Goal: Contribute content: Add original content to the website for others to see

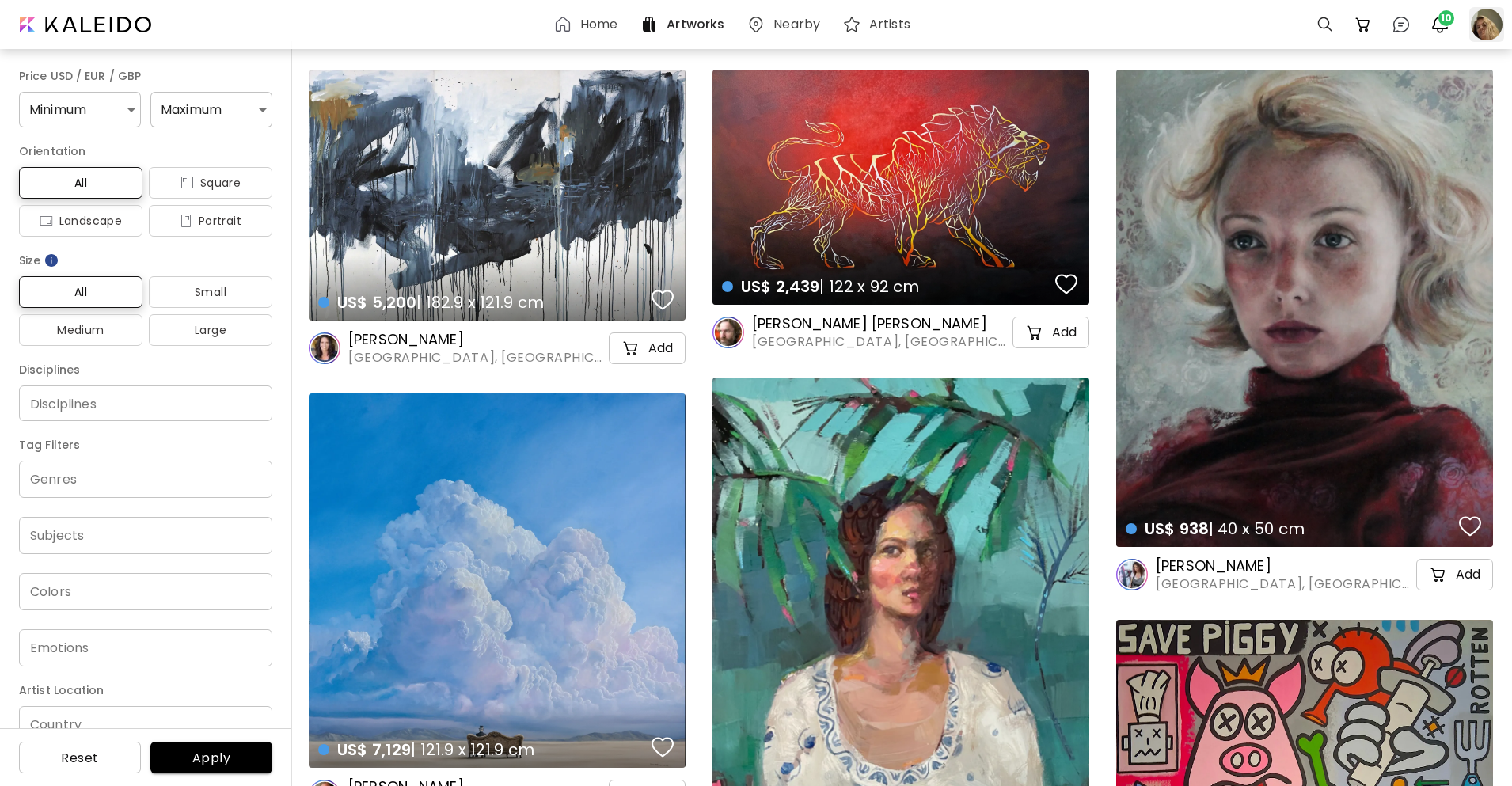
click at [1491, 22] on div at bounding box center [1486, 24] width 35 height 35
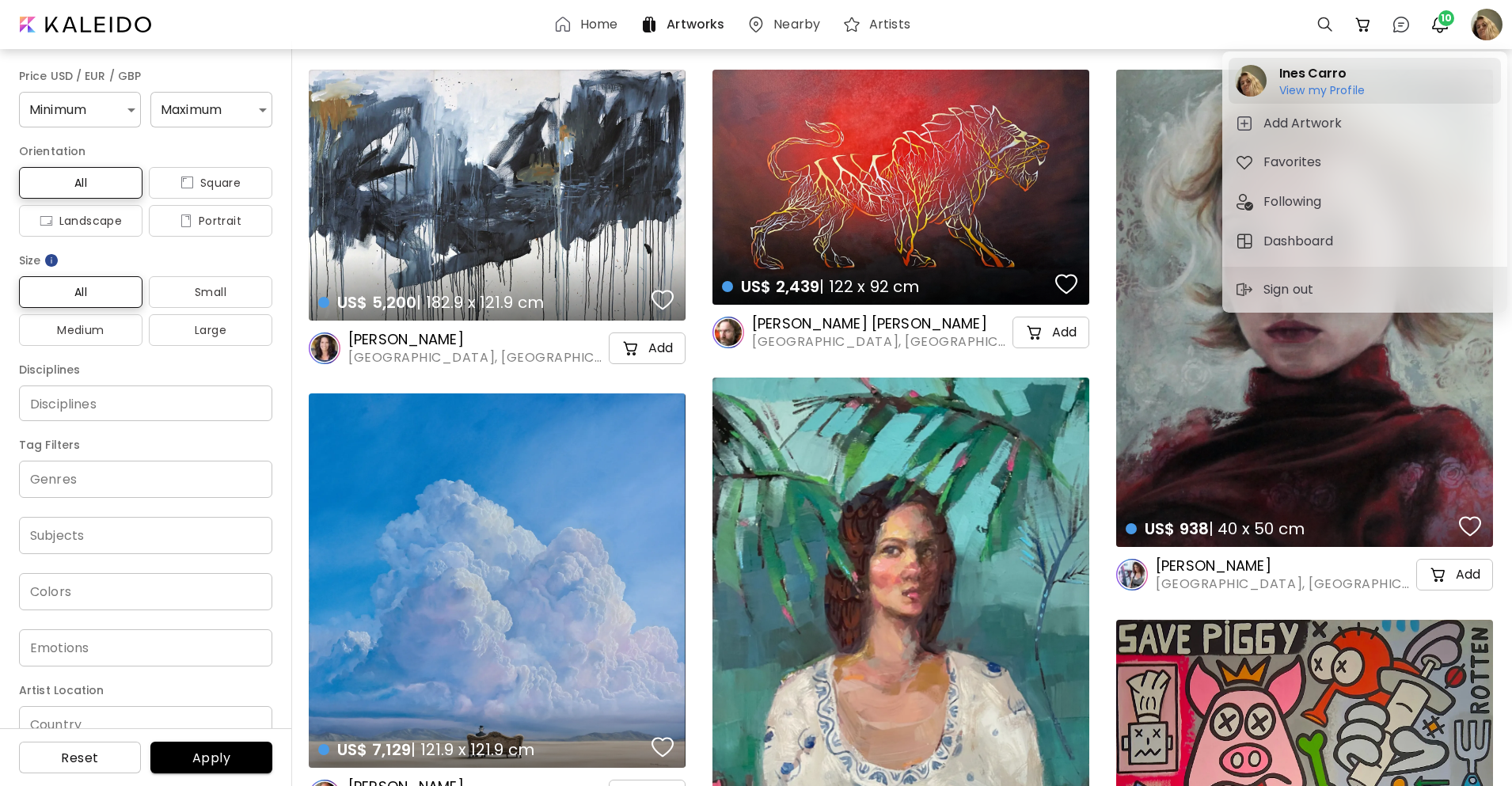
click at [1345, 88] on h6 "View my Profile" at bounding box center [1322, 89] width 86 height 14
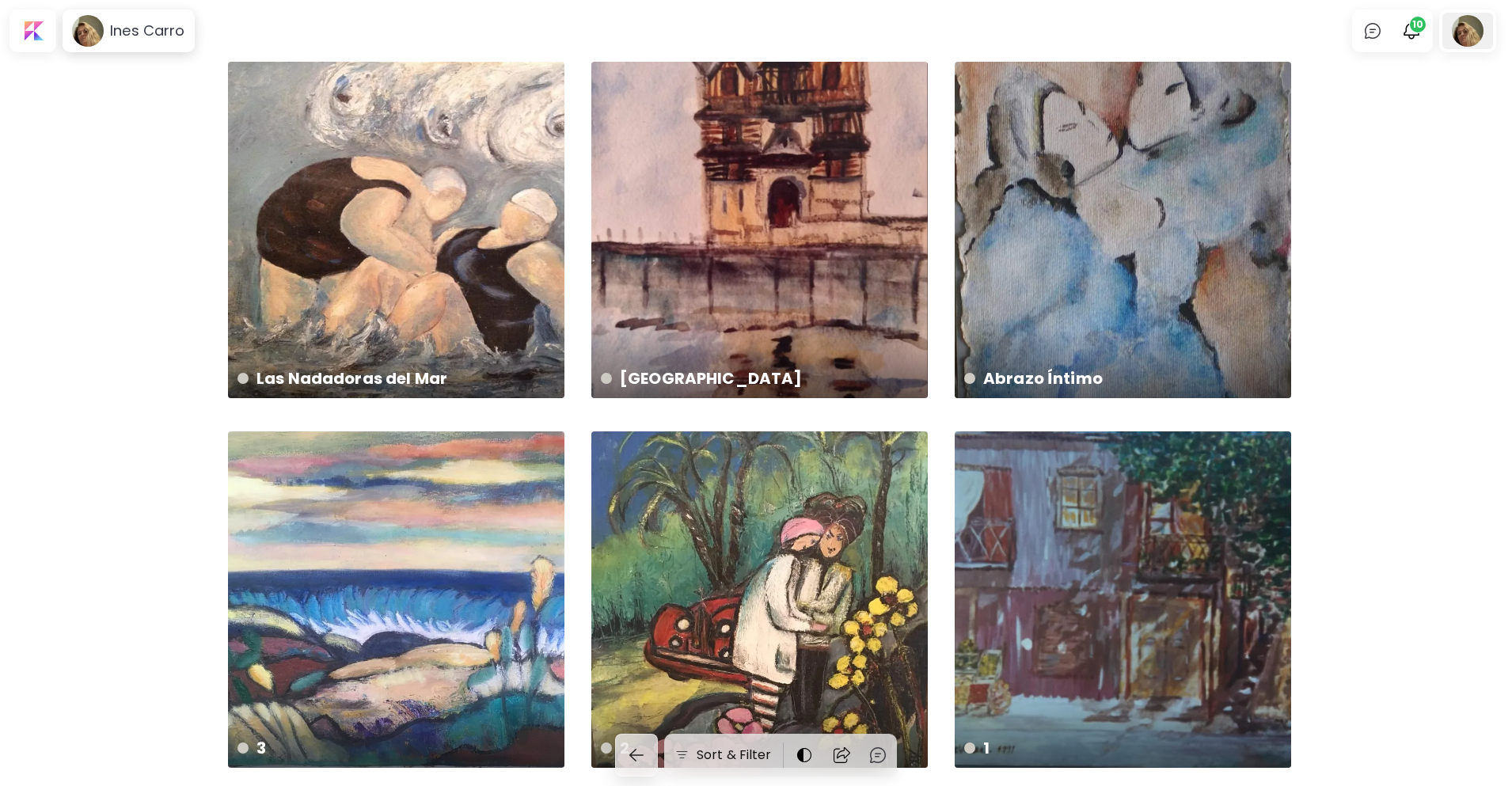
click at [1486, 35] on div at bounding box center [1467, 30] width 50 height 36
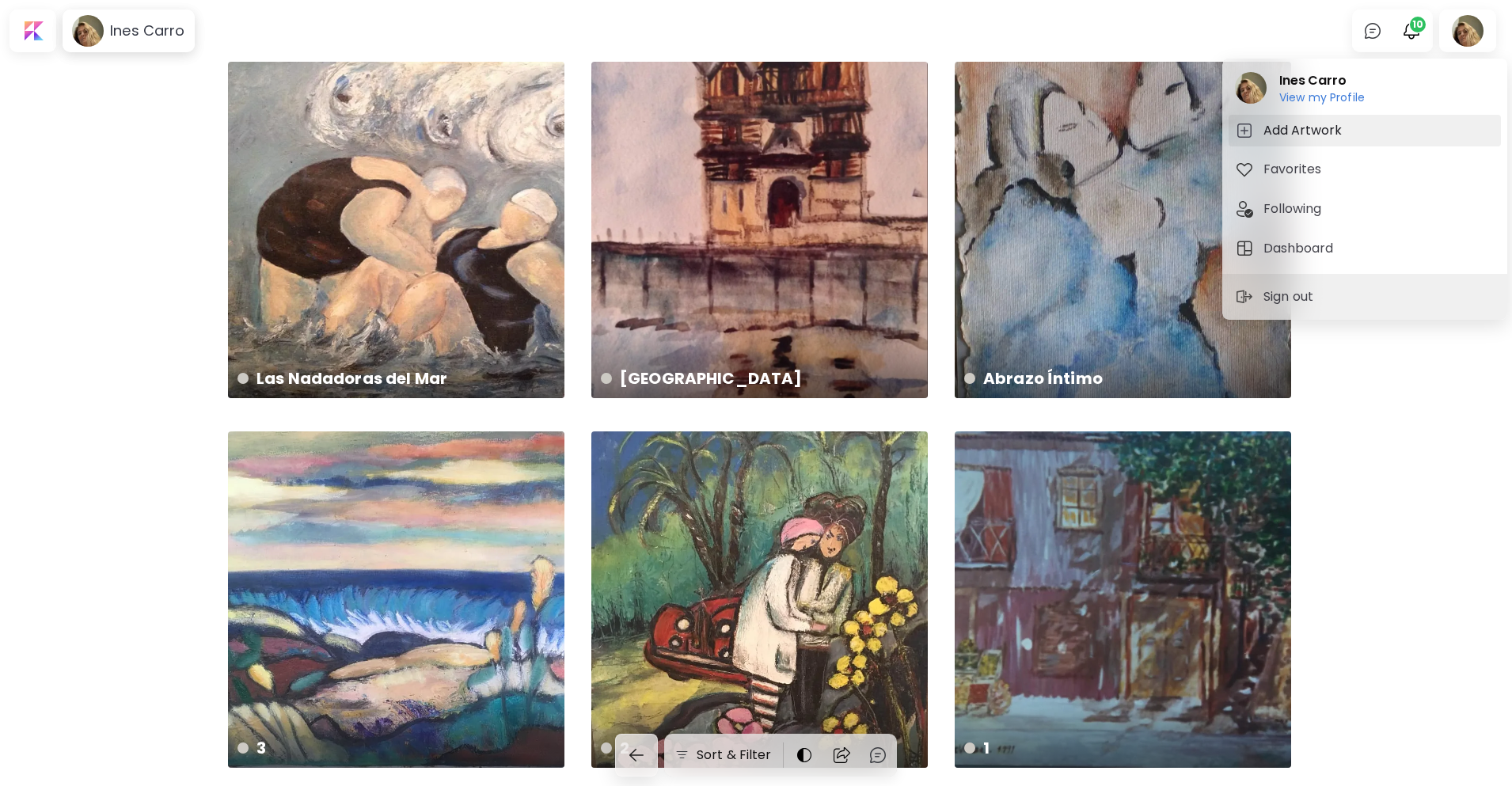
click at [1328, 132] on h5 "Add Artwork" at bounding box center [1305, 130] width 83 height 19
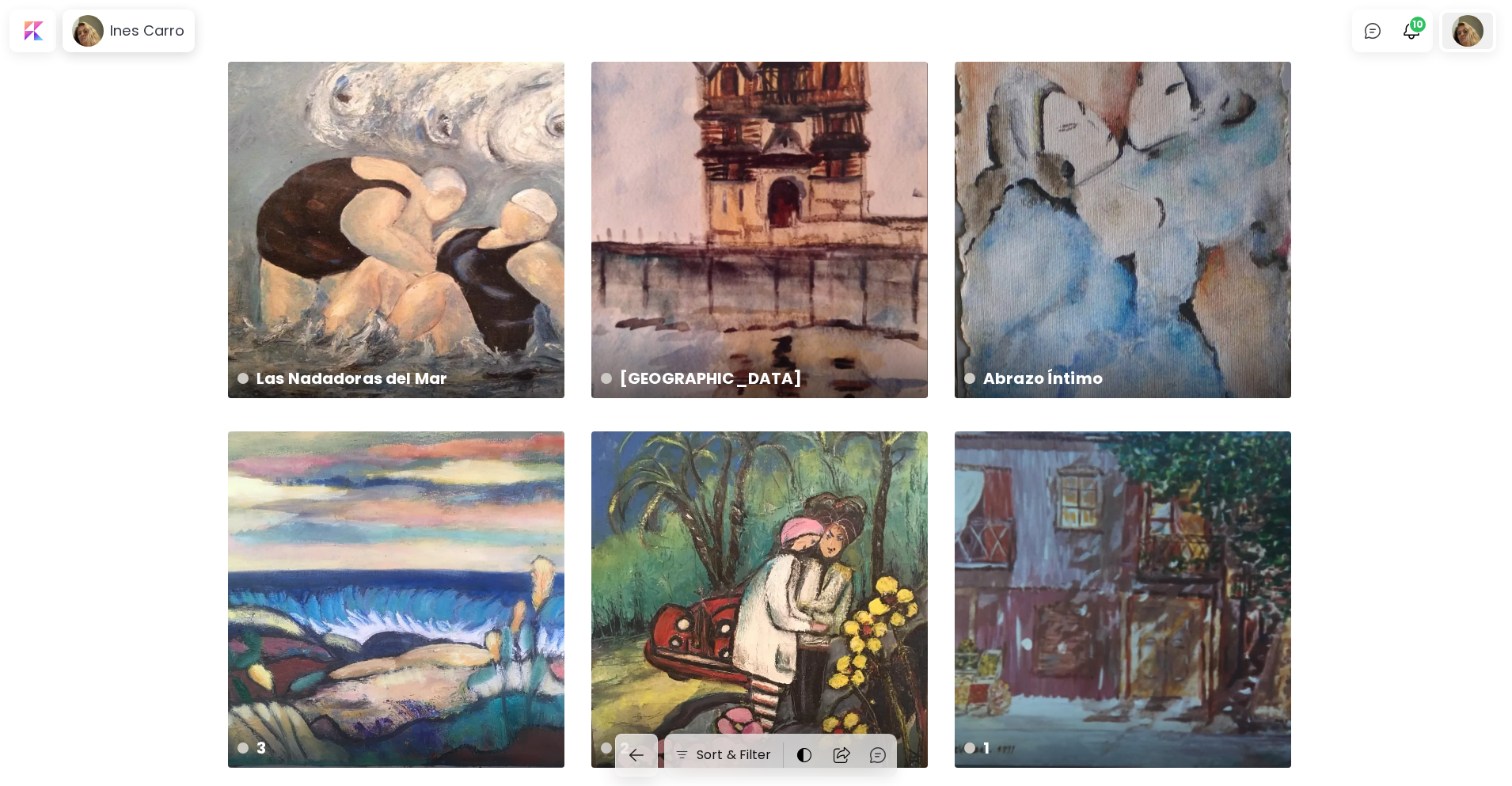
click at [1478, 35] on div at bounding box center [1467, 30] width 50 height 36
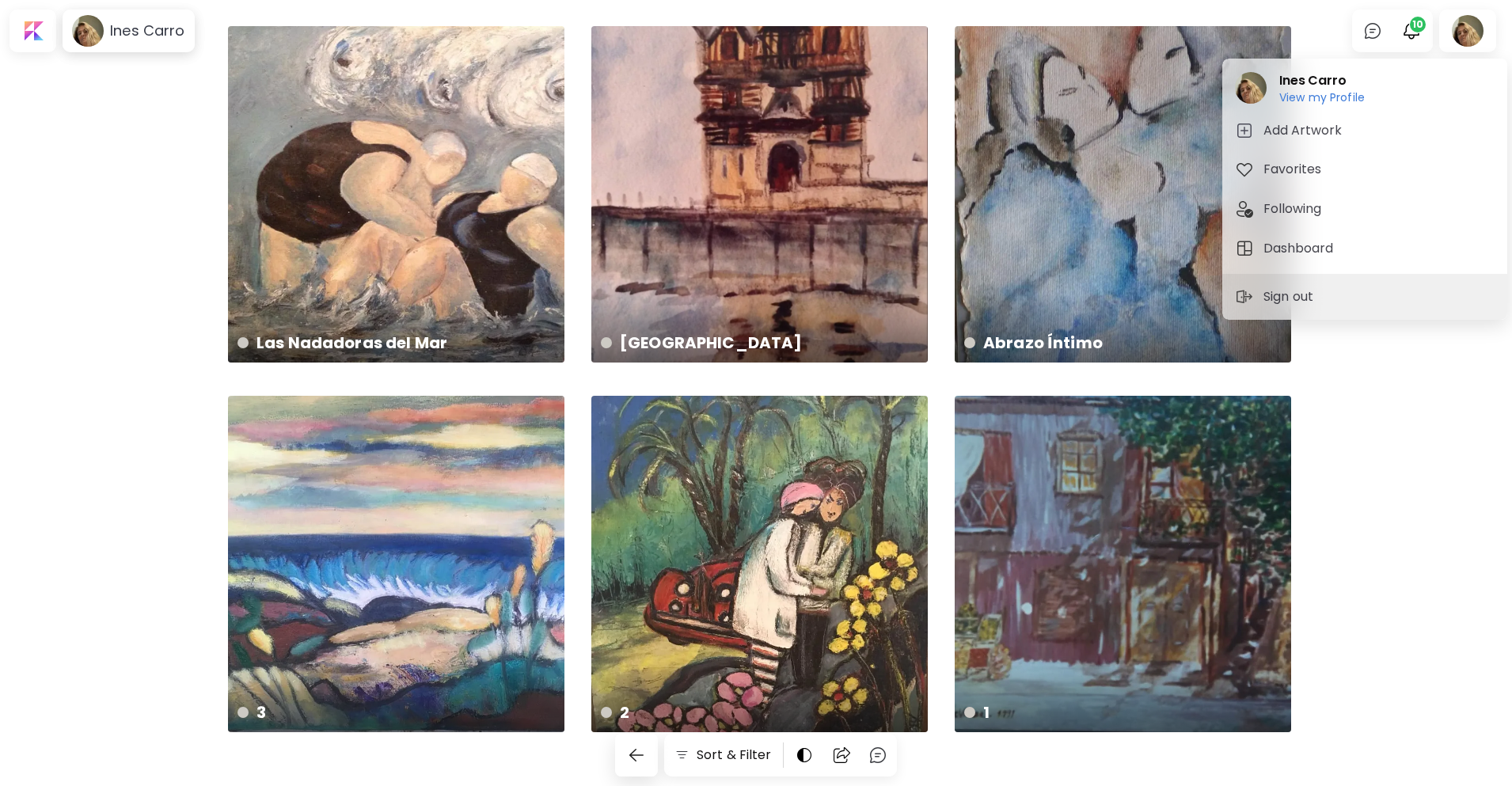
scroll to position [69, 0]
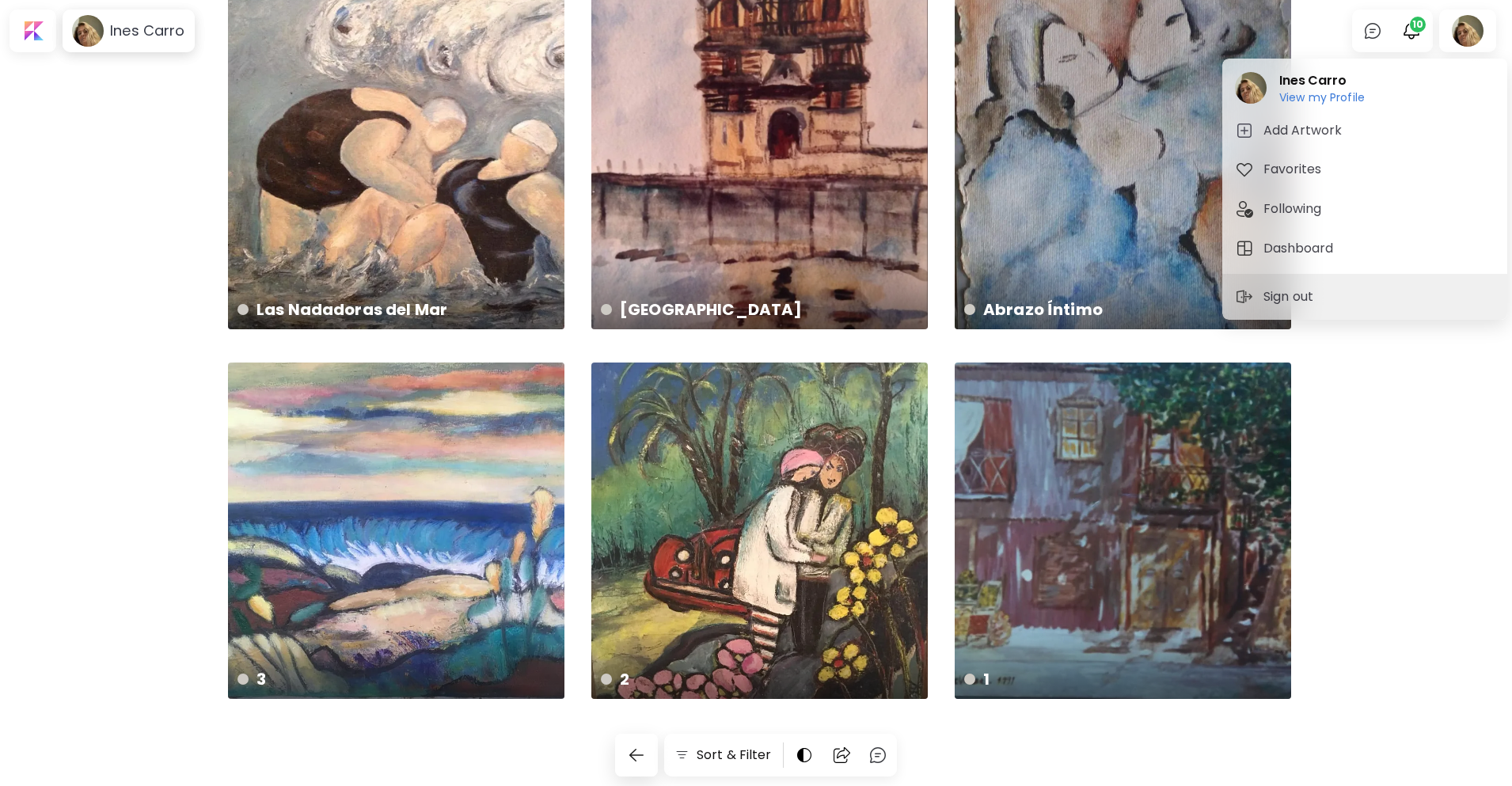
drag, startPoint x: 1414, startPoint y: 436, endPoint x: 1382, endPoint y: 305, distance: 134.9
click at [1406, 430] on div at bounding box center [756, 393] width 1512 height 786
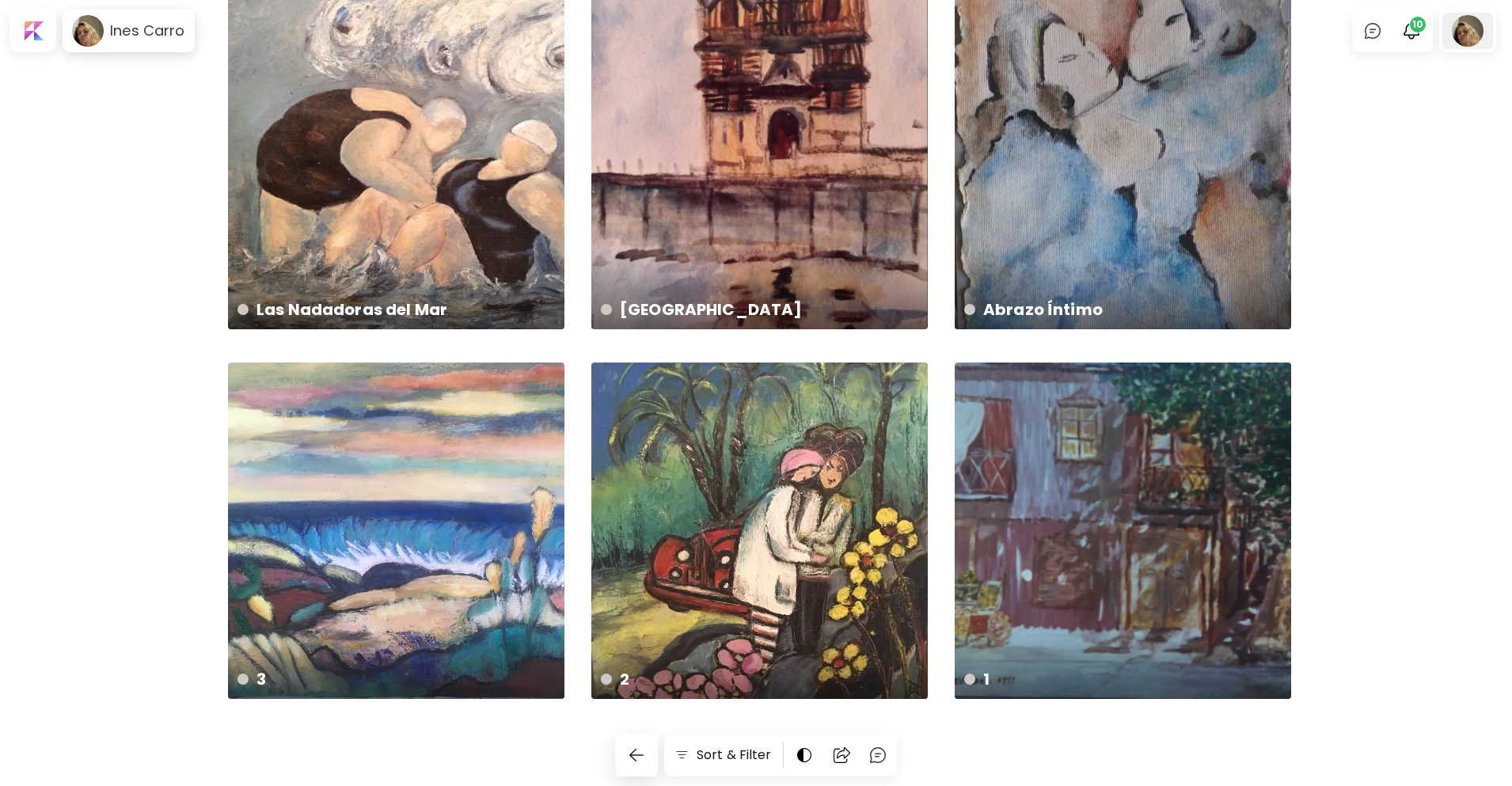
click at [1471, 30] on div at bounding box center [1467, 30] width 50 height 36
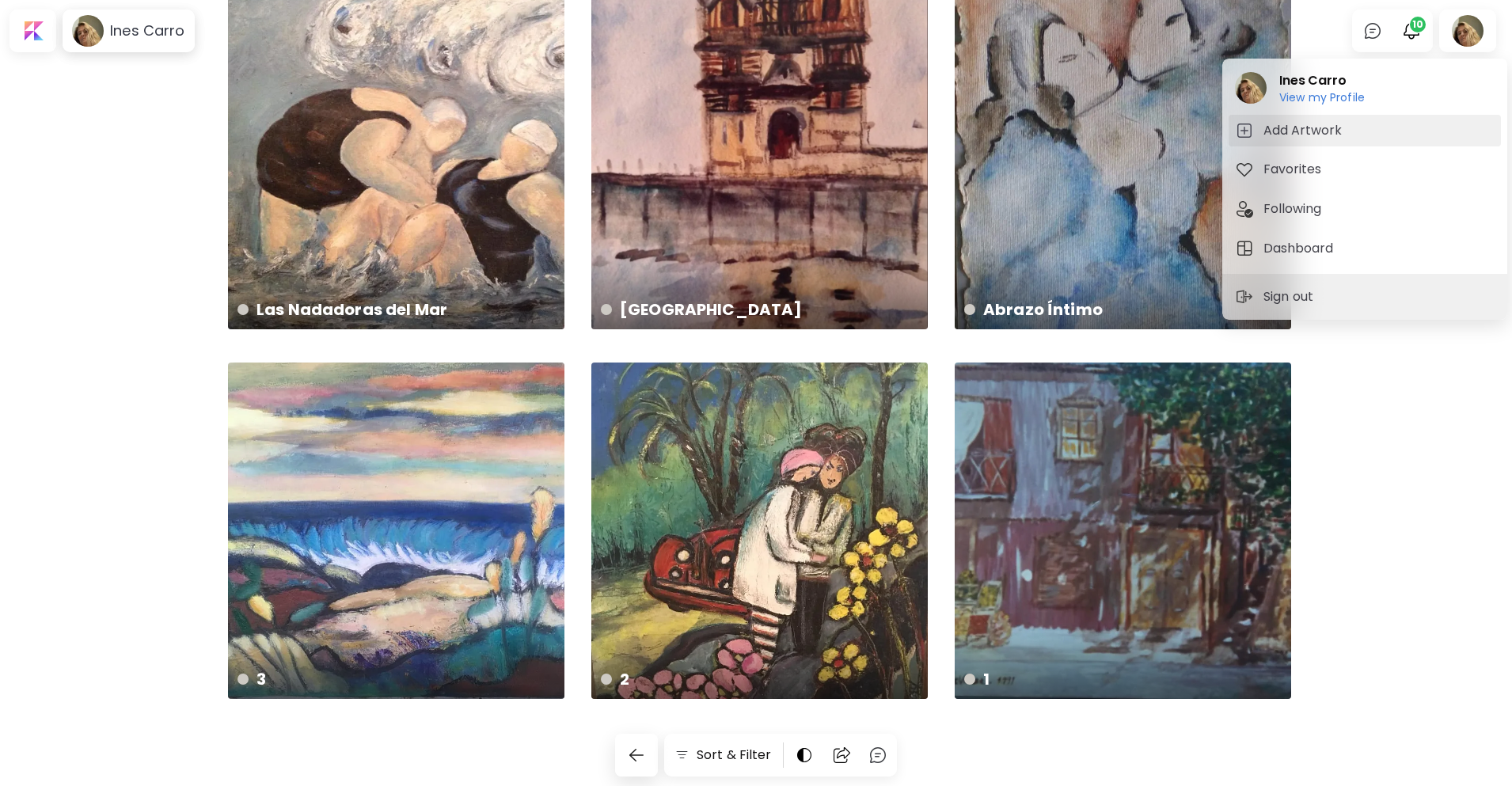
click at [1355, 125] on span "Add Artwork" at bounding box center [1365, 130] width 260 height 19
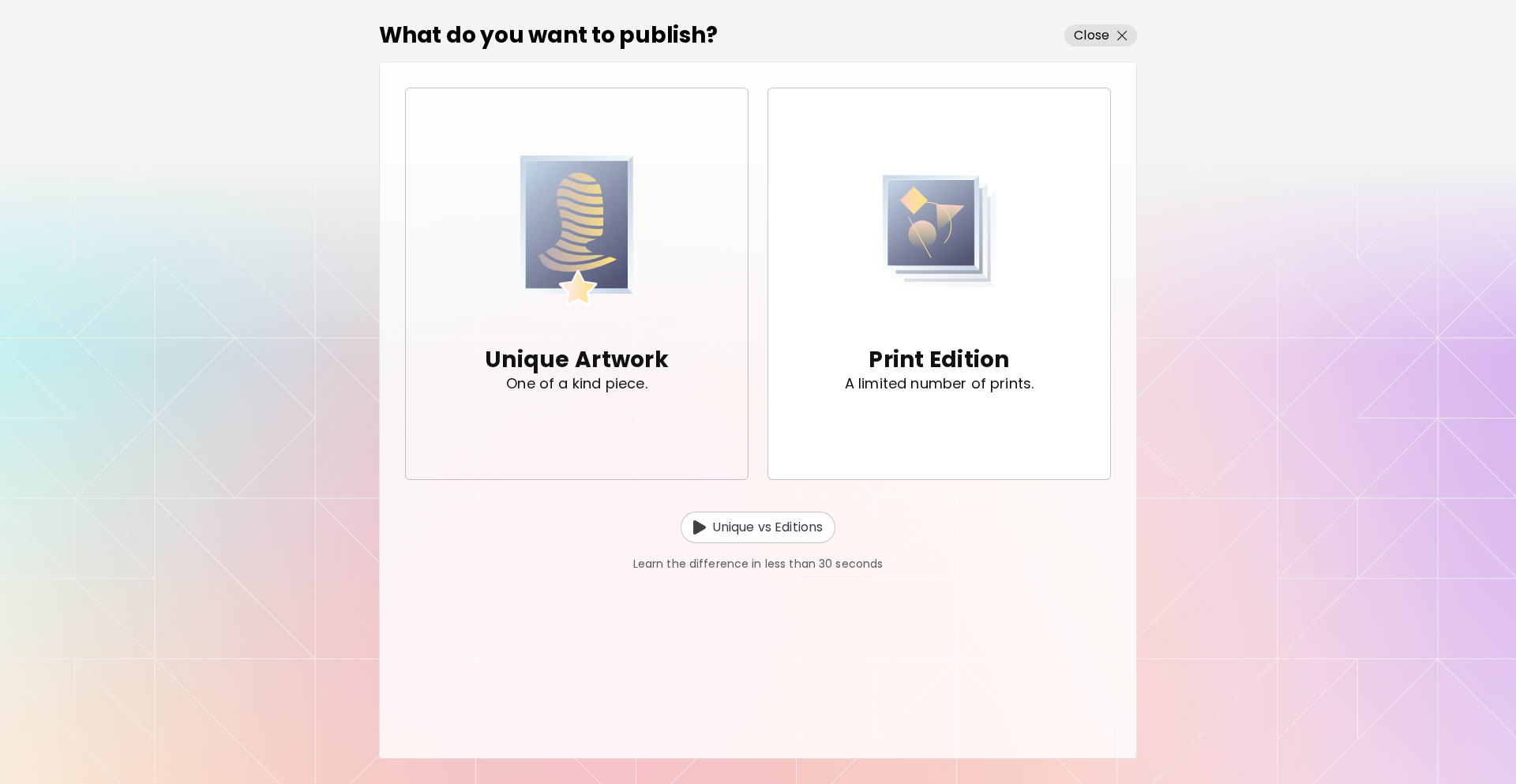
click at [670, 280] on span "Unique Artwork One of a kind piece." at bounding box center [577, 284] width 317 height 274
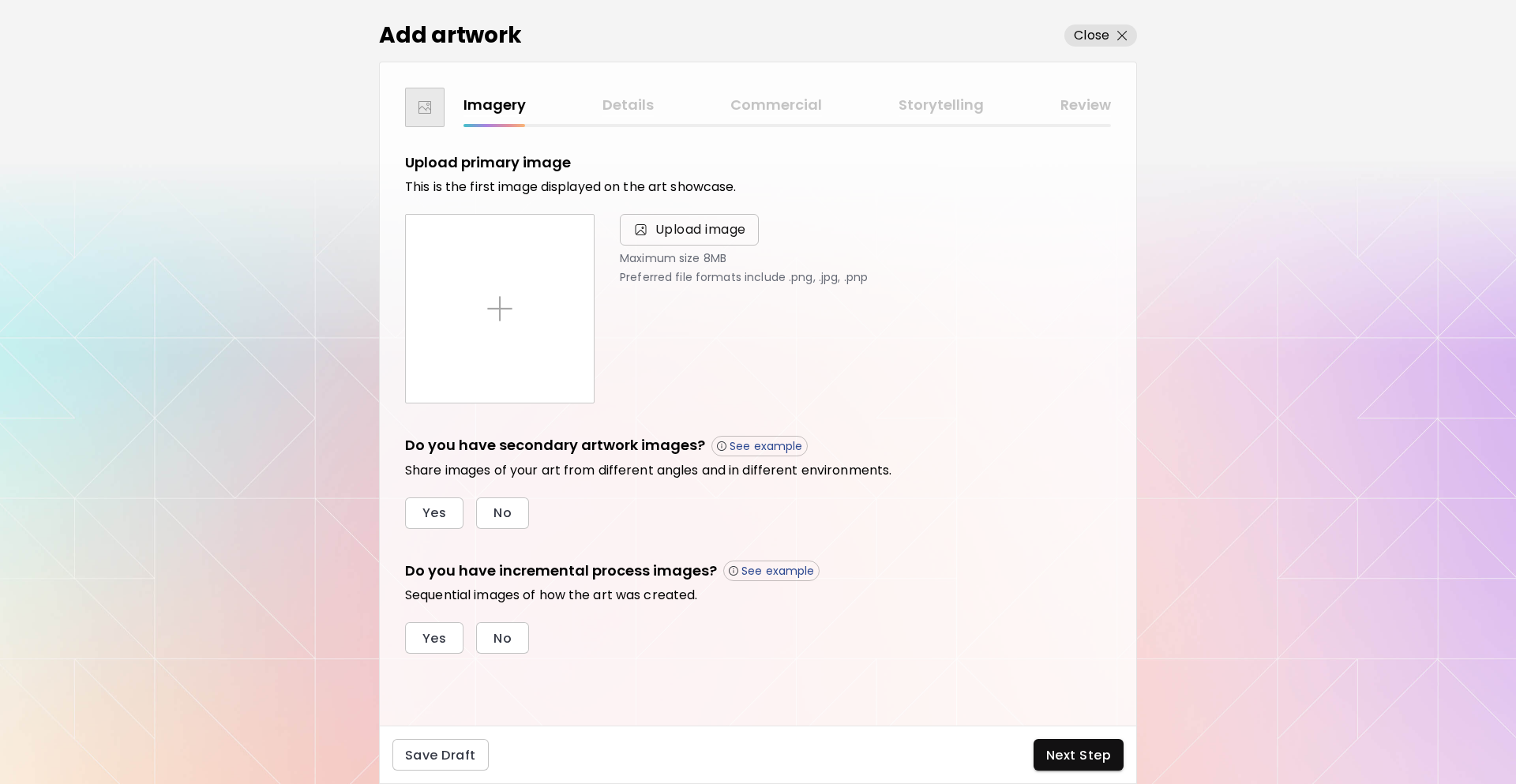
click at [658, 226] on span "Upload image" at bounding box center [702, 230] width 91 height 19
click at [0, 0] on input "Upload image" at bounding box center [0, 0] width 0 height 0
click at [657, 231] on span "Upload image" at bounding box center [702, 230] width 91 height 19
click at [0, 0] on input "Upload image" at bounding box center [0, 0] width 0 height 0
click at [641, 233] on img at bounding box center [640, 230] width 16 height 16
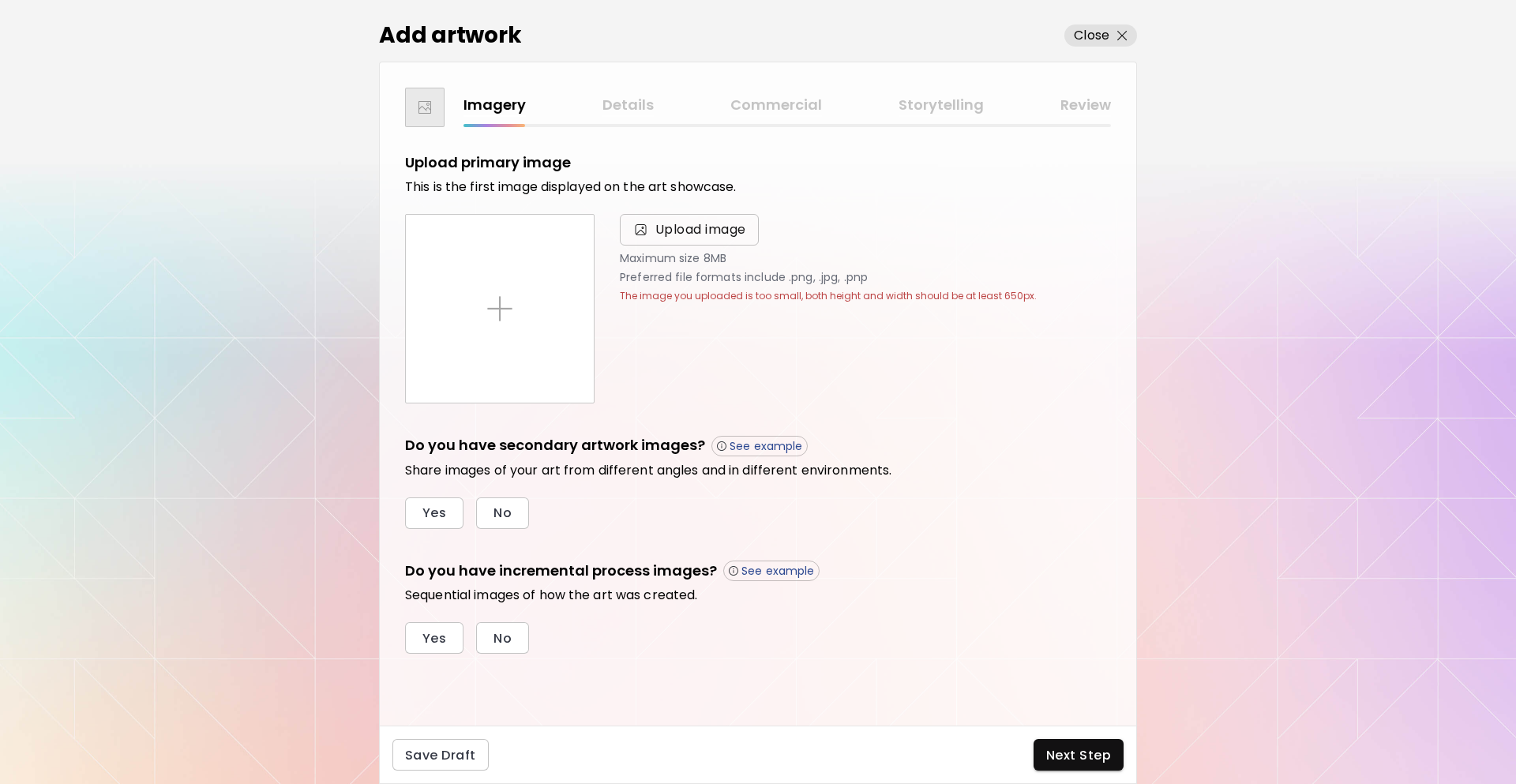
click at [0, 0] on input "Upload image" at bounding box center [0, 0] width 0 height 0
click at [698, 228] on span "Upload image" at bounding box center [702, 230] width 91 height 19
click at [0, 0] on input "Upload image" at bounding box center [0, 0] width 0 height 0
click at [731, 223] on span "Upload image" at bounding box center [702, 230] width 91 height 19
click at [0, 0] on input "Upload image" at bounding box center [0, 0] width 0 height 0
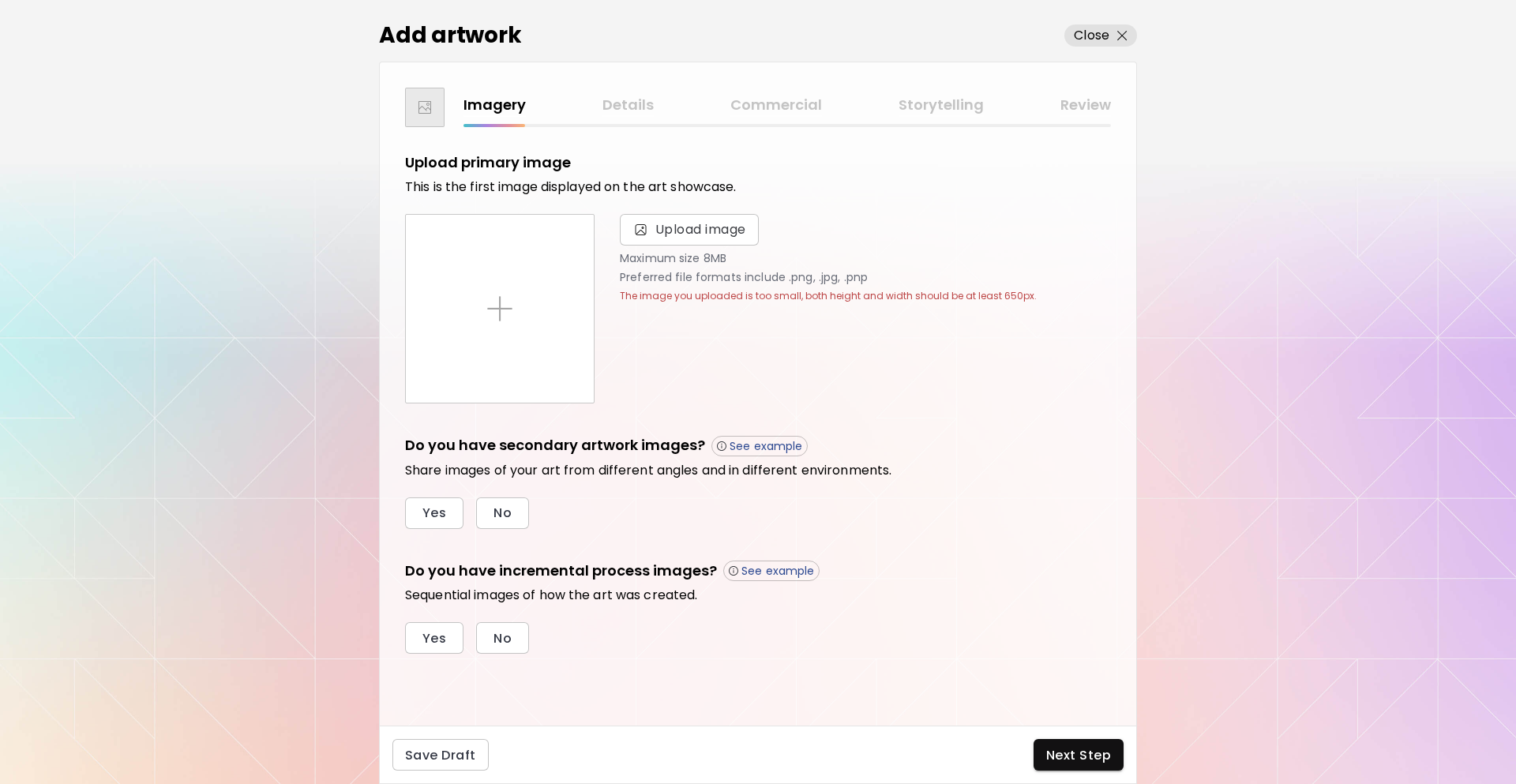
click at [697, 459] on div "Share images of your art from different angles and in different environments." at bounding box center [758, 467] width 706 height 22
click at [696, 405] on div "Upload primary image This is the first image displayed on the art showcase. Upl…" at bounding box center [758, 403] width 706 height 501
click at [709, 228] on span "Upload image" at bounding box center [702, 230] width 91 height 19
click at [0, 0] on input "Upload image" at bounding box center [0, 0] width 0 height 0
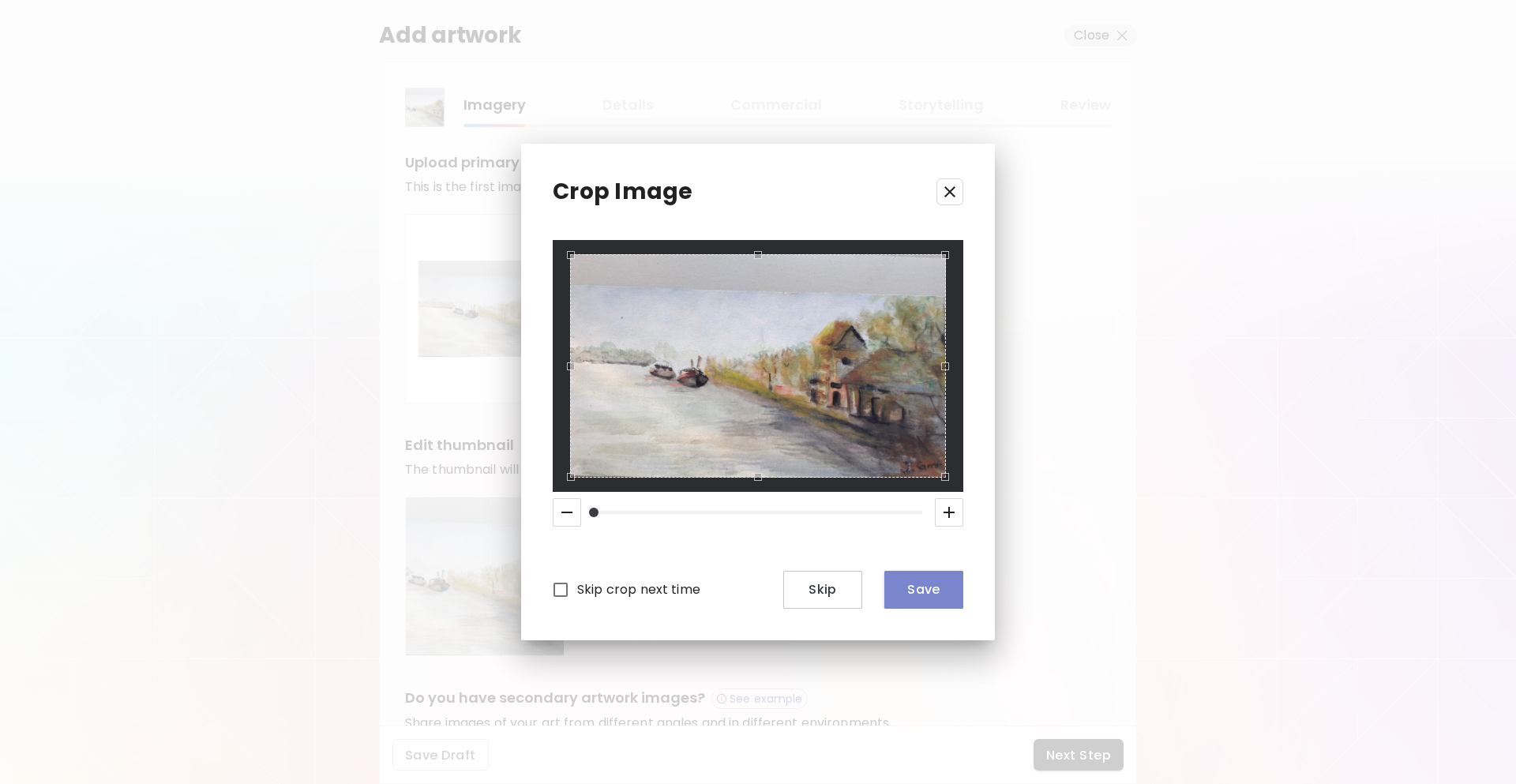
click at [927, 590] on span "Save" at bounding box center [924, 588] width 54 height 16
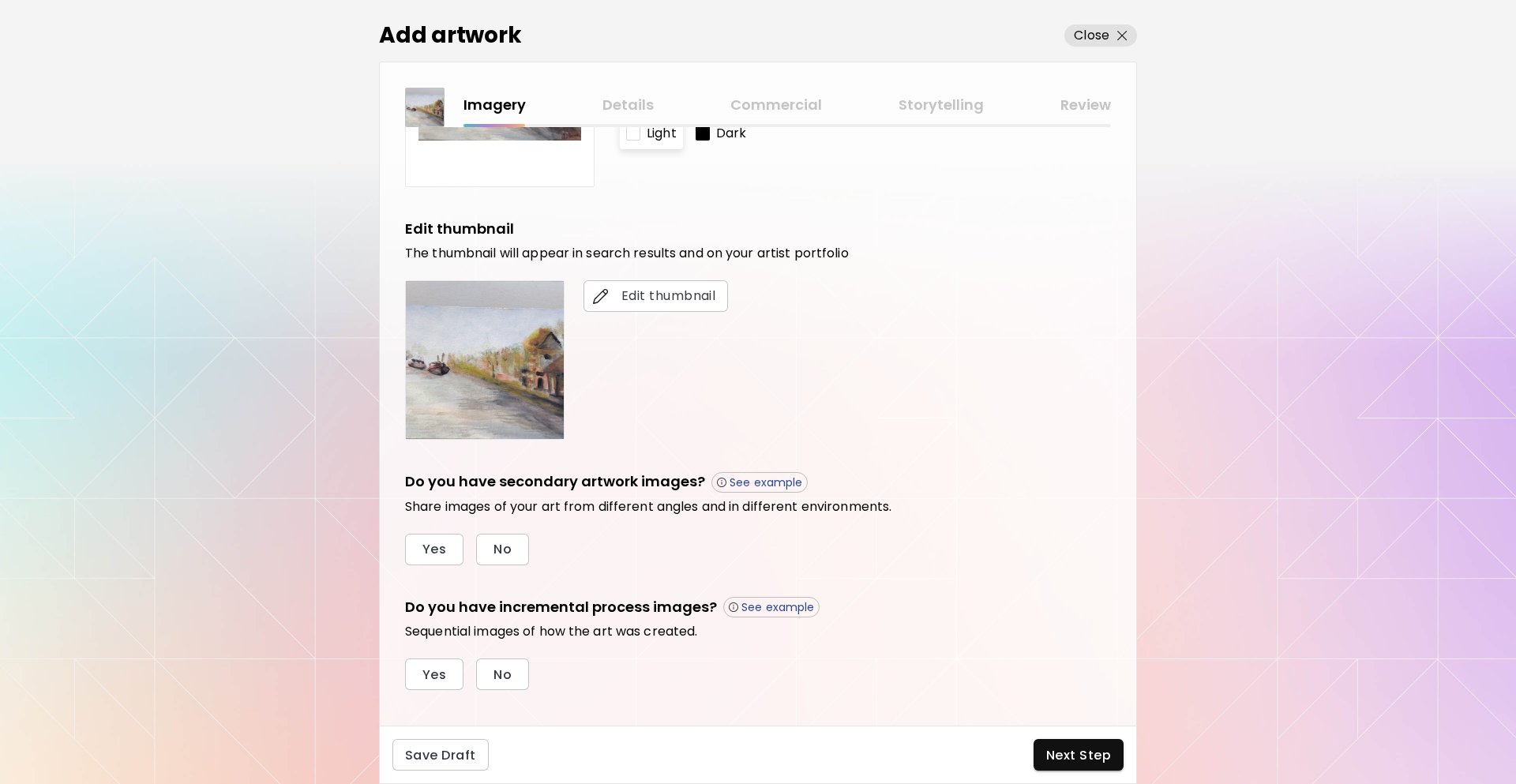
scroll to position [237, 0]
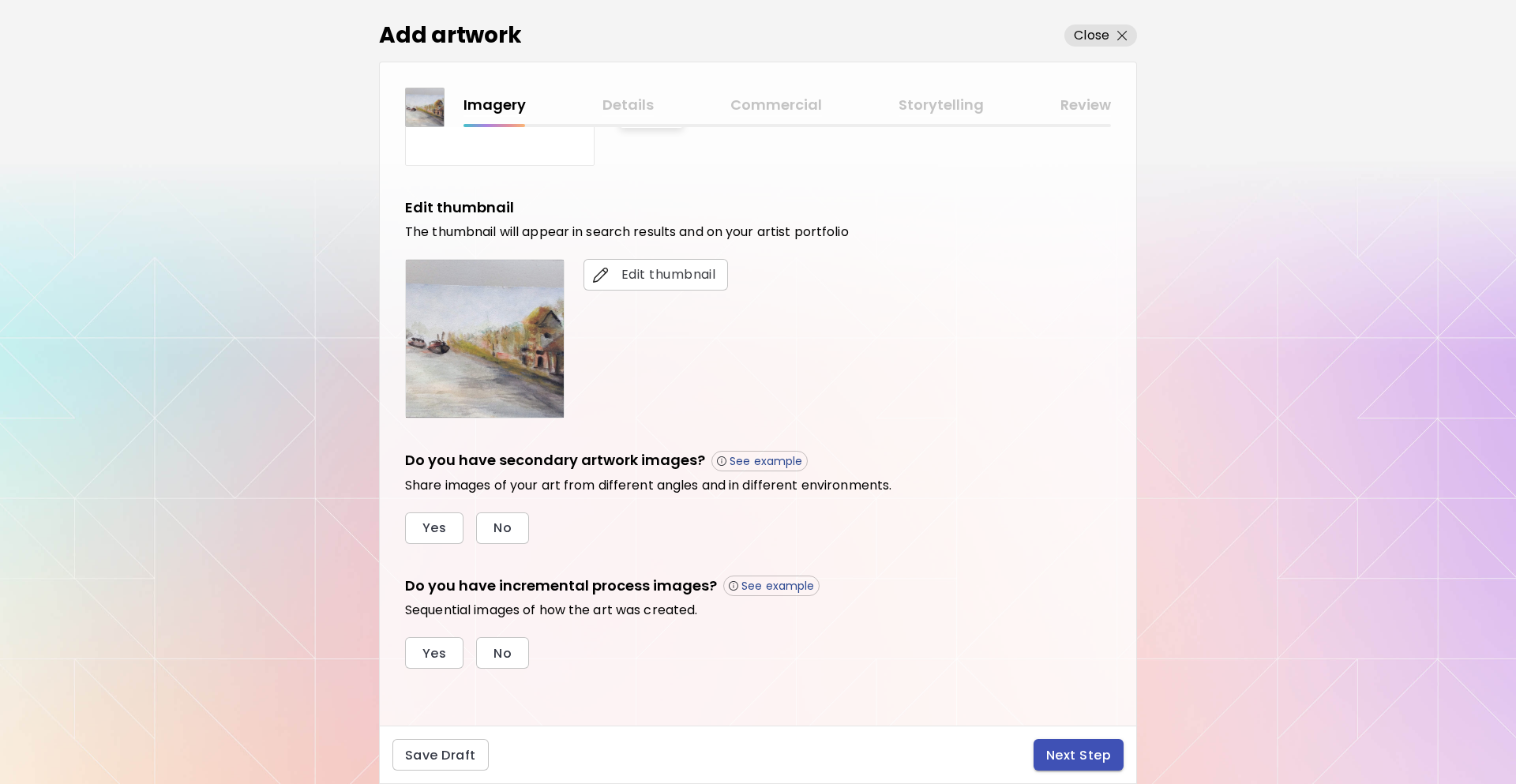
click at [1092, 736] on div "Save Draft Next Step" at bounding box center [758, 756] width 758 height 59
click at [1093, 750] on span "Next Step" at bounding box center [1078, 755] width 65 height 16
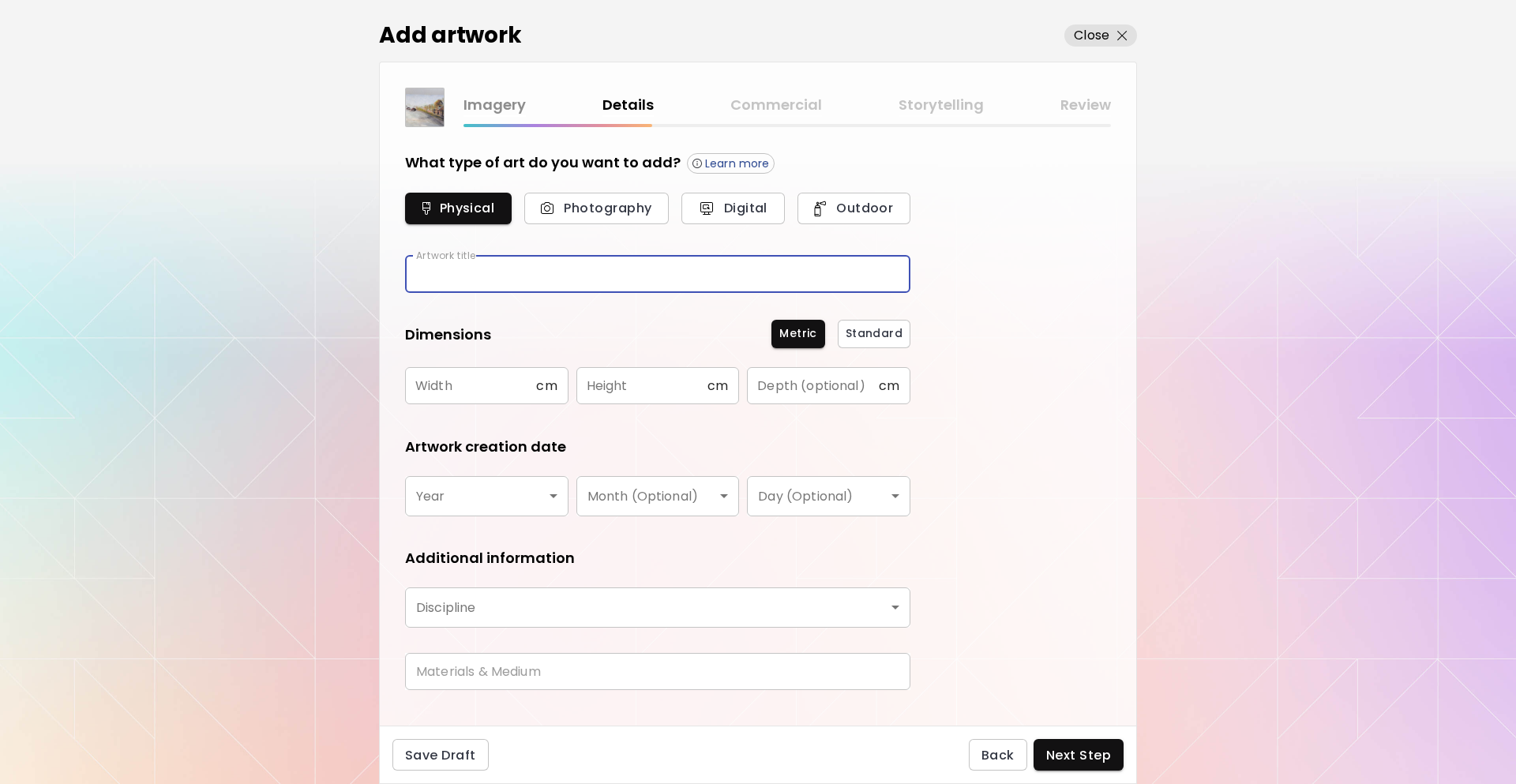
click at [646, 274] on input "text" at bounding box center [658, 274] width 505 height 37
type input "*"
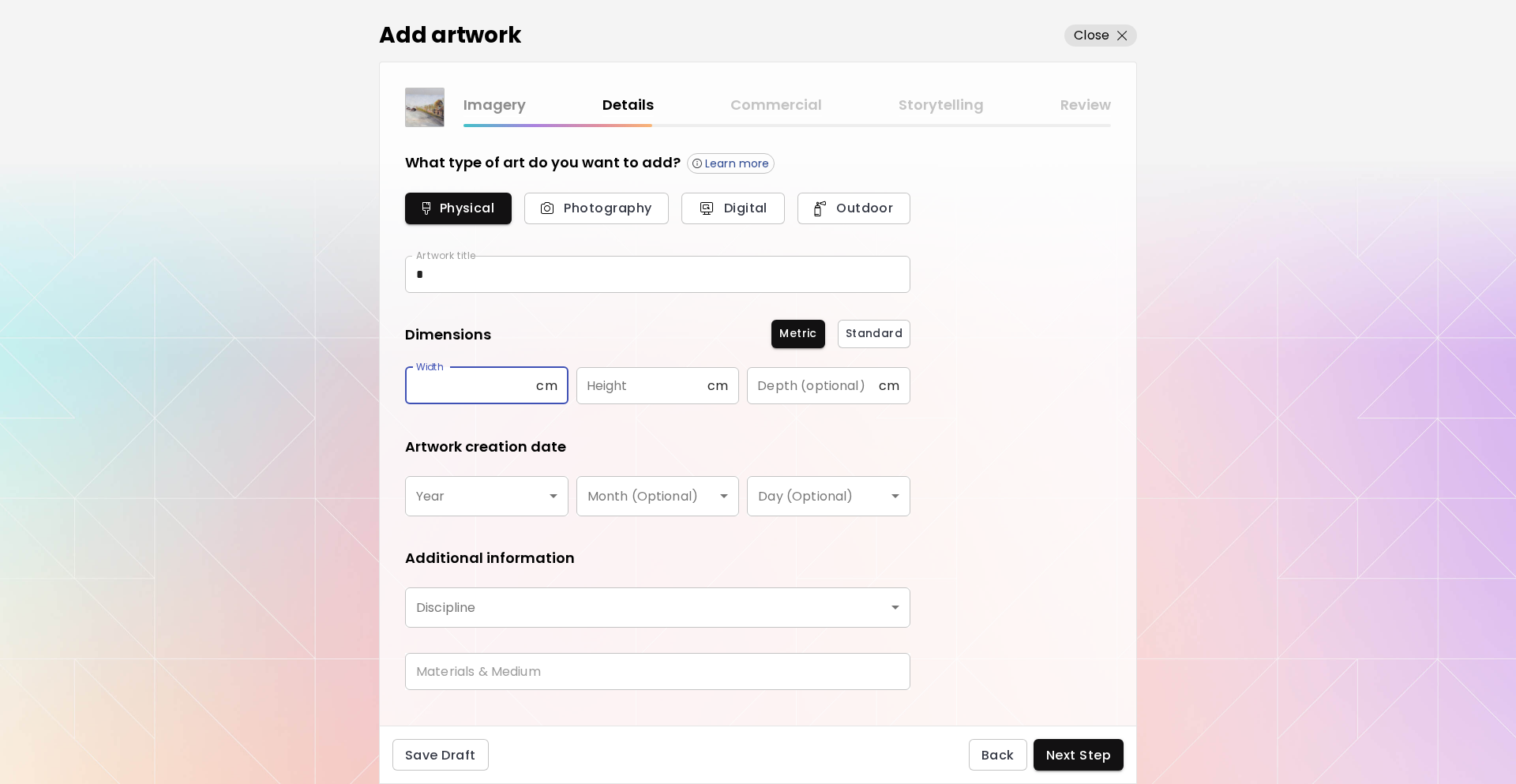
click at [525, 387] on input "text" at bounding box center [471, 385] width 131 height 37
type input "**"
click at [646, 387] on input "text" at bounding box center [642, 385] width 131 height 37
type input "**"
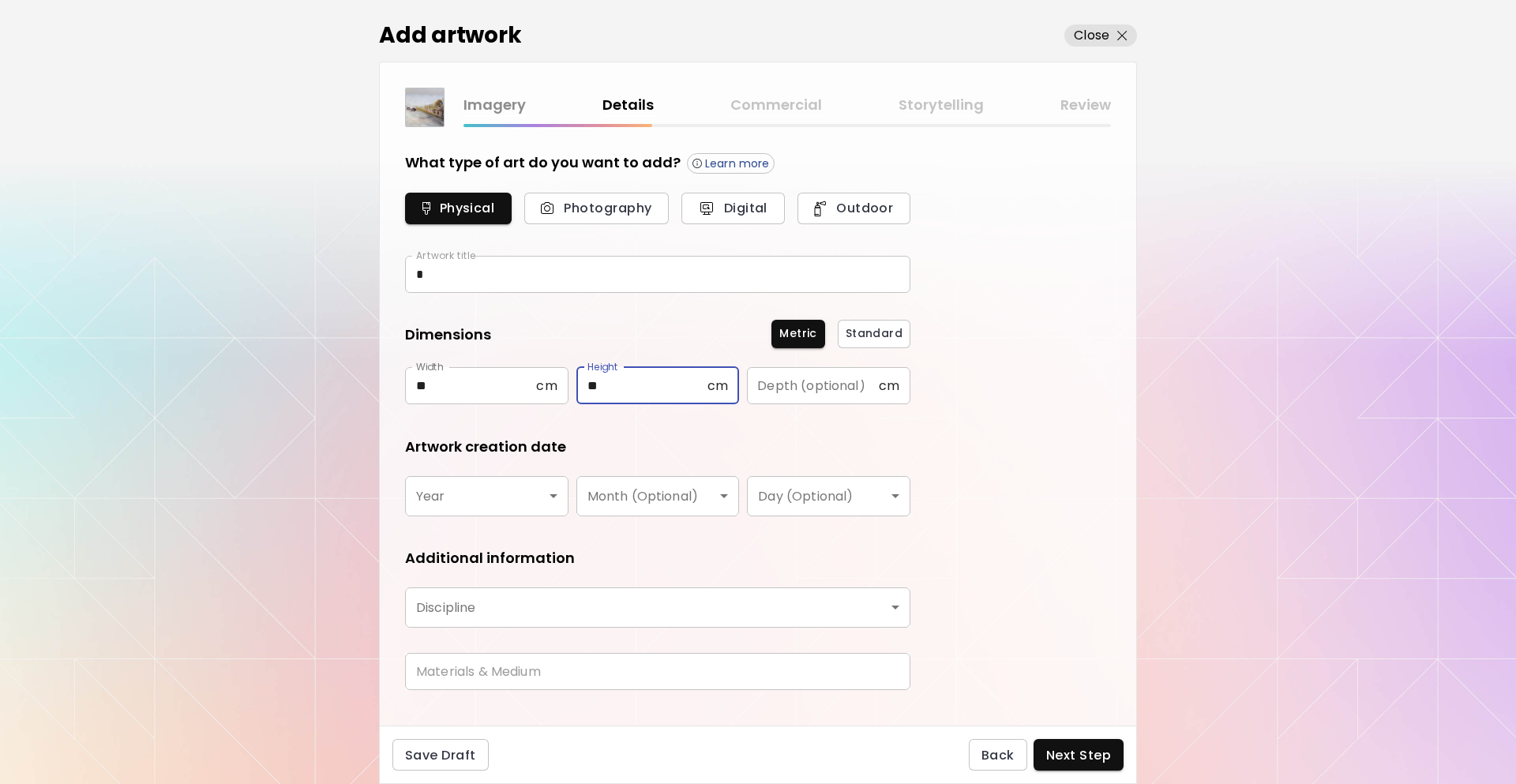
click at [536, 509] on body "[DOMAIN_NAME]/InesCarro Add Artwork Manage Art Edit Profile My BioLink Communit…" at bounding box center [758, 392] width 1516 height 784
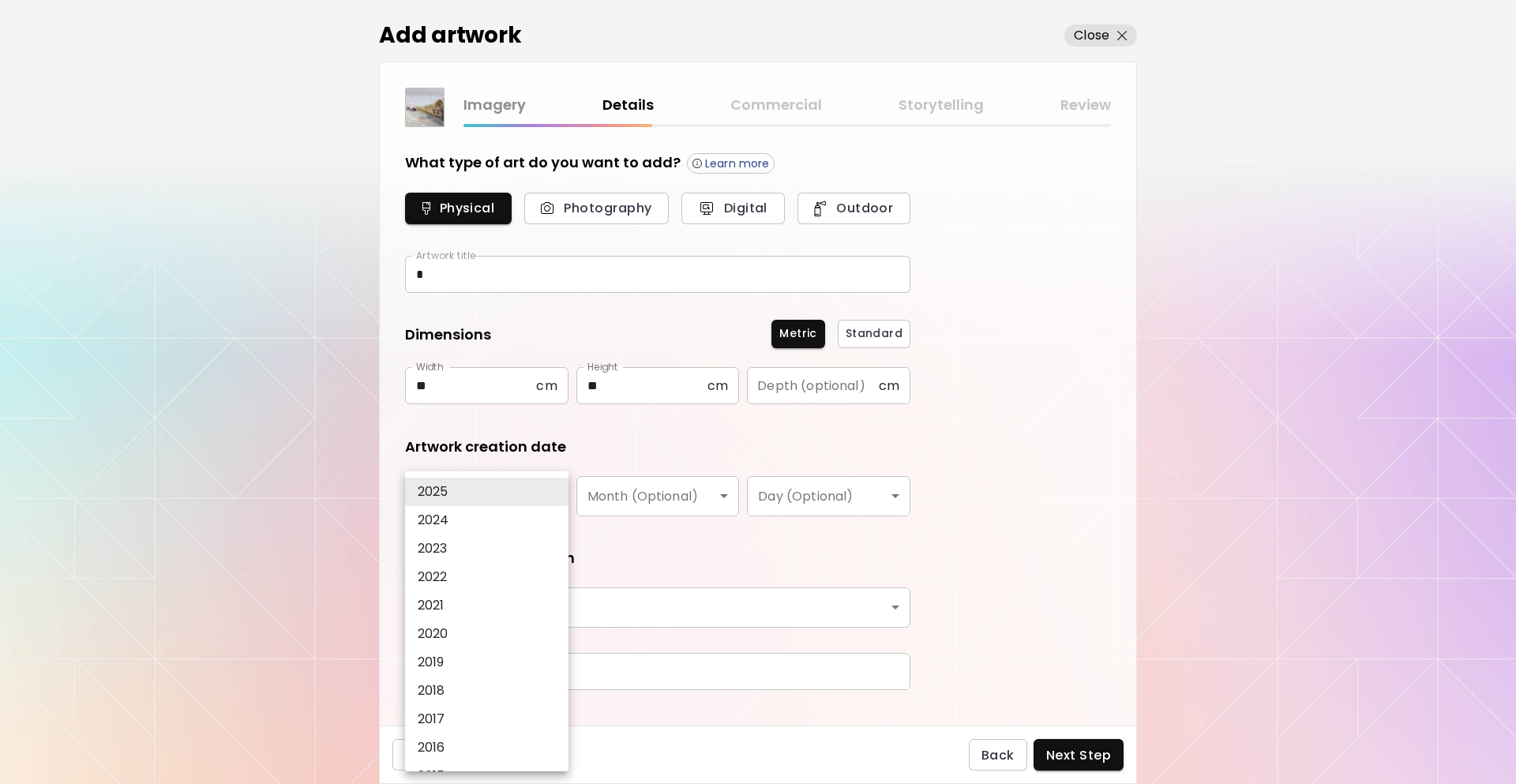
click at [480, 634] on li "2020" at bounding box center [491, 634] width 172 height 28
type input "****"
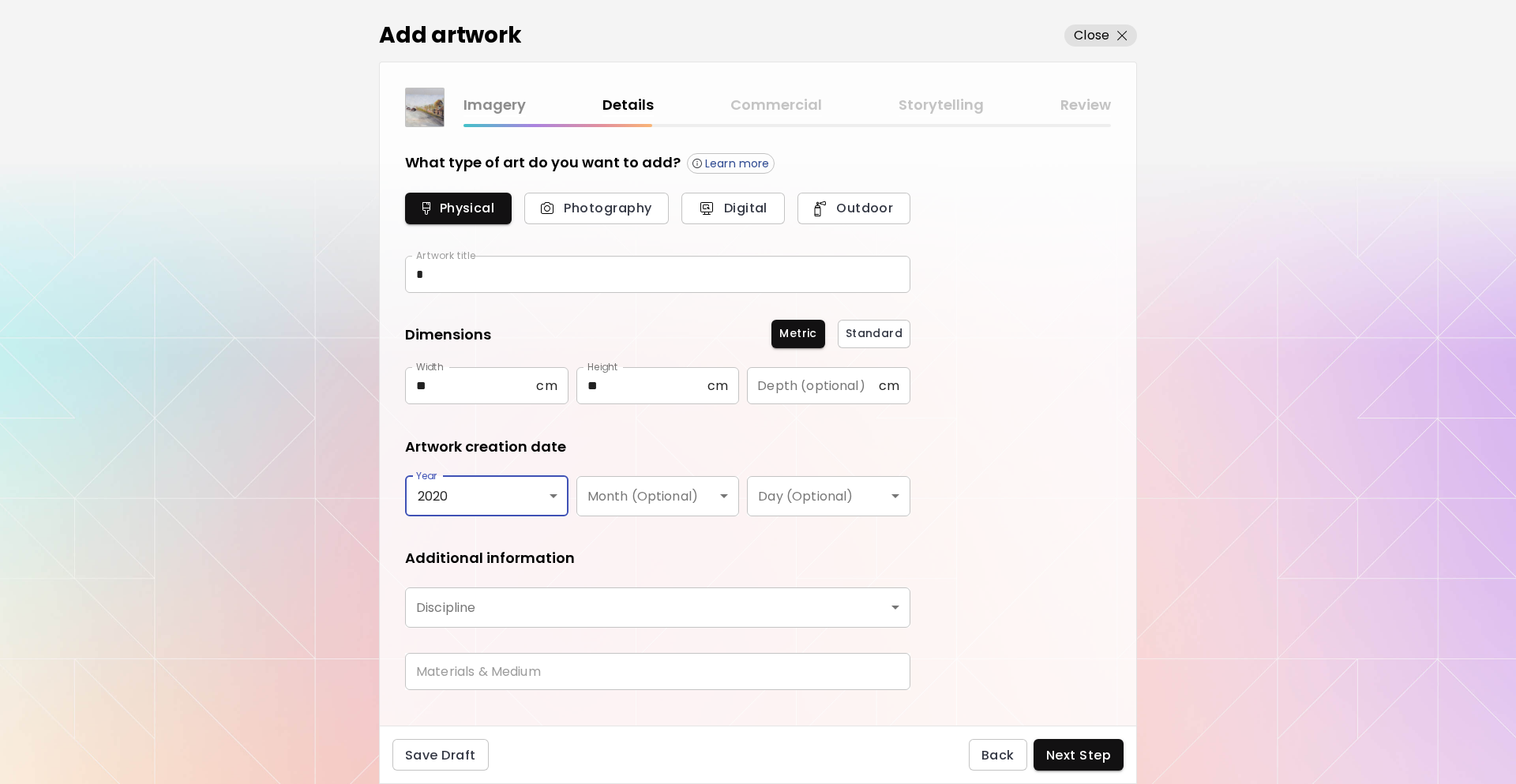
click at [709, 503] on body "[DOMAIN_NAME]/InesCarro Add Artwork Manage Art Edit Profile My BioLink Communit…" at bounding box center [758, 392] width 1516 height 784
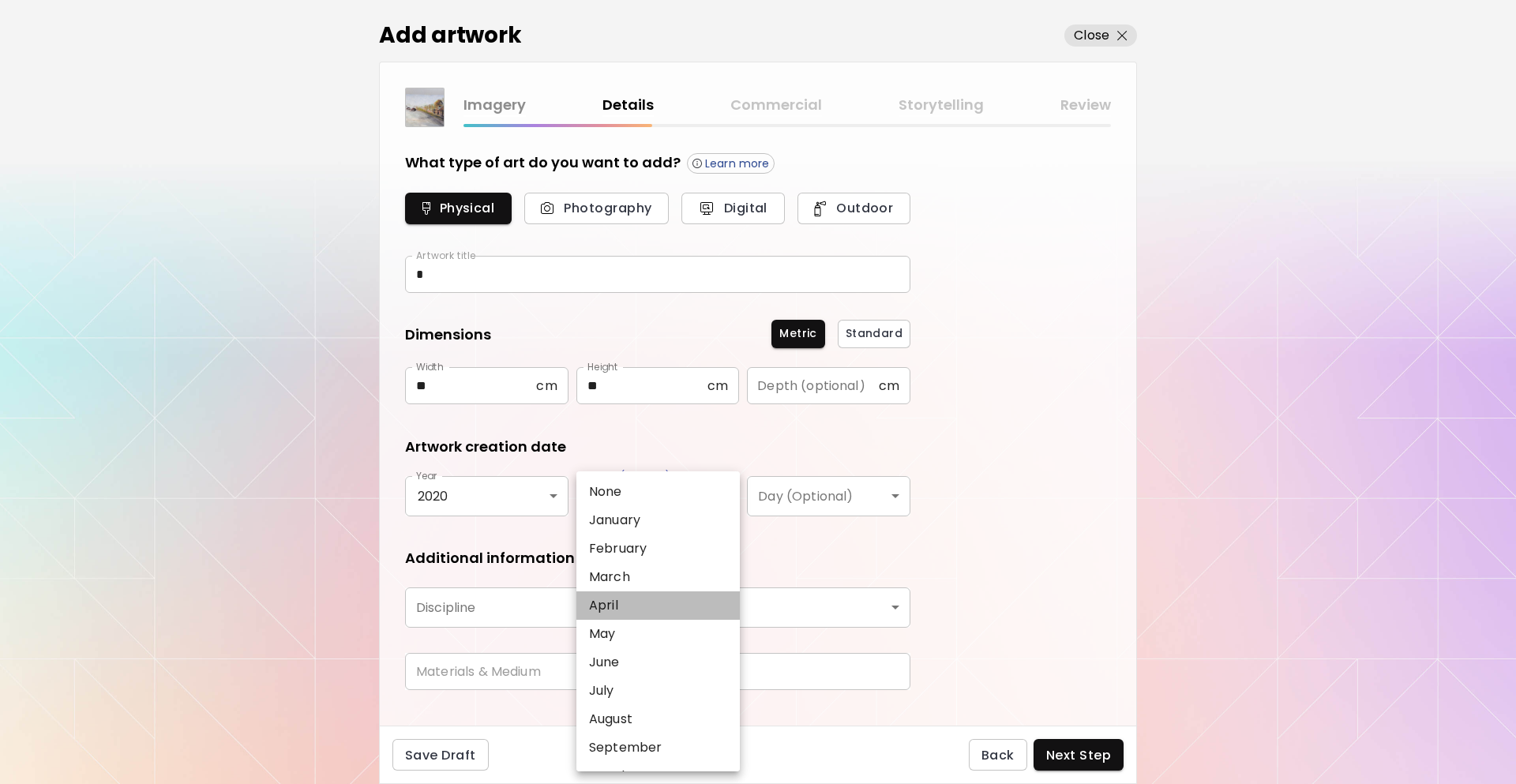
click at [656, 613] on li "April" at bounding box center [662, 606] width 172 height 28
type input "*****"
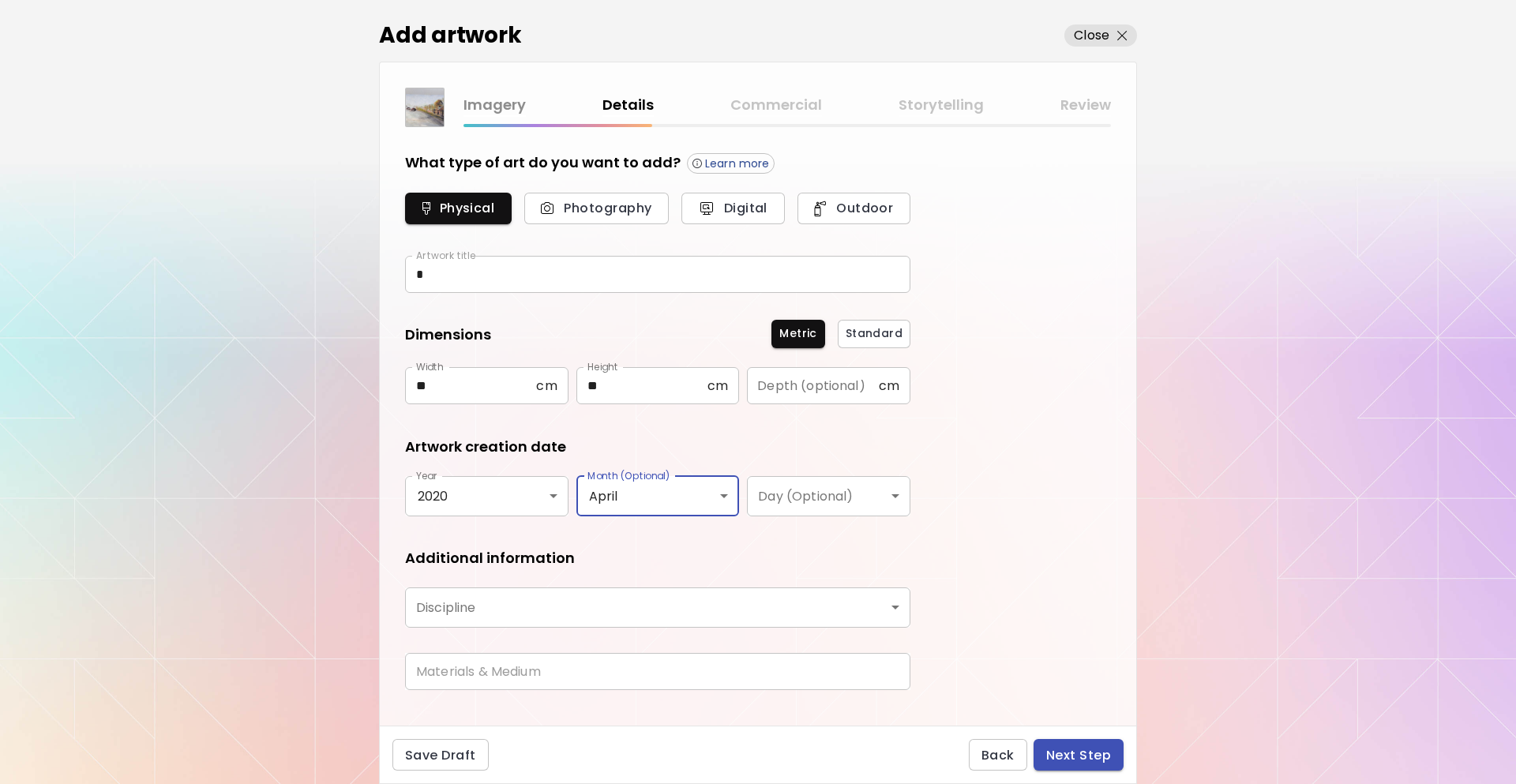
click at [1070, 764] on span "Next Step" at bounding box center [1078, 755] width 65 height 16
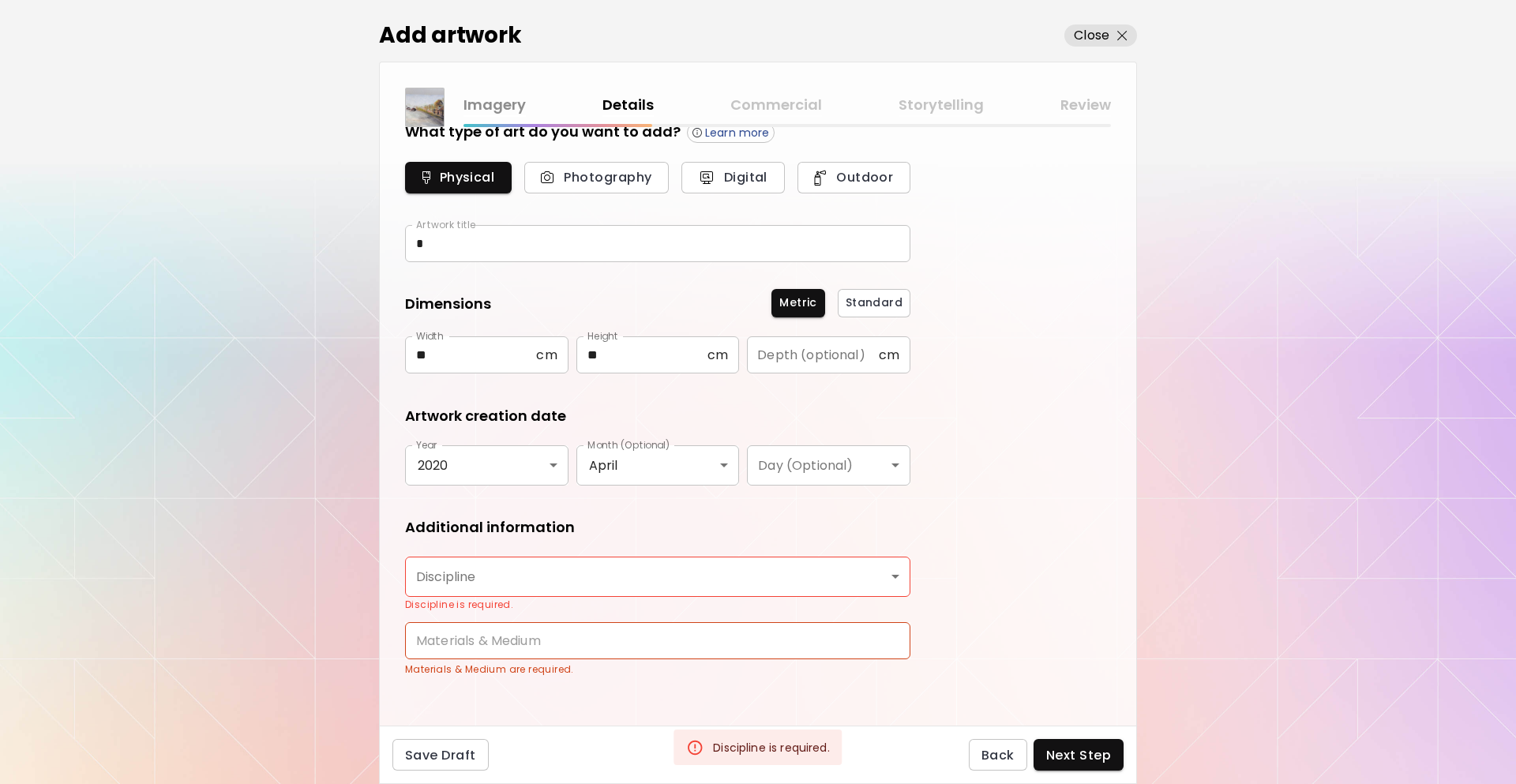
scroll to position [46, 0]
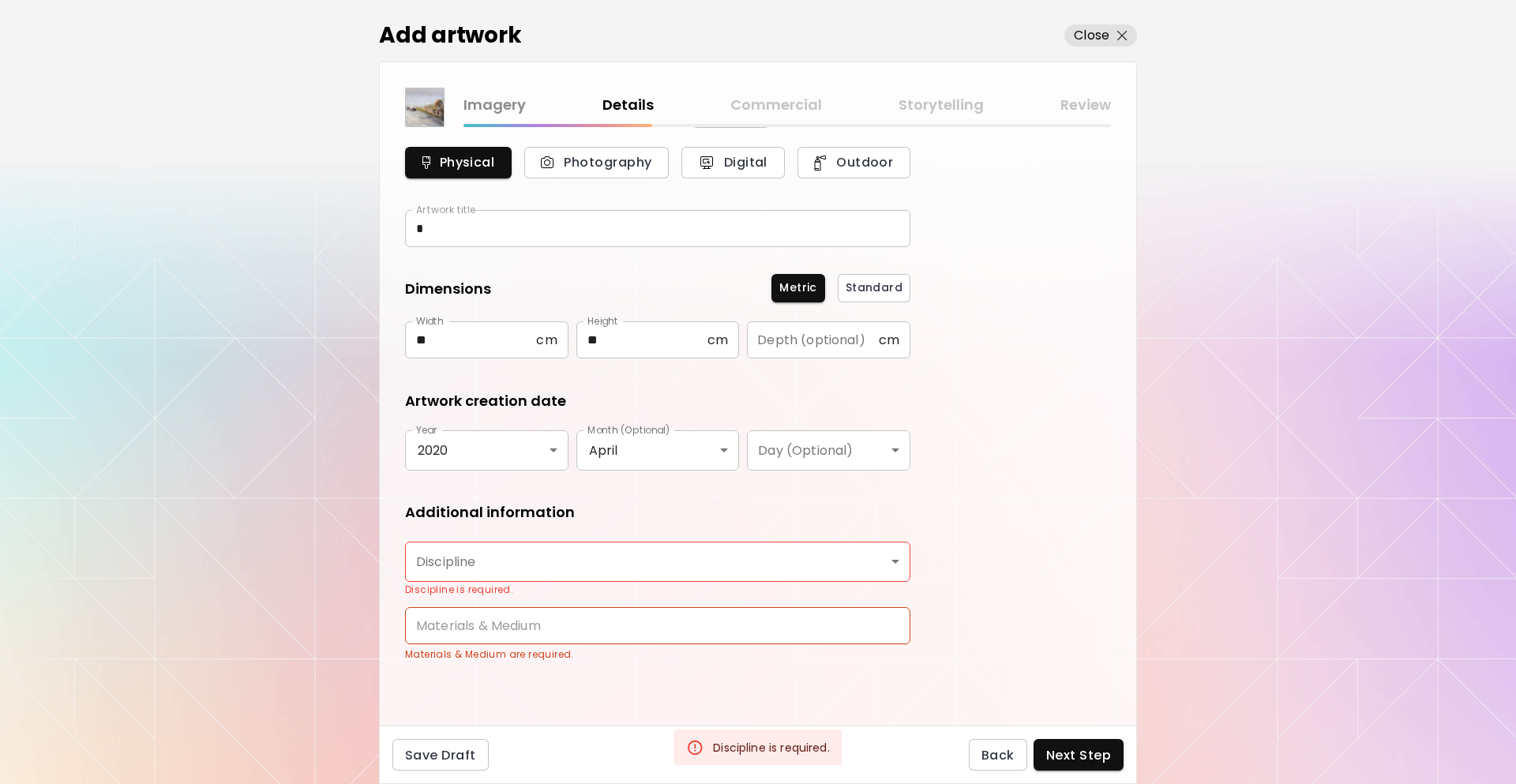
click at [785, 558] on body "[DOMAIN_NAME]/InesCarro Add Artwork Manage Art Edit Profile My BioLink Communit…" at bounding box center [758, 392] width 1516 height 784
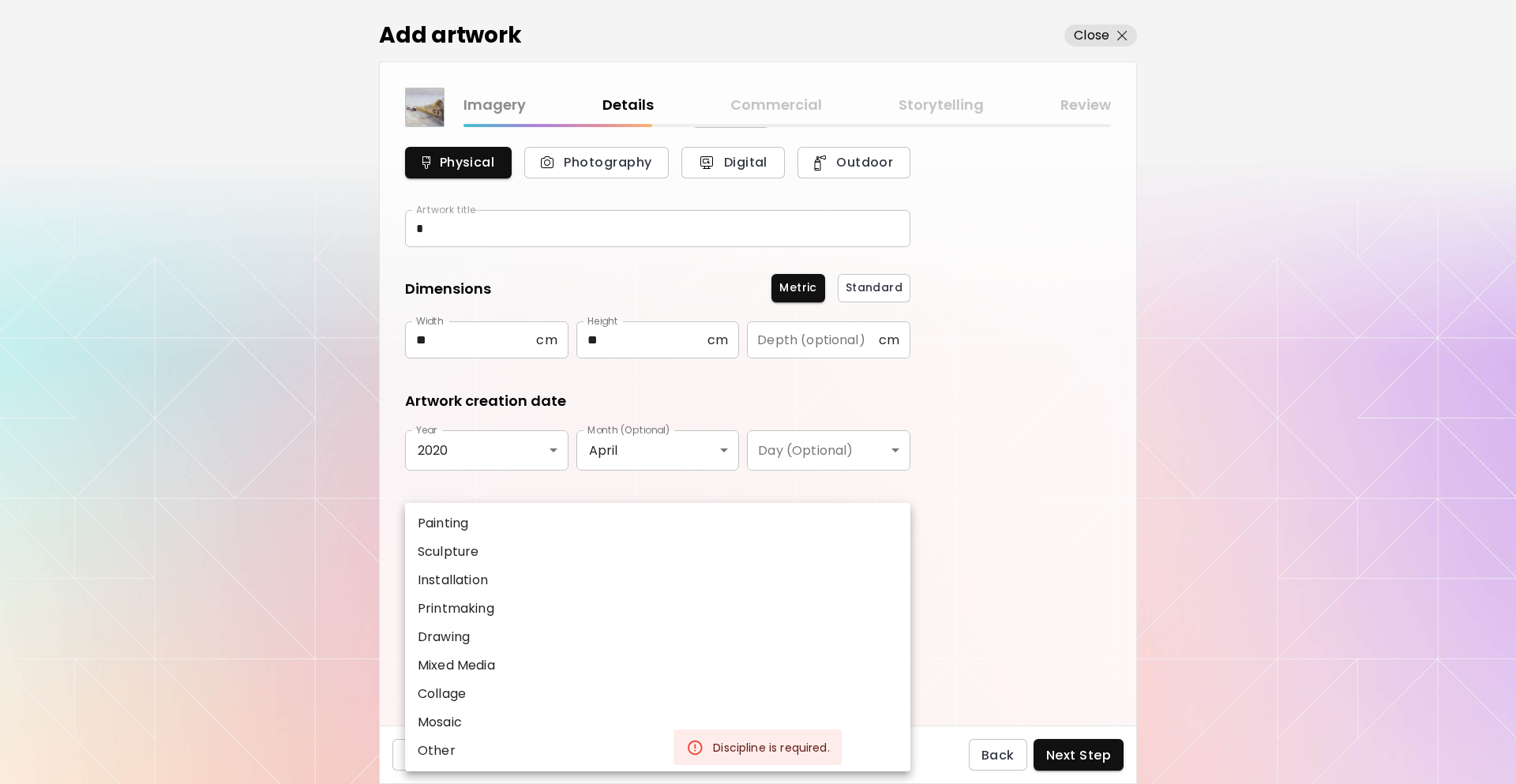
click at [614, 536] on li "Painting" at bounding box center [658, 524] width 505 height 28
type input "********"
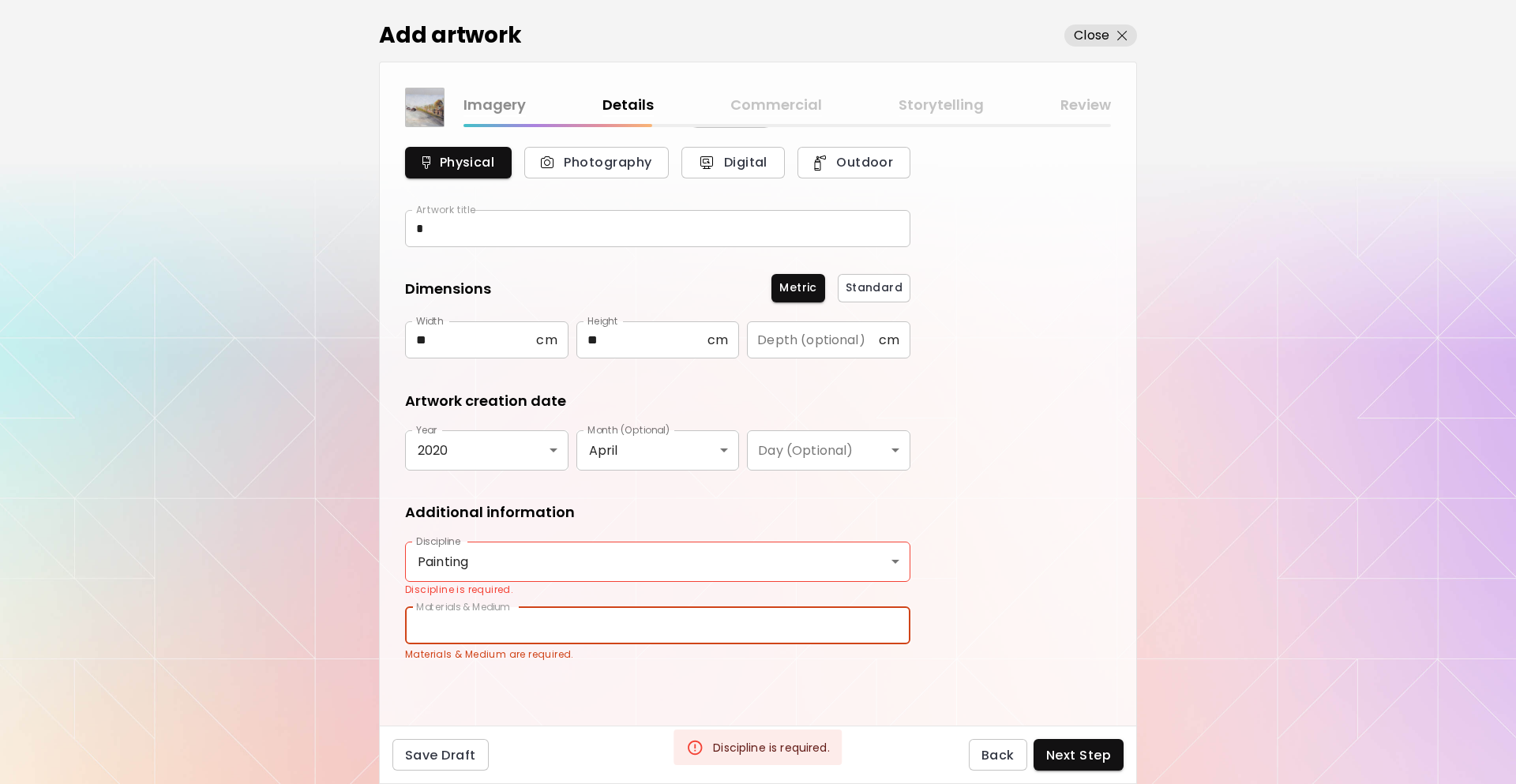
click at [571, 624] on input "text" at bounding box center [658, 625] width 505 height 37
click at [900, 618] on input "text" at bounding box center [658, 625] width 505 height 37
click at [1082, 748] on span "Next Step" at bounding box center [1078, 755] width 65 height 16
click at [802, 625] on input "text" at bounding box center [658, 625] width 505 height 37
click at [459, 623] on input "**" at bounding box center [658, 625] width 505 height 37
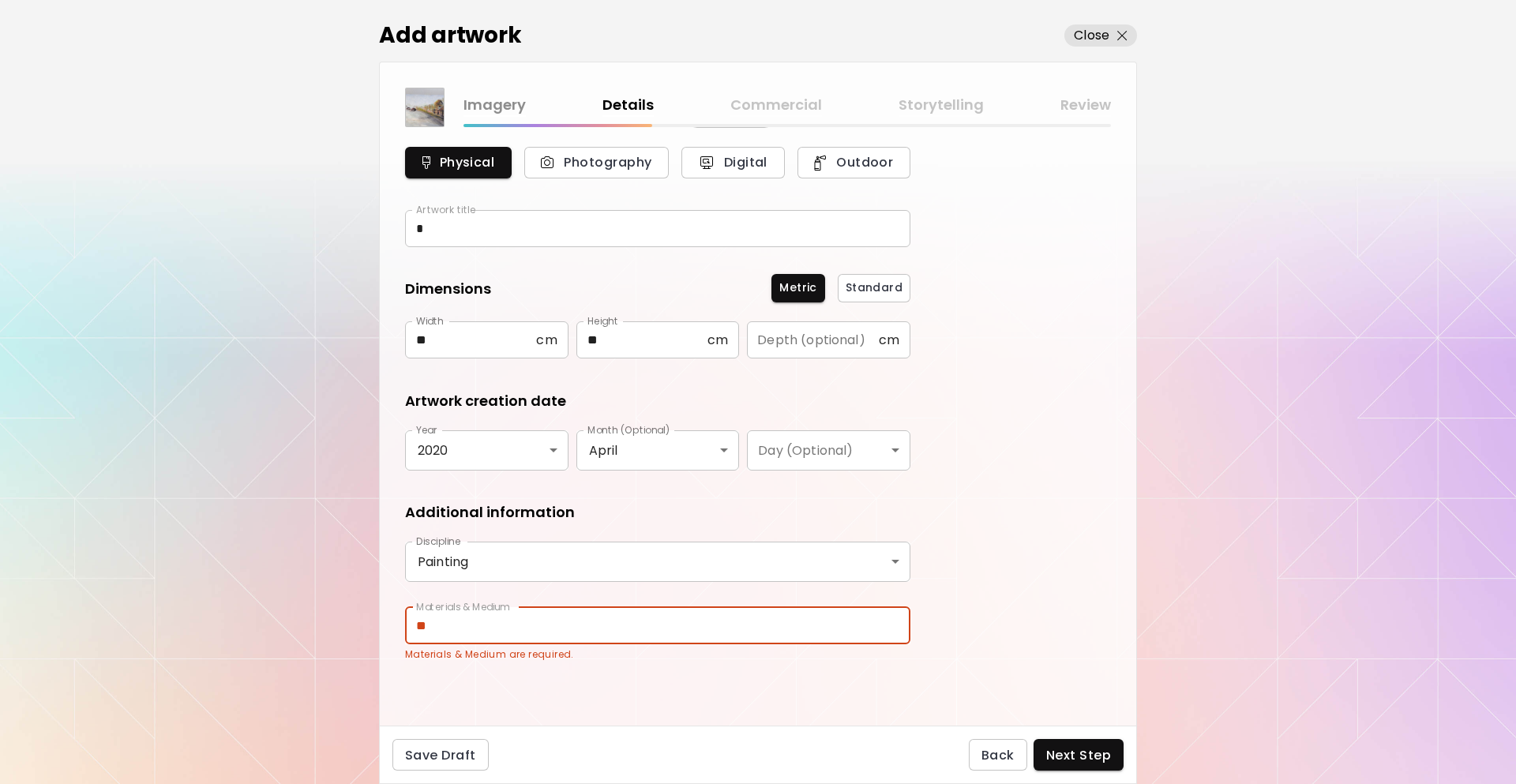
click at [459, 623] on input "**" at bounding box center [658, 625] width 505 height 37
type input "********"
click at [1113, 753] on button "Next Step" at bounding box center [1078, 755] width 90 height 31
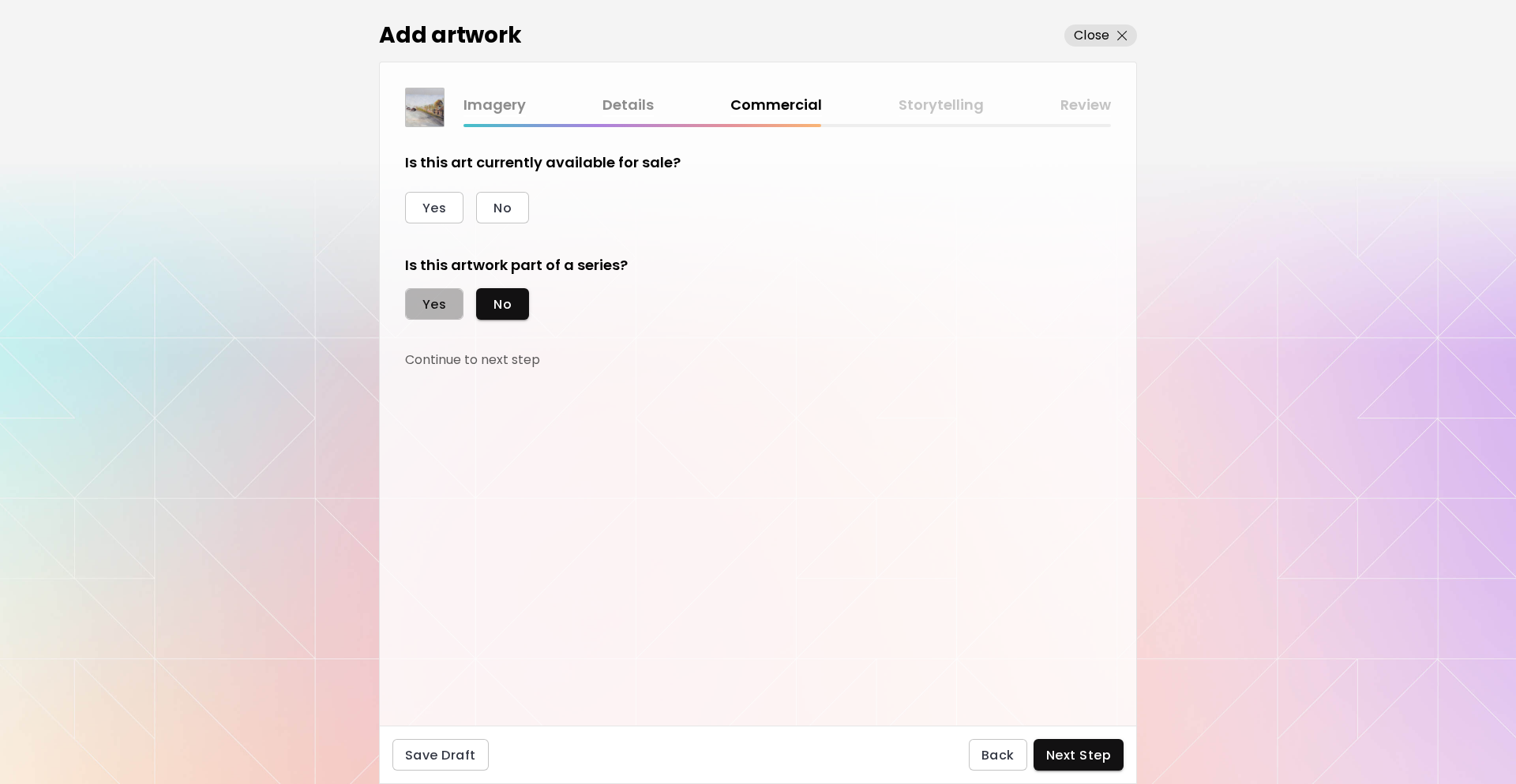
click at [435, 309] on span "Yes" at bounding box center [434, 304] width 24 height 16
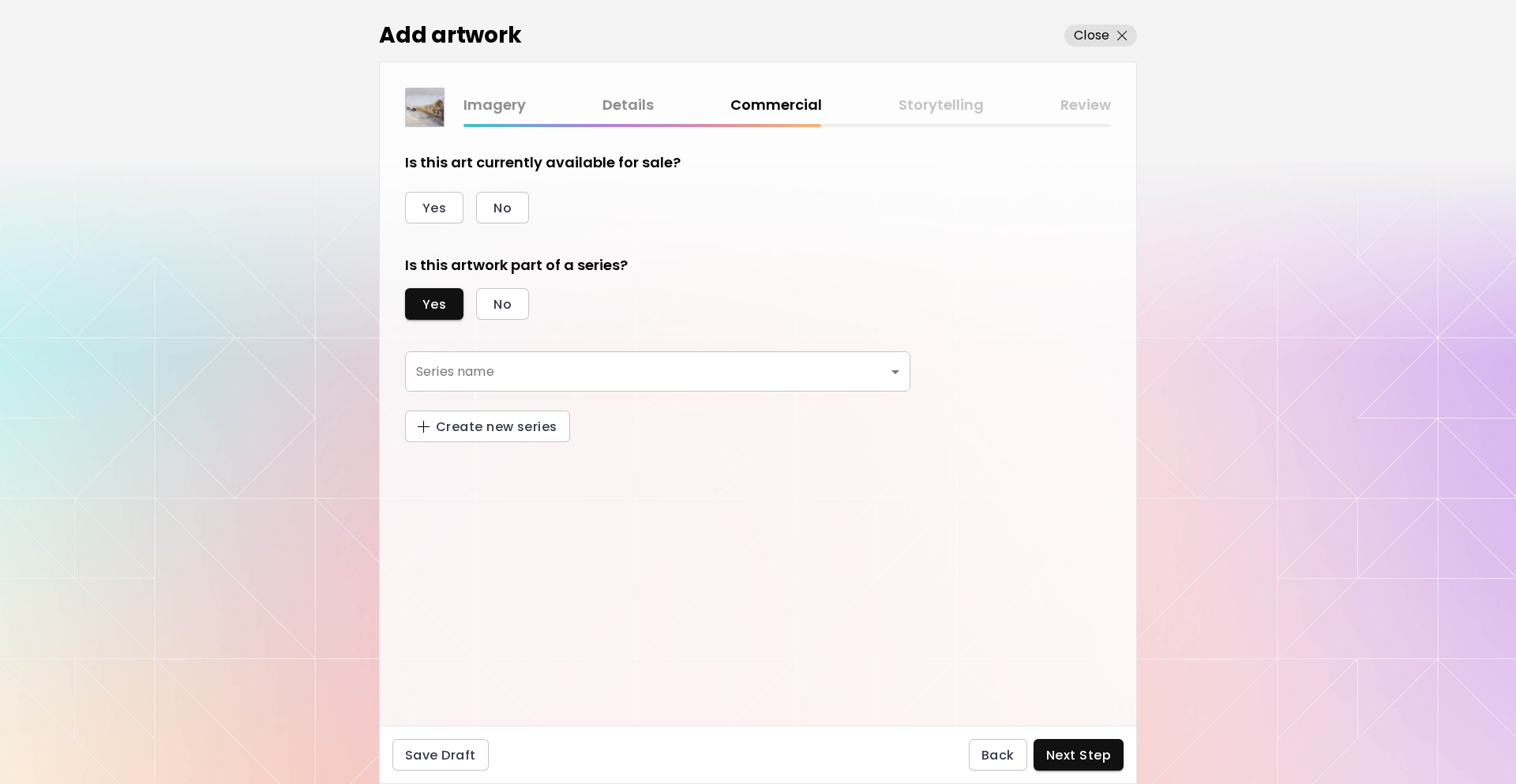
click at [450, 378] on body "[DOMAIN_NAME]/InesCarro Add Artwork Manage Art Edit Profile My BioLink Communit…" at bounding box center [758, 392] width 1516 height 784
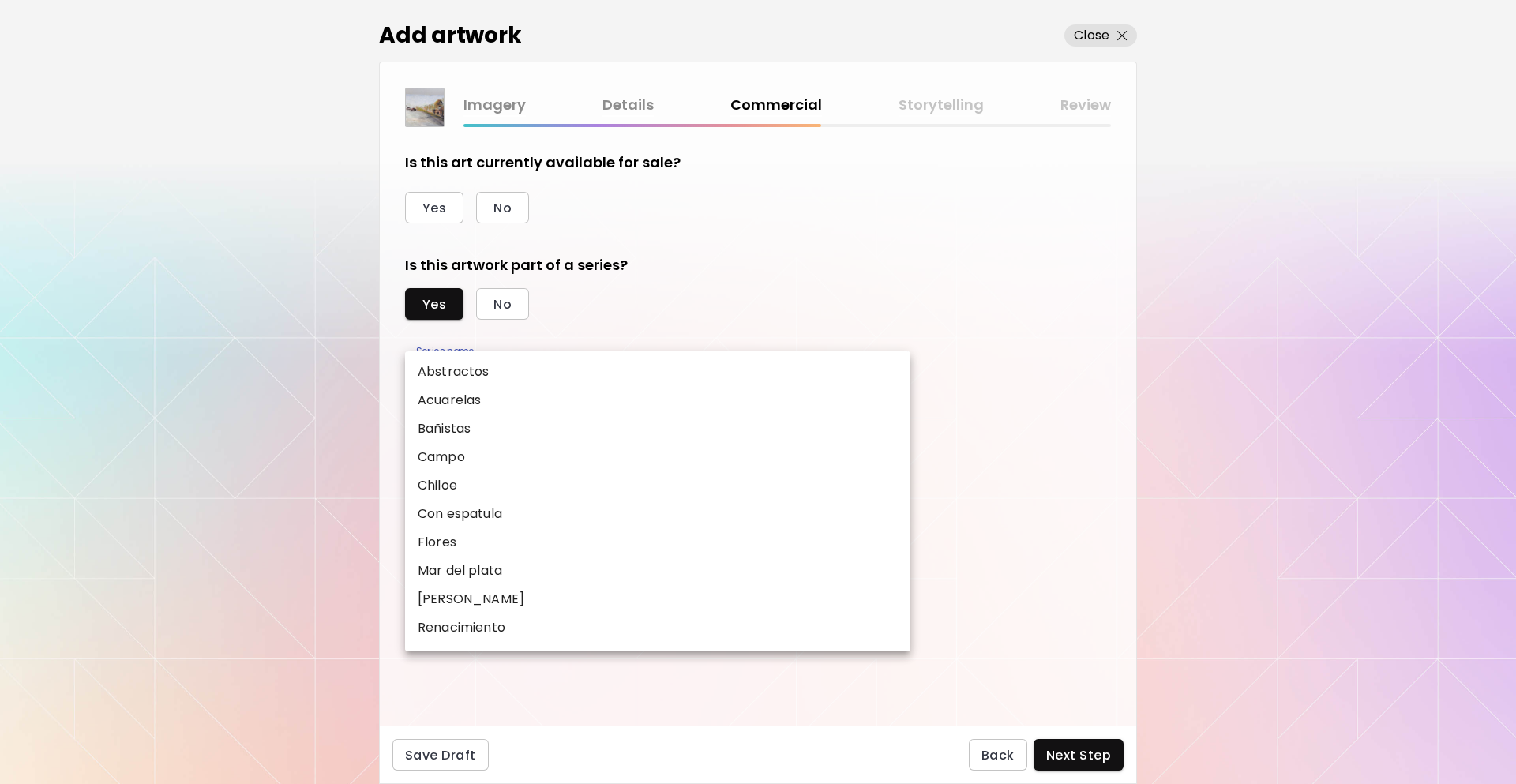
click at [470, 401] on p "Acuarelas" at bounding box center [449, 401] width 64 height 19
type input "*********"
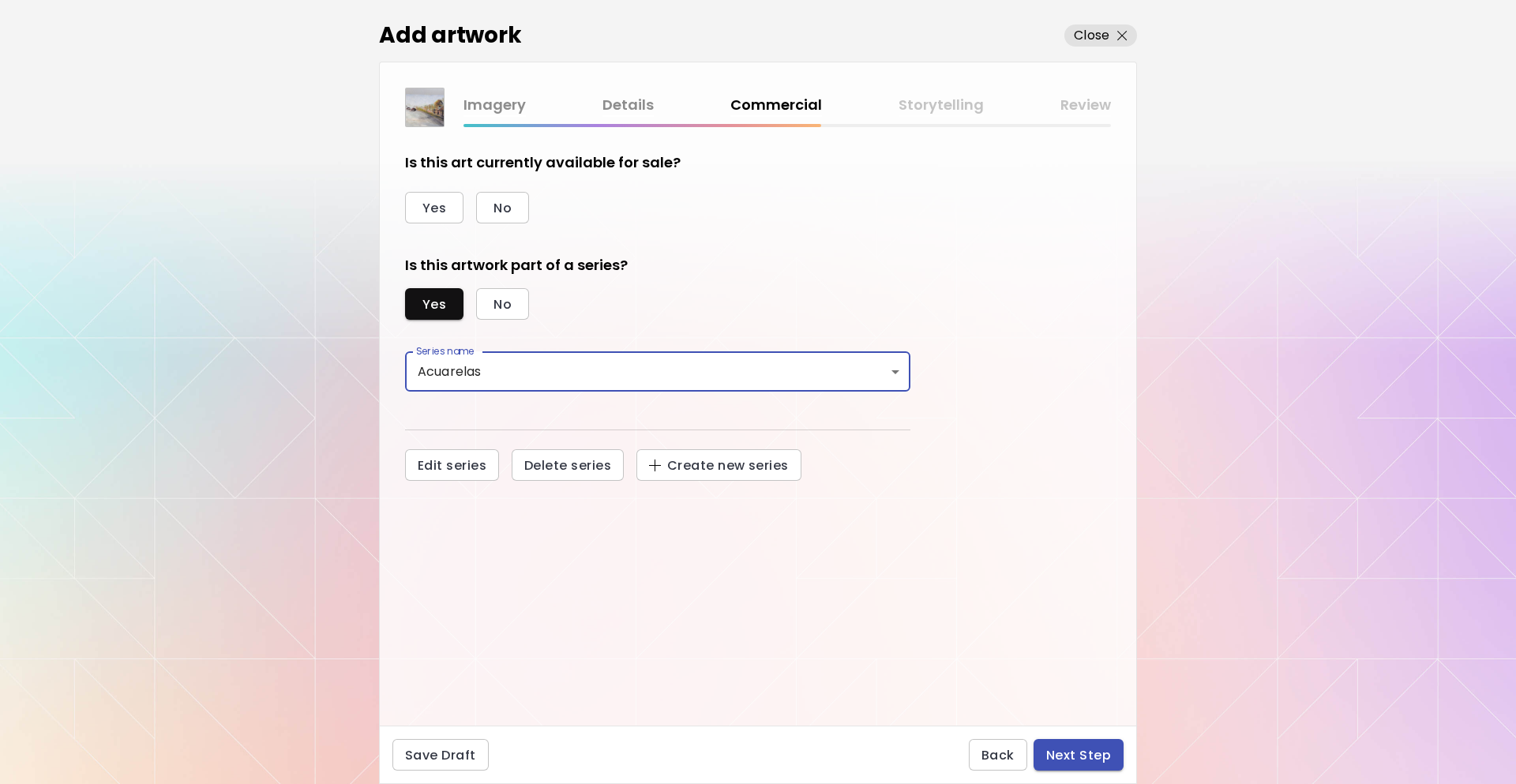
click at [1073, 758] on span "Next Step" at bounding box center [1078, 755] width 65 height 16
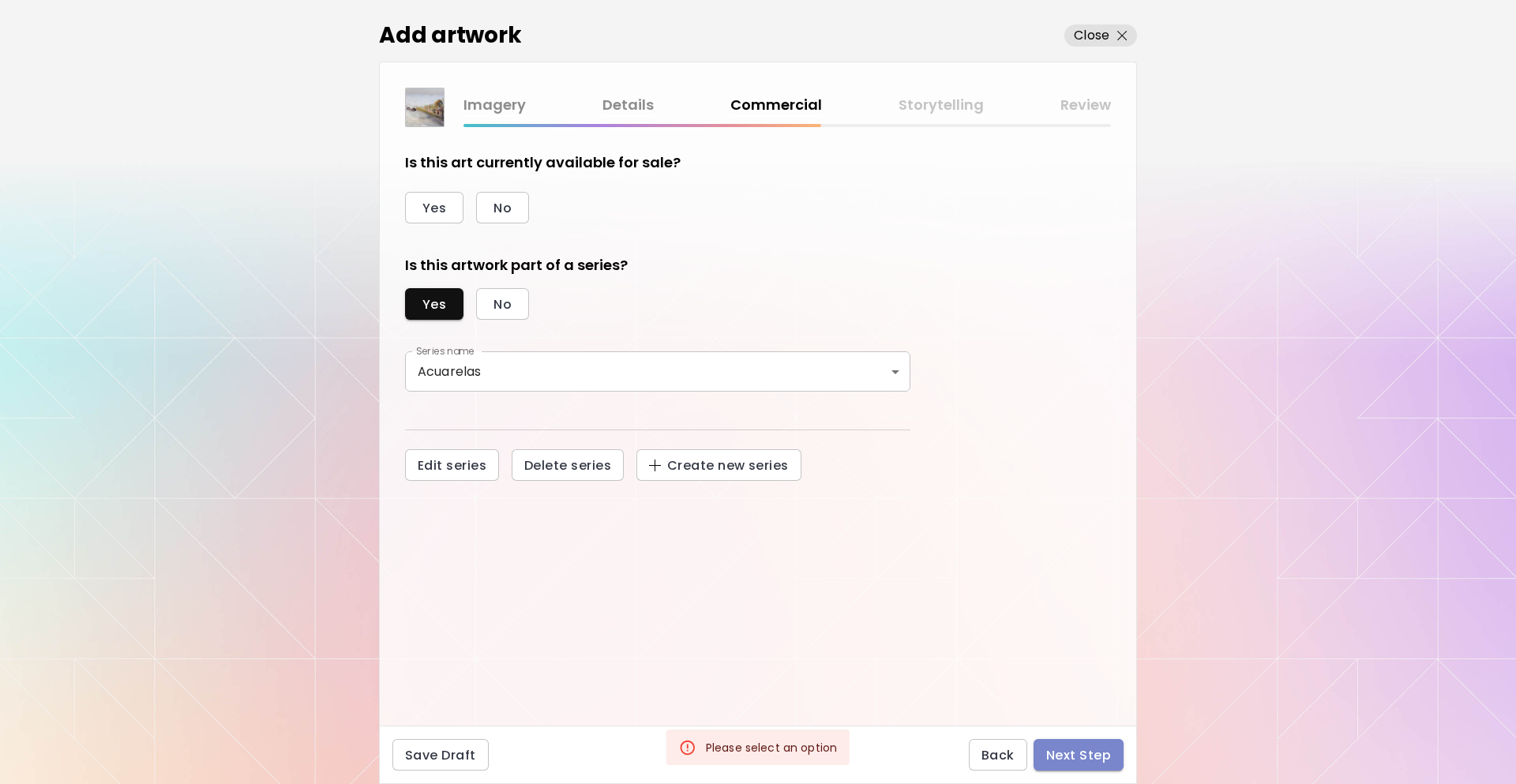
click at [1077, 757] on span "Next Step" at bounding box center [1078, 755] width 65 height 16
click at [585, 375] on body "[DOMAIN_NAME]/InesCarro Add Artwork Manage Art Edit Profile My BioLink Communit…" at bounding box center [758, 392] width 1516 height 784
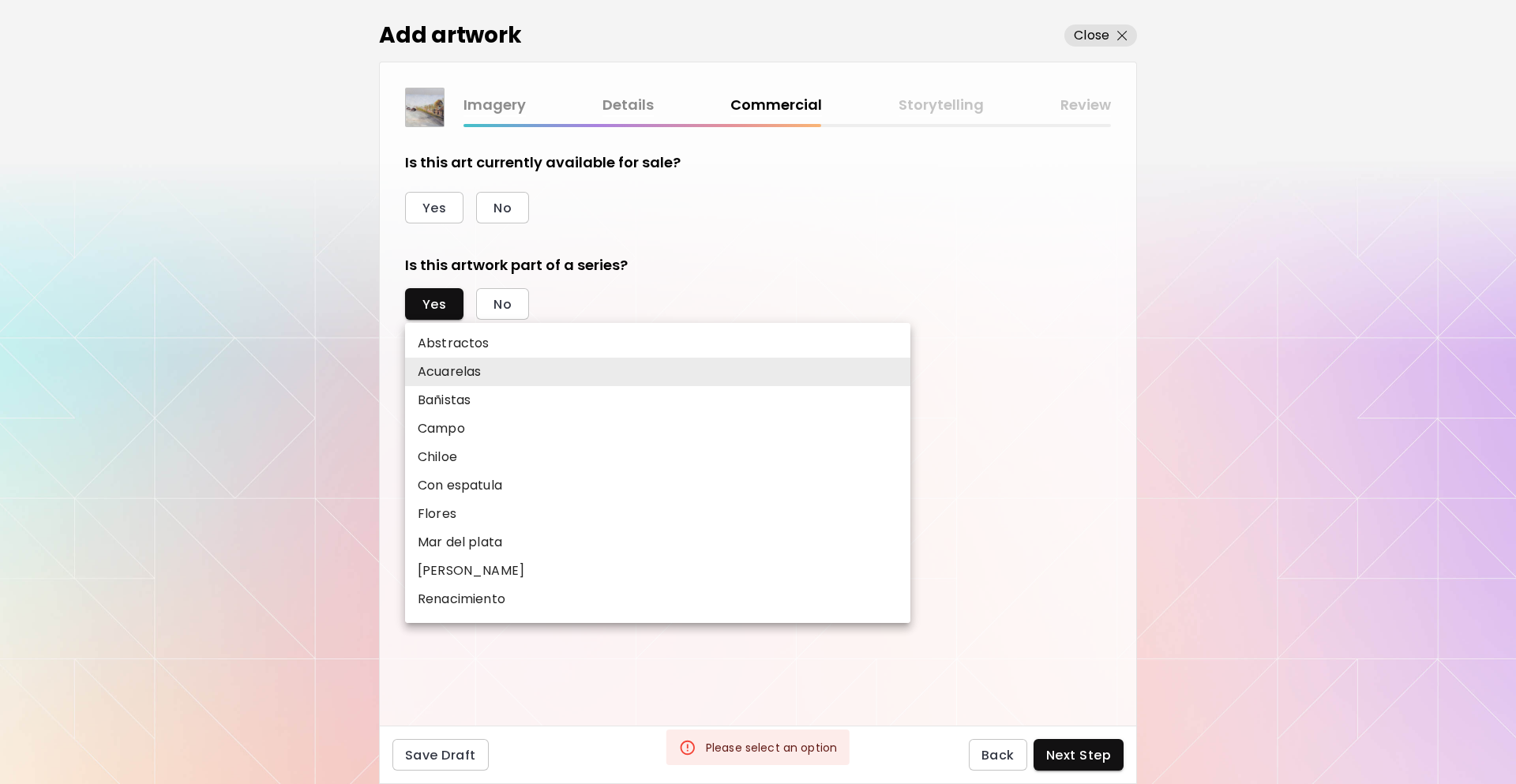
click at [585, 375] on li "Acuarelas" at bounding box center [658, 372] width 505 height 28
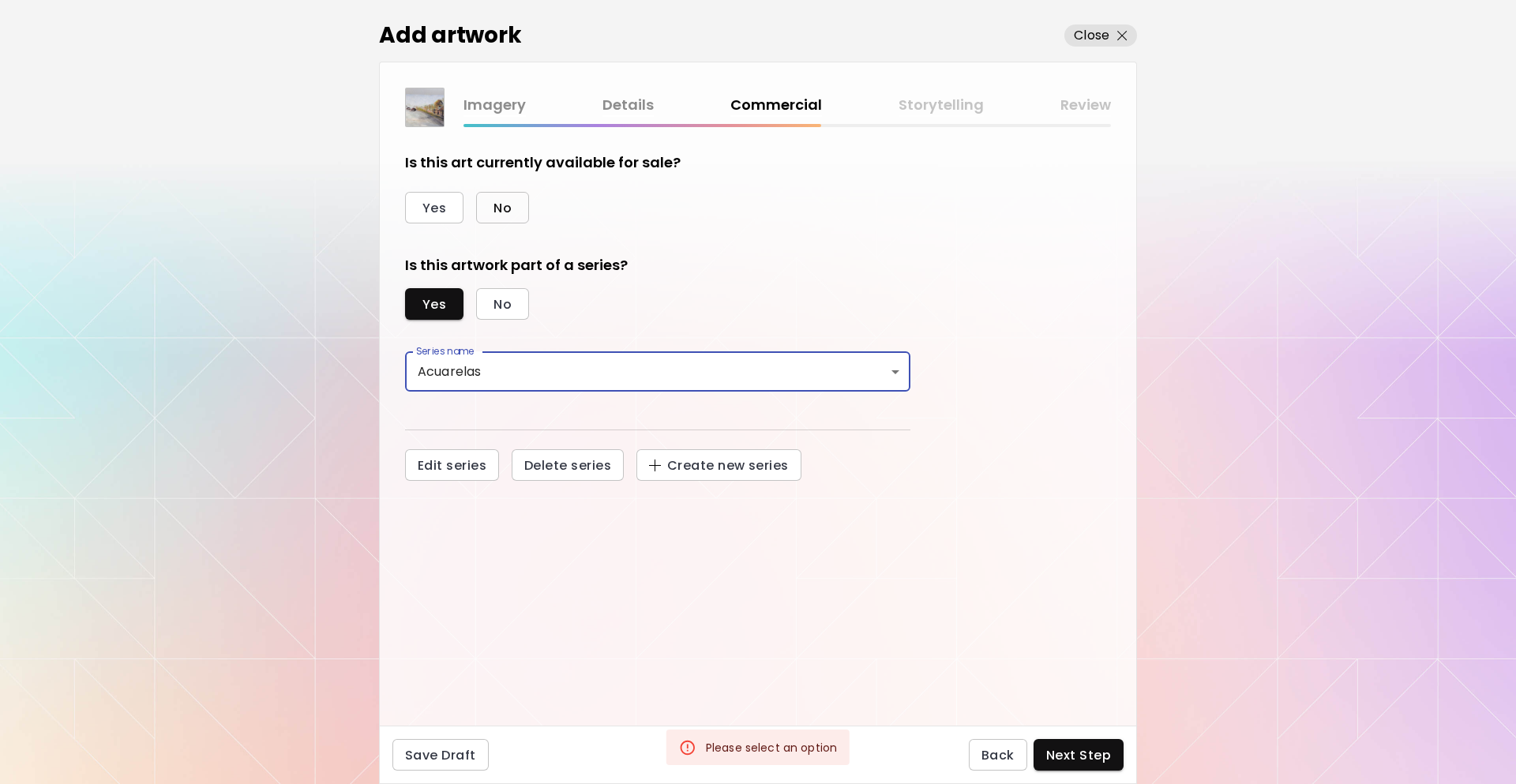
click at [499, 214] on span "No" at bounding box center [502, 207] width 18 height 16
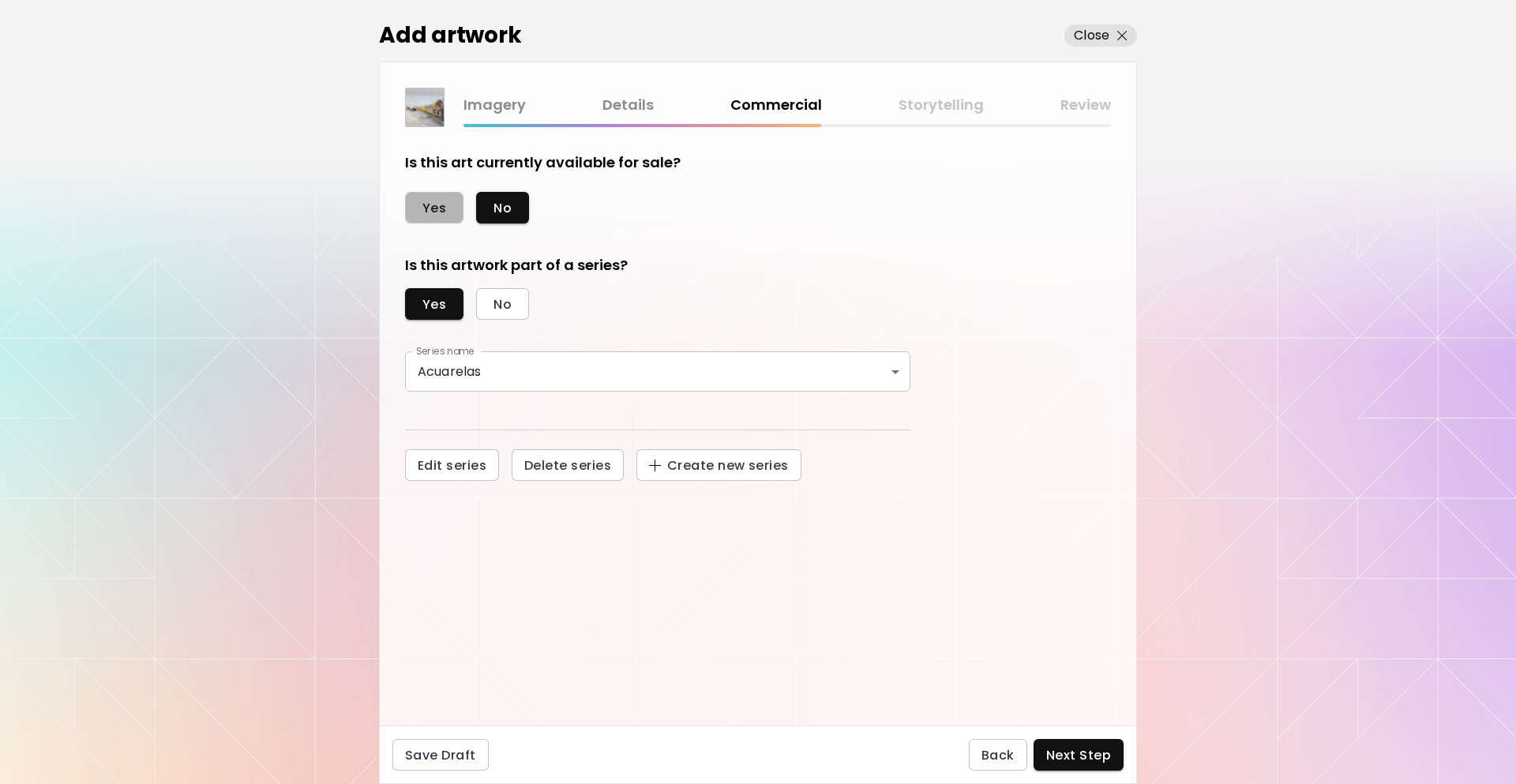
click at [440, 194] on button "Yes" at bounding box center [435, 207] width 59 height 31
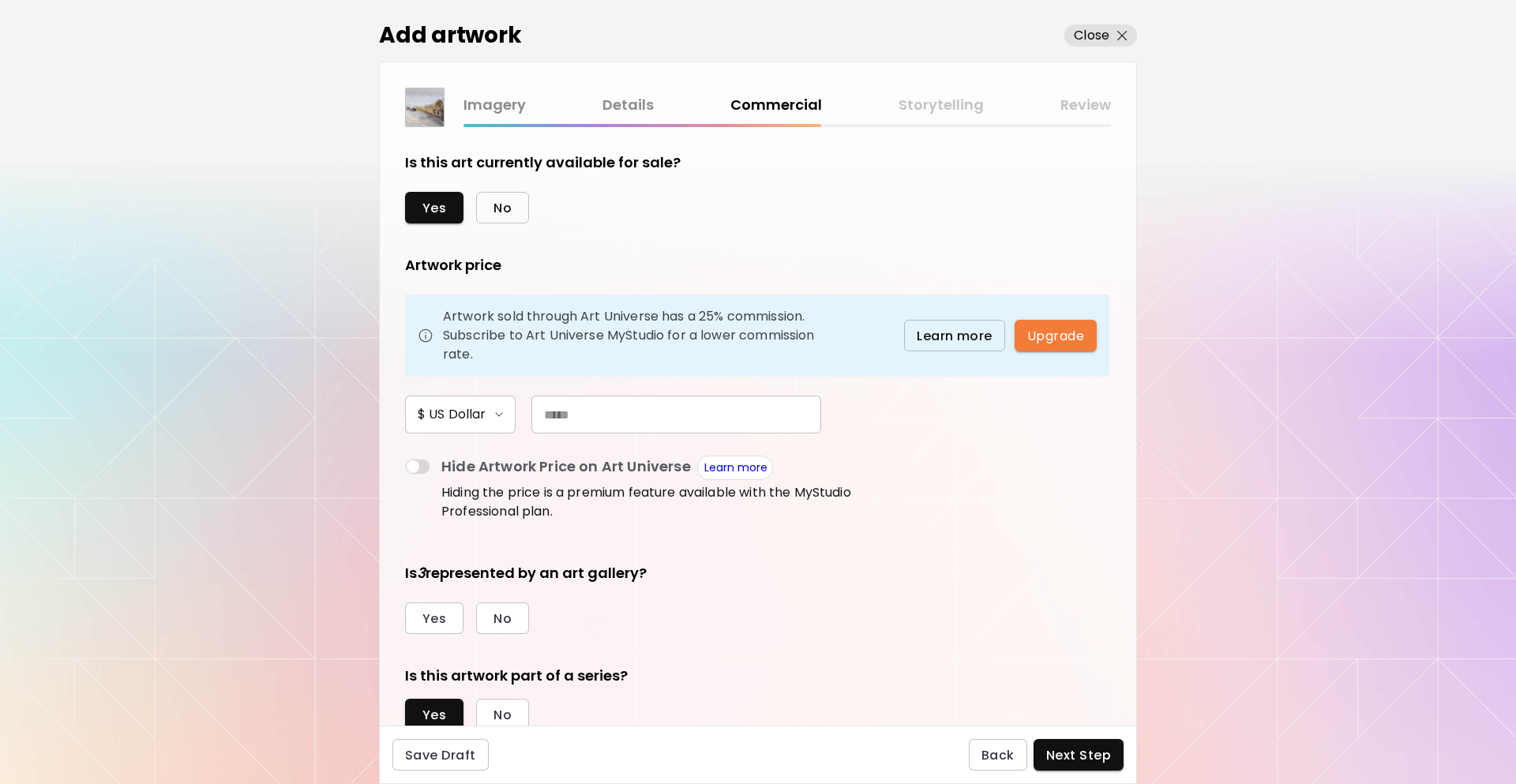
click at [495, 215] on span "No" at bounding box center [502, 207] width 18 height 16
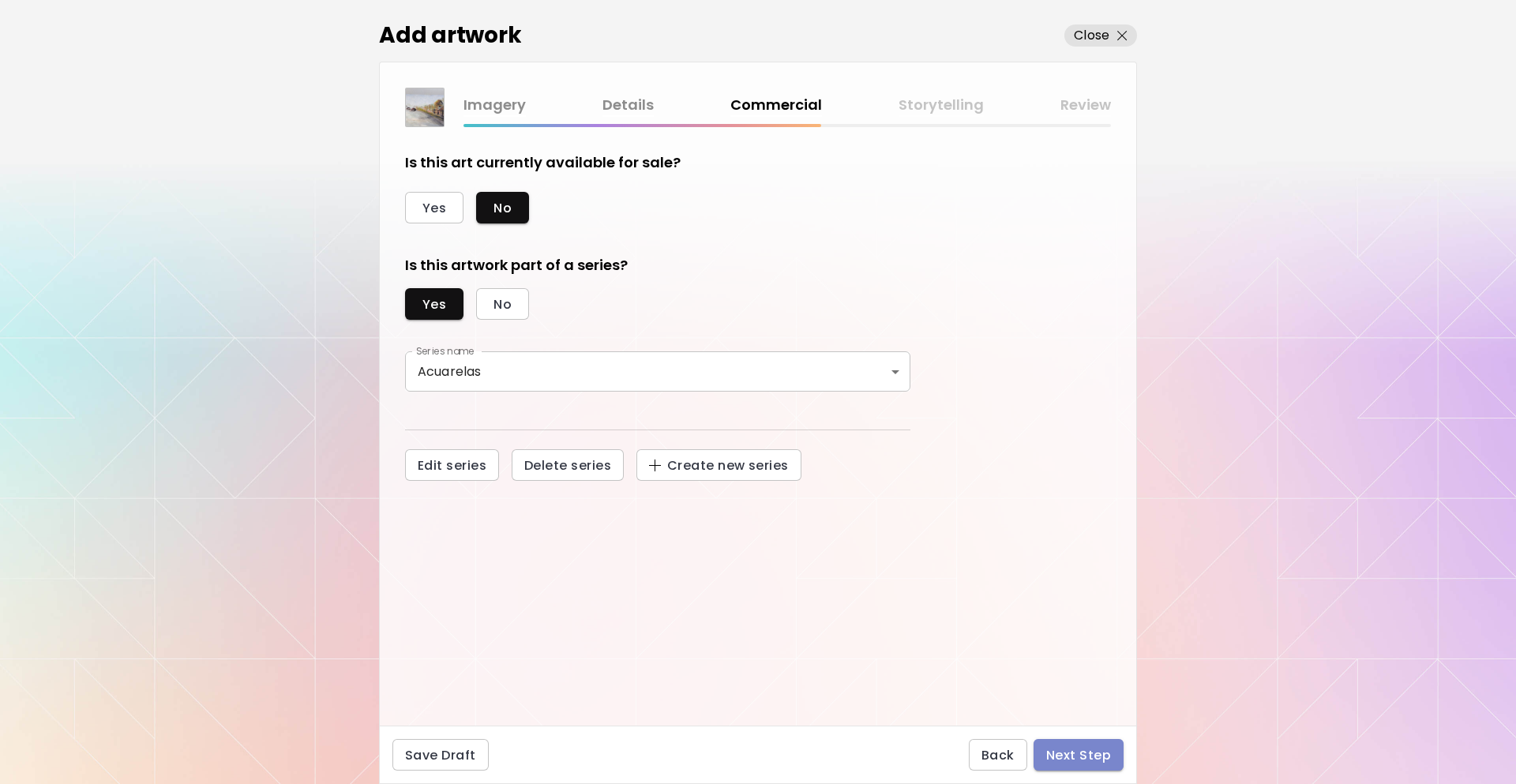
click at [1102, 756] on span "Next Step" at bounding box center [1078, 755] width 65 height 16
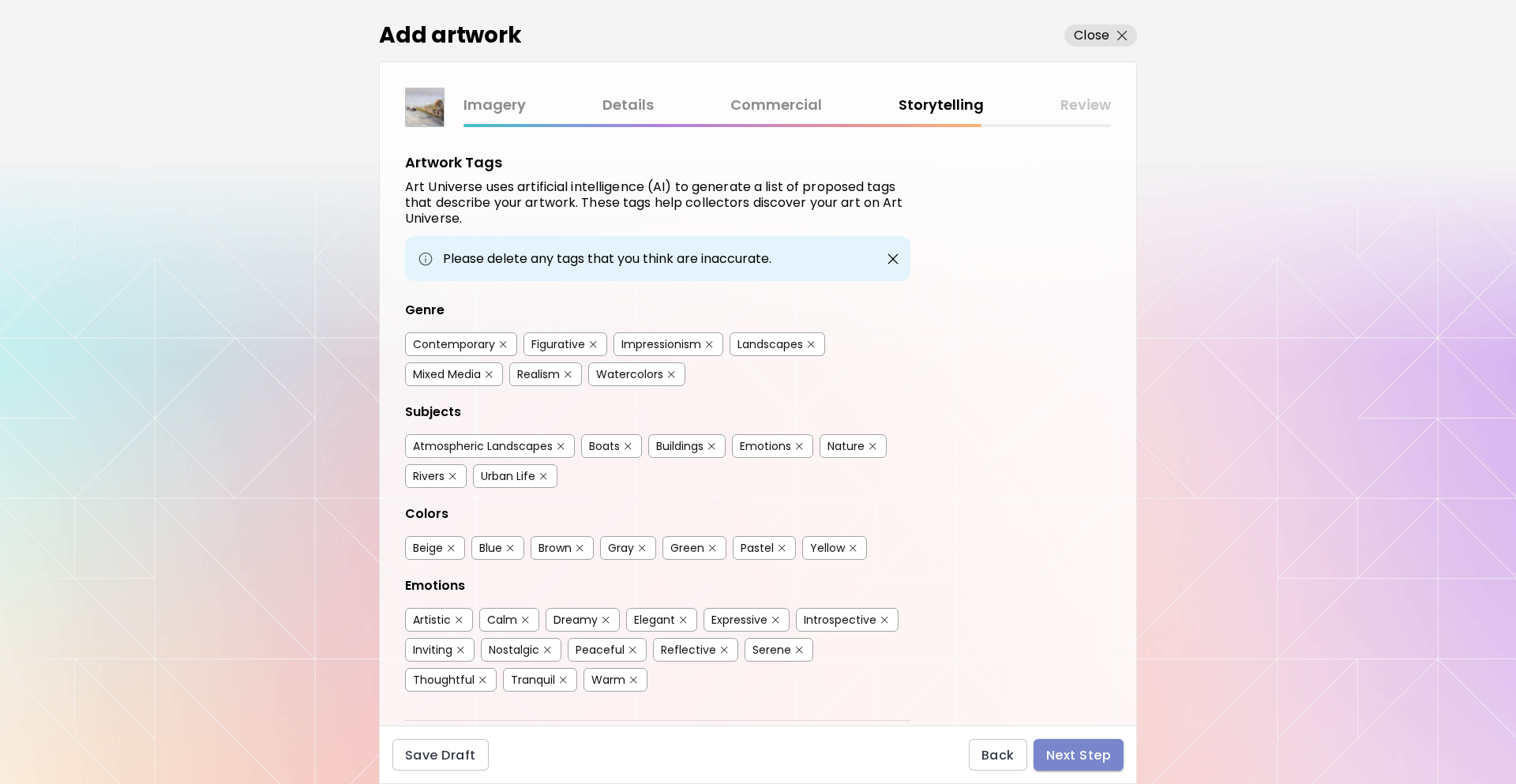
click at [1061, 756] on span "Next Step" at bounding box center [1078, 755] width 65 height 16
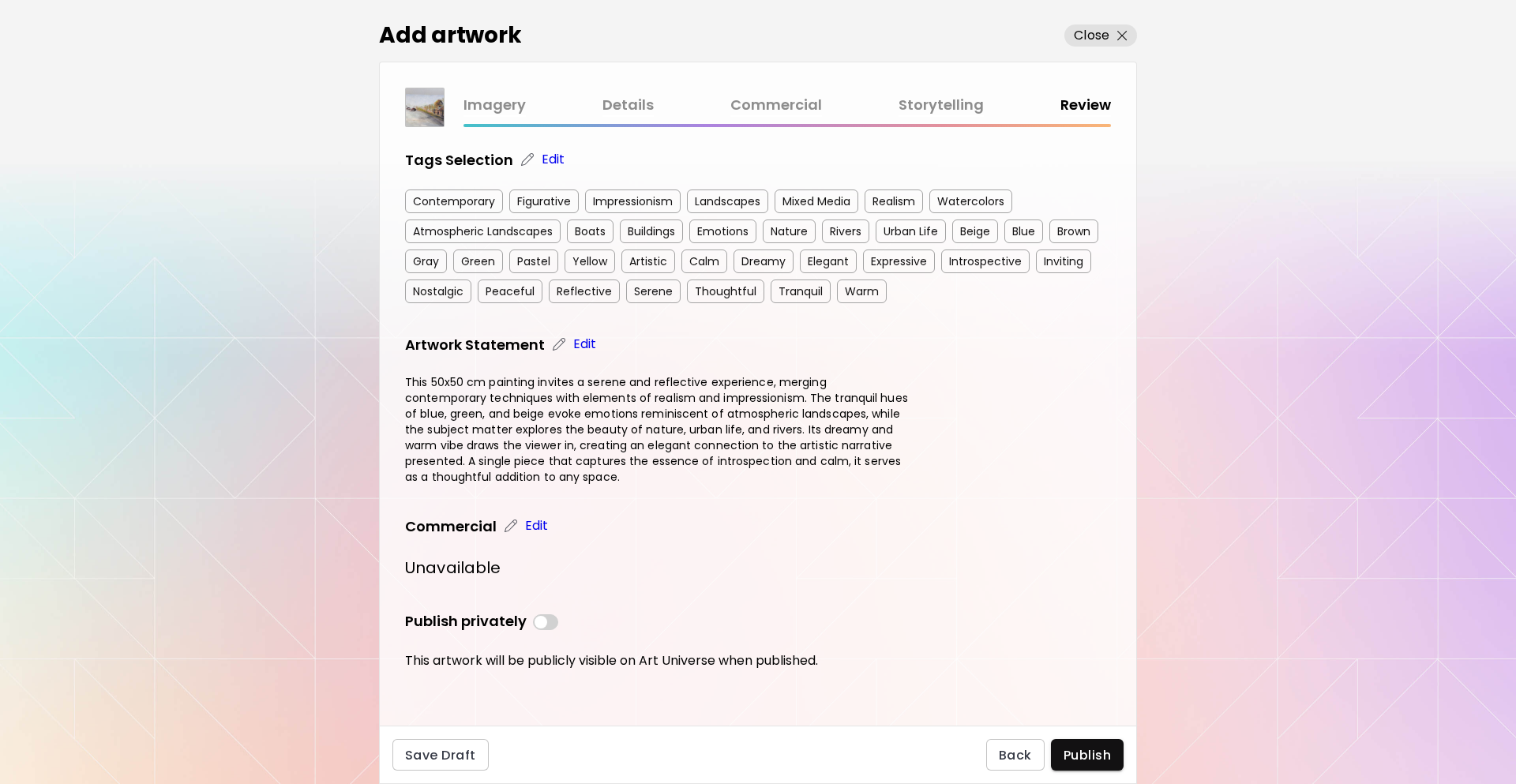
scroll to position [289, 0]
click at [1090, 745] on button "Publish" at bounding box center [1087, 755] width 73 height 31
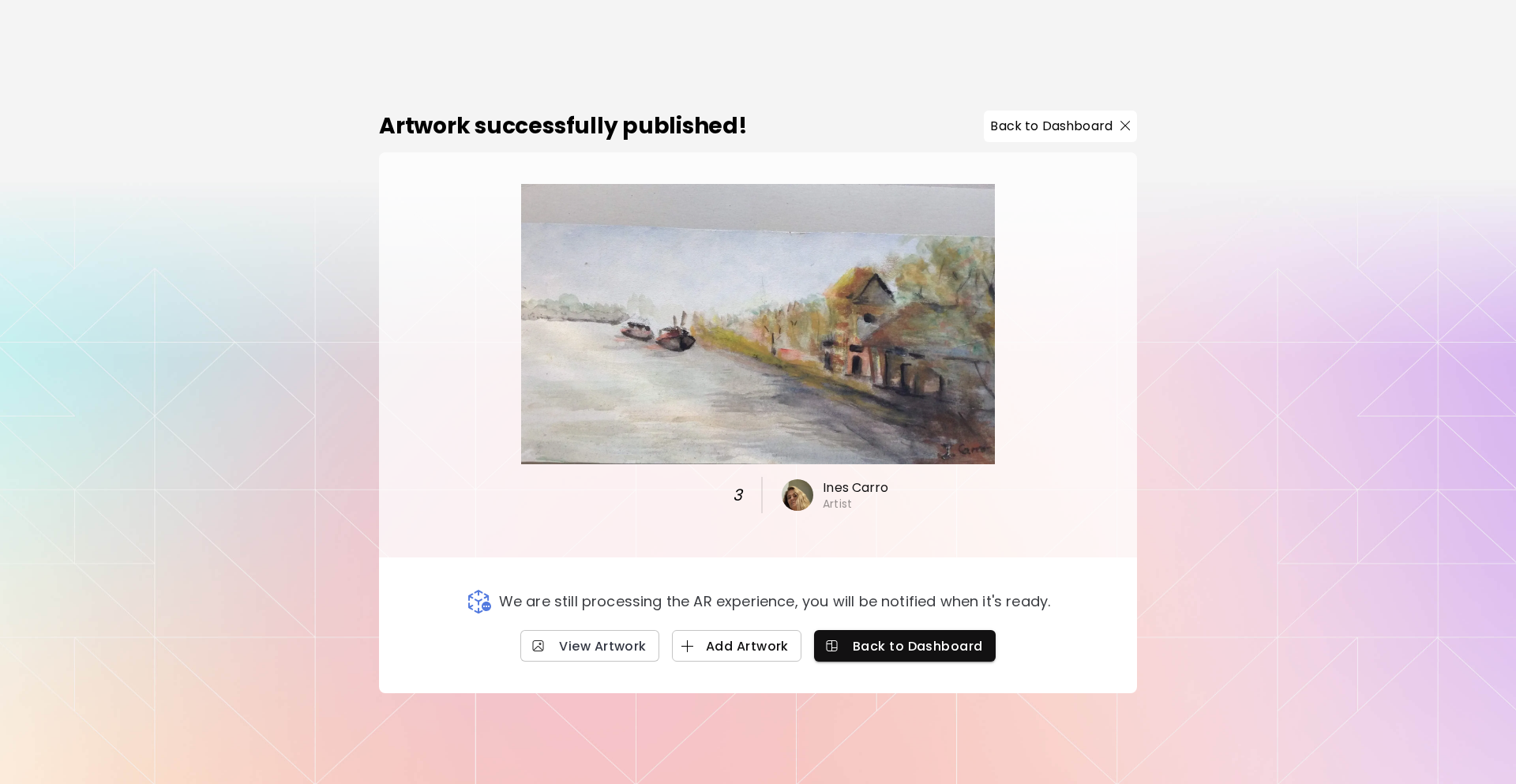
click at [767, 647] on span "Add Artwork" at bounding box center [737, 645] width 104 height 16
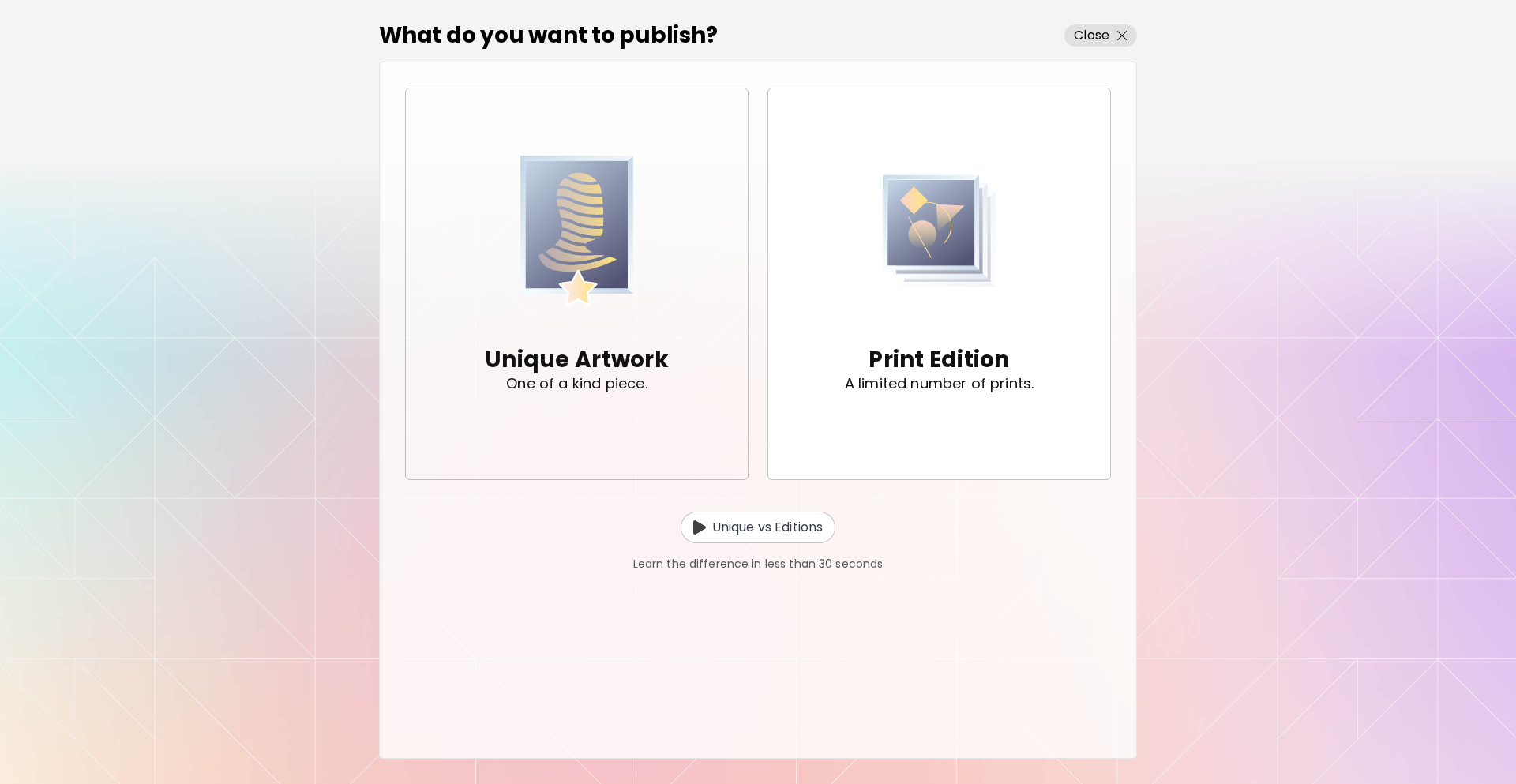
click at [647, 308] on div "Unique Artwork One of a kind piece." at bounding box center [577, 284] width 184 height 274
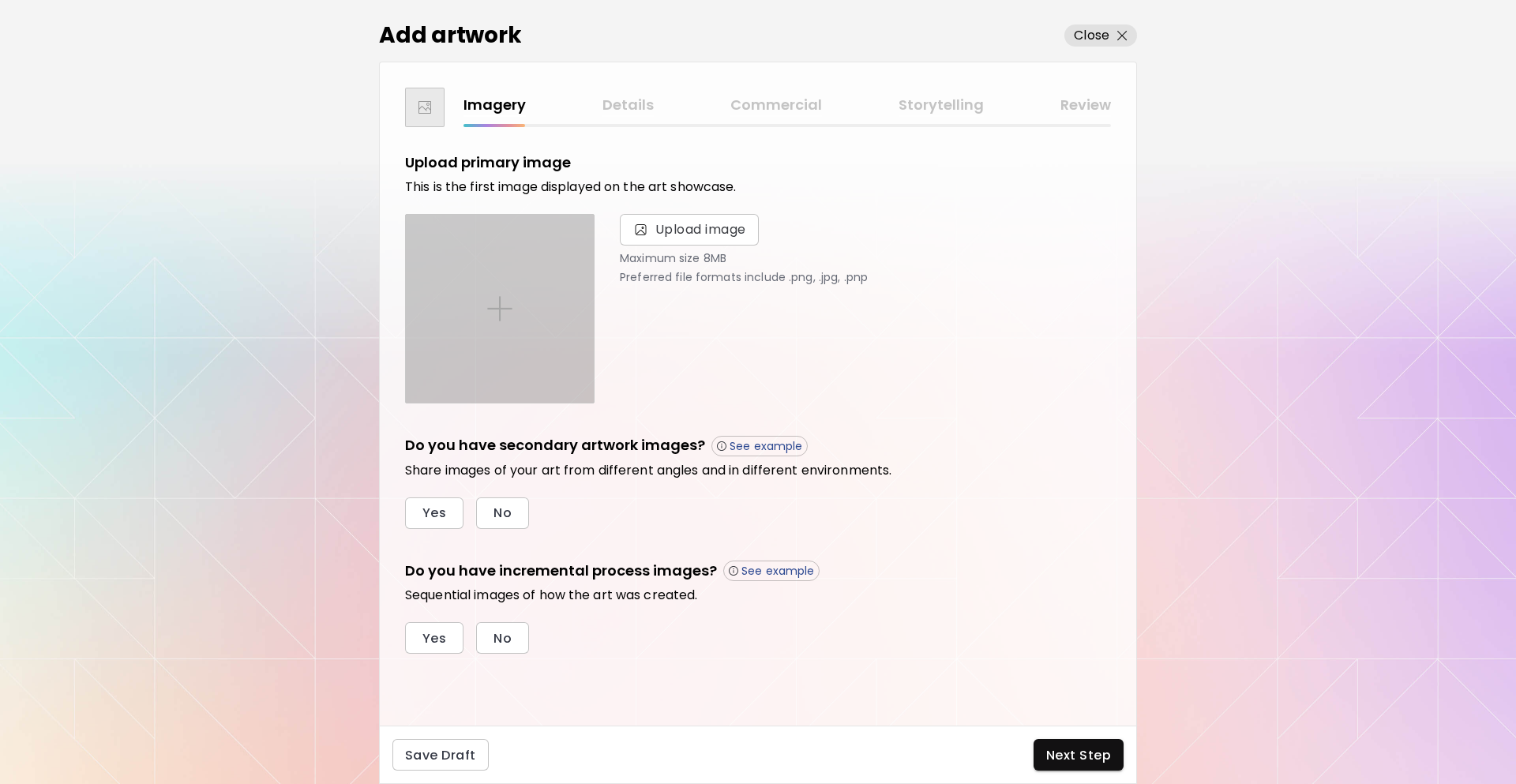
click at [556, 289] on div at bounding box center [500, 308] width 188 height 188
click at [0, 0] on input "file" at bounding box center [0, 0] width 0 height 0
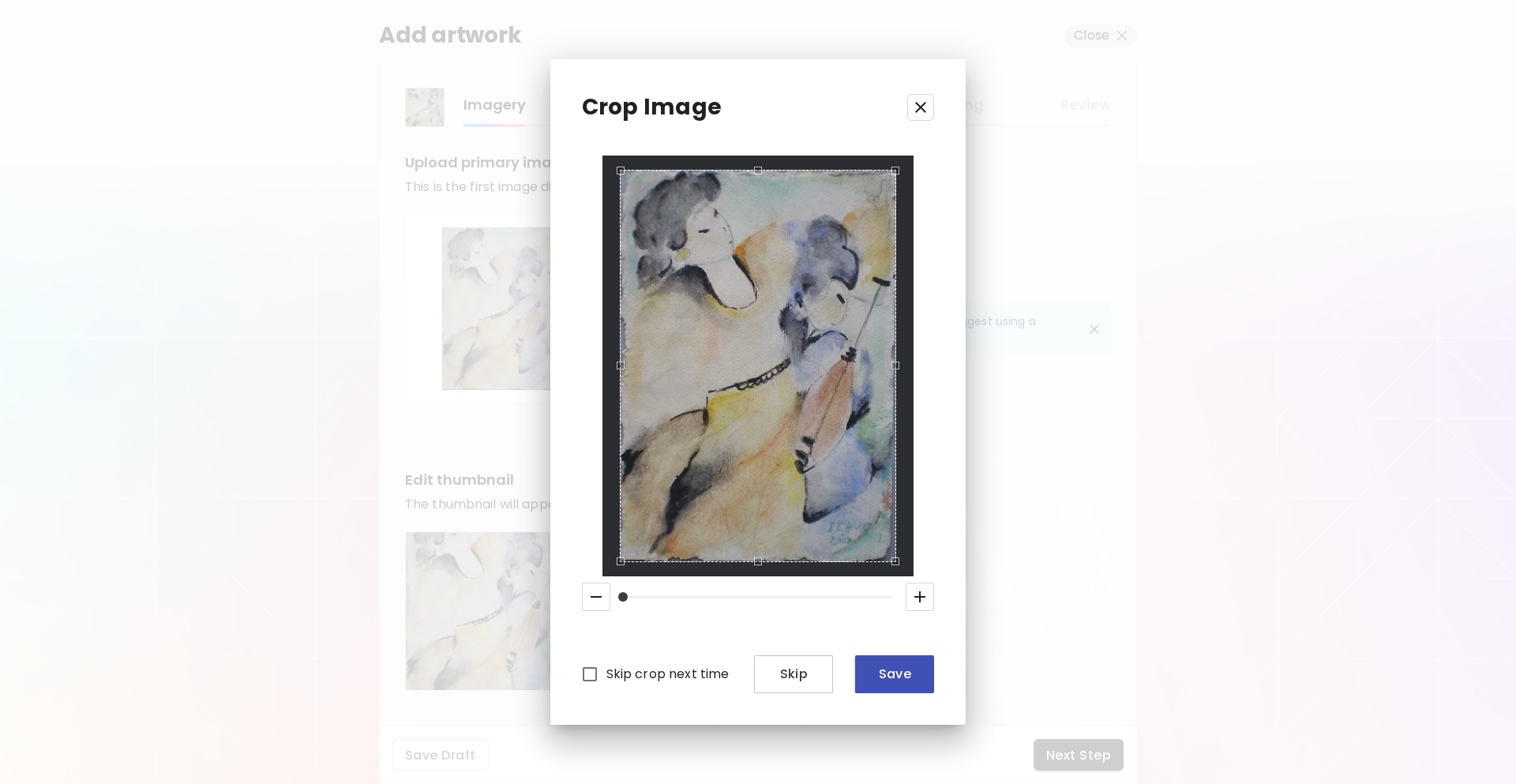
click at [910, 692] on button "Save" at bounding box center [894, 675] width 79 height 38
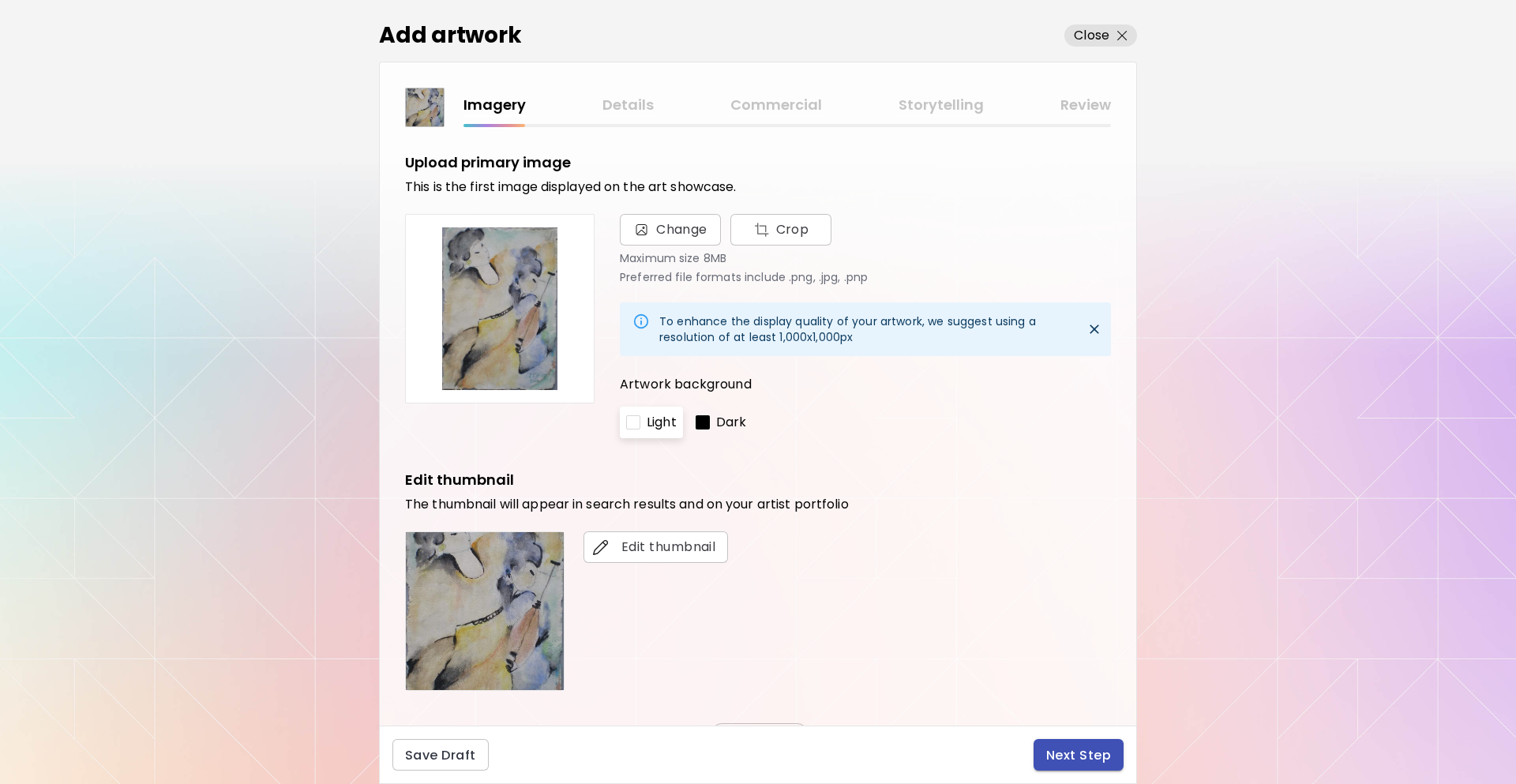
click at [1065, 761] on div "Save Draft Next Step" at bounding box center [758, 756] width 758 height 59
click at [1063, 755] on span "Next Step" at bounding box center [1078, 755] width 65 height 16
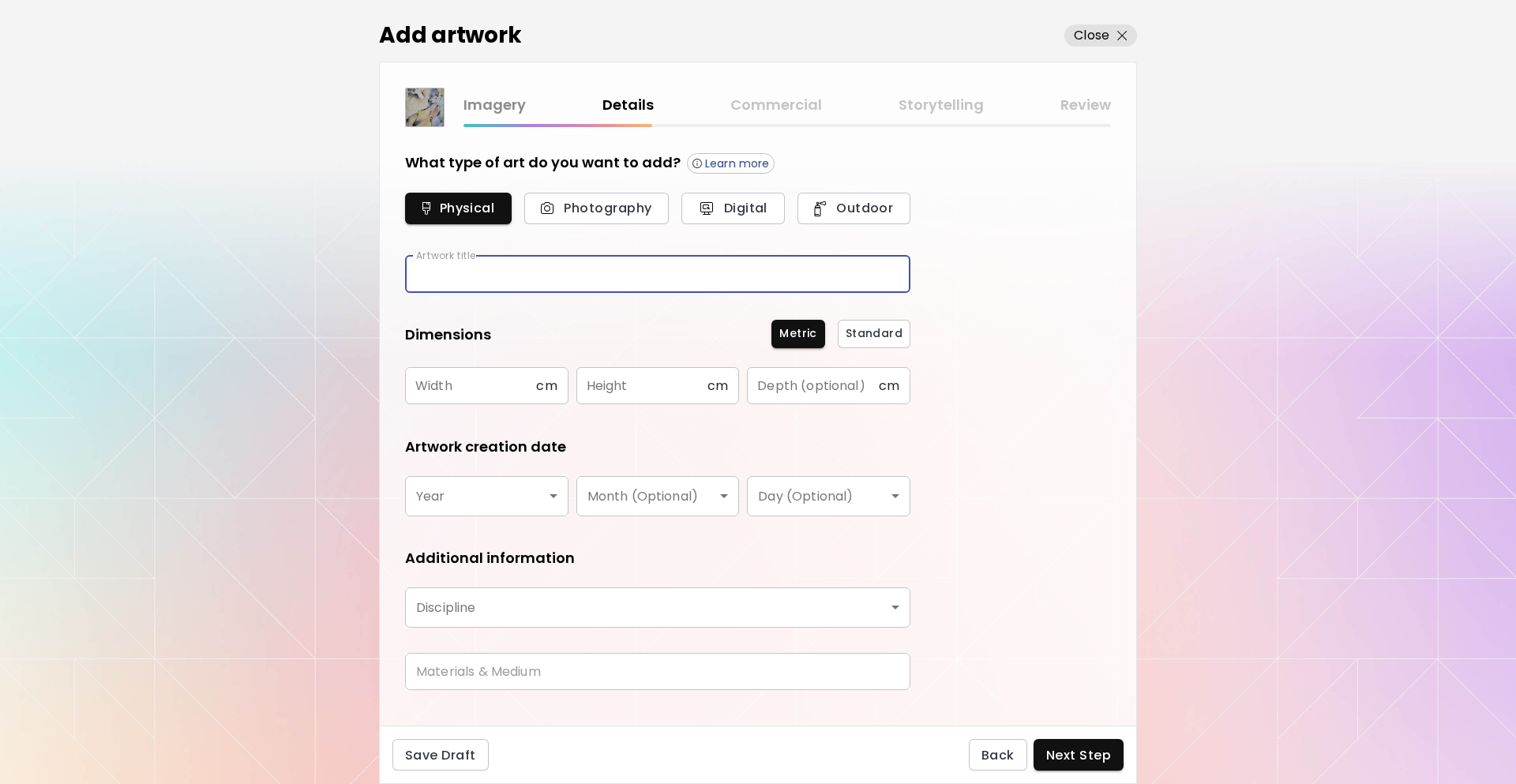
click at [649, 275] on input "text" at bounding box center [658, 274] width 505 height 37
type input "*"
click at [500, 389] on input "text" at bounding box center [471, 385] width 131 height 37
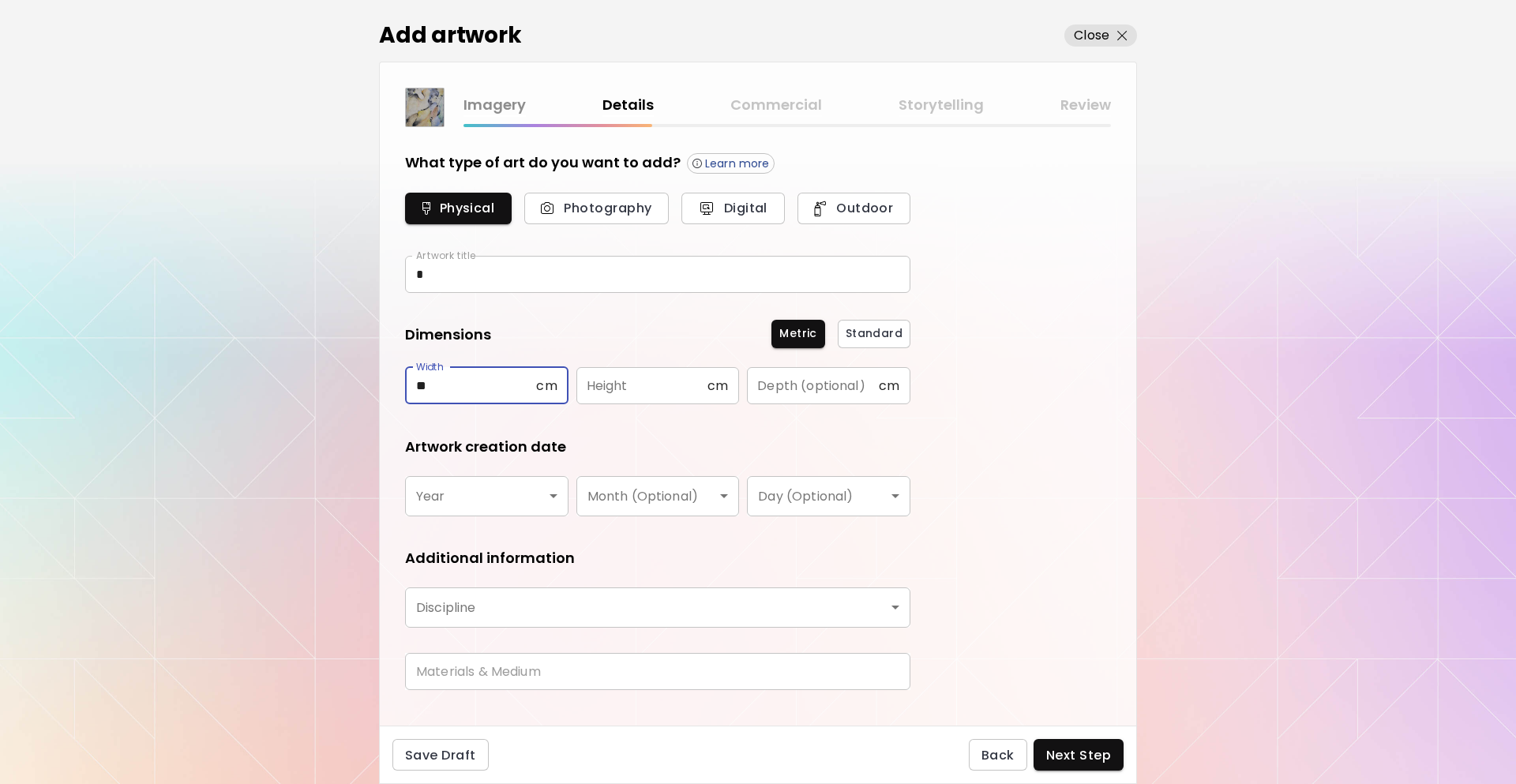
type input "**"
click at [653, 393] on input "text" at bounding box center [642, 385] width 131 height 37
type input "**"
click at [526, 479] on body "[DOMAIN_NAME]/InesCarro Add Artwork Manage Art Edit Profile My BioLink Communit…" at bounding box center [758, 392] width 1516 height 784
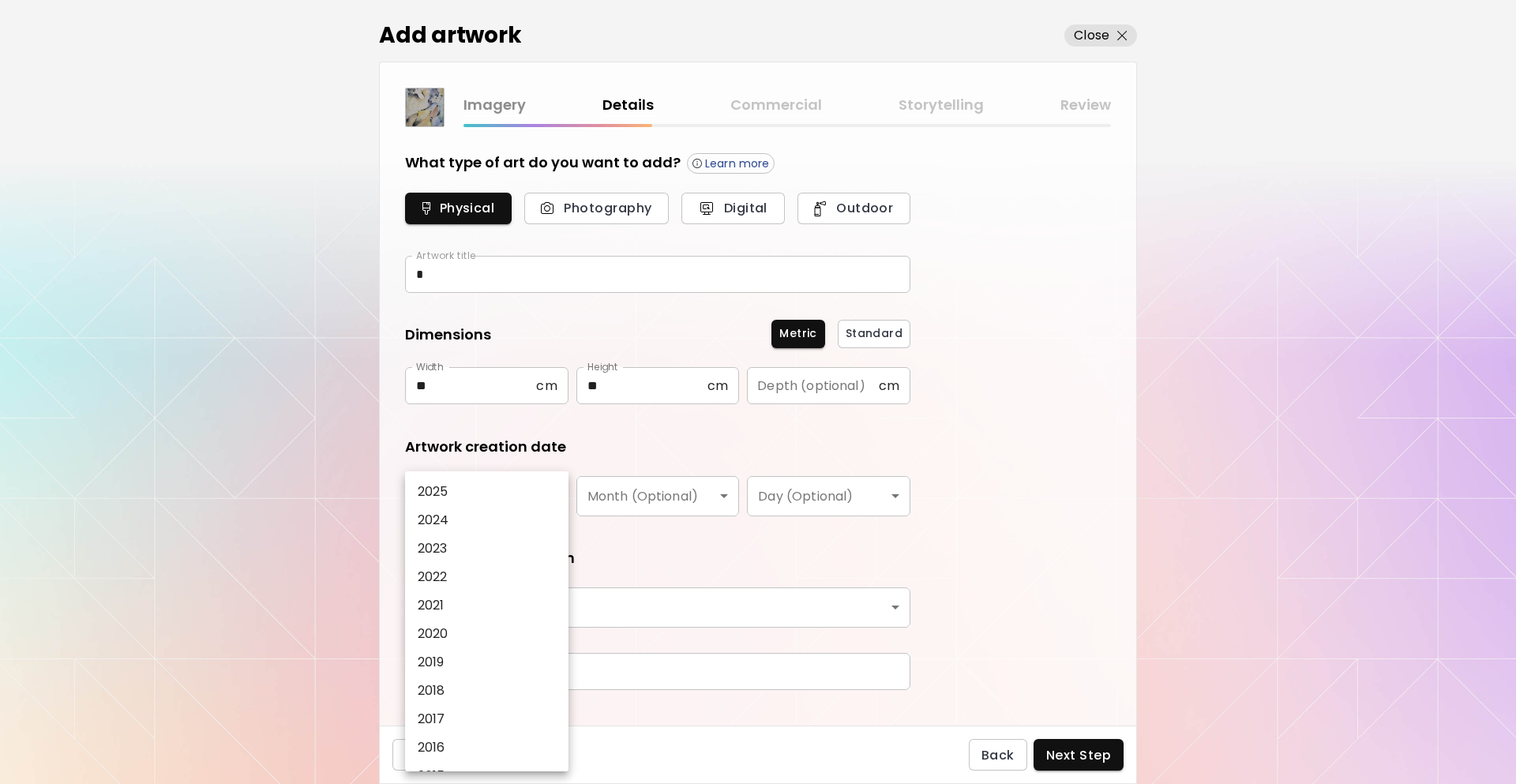
drag, startPoint x: 483, startPoint y: 621, endPoint x: 493, endPoint y: 599, distance: 24.2
drag, startPoint x: 533, startPoint y: 557, endPoint x: 522, endPoint y: 571, distance: 17.8
click at [517, 627] on li "2020" at bounding box center [491, 634] width 172 height 28
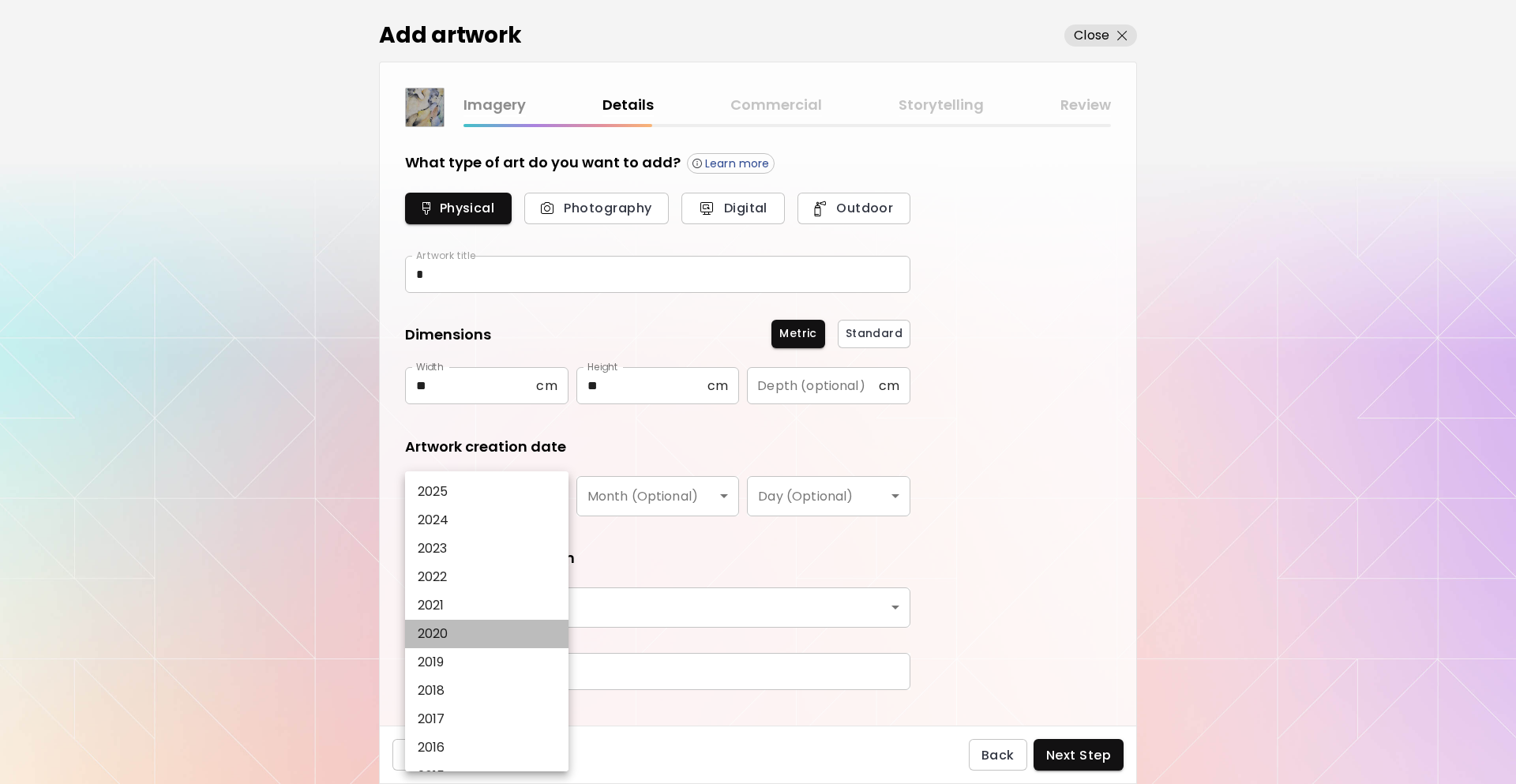
type input "****"
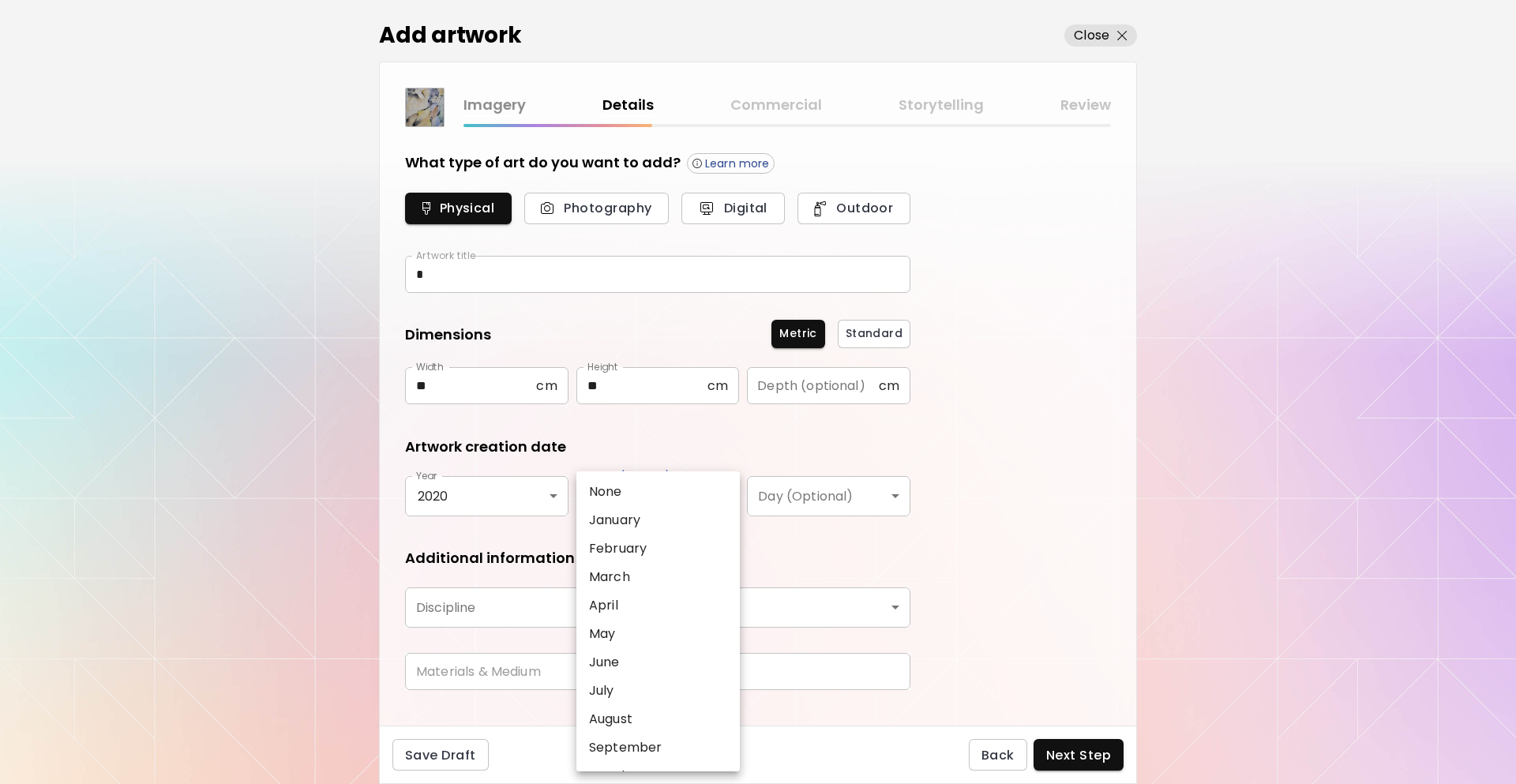
click at [693, 489] on body "[DOMAIN_NAME]/InesCarro Add Artwork Manage Art Edit Profile My BioLink Communit…" at bounding box center [758, 392] width 1516 height 784
click at [622, 578] on p "March" at bounding box center [609, 577] width 41 height 19
type input "*****"
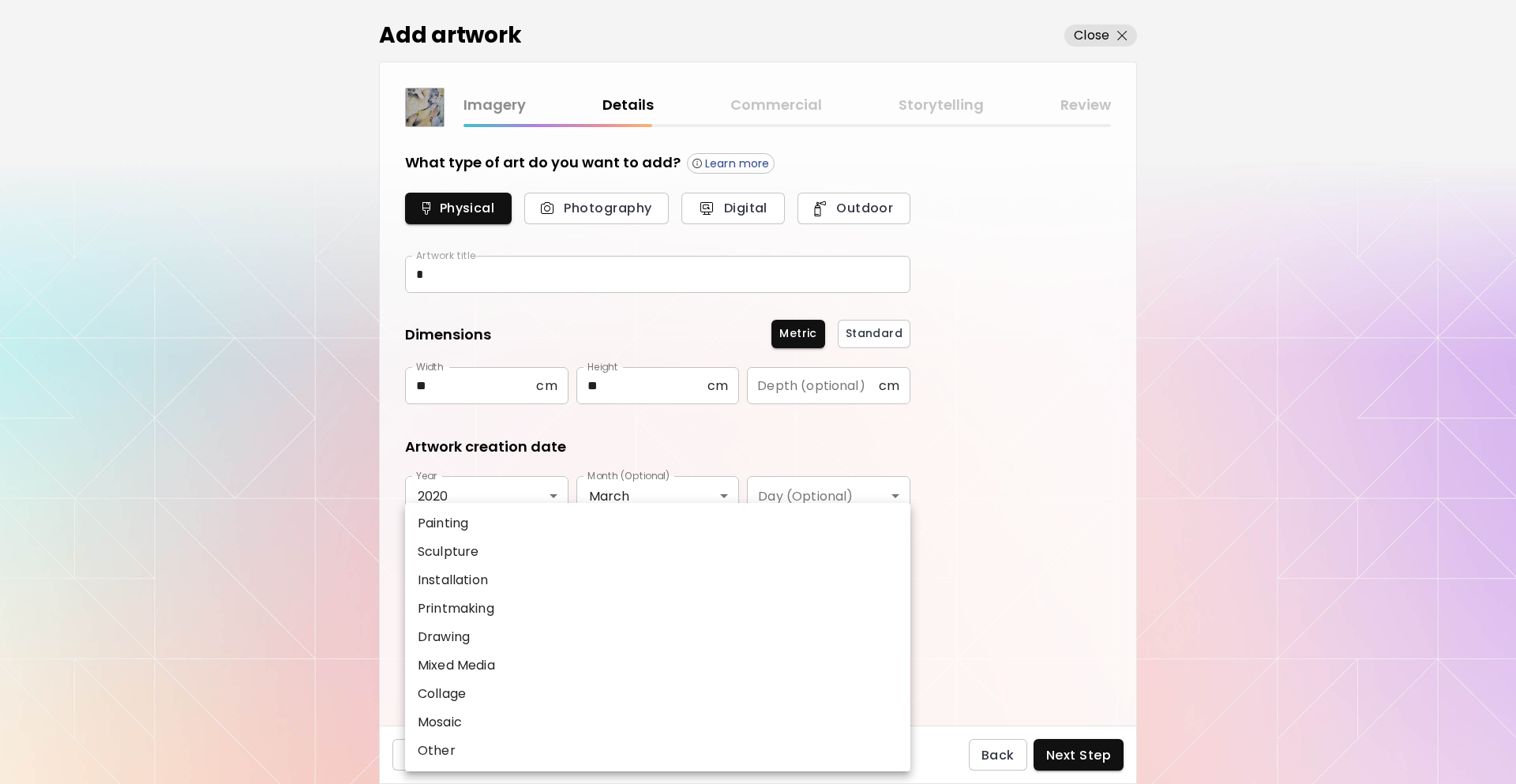
click at [585, 618] on body "[DOMAIN_NAME]/InesCarro Add Artwork Manage Art Edit Profile My BioLink Communit…" at bounding box center [758, 392] width 1516 height 784
click at [453, 520] on p "Painting" at bounding box center [442, 524] width 50 height 19
type input "********"
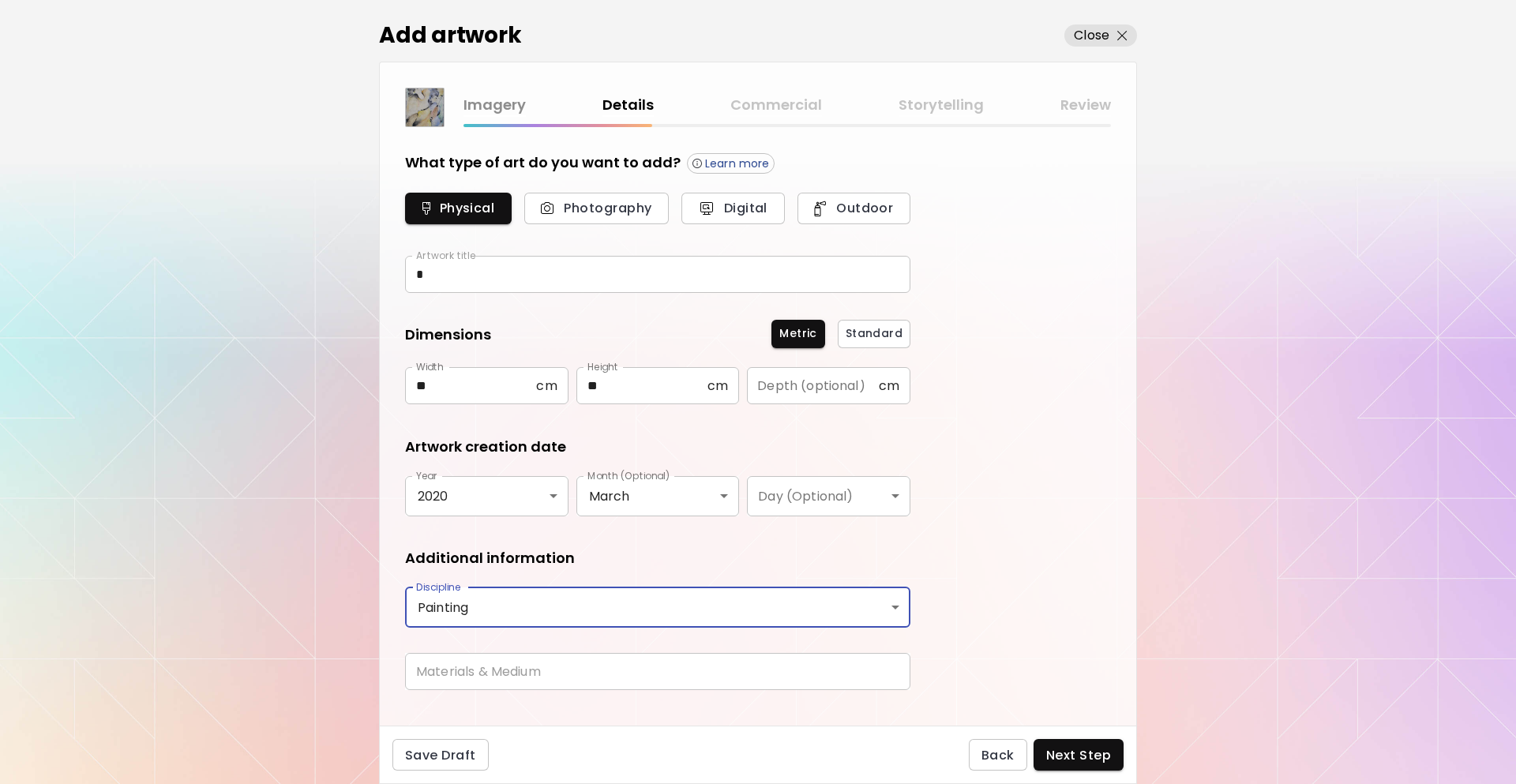
click at [478, 668] on input "text" at bounding box center [658, 671] width 505 height 37
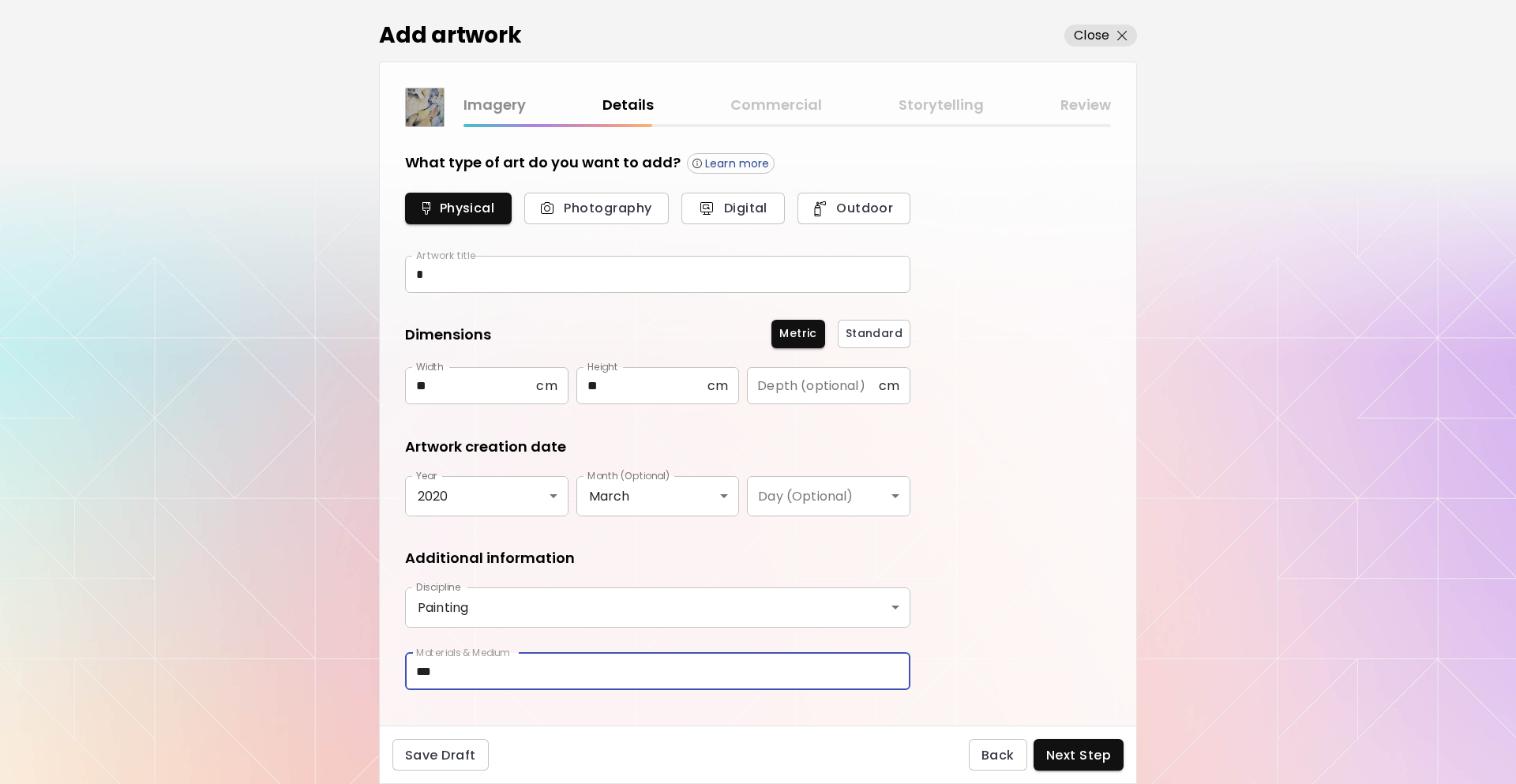
type input "*****"
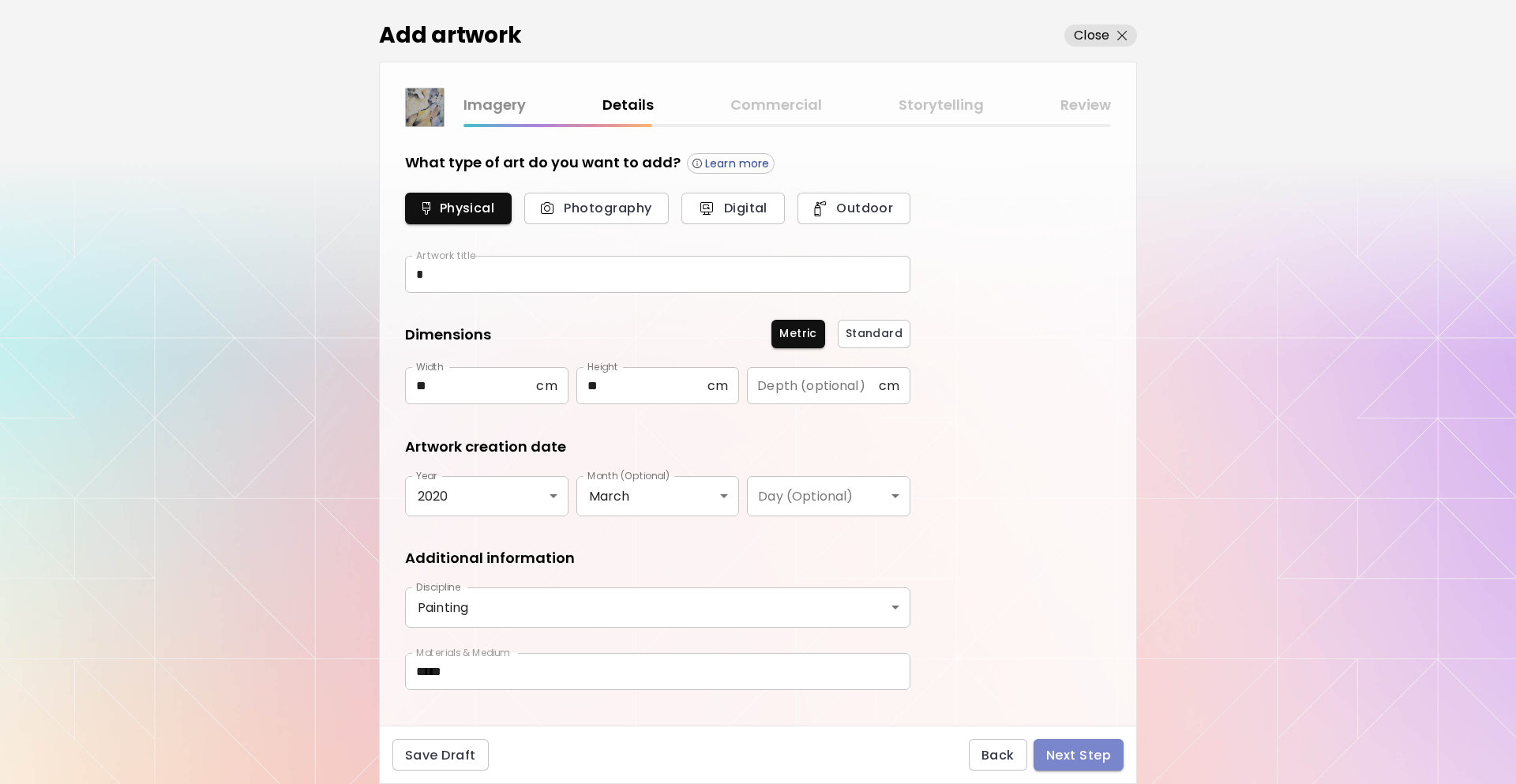
click at [1098, 752] on span "Next Step" at bounding box center [1078, 755] width 65 height 16
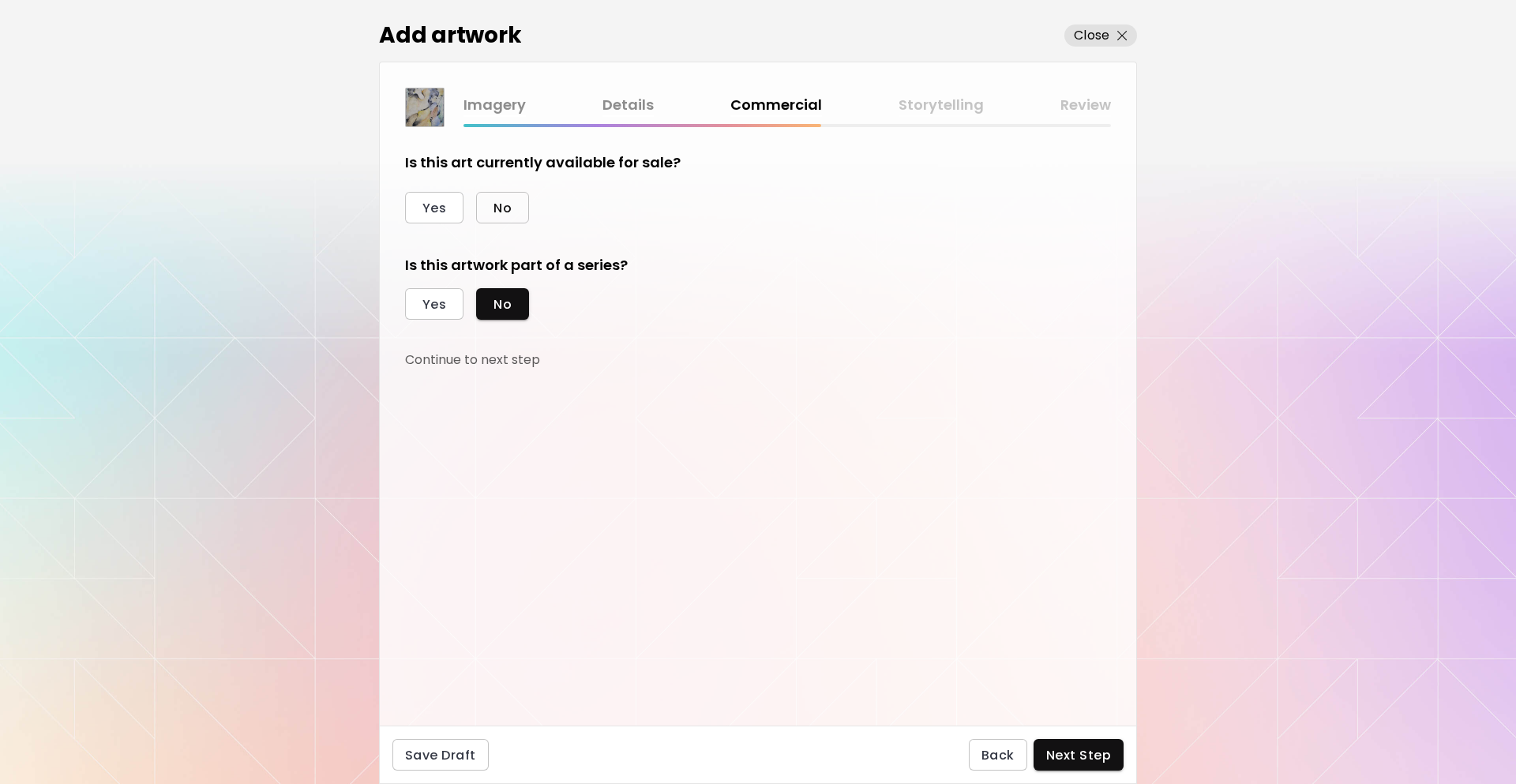
click at [498, 215] on span "No" at bounding box center [502, 207] width 18 height 16
click at [1088, 761] on span "Next Step" at bounding box center [1078, 755] width 65 height 16
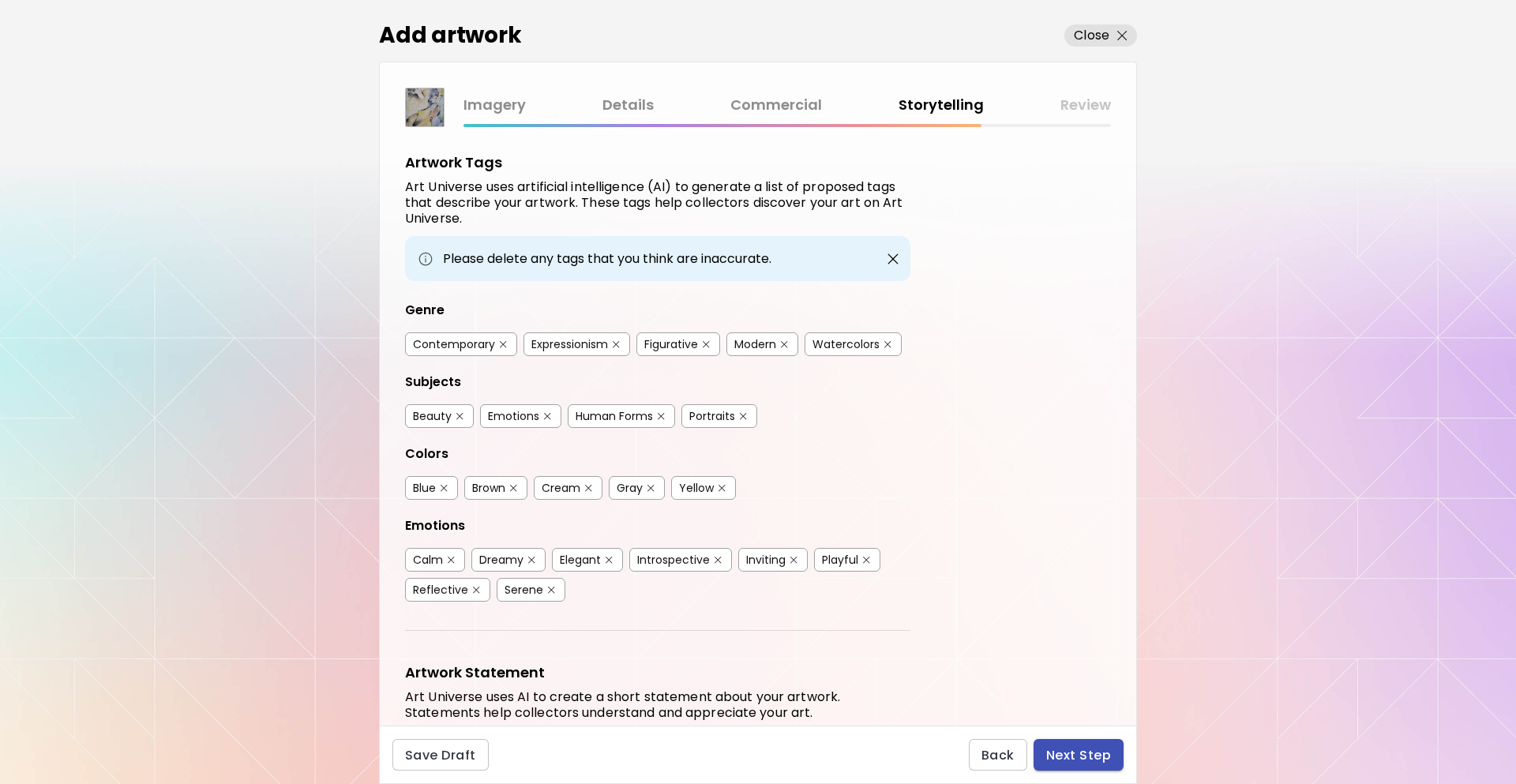
click at [1088, 763] on span "Next Step" at bounding box center [1078, 755] width 65 height 16
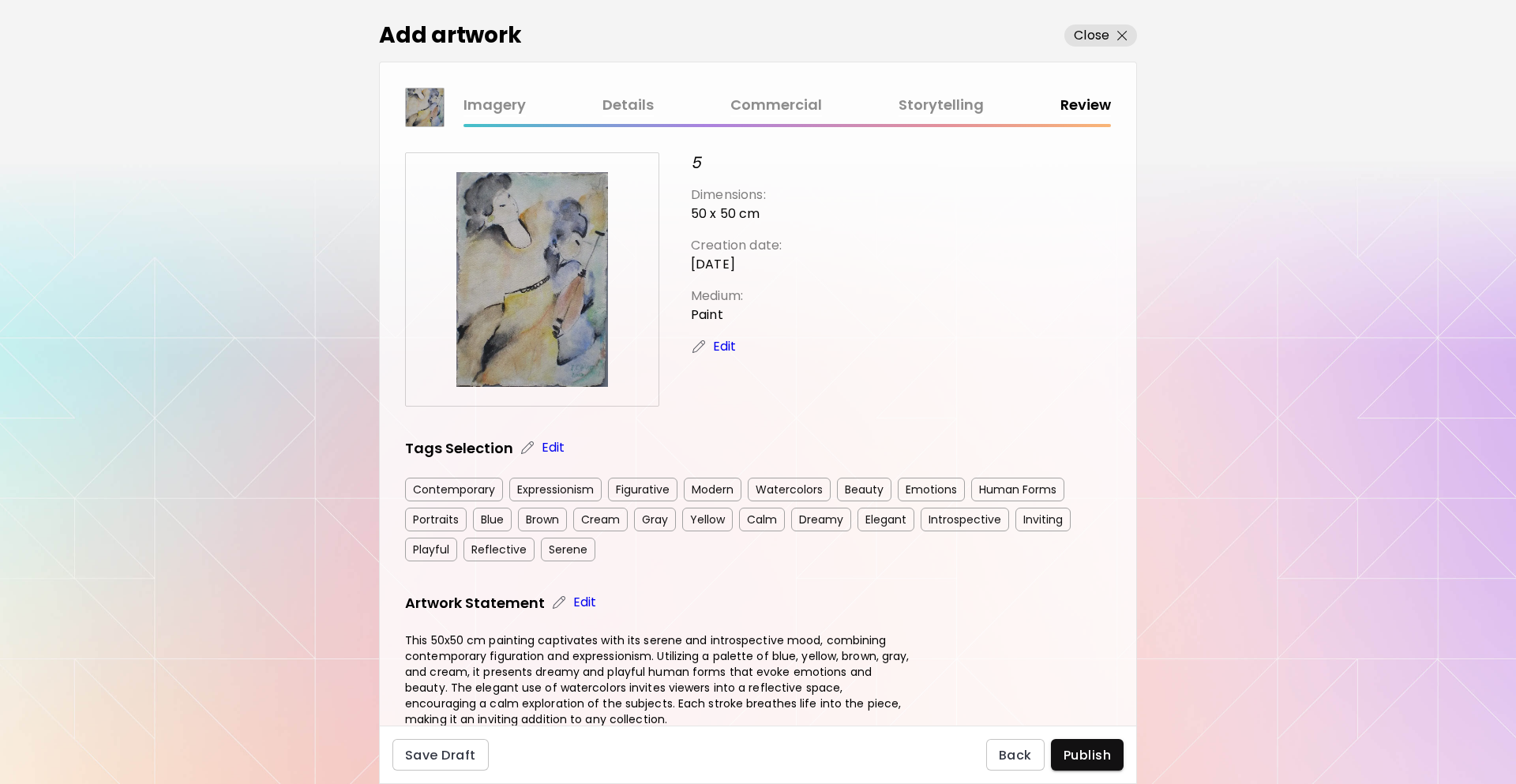
click at [719, 348] on p "Edit" at bounding box center [724, 346] width 24 height 19
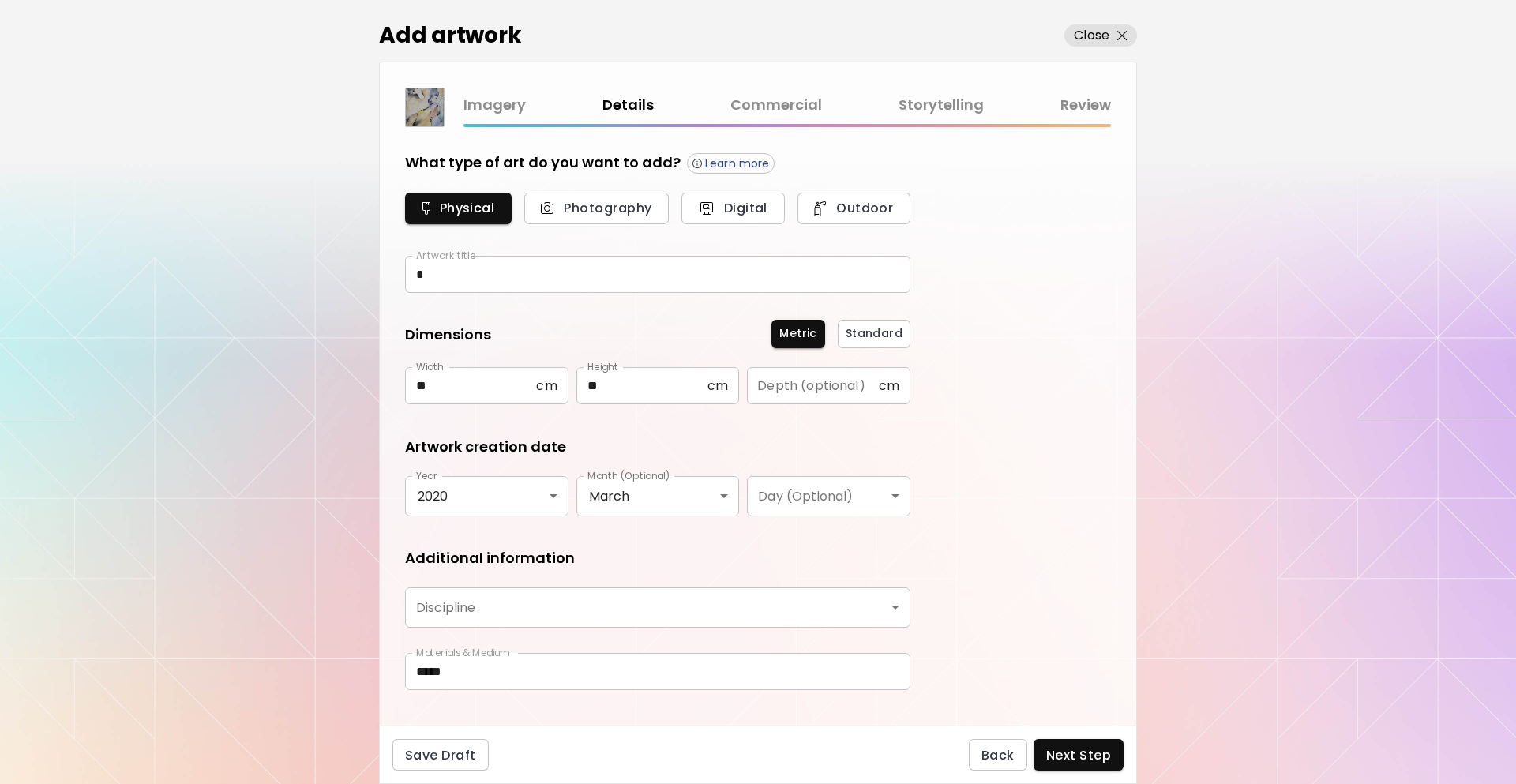
type input "********"
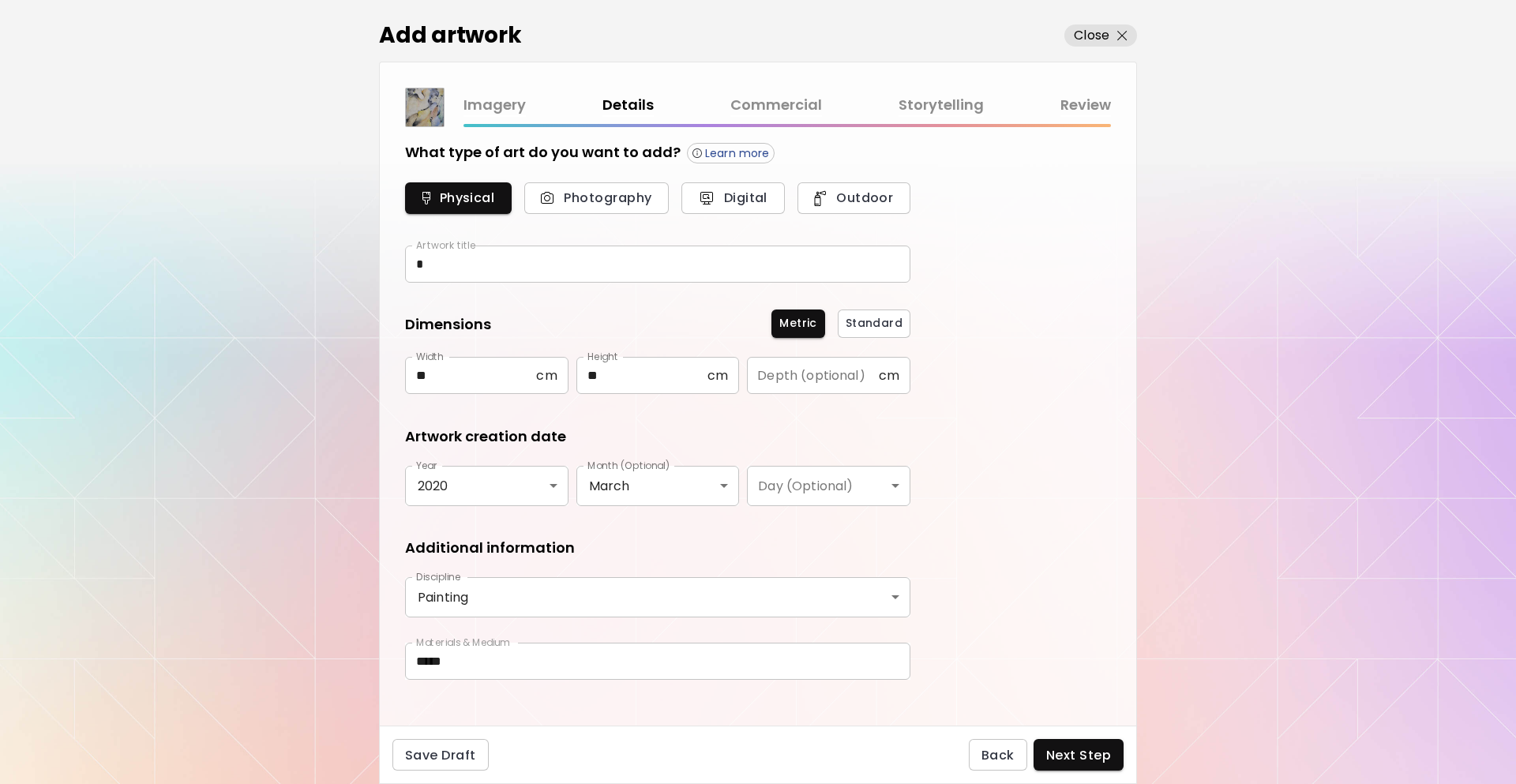
scroll to position [28, 0]
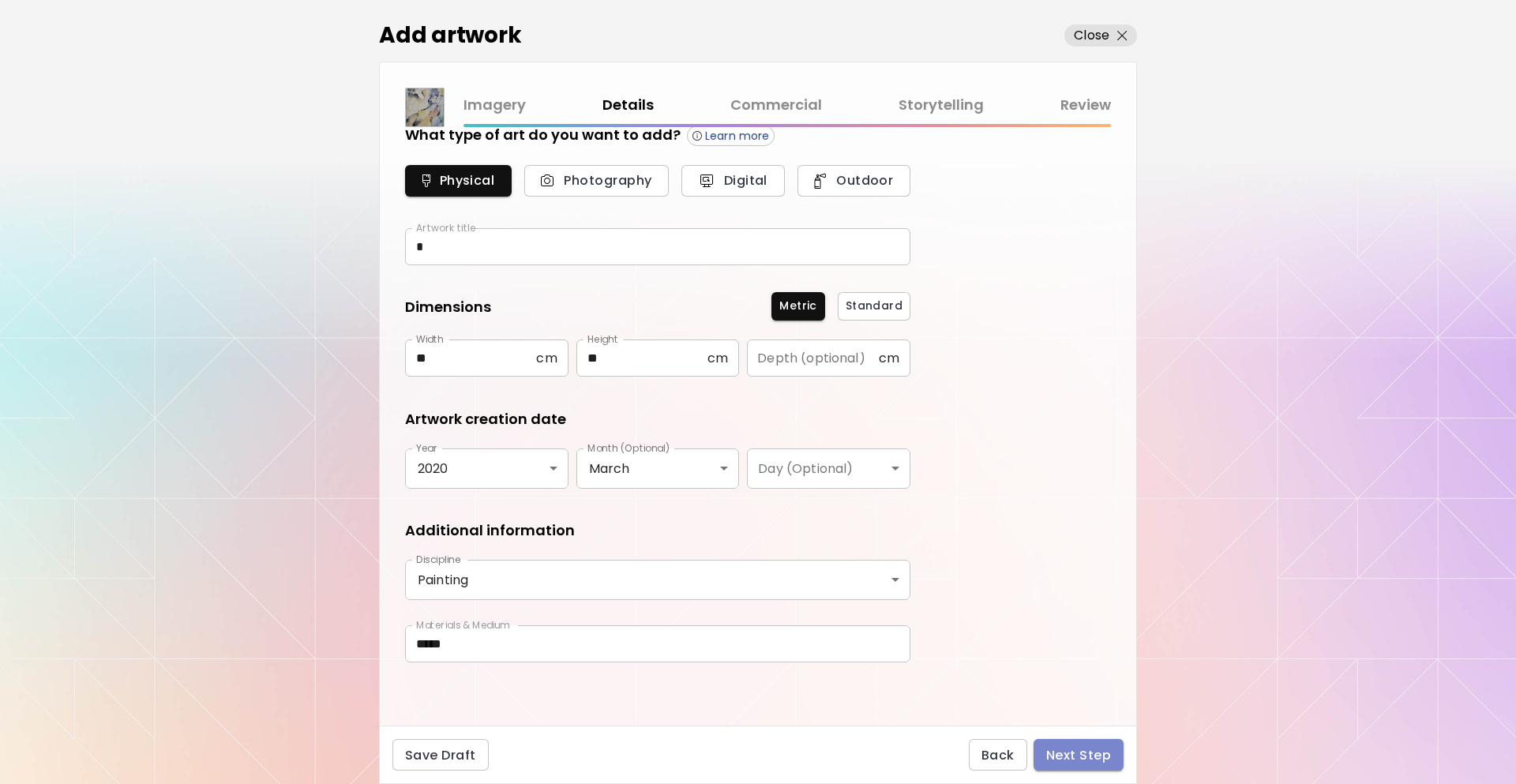
click at [1076, 756] on span "Next Step" at bounding box center [1078, 755] width 65 height 16
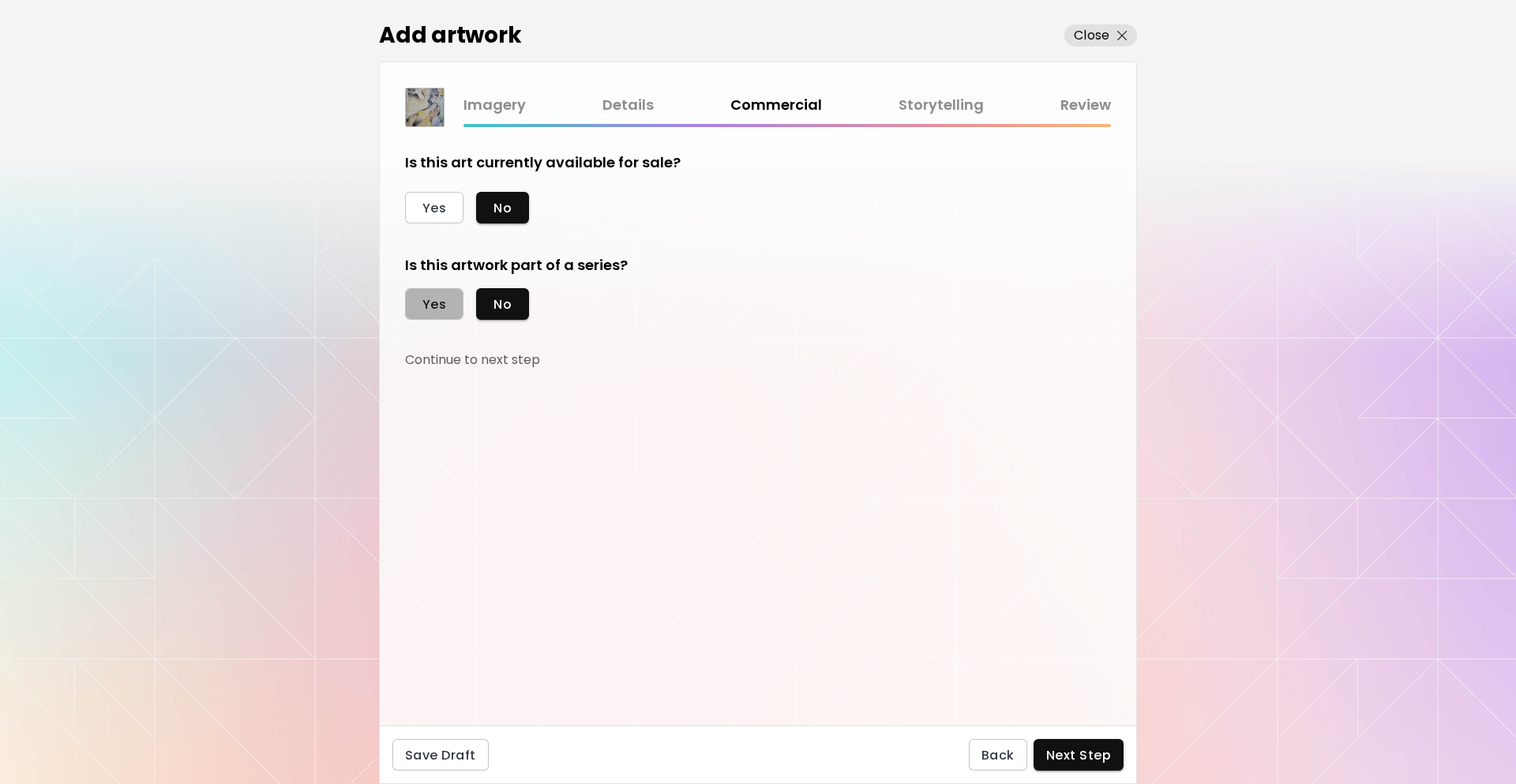
click at [421, 292] on button "Yes" at bounding box center [435, 304] width 59 height 31
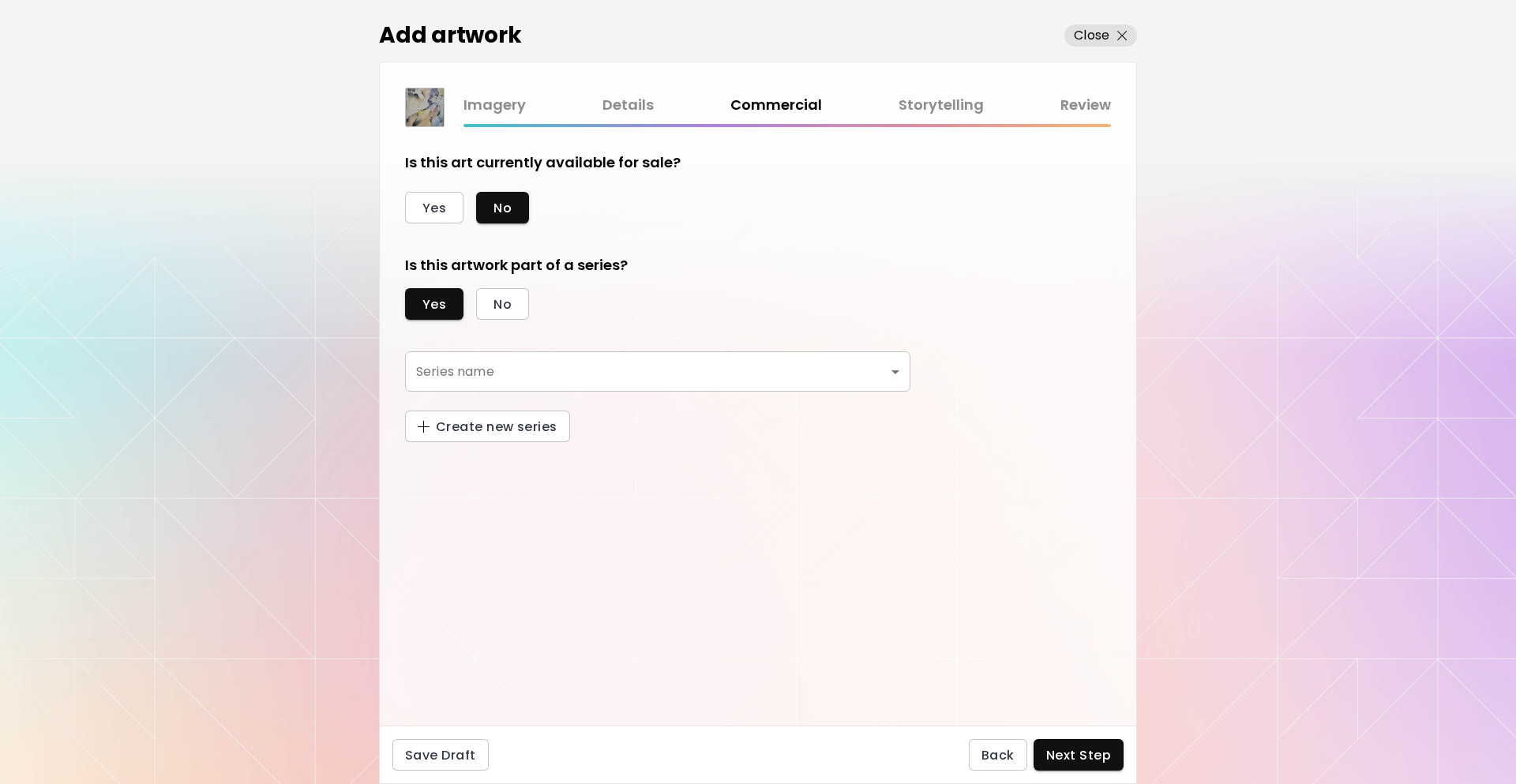
click at [467, 379] on body "[DOMAIN_NAME]/InesCarro Add Artwork Manage Art Edit Profile My BioLink Communit…" at bounding box center [758, 392] width 1516 height 784
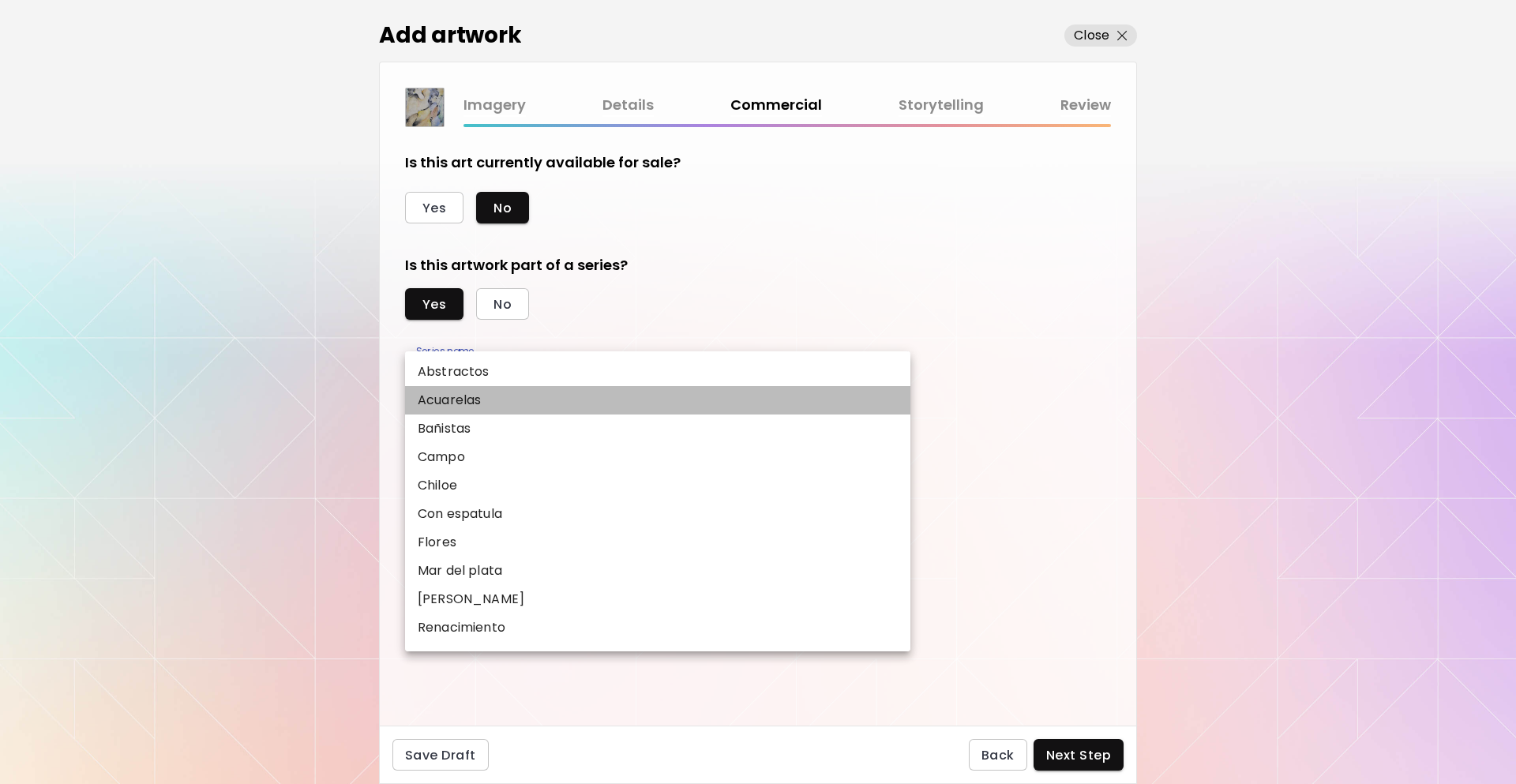
click at [469, 406] on p "Acuarelas" at bounding box center [449, 401] width 64 height 19
type input "*********"
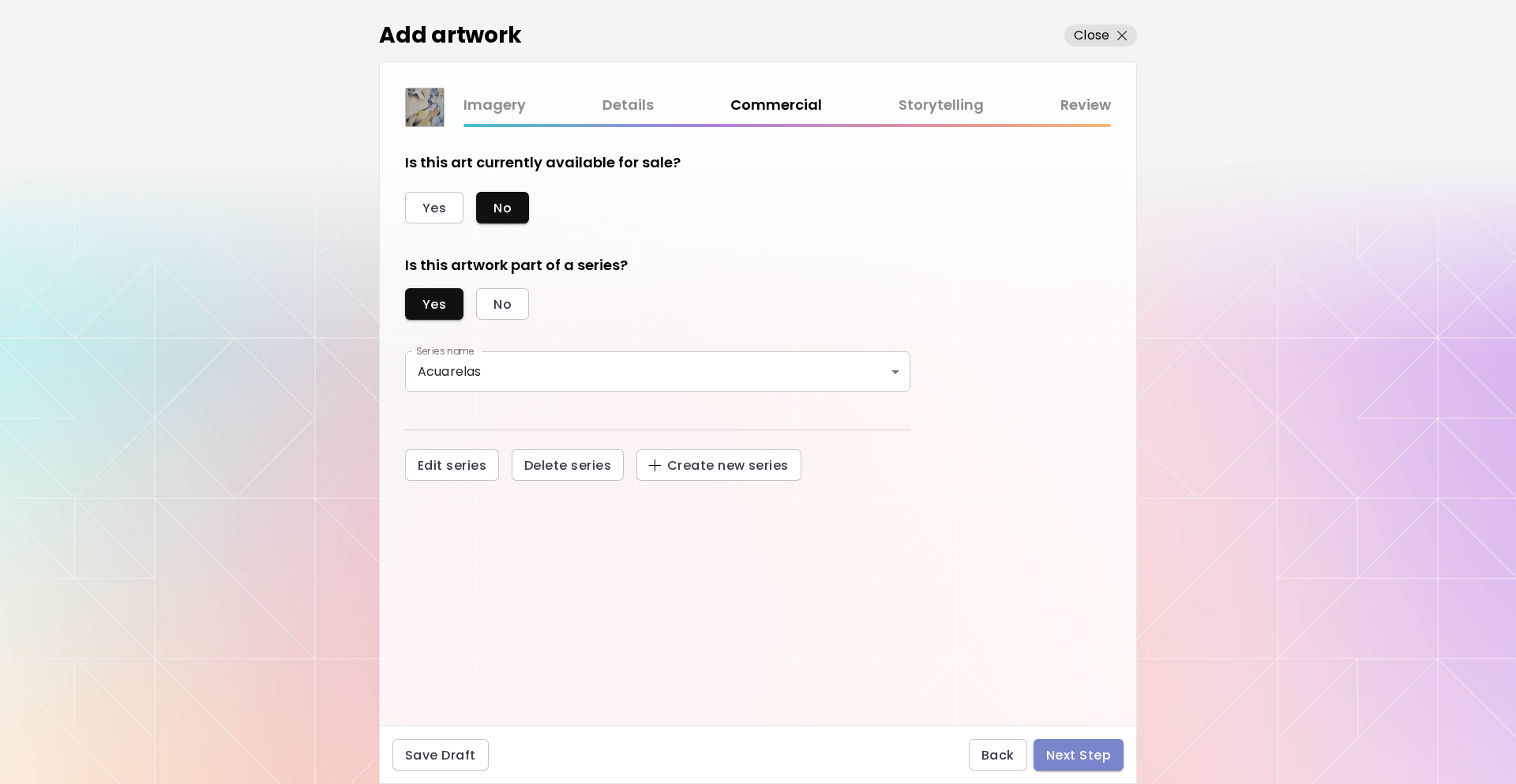
click at [1068, 753] on span "Next Step" at bounding box center [1078, 755] width 65 height 16
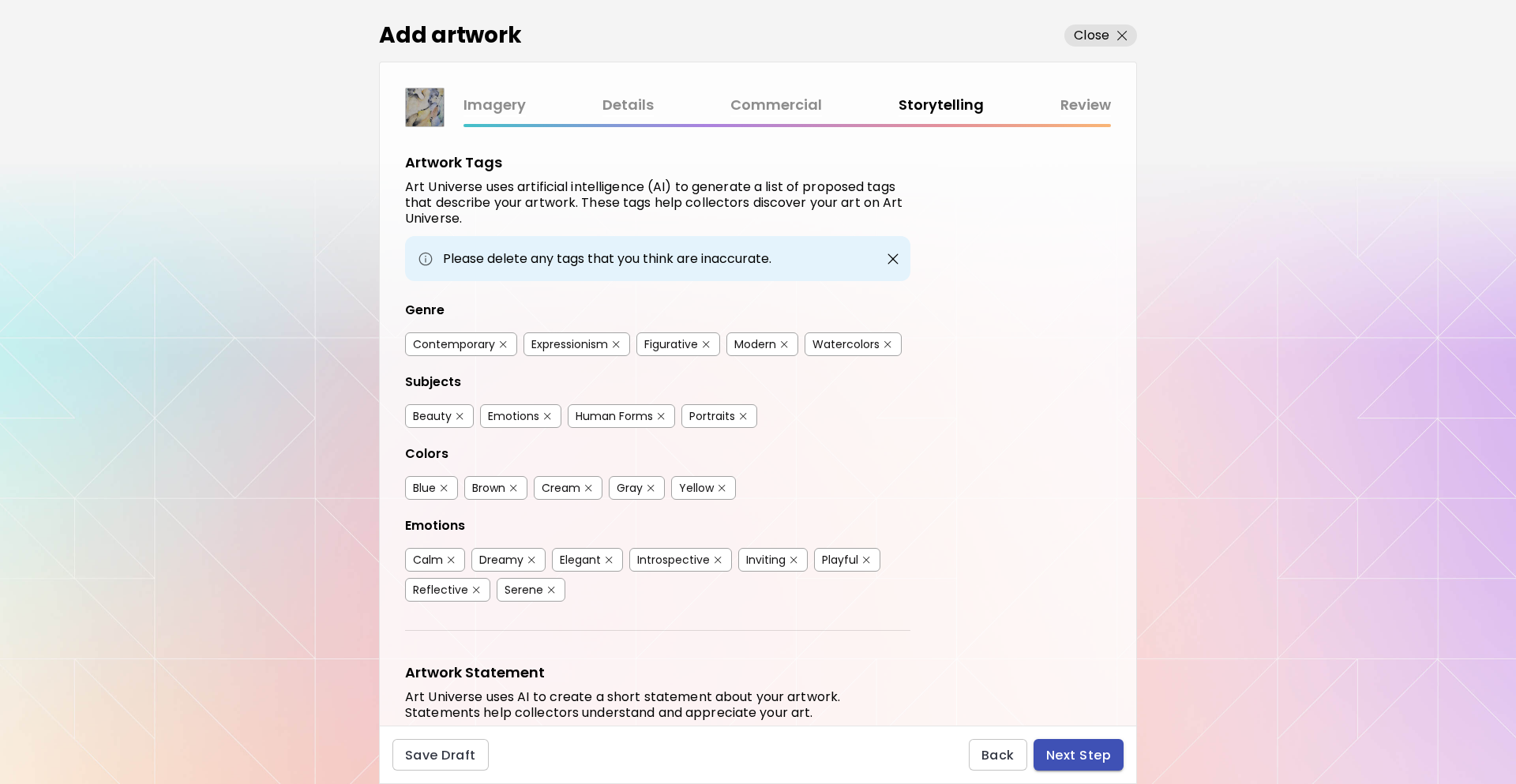
click at [1094, 742] on button "Next Step" at bounding box center [1078, 755] width 90 height 31
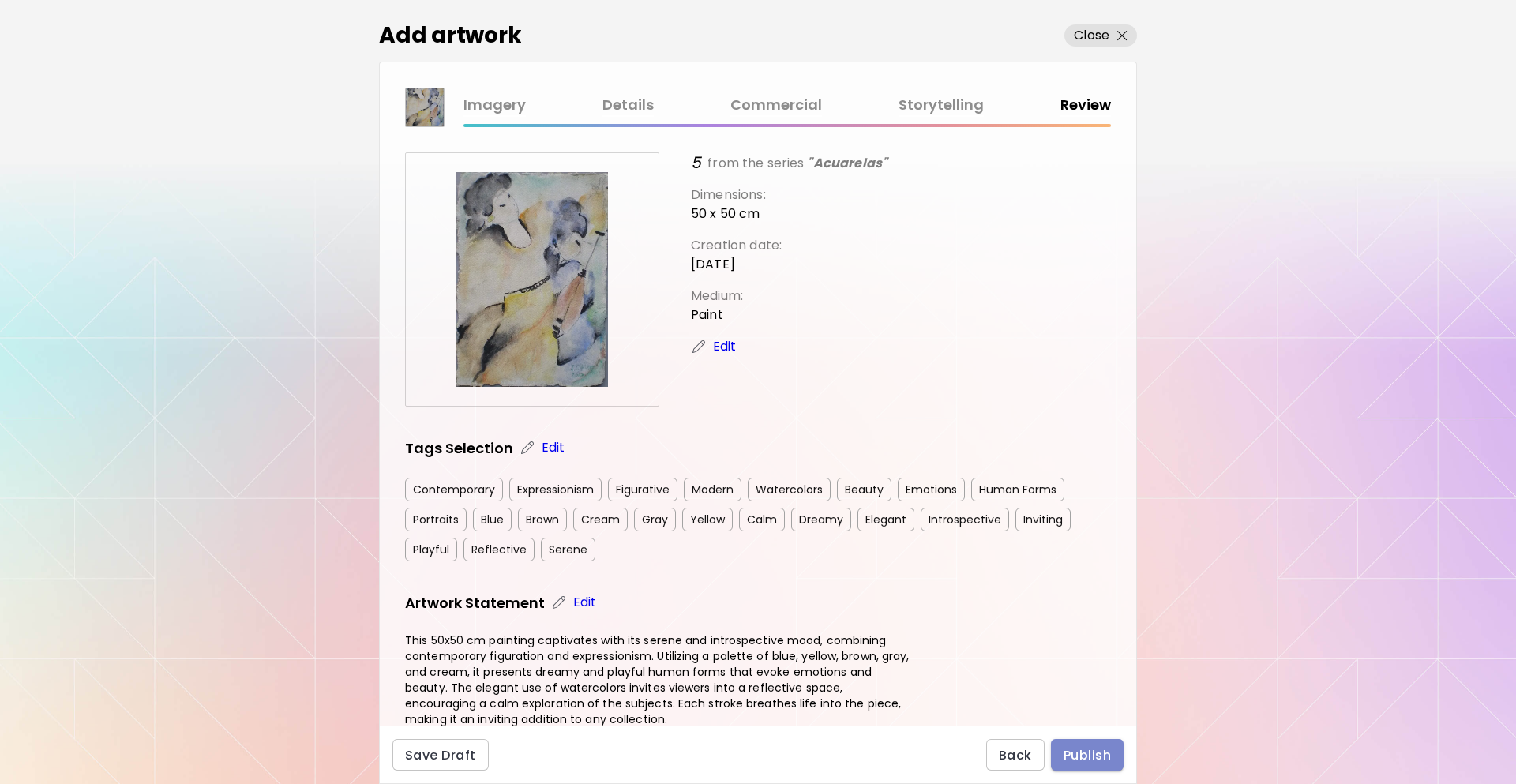
click at [1075, 748] on span "Publish" at bounding box center [1088, 755] width 47 height 16
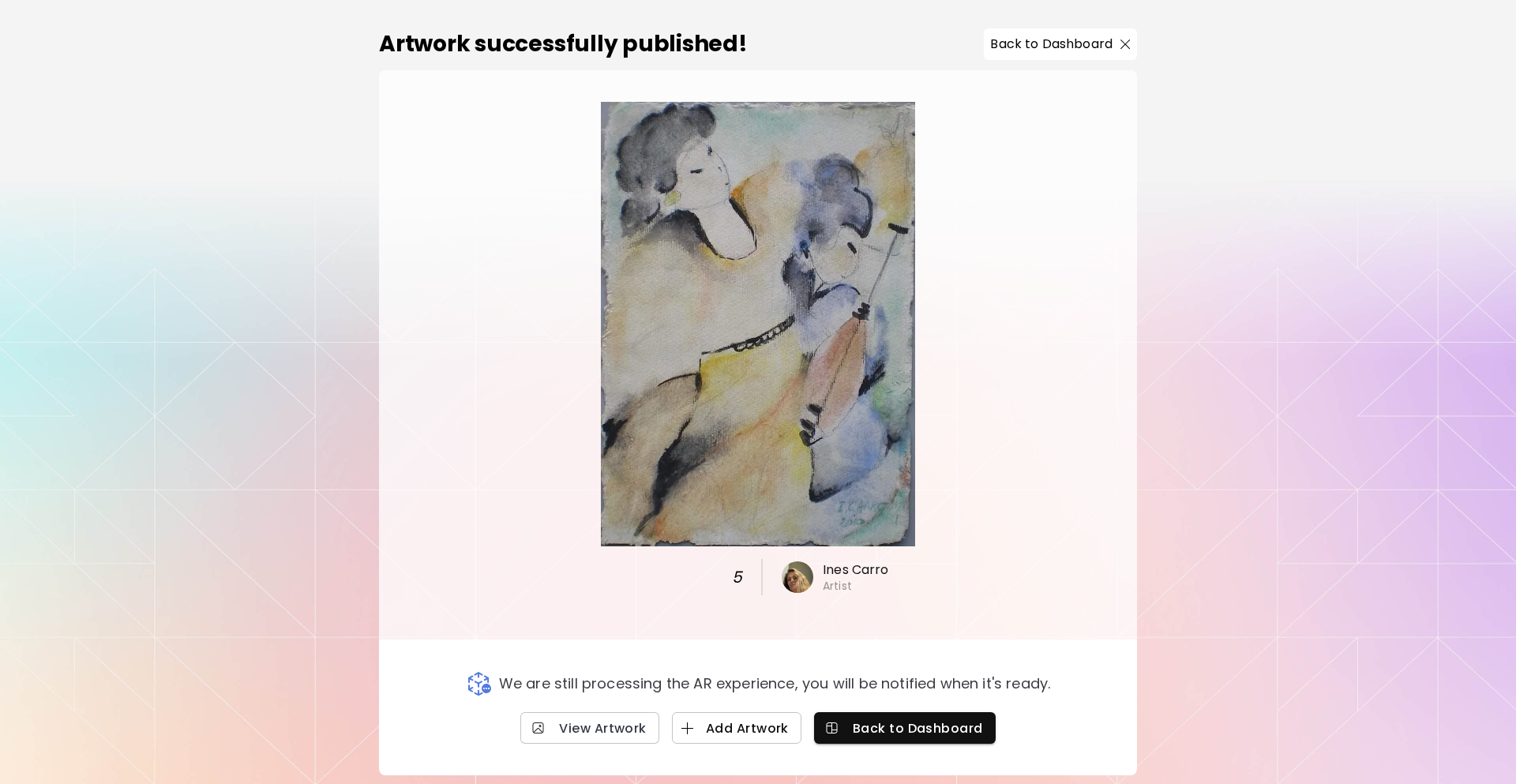
click at [725, 730] on span "Add Artwork" at bounding box center [737, 728] width 104 height 16
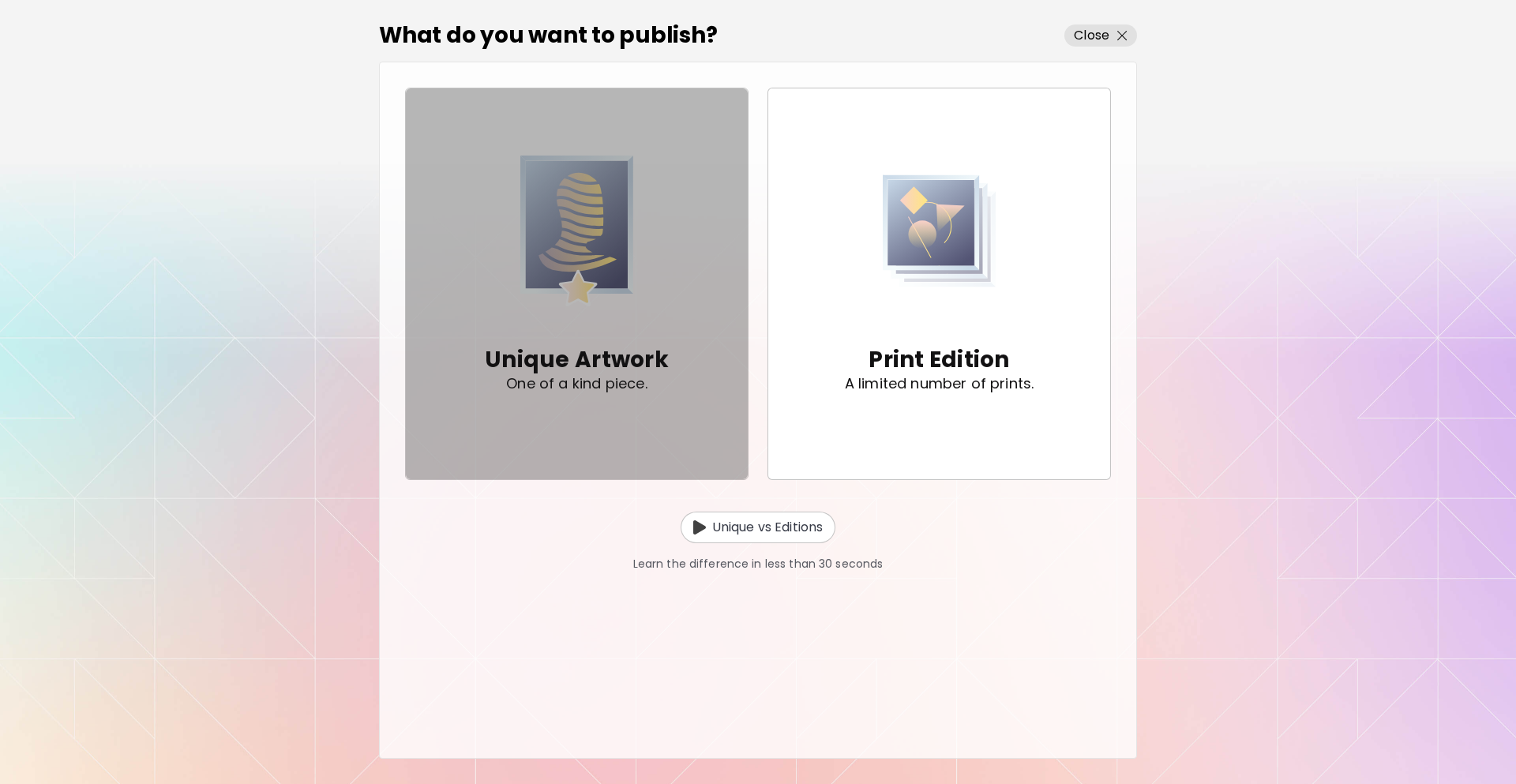
click at [622, 384] on p "One of a kind piece." at bounding box center [576, 383] width 140 height 16
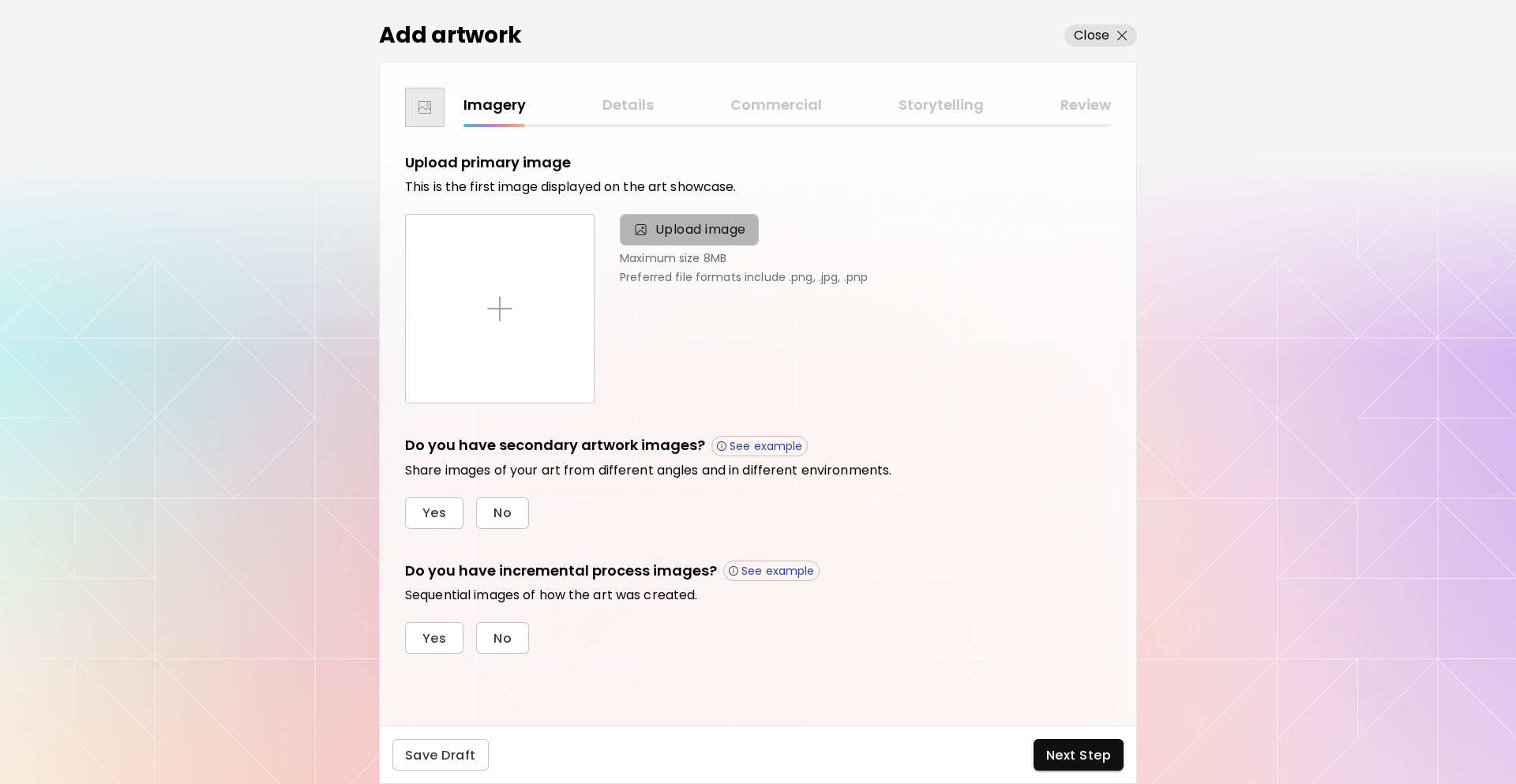
click at [672, 227] on span "Upload image" at bounding box center [702, 230] width 91 height 19
click at [0, 0] on input "Upload image" at bounding box center [0, 0] width 0 height 0
click at [703, 223] on span "Upload image" at bounding box center [702, 230] width 91 height 19
click at [0, 0] on input "Upload image" at bounding box center [0, 0] width 0 height 0
click at [711, 233] on span "Upload image" at bounding box center [702, 230] width 91 height 19
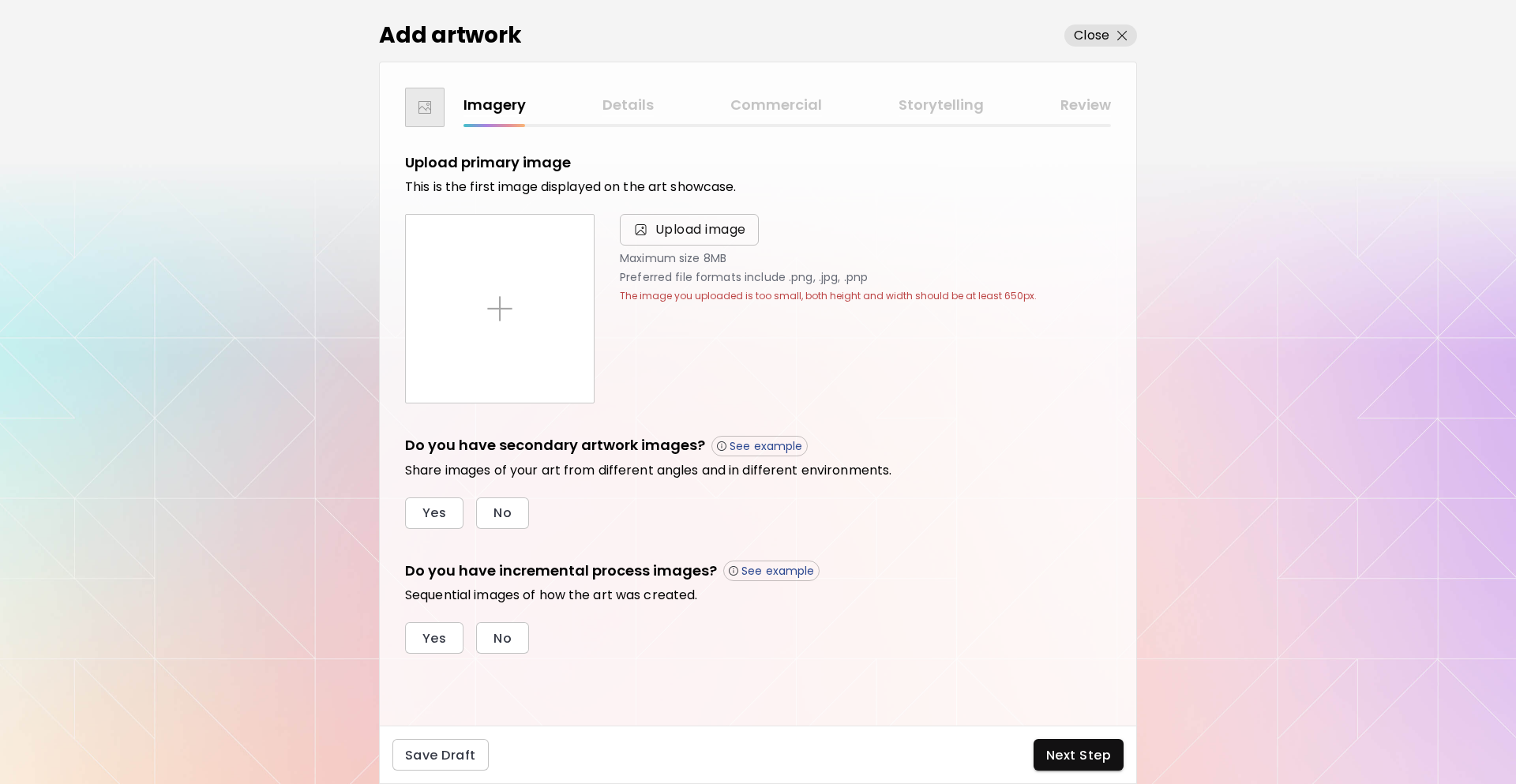
click at [0, 0] on input "Upload image" at bounding box center [0, 0] width 0 height 0
click at [656, 233] on span "Upload image" at bounding box center [702, 230] width 91 height 19
click at [0, 0] on input "Upload image" at bounding box center [0, 0] width 0 height 0
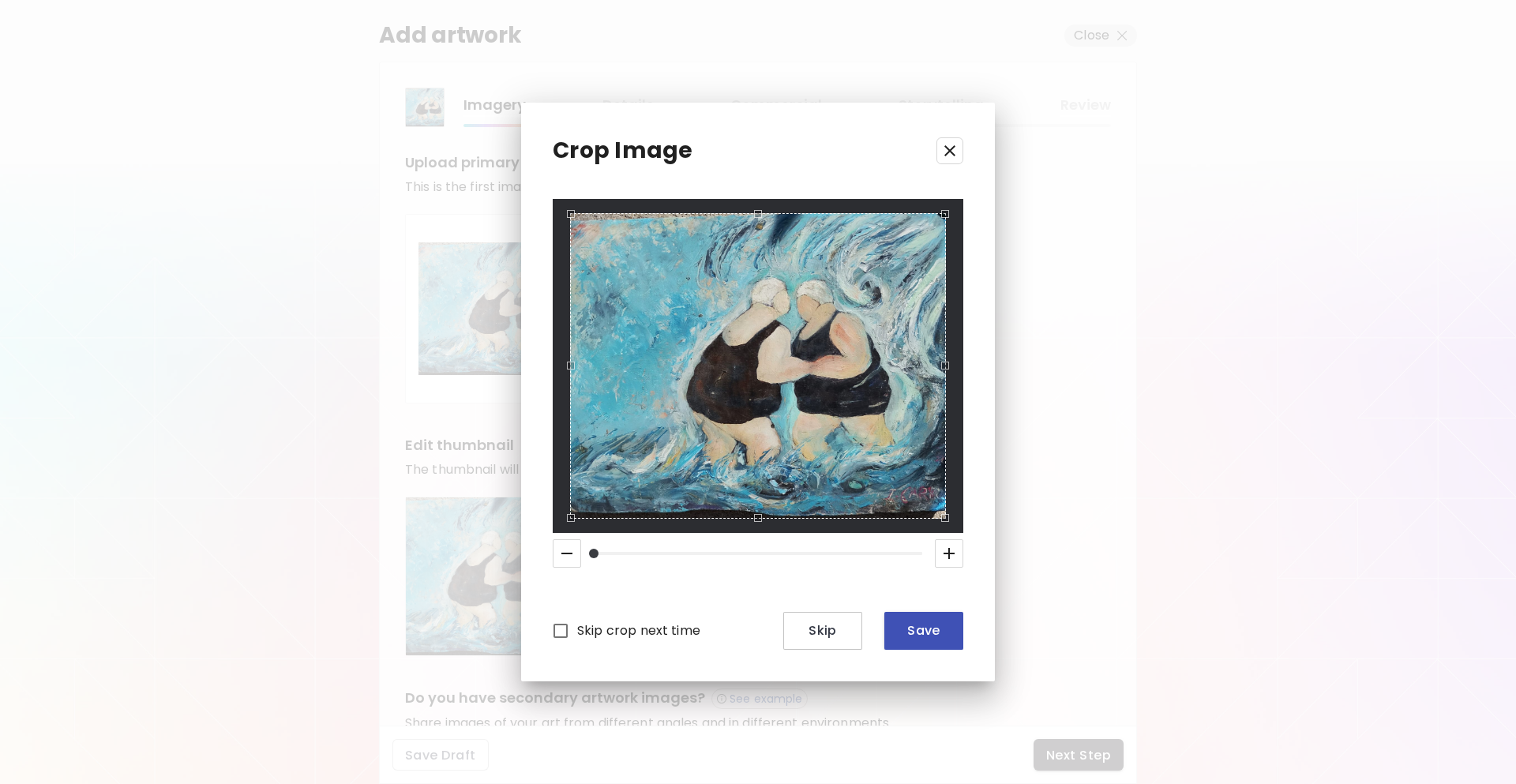
click at [947, 642] on button "Save" at bounding box center [924, 631] width 79 height 38
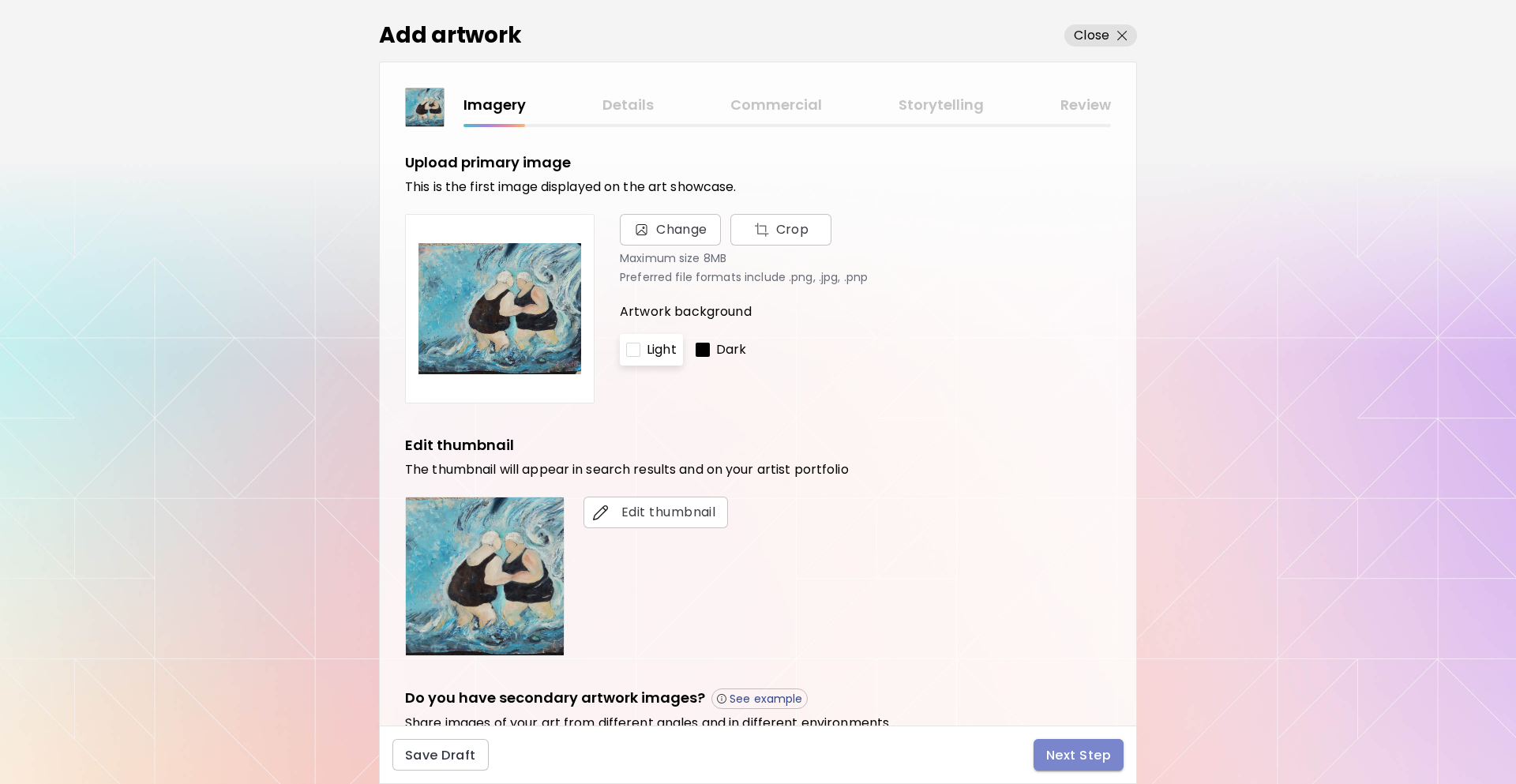
click at [1069, 754] on span "Next Step" at bounding box center [1078, 755] width 65 height 16
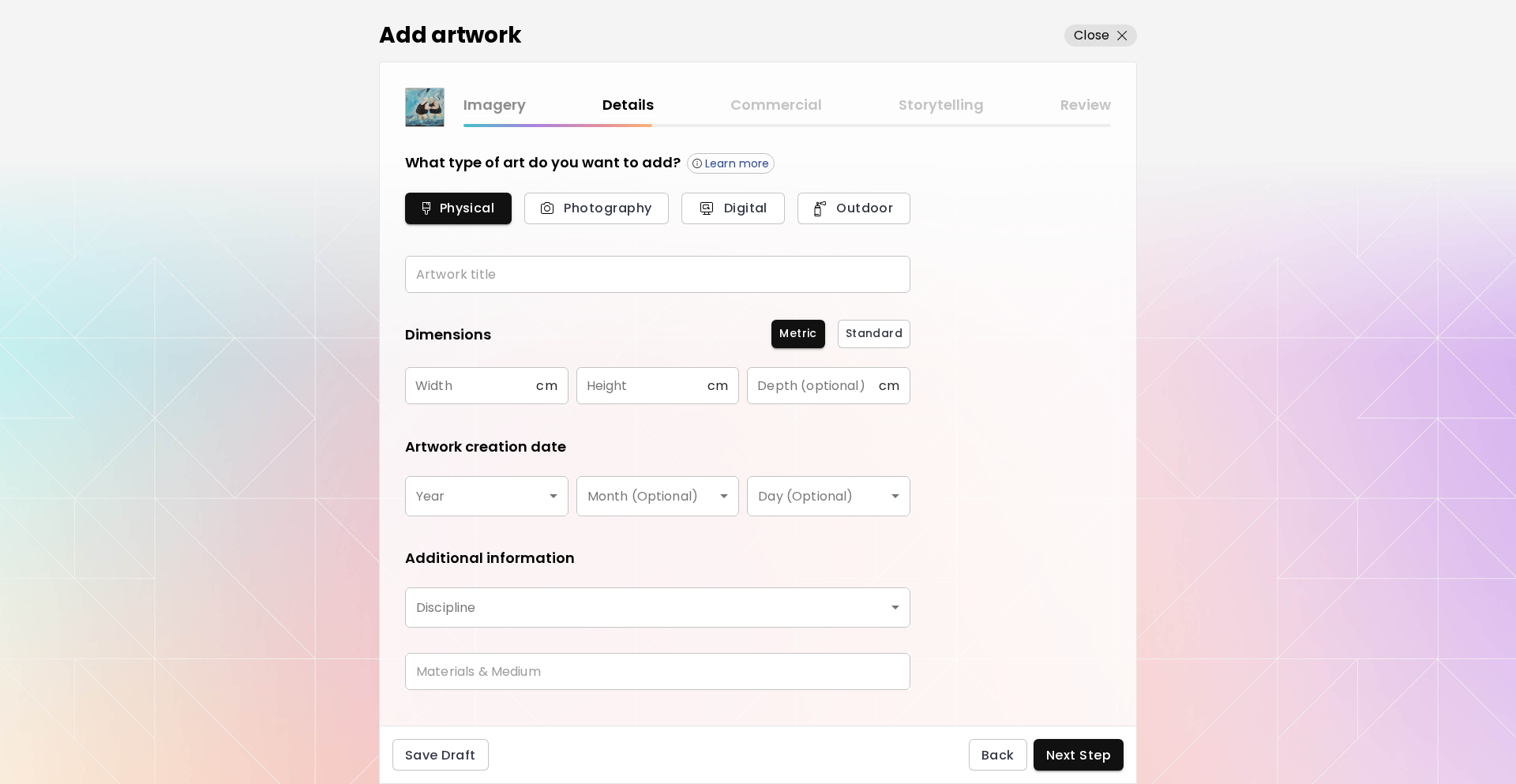
click at [602, 280] on input "text" at bounding box center [658, 274] width 505 height 37
type input "*"
click at [535, 386] on input "text" at bounding box center [471, 385] width 131 height 37
type input "**"
click at [631, 388] on input "text" at bounding box center [642, 385] width 131 height 37
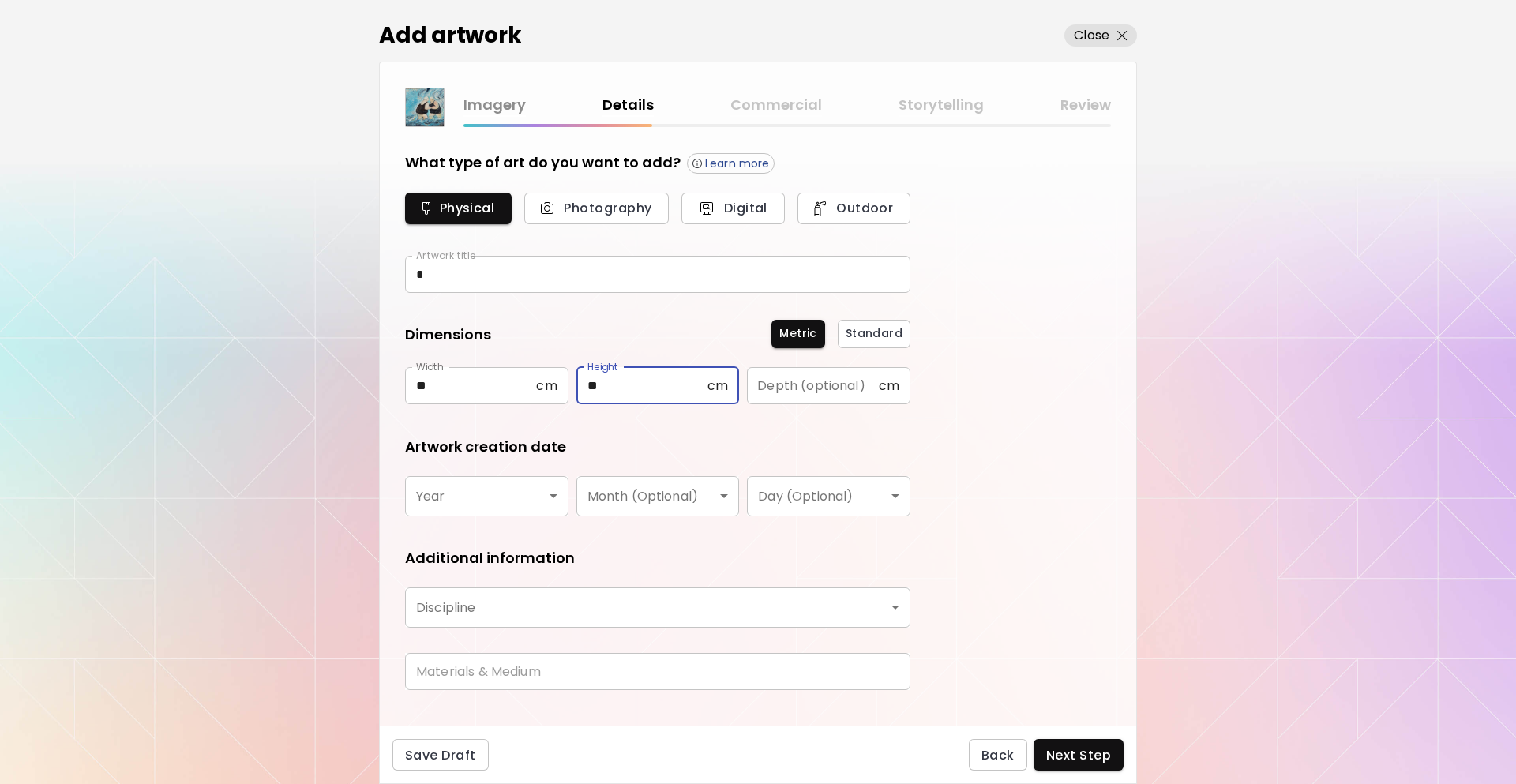
type input "**"
click at [520, 494] on body "[DOMAIN_NAME]/InesCarro Add Artwork Manage Art Edit Profile My BioLink Communit…" at bounding box center [758, 392] width 1516 height 784
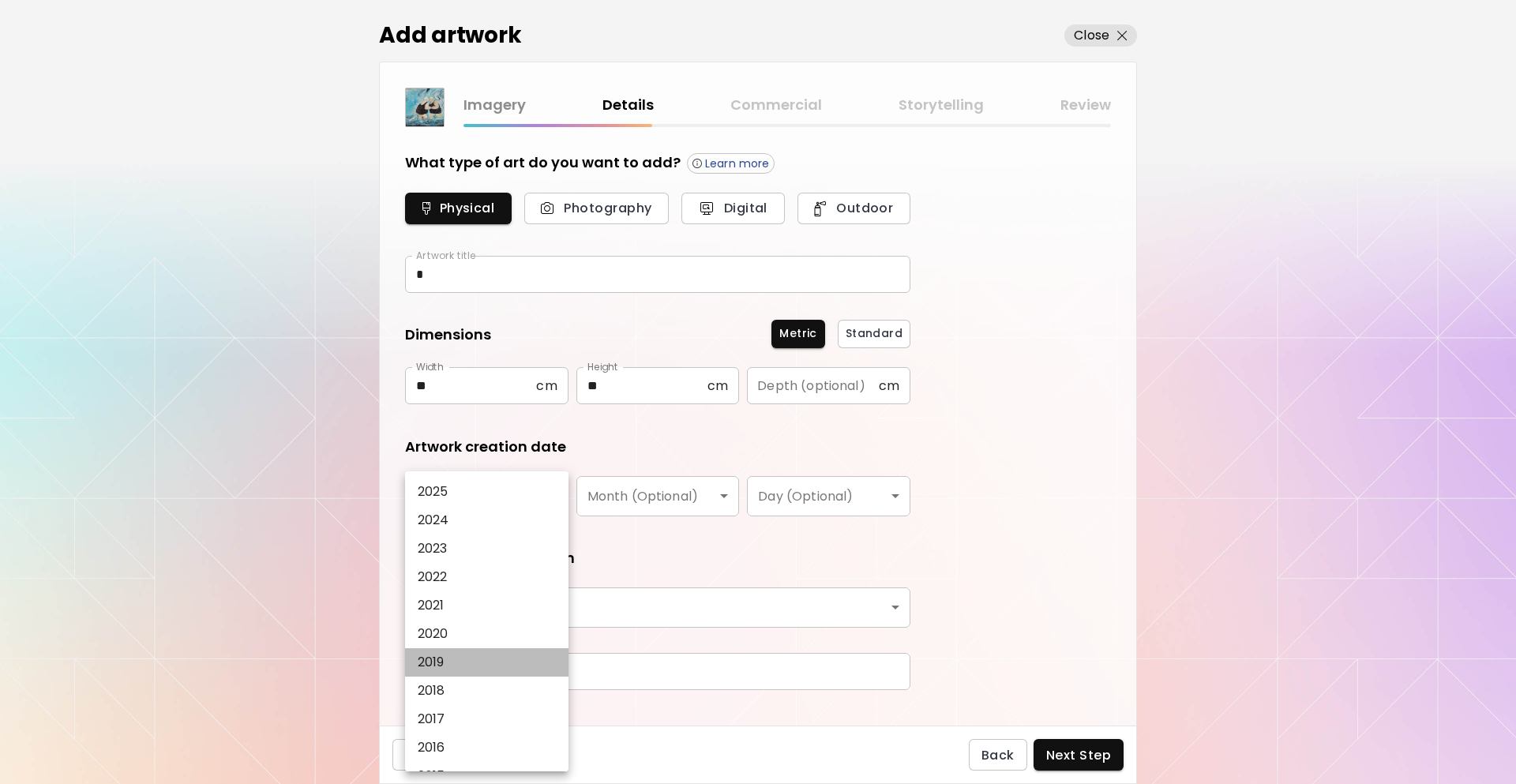
click at [460, 676] on li "2019" at bounding box center [491, 663] width 172 height 28
type input "****"
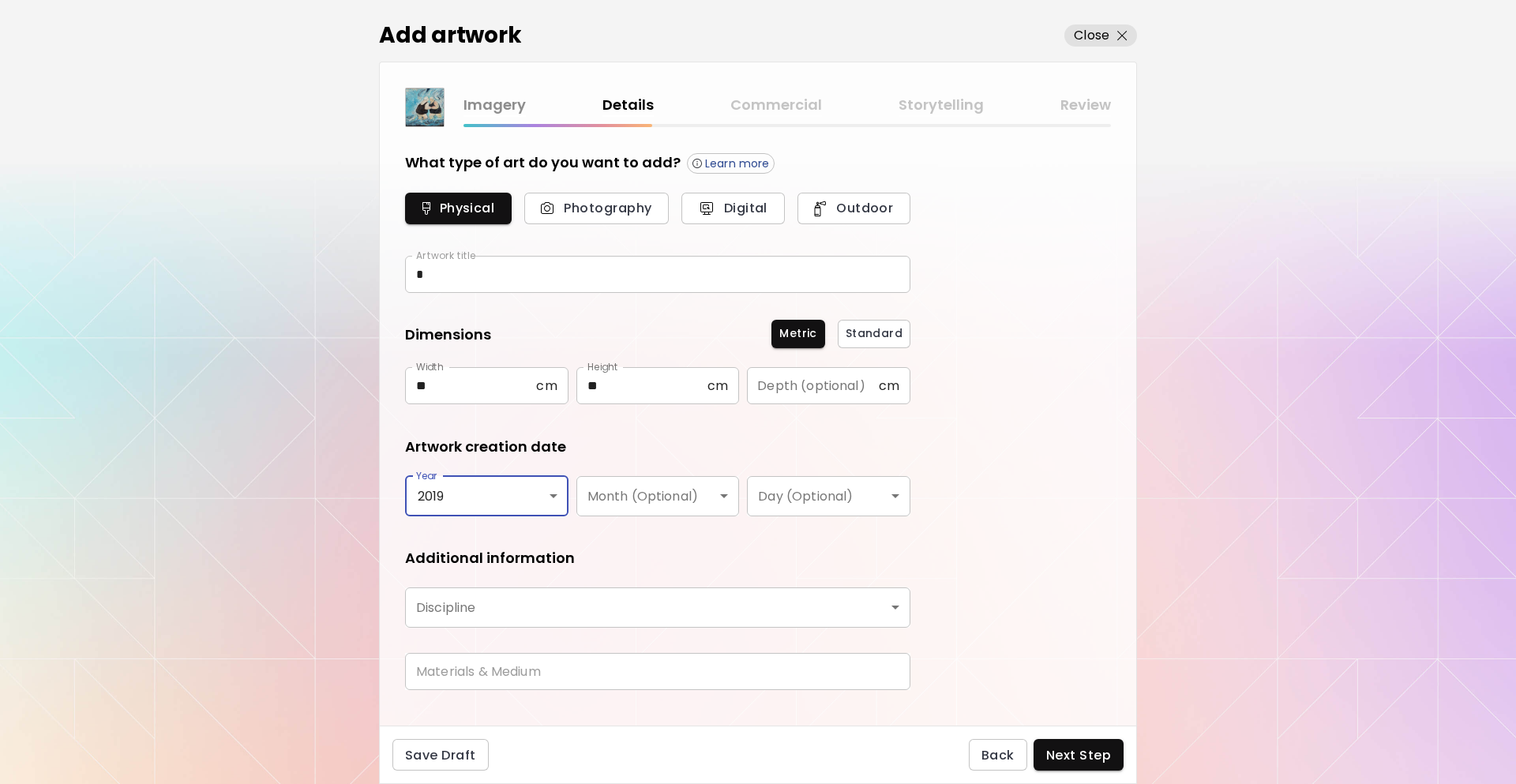
click at [631, 522] on form "What type of art do you want to add? Learn more Physical Photography Digital Ou…" at bounding box center [658, 428] width 505 height 551
click at [634, 495] on body "[DOMAIN_NAME]/InesCarro Add Artwork Manage Art Edit Profile My BioLink Communit…" at bounding box center [758, 392] width 1516 height 784
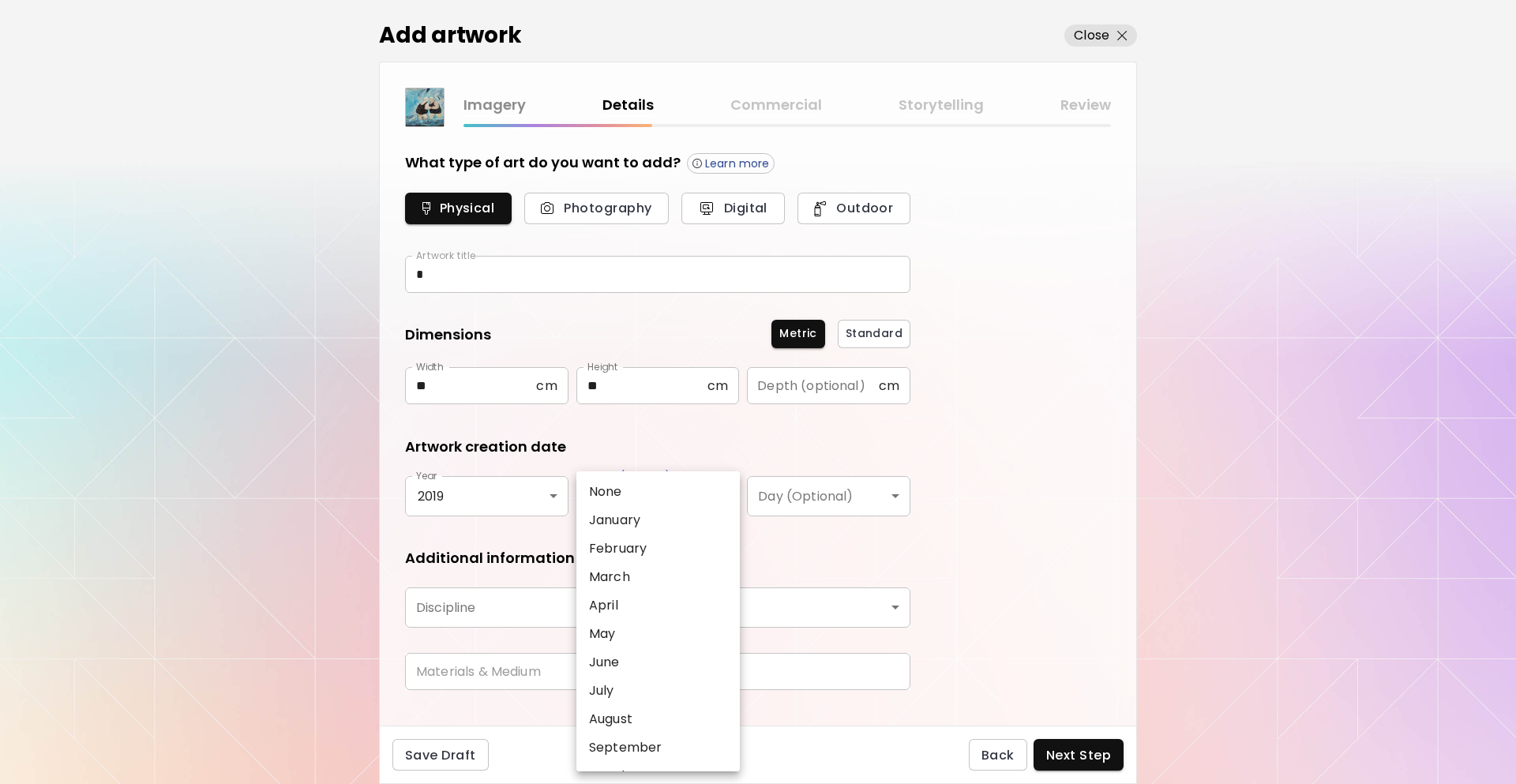
click at [632, 551] on p "February" at bounding box center [618, 549] width 58 height 19
type input "********"
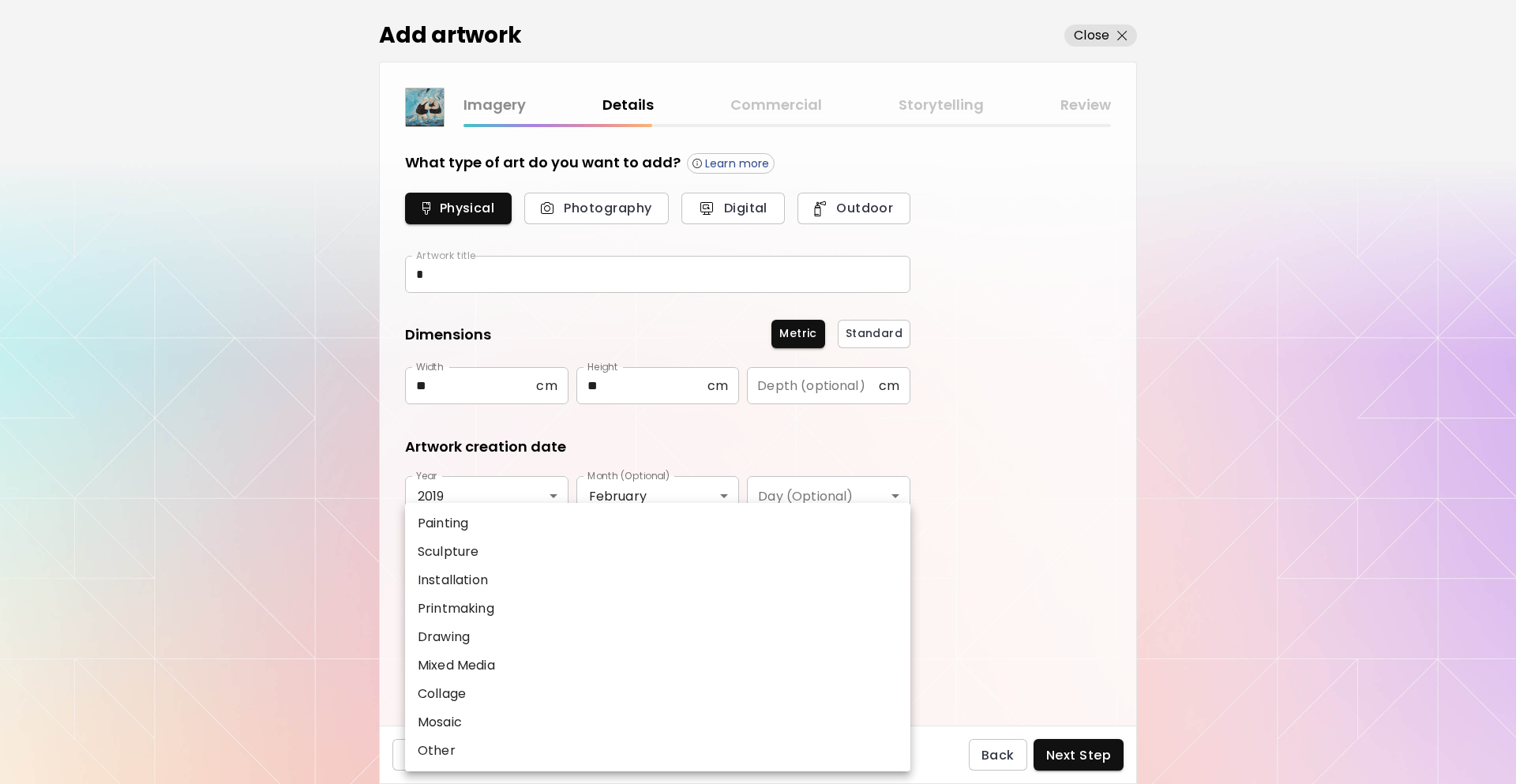
click at [590, 602] on body "[DOMAIN_NAME]/InesCarro Add Artwork Manage Art Edit Profile My BioLink Communit…" at bounding box center [758, 392] width 1516 height 784
click at [510, 519] on li "Painting" at bounding box center [658, 524] width 505 height 28
type input "********"
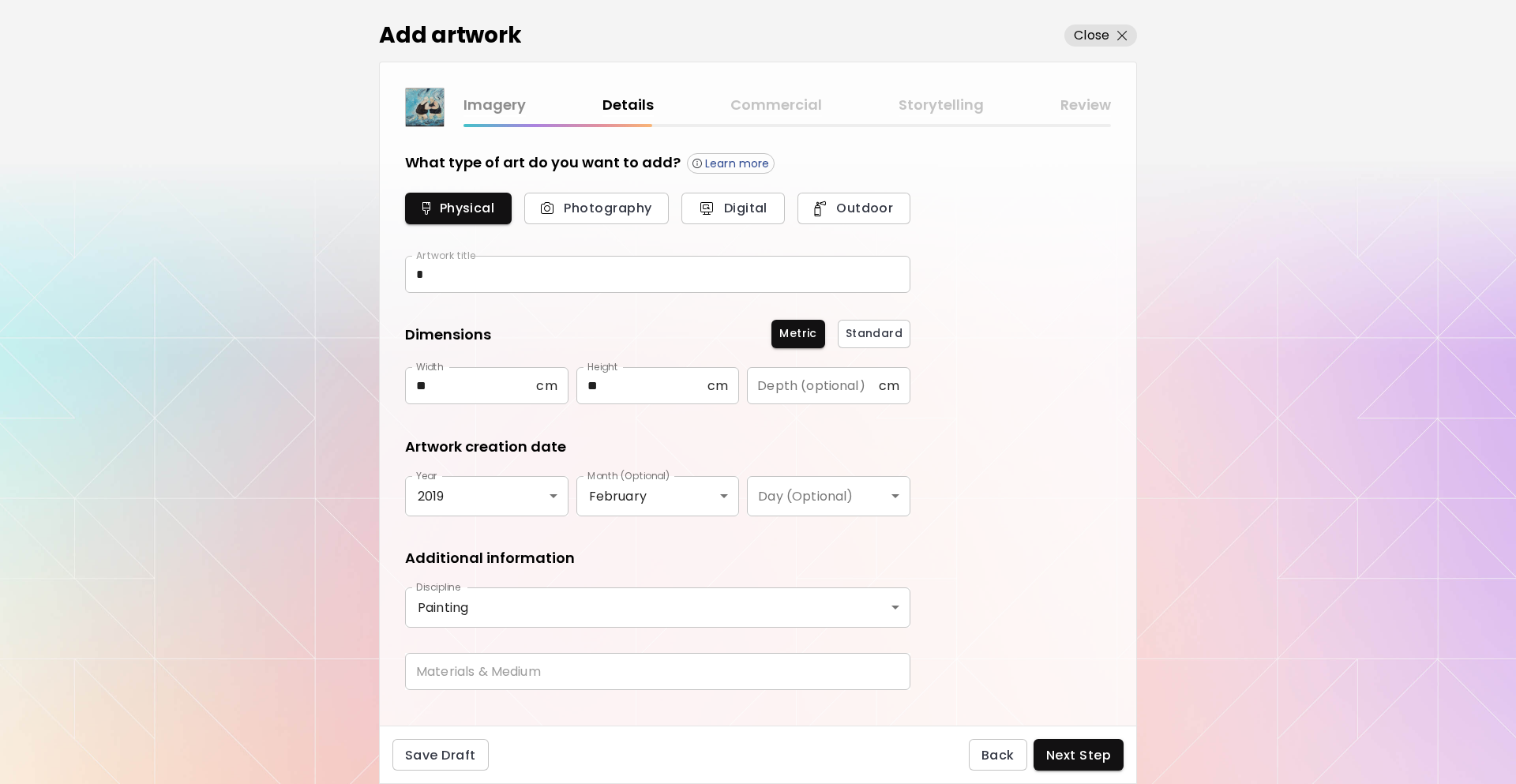
click at [524, 646] on form "What type of art do you want to add? Learn more Physical Photography Digital Ou…" at bounding box center [658, 428] width 505 height 551
click at [529, 670] on input "text" at bounding box center [658, 671] width 505 height 37
type input "*****"
click at [1132, 748] on div "Save Draft Back Next Step" at bounding box center [758, 756] width 758 height 59
click at [1076, 750] on span "Next Step" at bounding box center [1078, 755] width 65 height 16
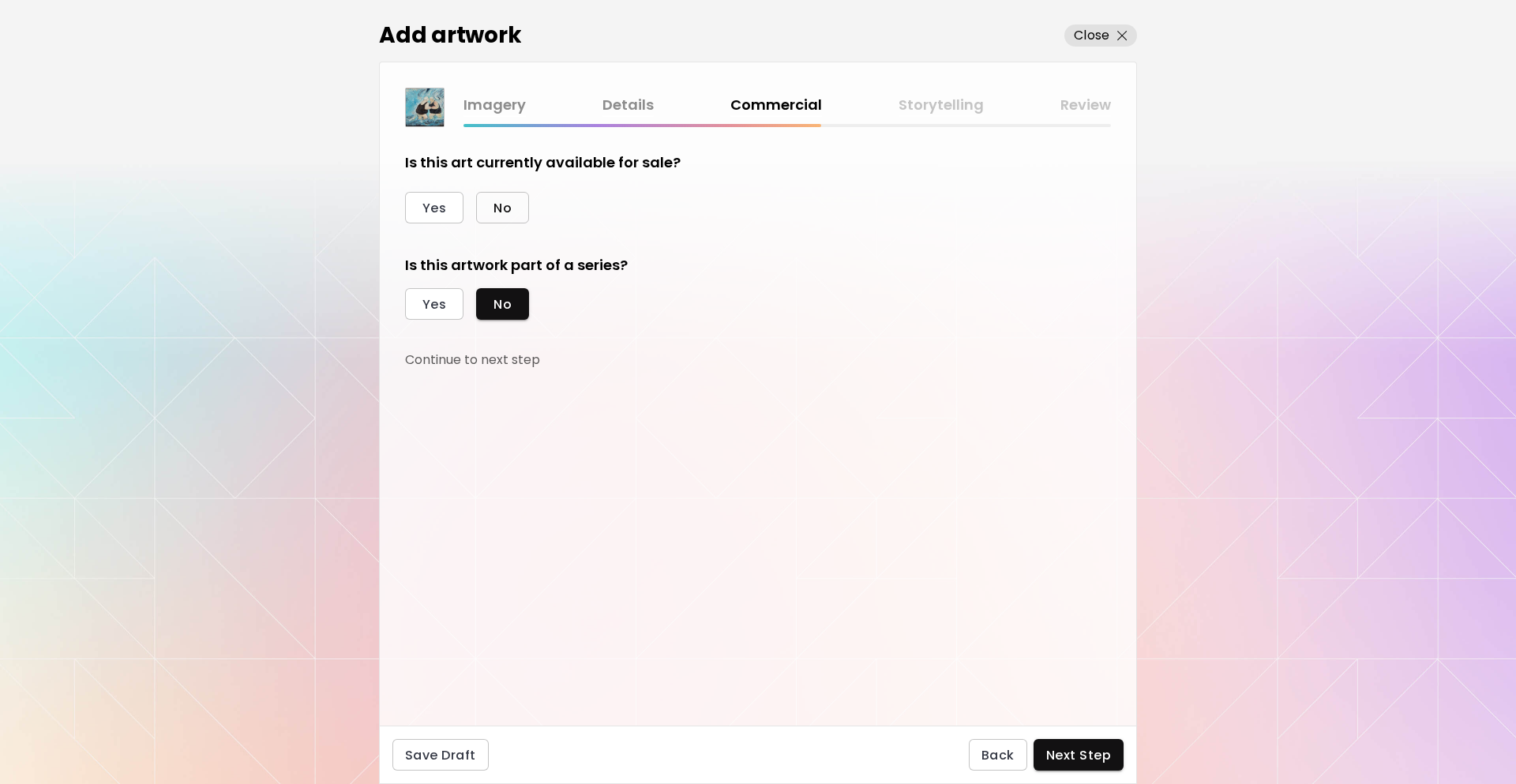
click at [514, 204] on button "No" at bounding box center [503, 207] width 53 height 31
click at [1084, 753] on span "Next Step" at bounding box center [1078, 755] width 65 height 16
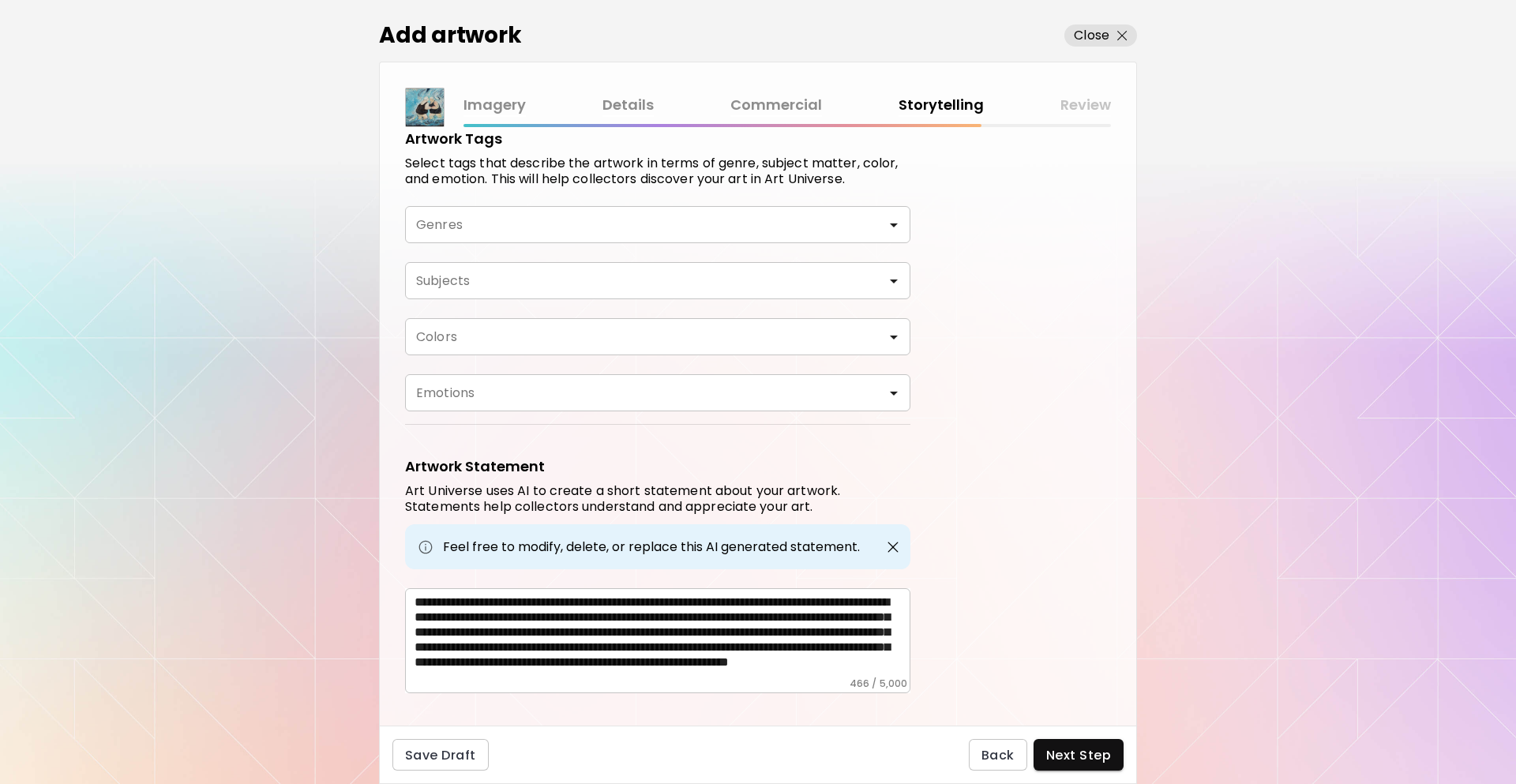
scroll to position [48, 0]
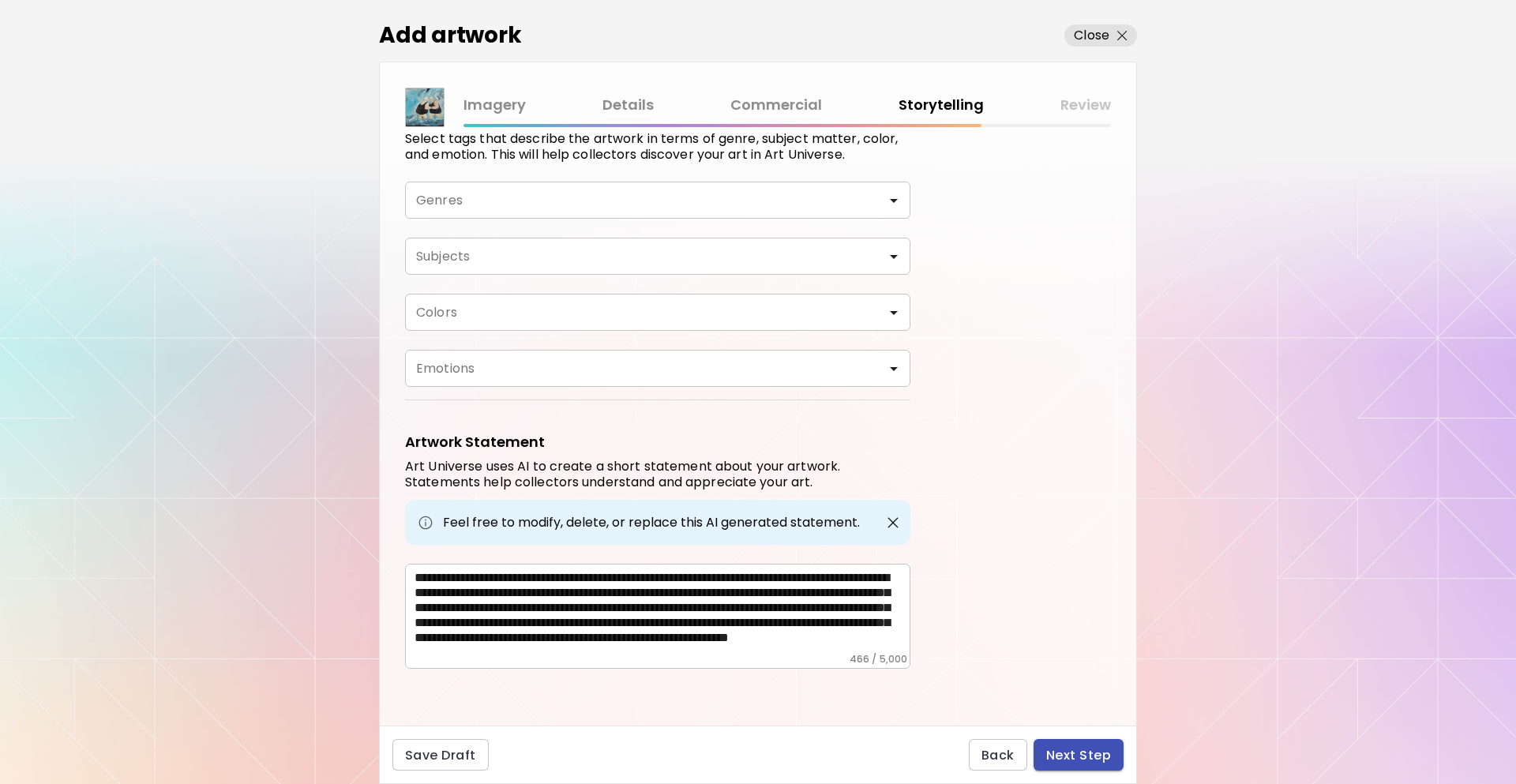
click at [1078, 755] on span "Next Step" at bounding box center [1078, 755] width 65 height 16
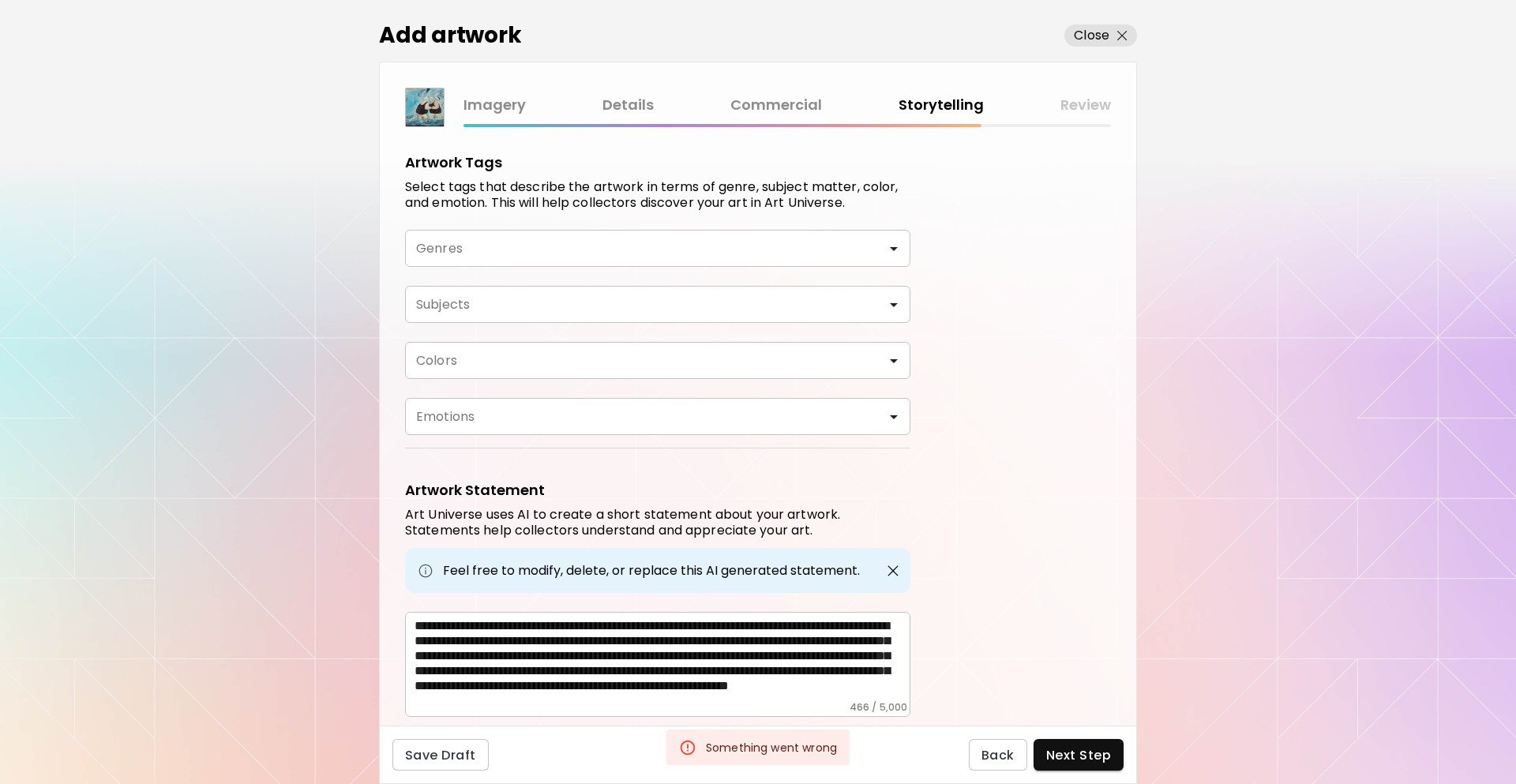
click at [963, 746] on div "Save Draft Back Next Step" at bounding box center [758, 756] width 758 height 59
click at [989, 753] on span "Back" at bounding box center [998, 755] width 33 height 16
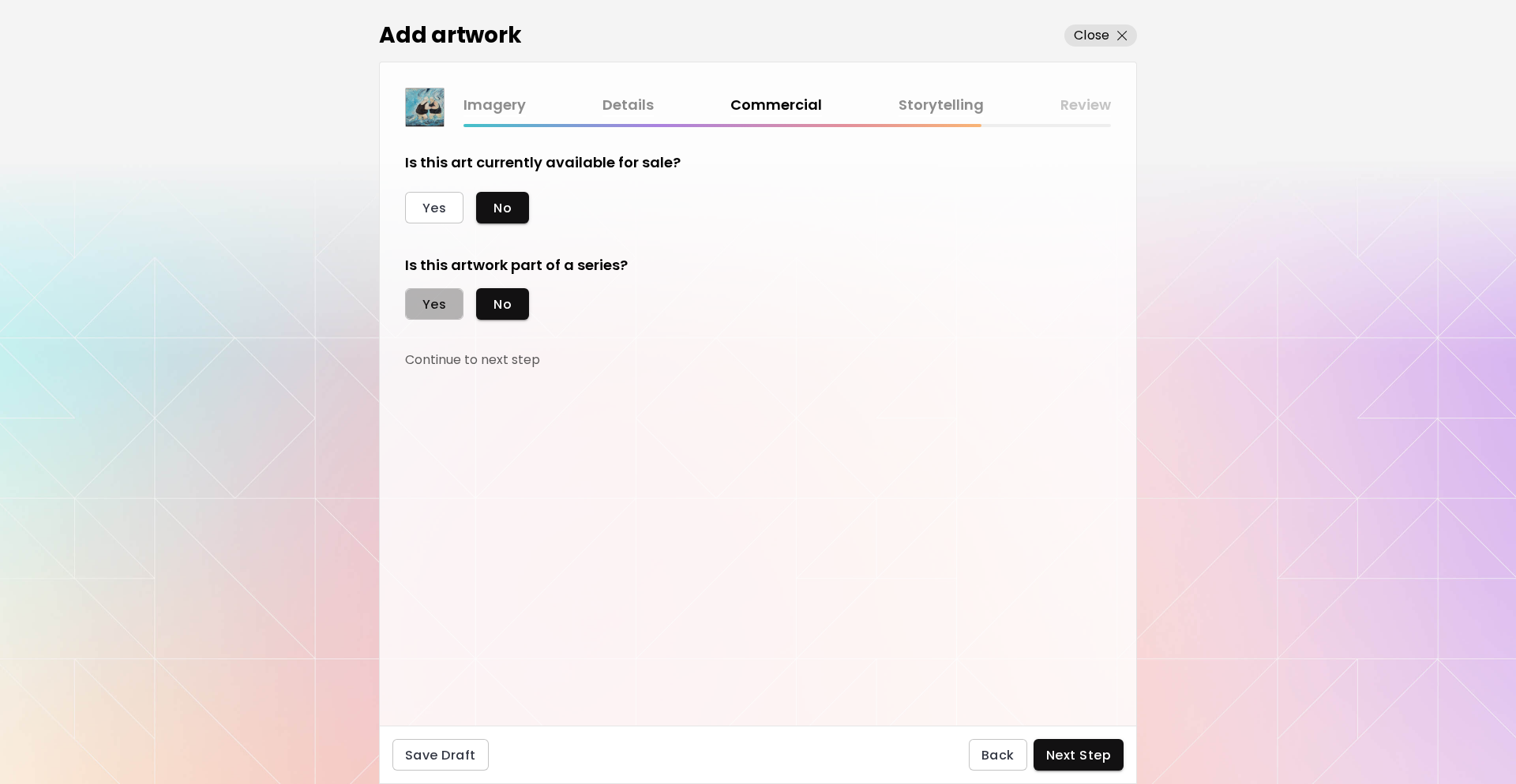
click at [447, 302] on button "Yes" at bounding box center [435, 304] width 59 height 31
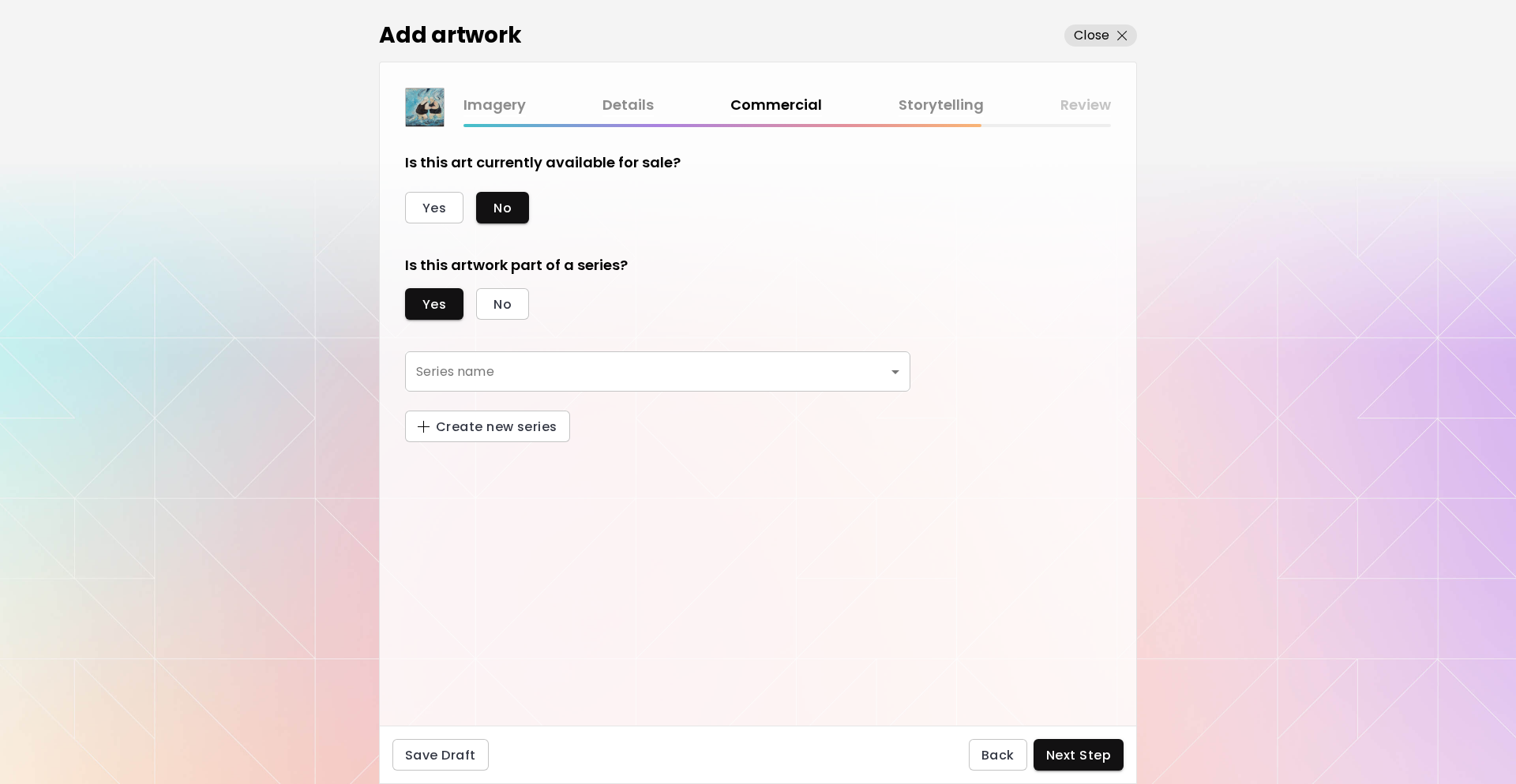
click at [494, 361] on body "[DOMAIN_NAME]/InesCarro Add Artwork Manage Art Edit Profile My BioLink Communit…" at bounding box center [758, 392] width 1516 height 784
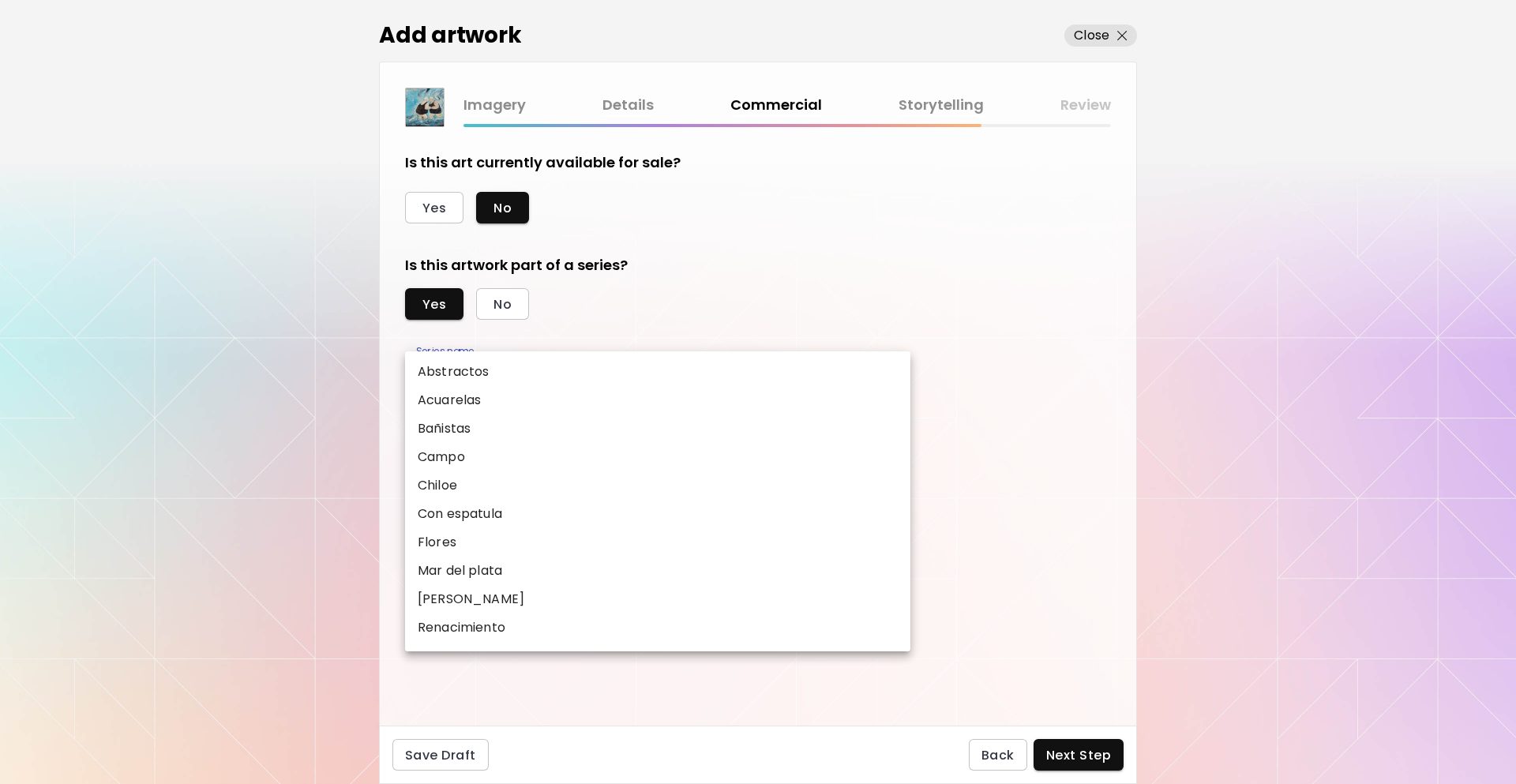
click at [499, 404] on li "Acuarelas" at bounding box center [658, 401] width 505 height 28
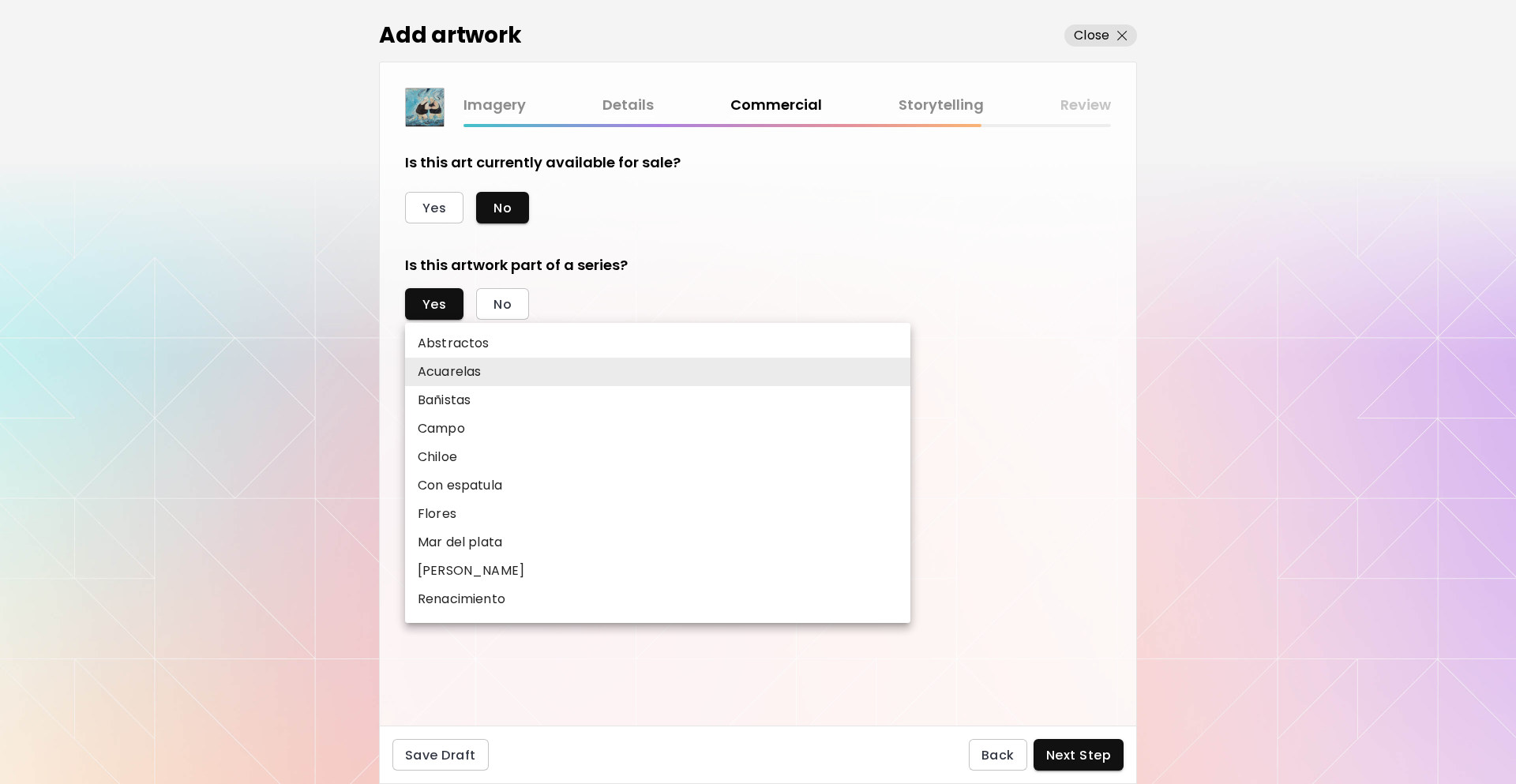
click at [510, 384] on body "[DOMAIN_NAME]/InesCarro Add Artwork Manage Art Edit Profile My BioLink Communit…" at bounding box center [758, 392] width 1516 height 784
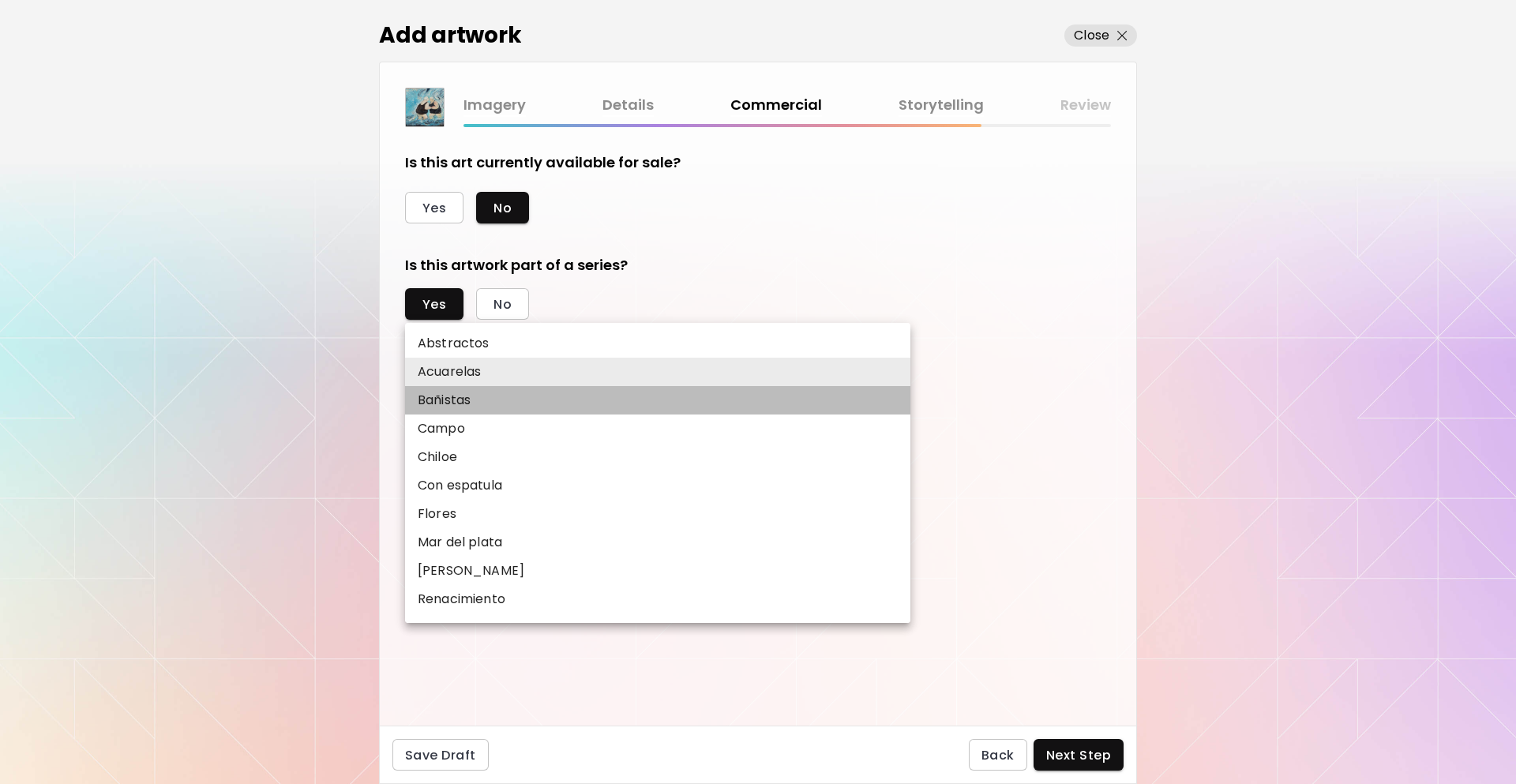
click at [494, 406] on li "Bañistas" at bounding box center [658, 401] width 505 height 28
type input "********"
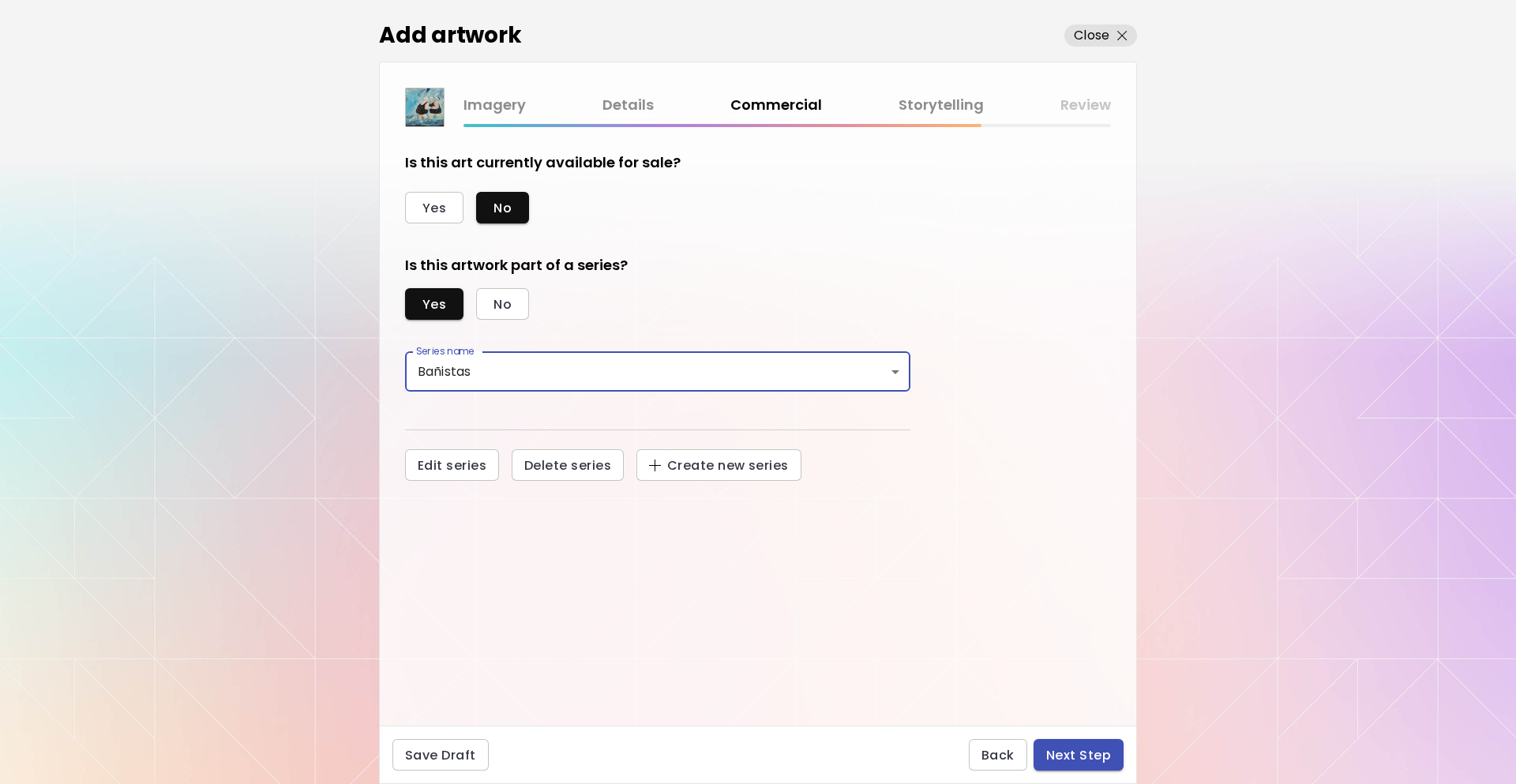
click at [1088, 747] on span "Next Step" at bounding box center [1078, 755] width 65 height 16
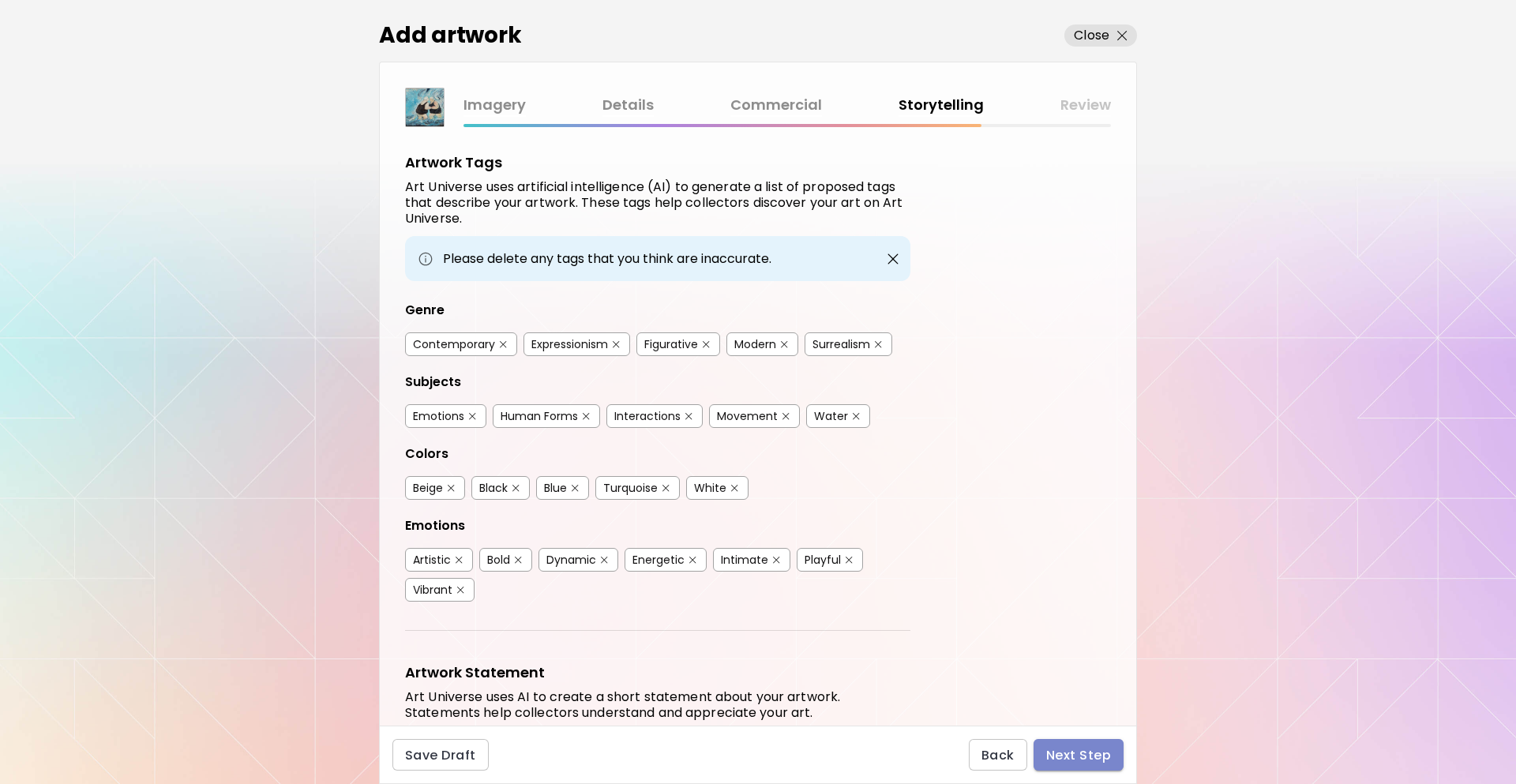
click at [1059, 745] on button "Next Step" at bounding box center [1078, 755] width 90 height 31
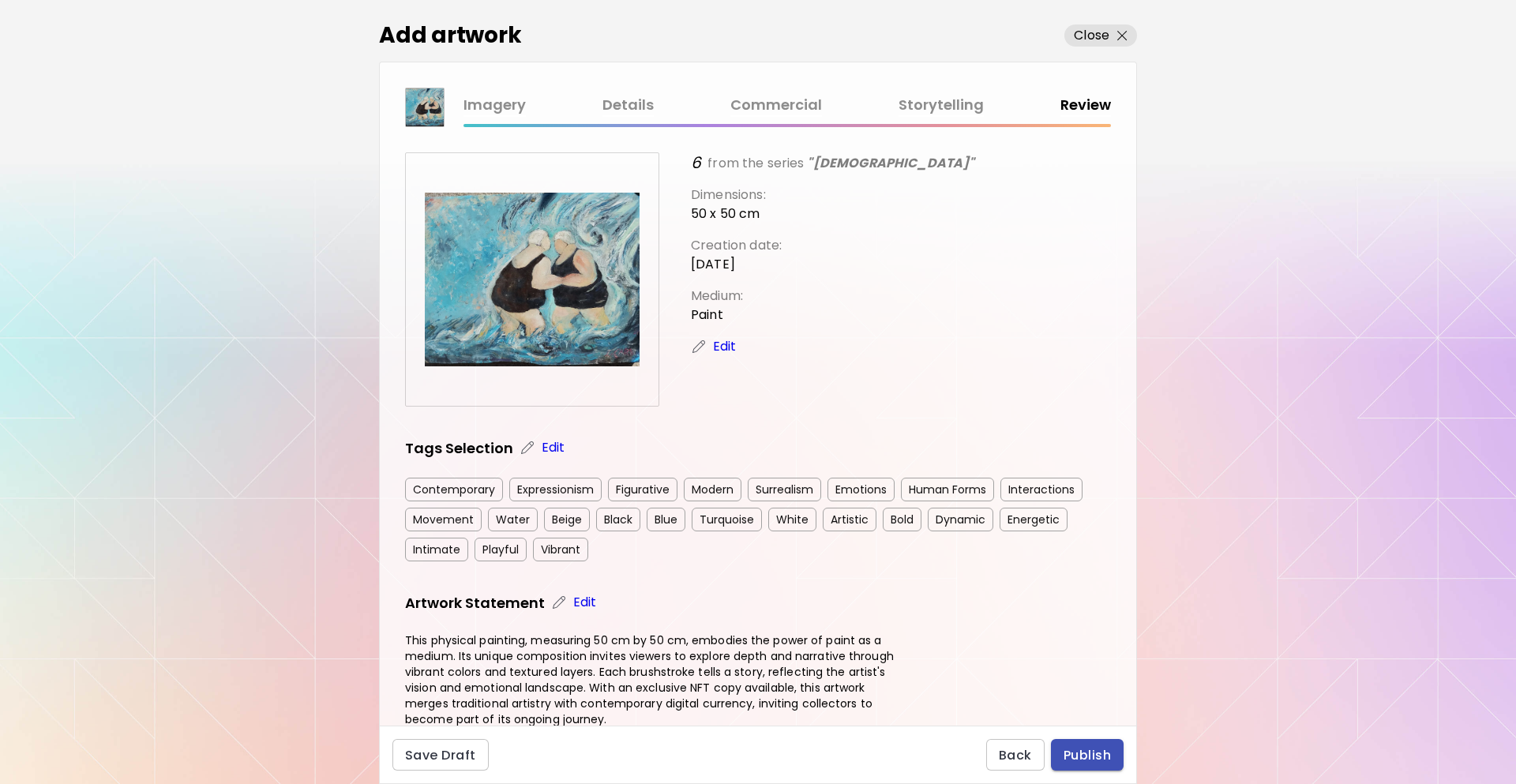
click at [1102, 759] on span "Publish" at bounding box center [1088, 755] width 47 height 16
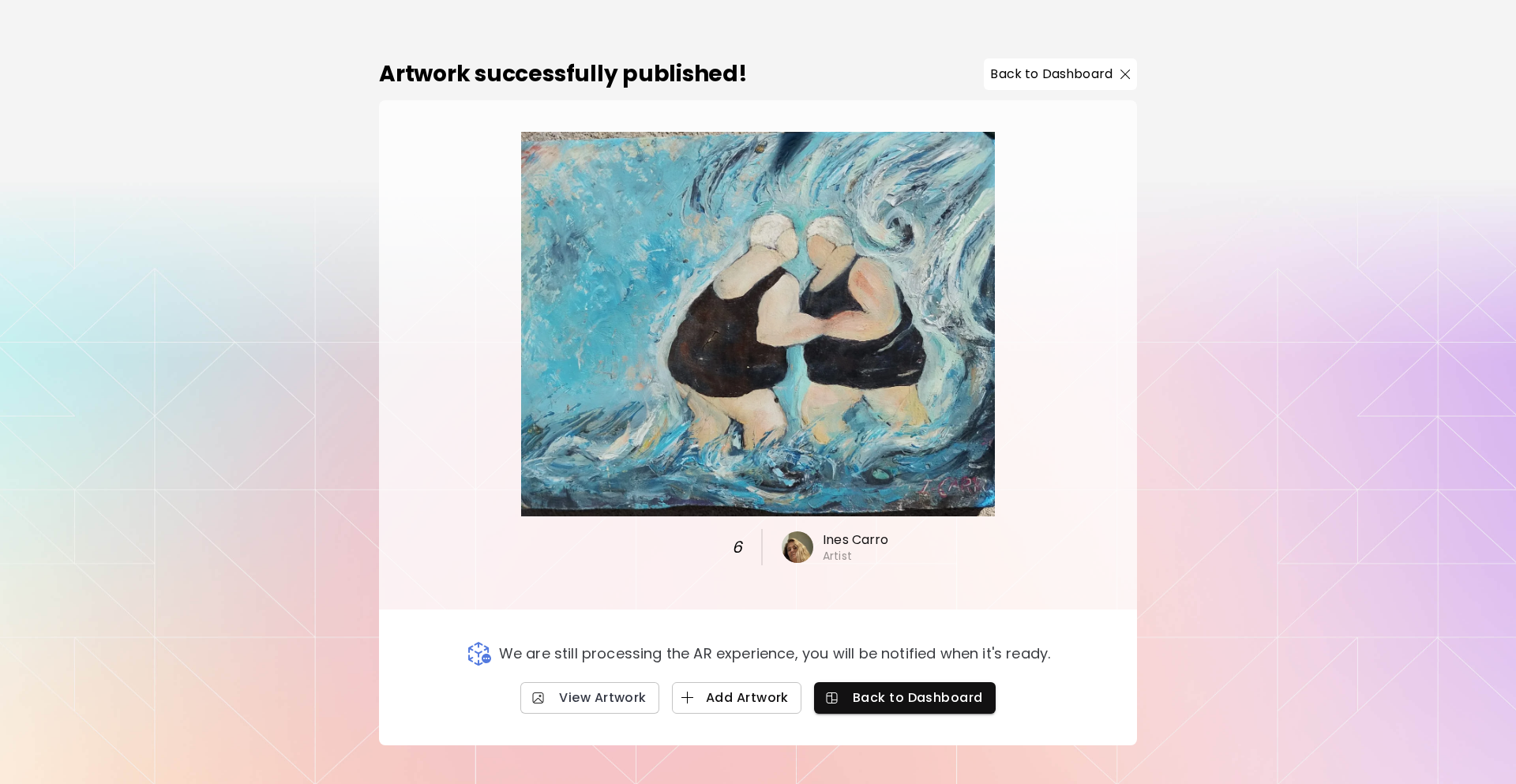
click at [729, 696] on span "Add Artwork" at bounding box center [737, 697] width 104 height 16
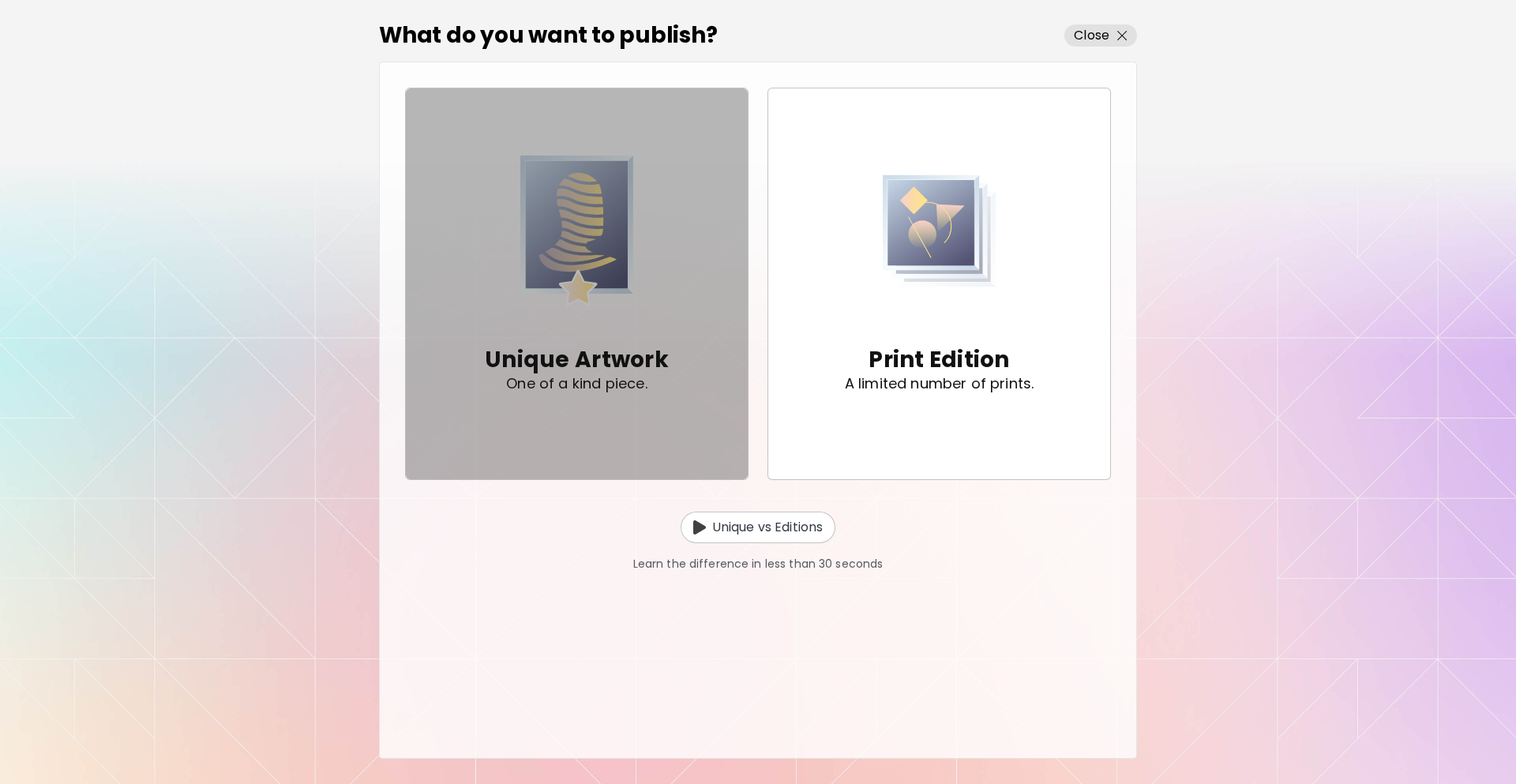
click at [581, 422] on button "Unique Artwork One of a kind piece." at bounding box center [577, 283] width 344 height 392
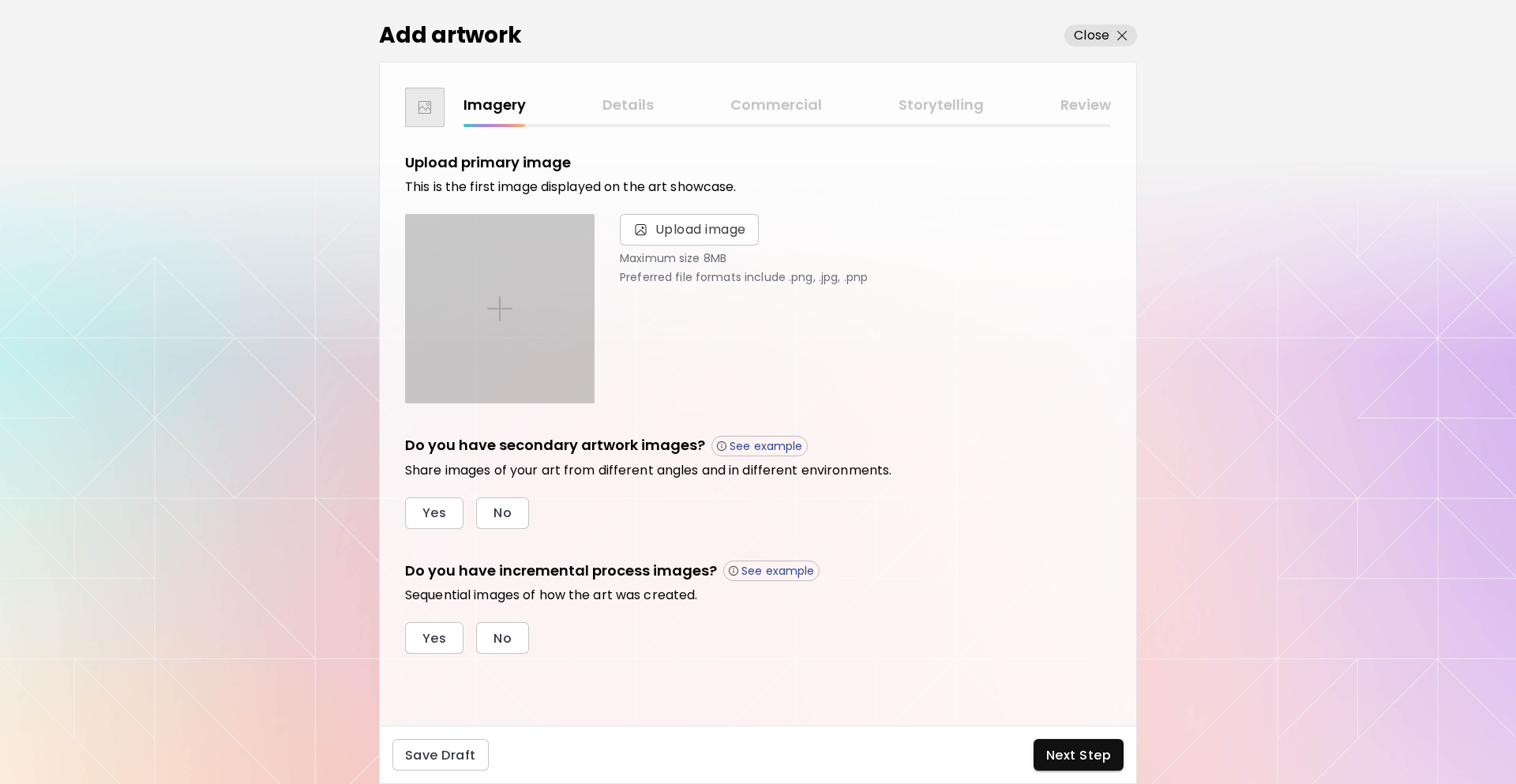
click at [541, 300] on div at bounding box center [500, 308] width 188 height 188
click at [0, 0] on input "file" at bounding box center [0, 0] width 0 height 0
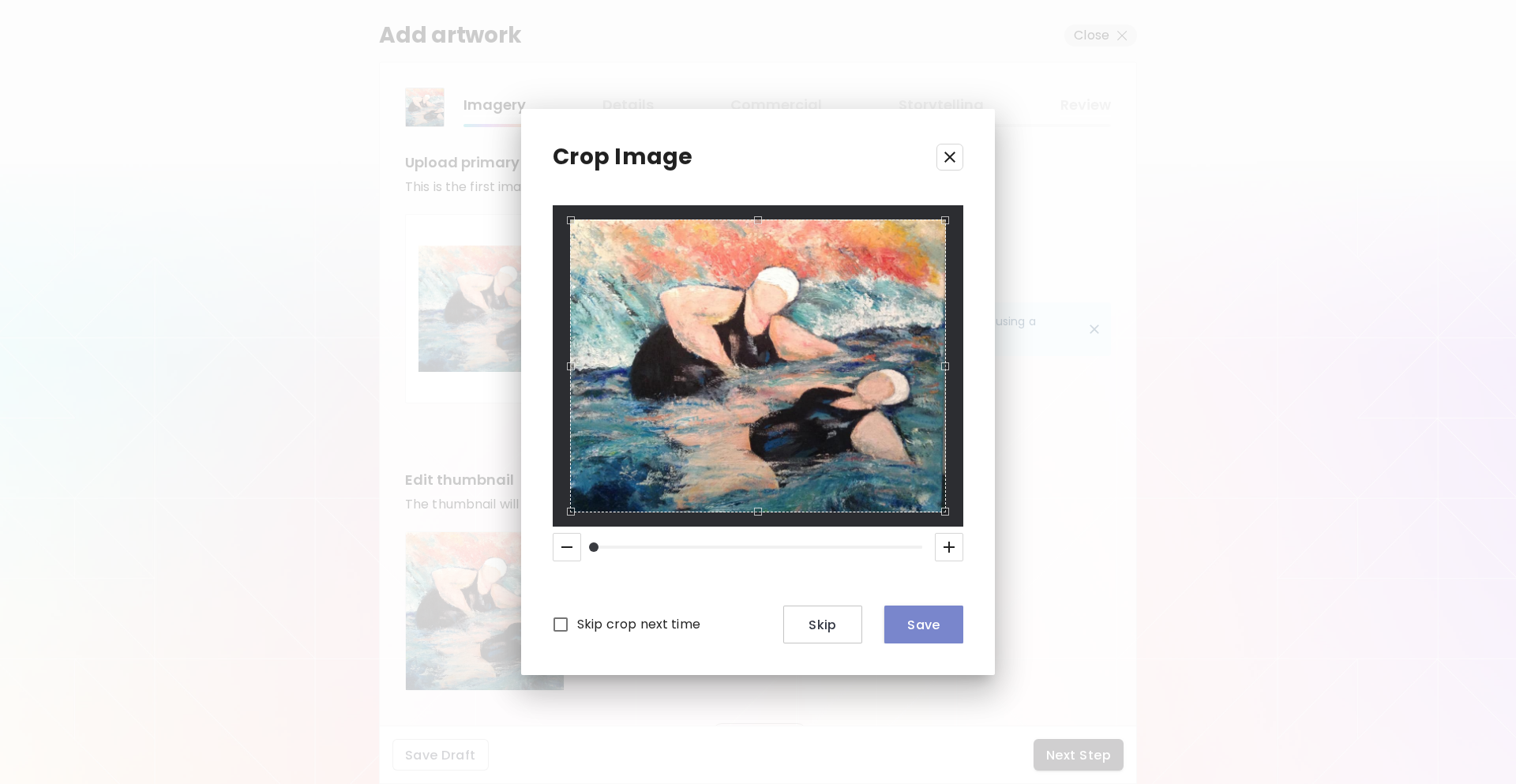
click at [933, 637] on button "Save" at bounding box center [924, 625] width 79 height 38
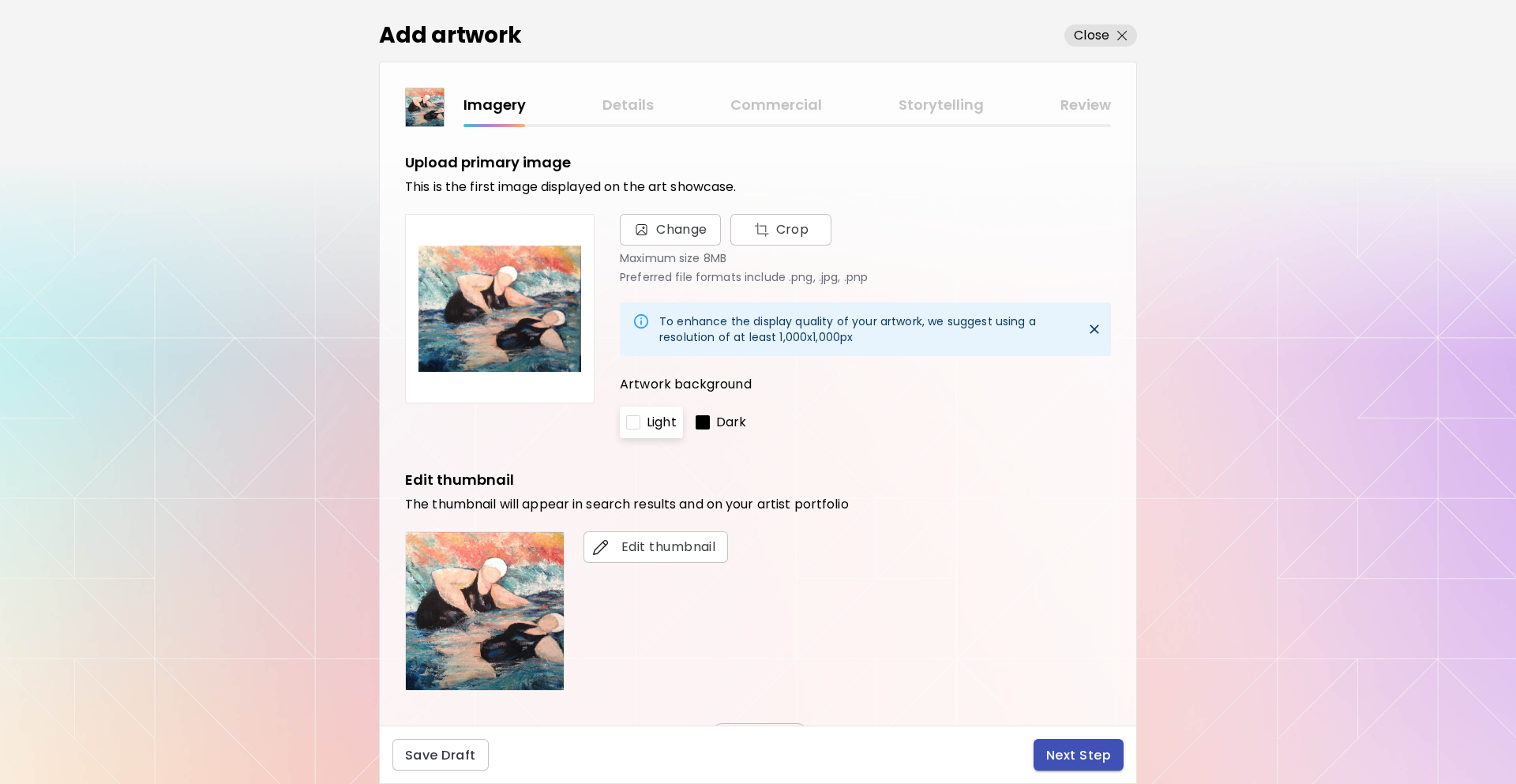
click at [1070, 750] on span "Next Step" at bounding box center [1078, 755] width 65 height 16
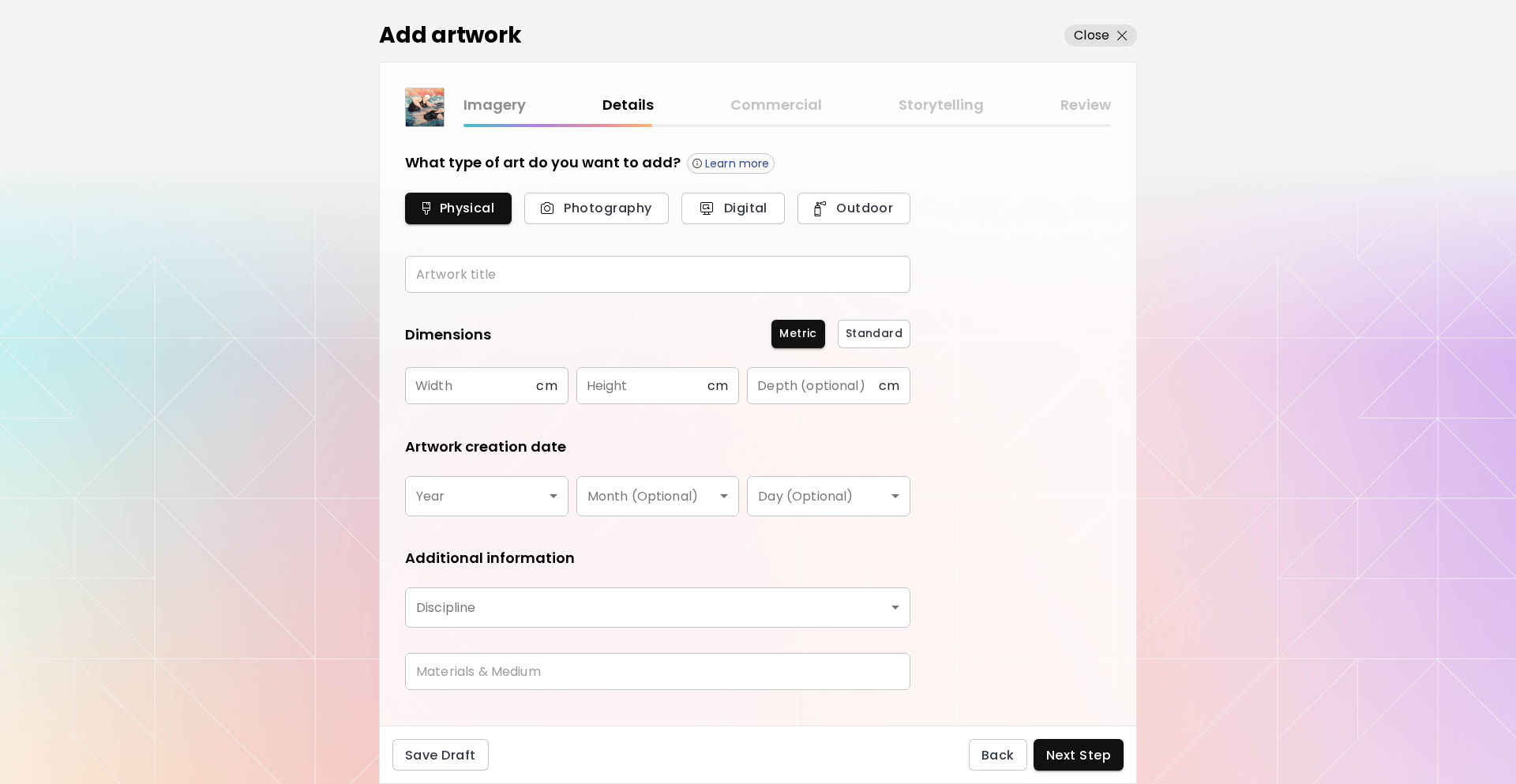
click at [581, 284] on input "text" at bounding box center [658, 274] width 505 height 37
type input "*"
click at [480, 403] on input "text" at bounding box center [471, 385] width 131 height 37
click at [499, 385] on input "text" at bounding box center [471, 385] width 131 height 37
type input "**"
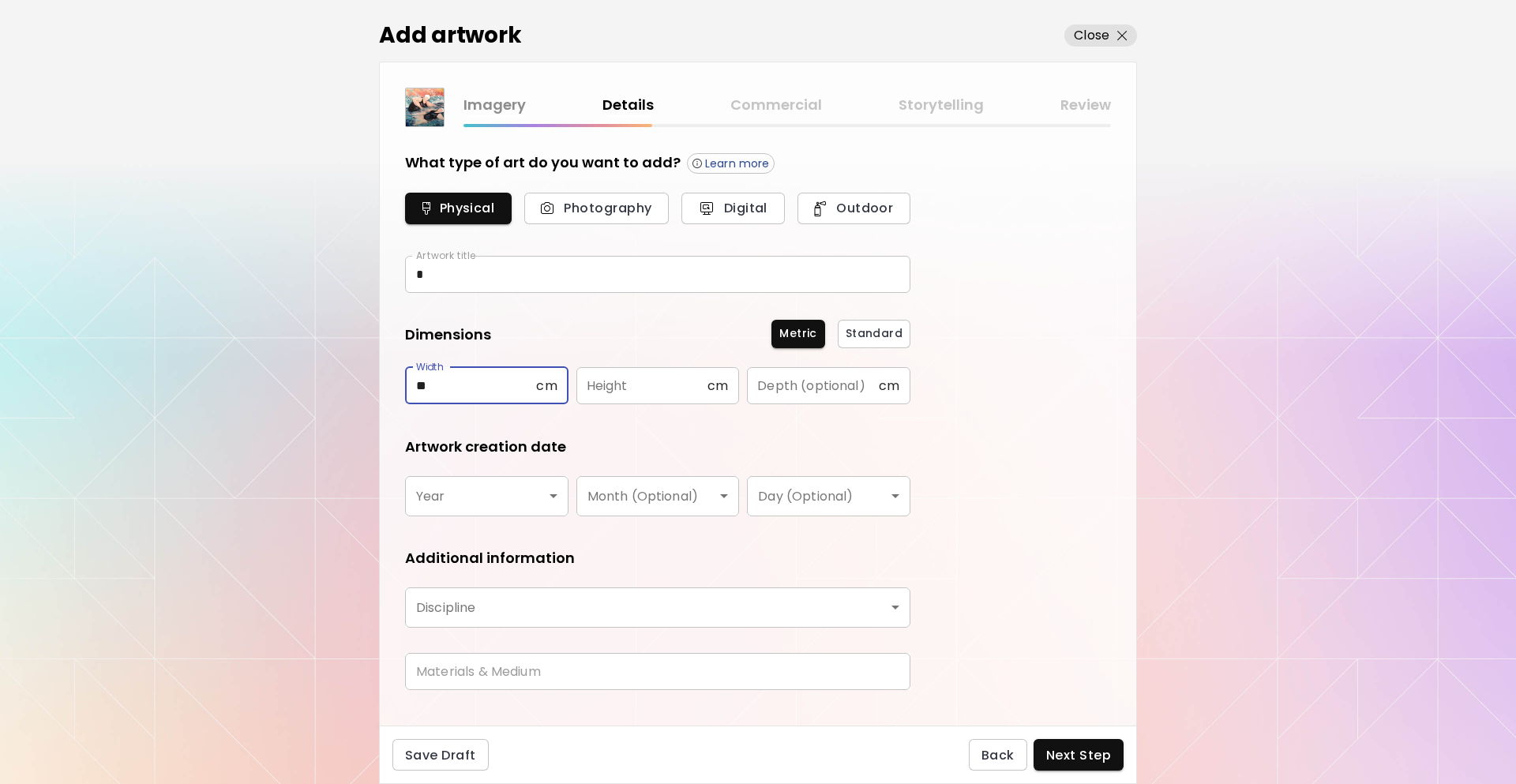
click at [618, 383] on input "text" at bounding box center [642, 385] width 131 height 37
type input "**"
click at [533, 495] on body "[DOMAIN_NAME]/InesCarro Add Artwork Manage Art Edit Profile My BioLink Communit…" at bounding box center [758, 392] width 1516 height 784
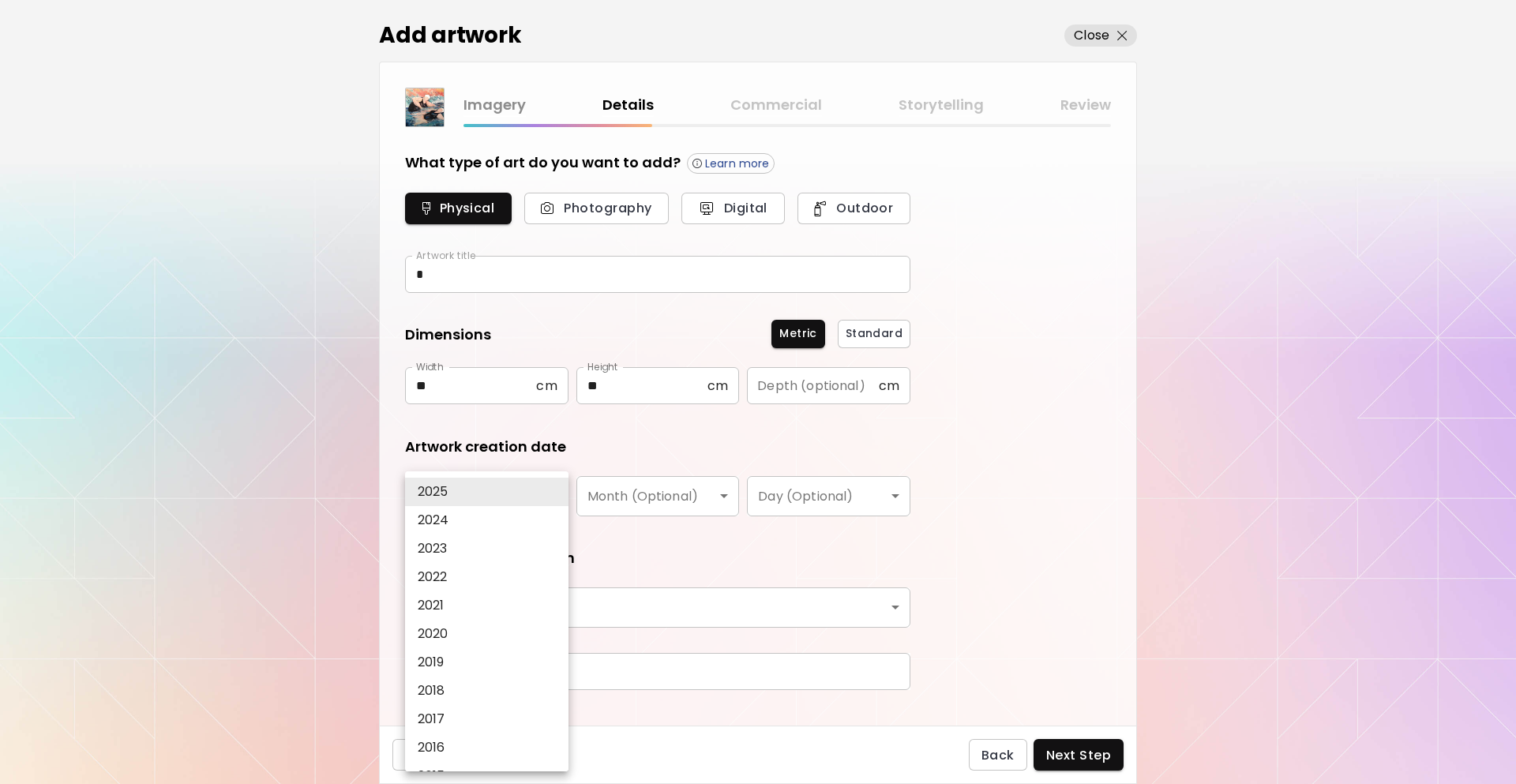
click at [477, 607] on li "2021" at bounding box center [491, 606] width 172 height 28
type input "****"
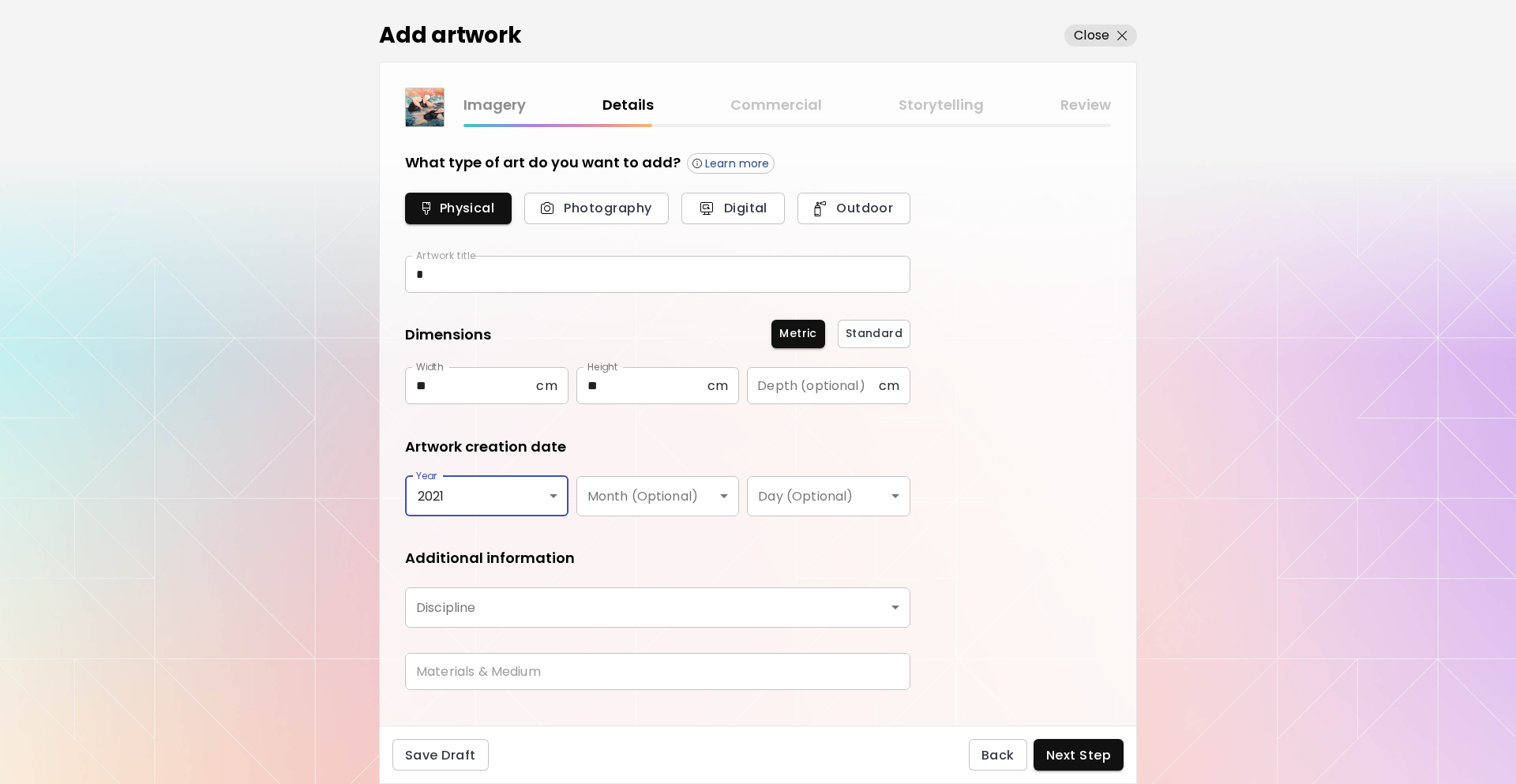
click at [651, 495] on body "[DOMAIN_NAME]/InesCarro Add Artwork Manage Art Edit Profile My BioLink Communit…" at bounding box center [758, 392] width 1516 height 784
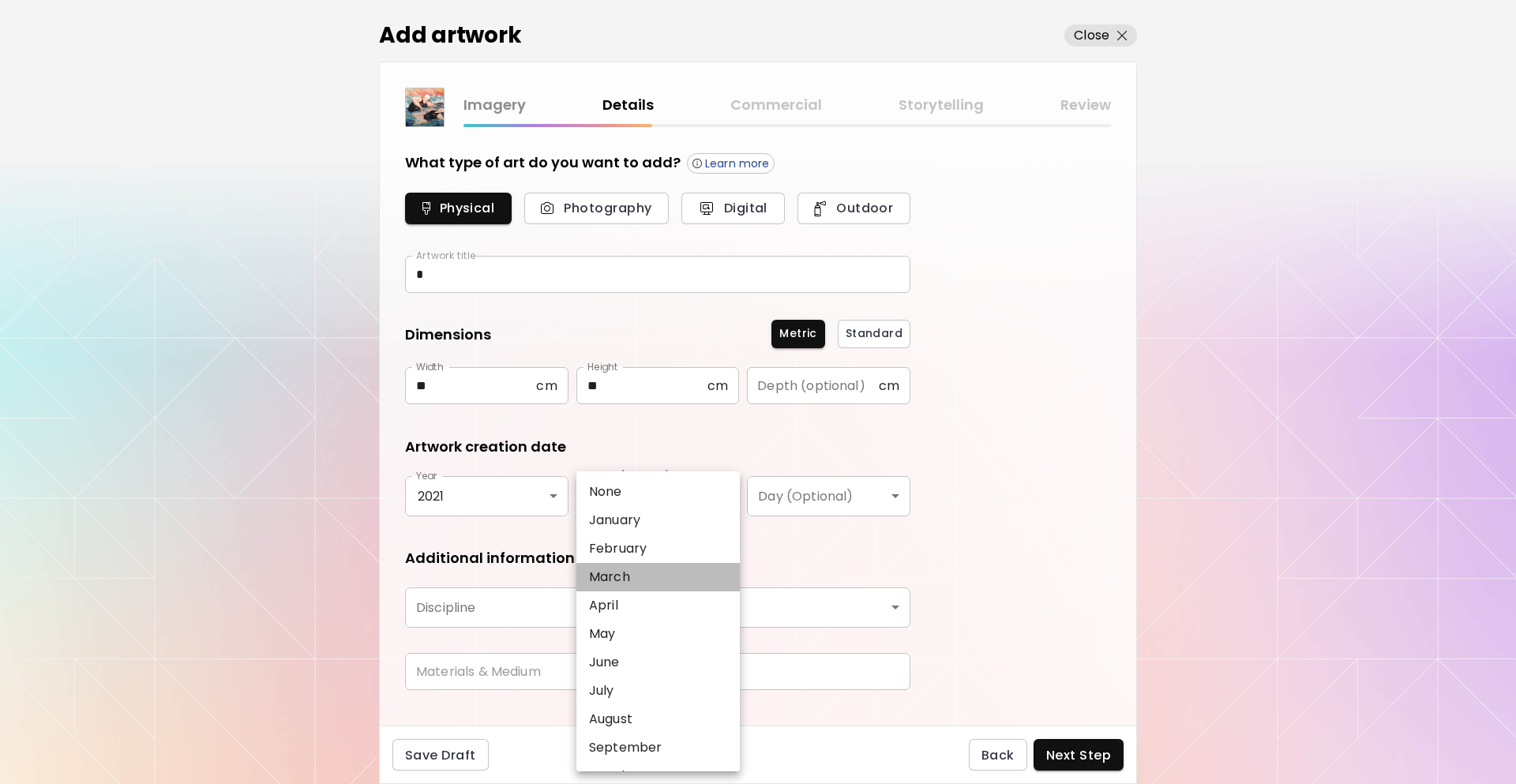
click at [638, 572] on li "March" at bounding box center [662, 577] width 172 height 28
type input "*****"
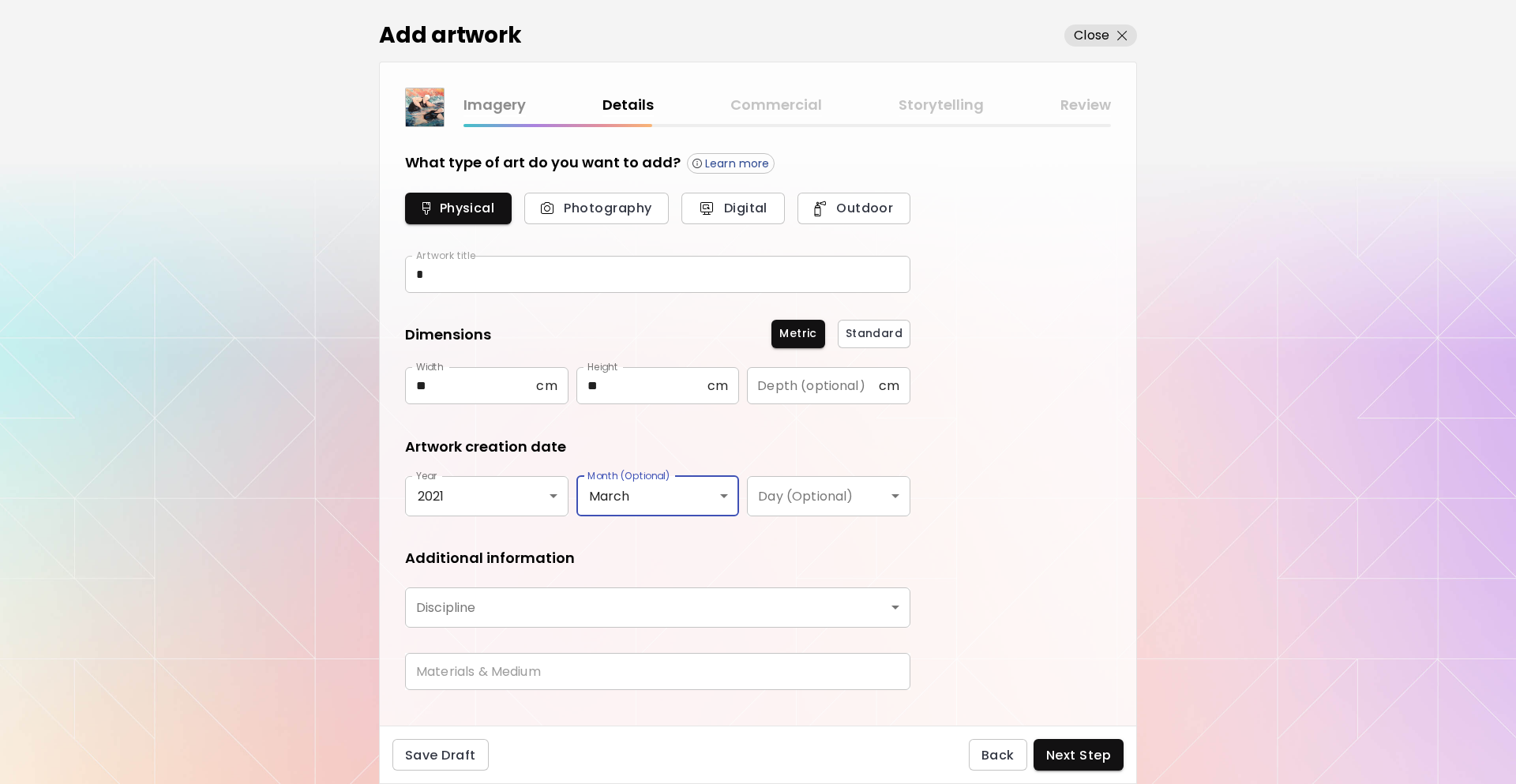
drag, startPoint x: 721, startPoint y: 579, endPoint x: 721, endPoint y: 598, distance: 19.0
click at [721, 594] on div "Additional information Discipline ​ Discipline" at bounding box center [658, 588] width 505 height 80
click at [722, 591] on body "[DOMAIN_NAME]/InesCarro Add Artwork Manage Art Edit Profile My BioLink Communit…" at bounding box center [758, 392] width 1516 height 784
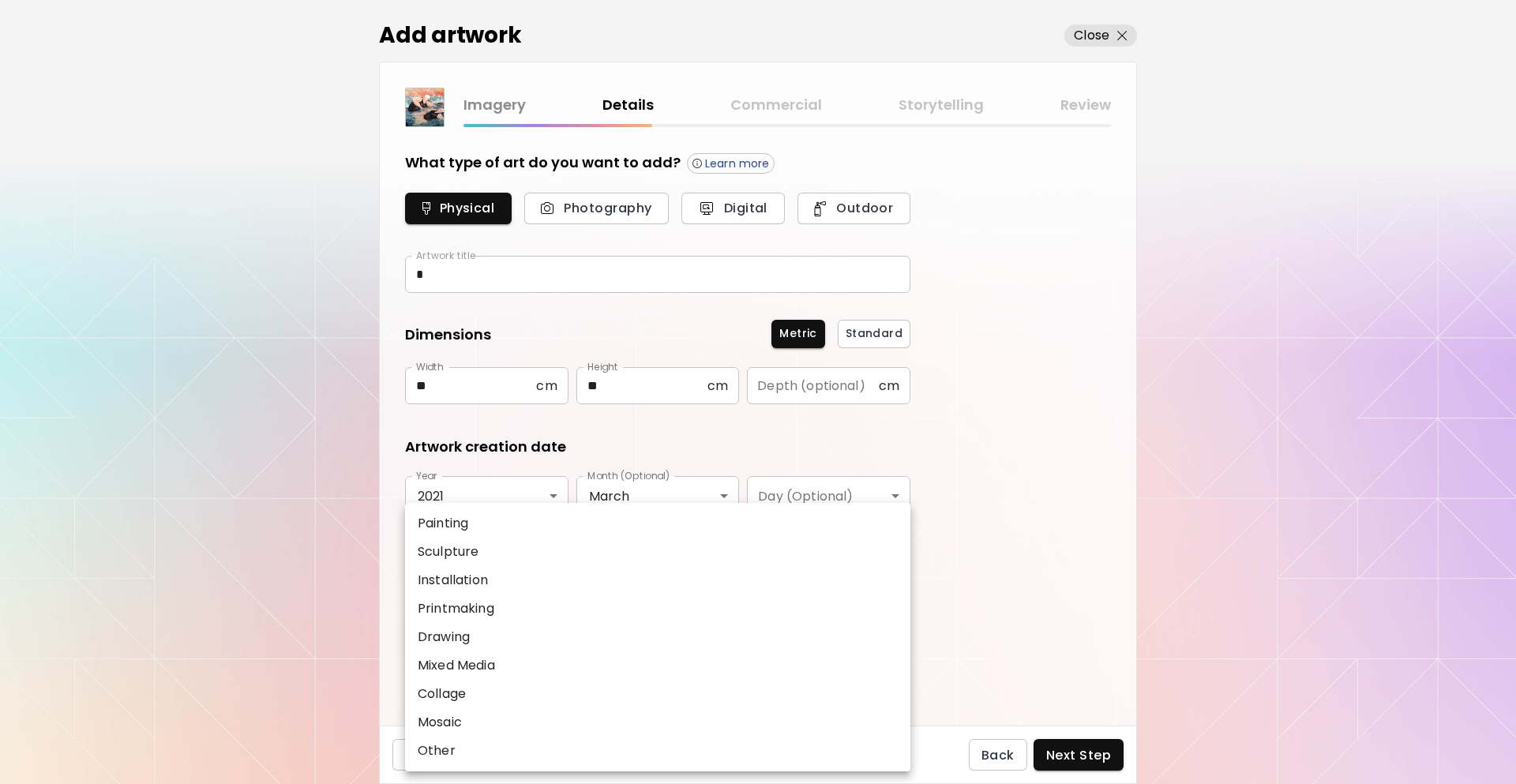
click at [538, 532] on li "Painting" at bounding box center [658, 524] width 505 height 28
type input "********"
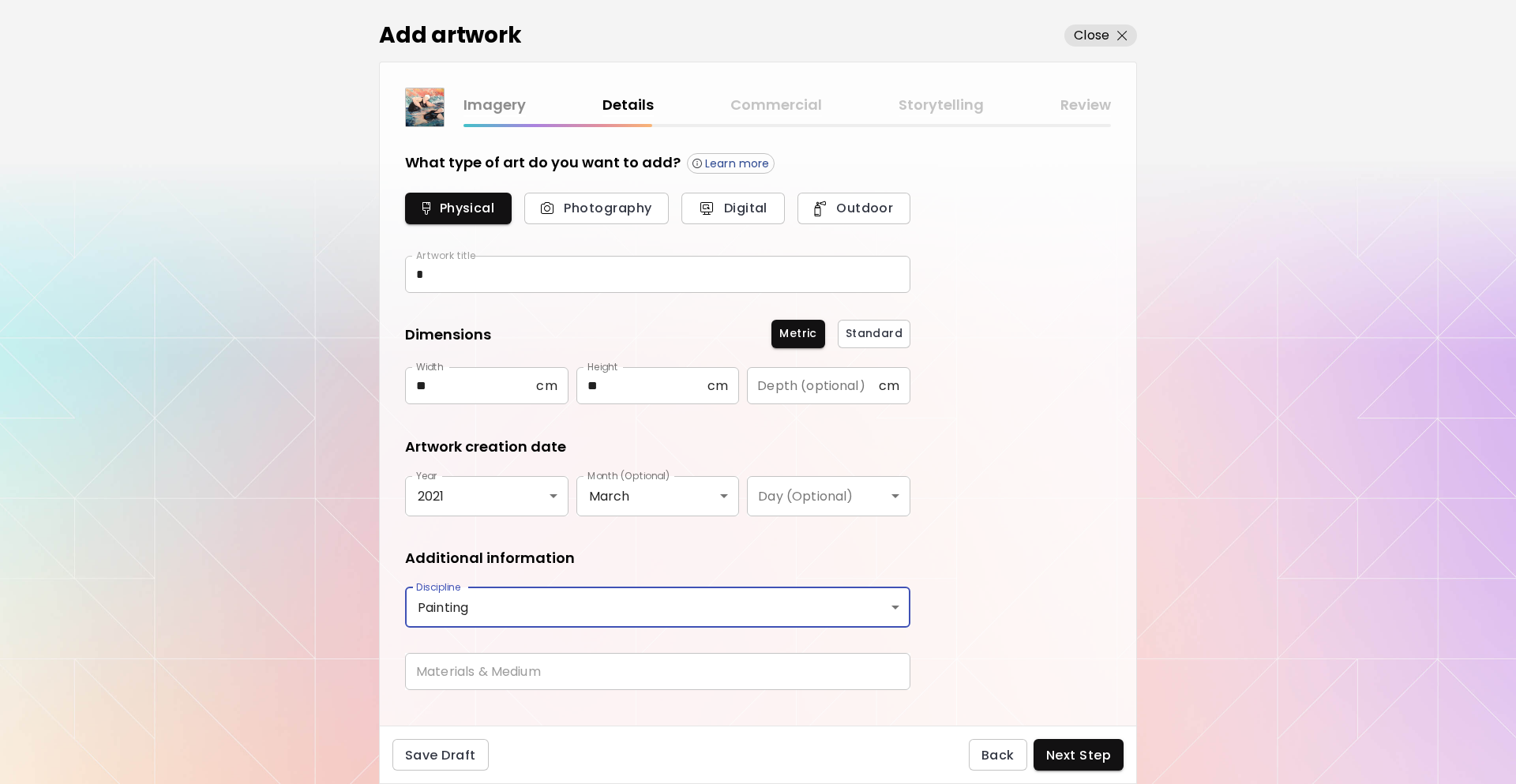
click at [540, 623] on body "[DOMAIN_NAME]/InesCarro Add Artwork Manage Art Edit Profile My BioLink Communit…" at bounding box center [758, 392] width 1516 height 784
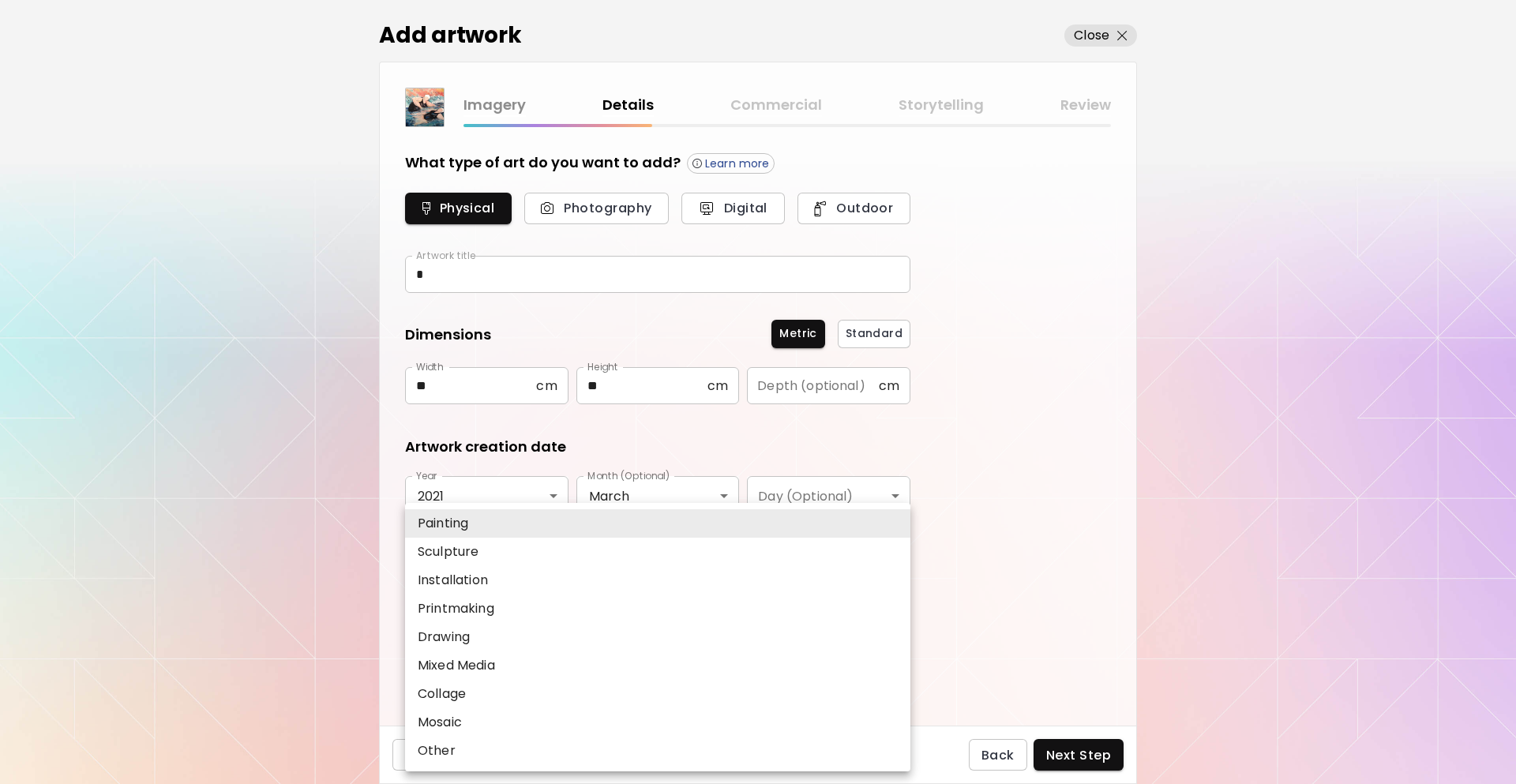
click at [214, 587] on div at bounding box center [758, 392] width 1516 height 784
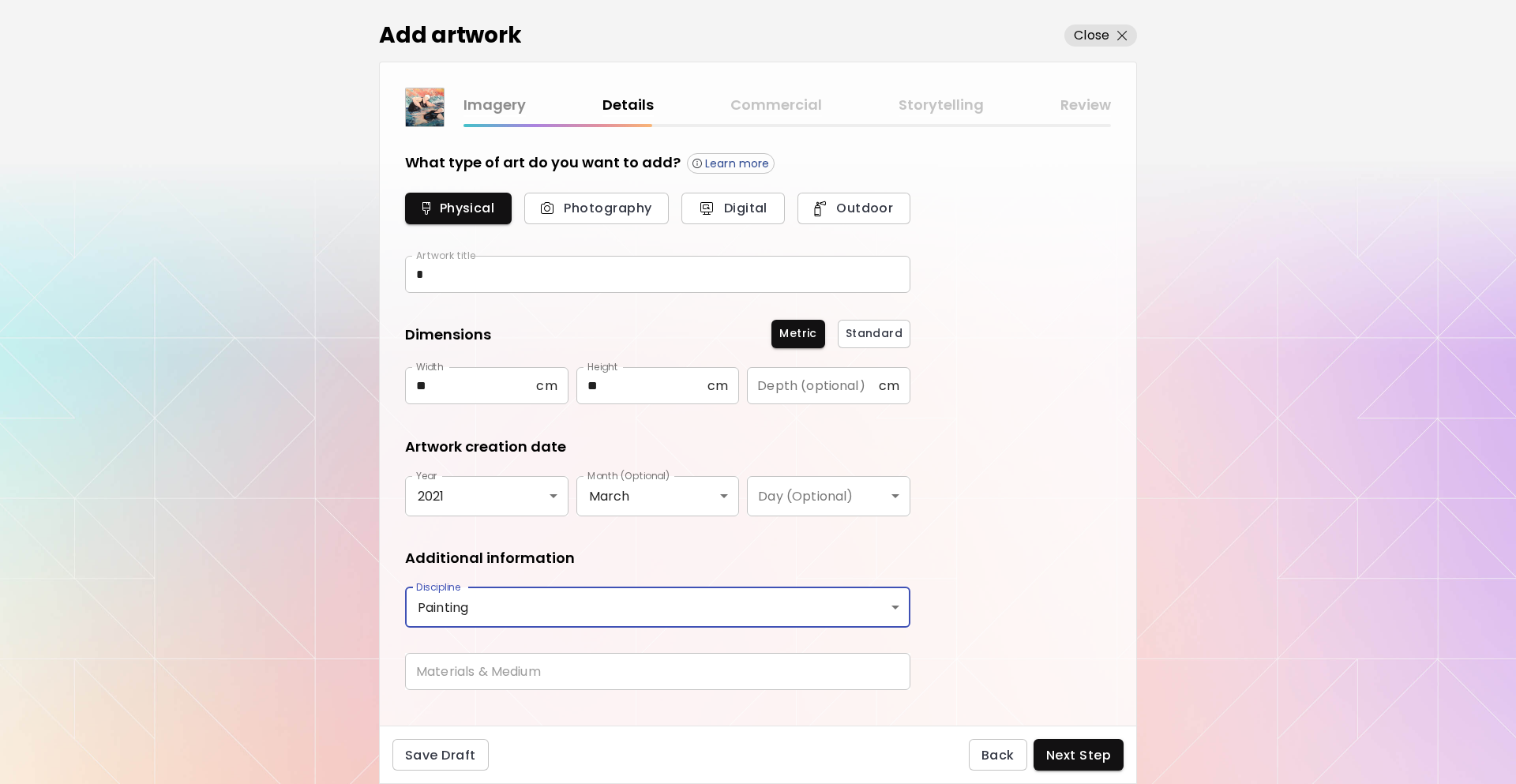
click at [449, 656] on input "text" at bounding box center [658, 671] width 505 height 37
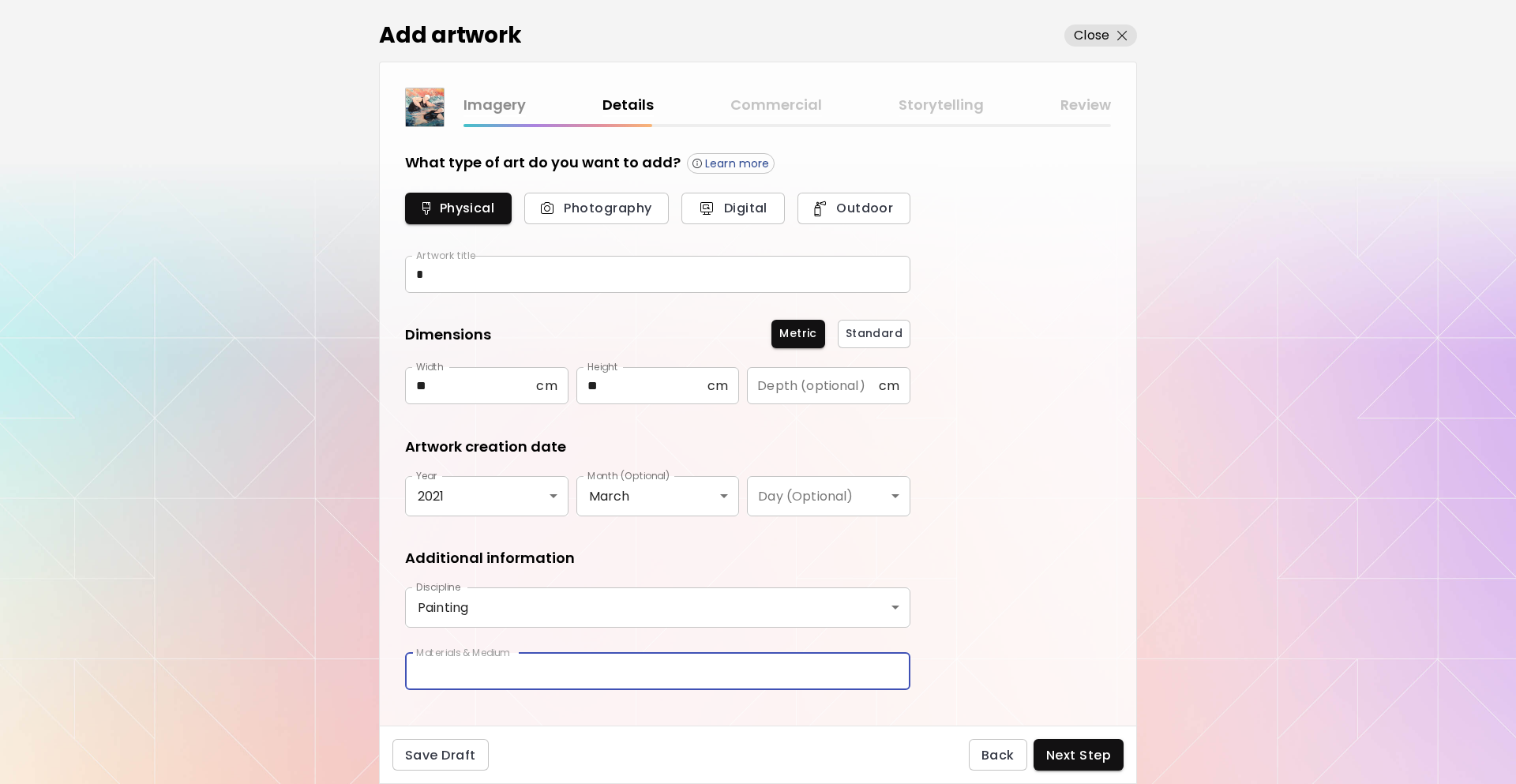
type input "*****"
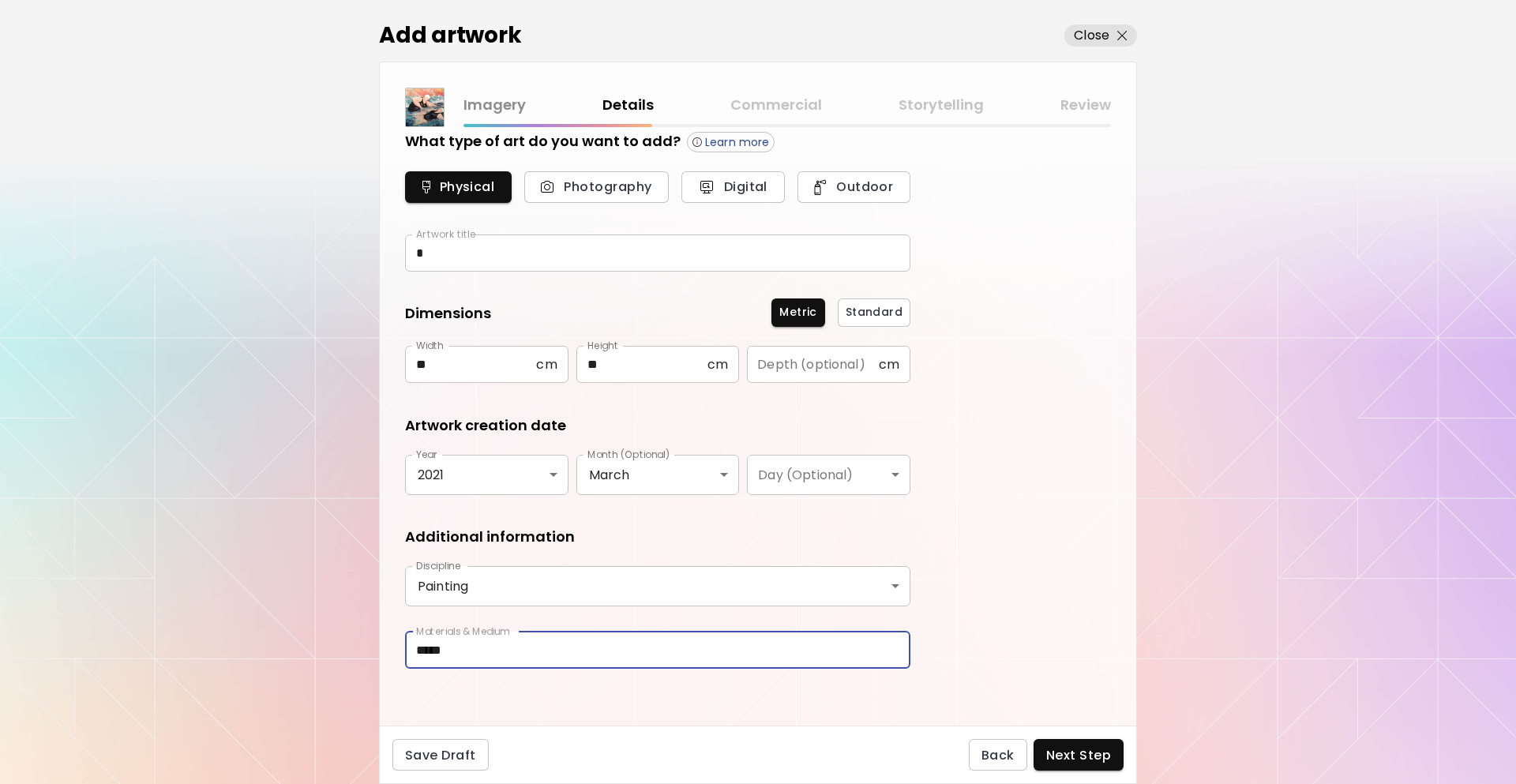
scroll to position [28, 0]
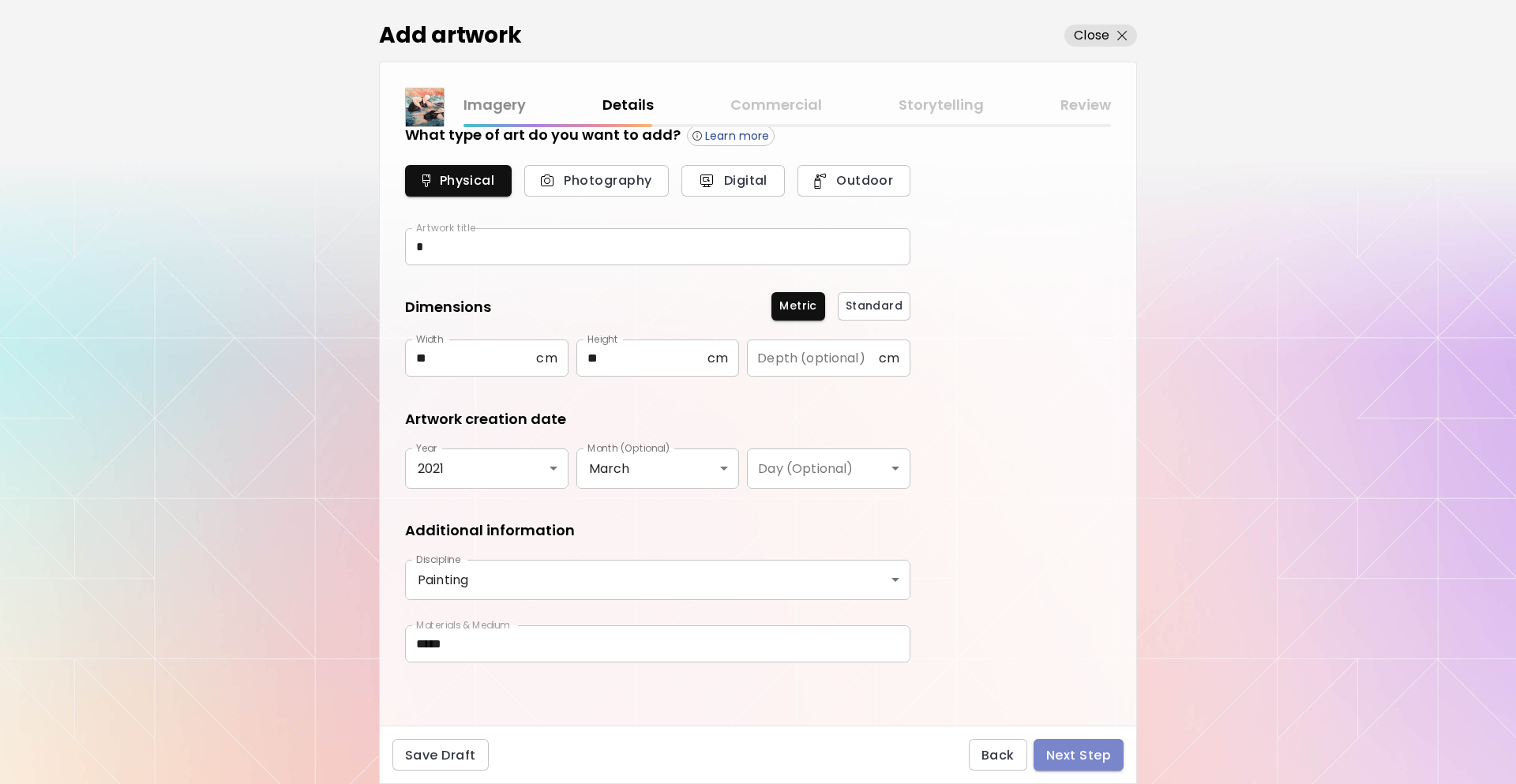
click at [1078, 745] on button "Next Step" at bounding box center [1078, 755] width 90 height 31
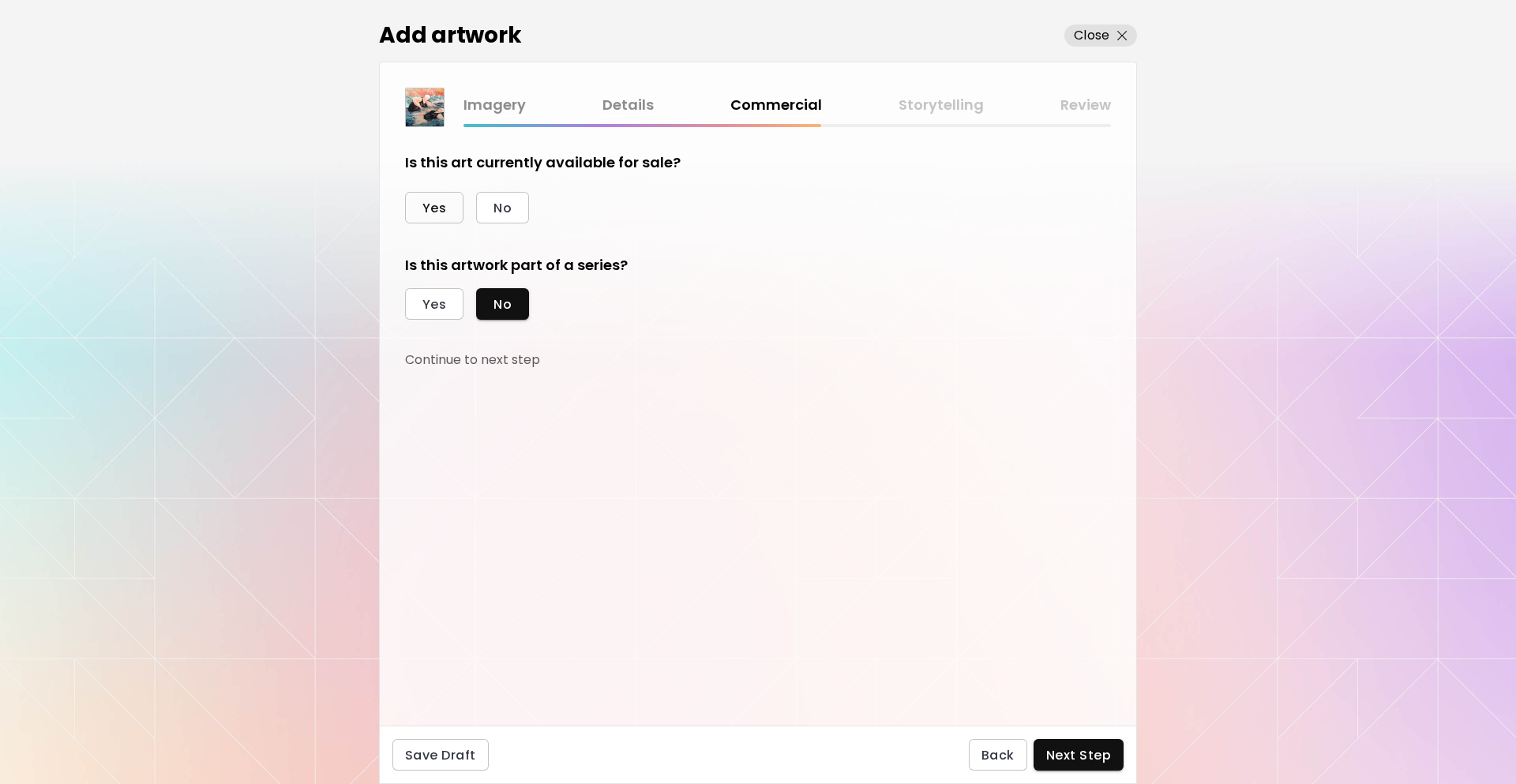
click at [438, 201] on span "Yes" at bounding box center [434, 207] width 24 height 16
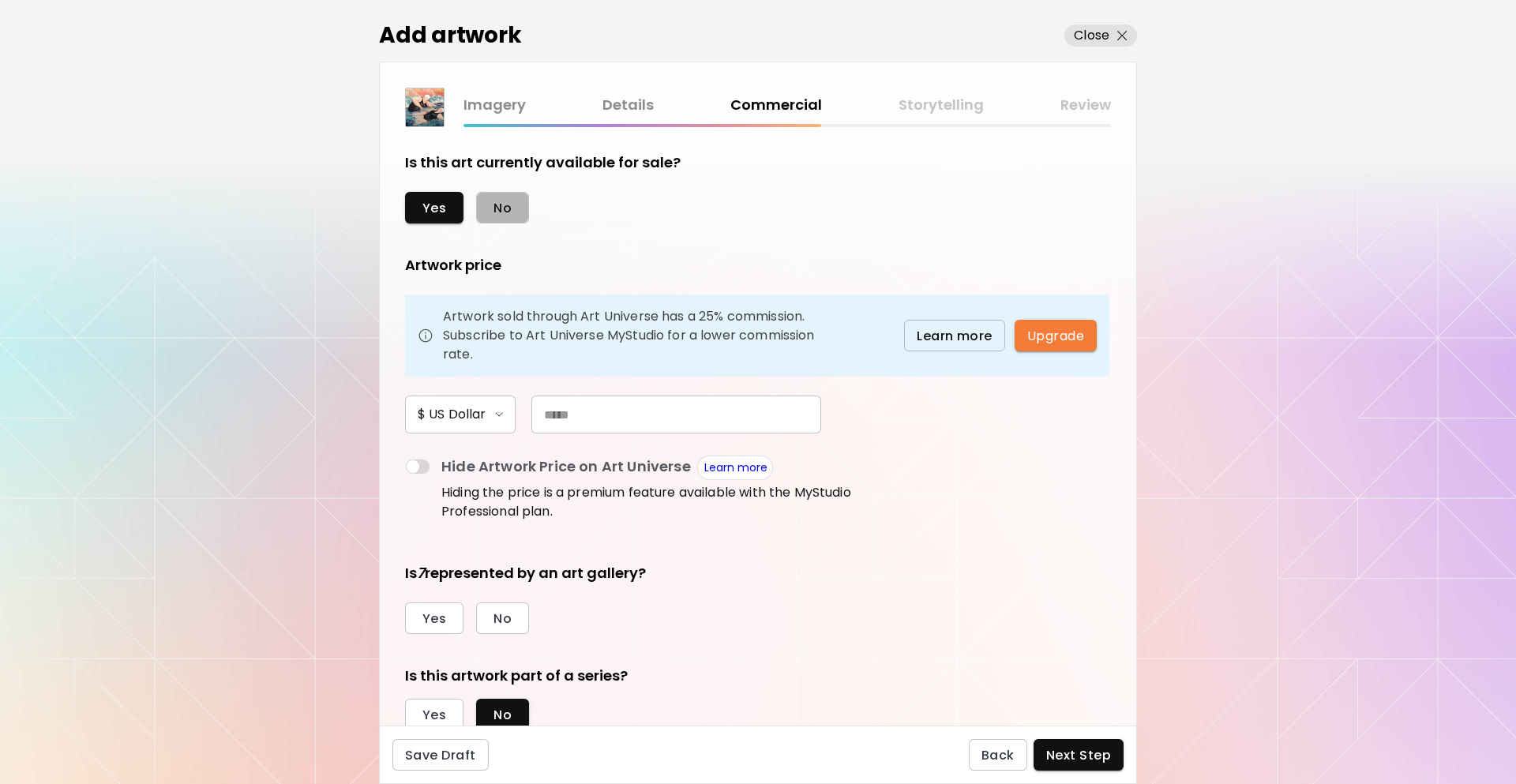
click at [485, 209] on button "No" at bounding box center [503, 207] width 53 height 31
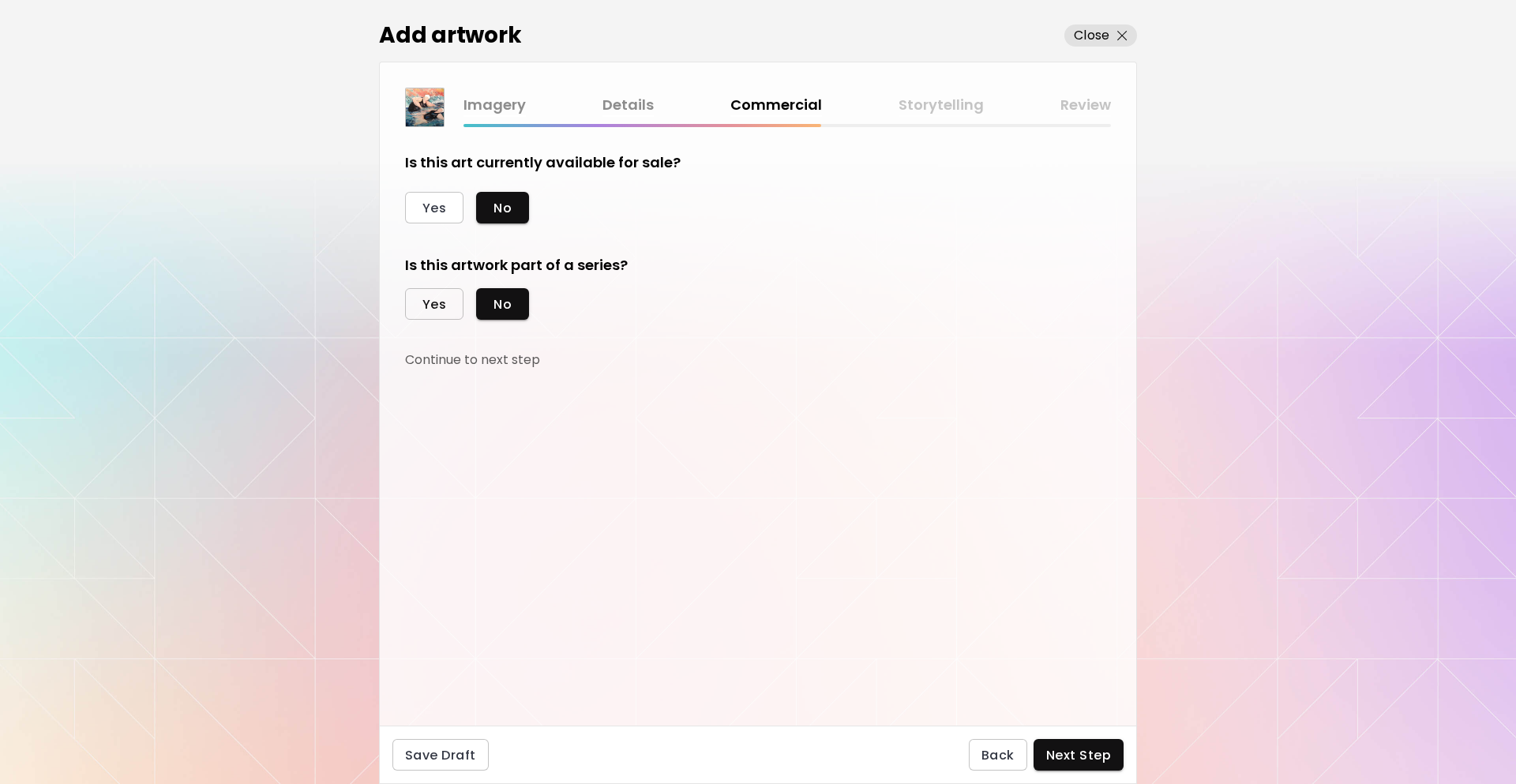
click at [452, 299] on button "Yes" at bounding box center [435, 304] width 59 height 31
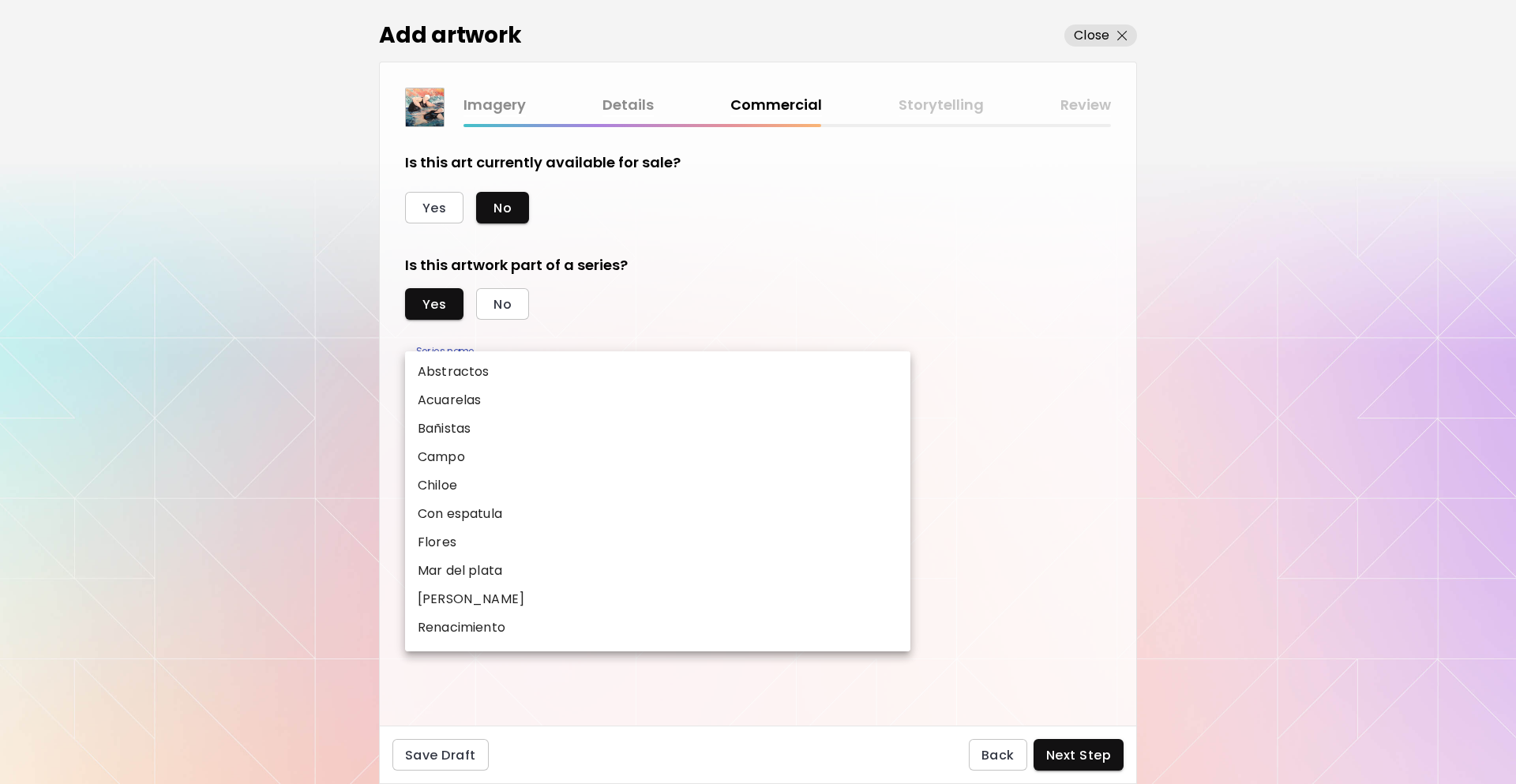
click at [490, 364] on body "[DOMAIN_NAME]/InesCarro Add Artwork Manage Art Edit Profile My BioLink Communit…" at bounding box center [758, 392] width 1516 height 784
click at [474, 427] on li "Bañistas" at bounding box center [658, 429] width 505 height 28
type input "********"
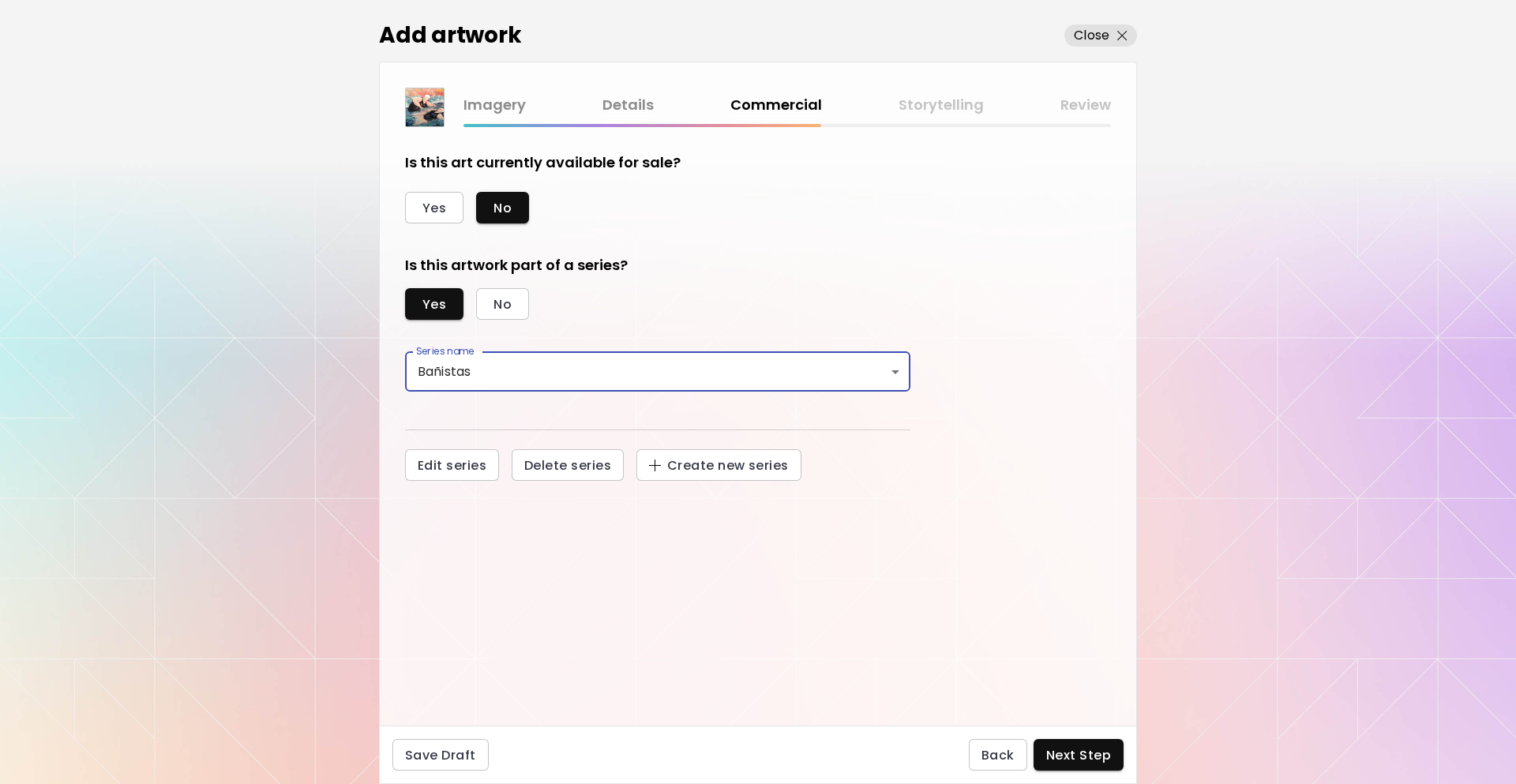
click at [1095, 772] on div "Save Draft Back Next Step" at bounding box center [758, 756] width 758 height 59
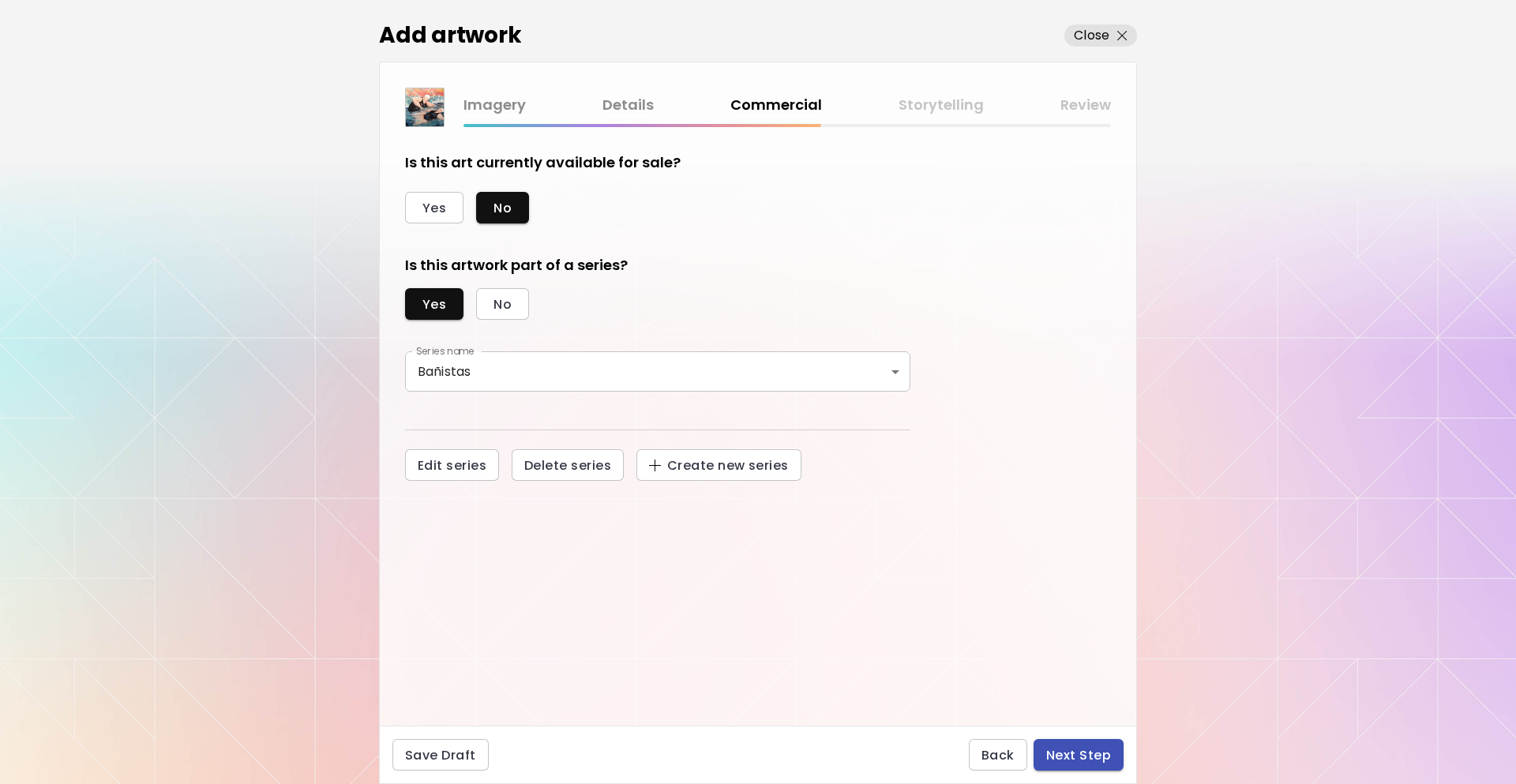
click at [1091, 755] on span "Next Step" at bounding box center [1078, 755] width 65 height 16
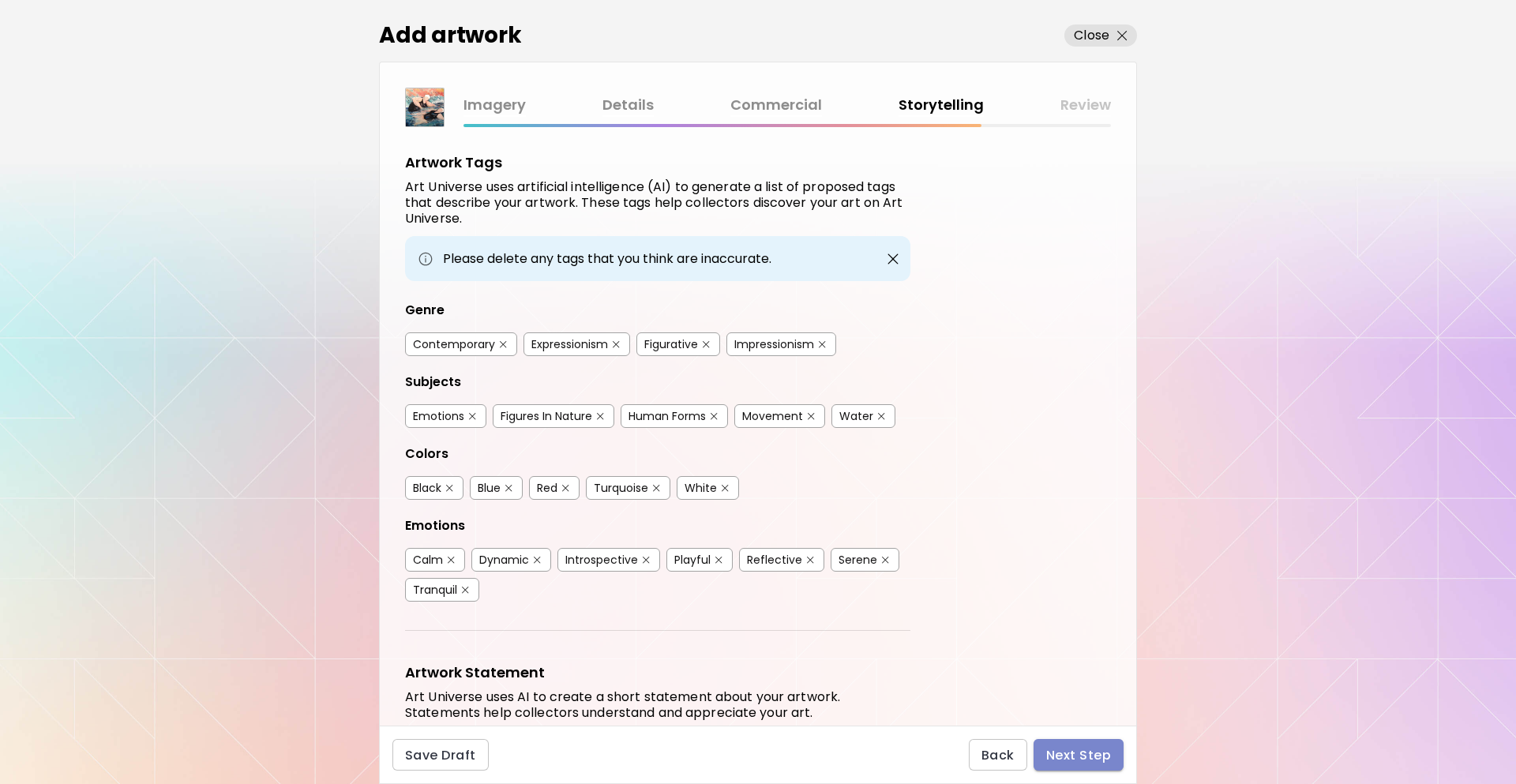
click at [1083, 757] on span "Next Step" at bounding box center [1078, 755] width 65 height 16
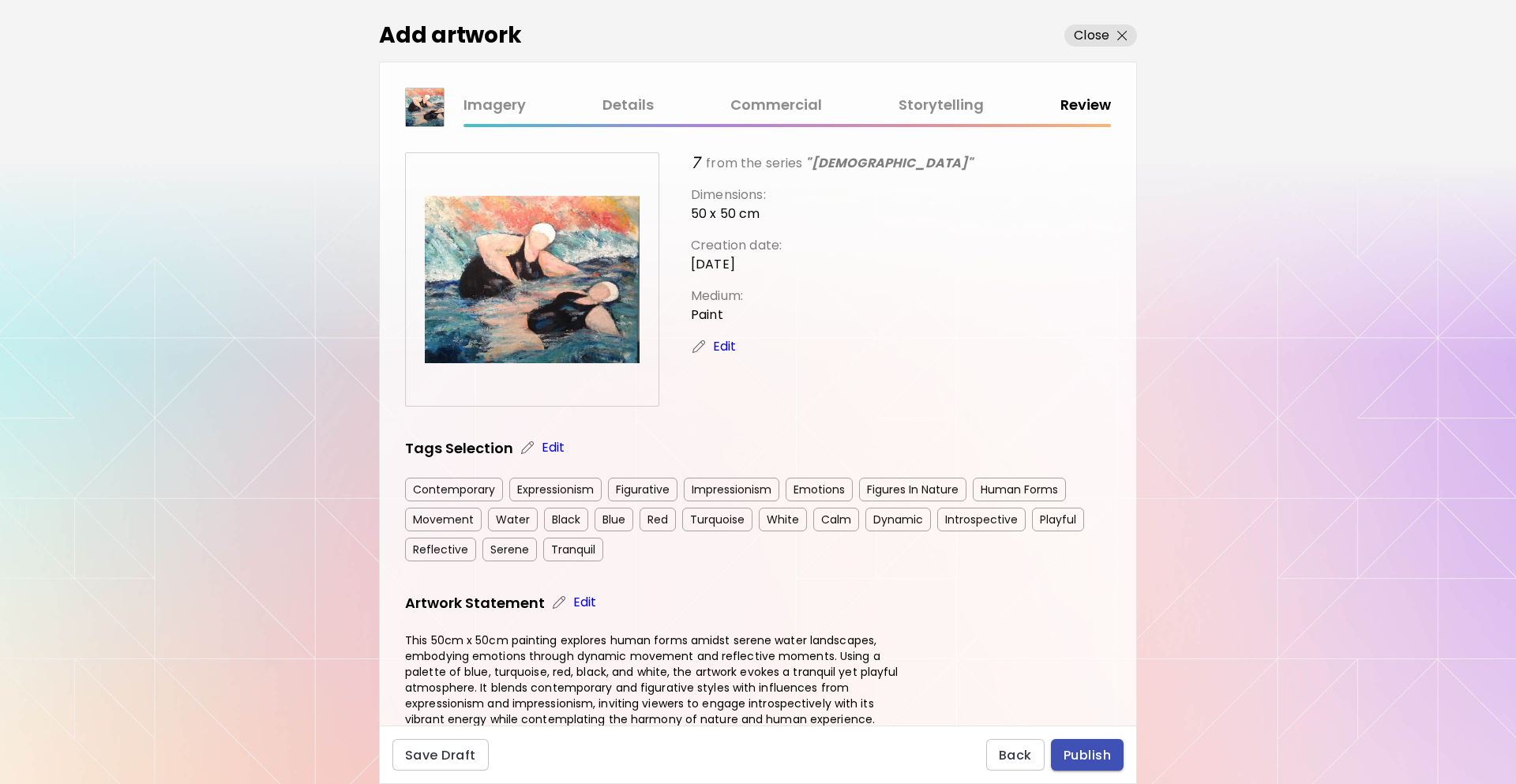
click at [1070, 754] on span "Publish" at bounding box center [1088, 755] width 47 height 16
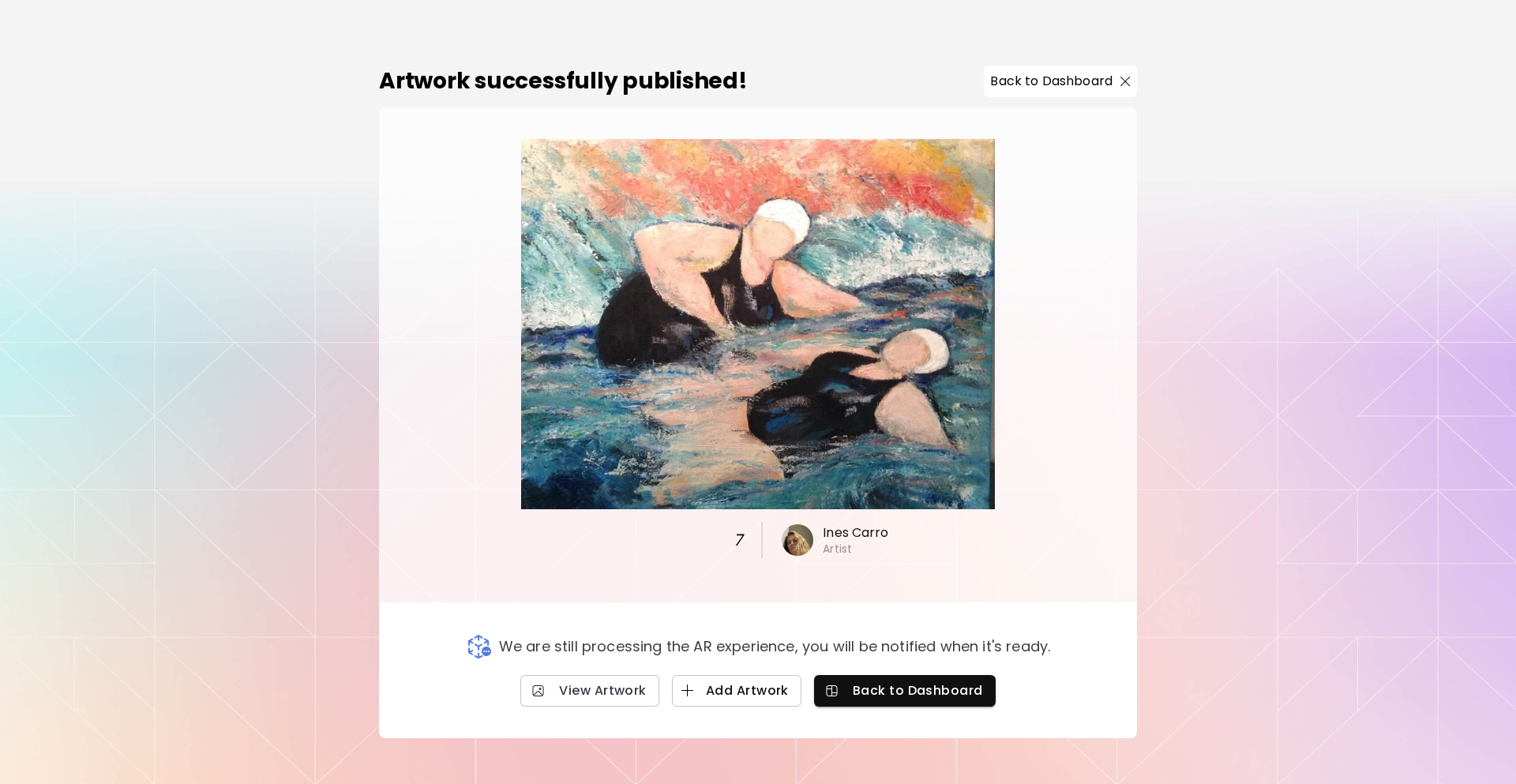
click at [776, 697] on span "Add Artwork" at bounding box center [737, 690] width 104 height 16
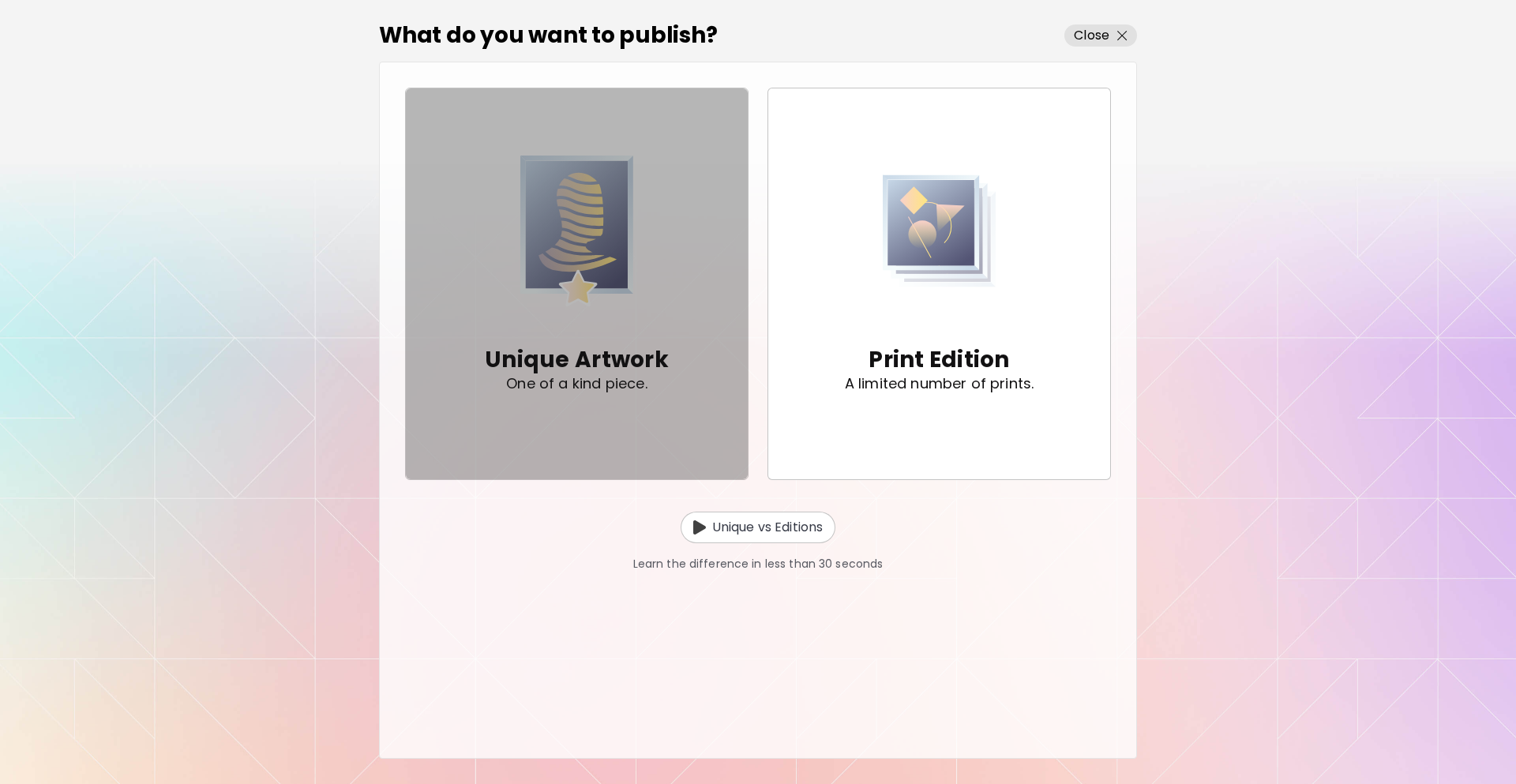
click at [587, 308] on img "button" at bounding box center [577, 231] width 114 height 168
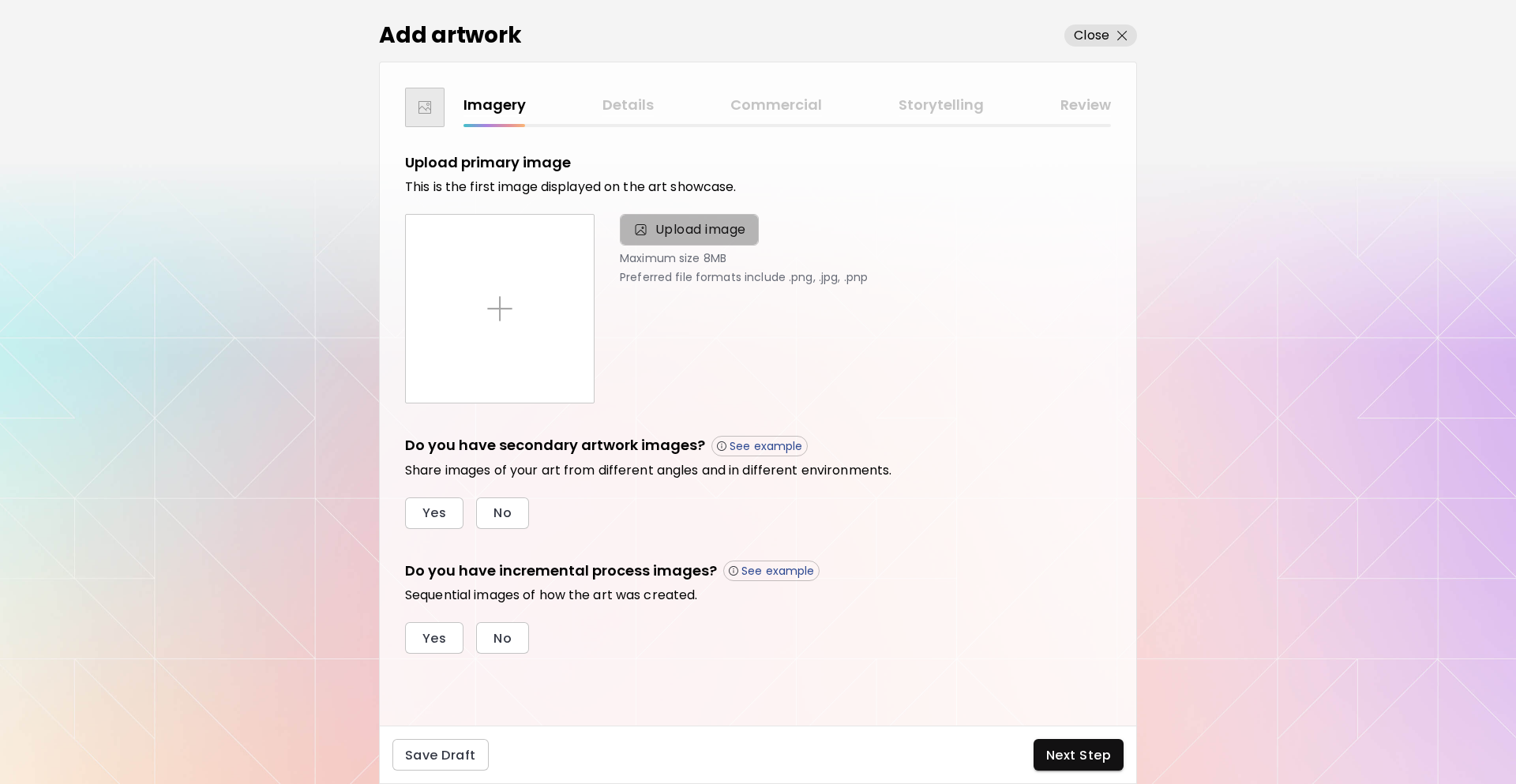
click at [626, 223] on span "Upload image" at bounding box center [689, 229] width 139 height 31
click at [0, 0] on input "Upload image" at bounding box center [0, 0] width 0 height 0
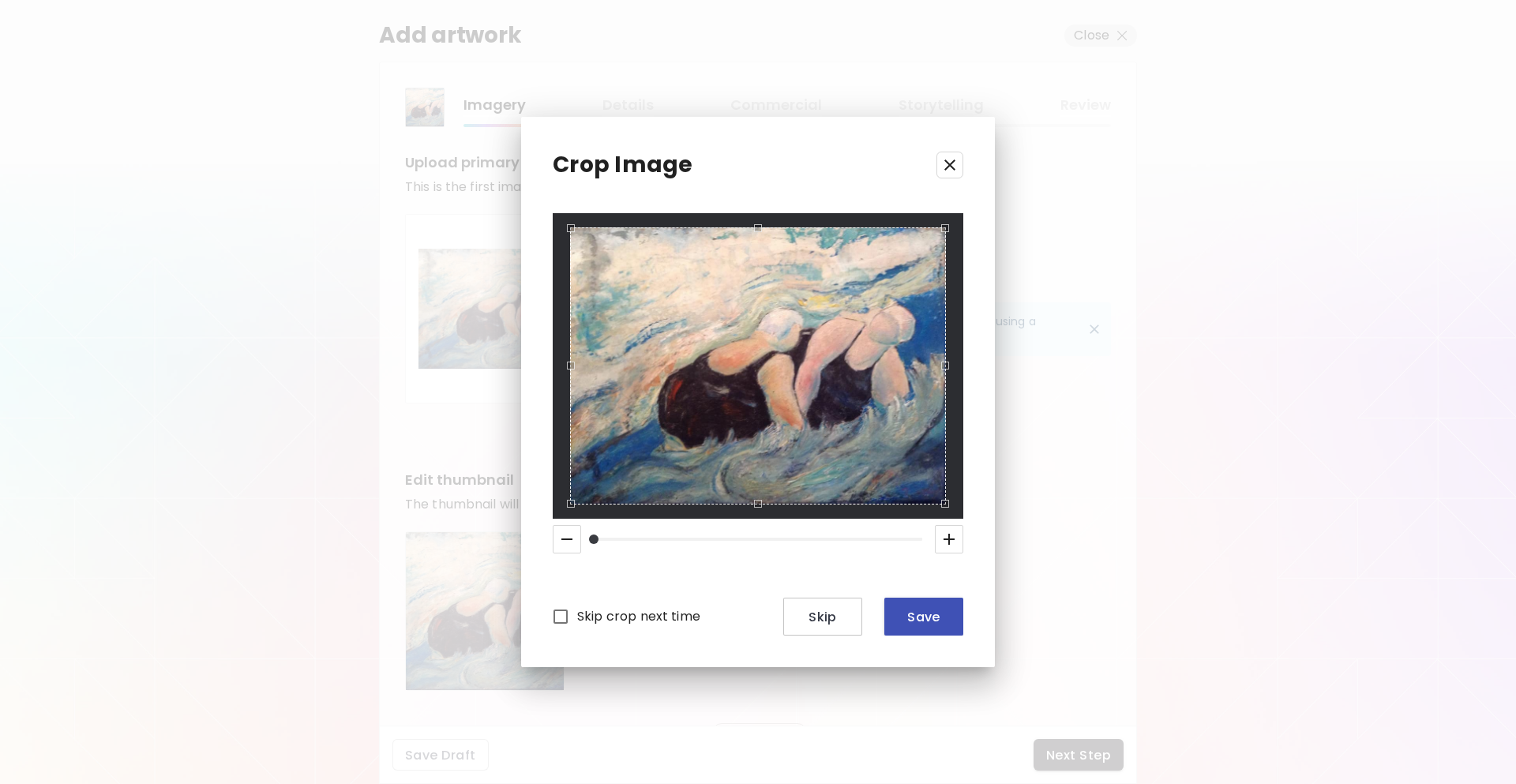
click at [909, 609] on span "Save" at bounding box center [924, 616] width 54 height 16
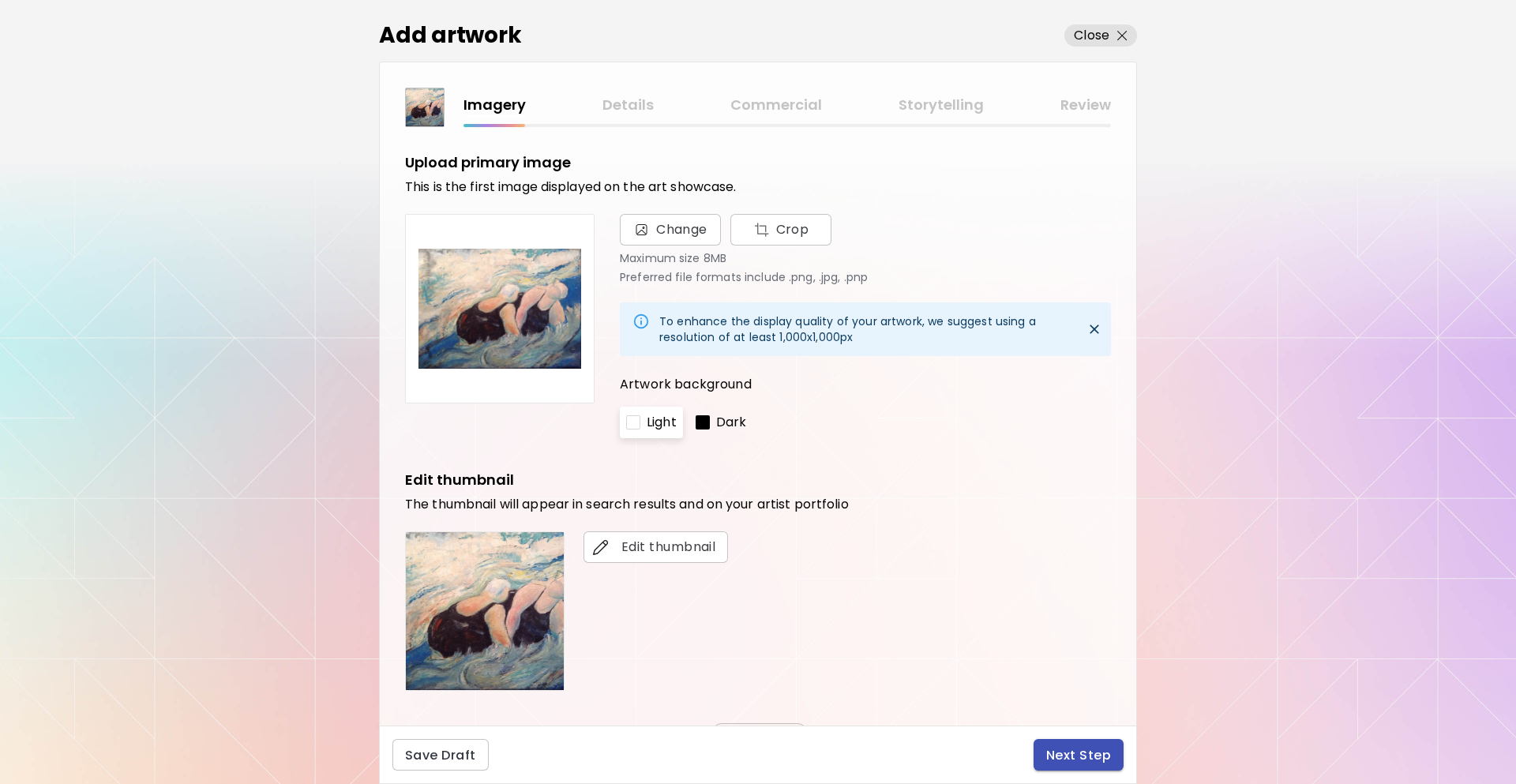
click at [1084, 770] on button "Next Step" at bounding box center [1078, 755] width 90 height 31
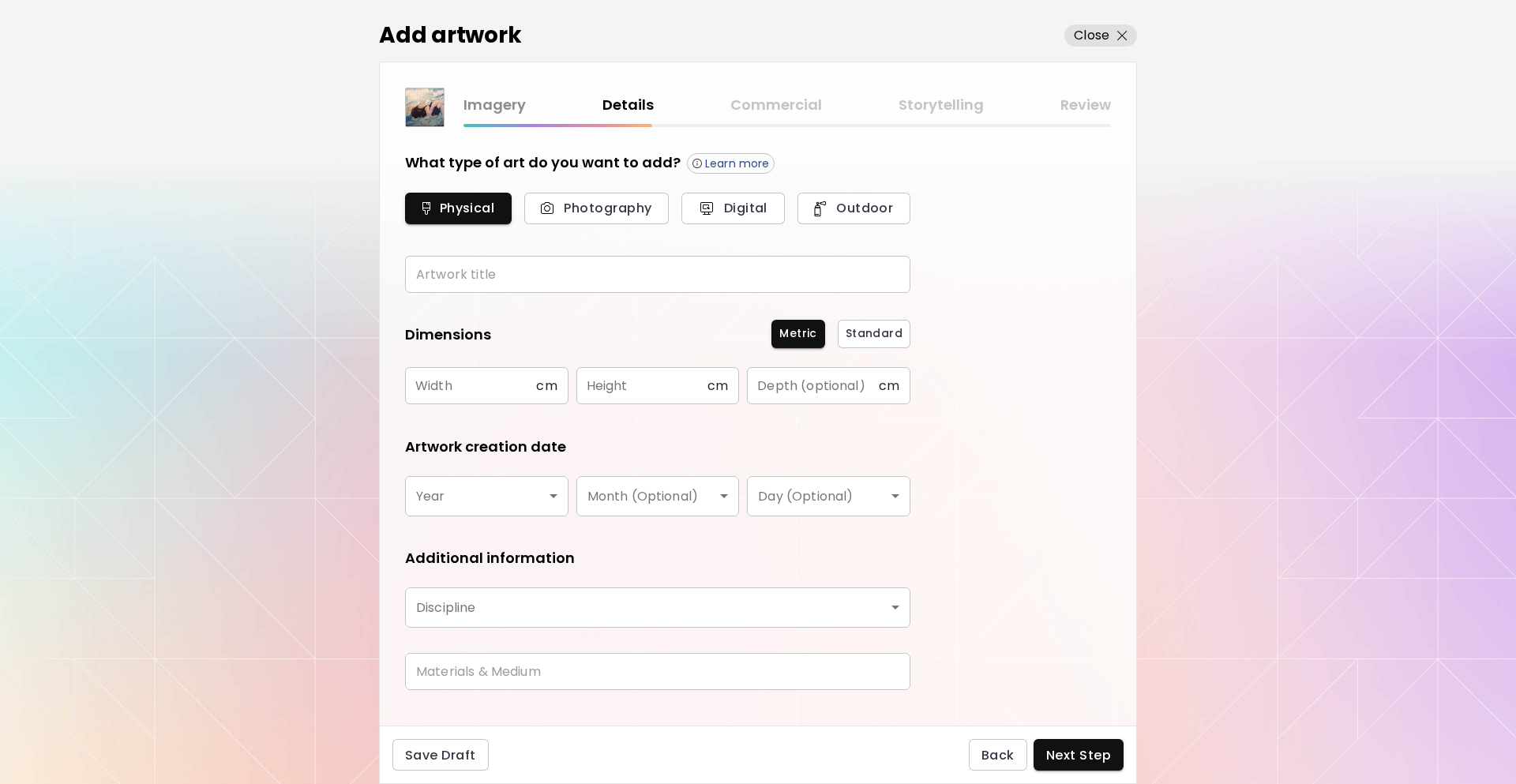
click at [627, 261] on input "text" at bounding box center [658, 274] width 505 height 37
type input "*"
click at [467, 386] on input "text" at bounding box center [471, 385] width 131 height 37
click at [547, 382] on span "cm" at bounding box center [547, 386] width 21 height 15
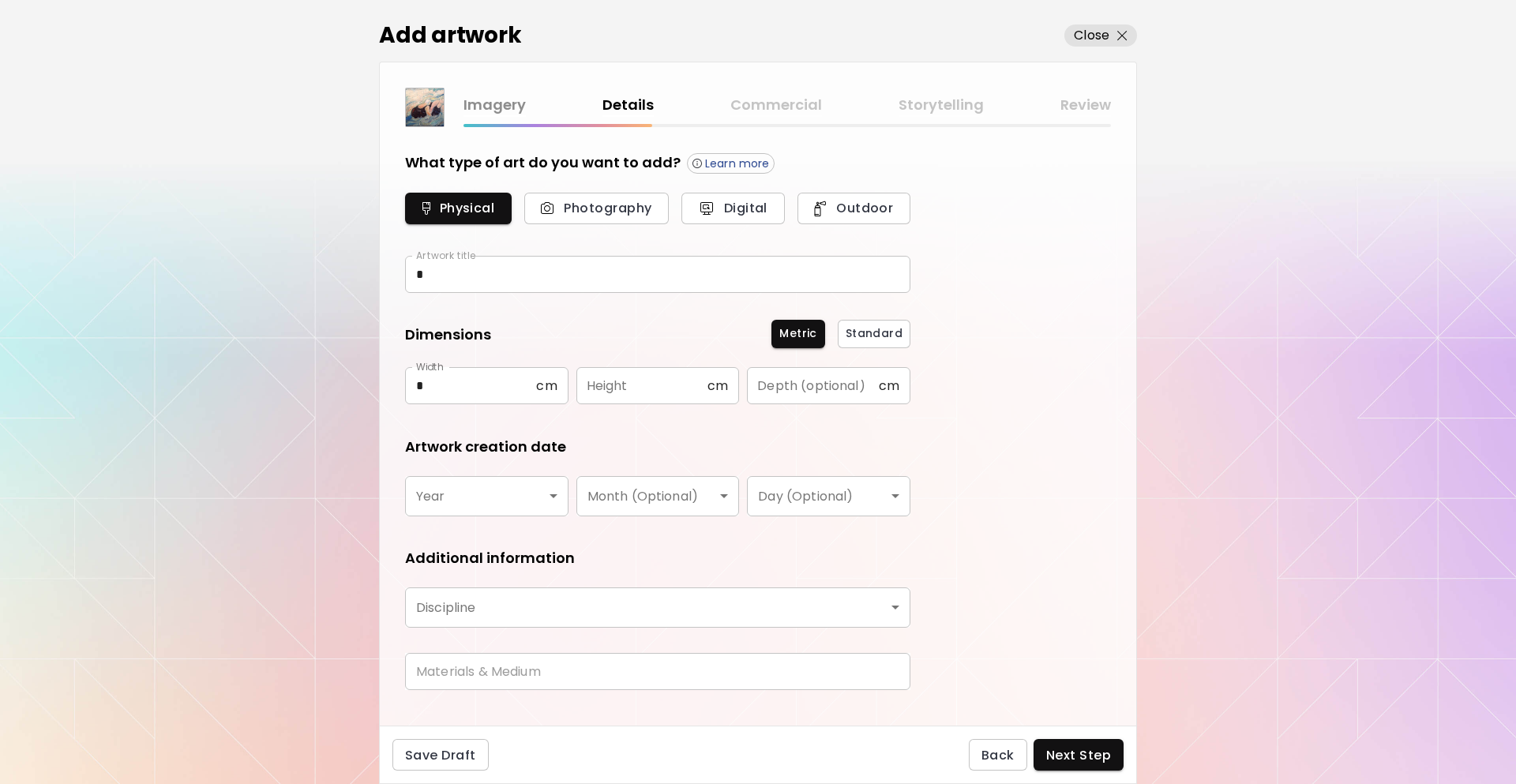
click at [503, 380] on input "*" at bounding box center [471, 385] width 131 height 37
type input "**"
click at [599, 381] on input "text" at bounding box center [642, 385] width 131 height 37
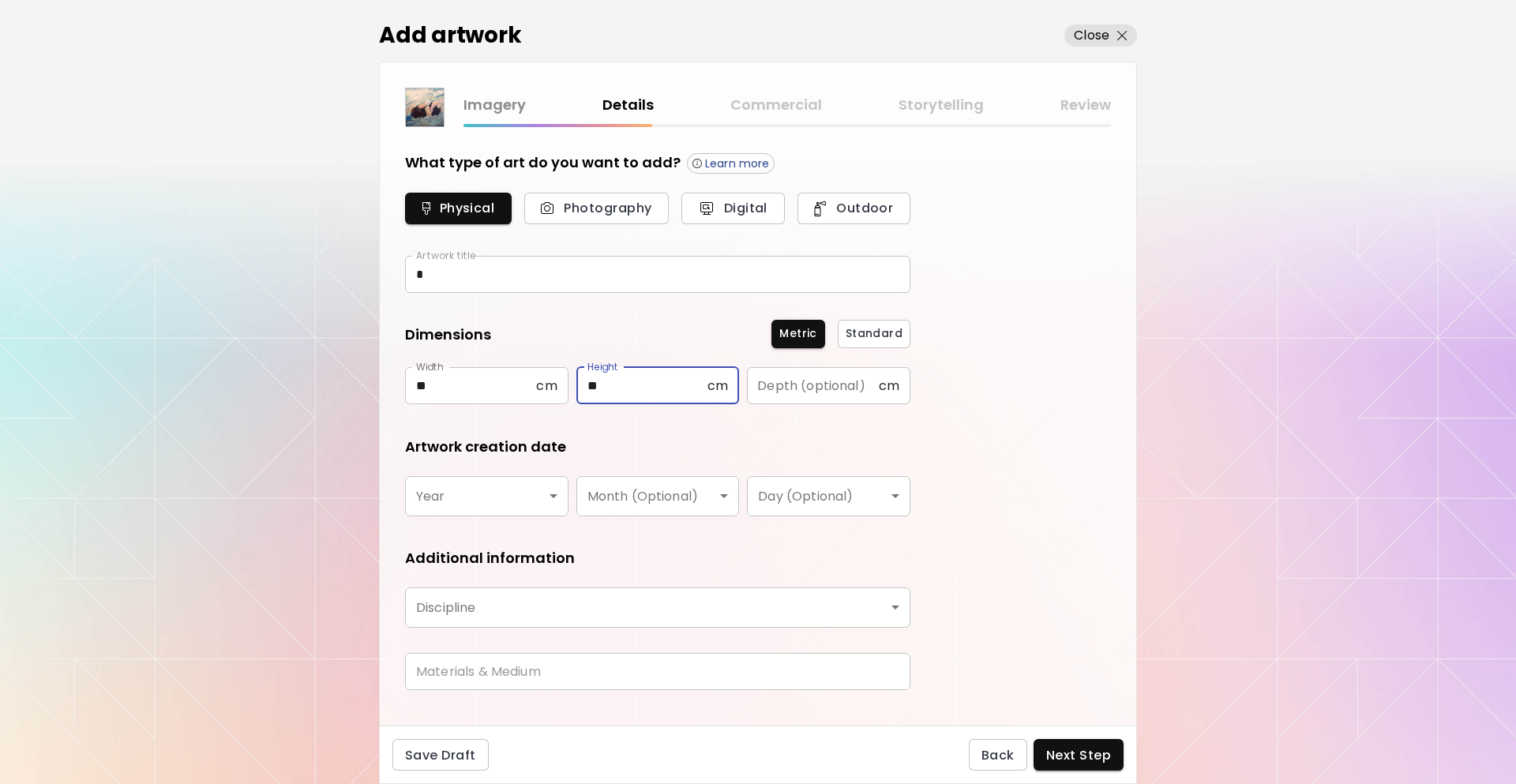
type input "**"
click at [501, 500] on body "[DOMAIN_NAME]/InesCarro Add Artwork Manage Art Edit Profile My BioLink Communit…" at bounding box center [758, 392] width 1516 height 784
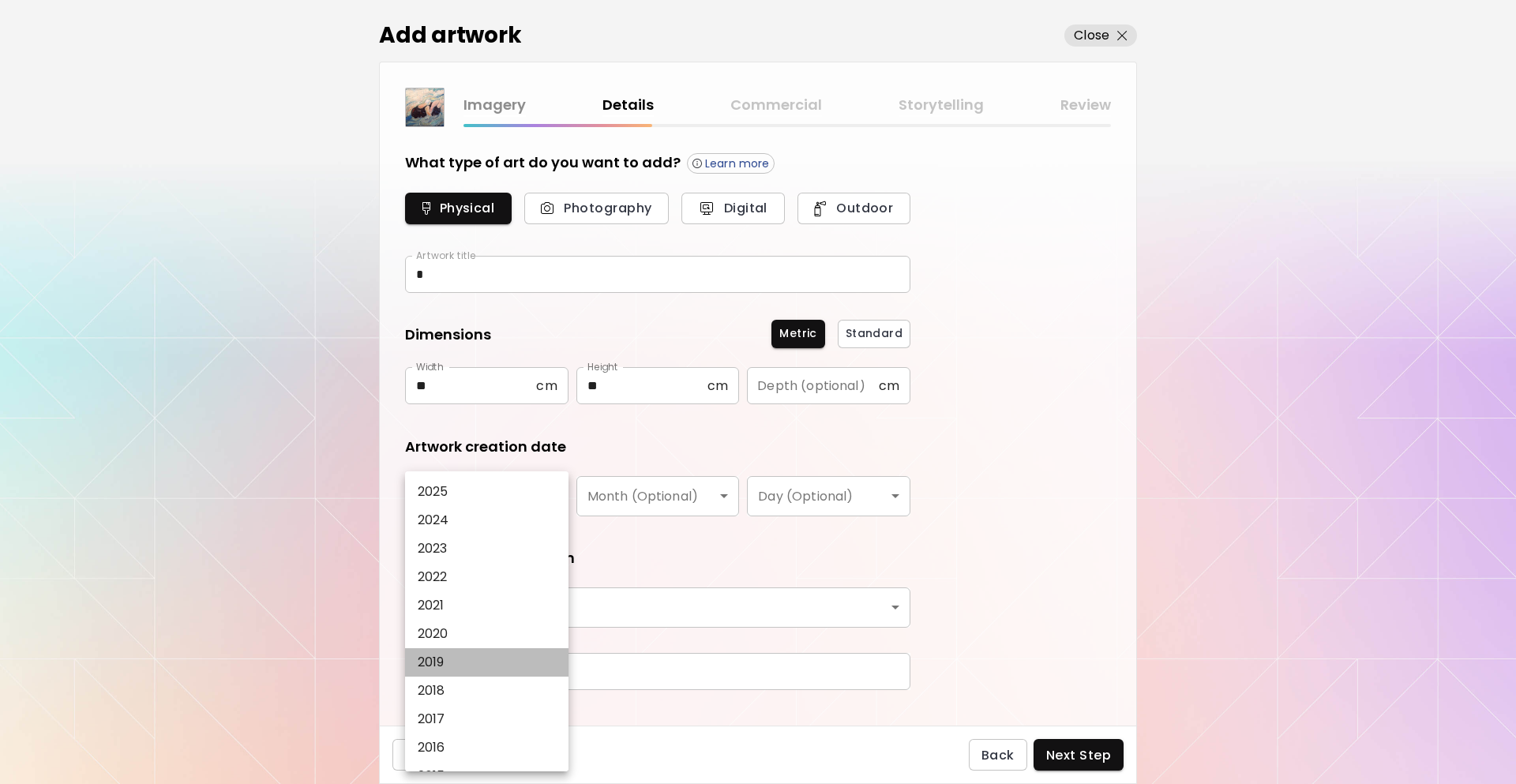
click at [470, 676] on li "2019" at bounding box center [491, 663] width 172 height 28
type input "****"
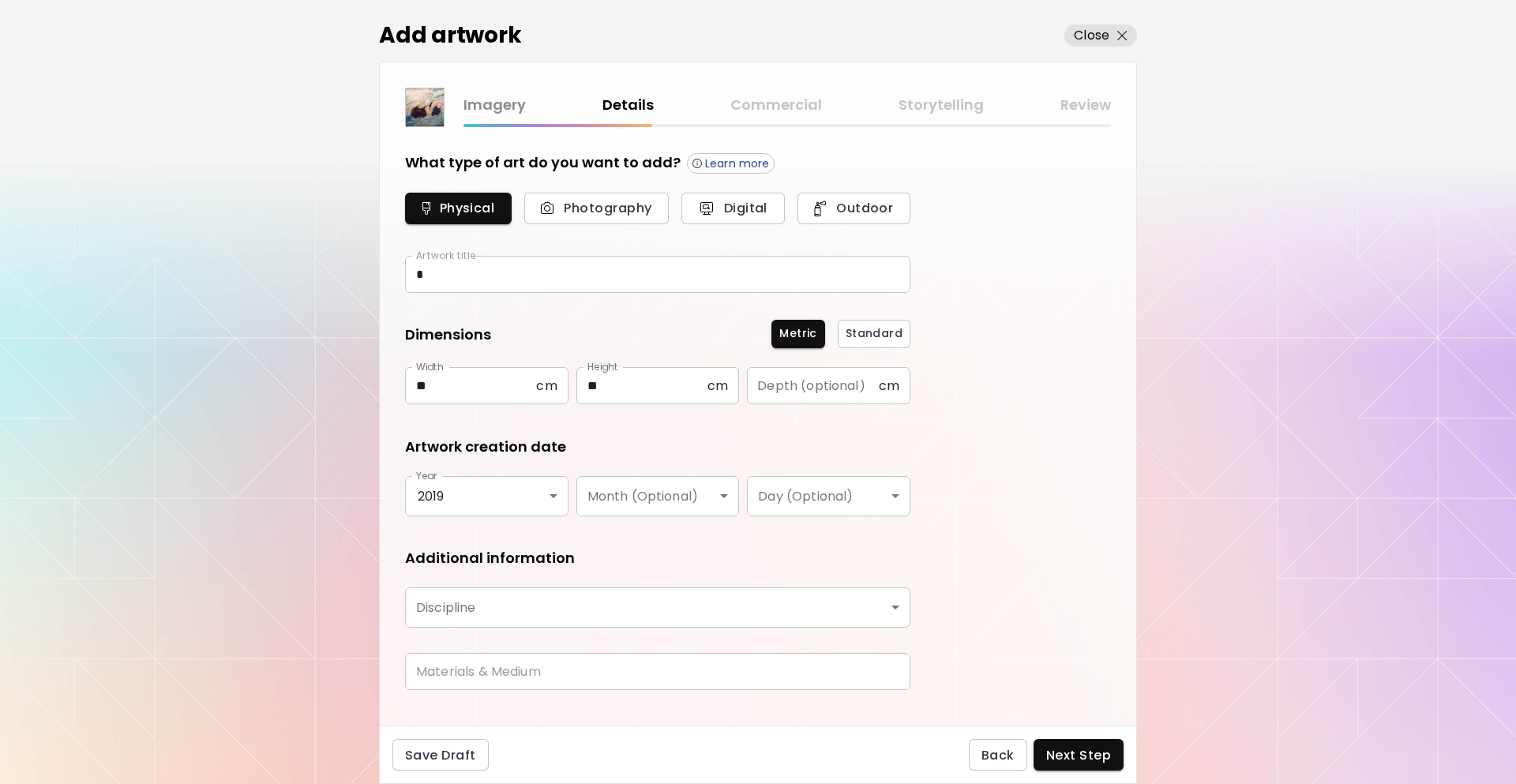
click at [640, 485] on body "[DOMAIN_NAME]/InesCarro Add Artwork Manage Art Edit Profile My BioLink Communit…" at bounding box center [758, 392] width 1516 height 784
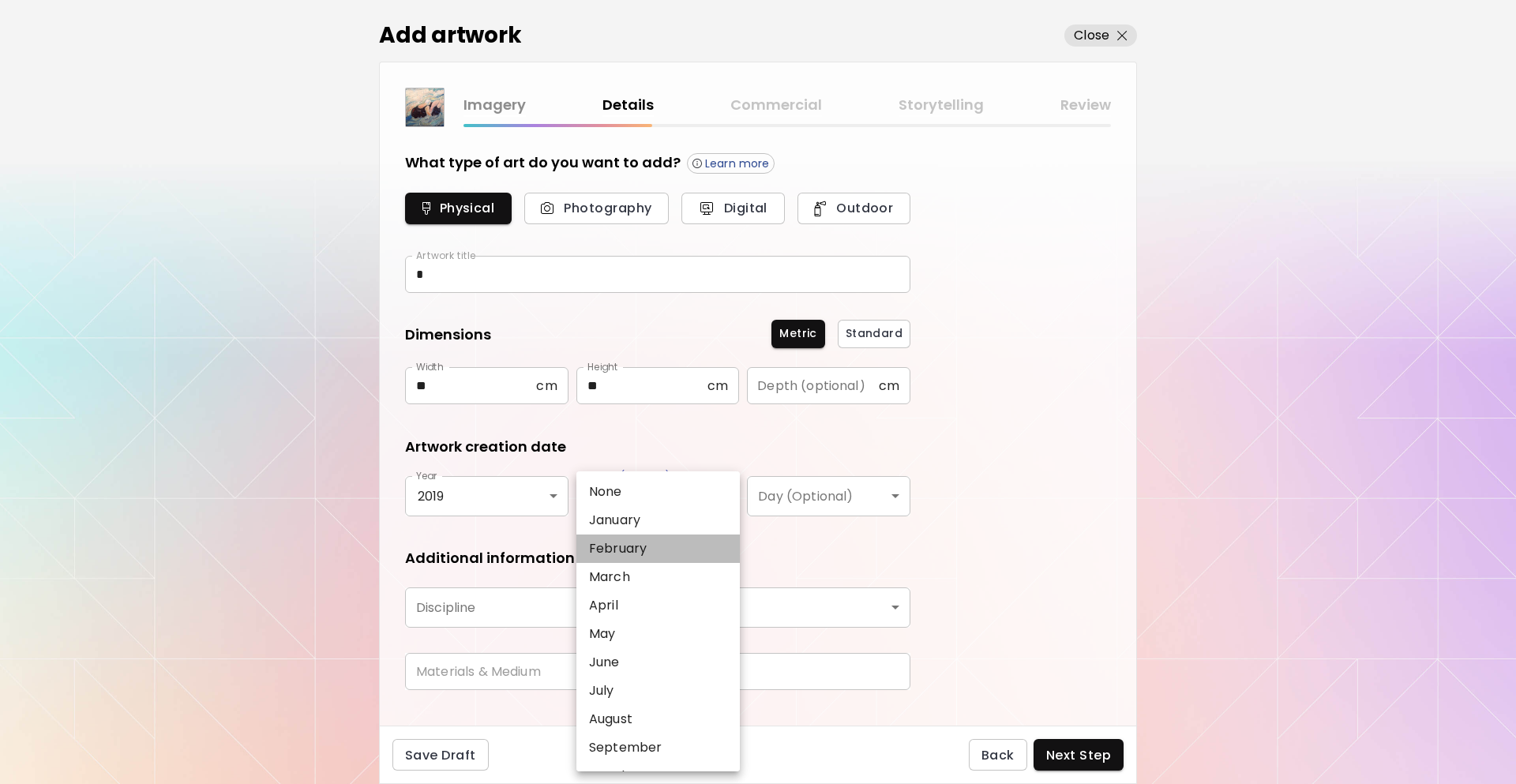
click at [631, 554] on p "February" at bounding box center [618, 549] width 58 height 19
type input "********"
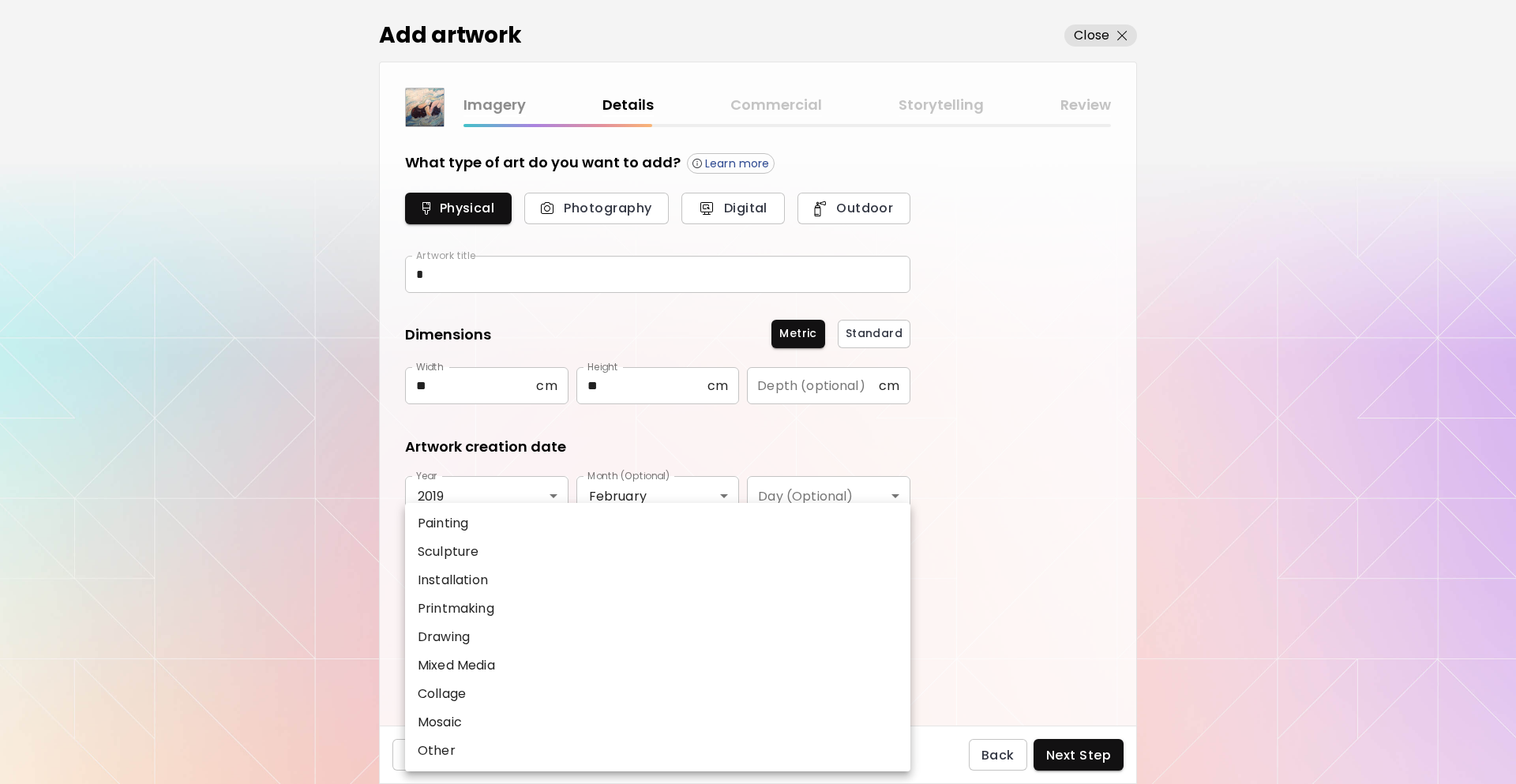
click at [567, 601] on body "[DOMAIN_NAME]/InesCarro Add Artwork Manage Art Edit Profile My BioLink Communit…" at bounding box center [758, 392] width 1516 height 784
click at [479, 514] on li "Painting" at bounding box center [658, 524] width 505 height 28
type input "********"
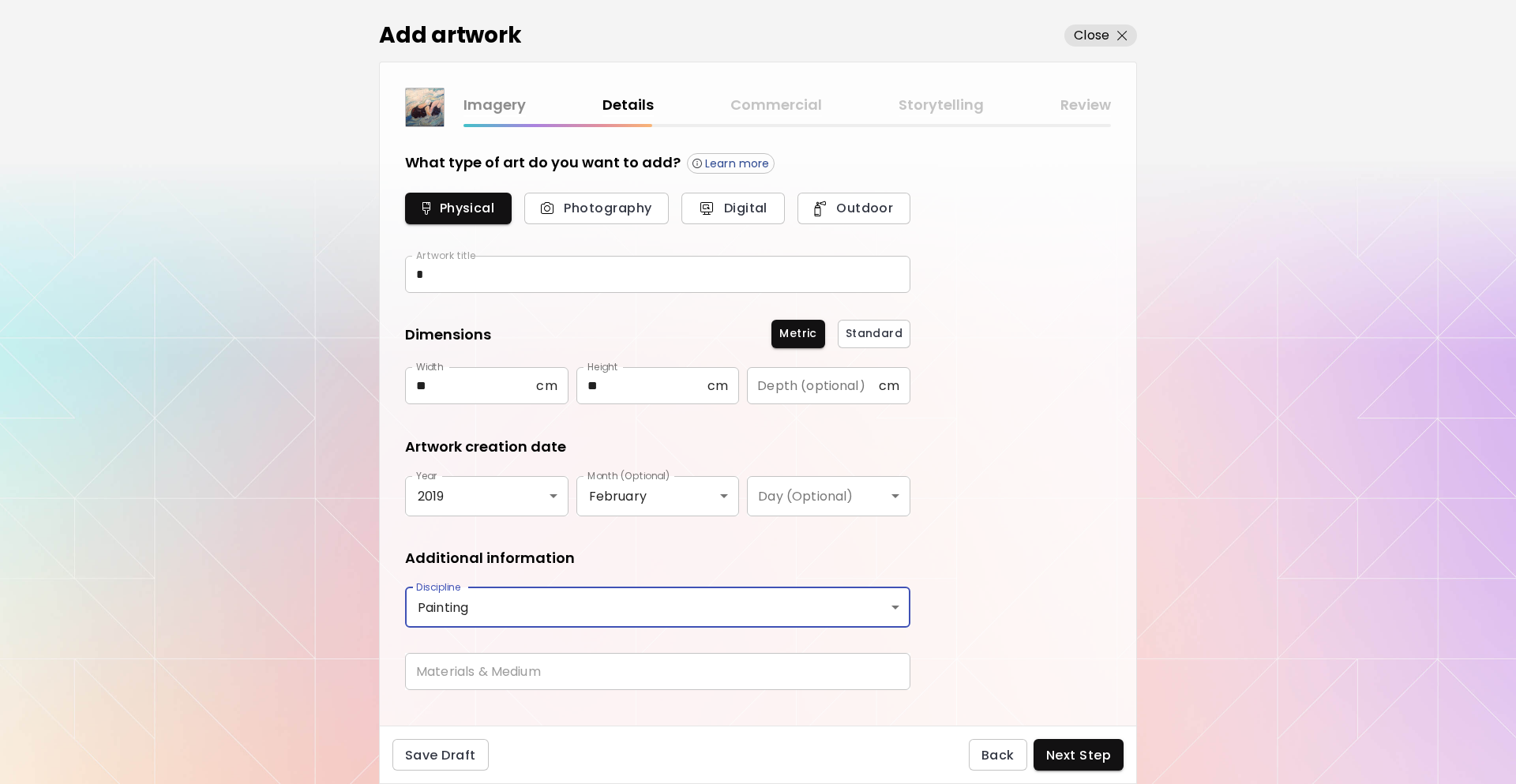
click at [519, 666] on input "text" at bounding box center [658, 671] width 505 height 37
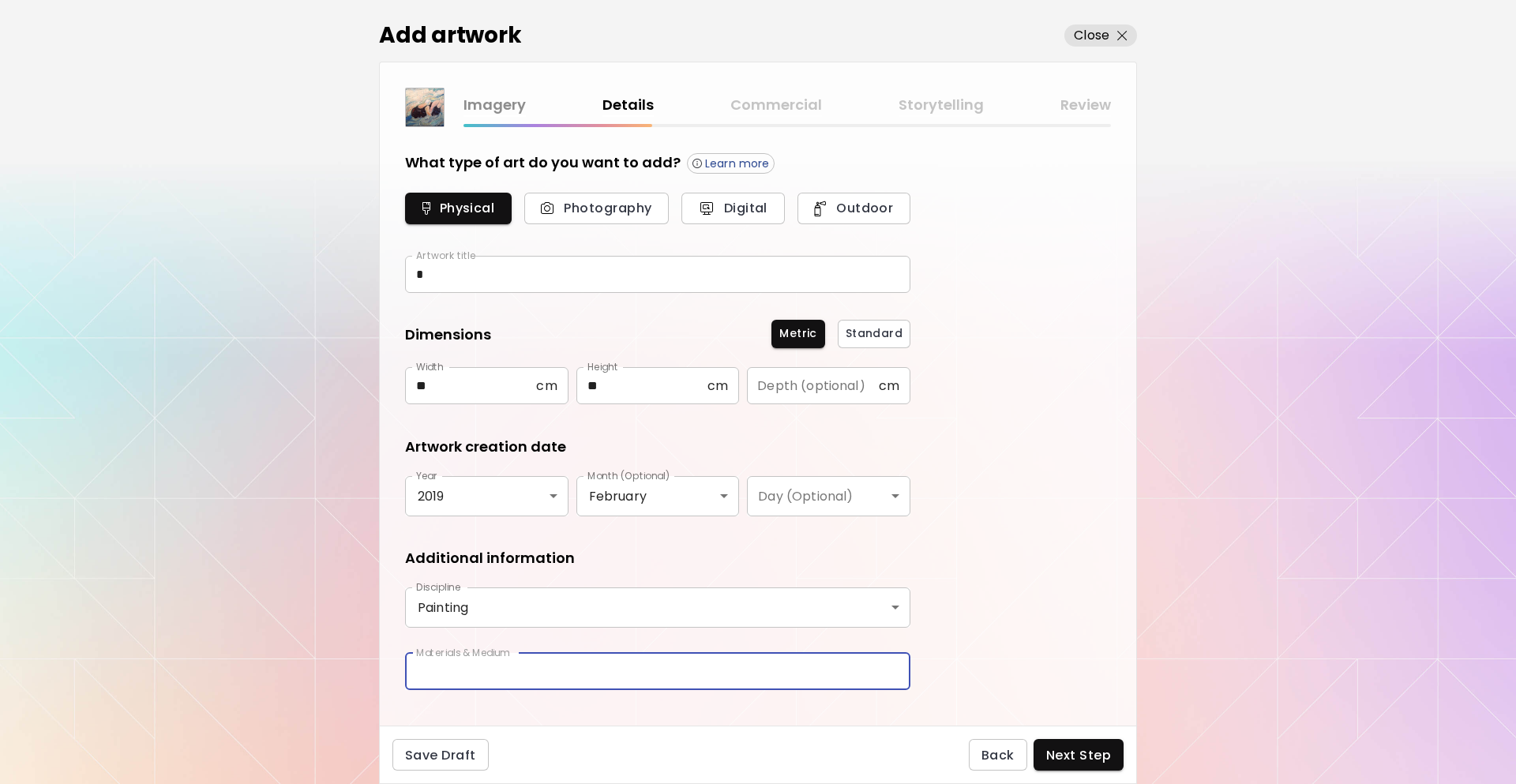
type input "********"
click at [1124, 759] on div "Save Draft Back Next Step" at bounding box center [758, 756] width 758 height 59
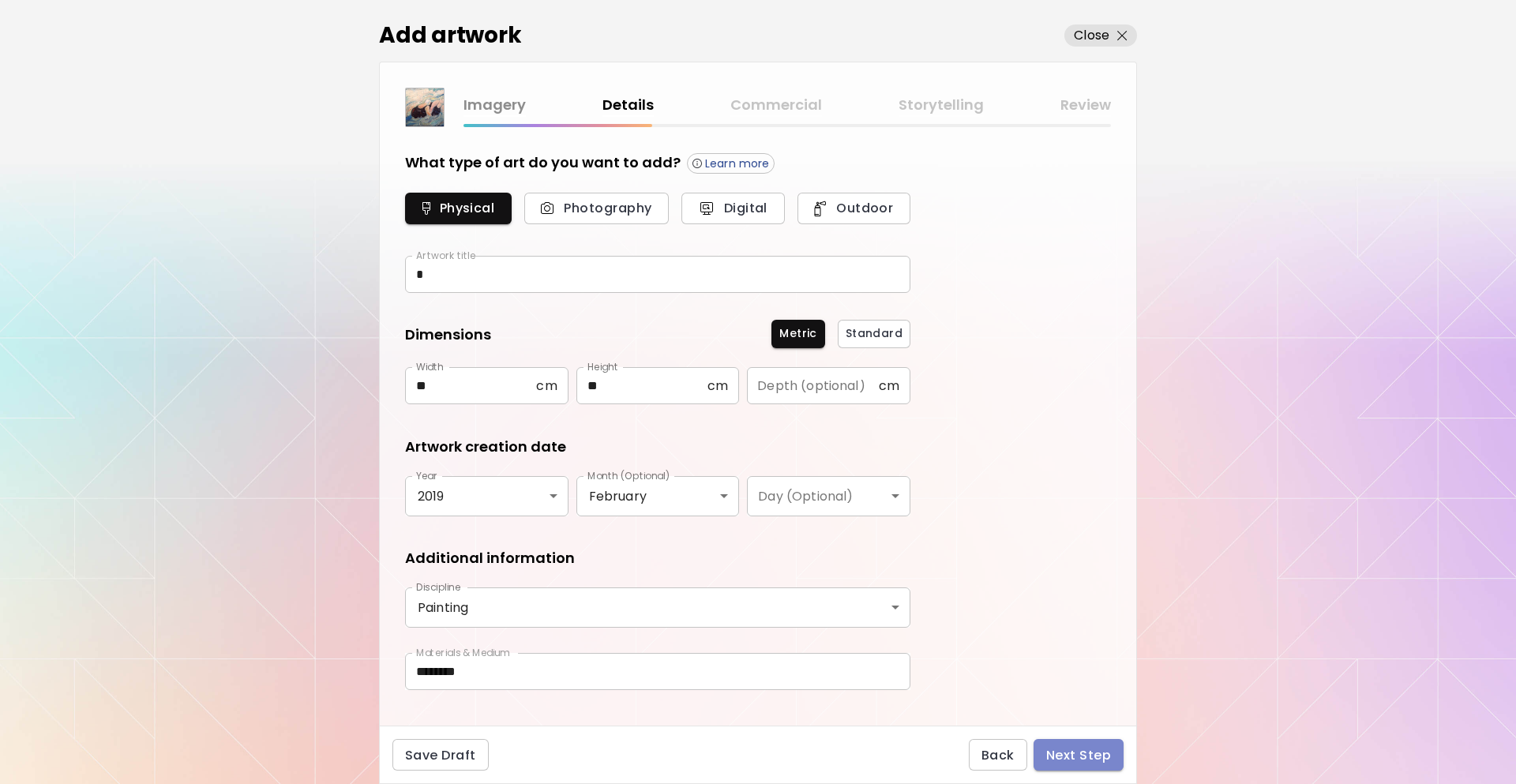
click at [1104, 752] on span "Next Step" at bounding box center [1078, 755] width 65 height 16
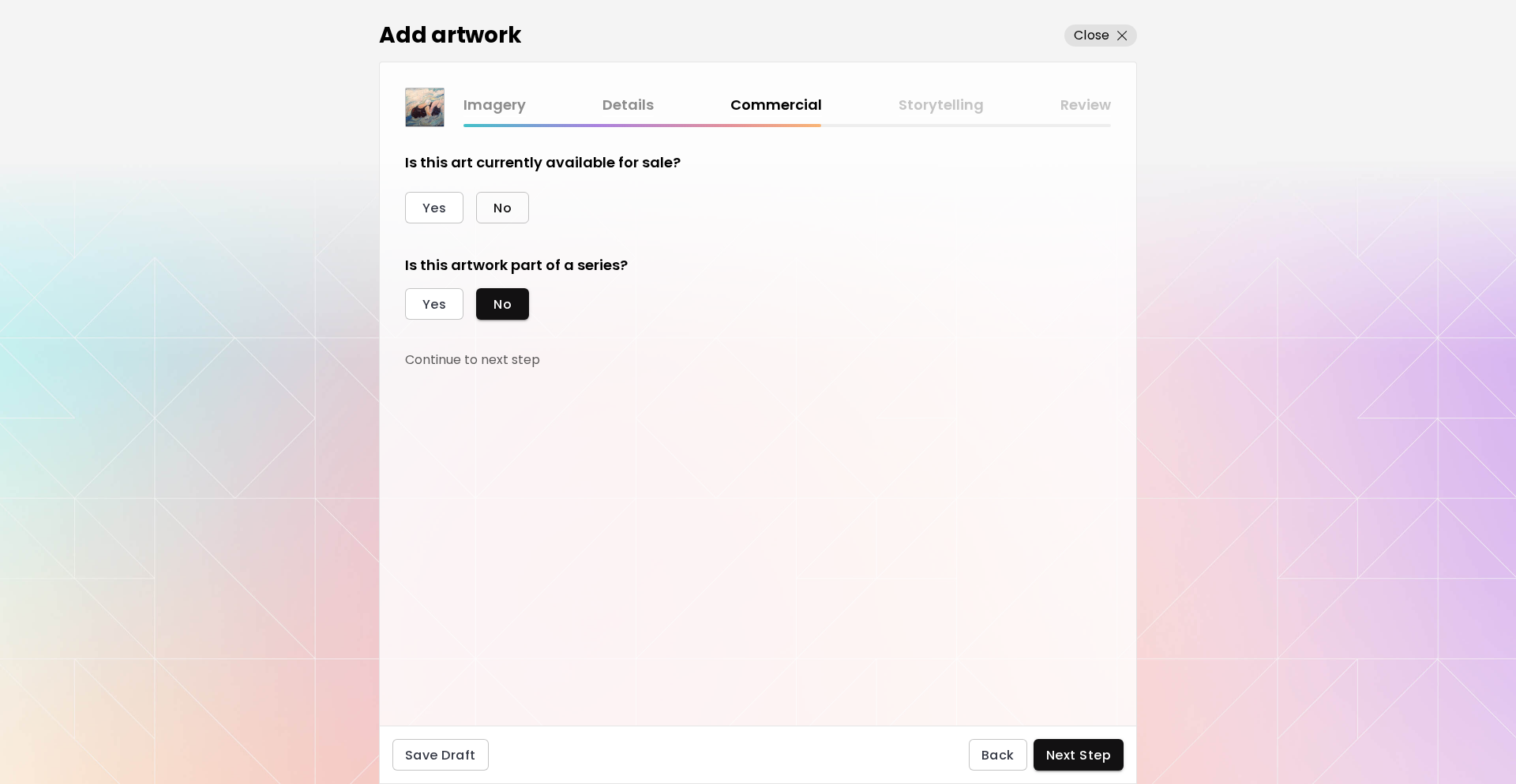
click at [491, 214] on button "No" at bounding box center [503, 207] width 53 height 31
click at [441, 298] on span "Yes" at bounding box center [434, 304] width 24 height 16
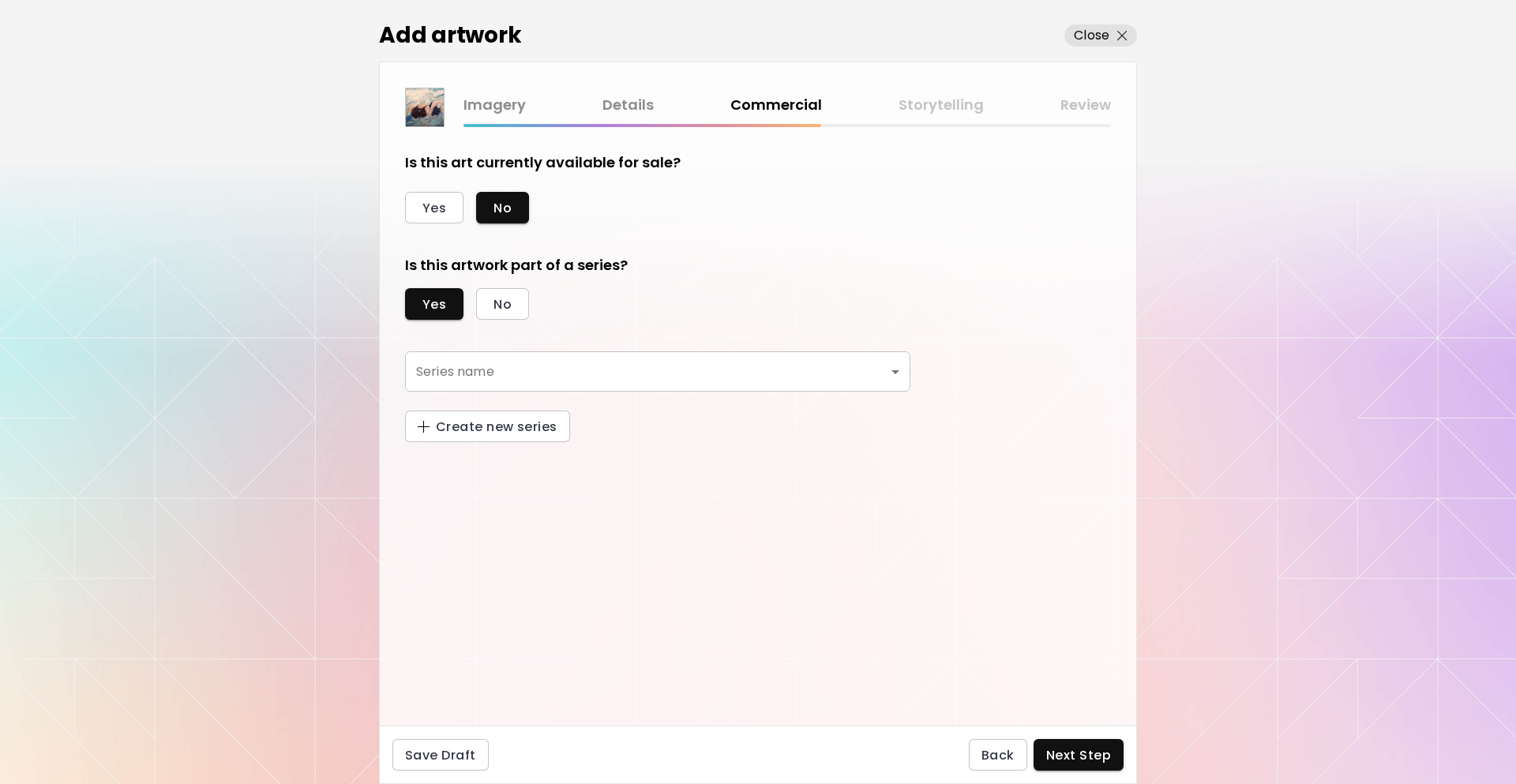
drag, startPoint x: 581, startPoint y: 411, endPoint x: 576, endPoint y: 392, distance: 19.6
click at [575, 400] on div "Series name ​ Series name Create new series" at bounding box center [658, 397] width 505 height 91
click at [583, 383] on body "[DOMAIN_NAME]/InesCarro Add Artwork Manage Art Edit Profile My BioLink Communit…" at bounding box center [758, 392] width 1516 height 784
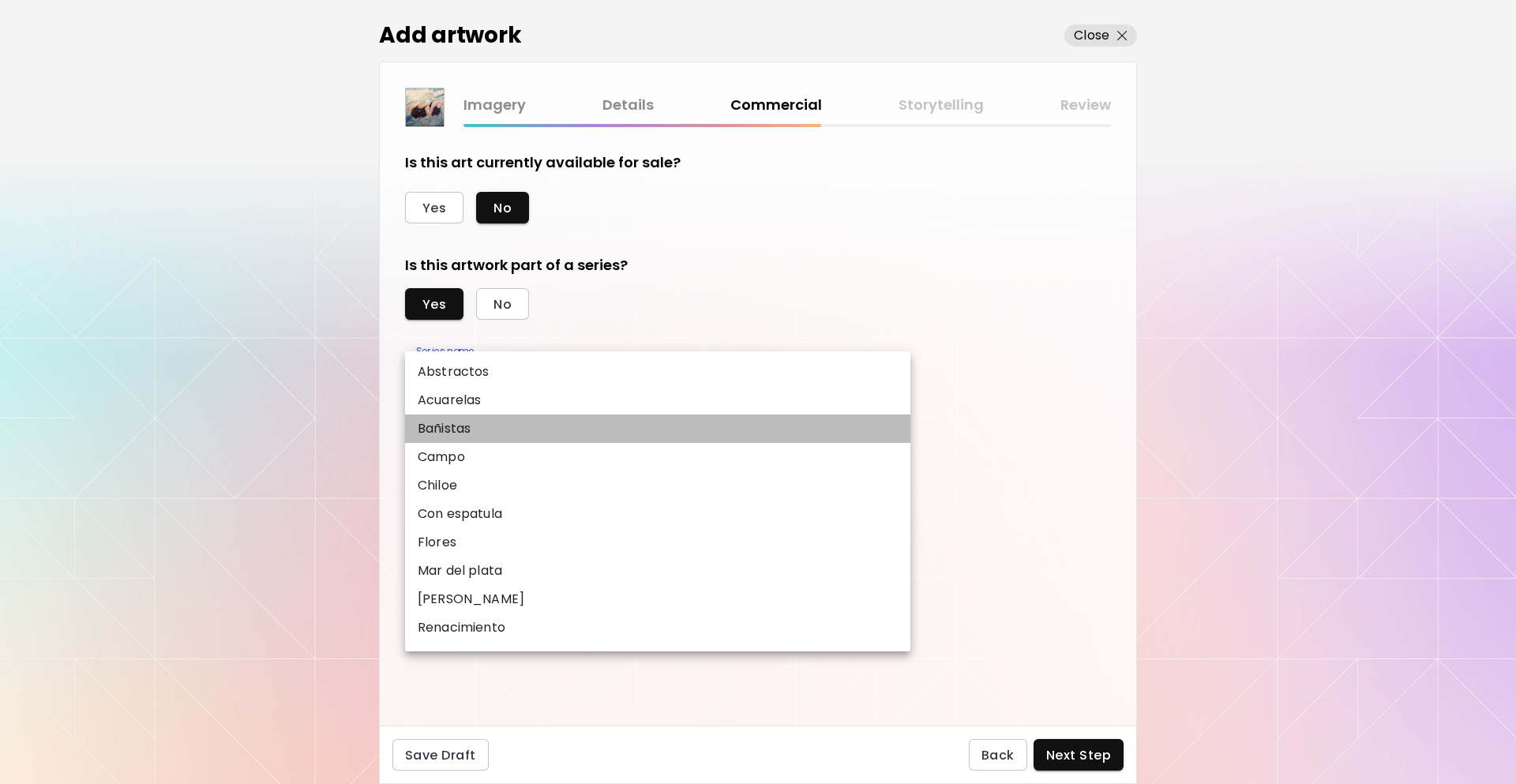
click at [526, 430] on li "Bañistas" at bounding box center [658, 429] width 505 height 28
type input "********"
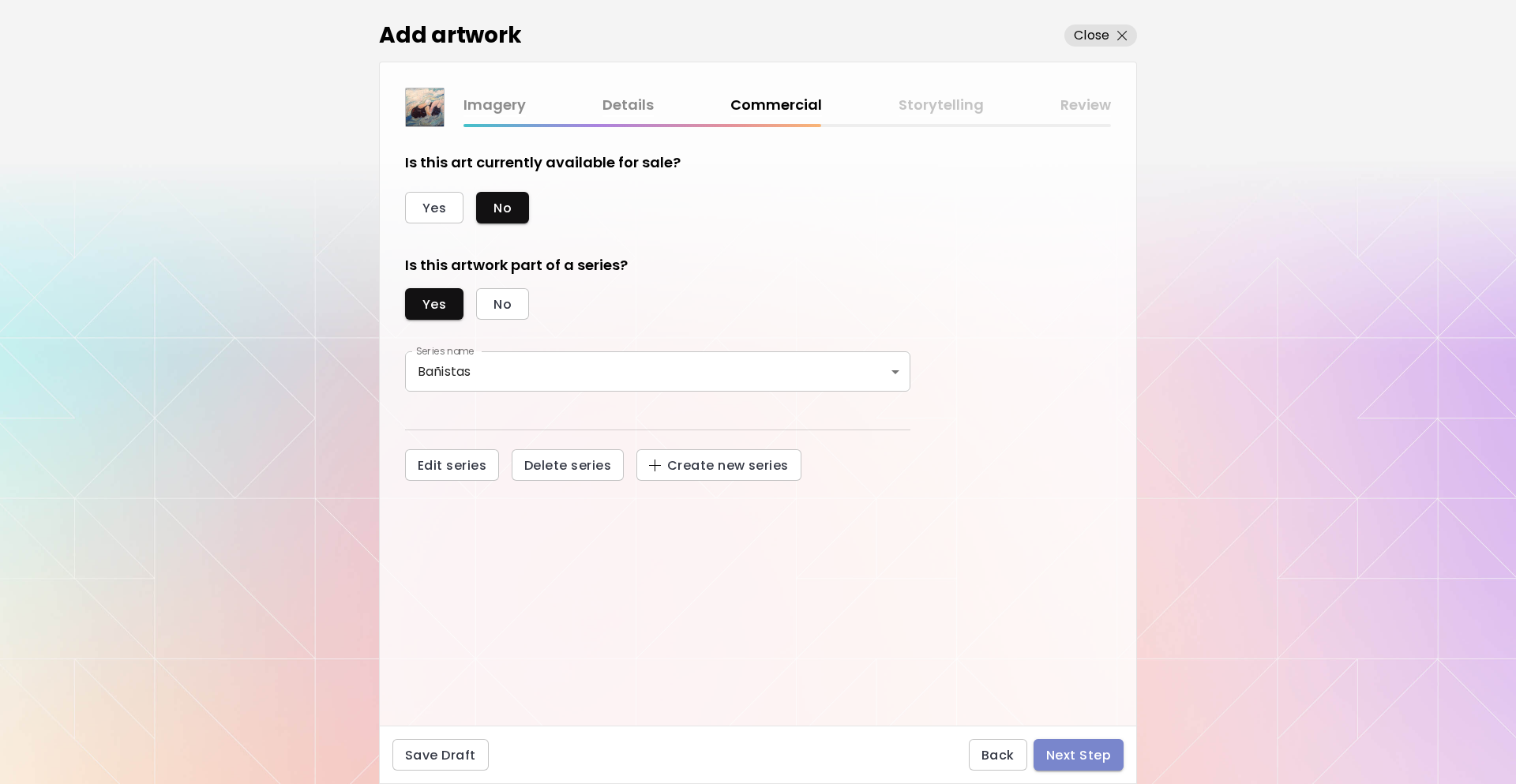
click at [1070, 762] on span "Next Step" at bounding box center [1078, 755] width 65 height 16
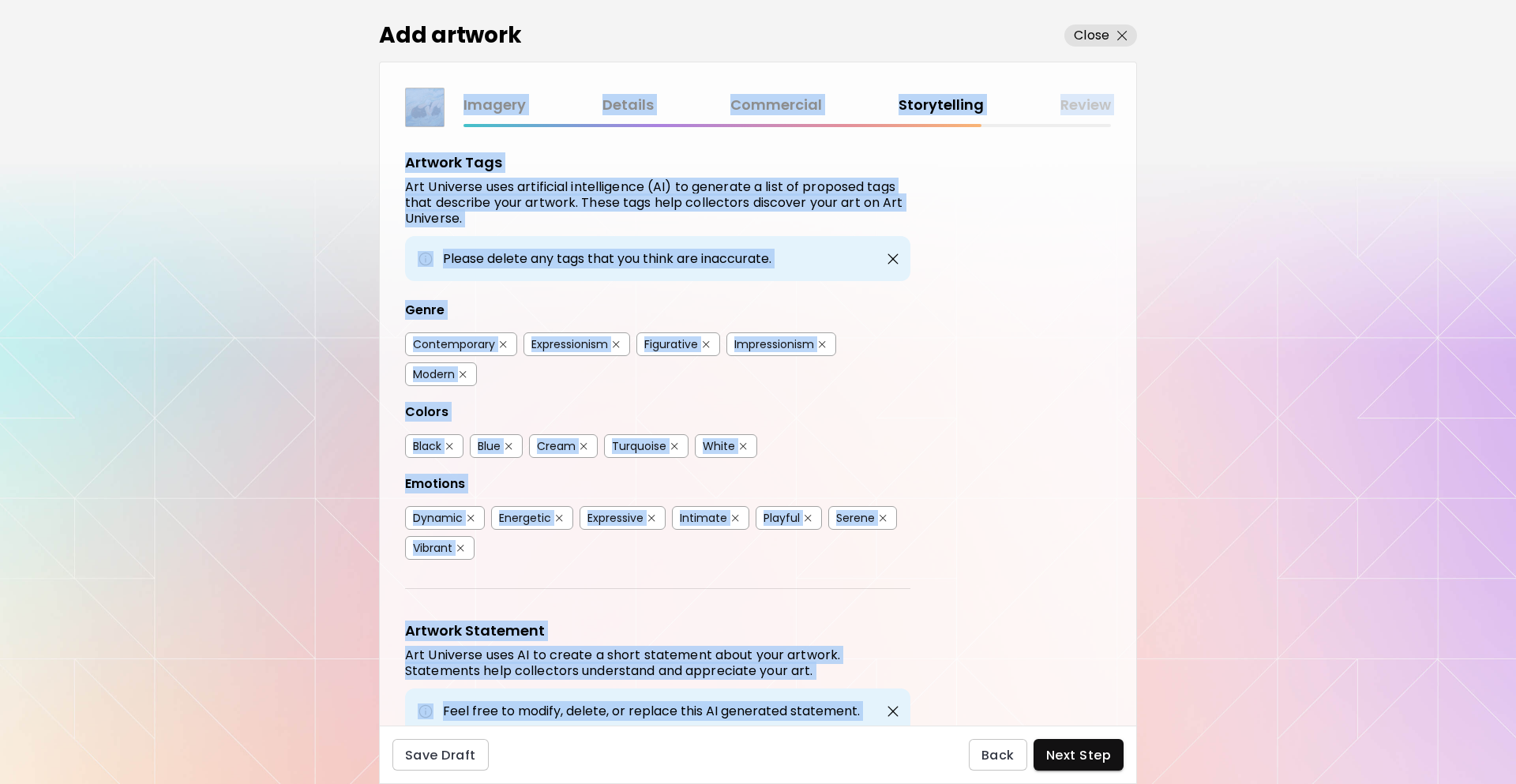
click at [1074, 511] on div "Artwork Tags Art Universe uses artificial intelligence (AI) to generate a list …" at bounding box center [758, 426] width 757 height 599
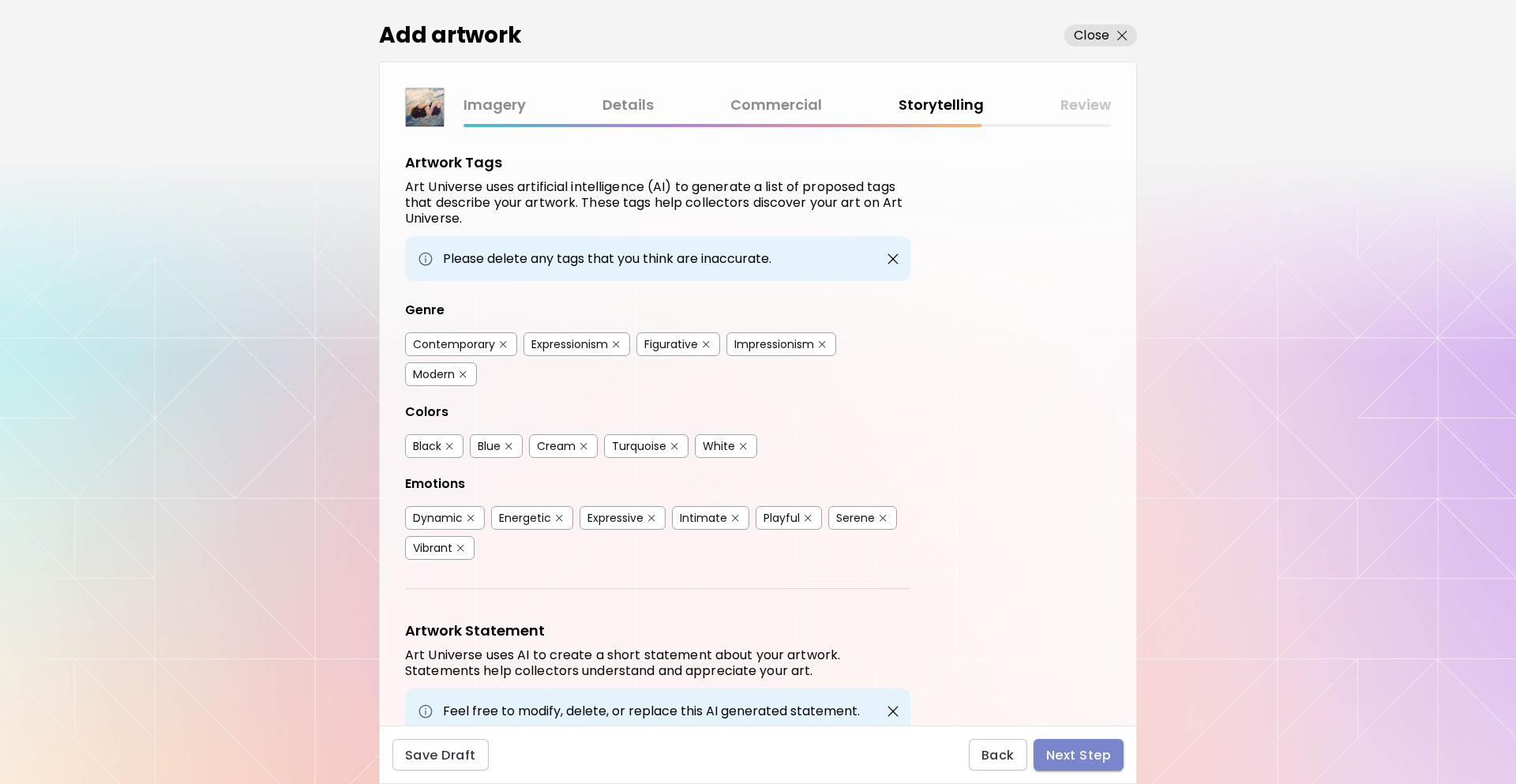
click at [1083, 759] on span "Next Step" at bounding box center [1078, 755] width 65 height 16
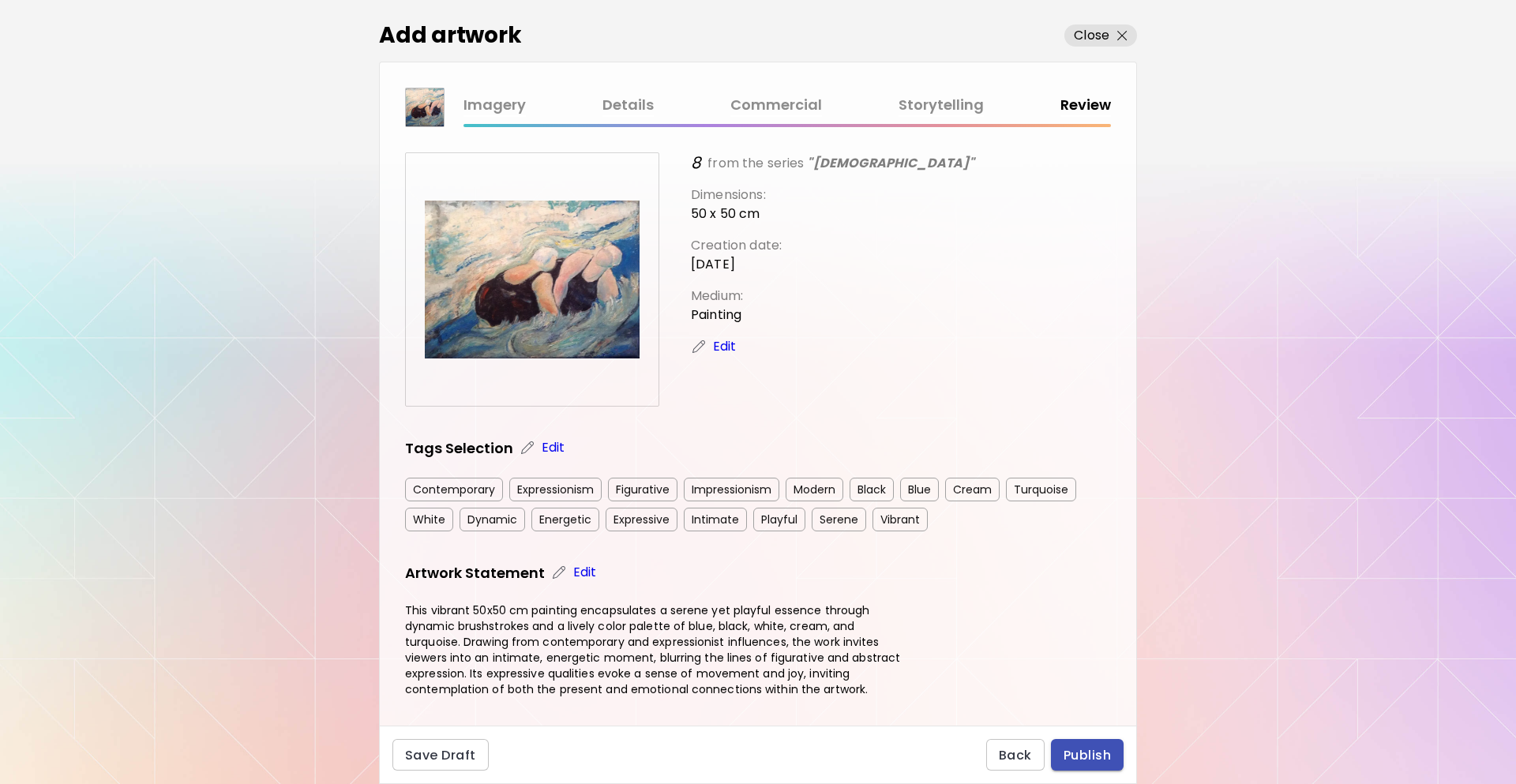
click at [1097, 749] on span "Publish" at bounding box center [1088, 755] width 47 height 16
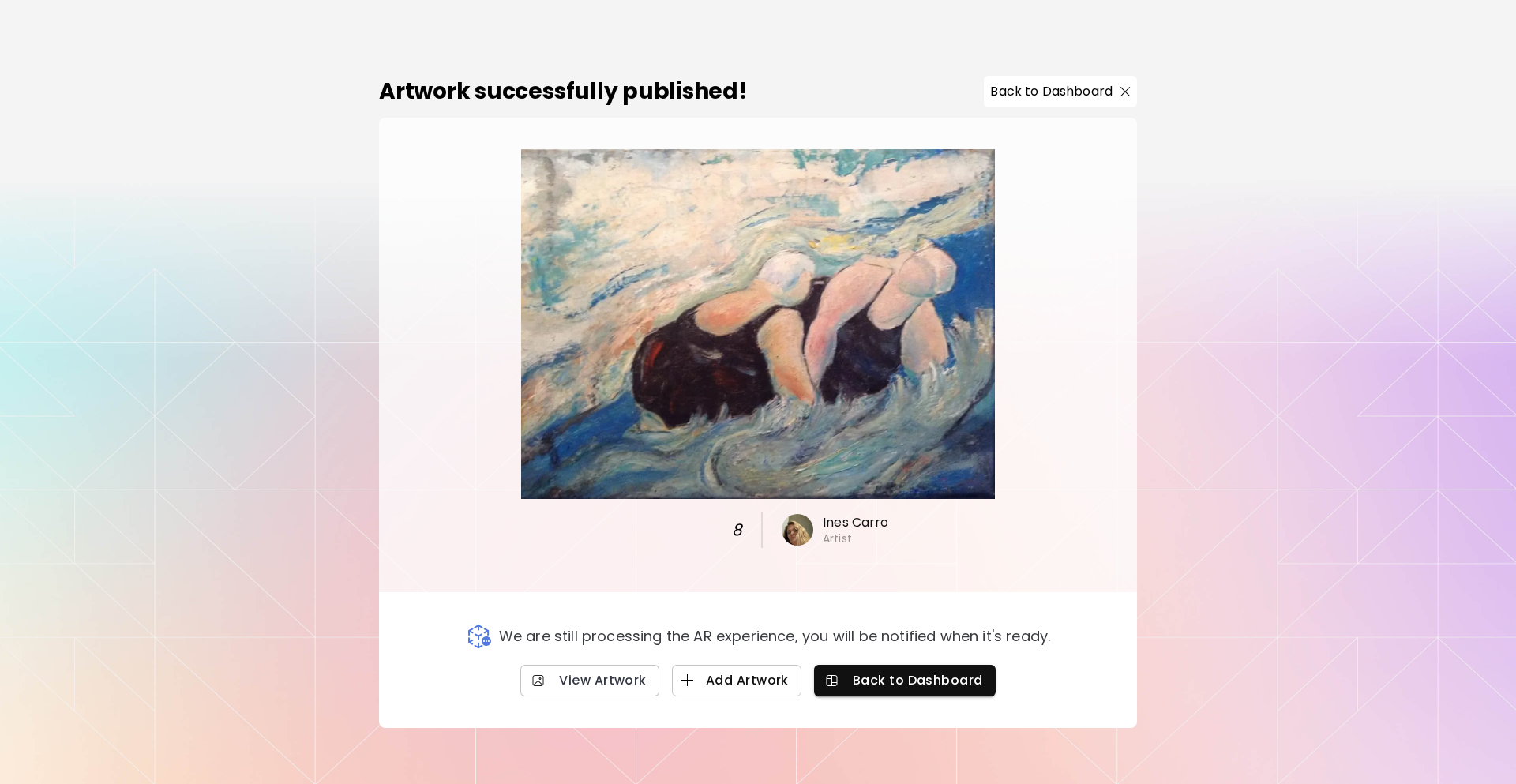
click at [748, 674] on span "Add Artwork" at bounding box center [737, 680] width 104 height 16
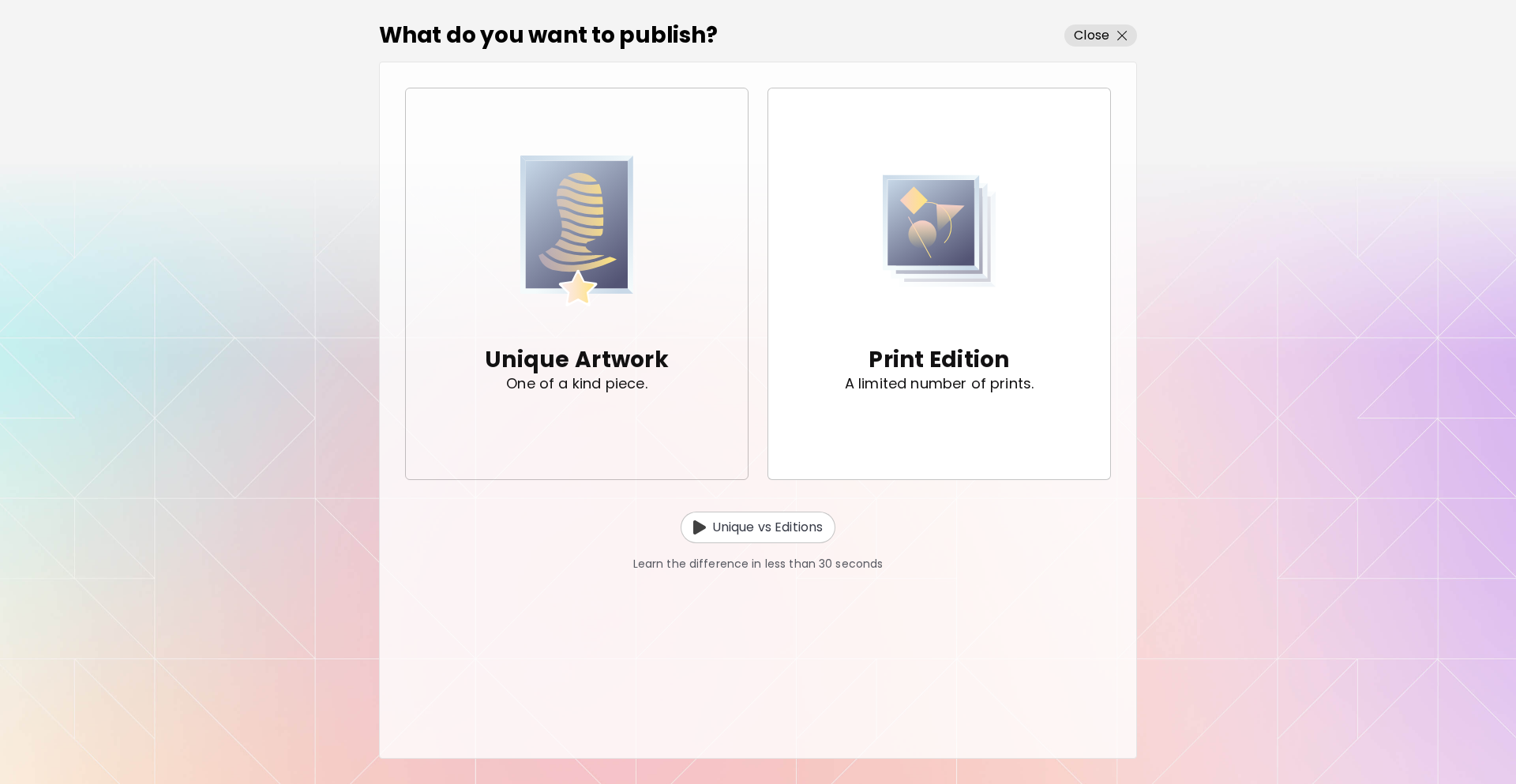
click at [642, 237] on div "Unique Artwork One of a kind piece." at bounding box center [577, 284] width 184 height 274
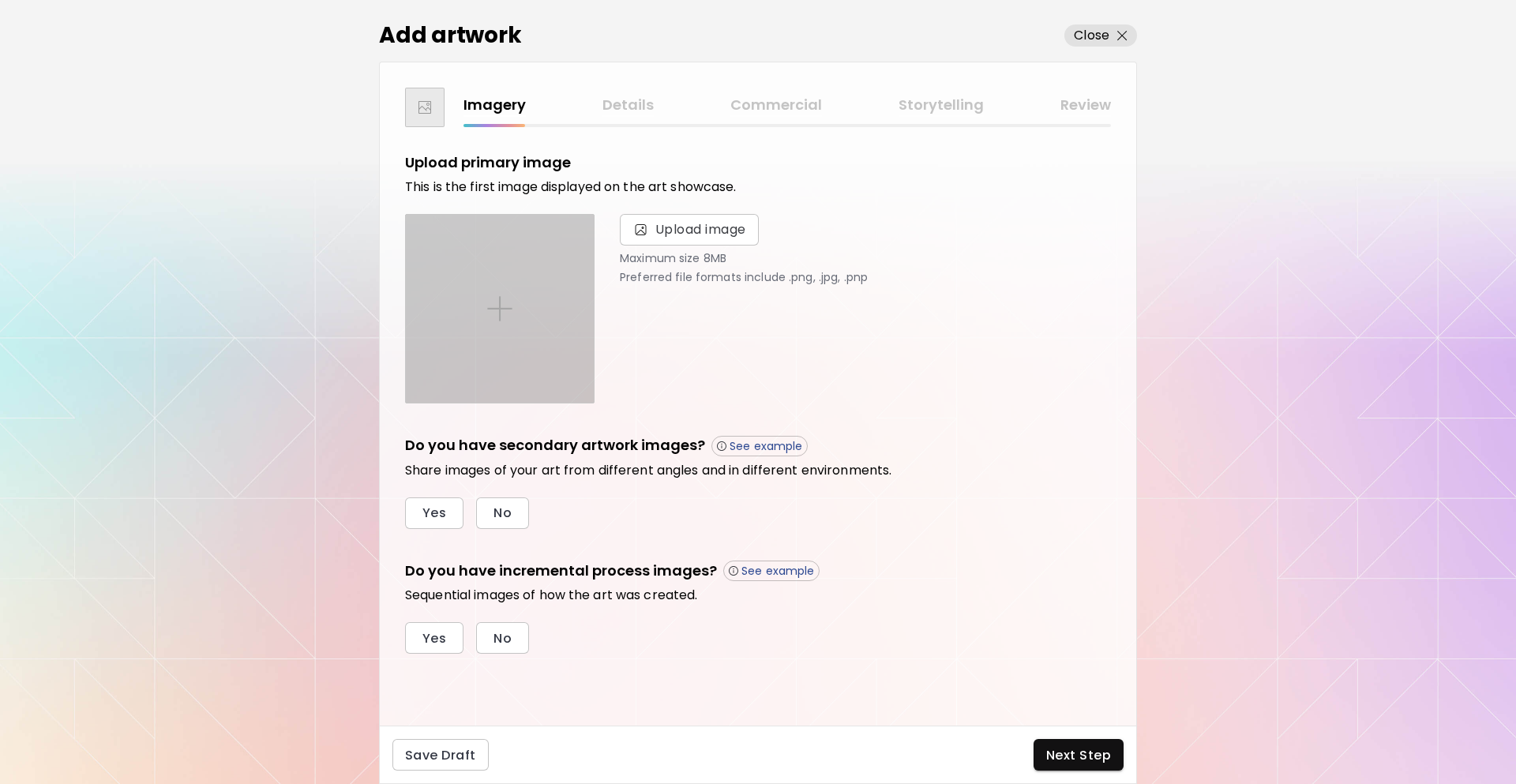
click at [567, 305] on div at bounding box center [500, 308] width 188 height 188
click at [0, 0] on input "file" at bounding box center [0, 0] width 0 height 0
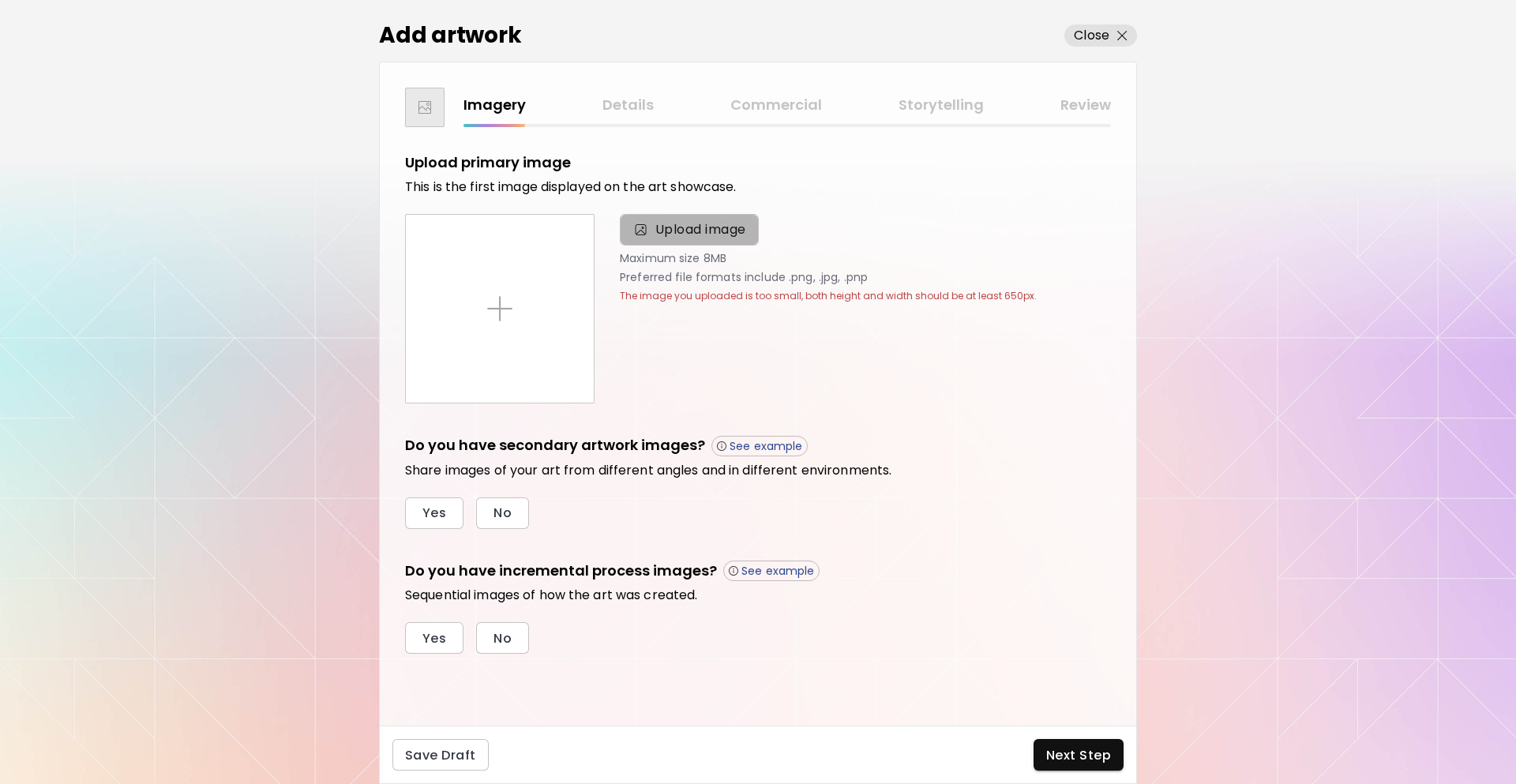
click at [669, 233] on span "Upload image" at bounding box center [702, 230] width 91 height 19
click at [0, 0] on input "Upload image" at bounding box center [0, 0] width 0 height 0
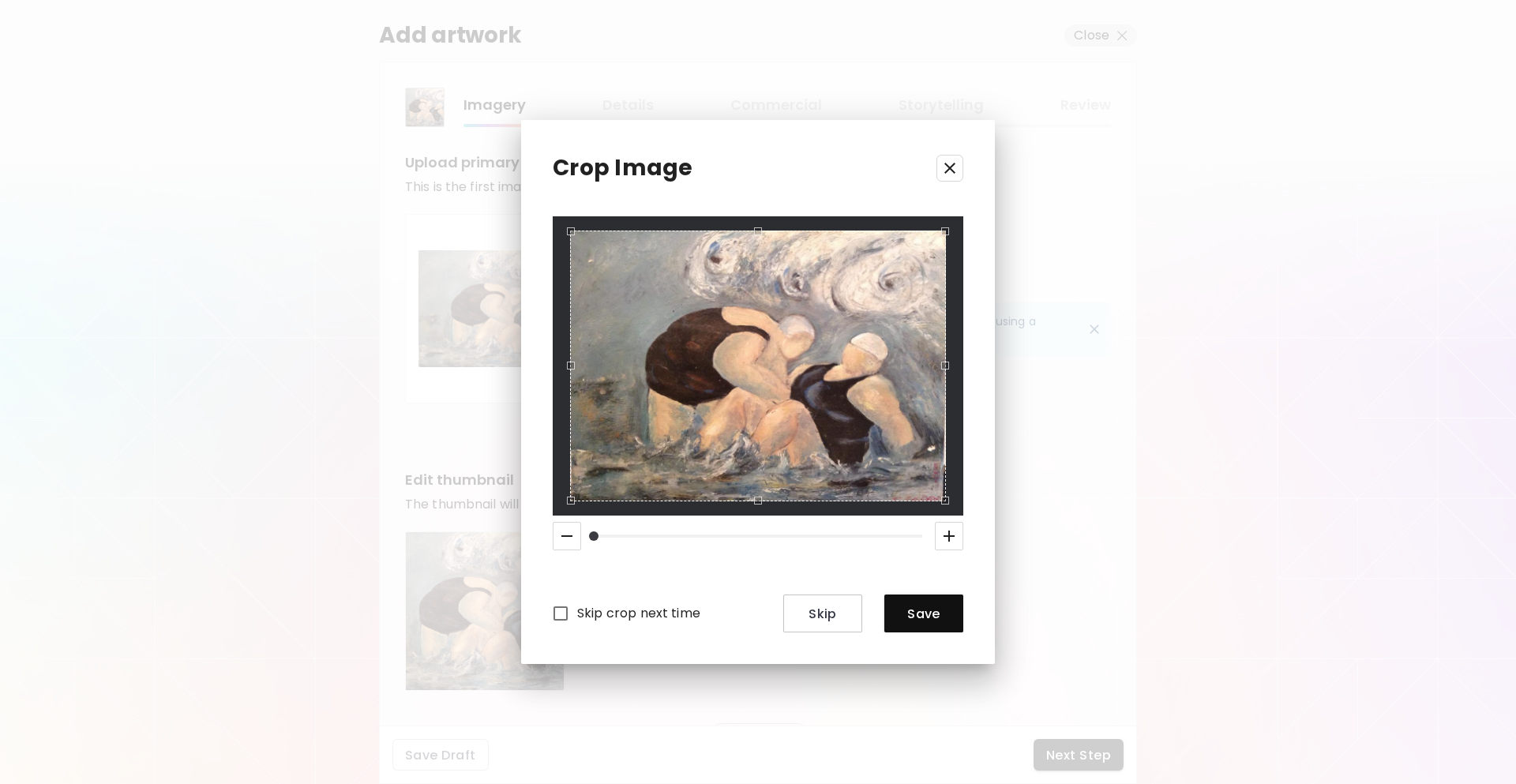
click at [957, 169] on icon "button" at bounding box center [950, 168] width 19 height 19
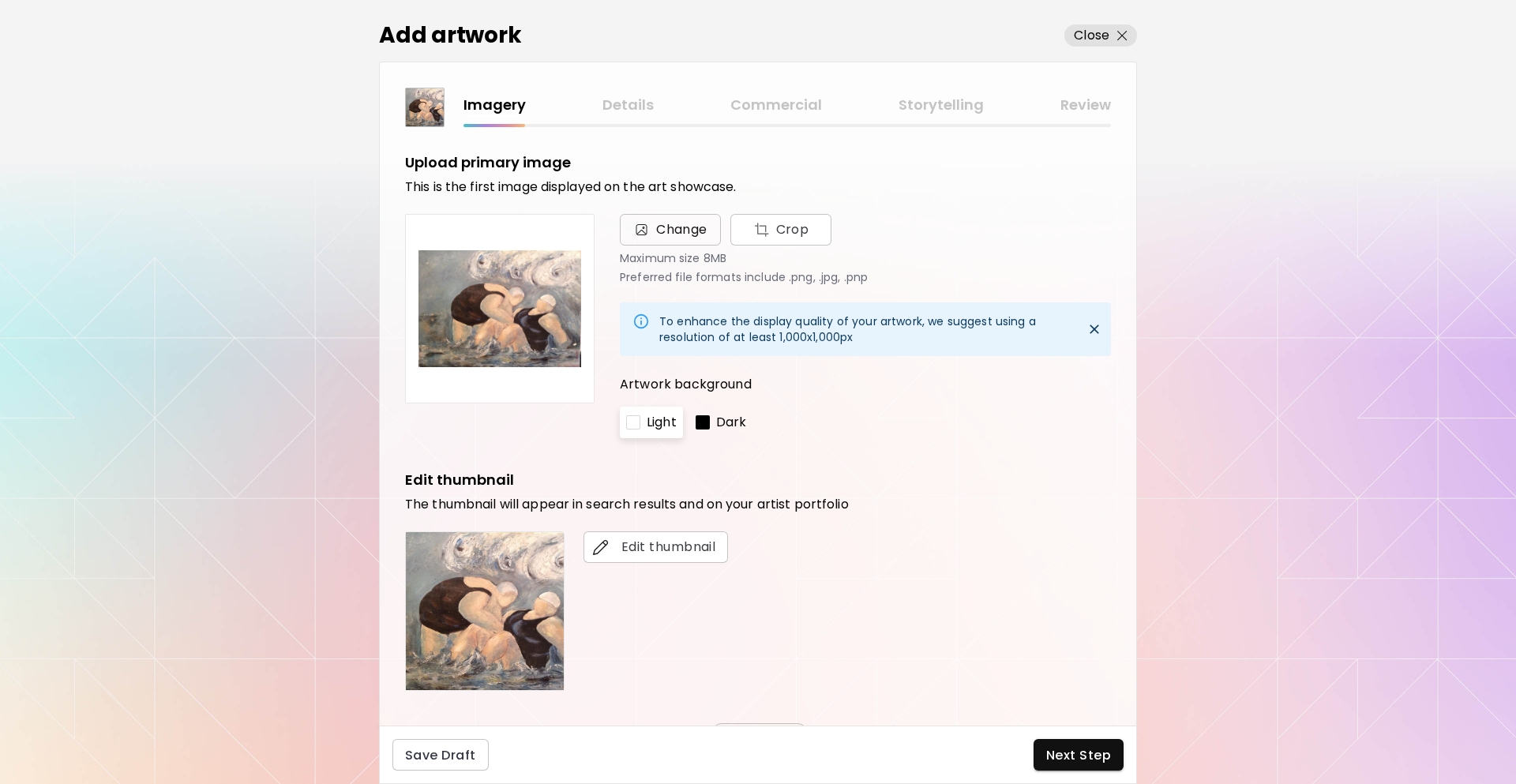
click at [652, 231] on span "Change" at bounding box center [670, 230] width 76 height 19
click at [0, 0] on input "Change Crop" at bounding box center [0, 0] width 0 height 0
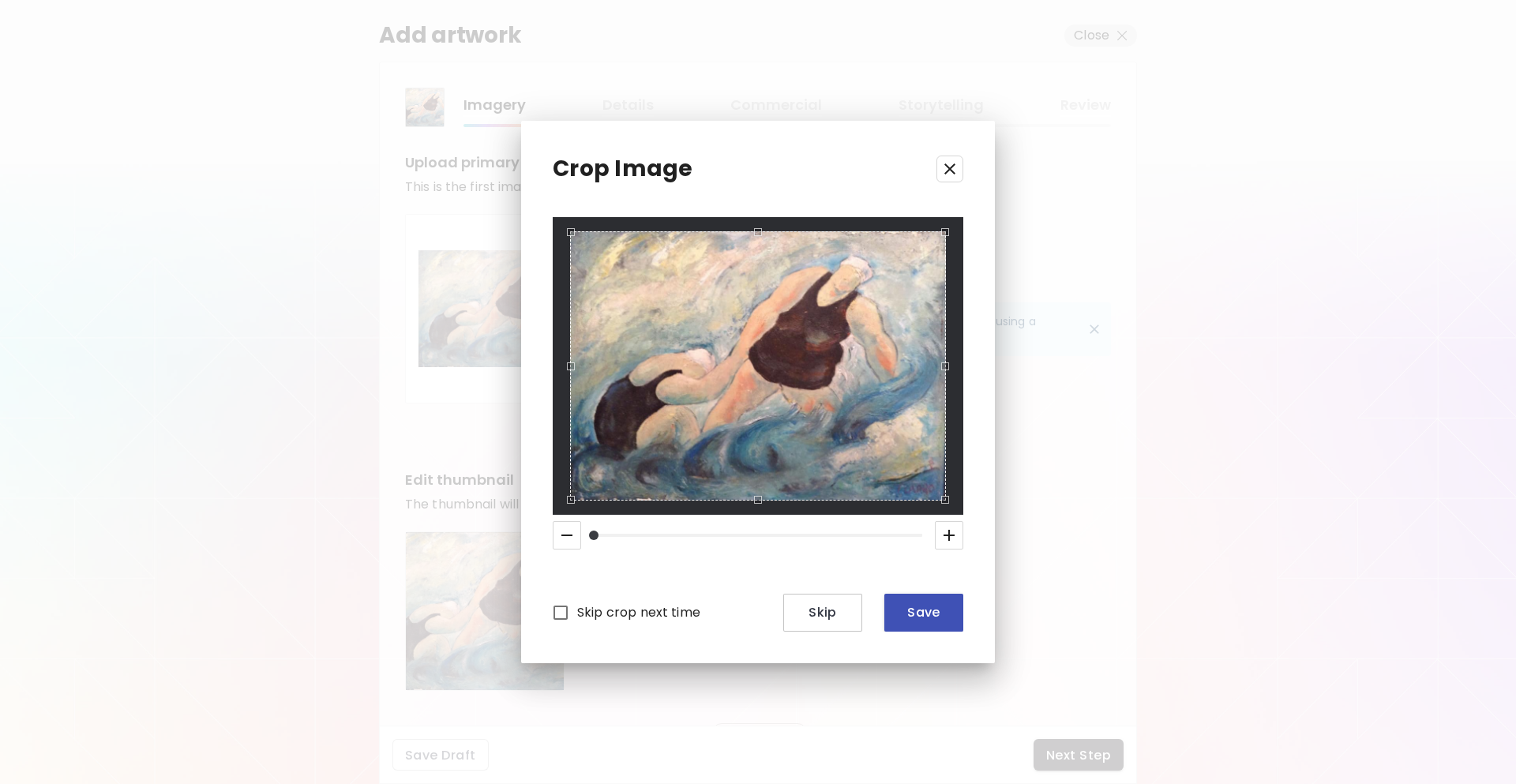
click at [930, 614] on span "Save" at bounding box center [924, 611] width 54 height 16
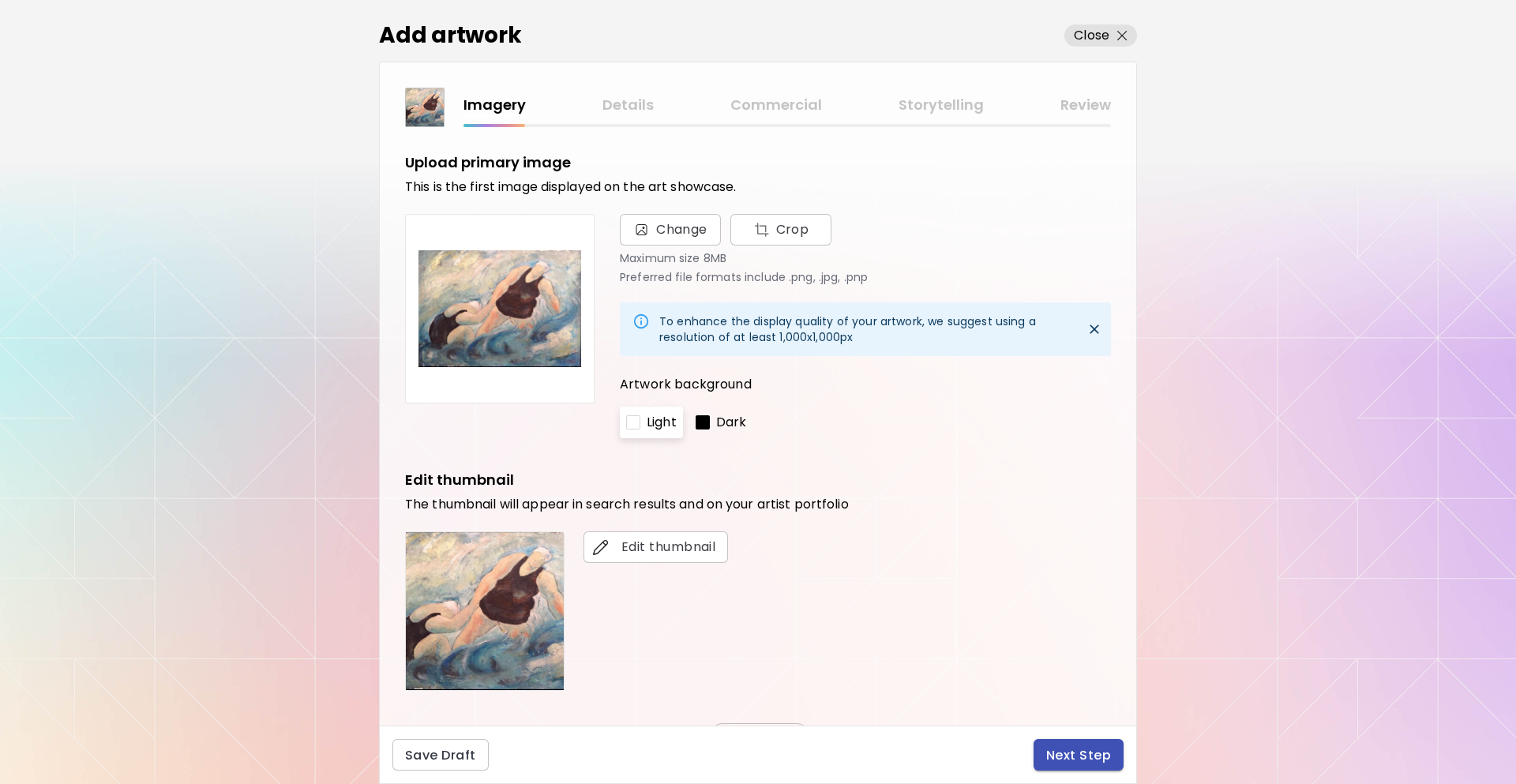
click at [1079, 749] on span "Next Step" at bounding box center [1078, 755] width 65 height 16
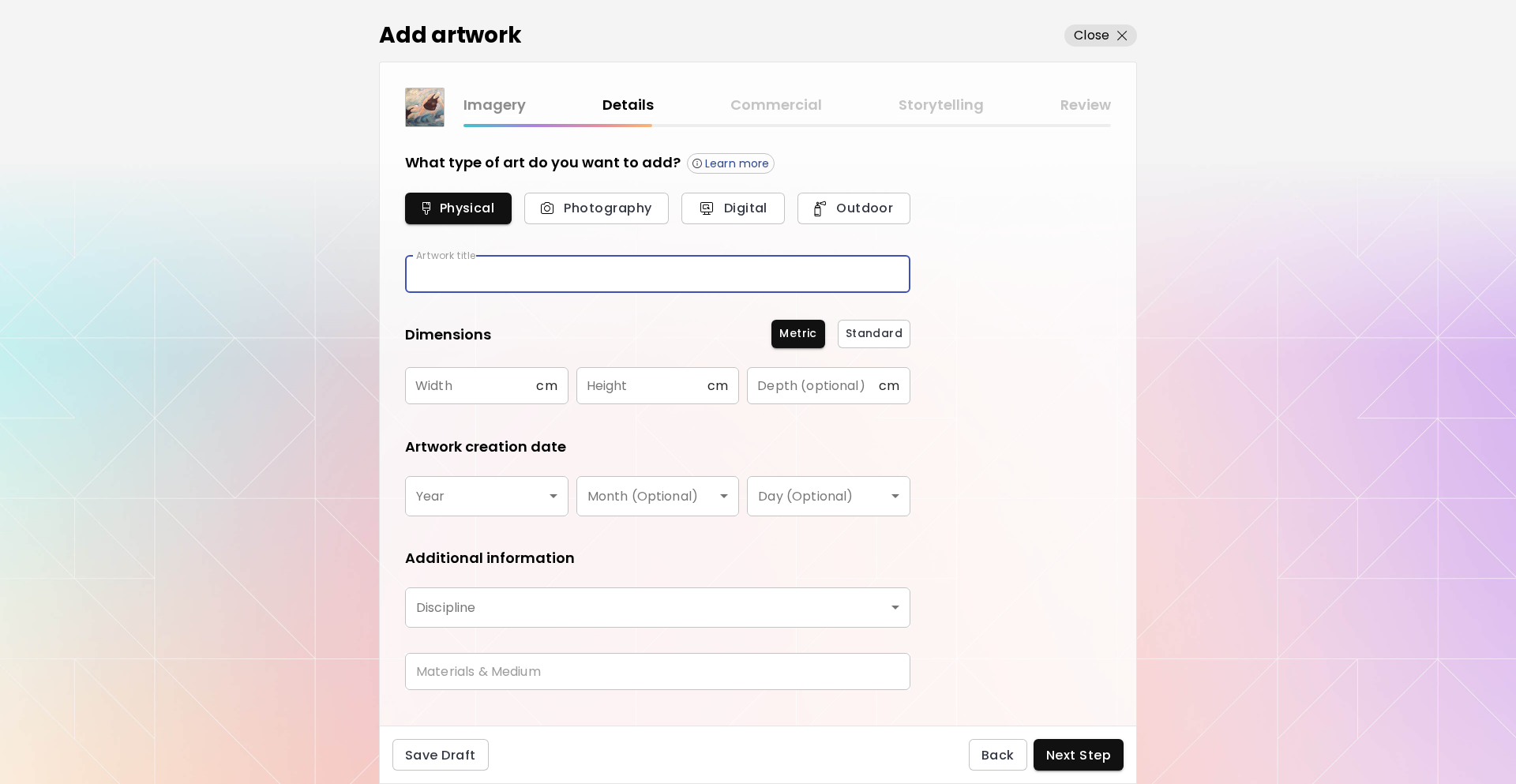
click at [800, 270] on input "text" at bounding box center [658, 274] width 505 height 37
type input "*"
click at [487, 387] on input "text" at bounding box center [471, 385] width 131 height 37
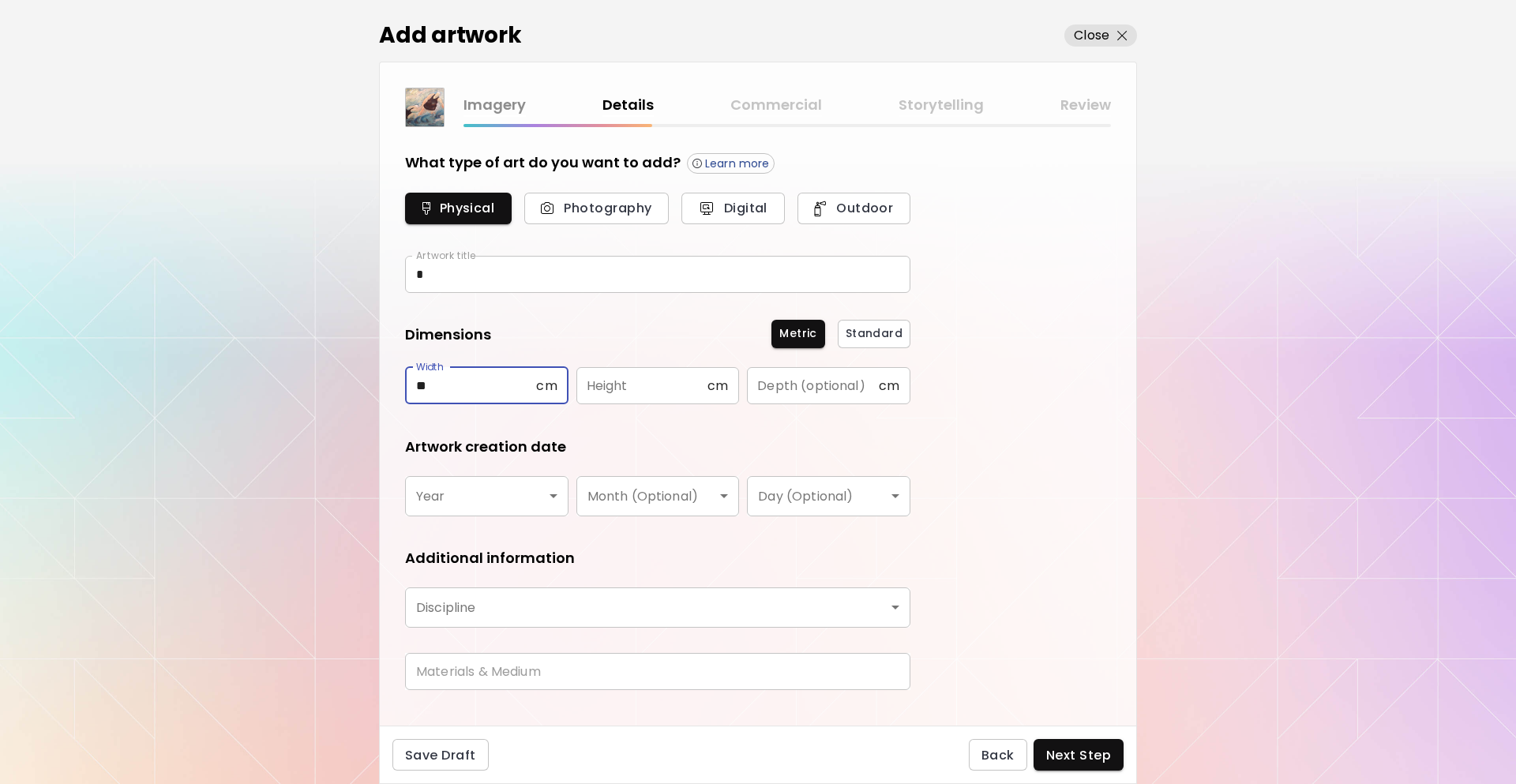
type input "**"
click at [648, 387] on input "text" at bounding box center [642, 385] width 131 height 37
type input "**"
click at [515, 491] on body "[DOMAIN_NAME]/InesCarro Add Artwork Manage Art Edit Profile My BioLink Communit…" at bounding box center [758, 392] width 1516 height 784
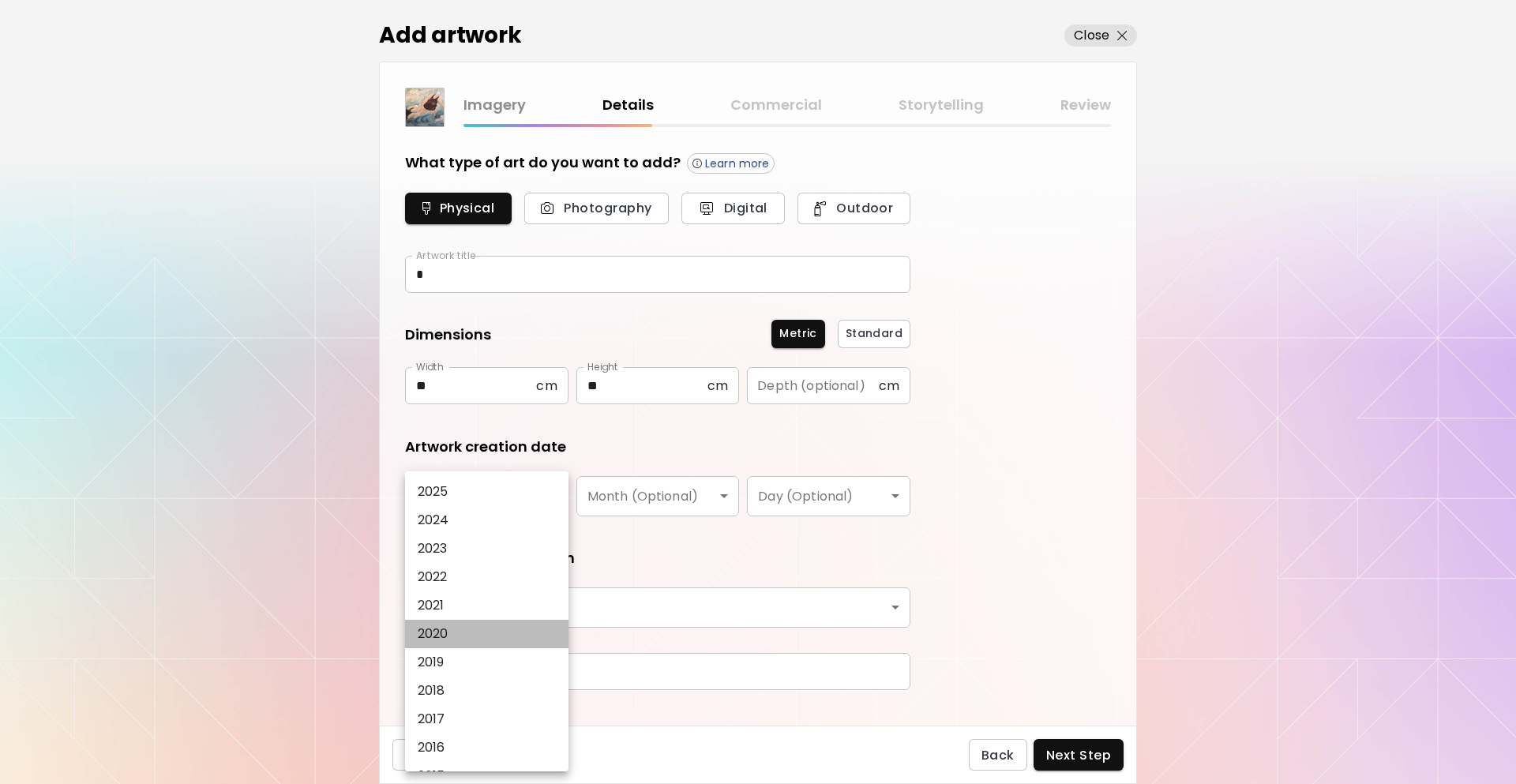
click at [477, 628] on li "2020" at bounding box center [491, 634] width 172 height 28
type input "****"
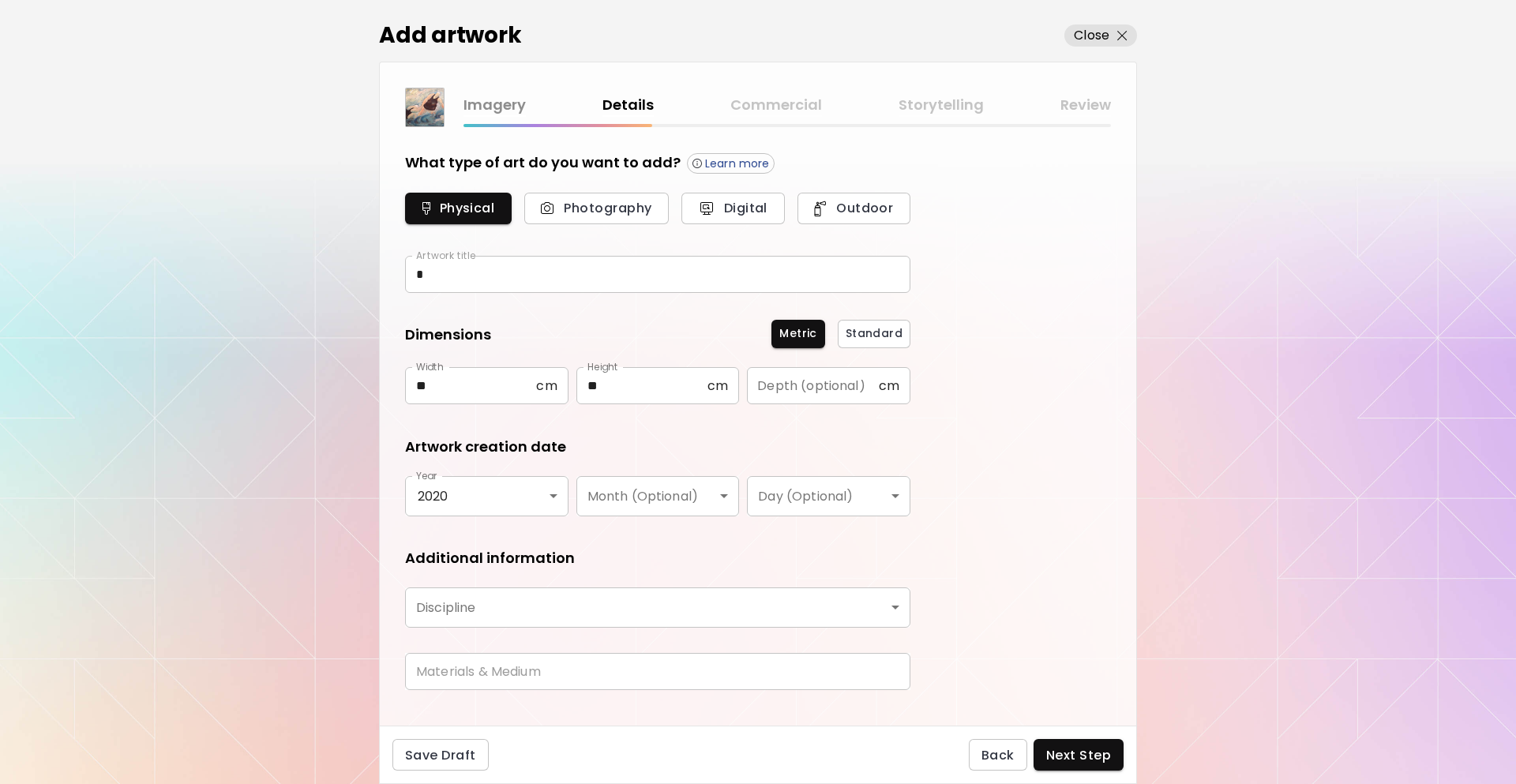
click at [633, 477] on body "[DOMAIN_NAME]/InesCarro Add Artwork Manage Art Edit Profile My BioLink Communit…" at bounding box center [758, 392] width 1516 height 784
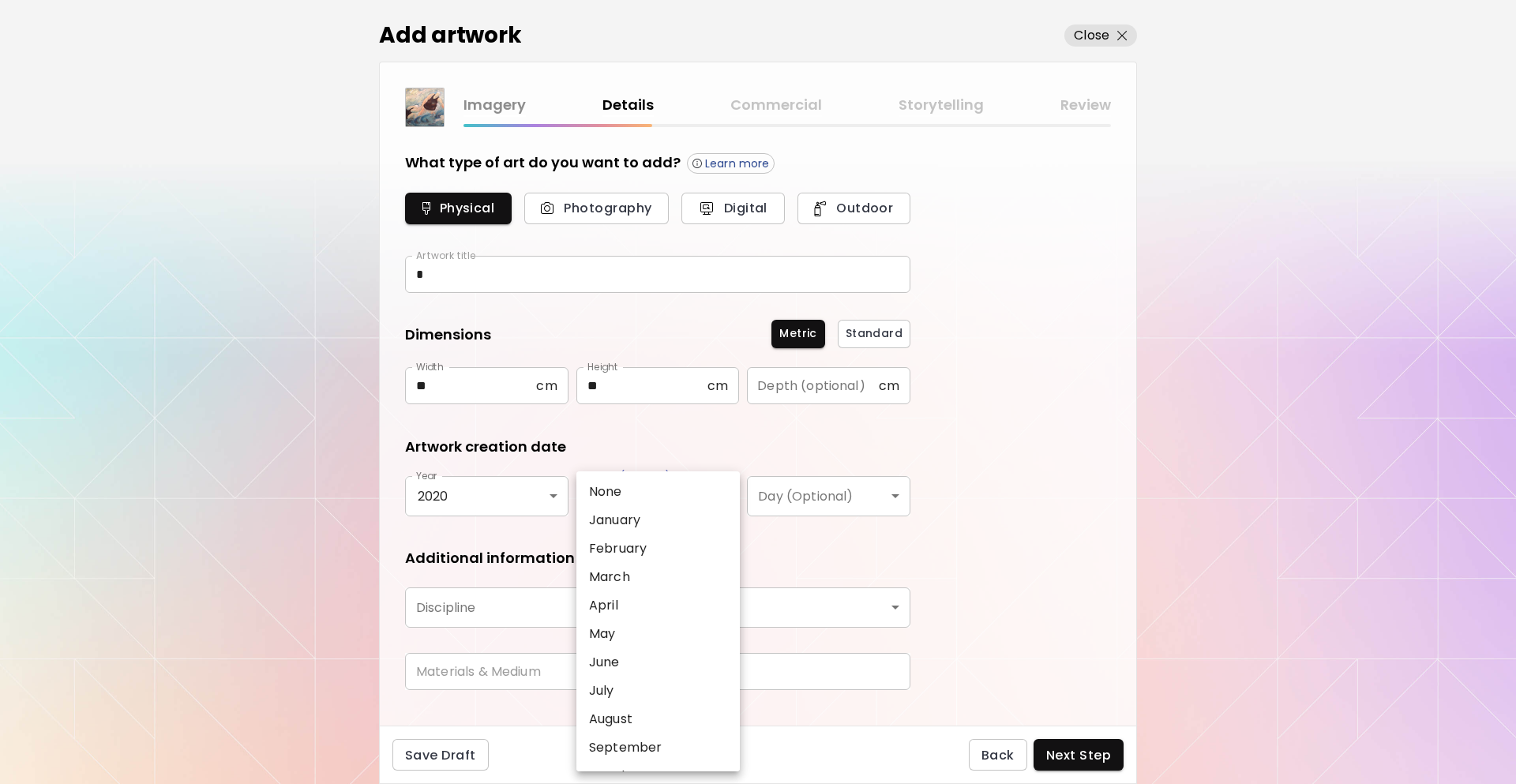
click at [630, 601] on li "April" at bounding box center [662, 606] width 172 height 28
type input "*****"
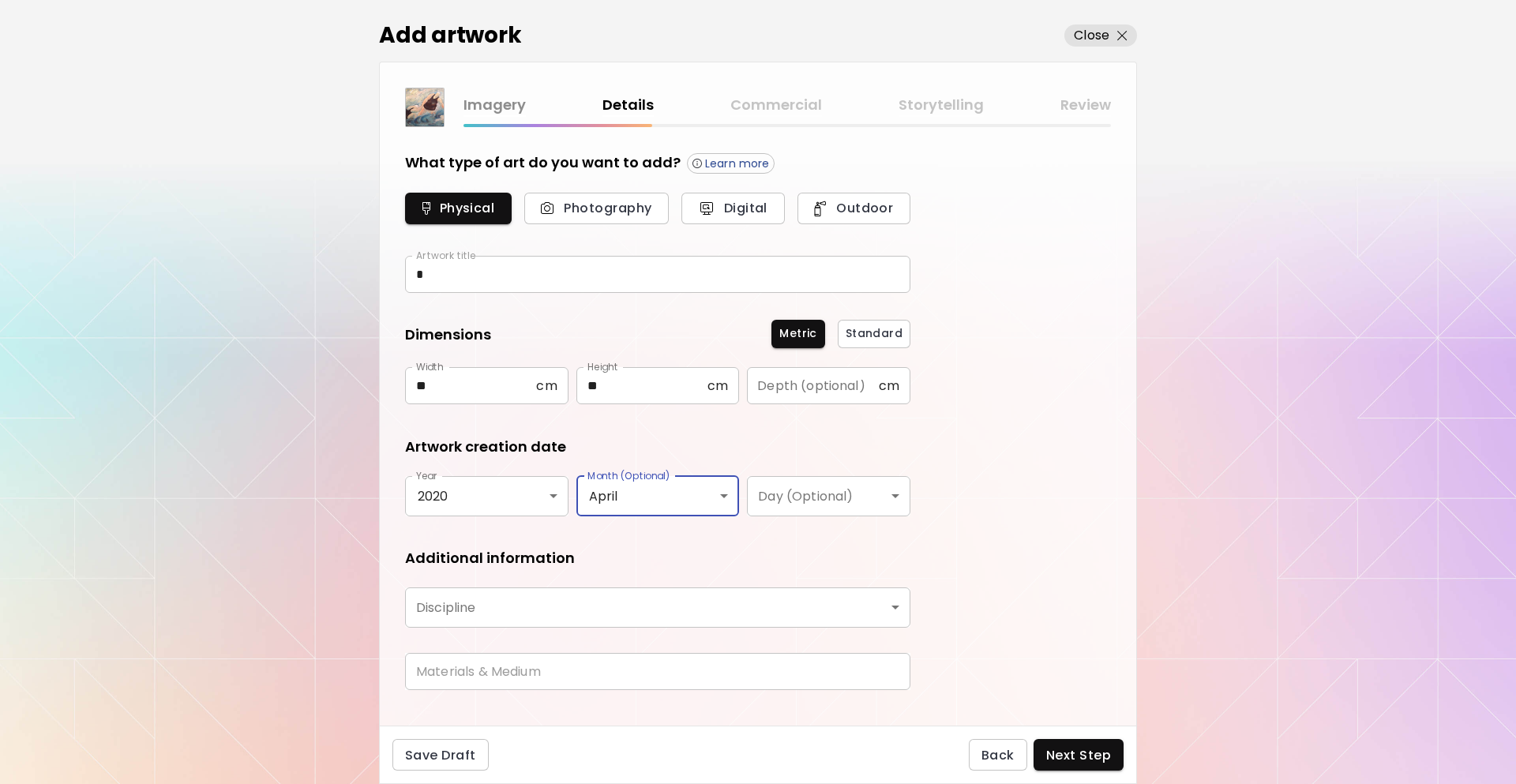
click at [750, 619] on body "[DOMAIN_NAME]/InesCarro Add Artwork Manage Art Edit Profile My BioLink Communit…" at bounding box center [758, 392] width 1516 height 784
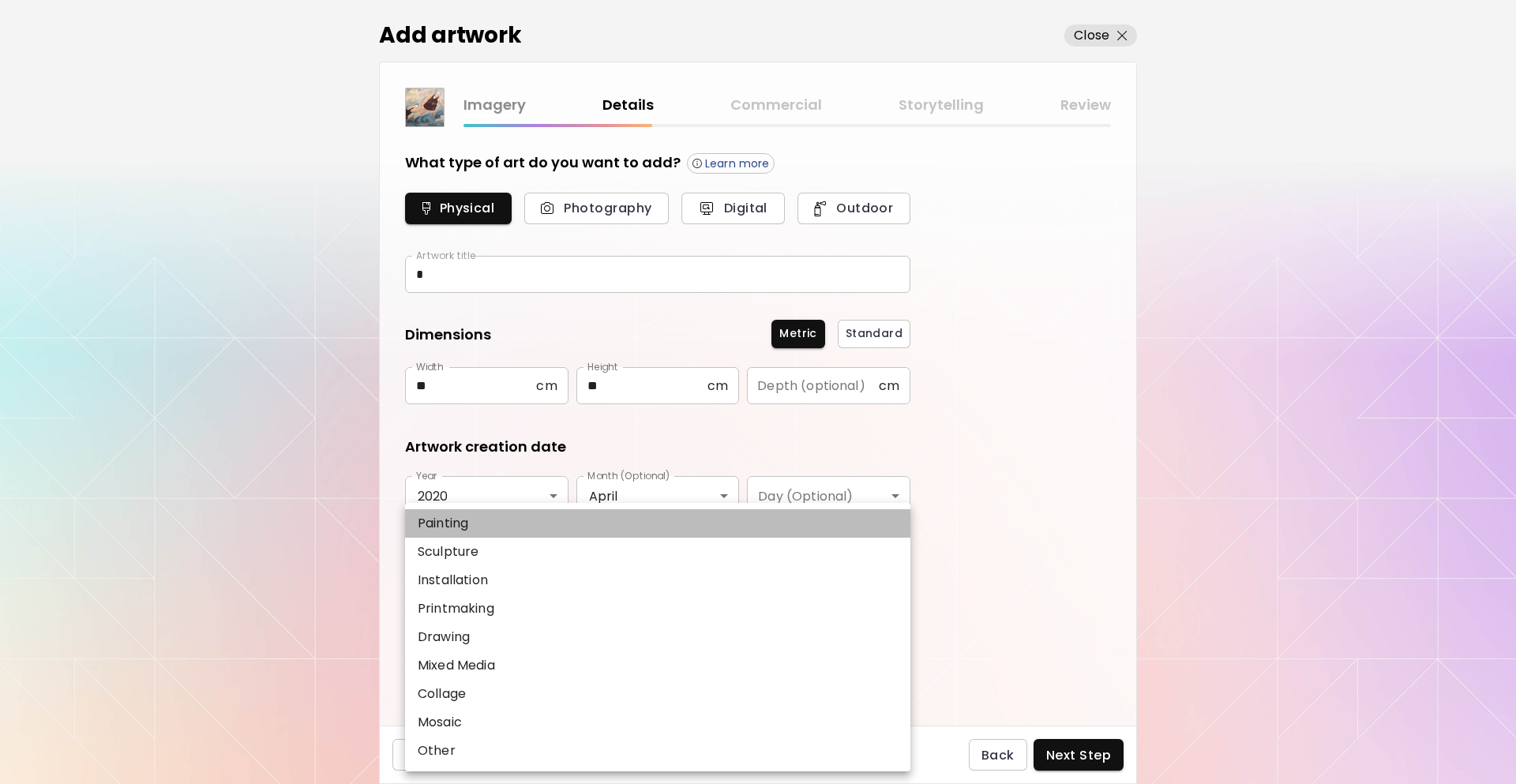
click at [501, 520] on li "Painting" at bounding box center [658, 524] width 505 height 28
type input "********"
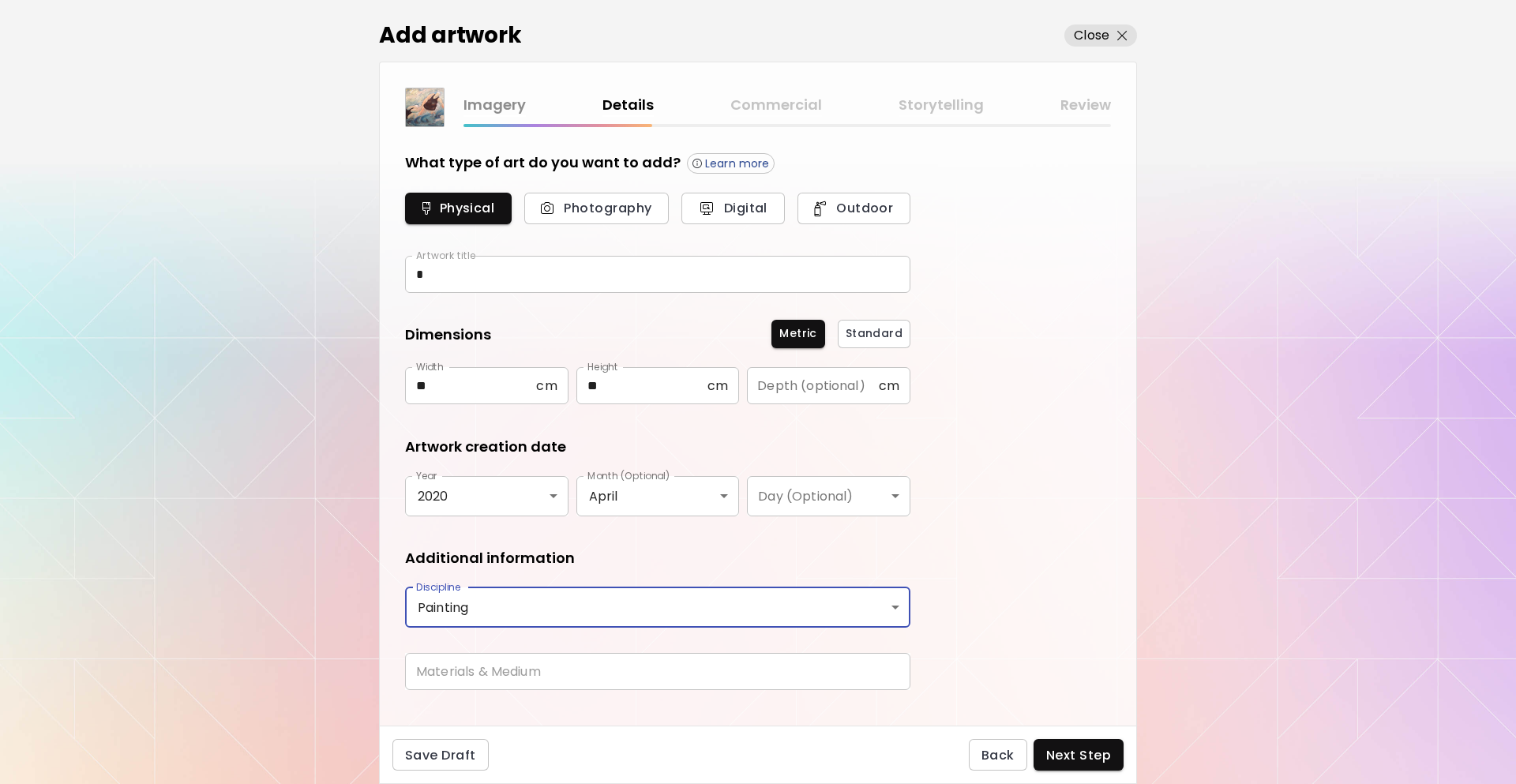
click at [499, 674] on input "text" at bounding box center [658, 671] width 505 height 37
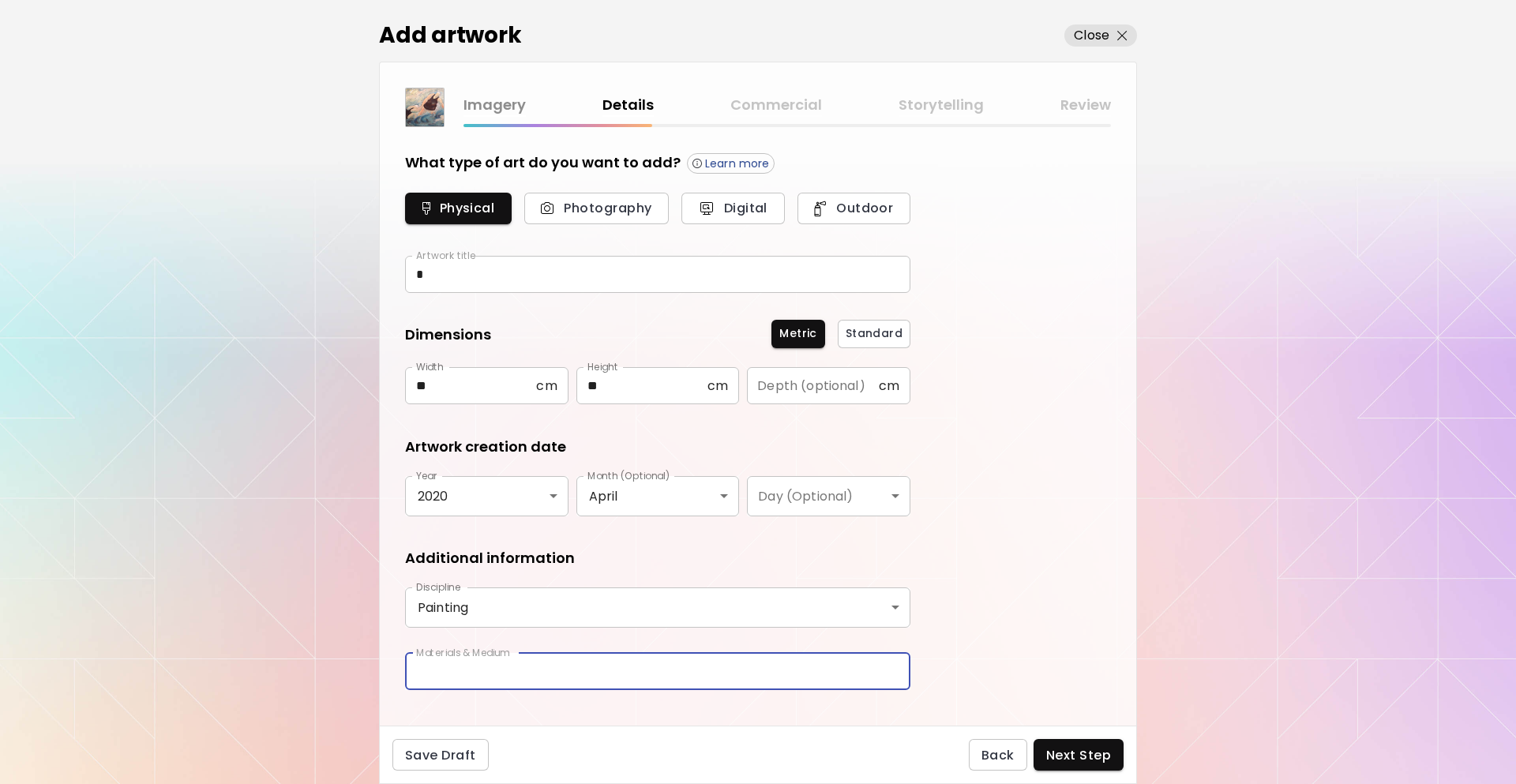
type input "********"
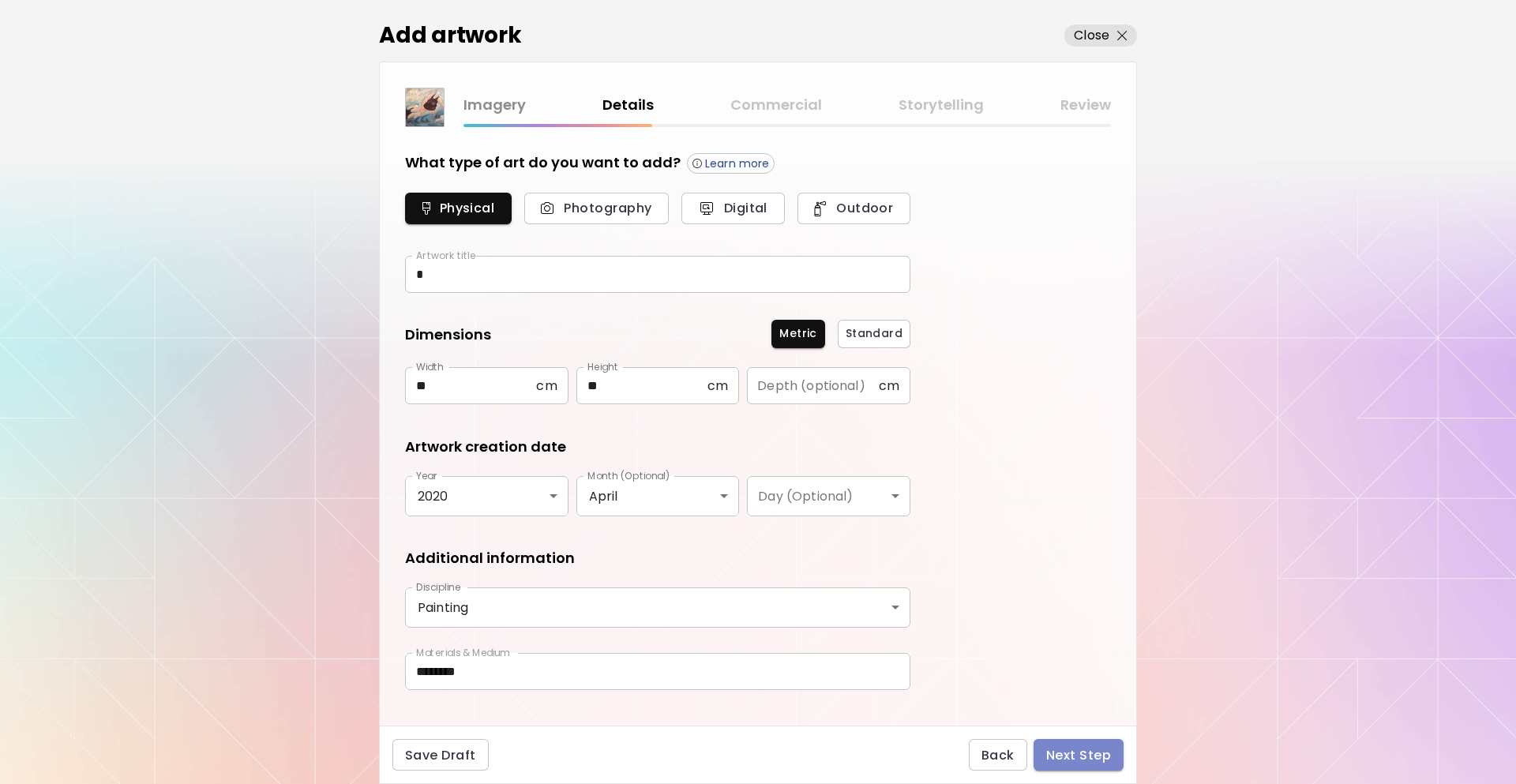
click at [1038, 756] on button "Next Step" at bounding box center [1078, 755] width 90 height 31
click at [1059, 754] on div "Back Next Step" at bounding box center [1046, 755] width 155 height 31
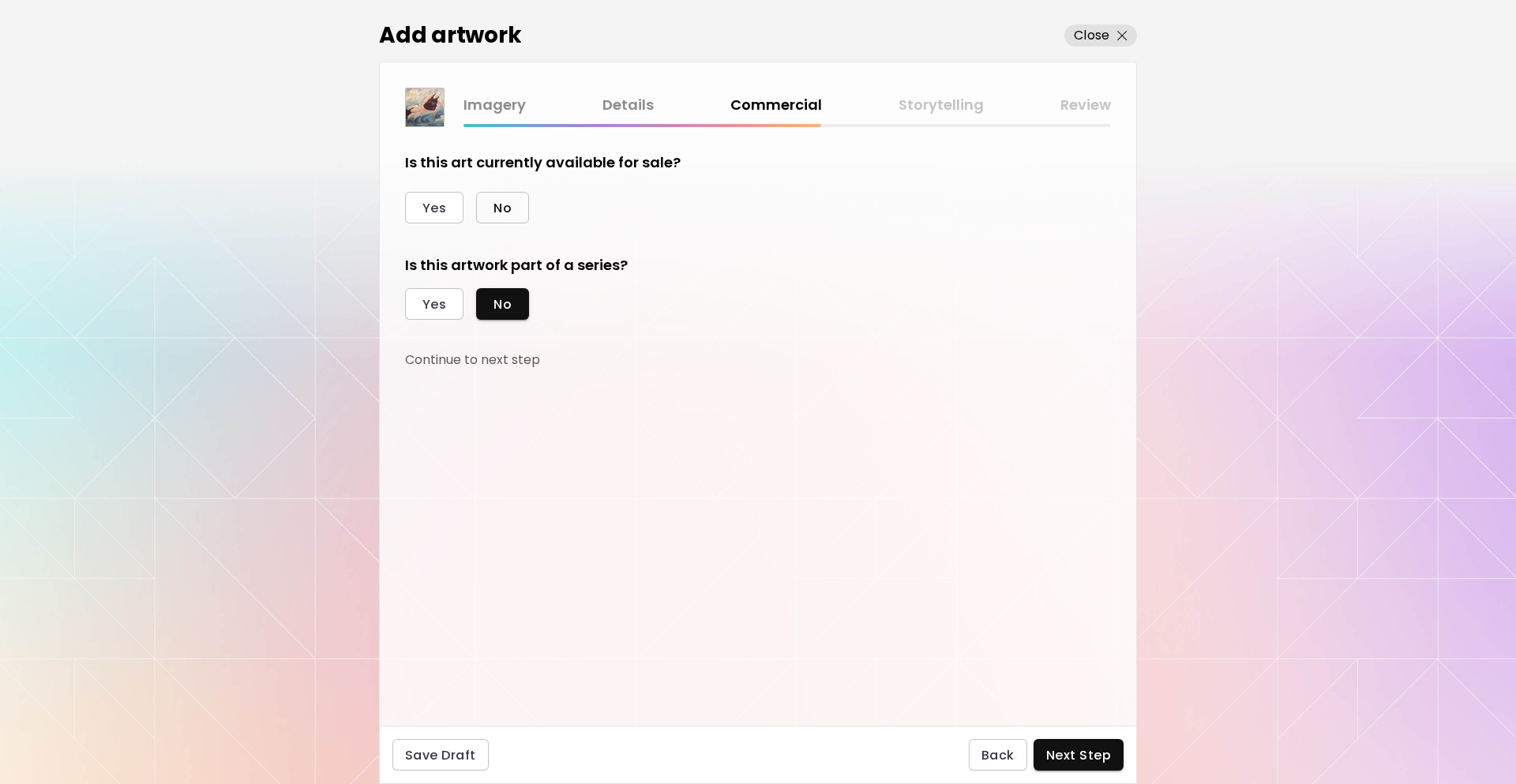
click at [491, 199] on button "No" at bounding box center [503, 207] width 53 height 31
click at [452, 289] on button "Yes" at bounding box center [435, 304] width 59 height 31
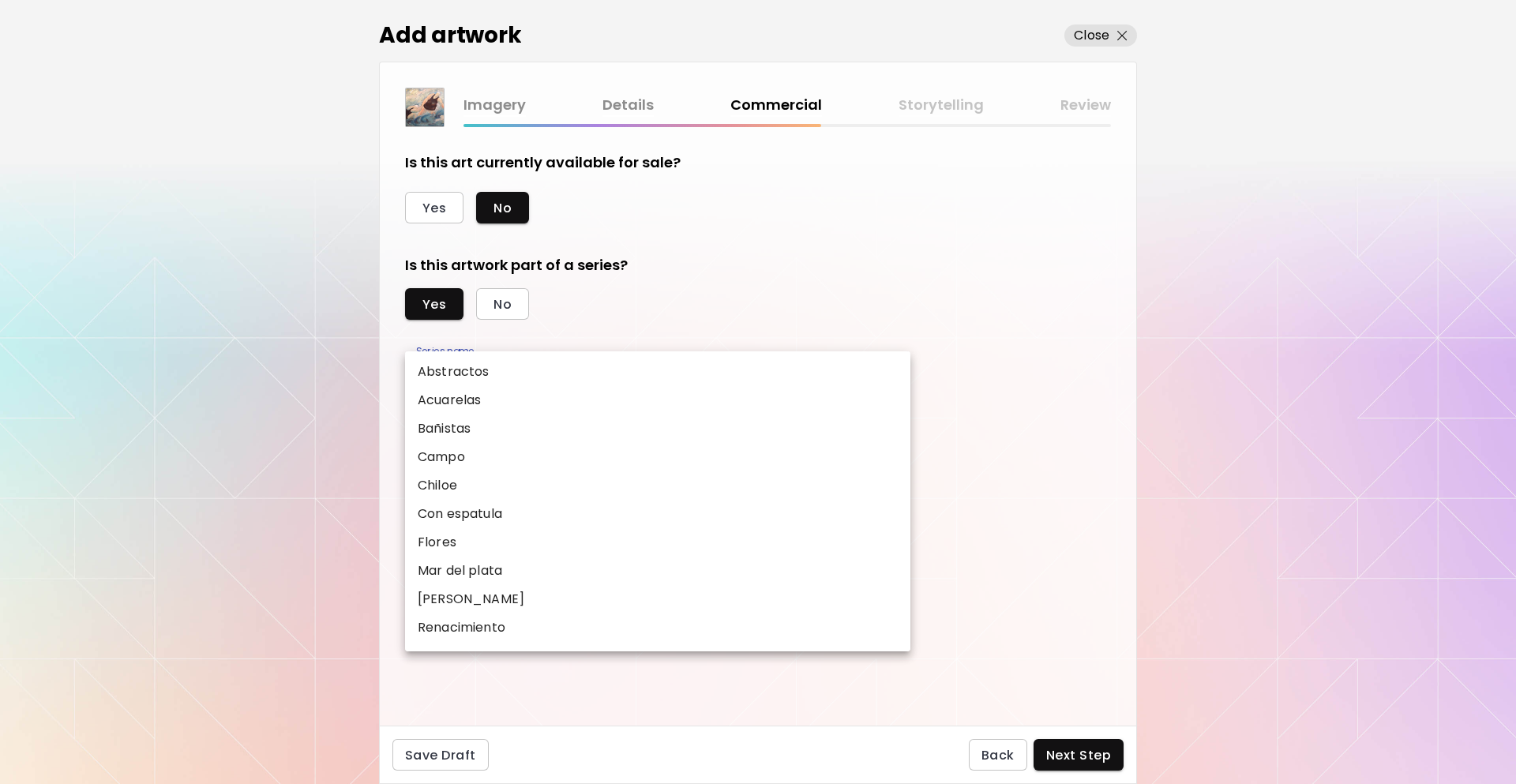
click at [548, 385] on body "[DOMAIN_NAME]/InesCarro Add Artwork Manage Art Edit Profile My BioLink Communit…" at bounding box center [758, 392] width 1516 height 784
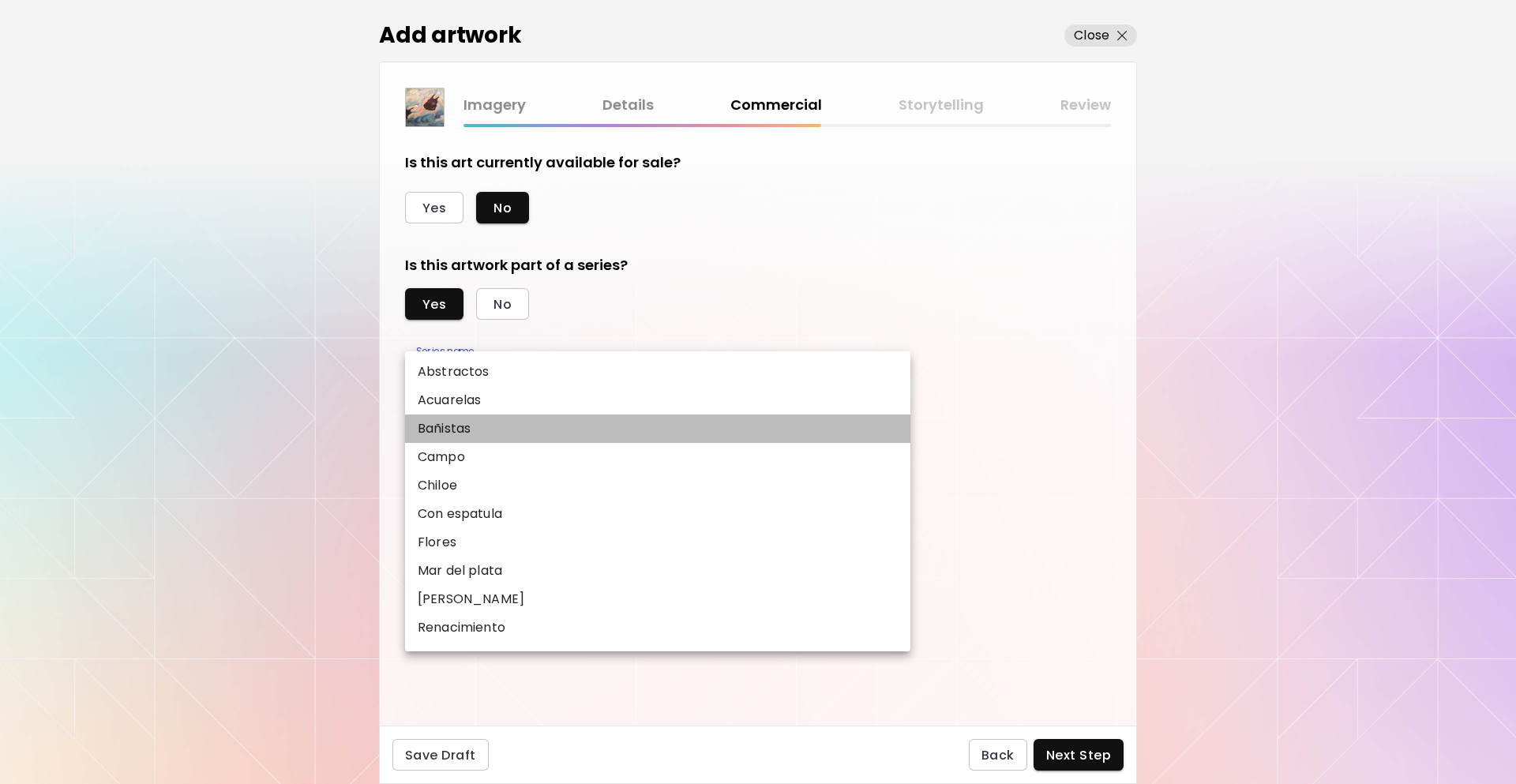
click at [517, 426] on li "Bañistas" at bounding box center [658, 429] width 505 height 28
type input "********"
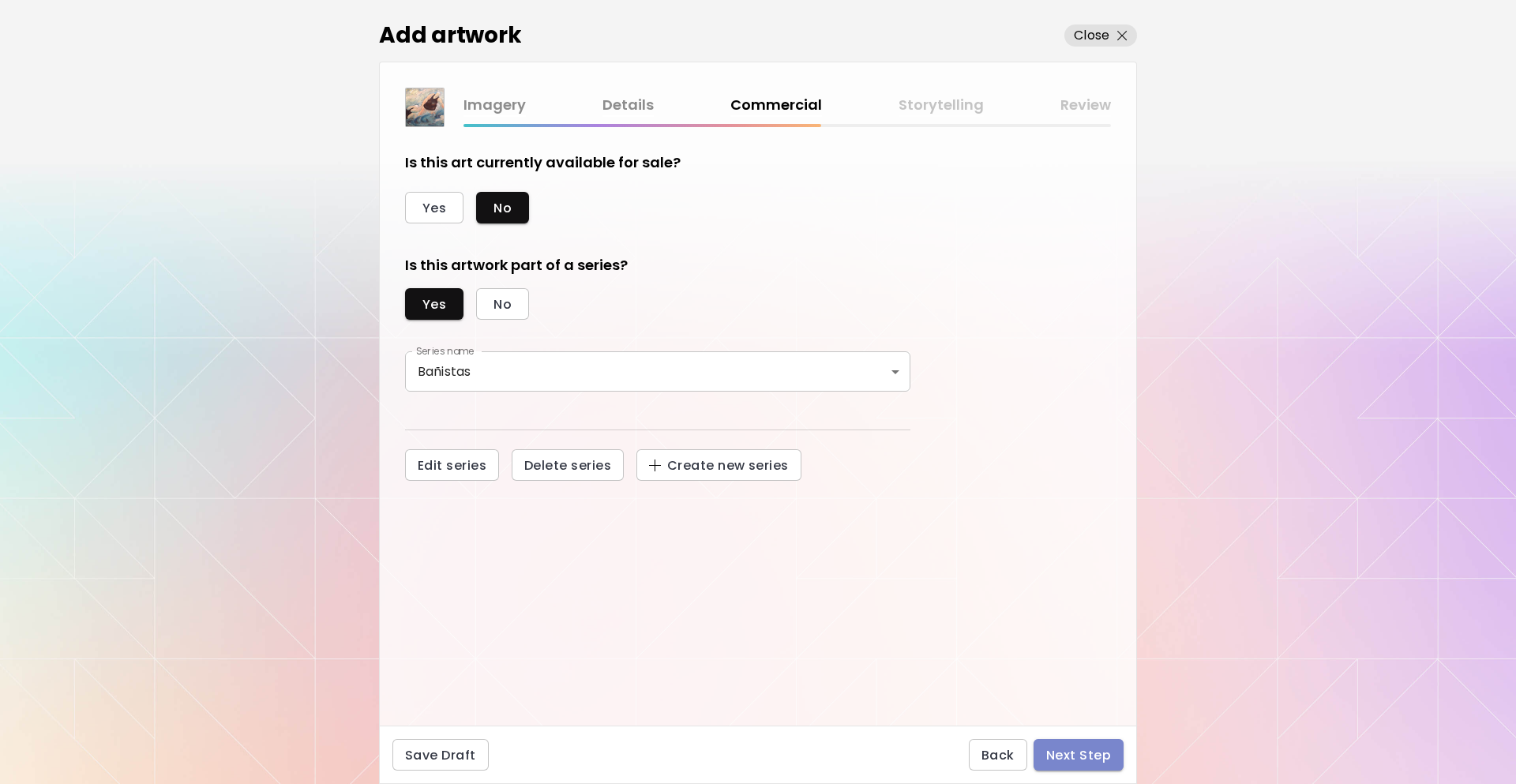
click at [1098, 764] on span "Next Step" at bounding box center [1078, 755] width 65 height 16
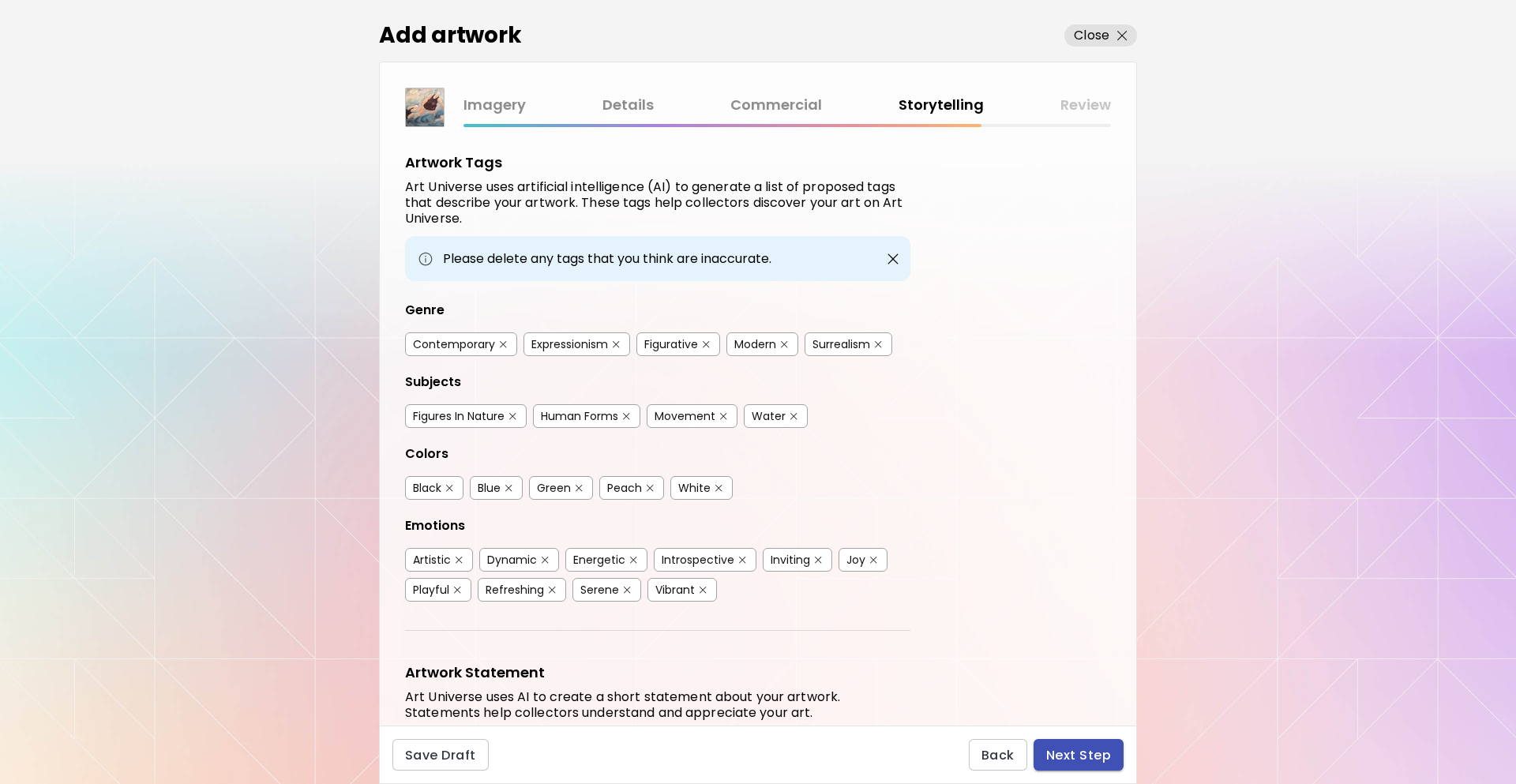
click at [1104, 749] on span "Next Step" at bounding box center [1078, 755] width 65 height 16
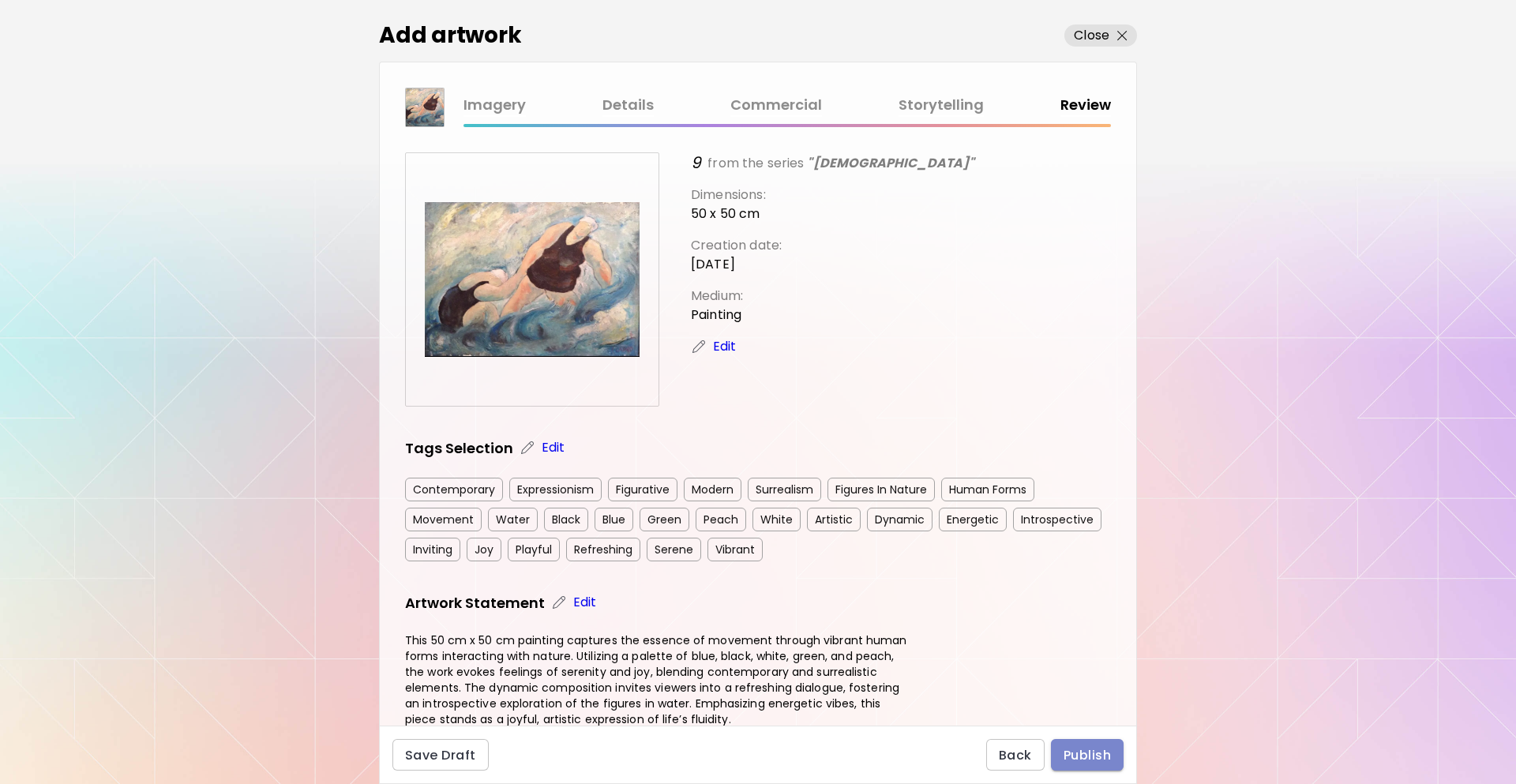
click at [1079, 755] on span "Publish" at bounding box center [1088, 755] width 47 height 16
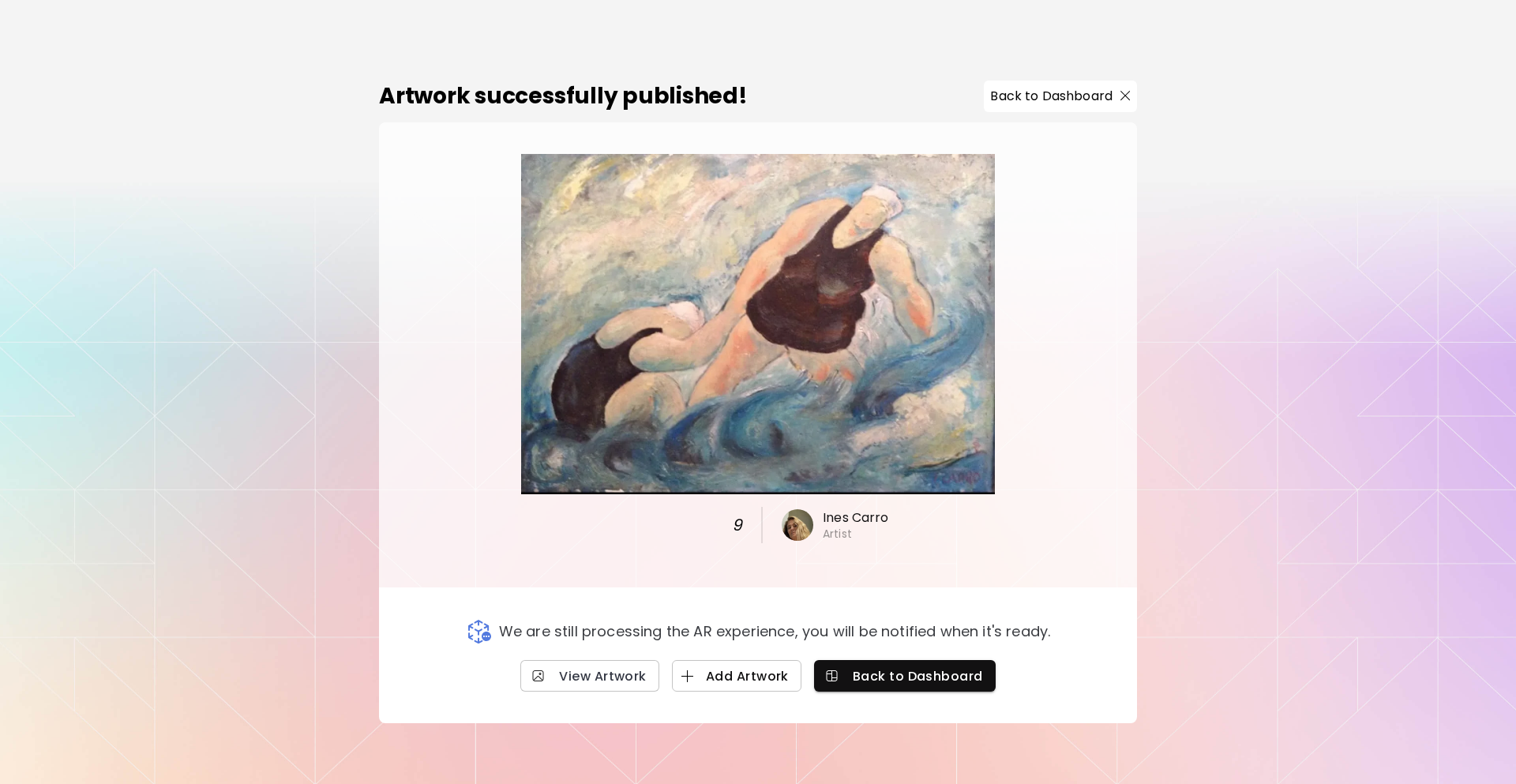
click at [755, 680] on span "Add Artwork" at bounding box center [737, 676] width 104 height 16
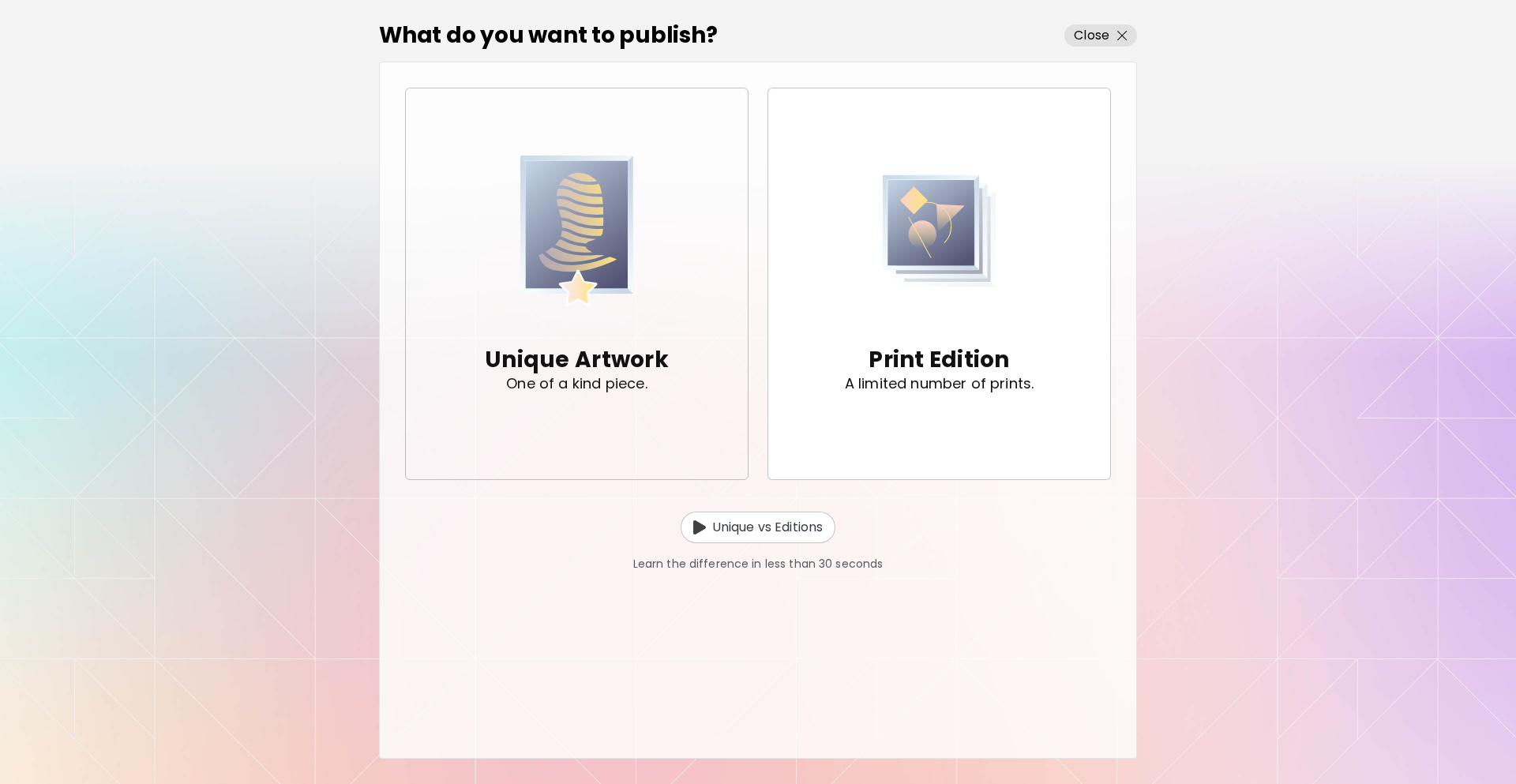
click at [678, 343] on span "Unique Artwork One of a kind piece." at bounding box center [577, 284] width 317 height 274
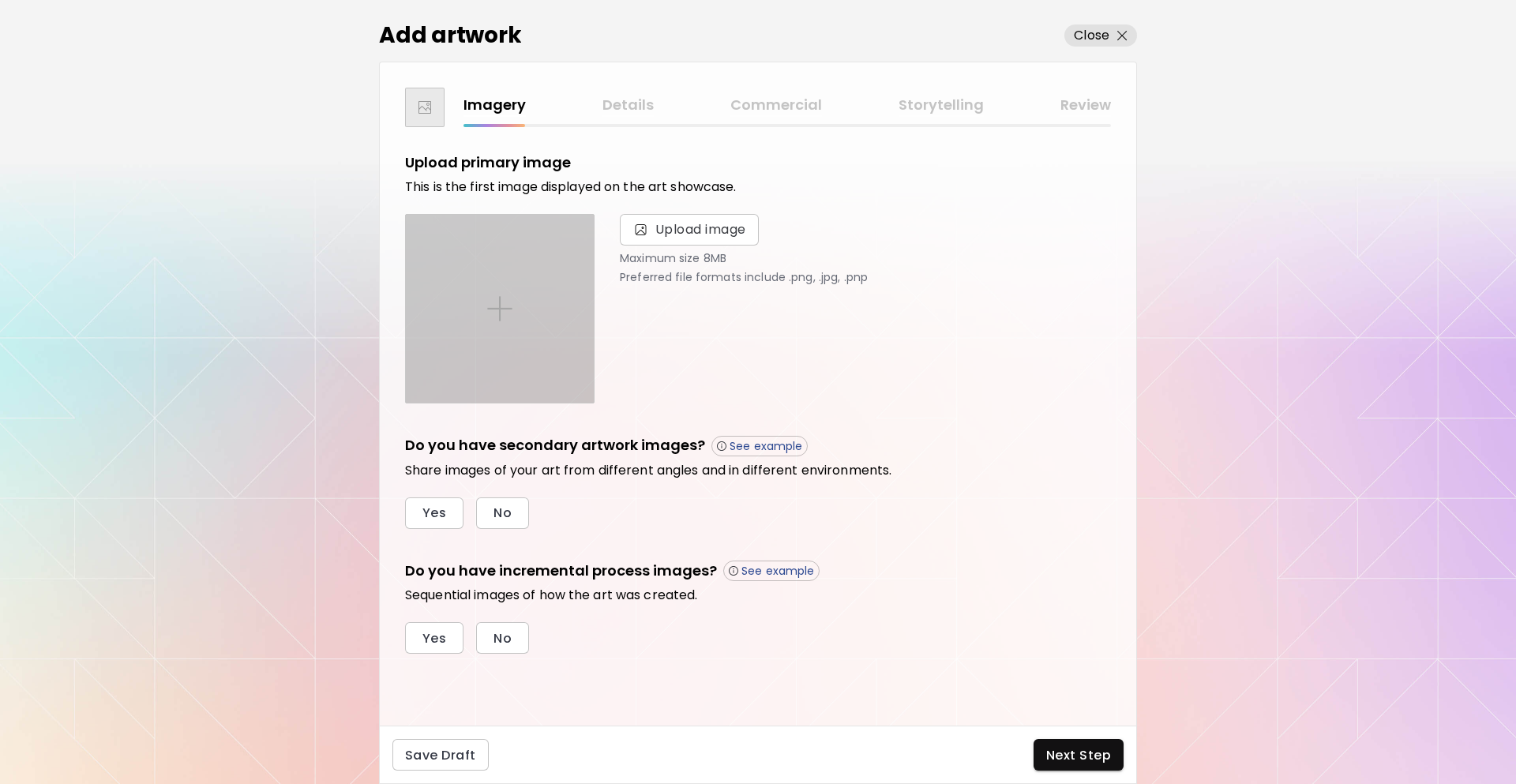
click at [499, 248] on div at bounding box center [500, 308] width 188 height 188
click at [0, 0] on input "file" at bounding box center [0, 0] width 0 height 0
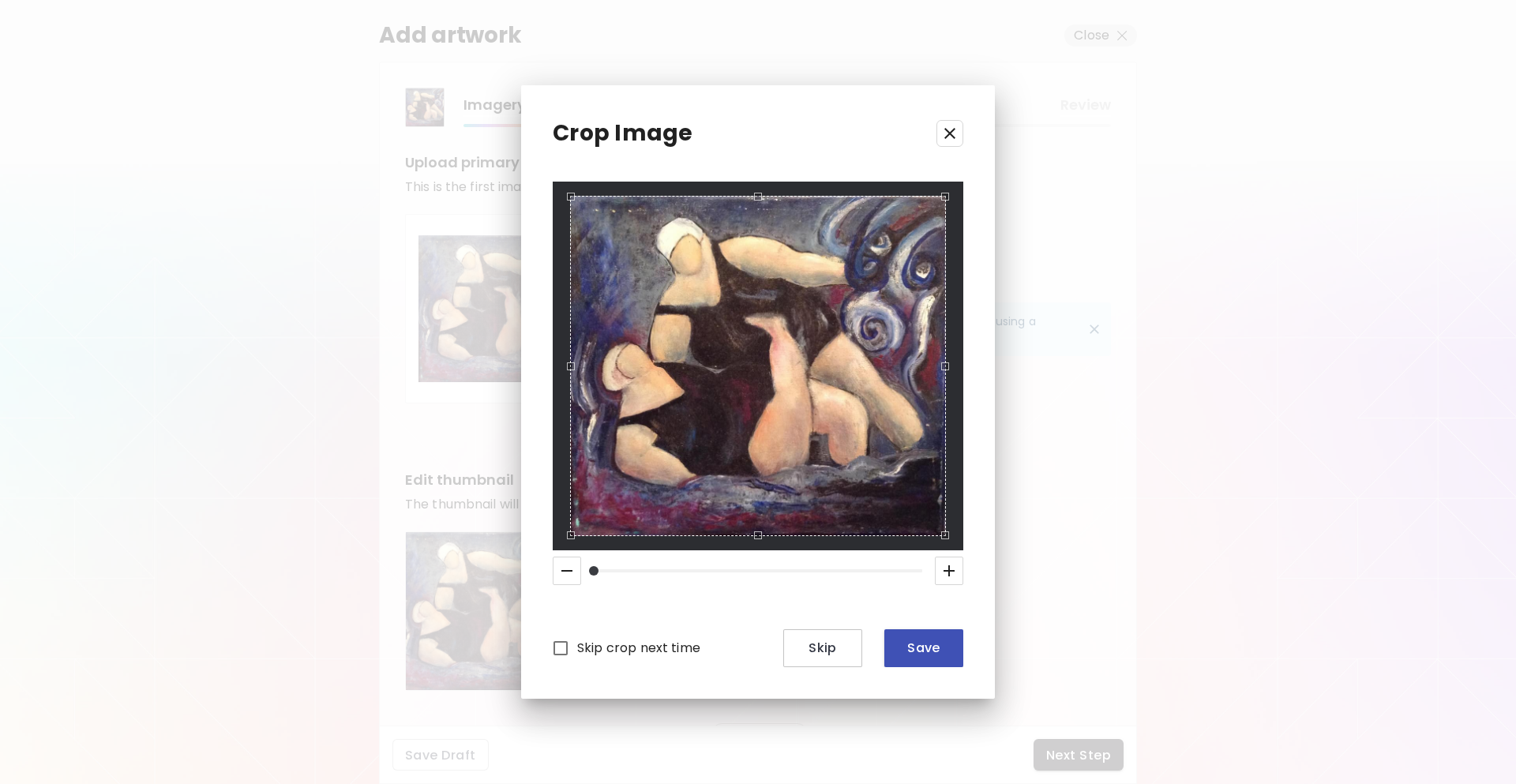
click at [915, 646] on span "Save" at bounding box center [924, 647] width 54 height 16
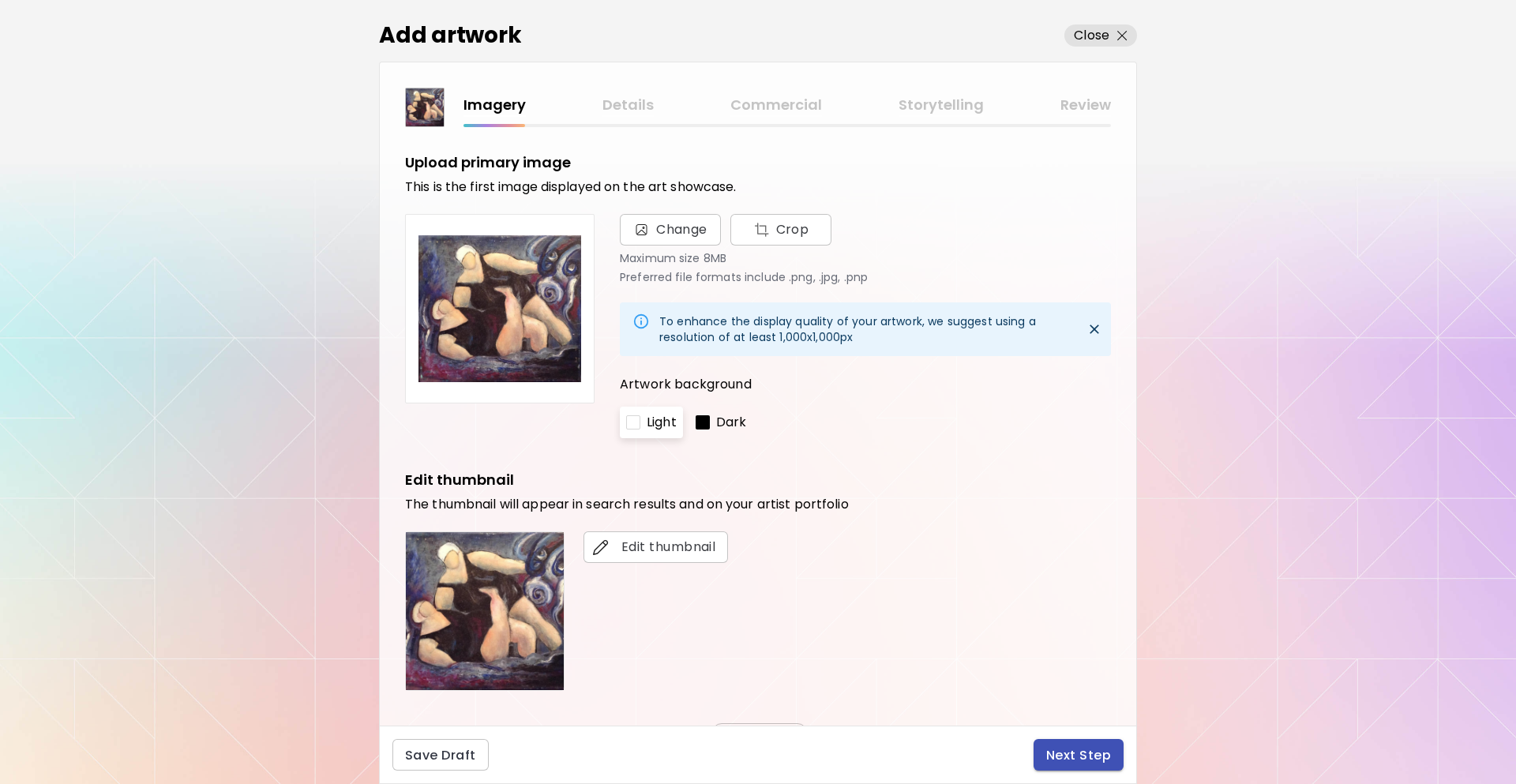
click at [1096, 749] on span "Next Step" at bounding box center [1078, 755] width 65 height 16
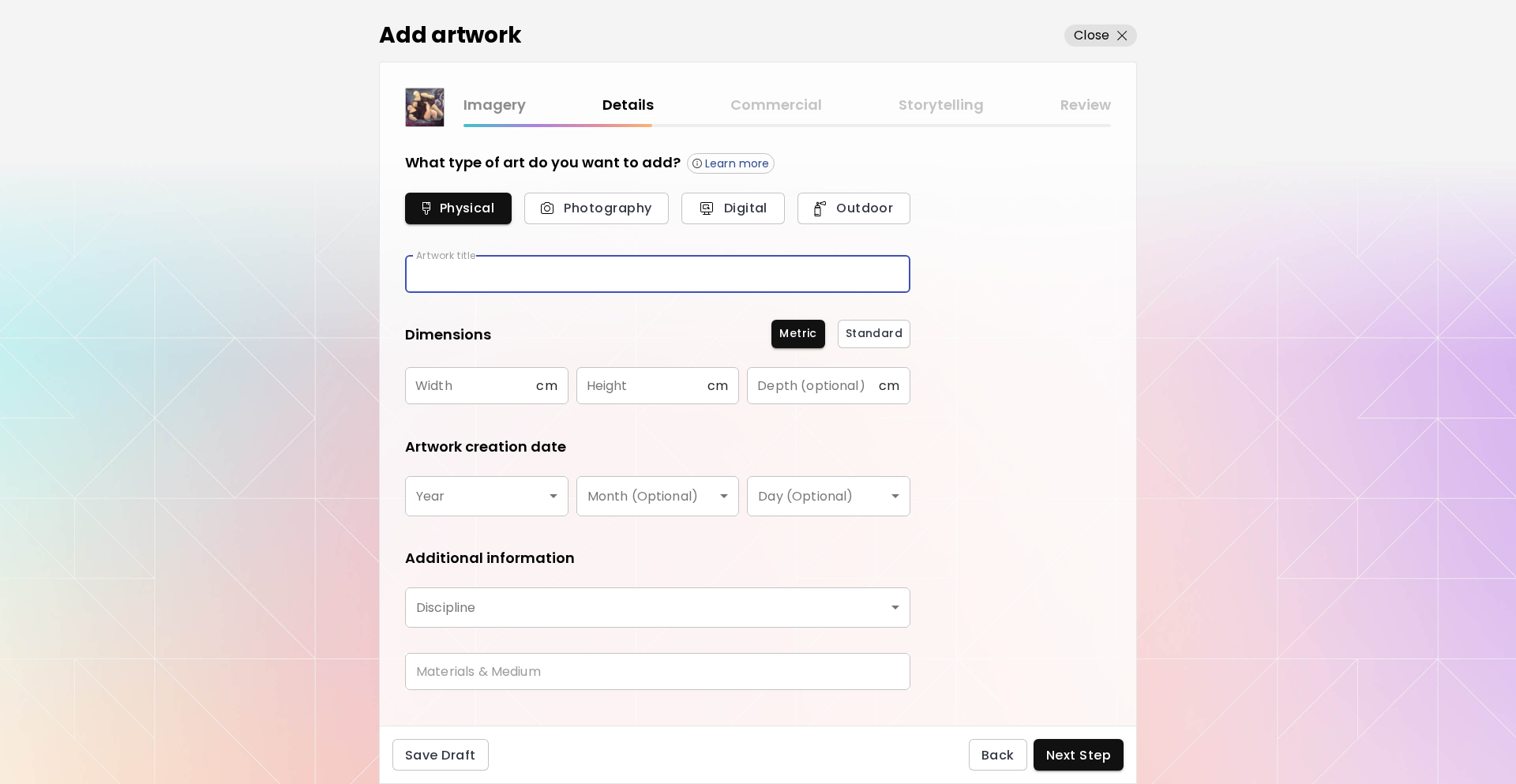
click at [630, 268] on input "text" at bounding box center [658, 274] width 505 height 37
type input "**"
click at [492, 377] on input "text" at bounding box center [471, 385] width 131 height 37
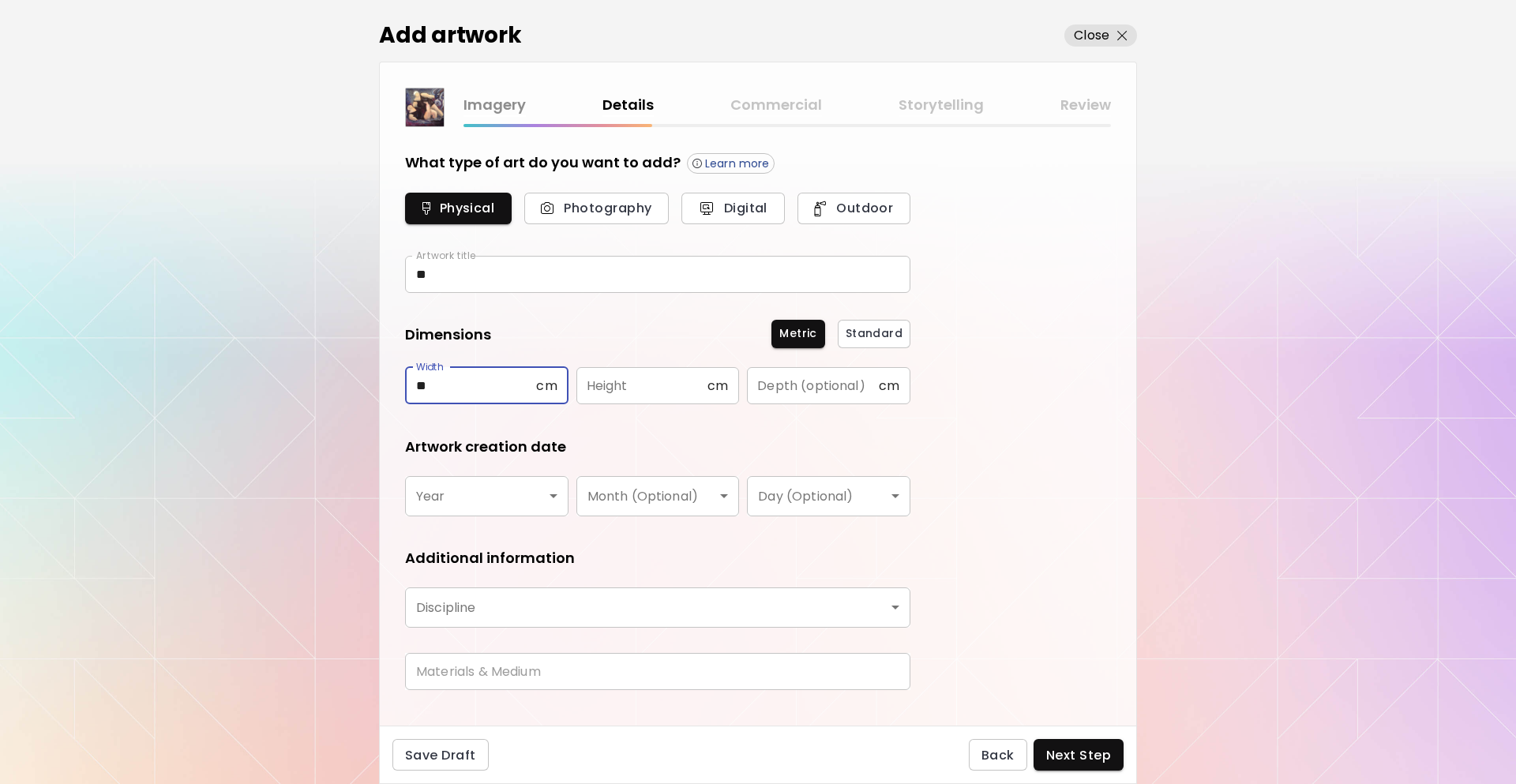
type input "**"
click at [520, 505] on body "[DOMAIN_NAME]/InesCarro Add Artwork Manage Art Edit Profile My BioLink Communit…" at bounding box center [758, 392] width 1516 height 784
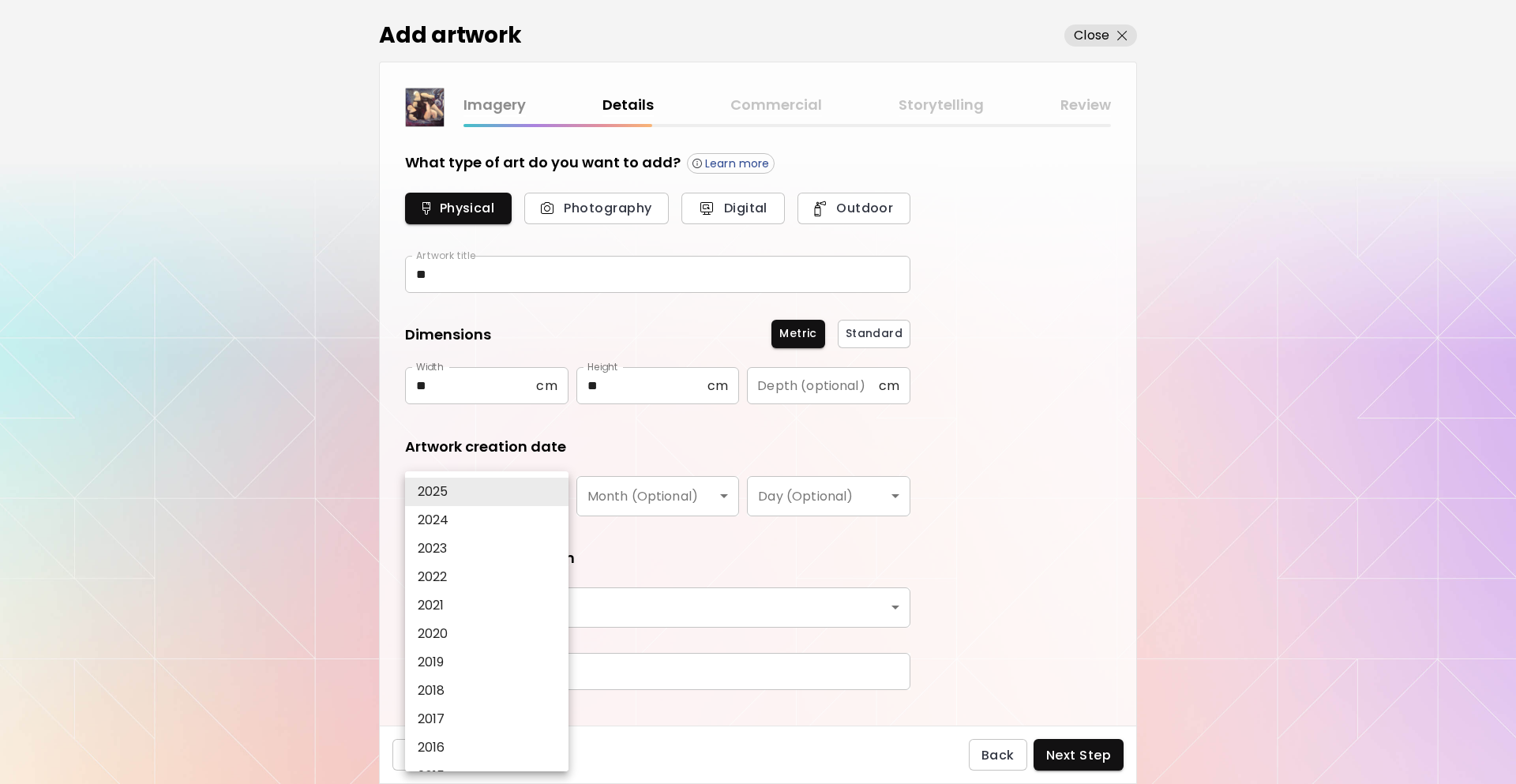
click at [455, 631] on li "2020" at bounding box center [491, 634] width 172 height 28
type input "****"
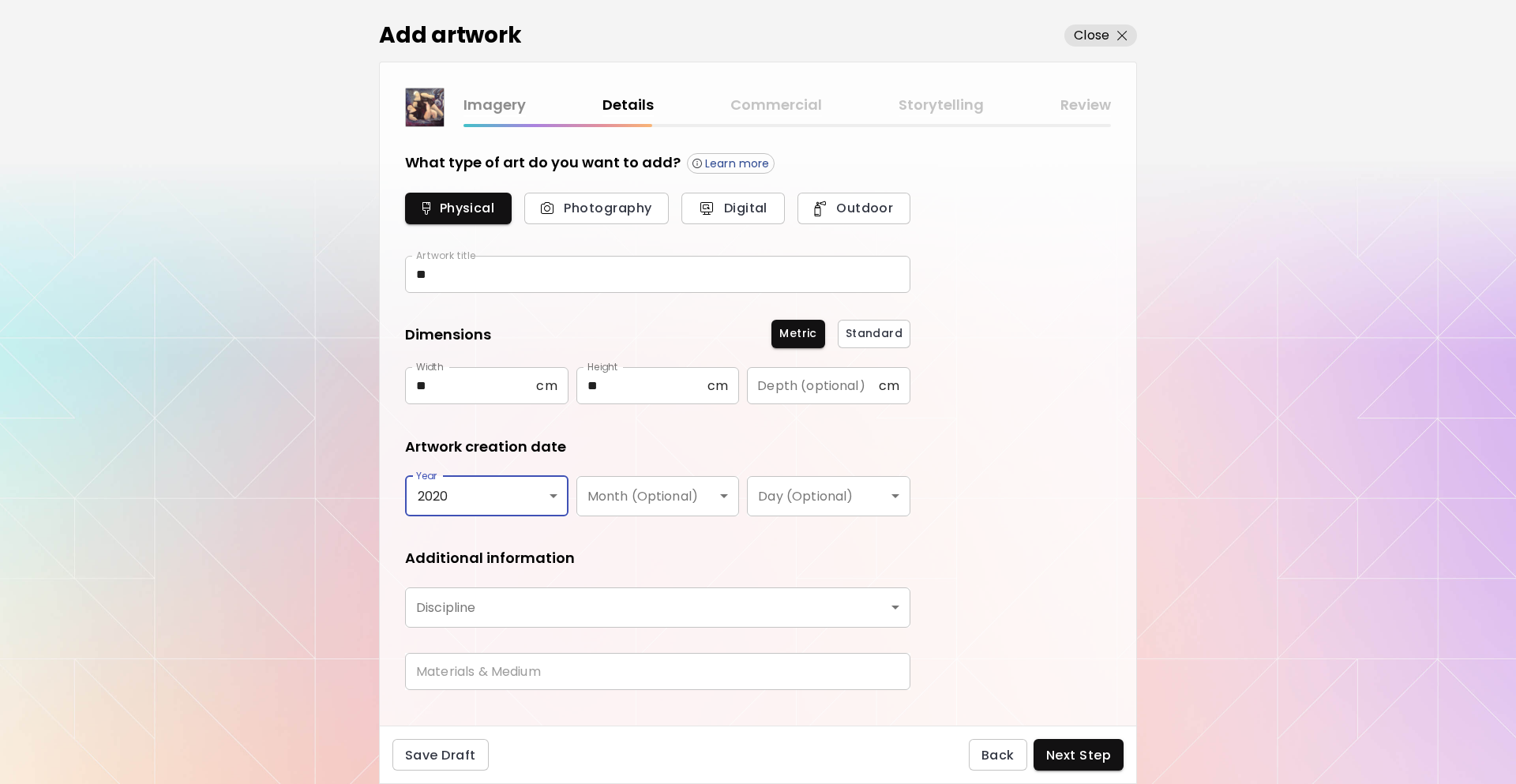
click at [591, 505] on body "[DOMAIN_NAME]/InesCarro Add Artwork Manage Art Edit Profile My BioLink Communit…" at bounding box center [758, 392] width 1516 height 784
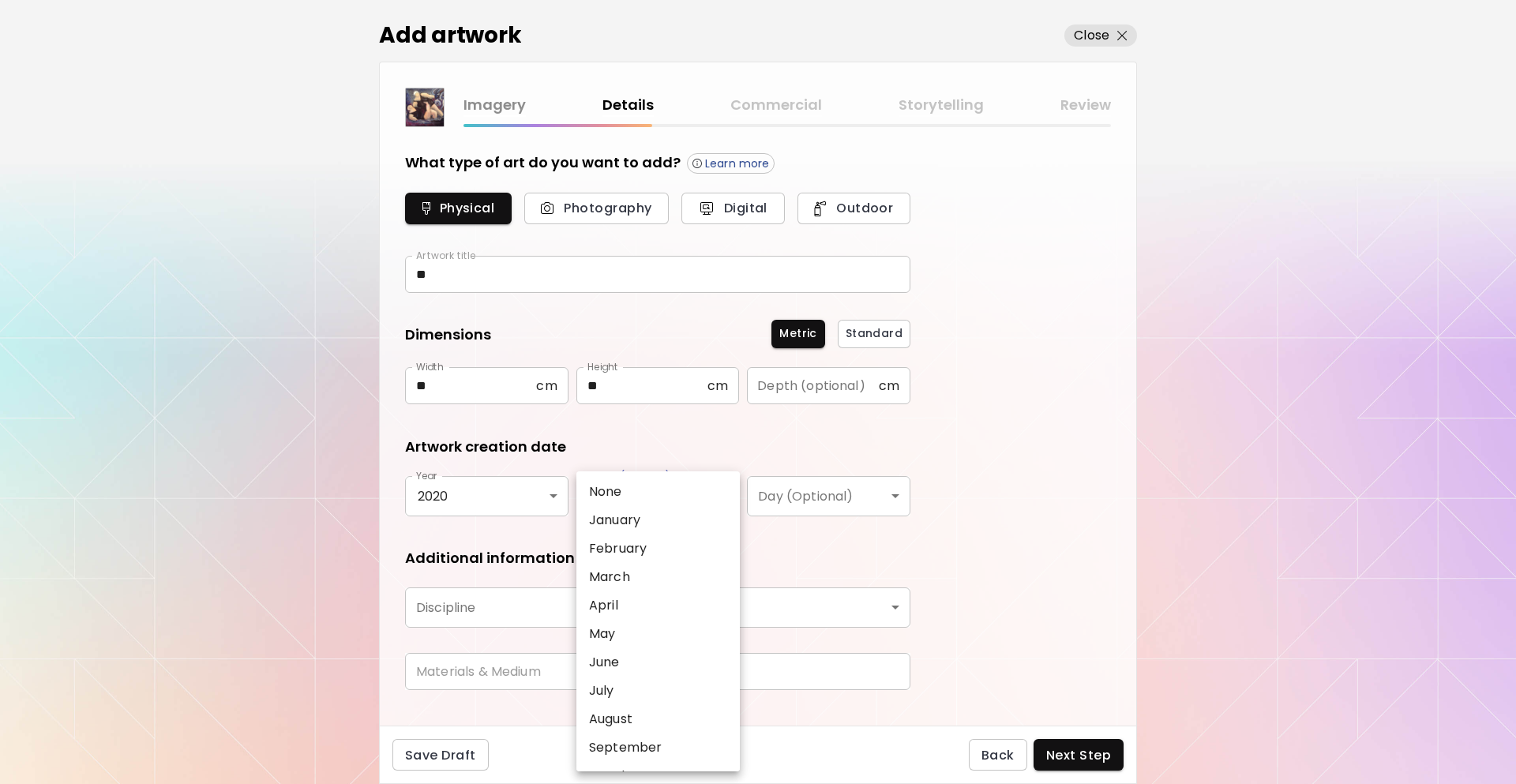
click at [645, 724] on ul "None January February March April May June July August September October Novemb…" at bounding box center [665, 663] width 179 height 383
click at [633, 709] on li "August" at bounding box center [662, 719] width 172 height 28
type input "******"
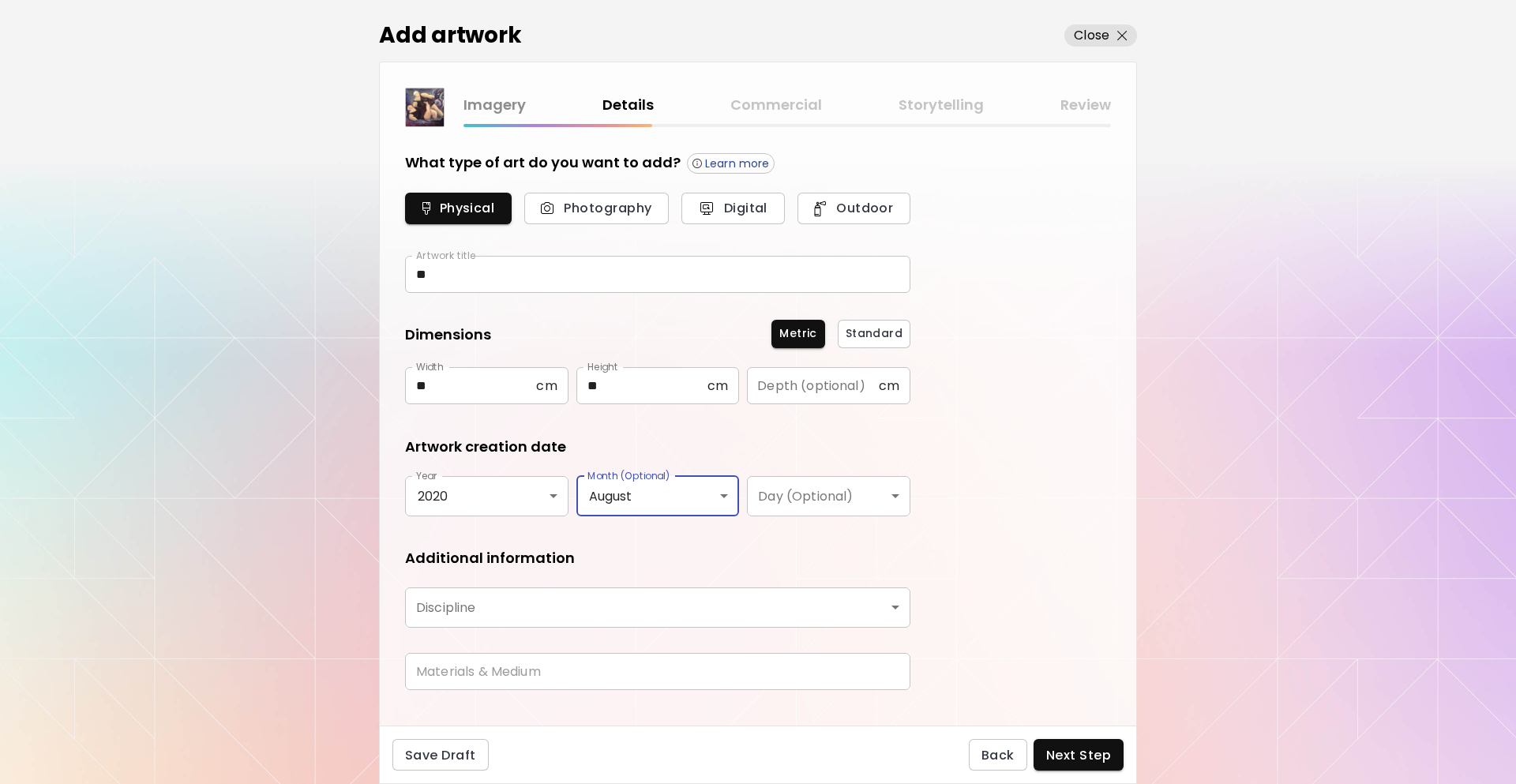
click at [601, 614] on body "[DOMAIN_NAME]/InesCarro Add Artwork Manage Art Edit Profile My BioLink Communit…" at bounding box center [758, 392] width 1516 height 784
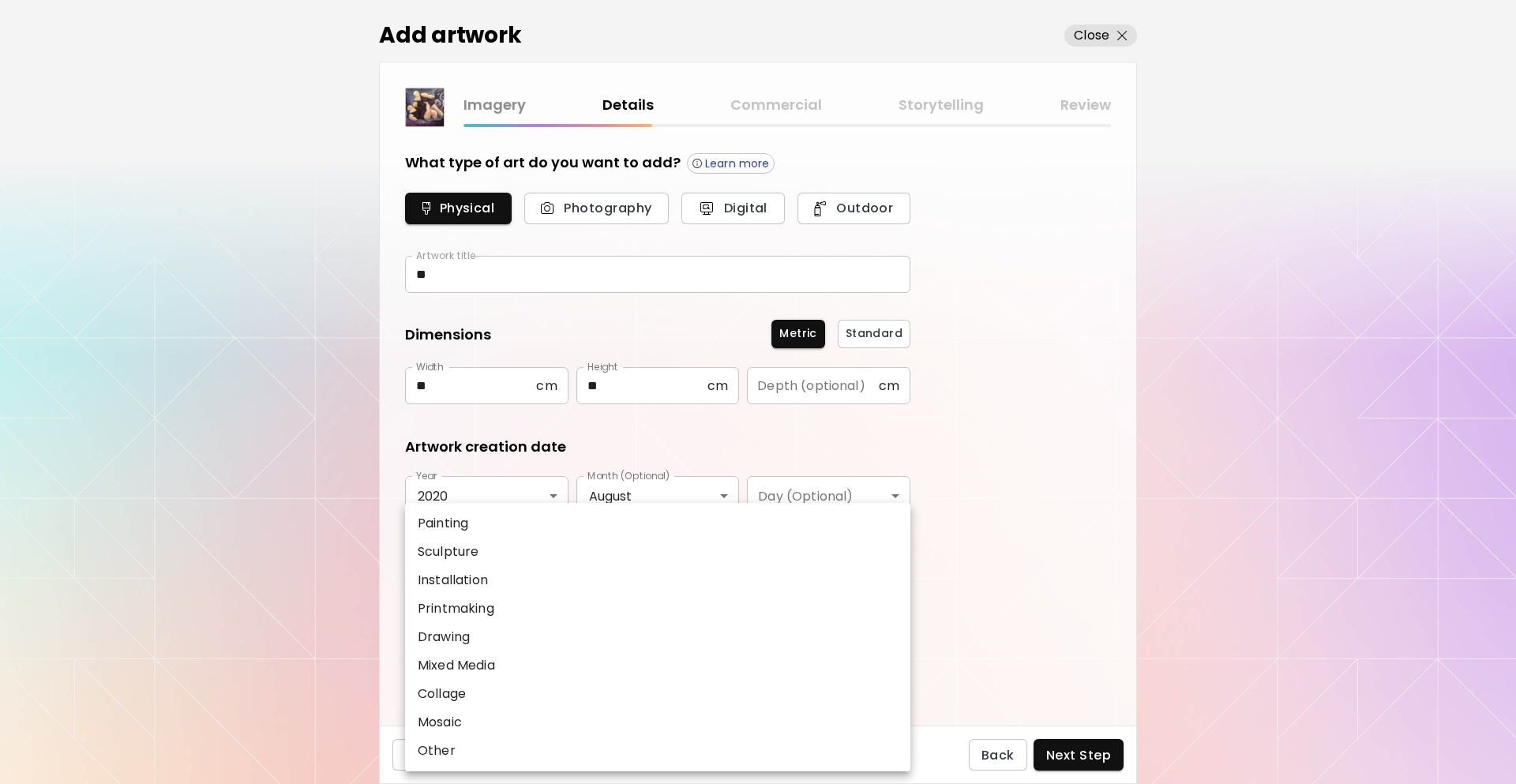
click at [481, 522] on li "Painting" at bounding box center [658, 524] width 505 height 28
type input "********"
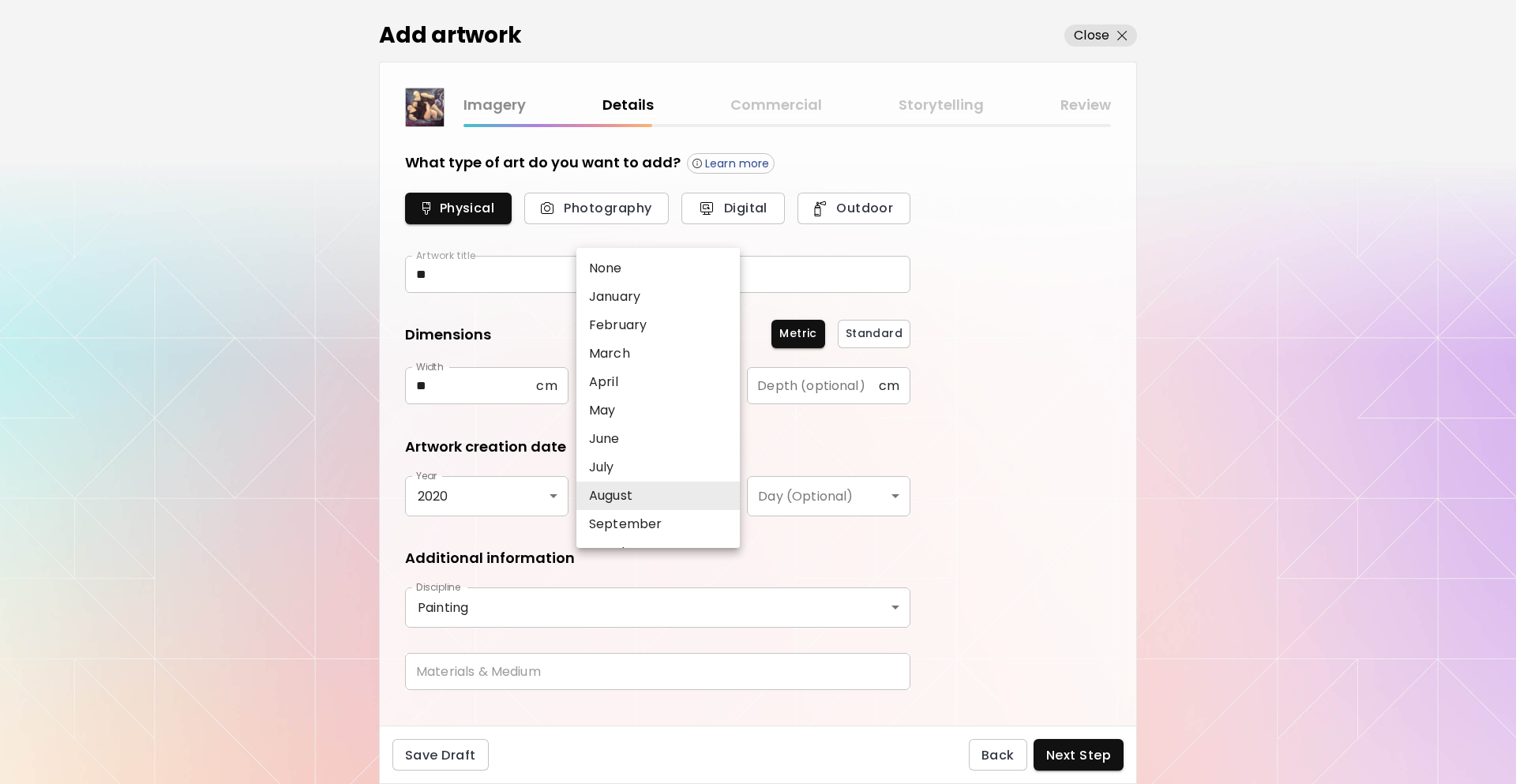
click at [679, 498] on body "[DOMAIN_NAME]/InesCarro Add Artwork Manage Art Edit Profile My BioLink Communit…" at bounding box center [758, 392] width 1516 height 784
click at [486, 672] on div at bounding box center [758, 392] width 1516 height 784
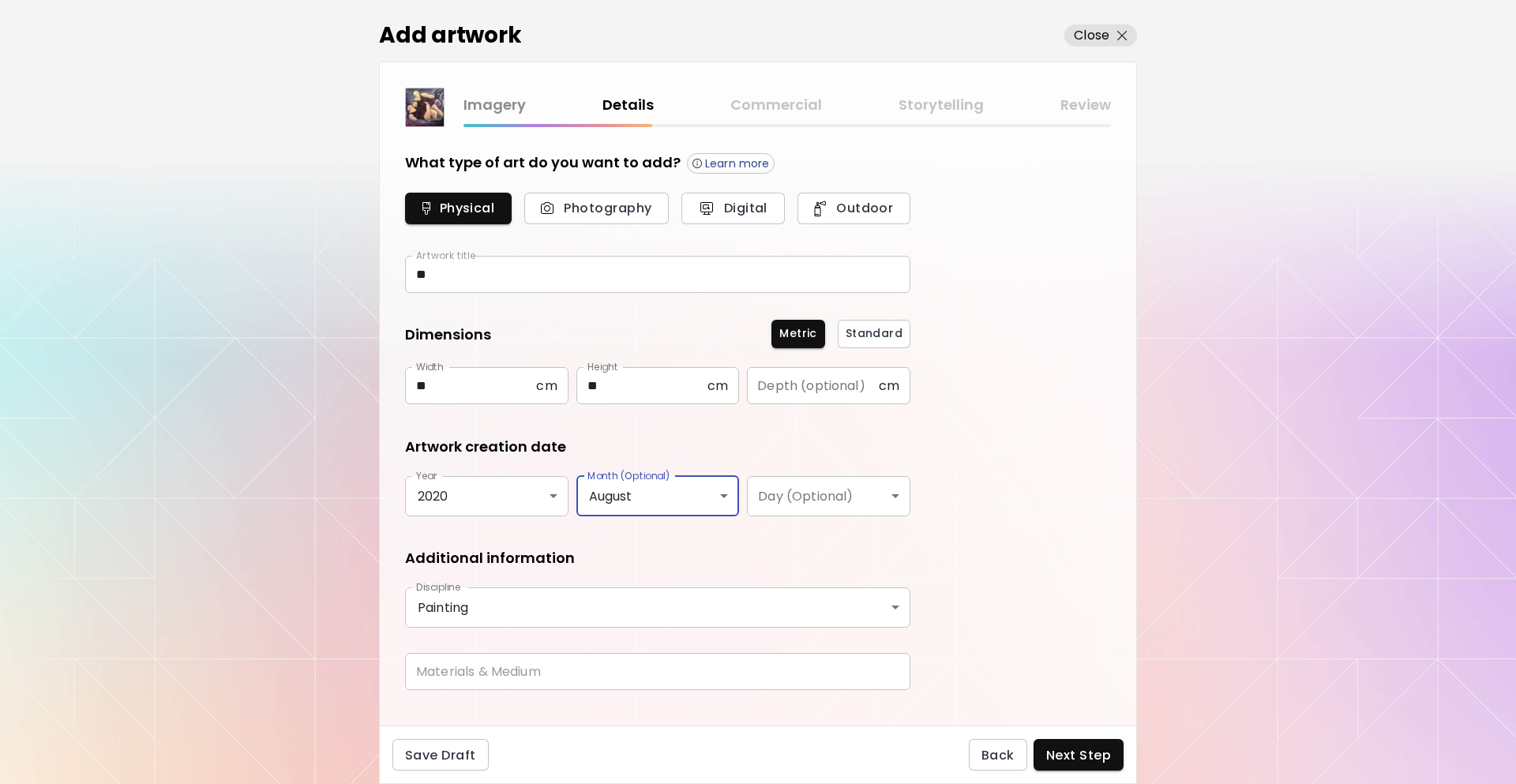
click at [486, 677] on div "None January February March April May June July August September October Novemb…" at bounding box center [758, 392] width 1516 height 784
click at [490, 671] on input "text" at bounding box center [658, 671] width 505 height 37
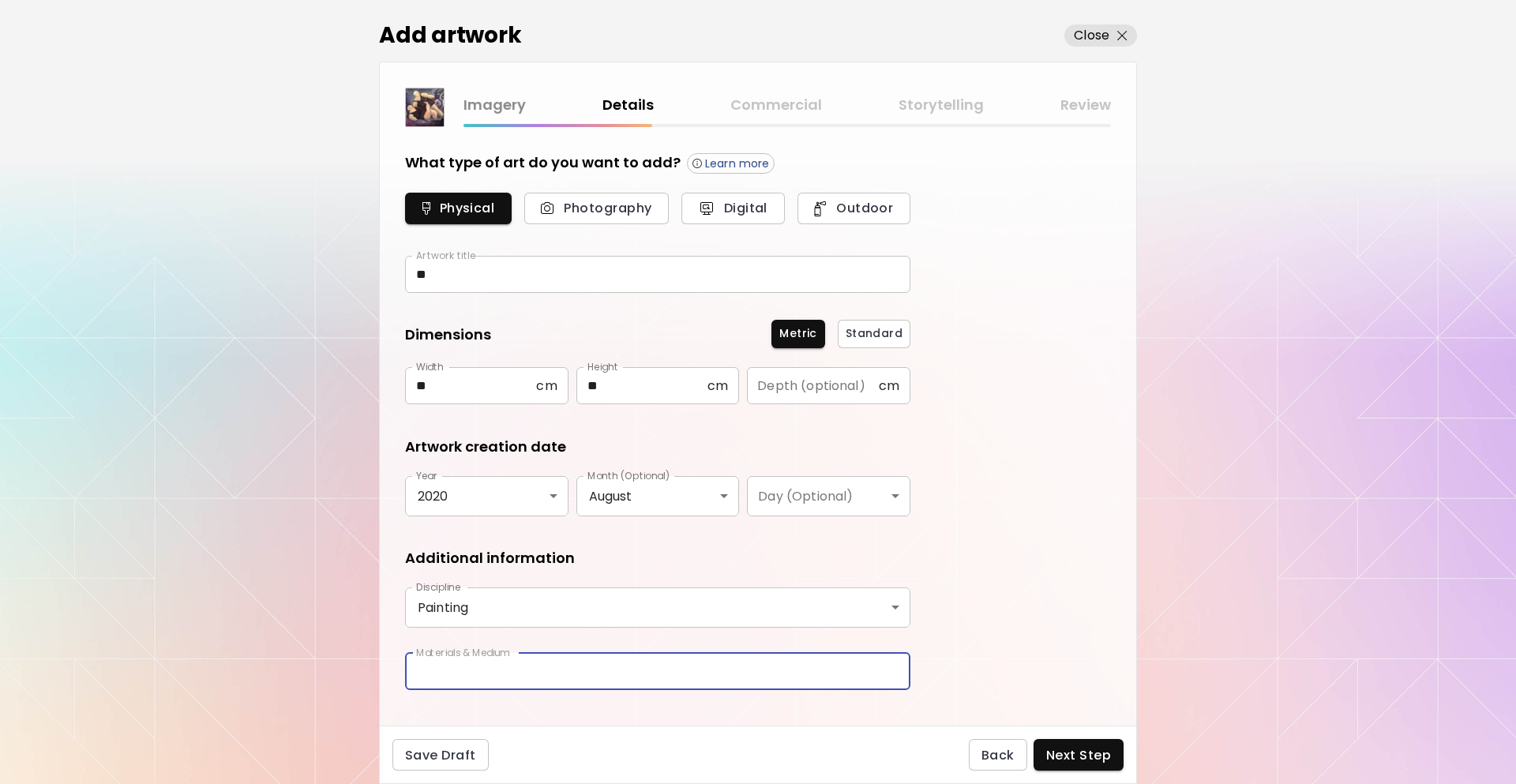
type input "********"
click at [1080, 753] on span "Next Step" at bounding box center [1078, 755] width 65 height 16
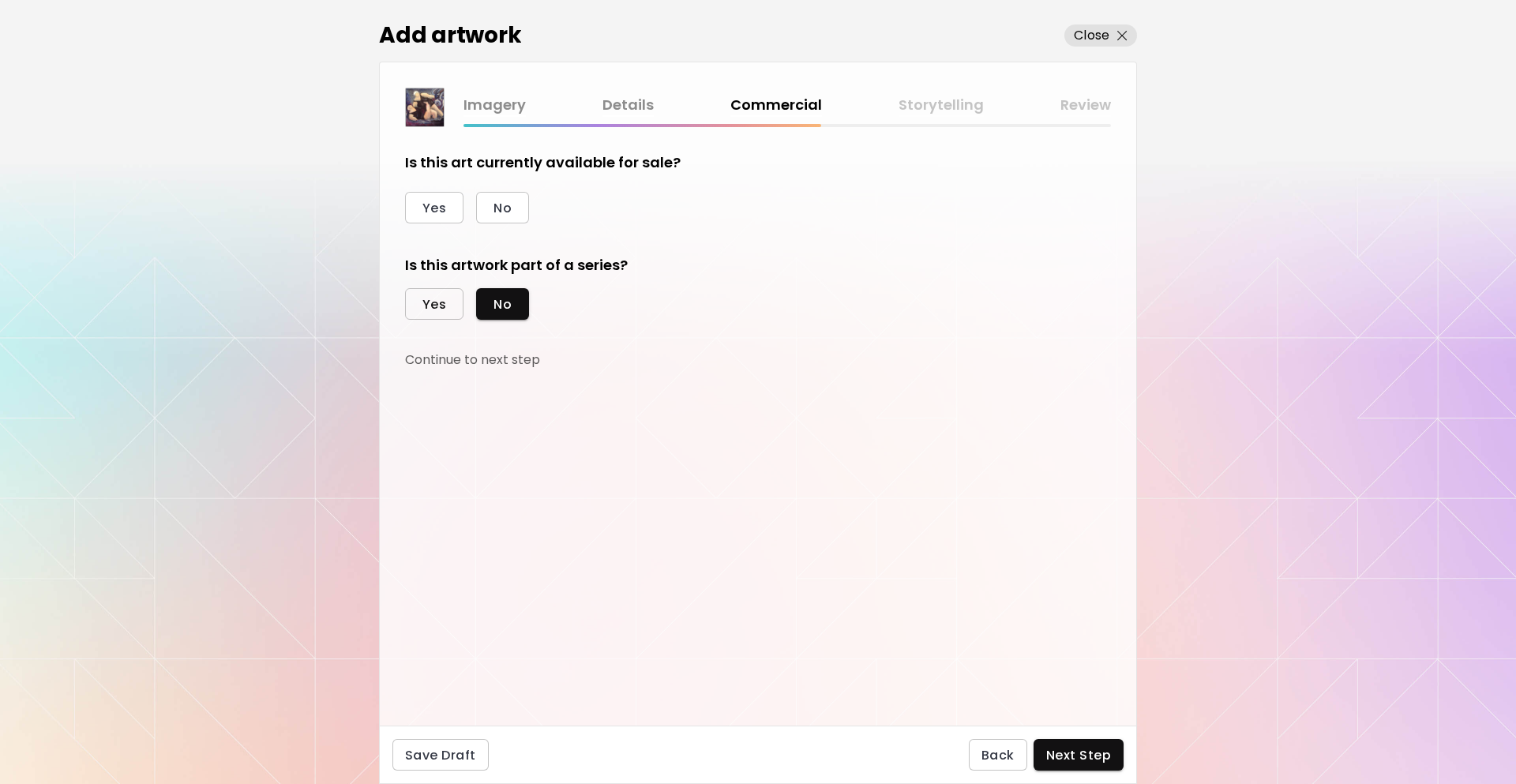
click at [449, 298] on button "Yes" at bounding box center [435, 304] width 59 height 31
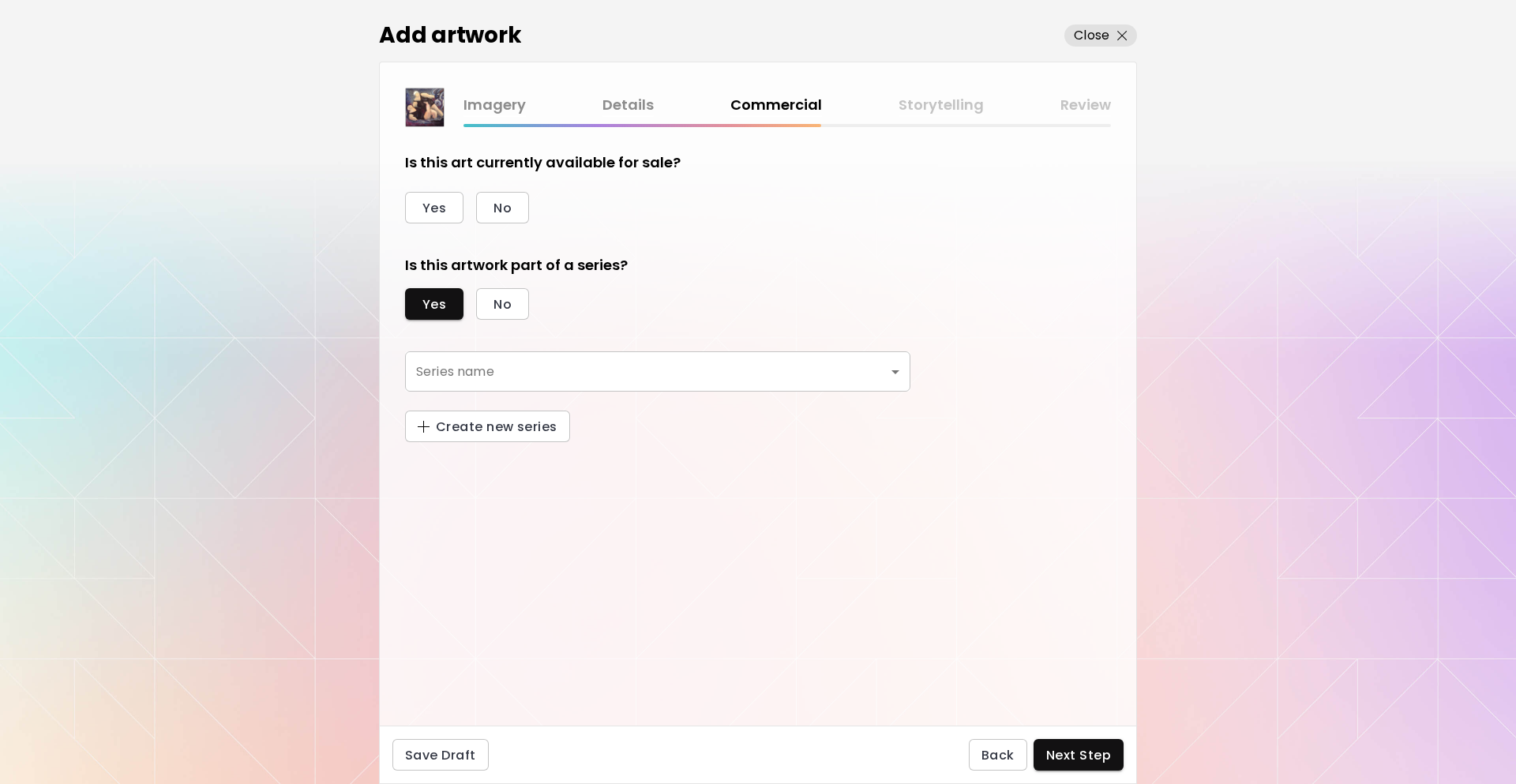
click at [542, 390] on div "Series name ​ Series name" at bounding box center [658, 381] width 505 height 59
click at [537, 367] on body "[DOMAIN_NAME]/InesCarro Add Artwork Manage Art Edit Profile My BioLink Communit…" at bounding box center [758, 392] width 1516 height 784
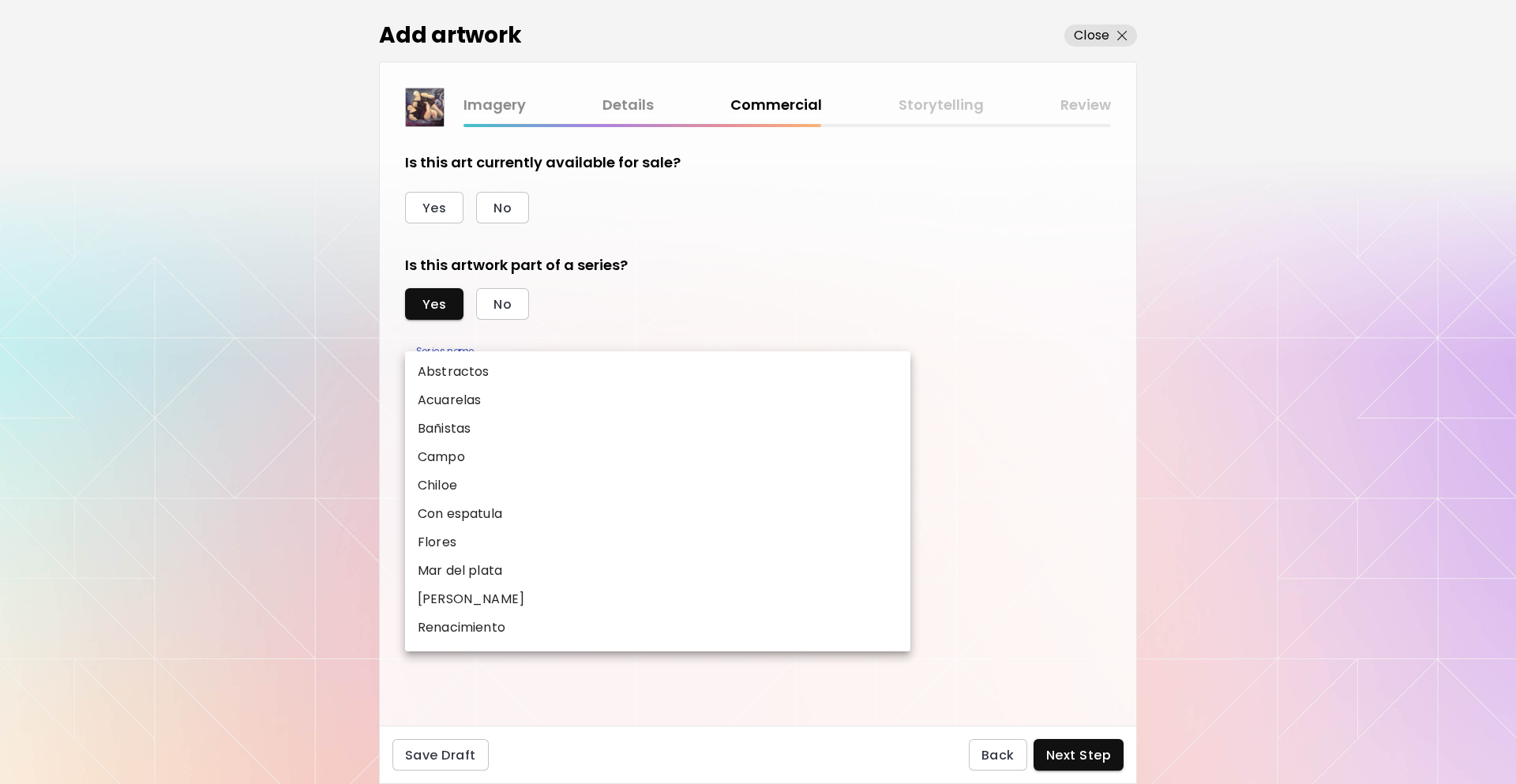
click at [519, 431] on li "Bañistas" at bounding box center [658, 429] width 505 height 28
type input "********"
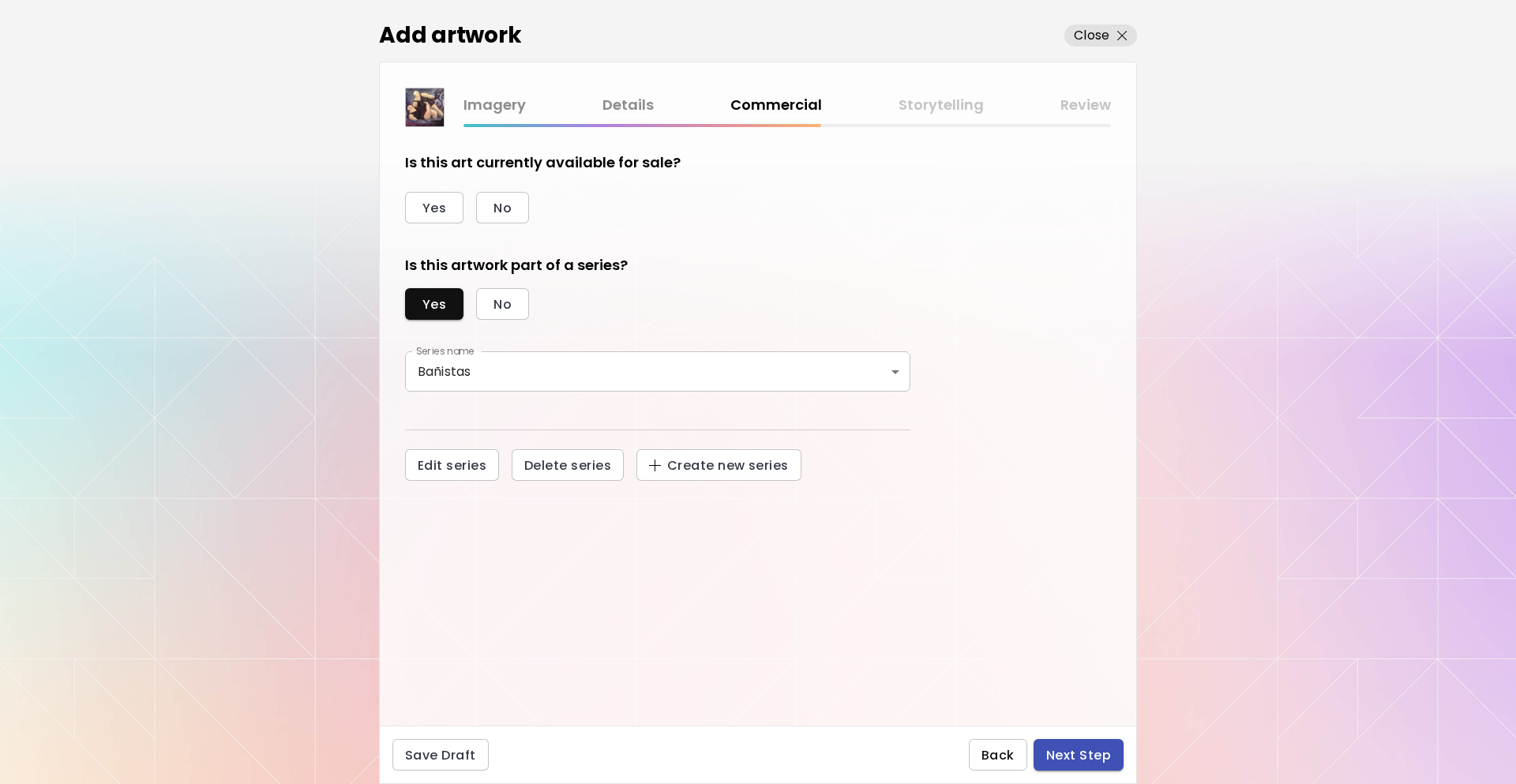
drag, startPoint x: 1024, startPoint y: 759, endPoint x: 1051, endPoint y: 755, distance: 27.3
click at [1051, 755] on div "Back Next Step" at bounding box center [1046, 755] width 155 height 31
click at [1056, 755] on span "Next Step" at bounding box center [1078, 755] width 65 height 16
click at [500, 207] on span "No" at bounding box center [502, 207] width 18 height 16
click at [1117, 751] on button "Next Step" at bounding box center [1078, 755] width 90 height 31
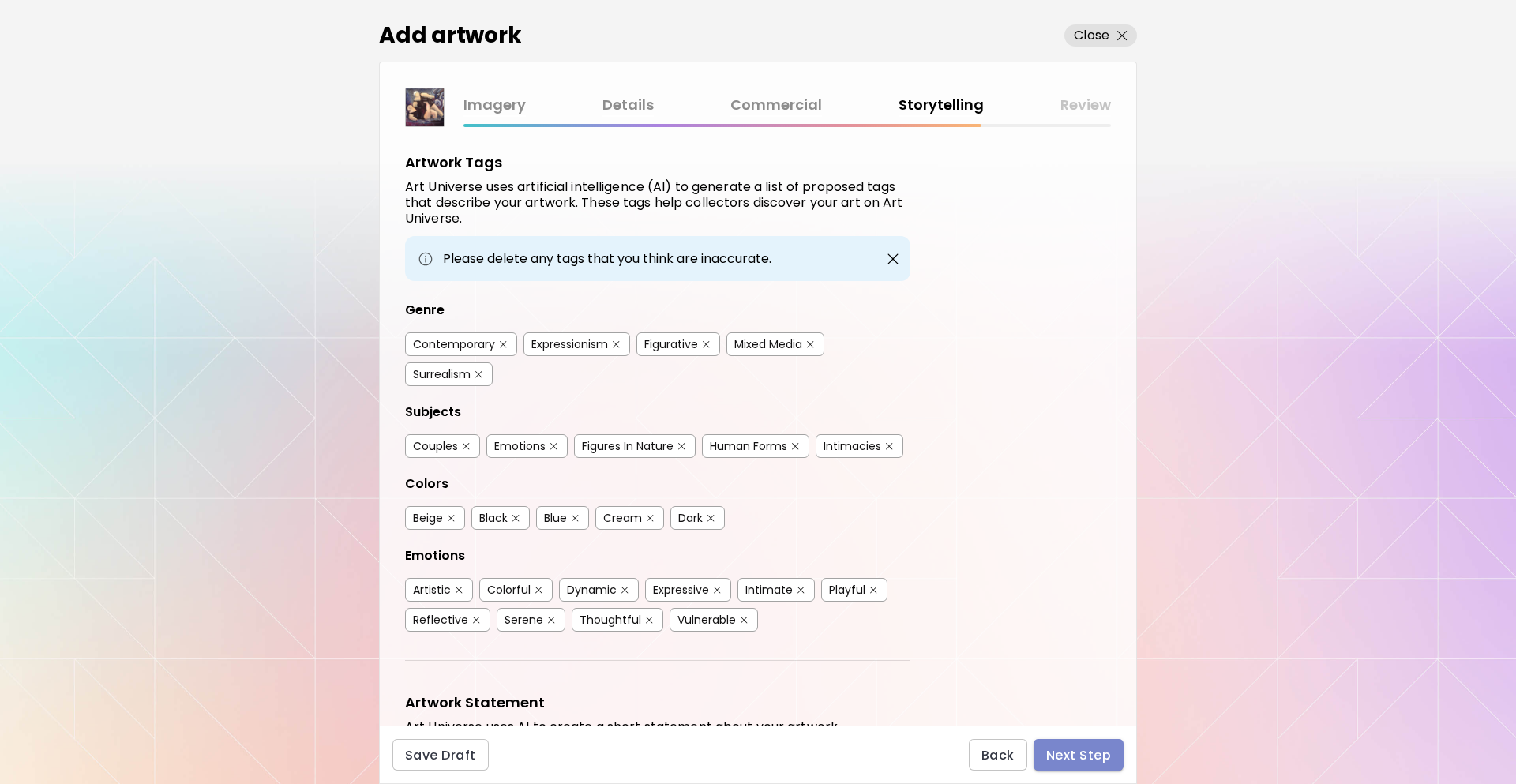
click at [1095, 756] on span "Next Step" at bounding box center [1078, 755] width 65 height 16
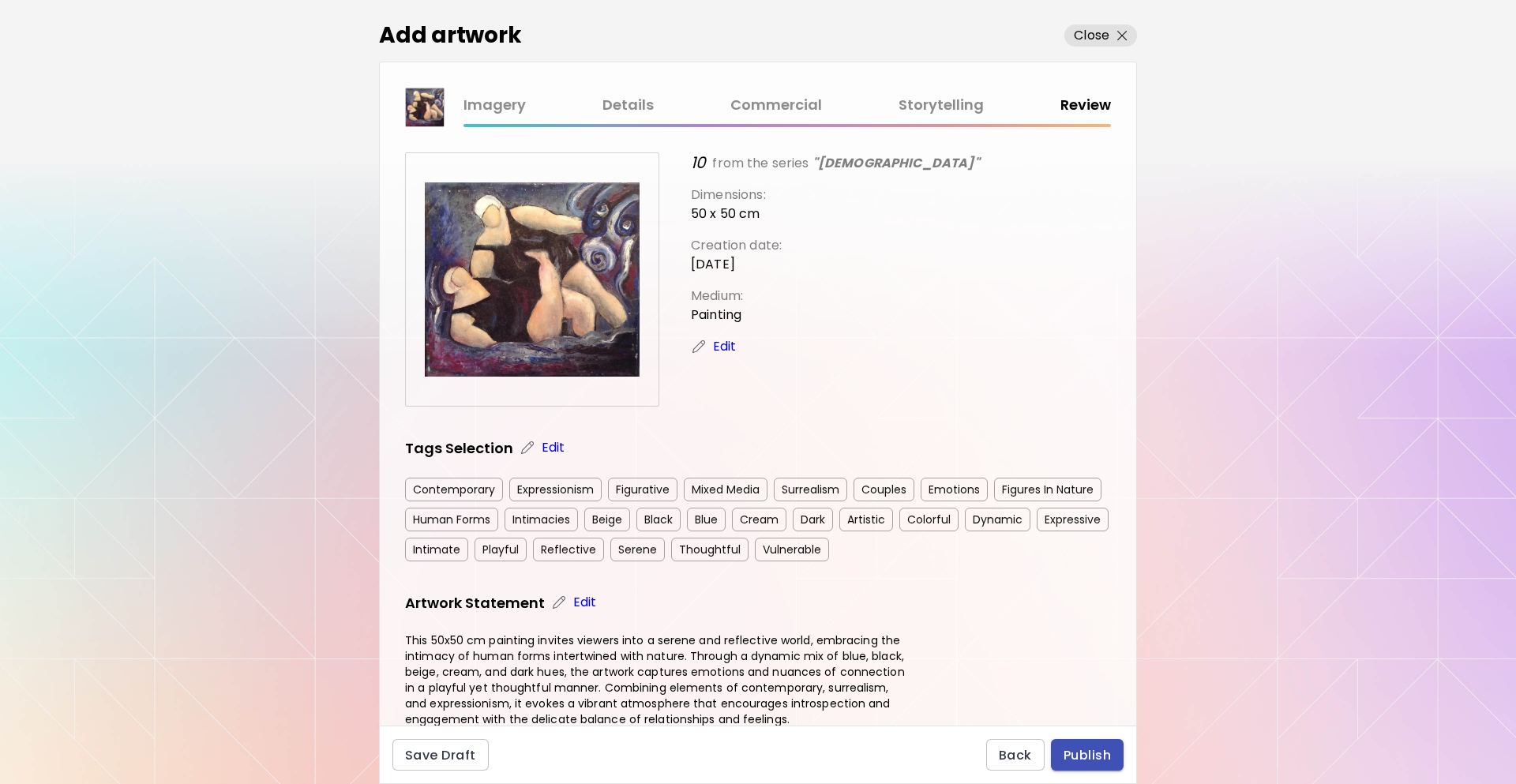
click at [1089, 757] on span "Publish" at bounding box center [1088, 755] width 47 height 16
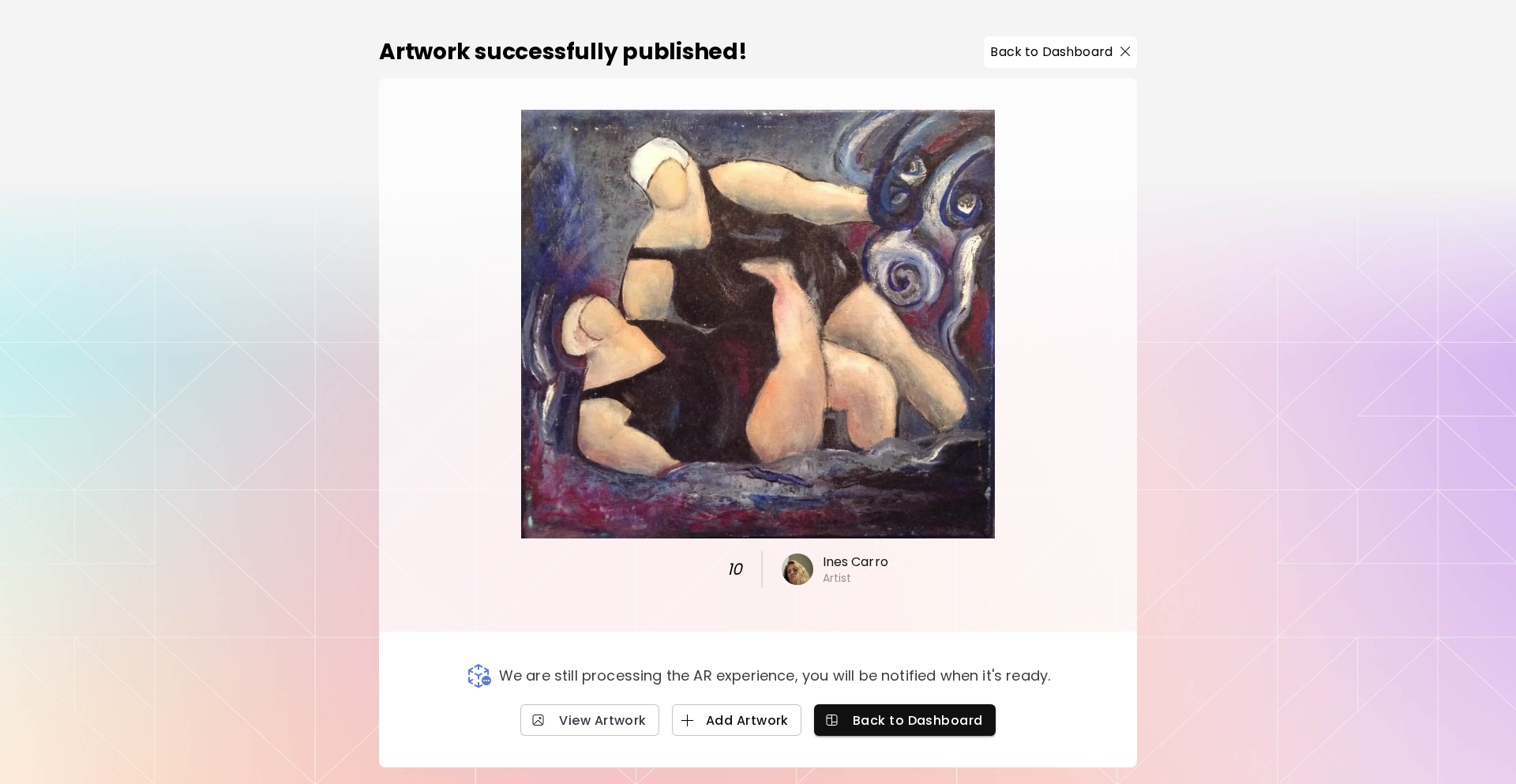
click at [782, 717] on span "Add Artwork" at bounding box center [737, 719] width 104 height 16
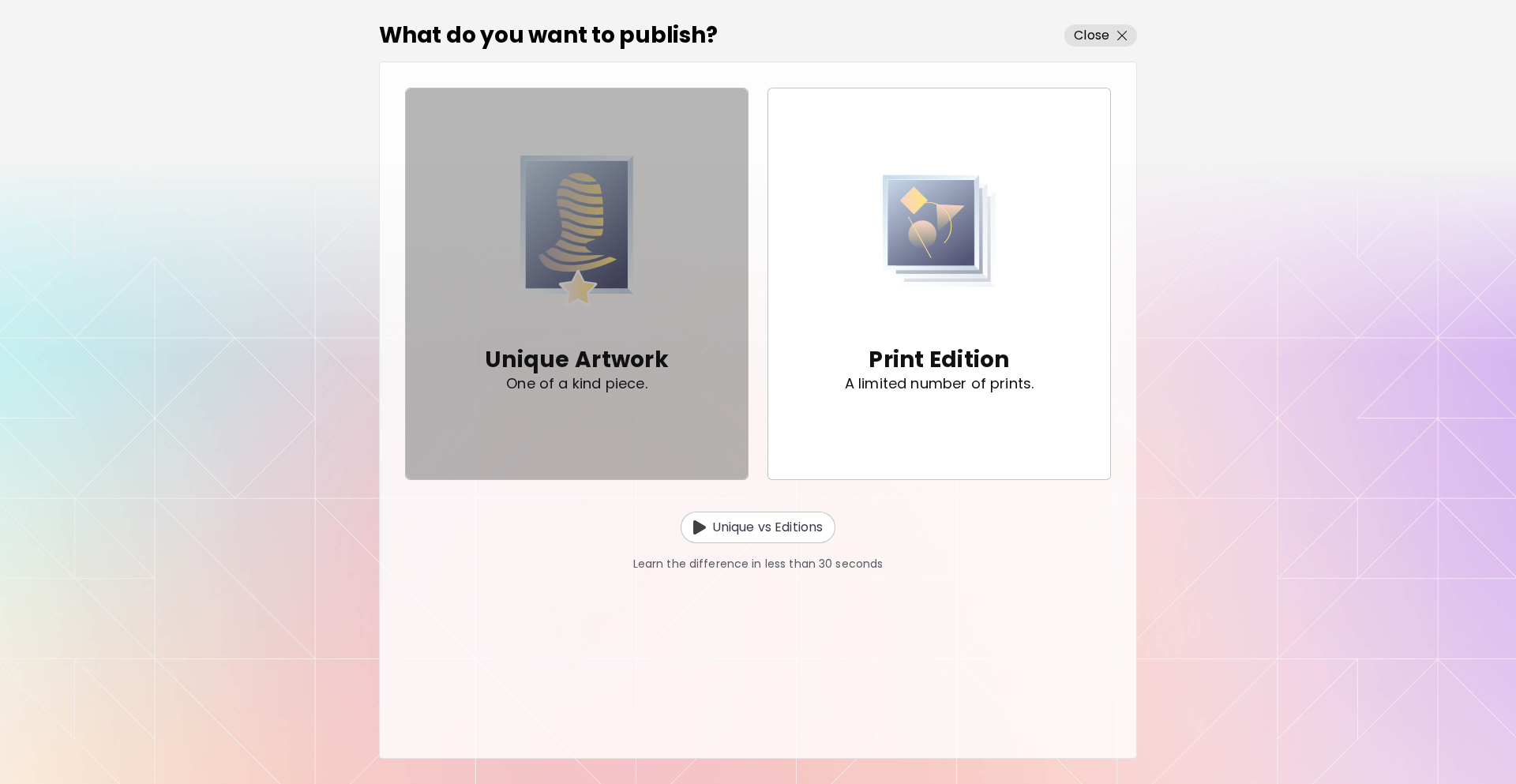
click at [577, 356] on p "Unique Artwork" at bounding box center [577, 360] width 184 height 31
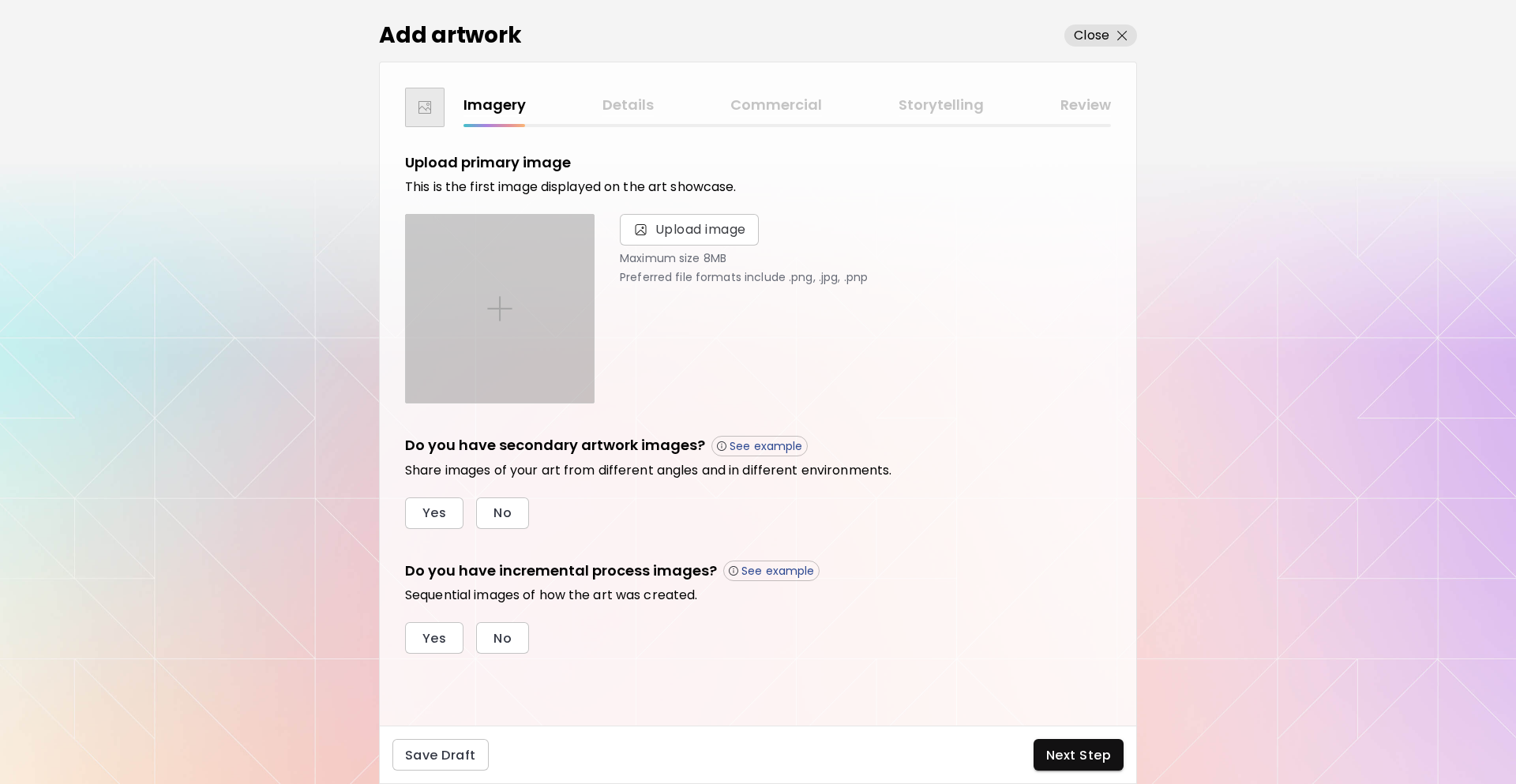
click at [564, 312] on div at bounding box center [500, 308] width 188 height 188
click at [0, 0] on input "file" at bounding box center [0, 0] width 0 height 0
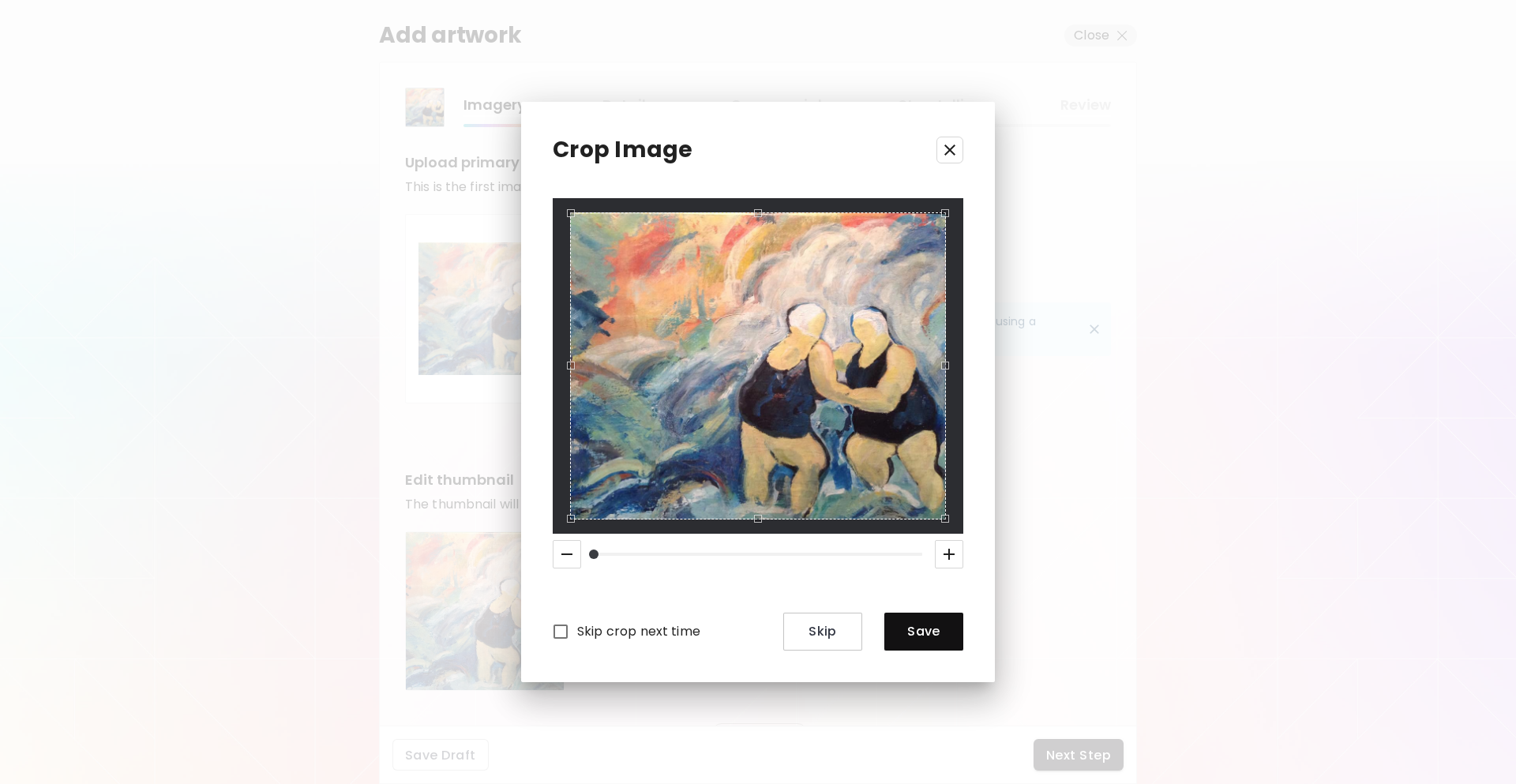
click at [940, 651] on div "Crop Image Skip crop next time Skip Save" at bounding box center [758, 391] width 474 height 580
click at [940, 632] on span "Save" at bounding box center [924, 630] width 54 height 16
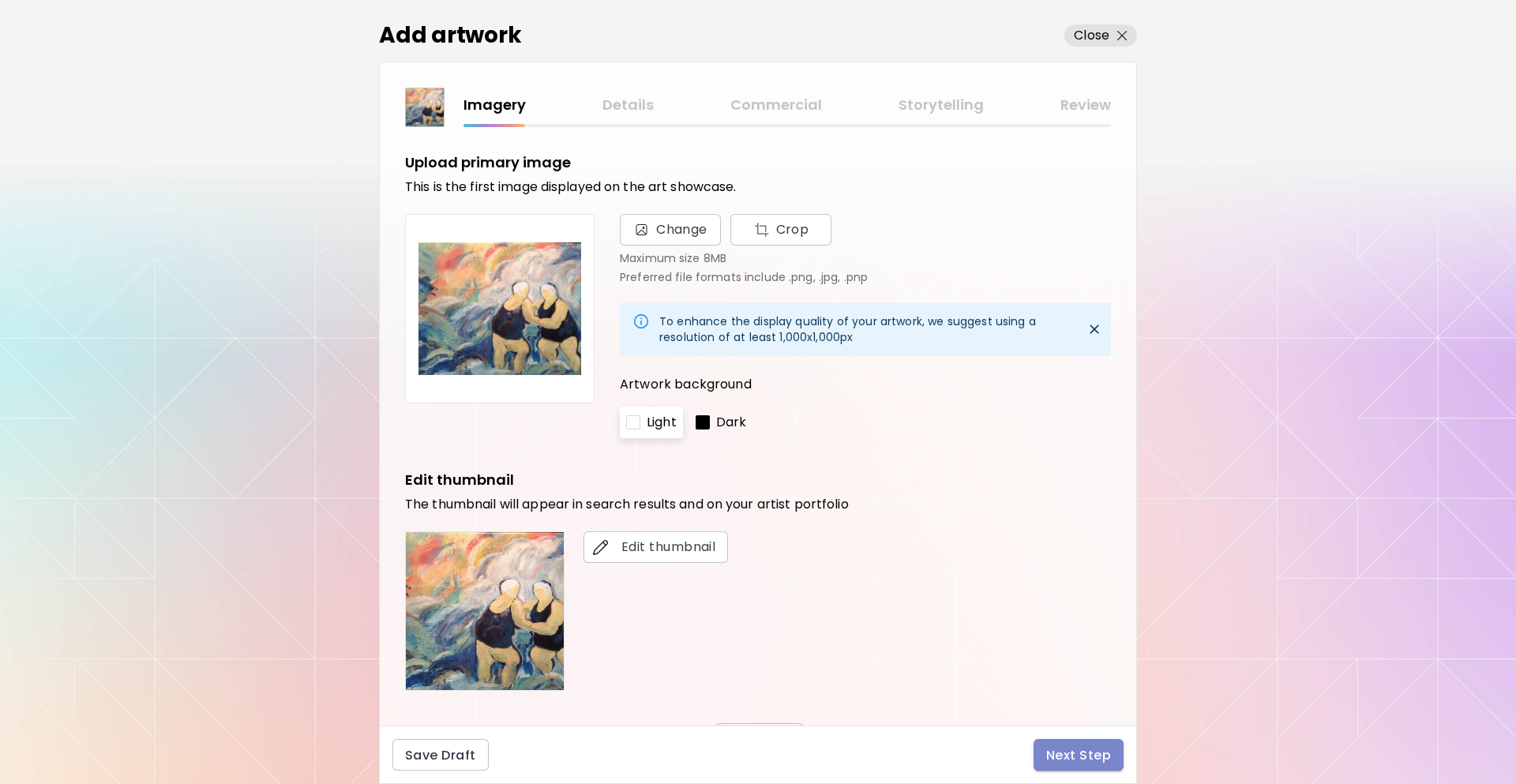
click at [1088, 744] on button "Next Step" at bounding box center [1078, 755] width 90 height 31
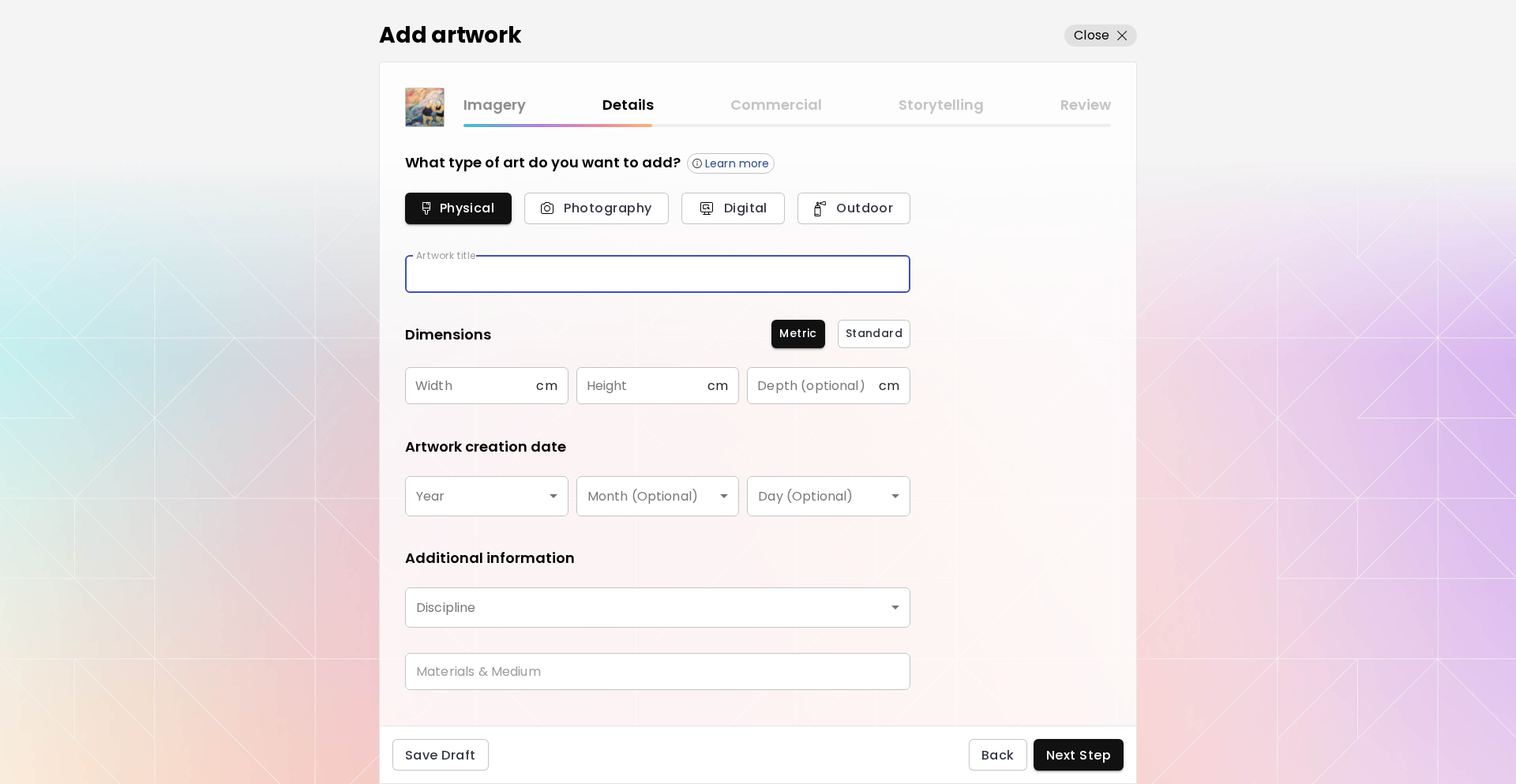
click at [531, 274] on input "text" at bounding box center [658, 274] width 505 height 37
type input "**"
click at [449, 377] on input "text" at bounding box center [471, 385] width 131 height 37
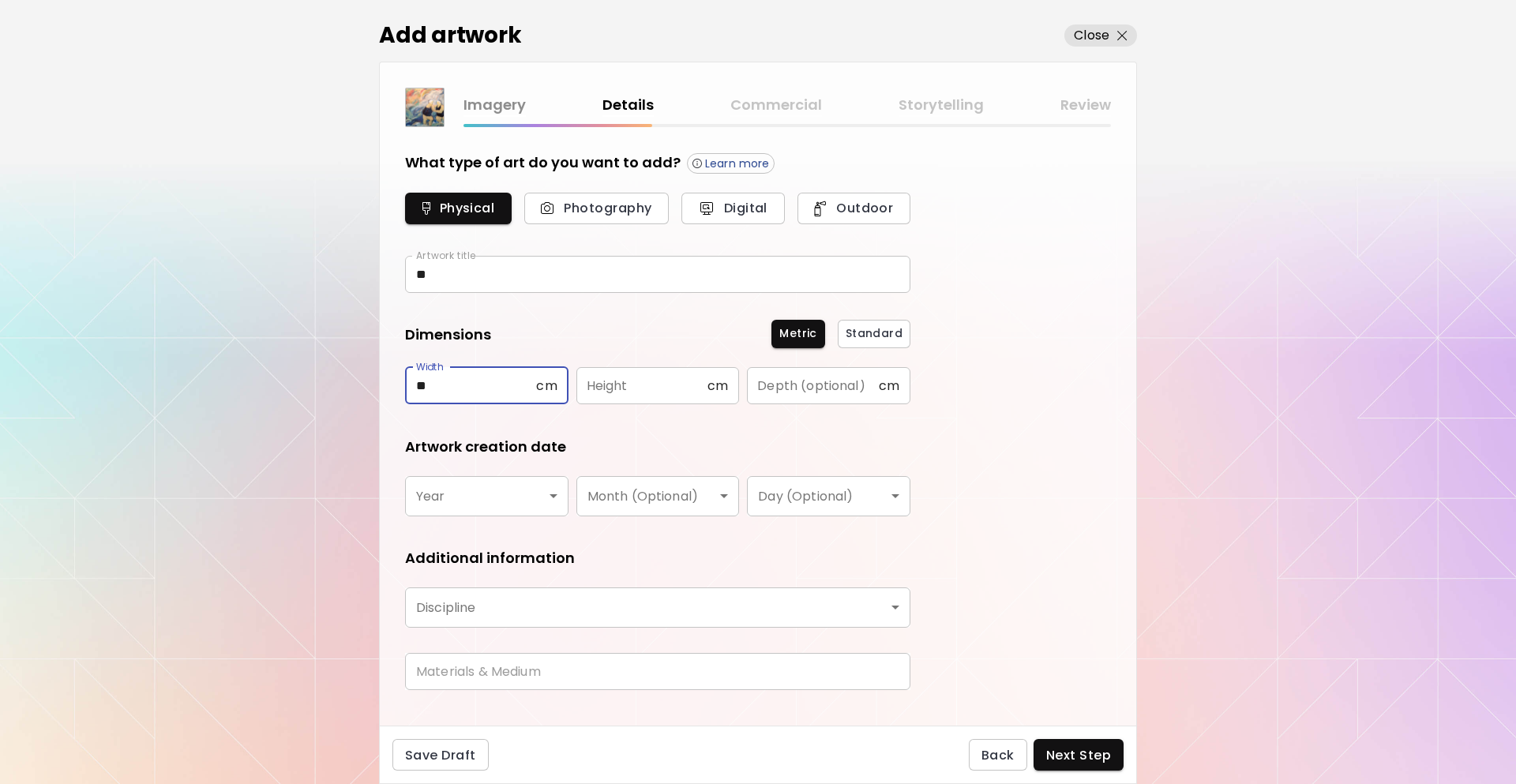
type input "**"
click at [665, 371] on input "text" at bounding box center [642, 385] width 131 height 37
type input "**"
click at [542, 486] on body "[DOMAIN_NAME]/InesCarro Add Artwork Manage Art Edit Profile My BioLink Communit…" at bounding box center [758, 392] width 1516 height 784
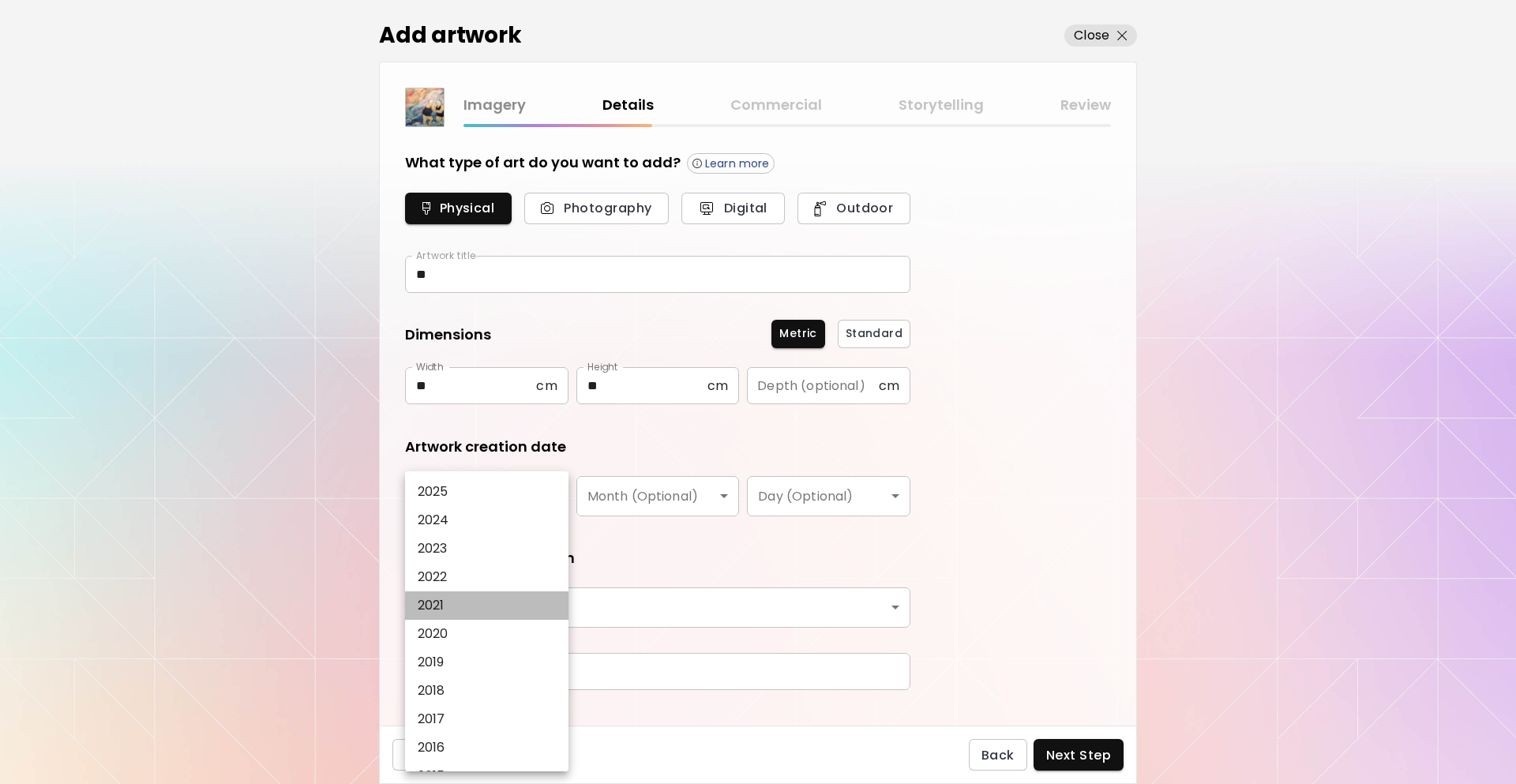
click at [469, 605] on li "2021" at bounding box center [491, 606] width 172 height 28
type input "****"
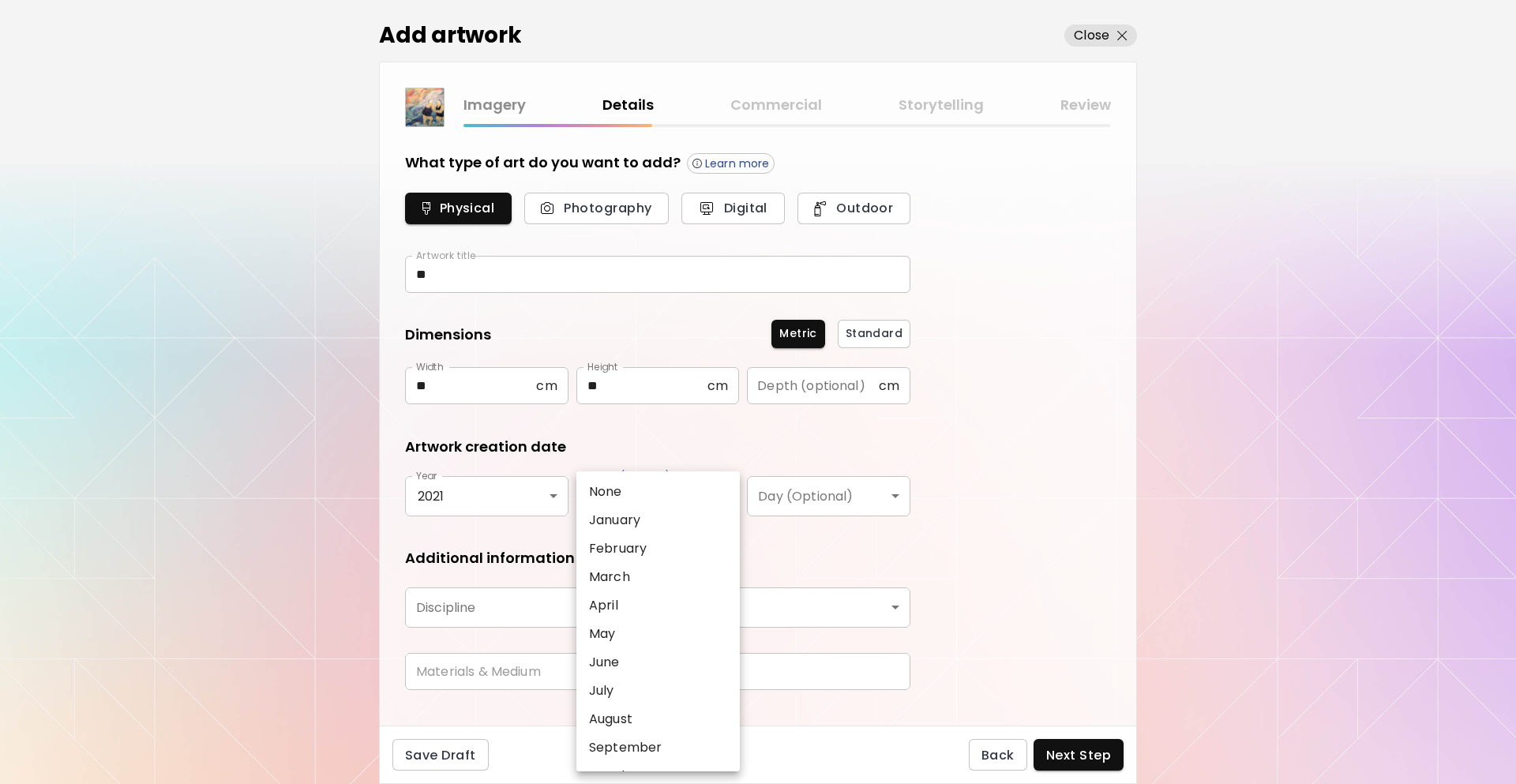
click at [655, 487] on body "[DOMAIN_NAME]/InesCarro Add Artwork Manage Art Edit Profile My BioLink Communit…" at bounding box center [758, 392] width 1516 height 784
click at [631, 612] on li "April" at bounding box center [662, 606] width 172 height 28
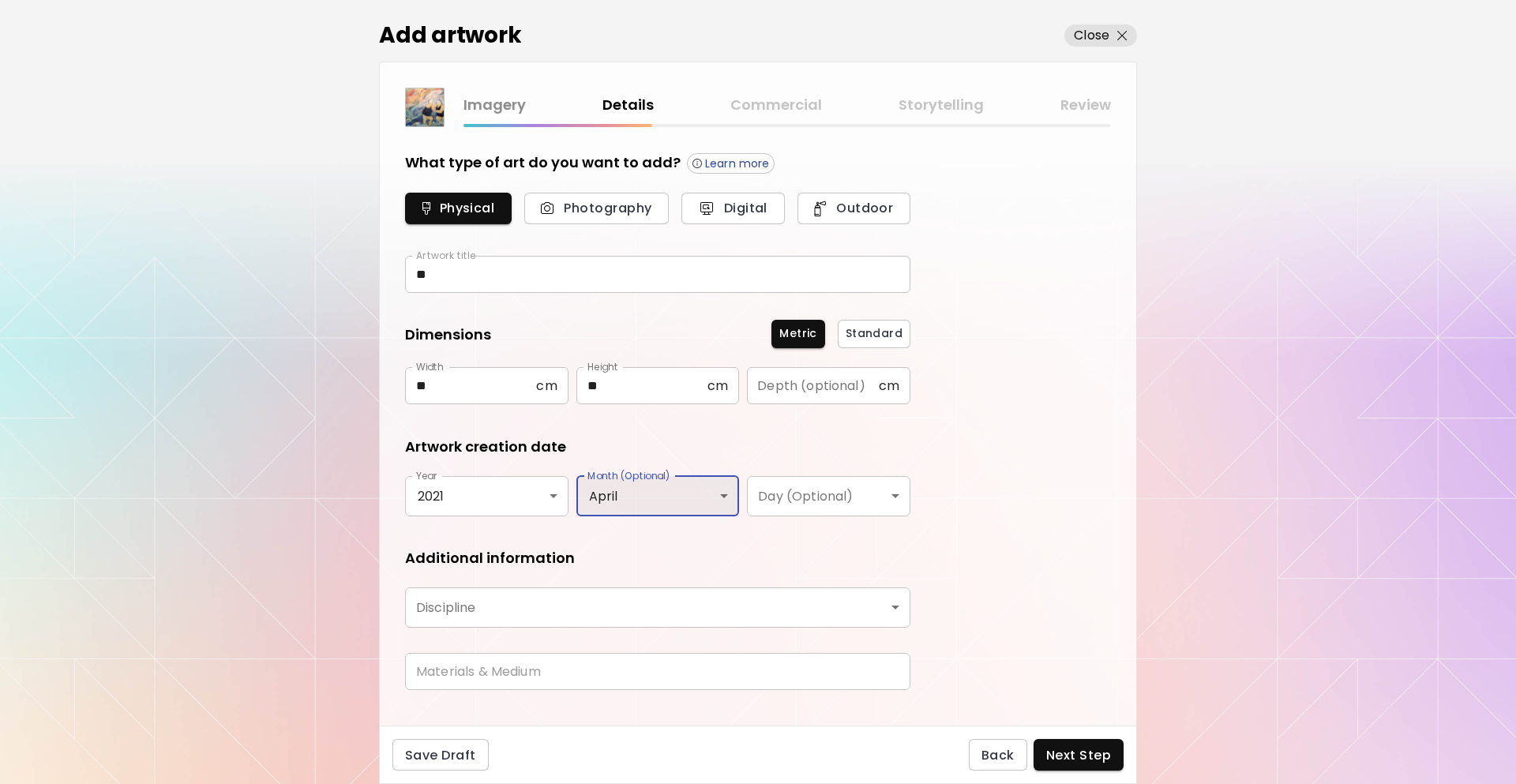
type input "*****"
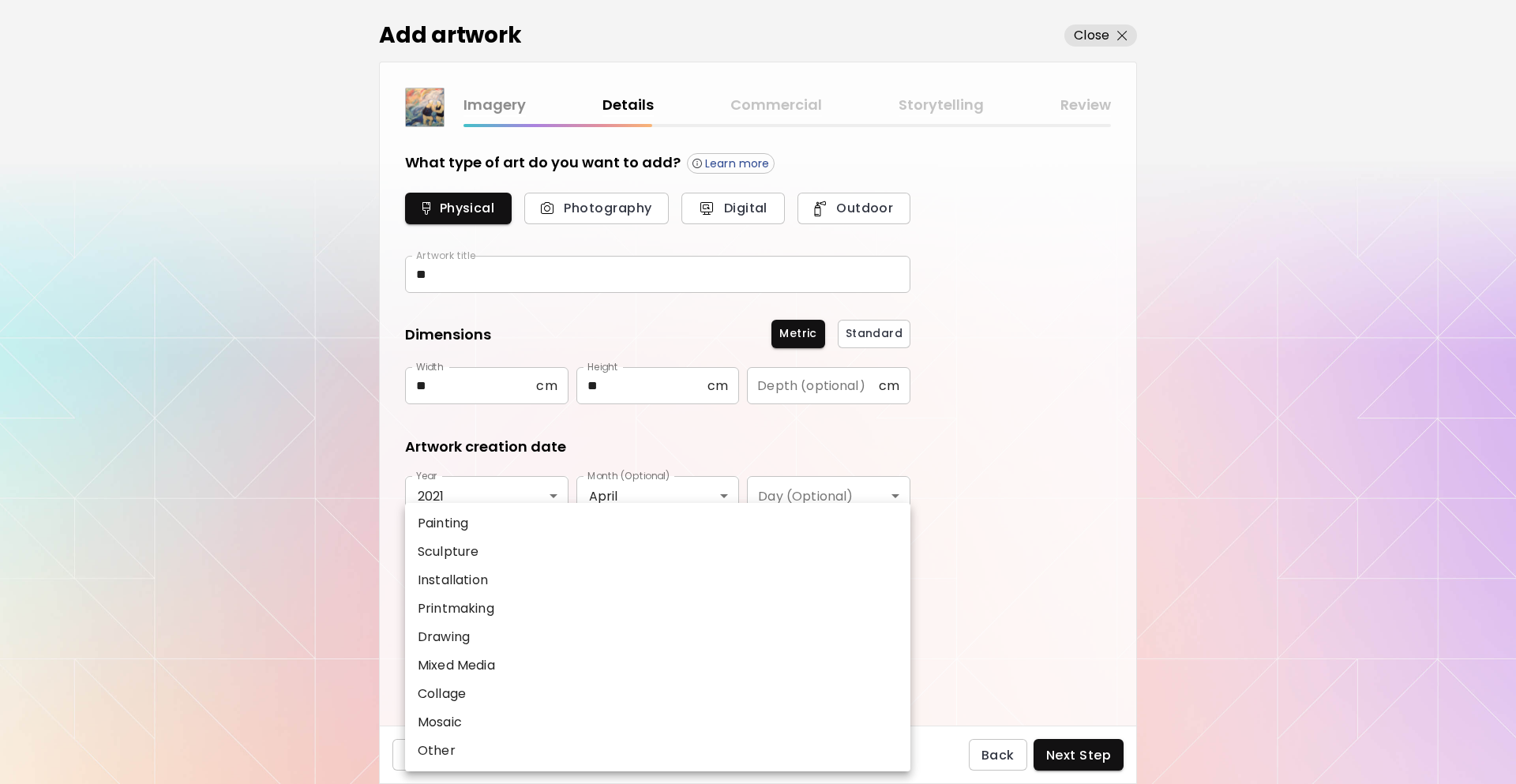
click at [623, 610] on body "[DOMAIN_NAME]/InesCarro Add Artwork Manage Art Edit Profile My BioLink Communit…" at bounding box center [758, 392] width 1516 height 784
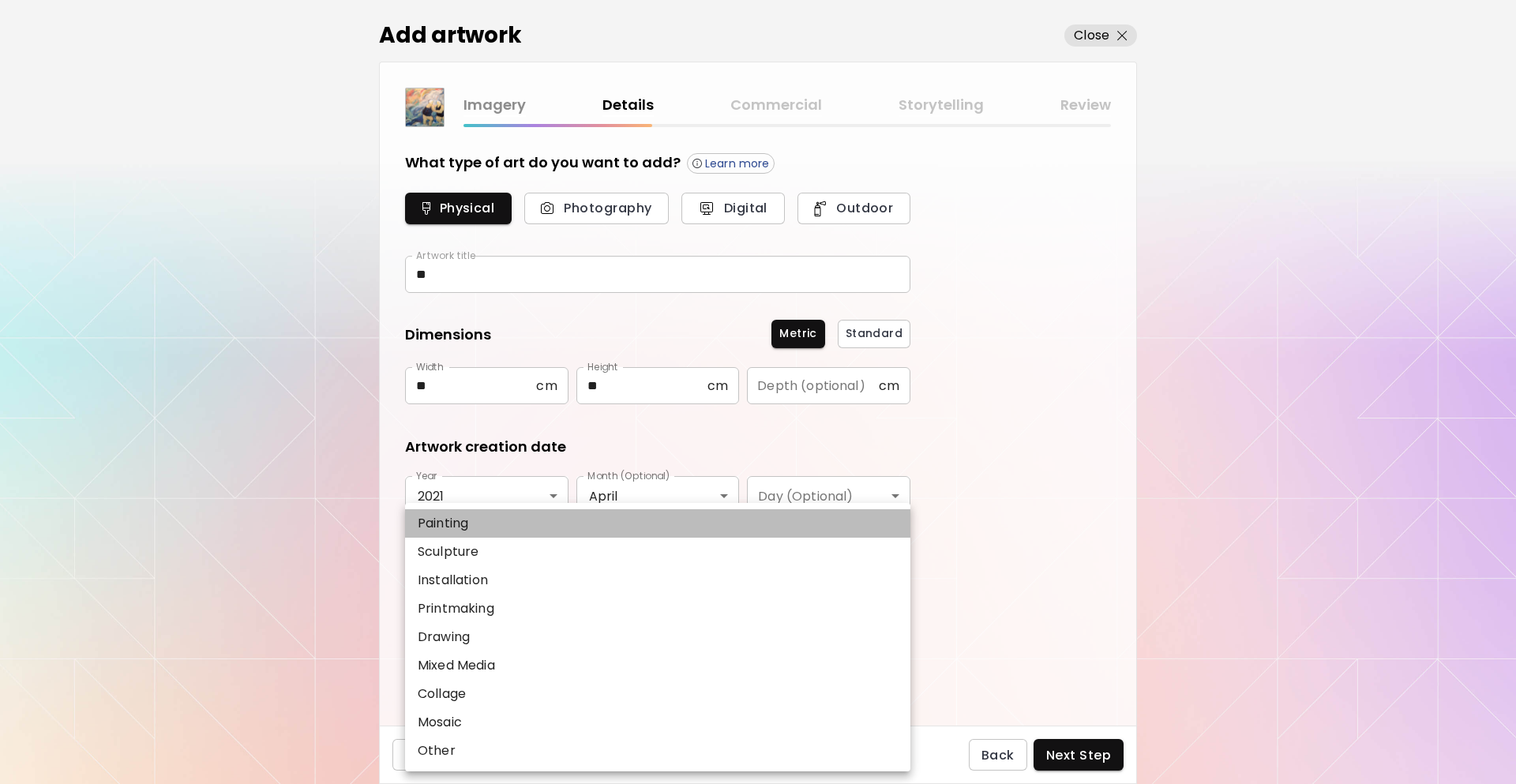
click at [460, 520] on p "Painting" at bounding box center [442, 524] width 50 height 19
type input "********"
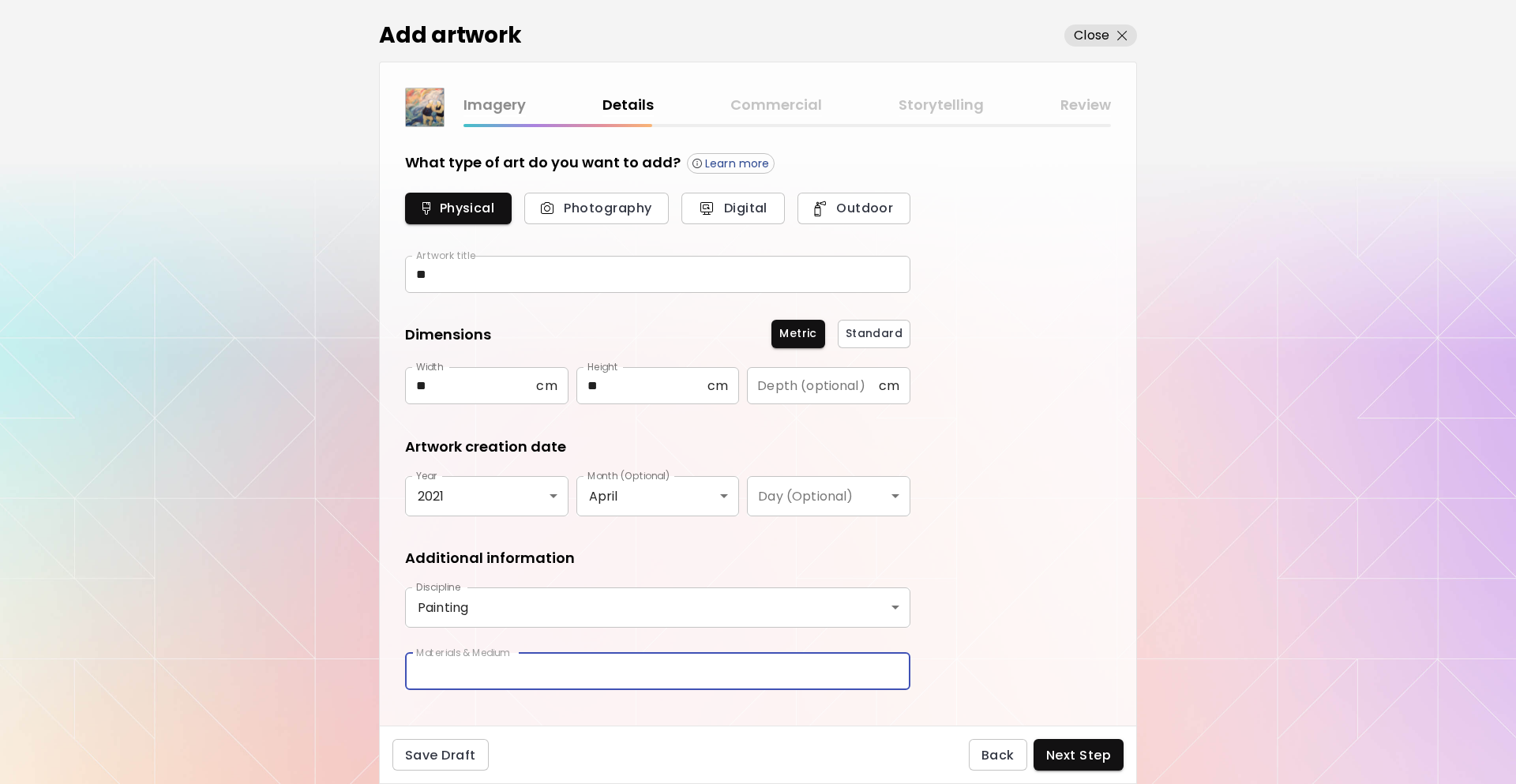
click at [523, 674] on input "text" at bounding box center [658, 671] width 505 height 37
type input "********"
click at [1091, 735] on div "Save Draft Back Next Step" at bounding box center [758, 756] width 758 height 59
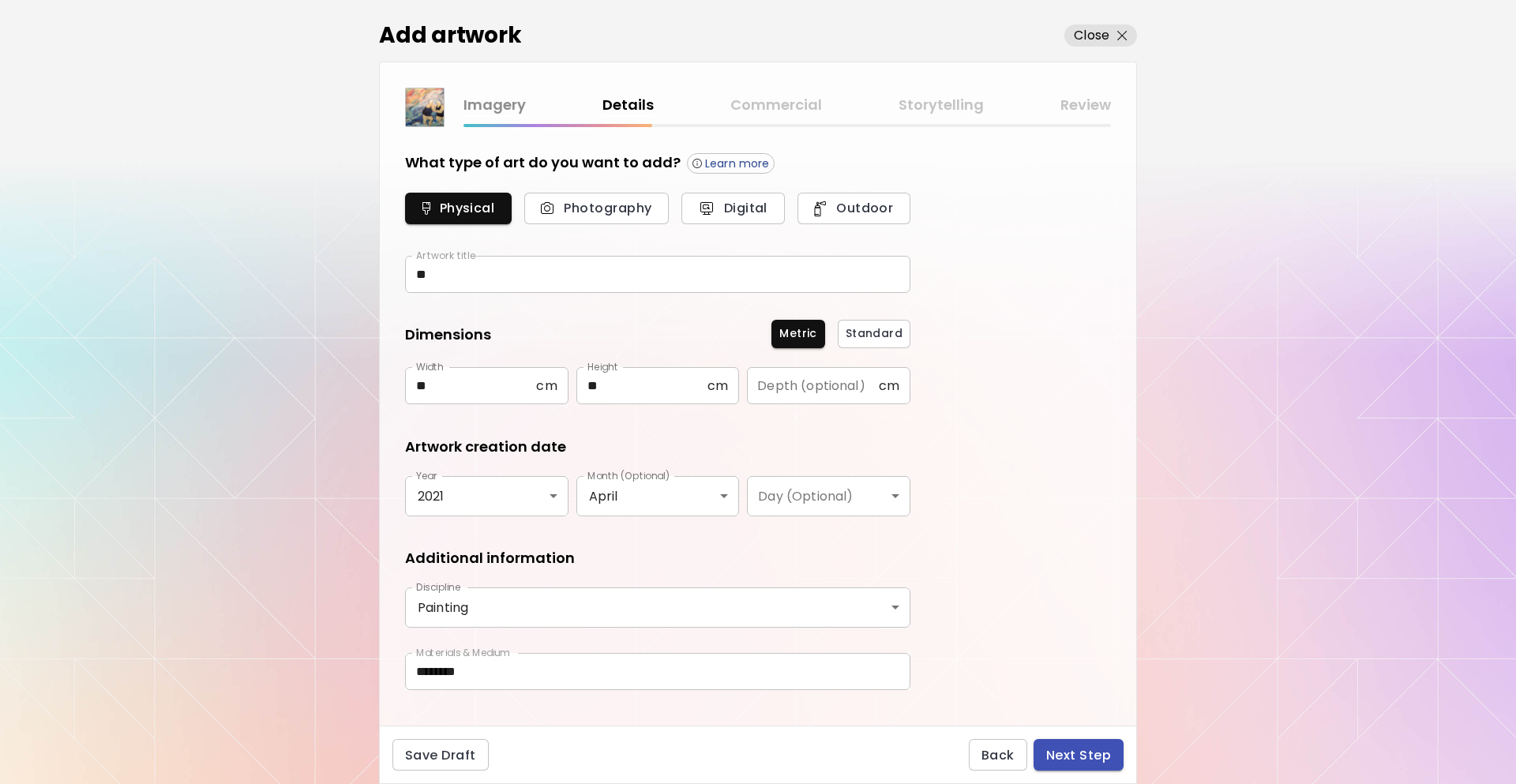
click at [1083, 756] on span "Next Step" at bounding box center [1078, 755] width 65 height 16
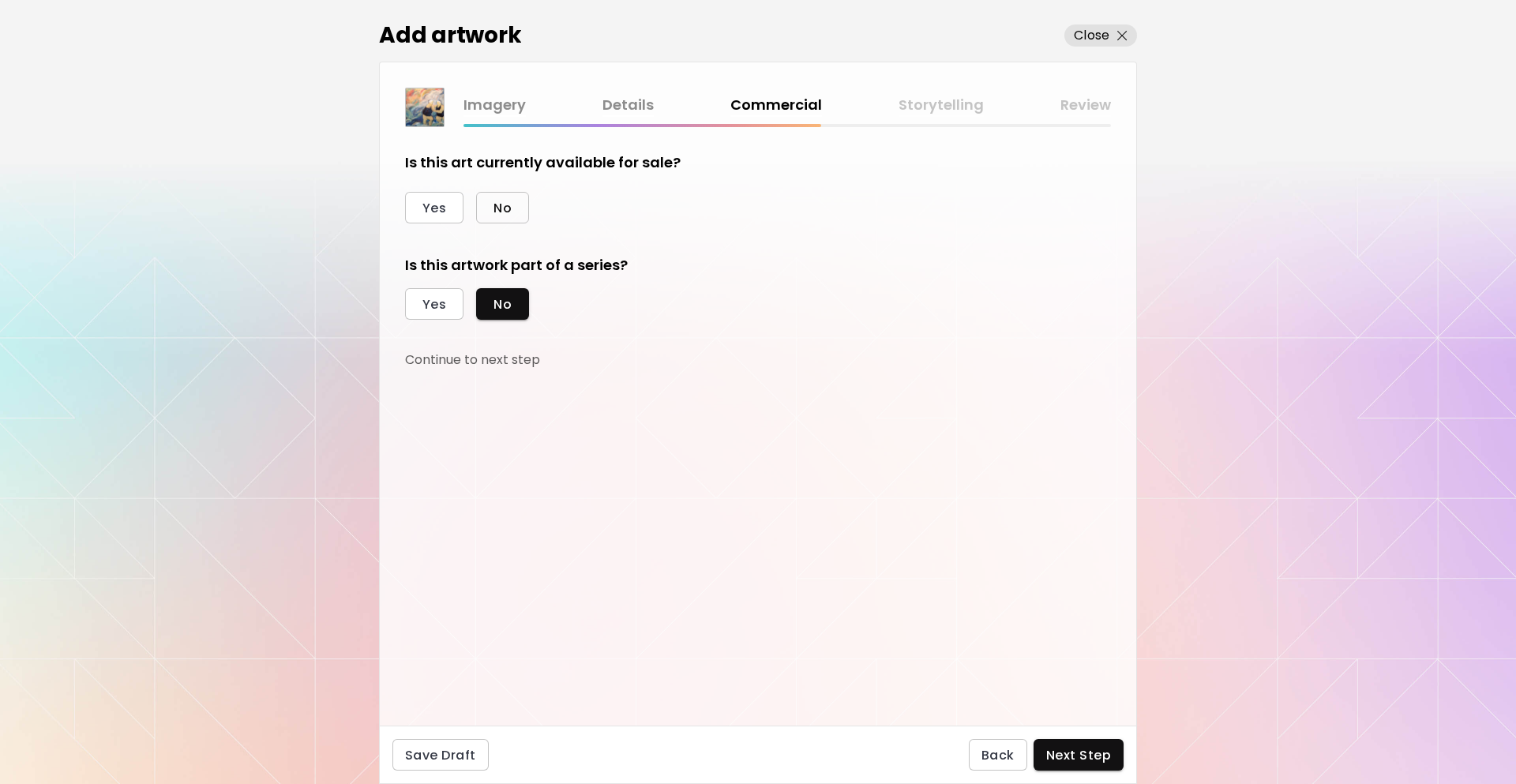
click at [494, 204] on button "No" at bounding box center [503, 207] width 53 height 31
click at [446, 296] on button "Yes" at bounding box center [435, 304] width 59 height 31
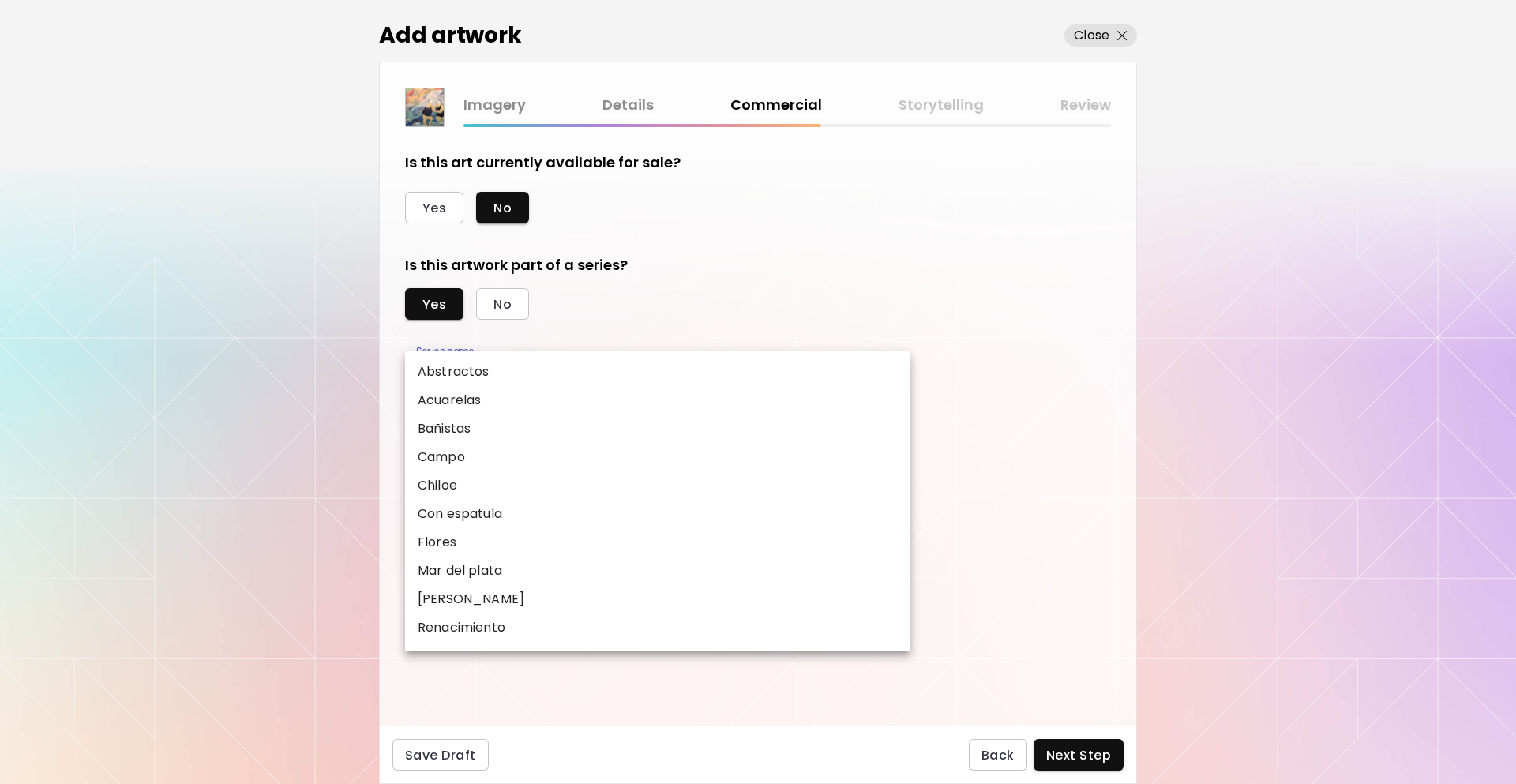
click at [509, 387] on body "[DOMAIN_NAME]/InesCarro Add Artwork Manage Art Edit Profile My BioLink Communit…" at bounding box center [758, 392] width 1516 height 784
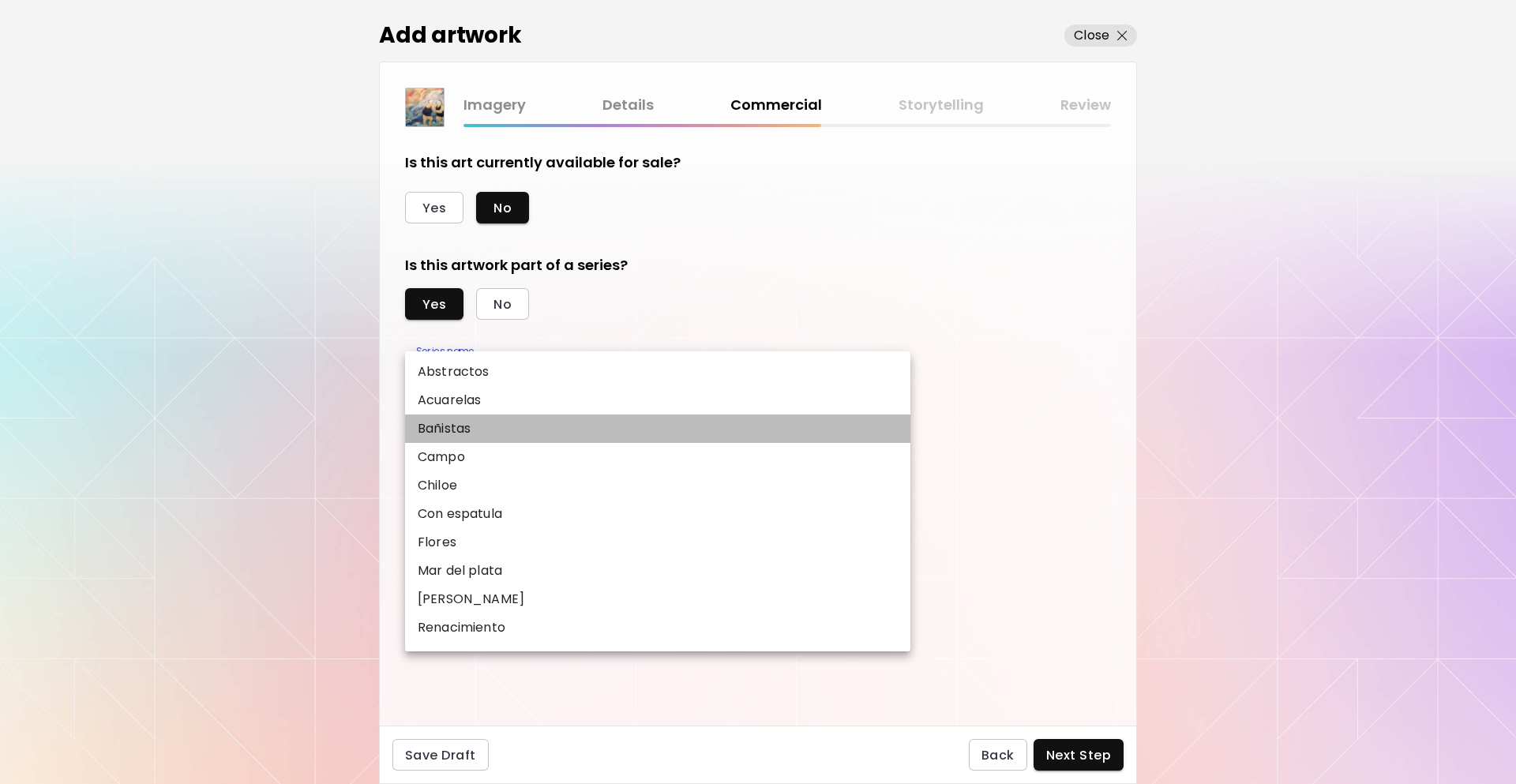
click at [491, 435] on li "Bañistas" at bounding box center [658, 429] width 505 height 28
type input "********"
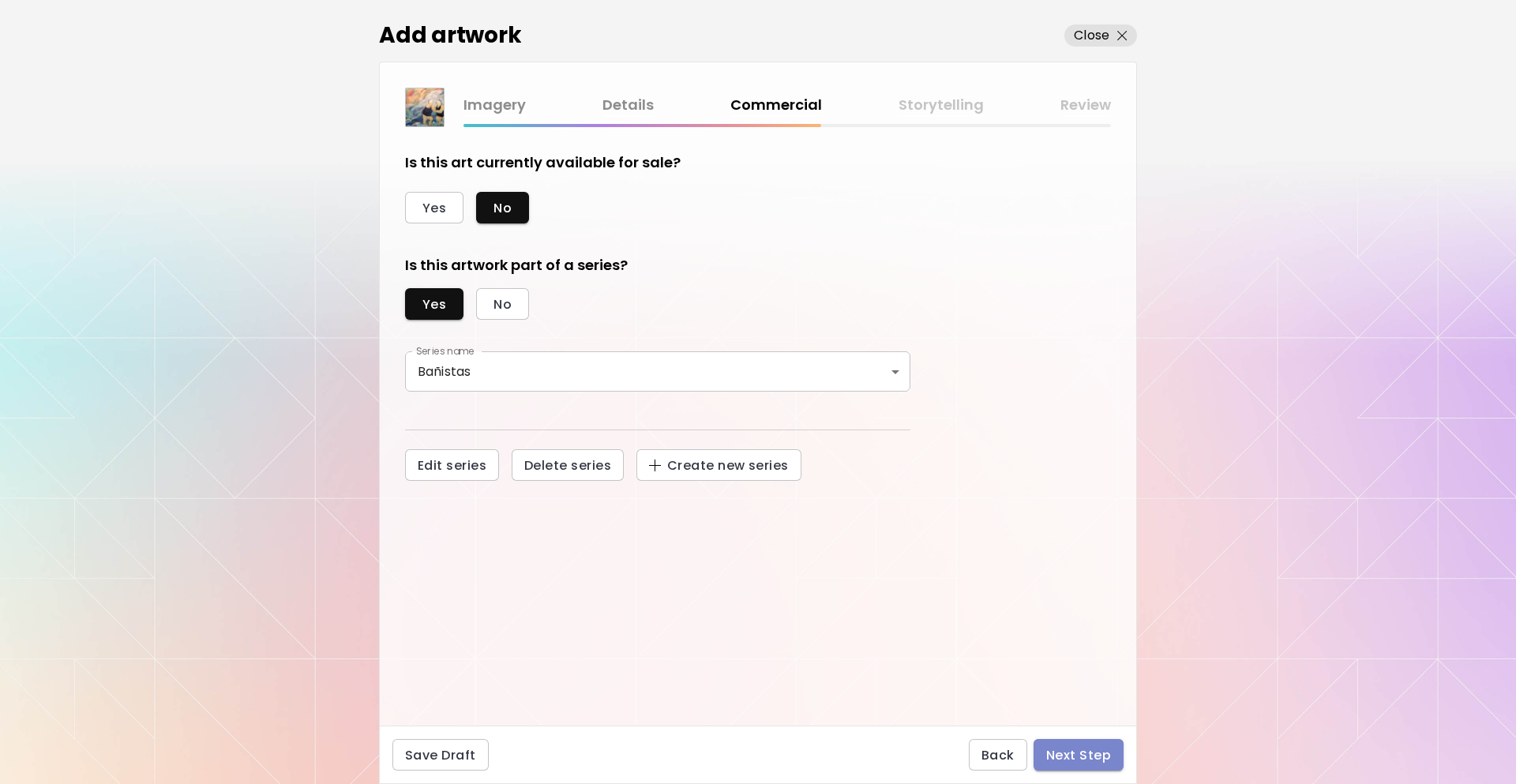
click at [1092, 764] on button "Next Step" at bounding box center [1078, 755] width 90 height 31
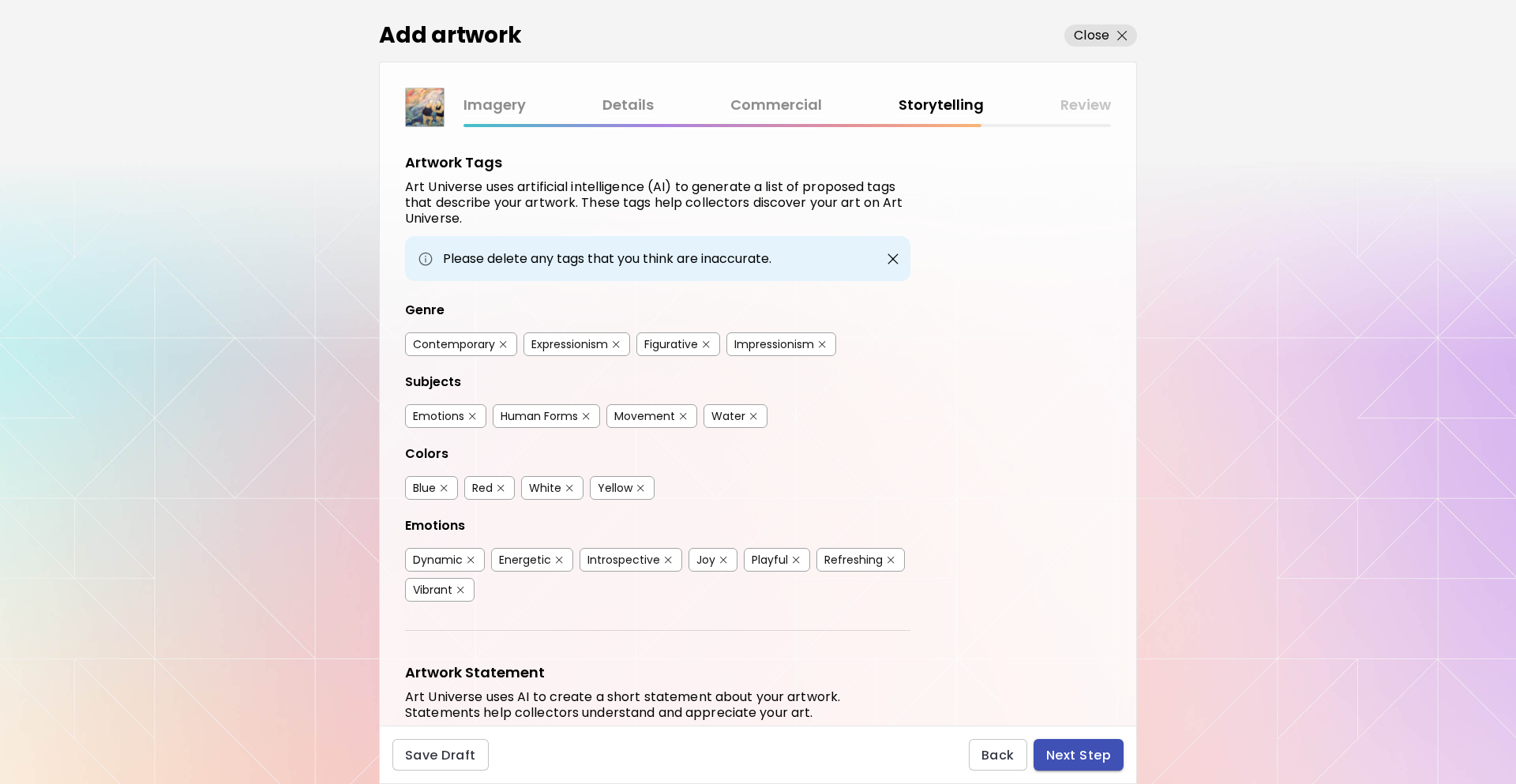
click at [1100, 756] on span "Next Step" at bounding box center [1078, 755] width 65 height 16
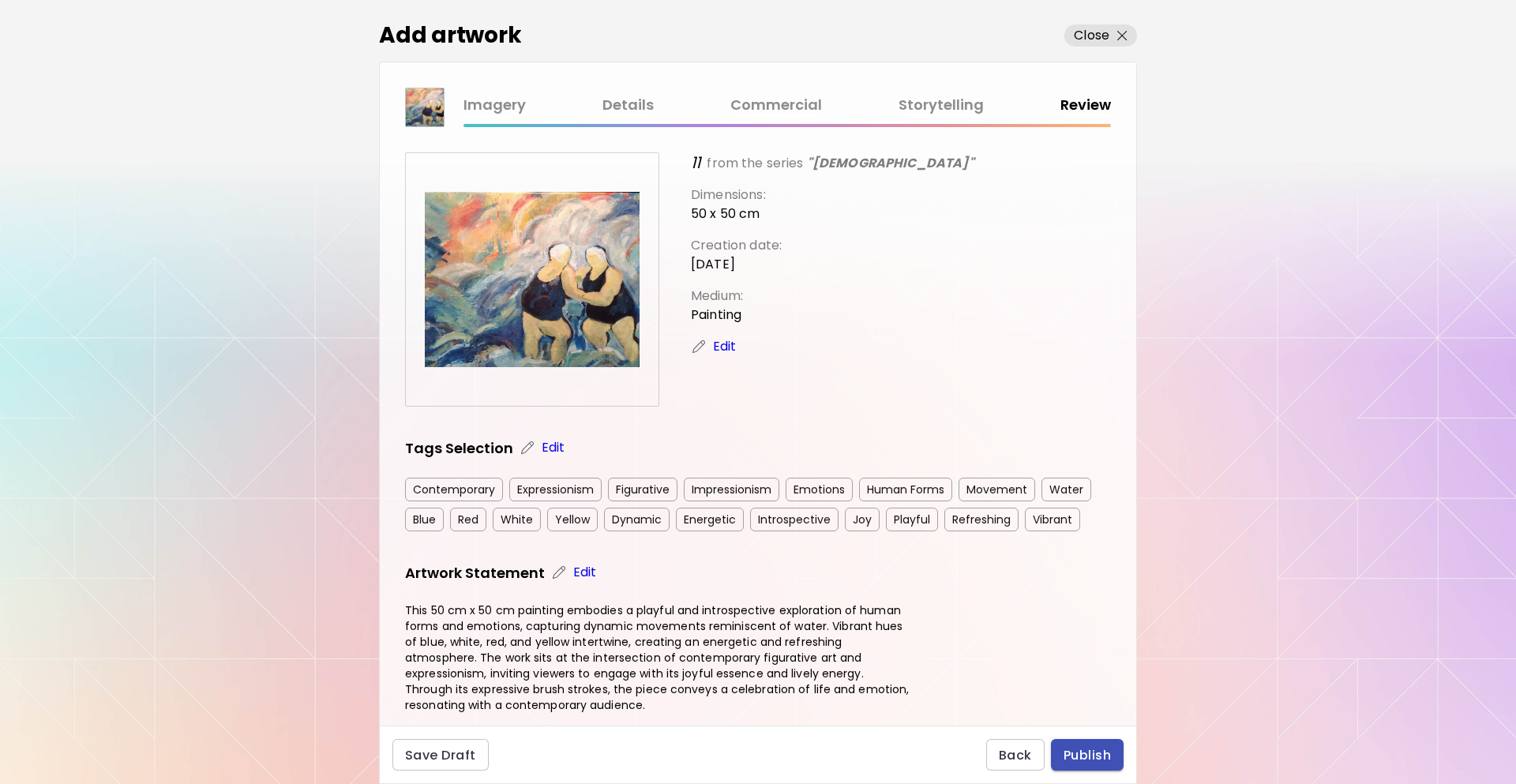
click at [1086, 756] on span "Publish" at bounding box center [1088, 755] width 47 height 16
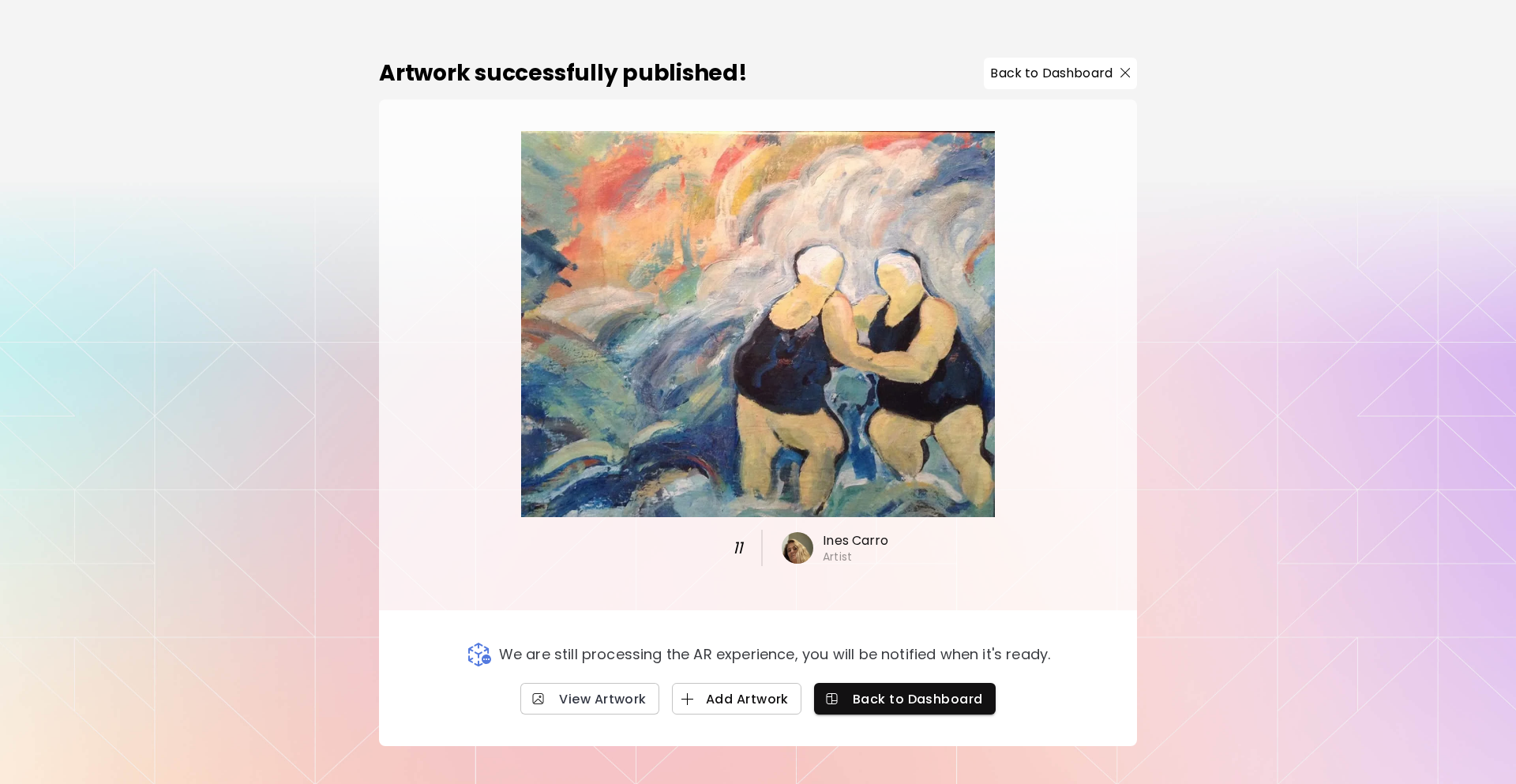
click at [783, 702] on span "Add Artwork" at bounding box center [737, 699] width 104 height 16
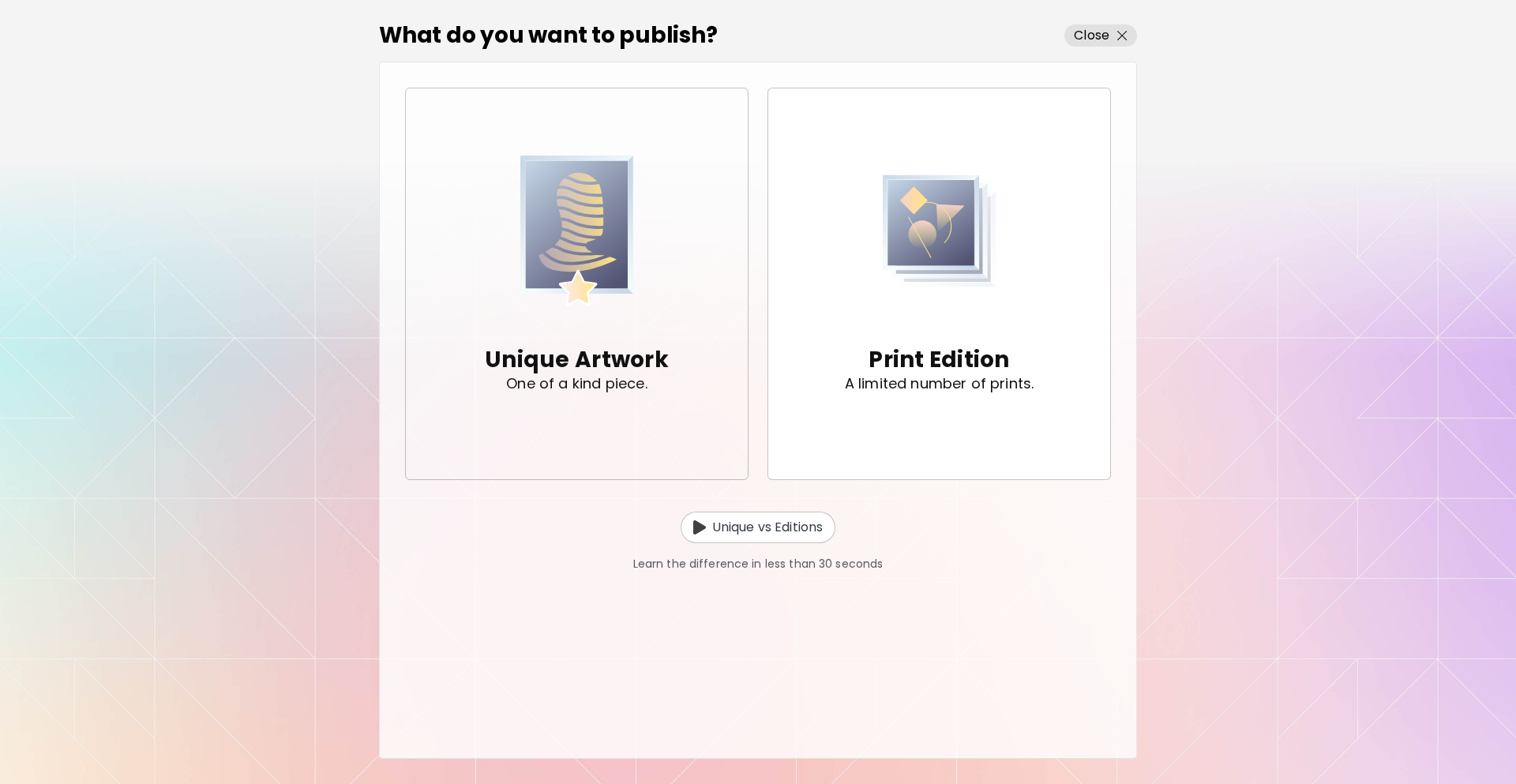
click at [702, 360] on span "Unique Artwork One of a kind piece." at bounding box center [577, 284] width 317 height 274
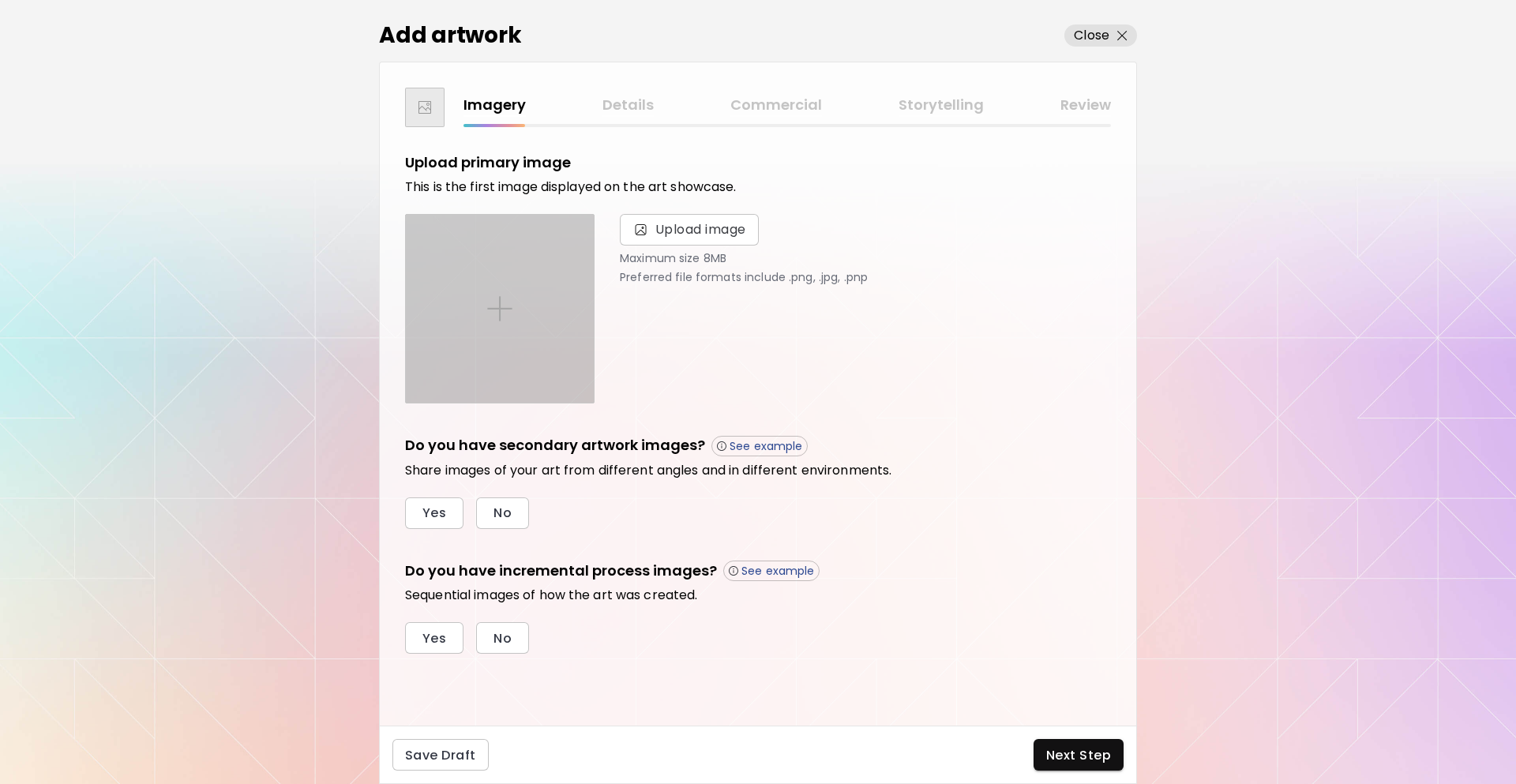
click at [554, 259] on div at bounding box center [500, 308] width 188 height 188
click at [0, 0] on input "file" at bounding box center [0, 0] width 0 height 0
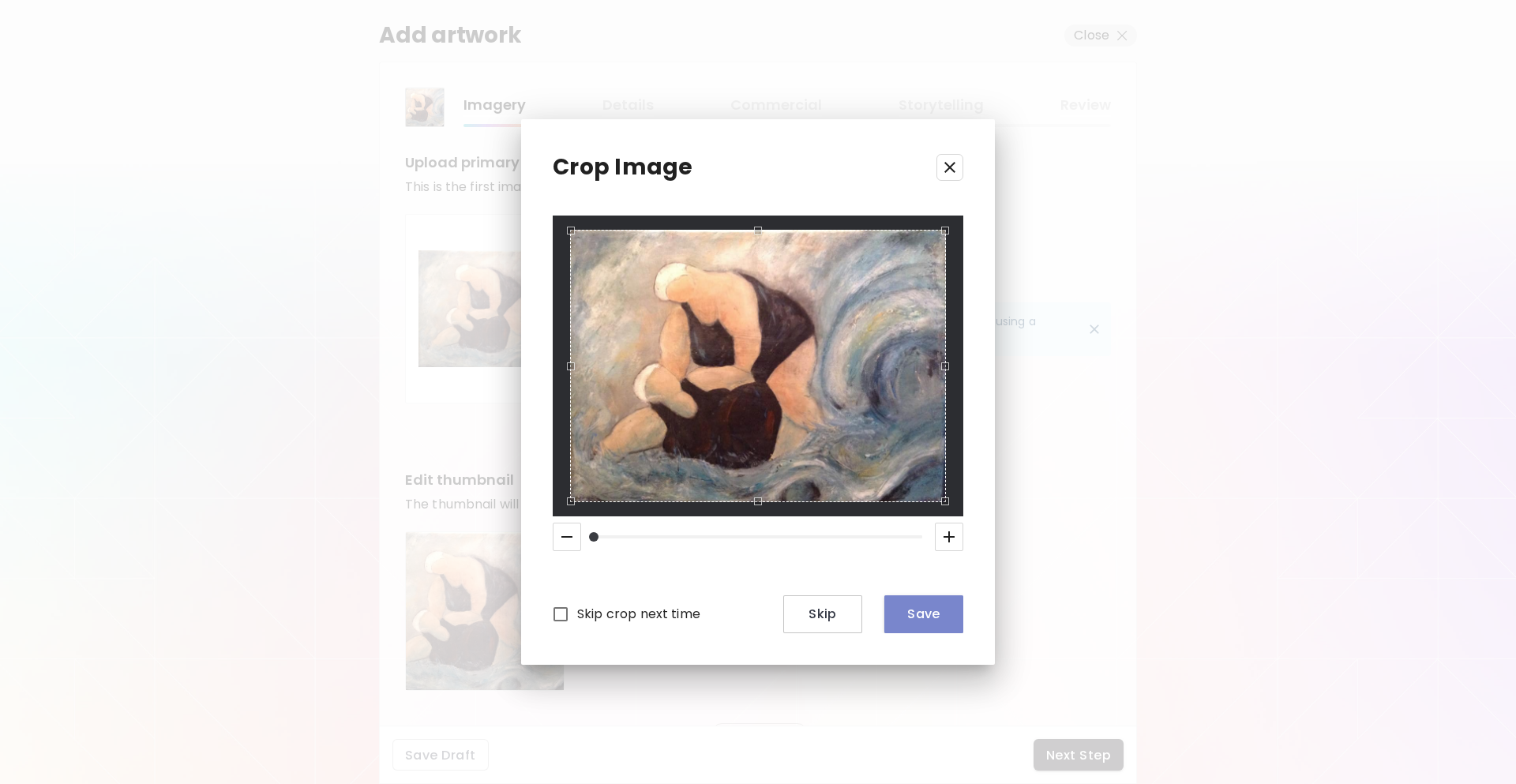
click at [951, 624] on button "Save" at bounding box center [924, 614] width 79 height 38
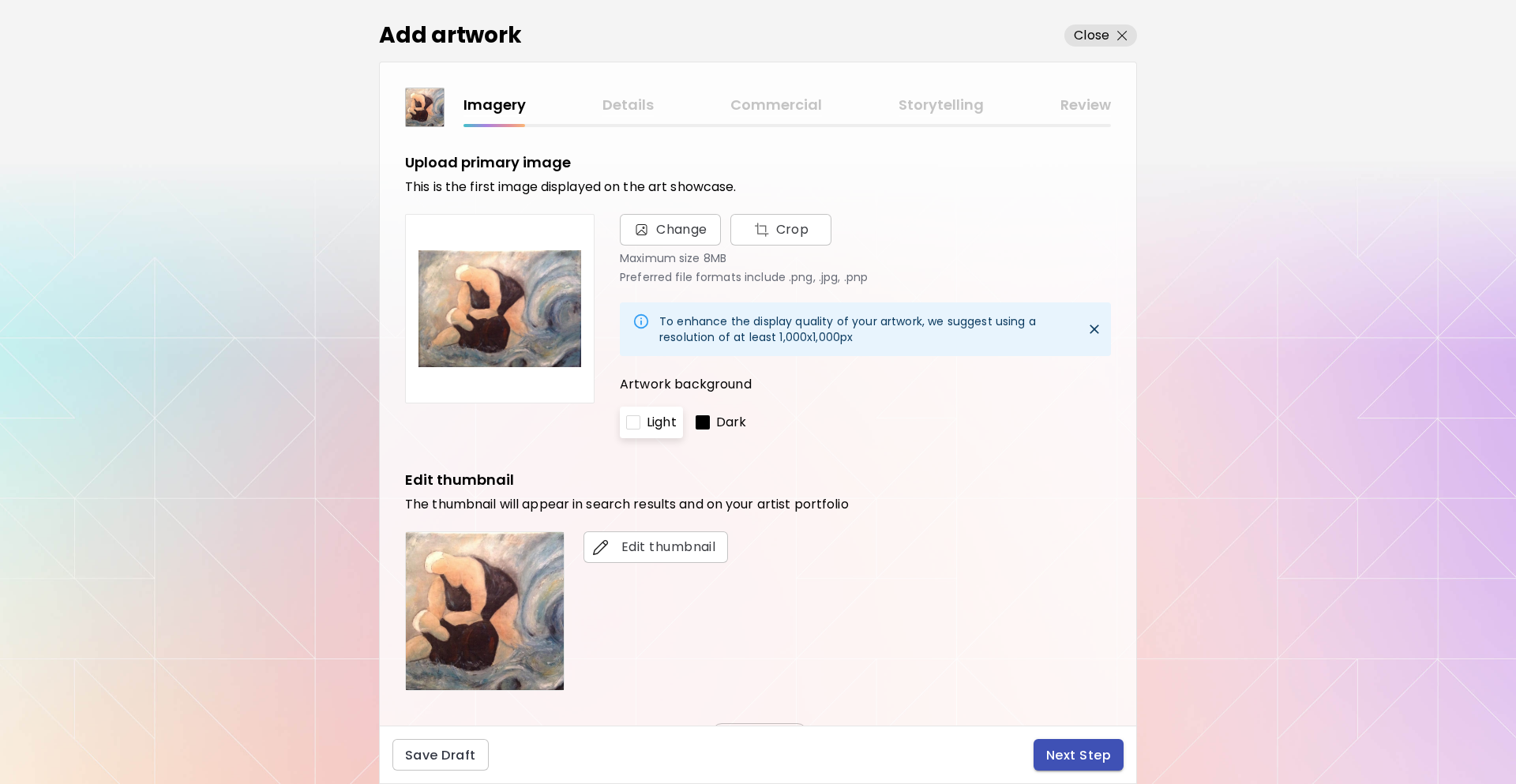
drag, startPoint x: 1087, startPoint y: 734, endPoint x: 1083, endPoint y: 742, distance: 8.9
click at [1087, 735] on div "Save Draft Next Step" at bounding box center [758, 756] width 758 height 59
click at [1080, 750] on span "Next Step" at bounding box center [1078, 755] width 65 height 16
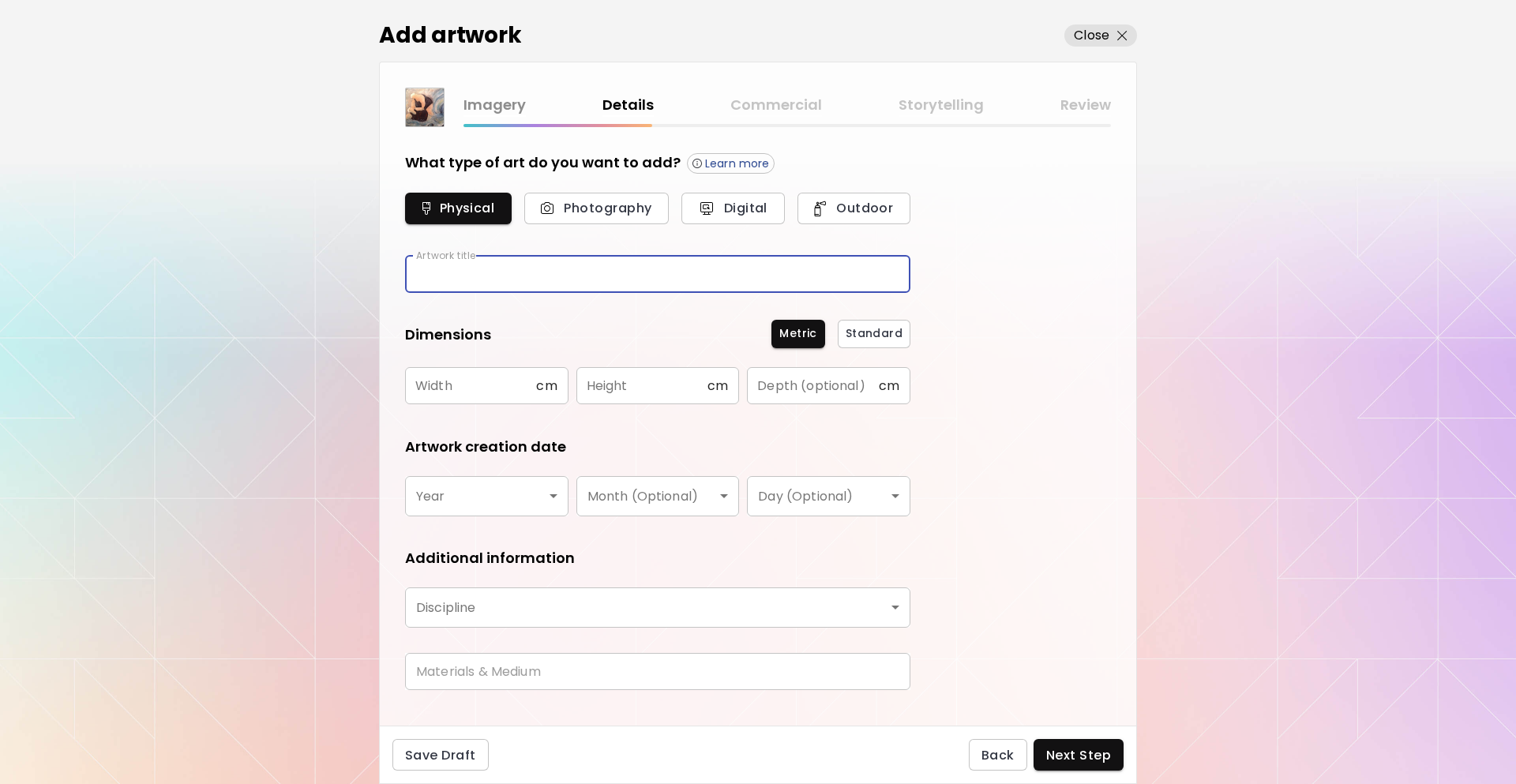
click at [485, 289] on input "text" at bounding box center [658, 274] width 505 height 37
type input "**"
click at [440, 381] on input "text" at bounding box center [471, 385] width 131 height 37
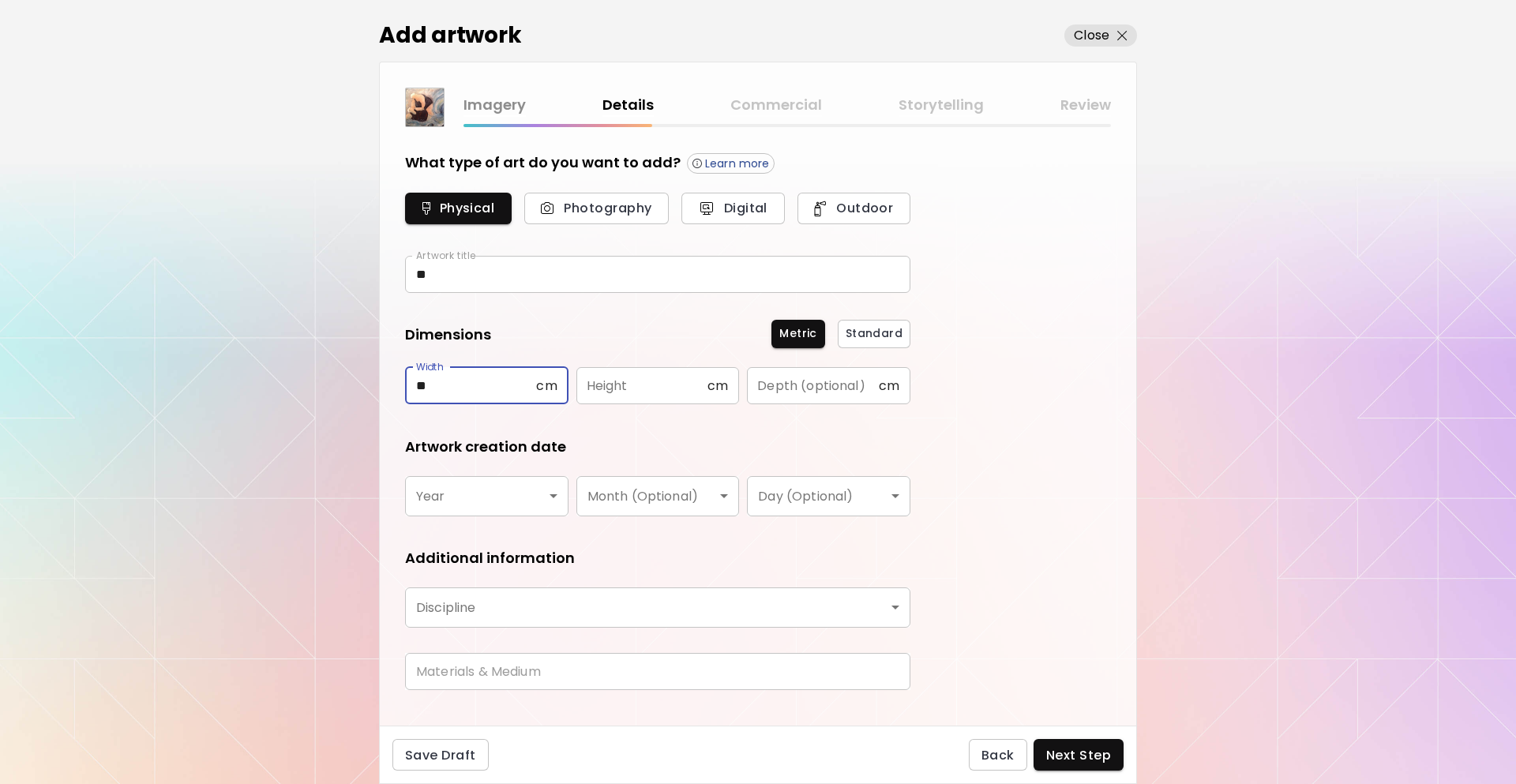
type input "**"
click at [642, 387] on input "text" at bounding box center [642, 385] width 131 height 37
type input "**"
click at [516, 504] on body "[DOMAIN_NAME]/InesCarro Add Artwork Manage Art Edit Profile My BioLink Communit…" at bounding box center [758, 392] width 1516 height 784
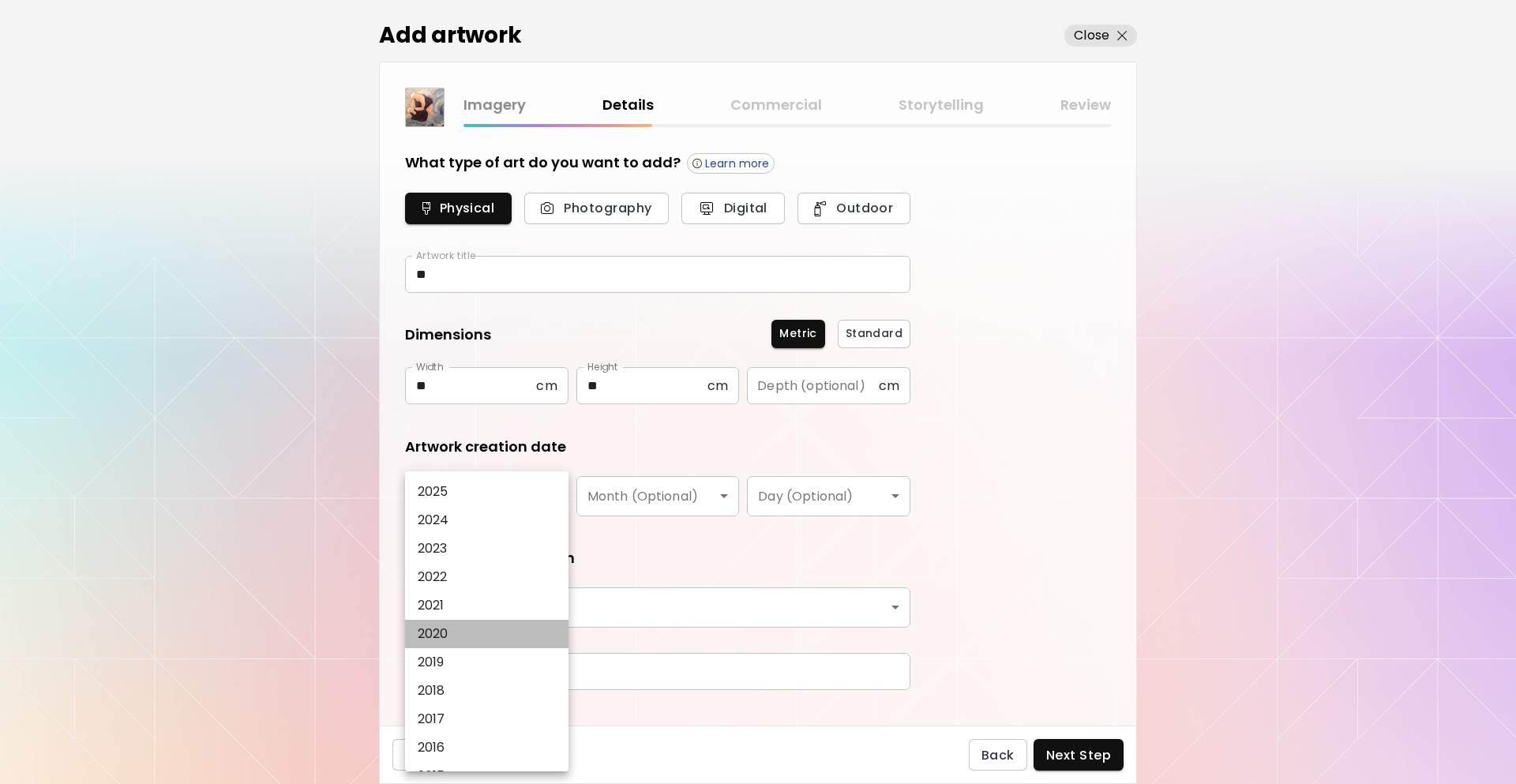
click at [503, 630] on li "2020" at bounding box center [491, 634] width 172 height 28
type input "****"
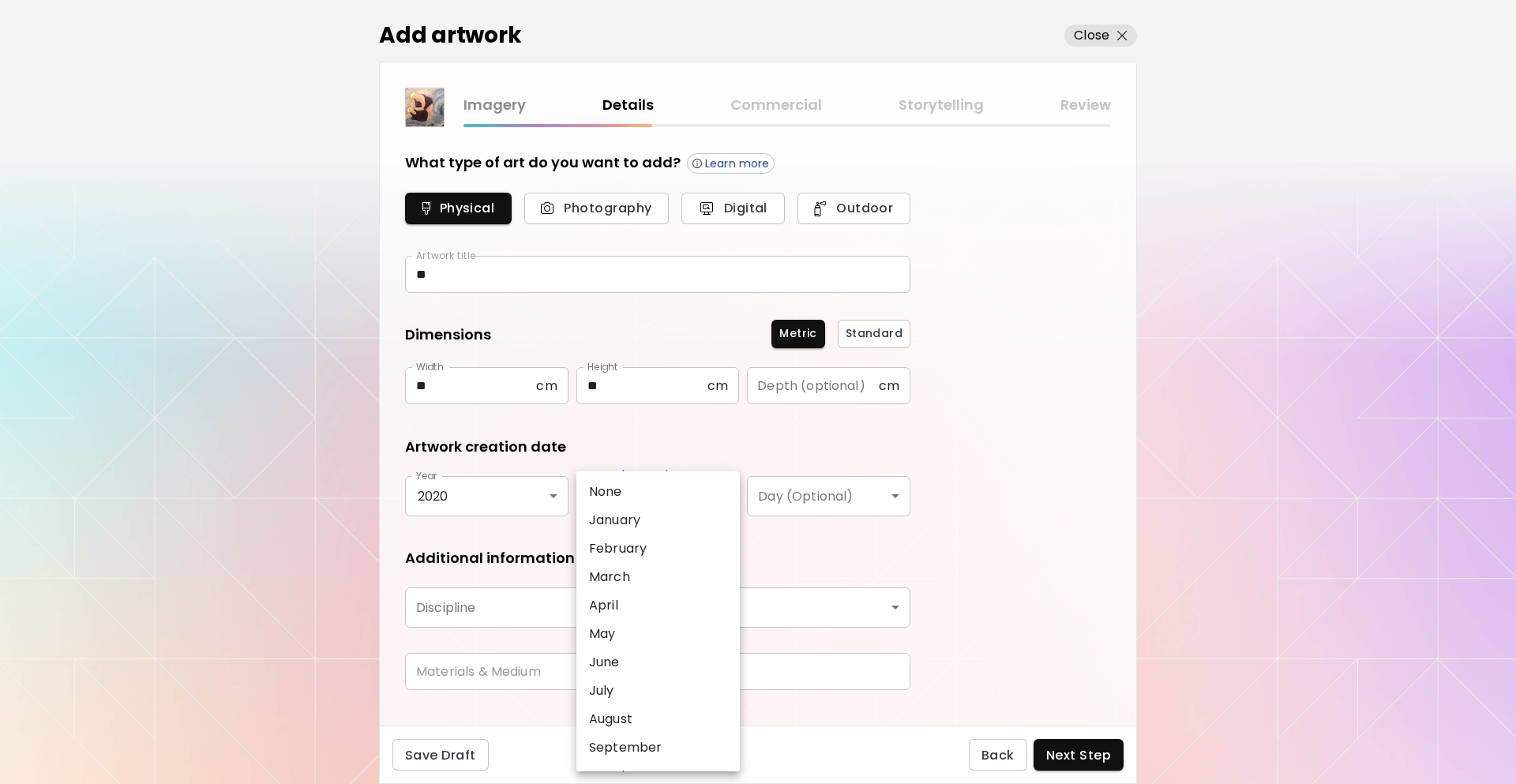
click at [691, 511] on body "[DOMAIN_NAME]/InesCarro Add Artwork Manage Art Edit Profile My BioLink Communit…" at bounding box center [758, 392] width 1516 height 784
click at [655, 539] on li "February" at bounding box center [662, 549] width 172 height 28
type input "********"
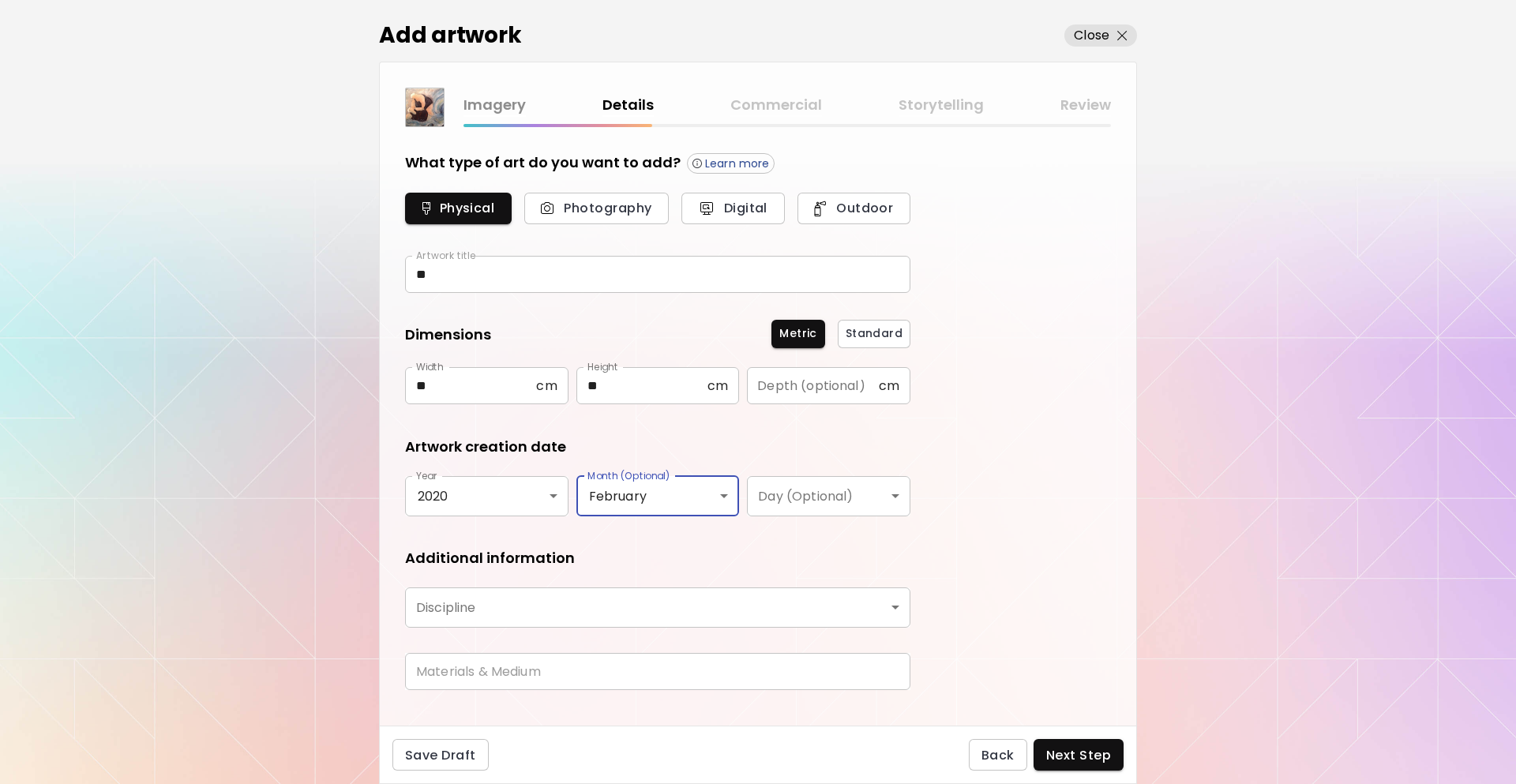
click at [581, 618] on body "[DOMAIN_NAME]/InesCarro Add Artwork Manage Art Edit Profile My BioLink Communit…" at bounding box center [758, 392] width 1516 height 784
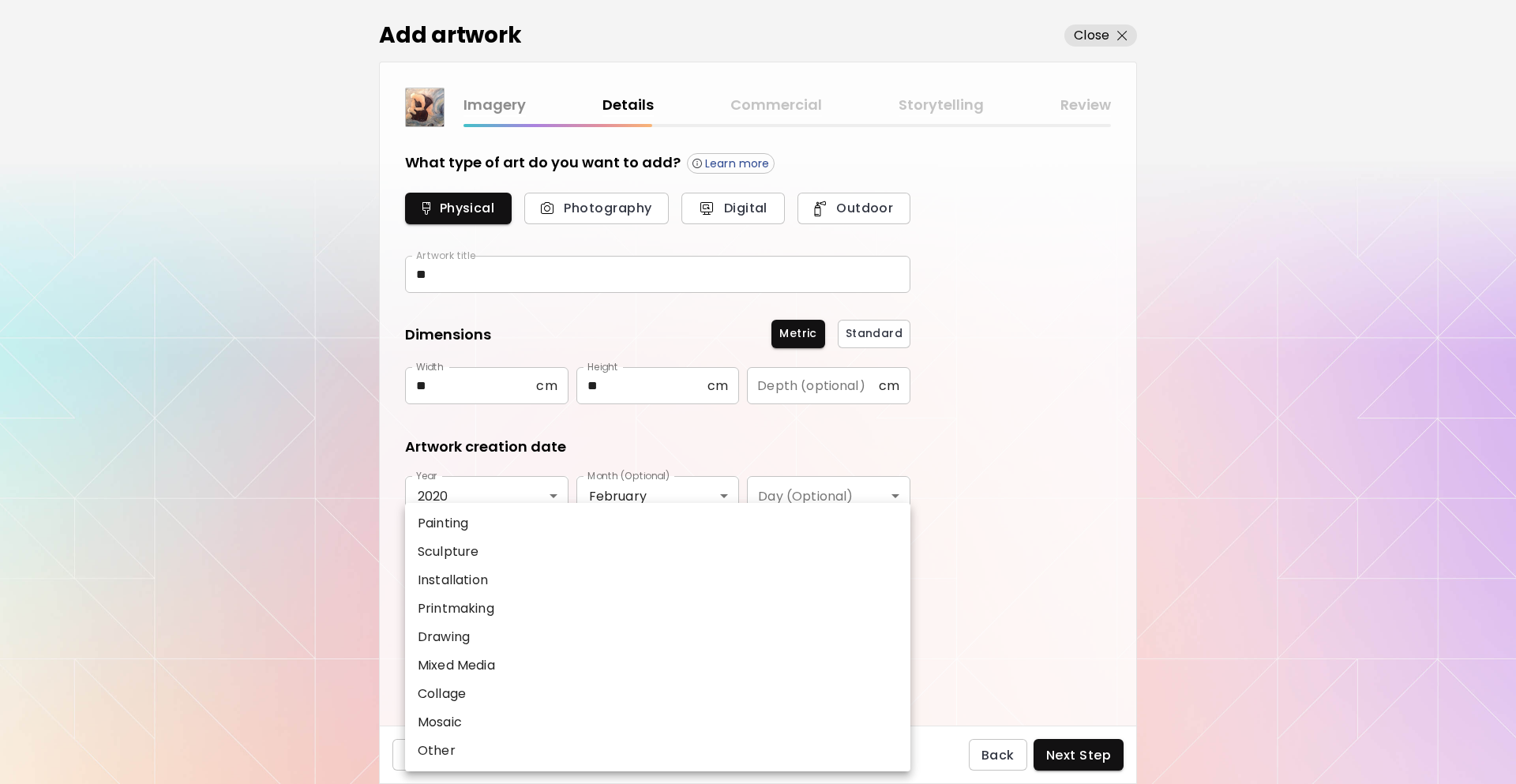
click at [468, 529] on p "Painting" at bounding box center [442, 524] width 50 height 19
type input "********"
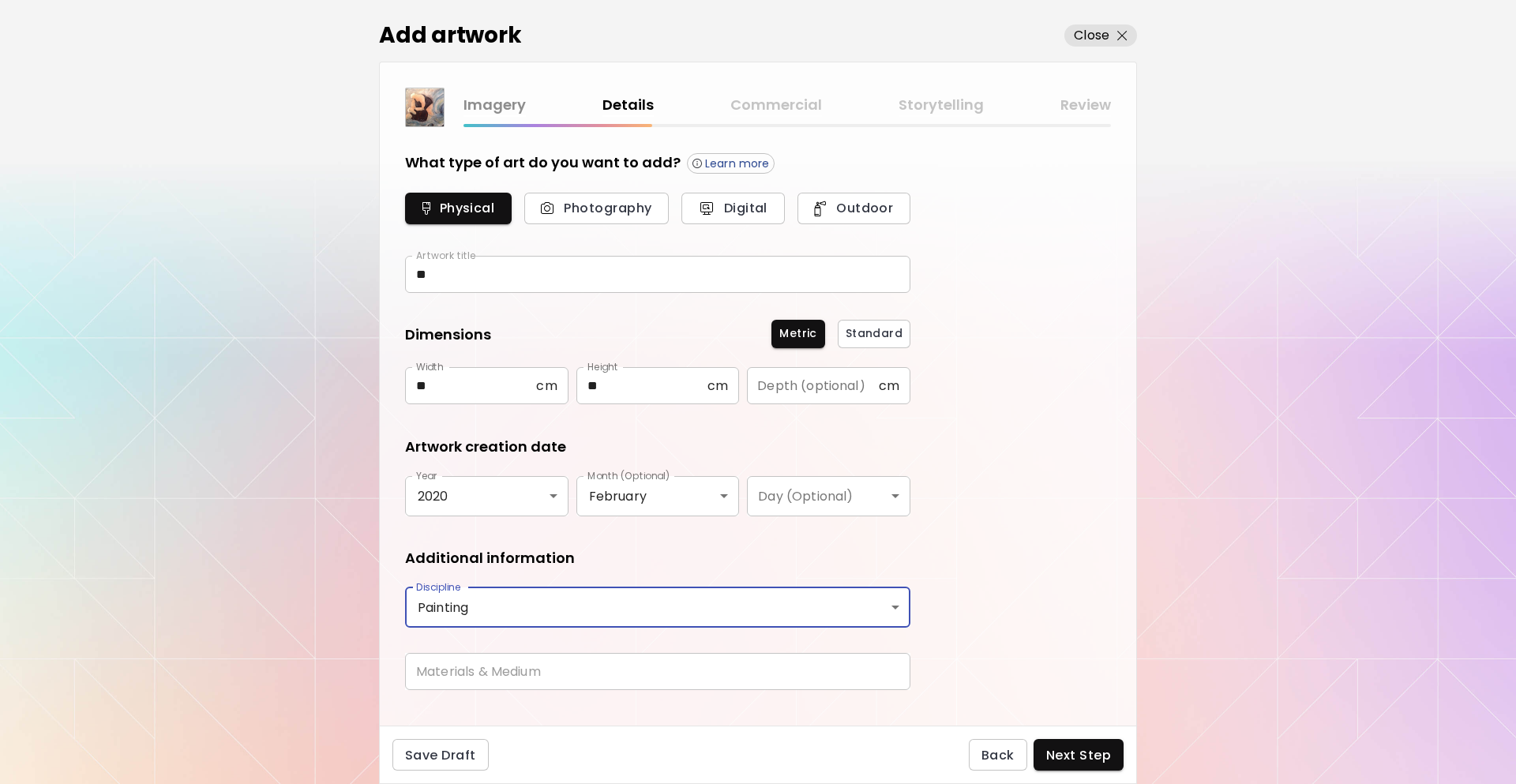
click at [548, 670] on input "text" at bounding box center [658, 671] width 505 height 37
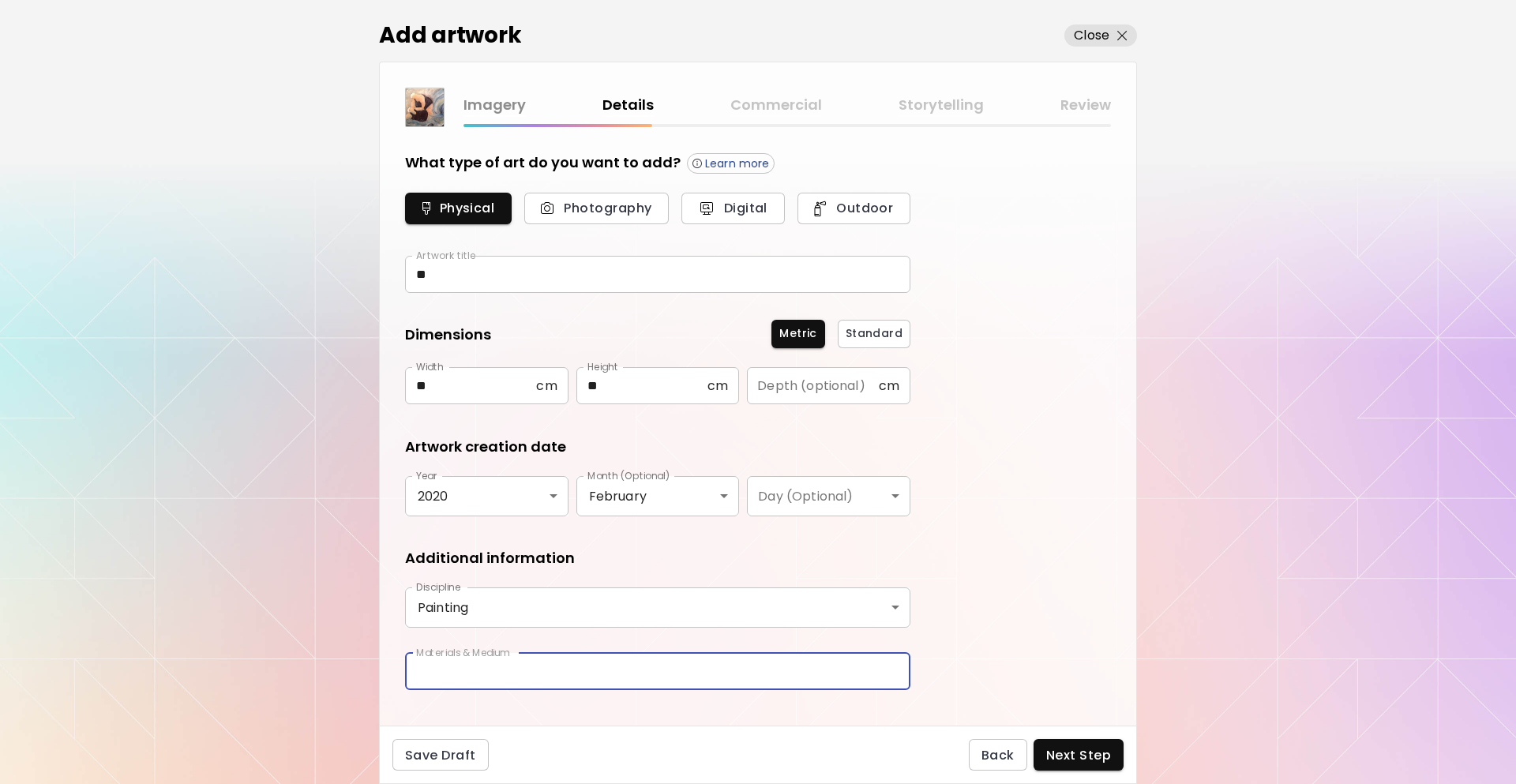
type input "********"
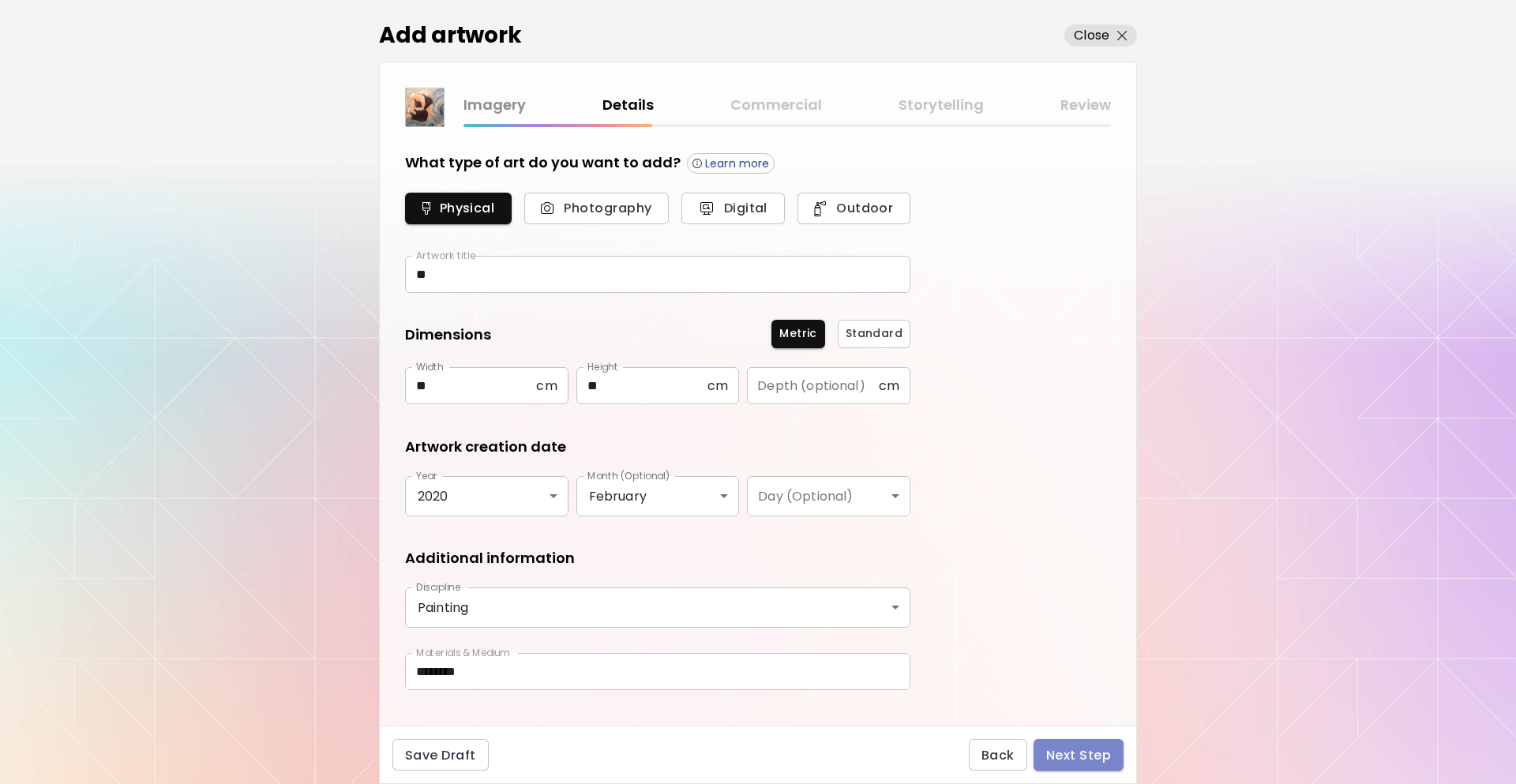
click at [1088, 760] on span "Next Step" at bounding box center [1078, 755] width 65 height 16
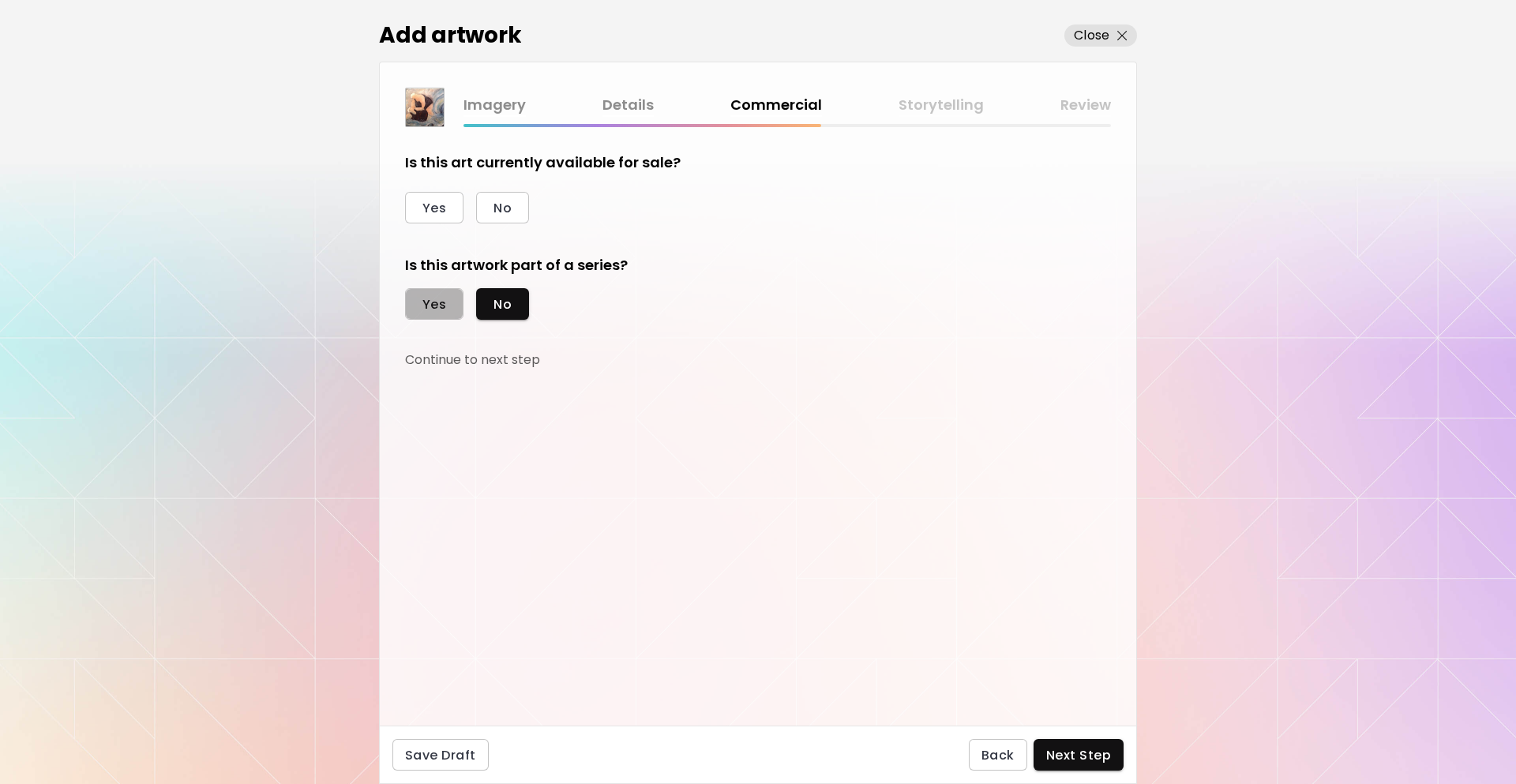
click at [432, 300] on span "Yes" at bounding box center [434, 304] width 24 height 16
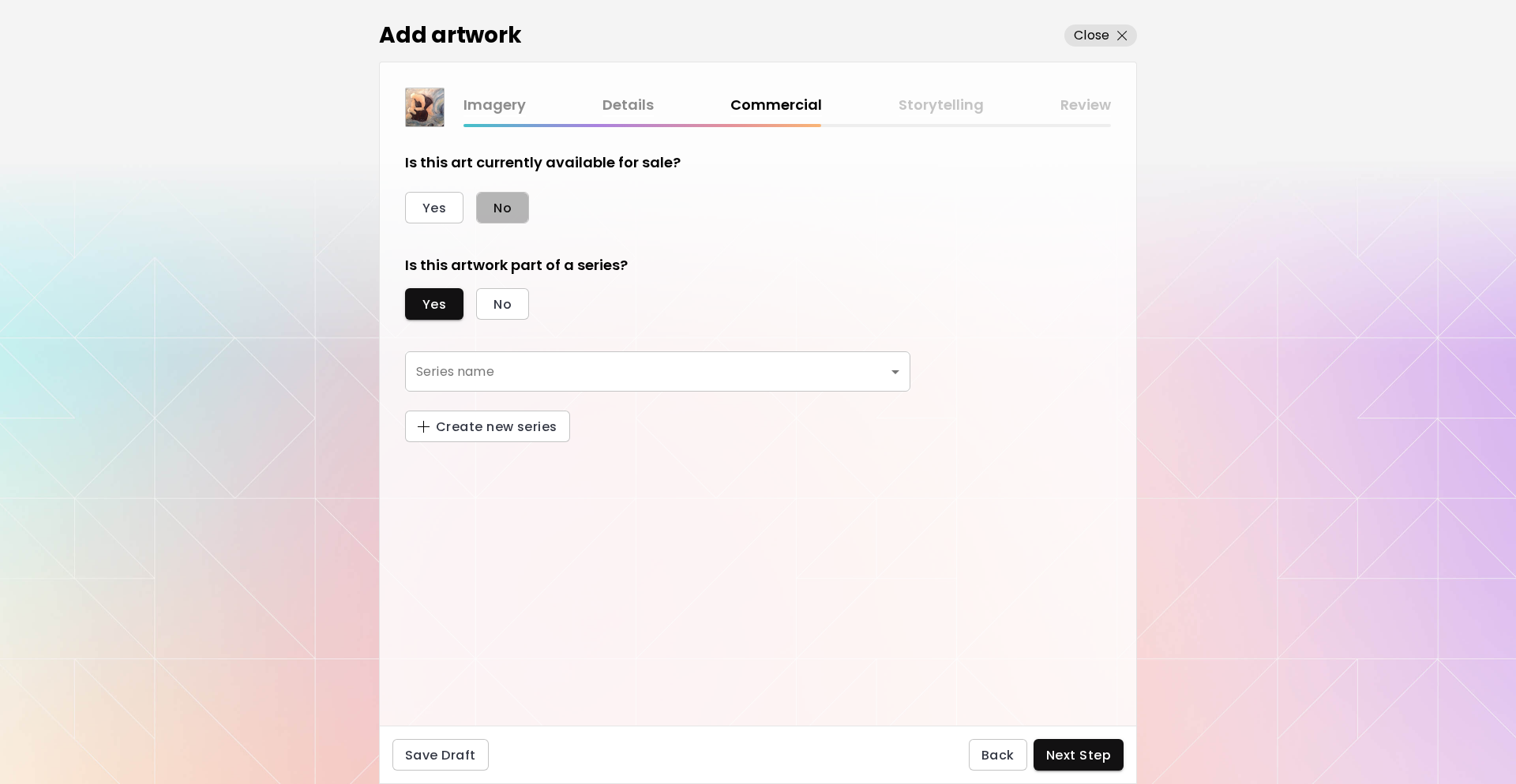
click at [500, 200] on span "No" at bounding box center [502, 207] width 18 height 16
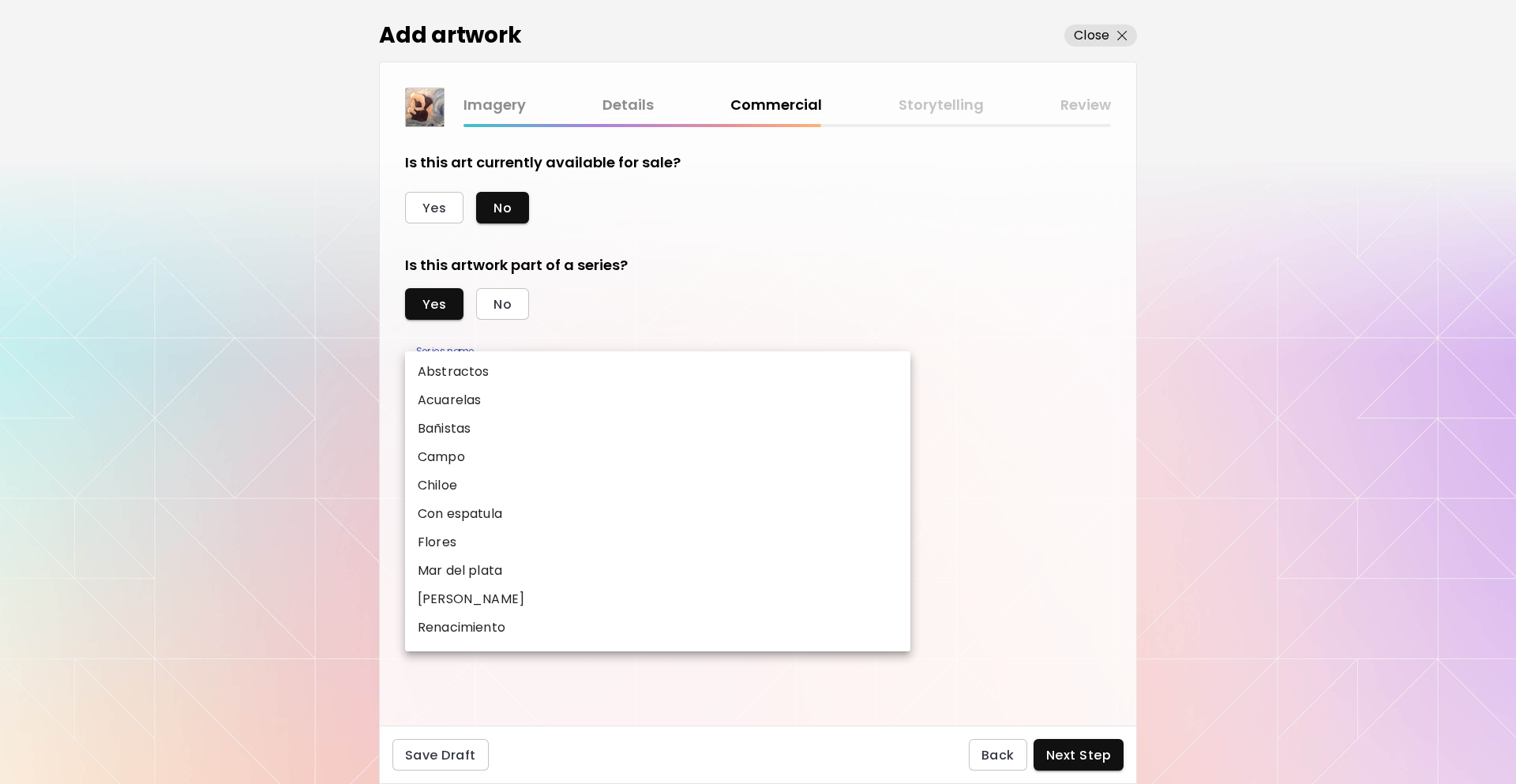
click at [473, 382] on body "[DOMAIN_NAME]/InesCarro Add Artwork Manage Art Edit Profile My BioLink Communit…" at bounding box center [758, 392] width 1516 height 784
click at [479, 420] on li "Bañistas" at bounding box center [658, 429] width 505 height 28
type input "********"
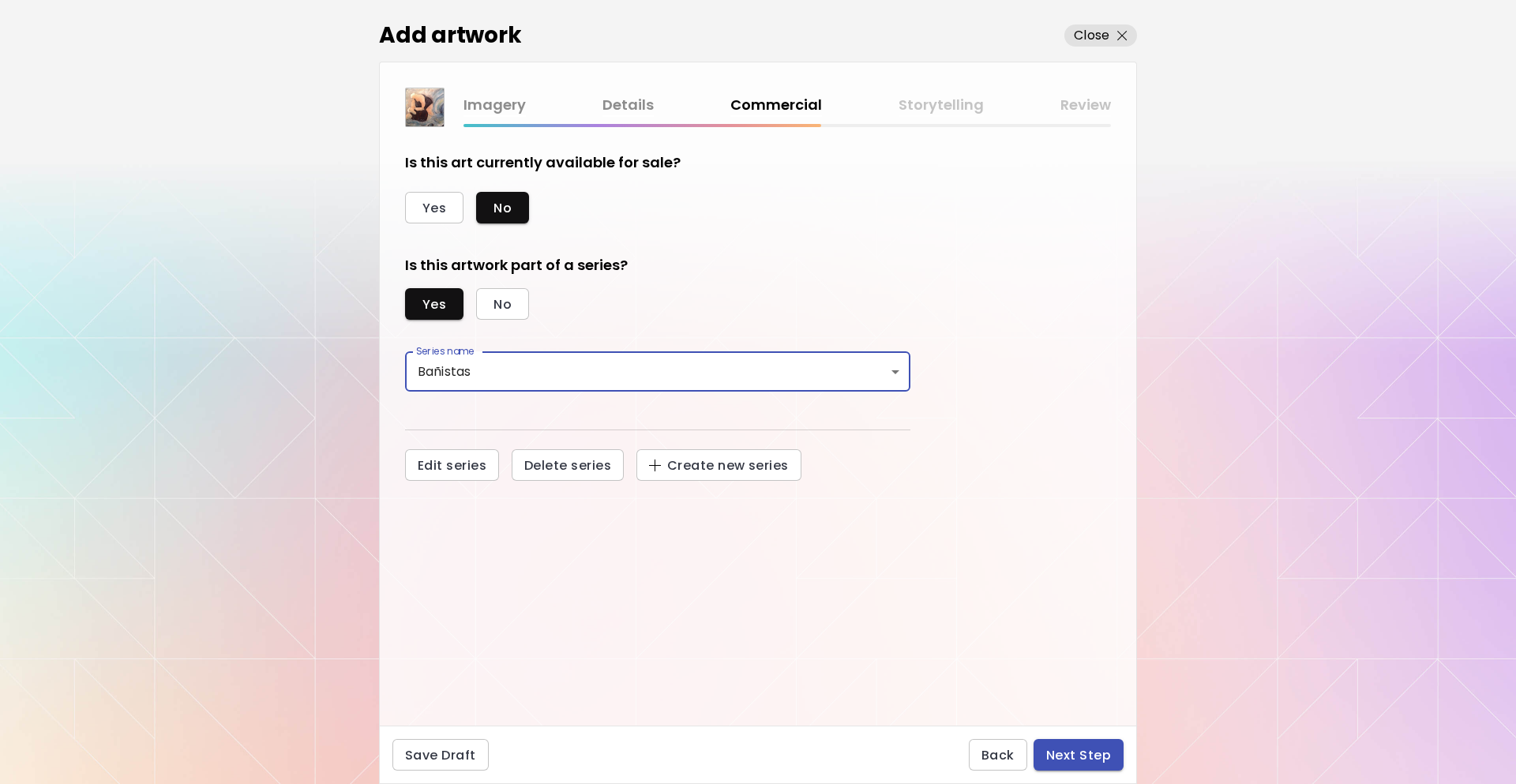
click at [1072, 747] on span "Next Step" at bounding box center [1078, 755] width 65 height 16
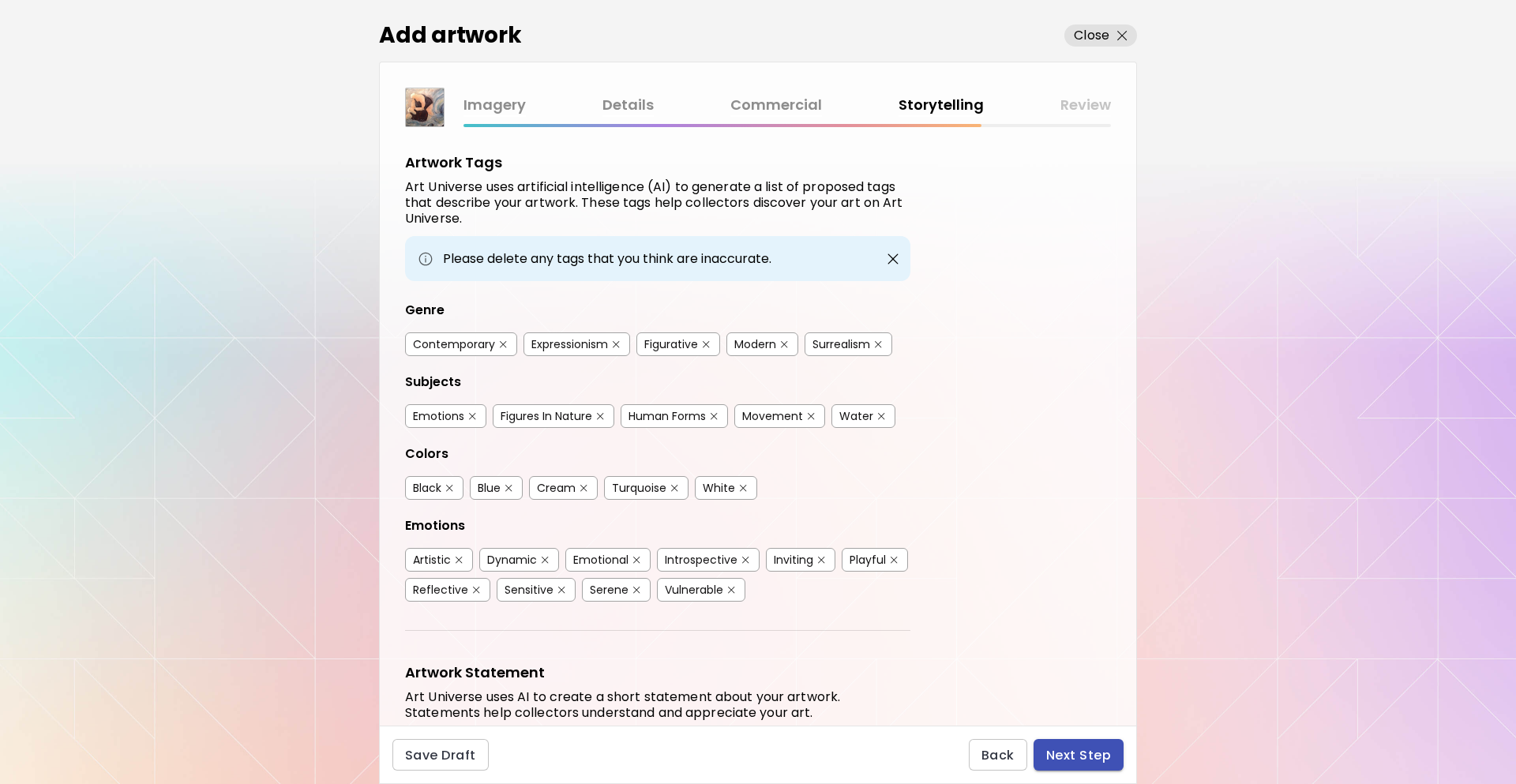
click at [1083, 745] on button "Next Step" at bounding box center [1078, 755] width 90 height 31
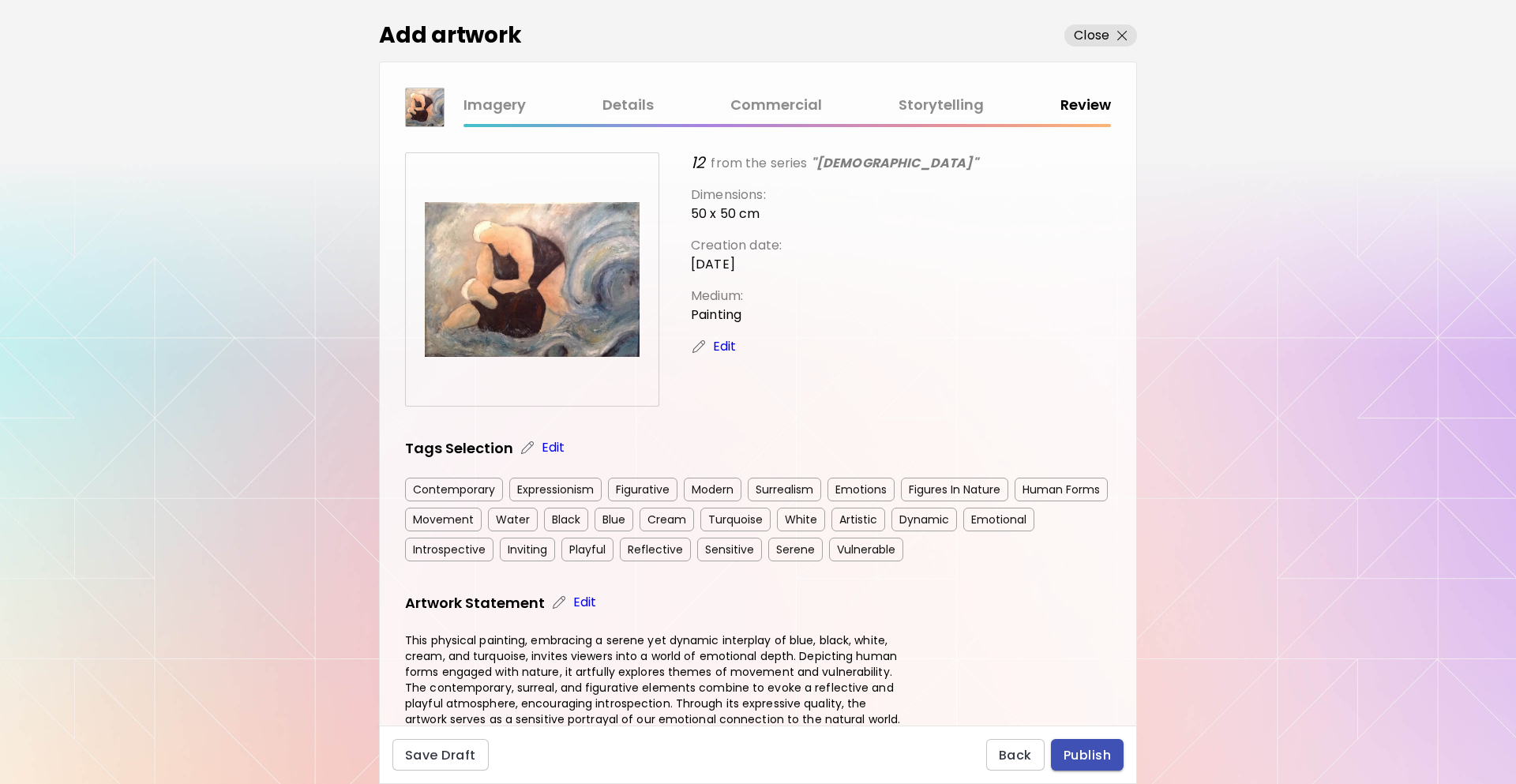
click at [1107, 755] on span "Publish" at bounding box center [1088, 755] width 47 height 16
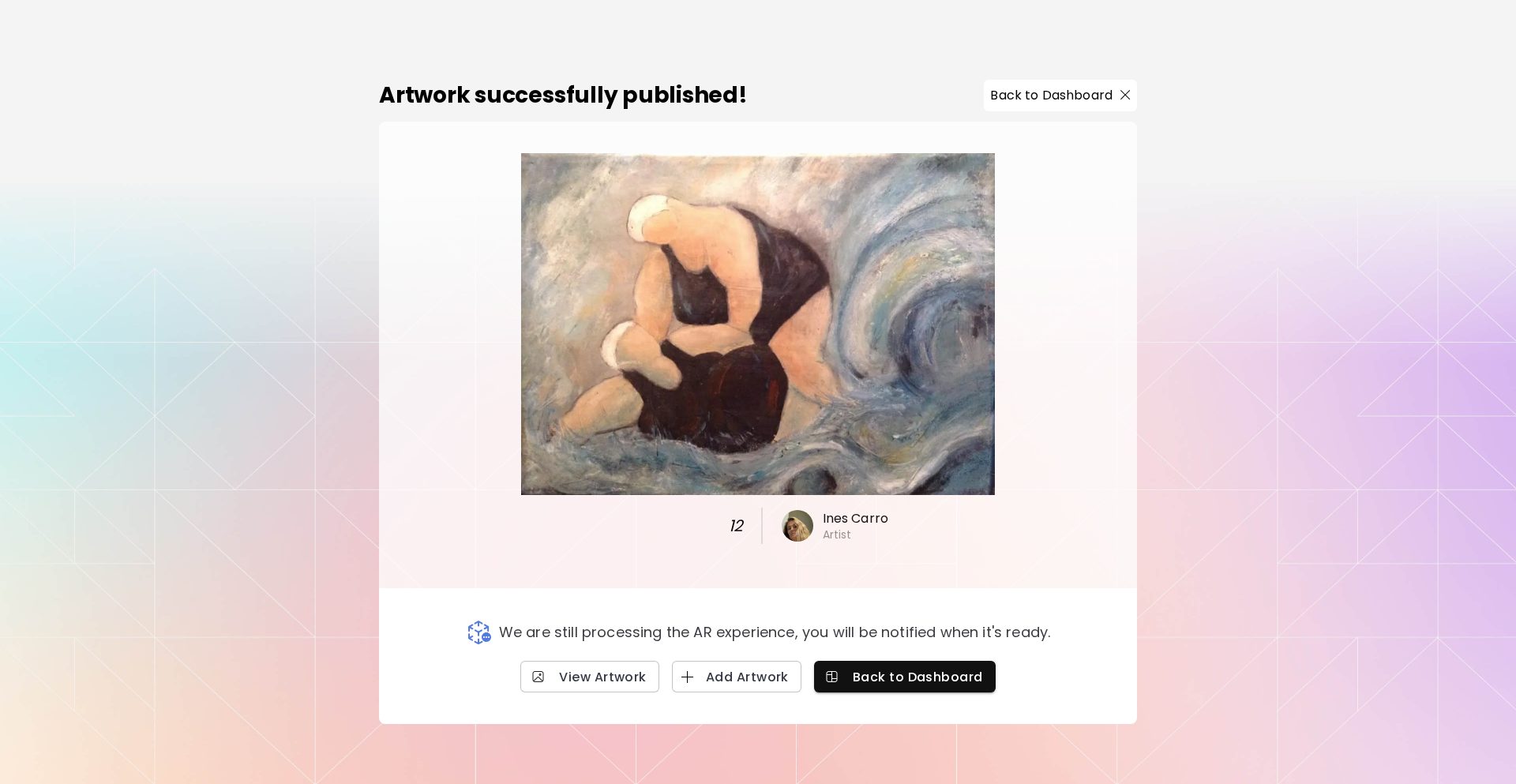
click at [717, 698] on div "We are still processing the AR experience, you will be notified when it's ready…" at bounding box center [758, 656] width 758 height 136
click at [721, 682] on span "Add Artwork" at bounding box center [737, 677] width 104 height 16
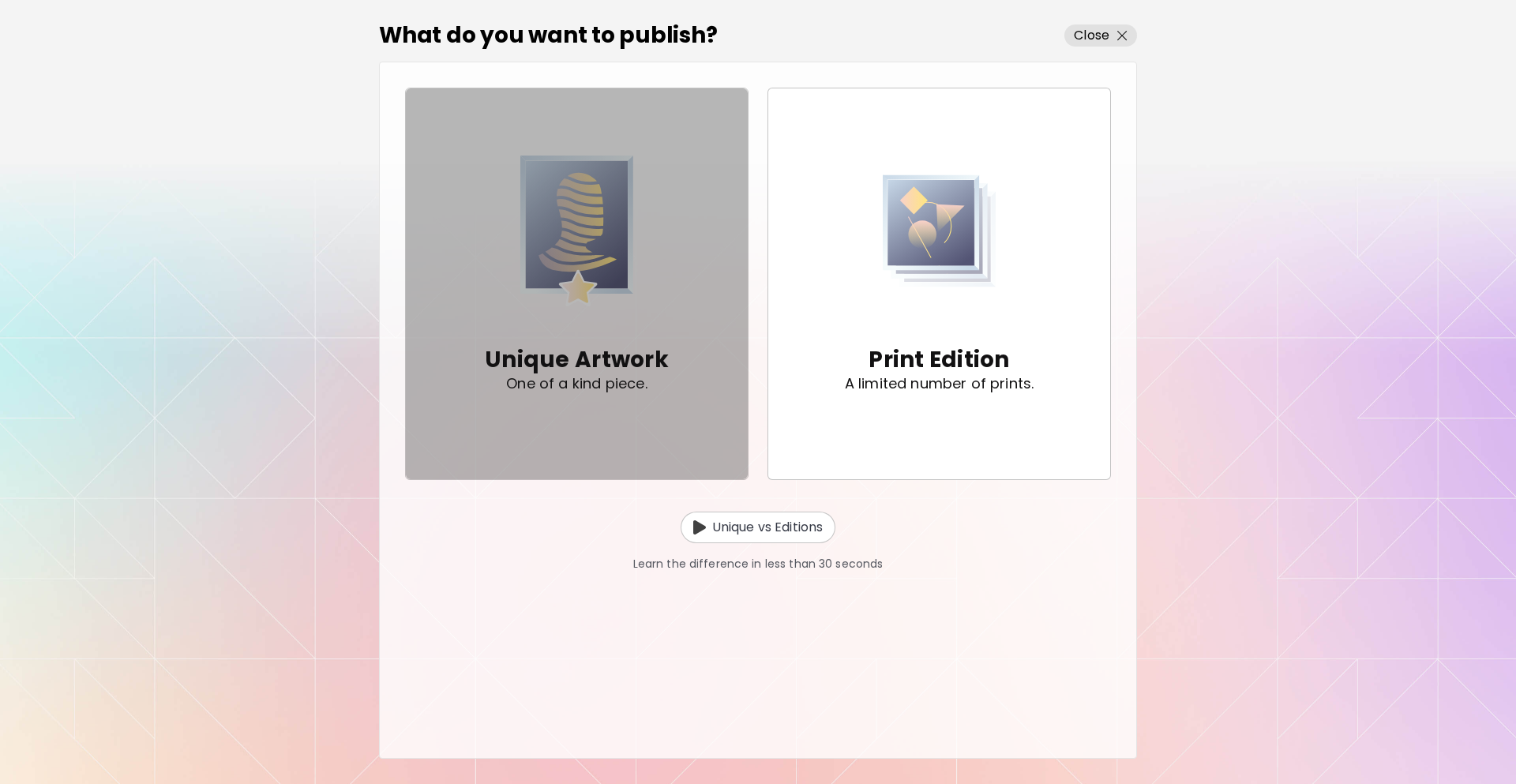
click at [536, 287] on img "button" at bounding box center [577, 231] width 114 height 168
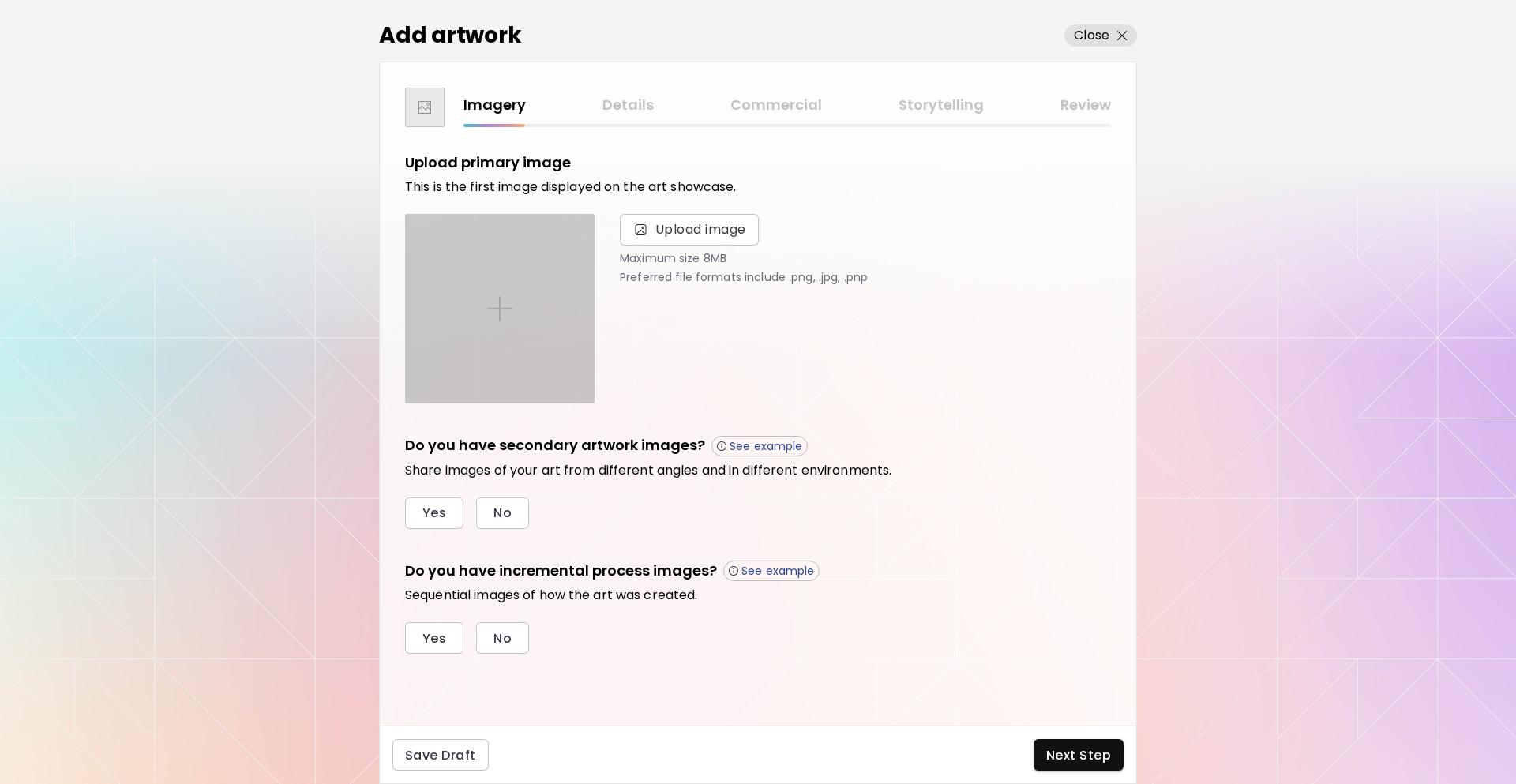
click at [568, 298] on div at bounding box center [500, 308] width 188 height 188
click at [0, 0] on input "file" at bounding box center [0, 0] width 0 height 0
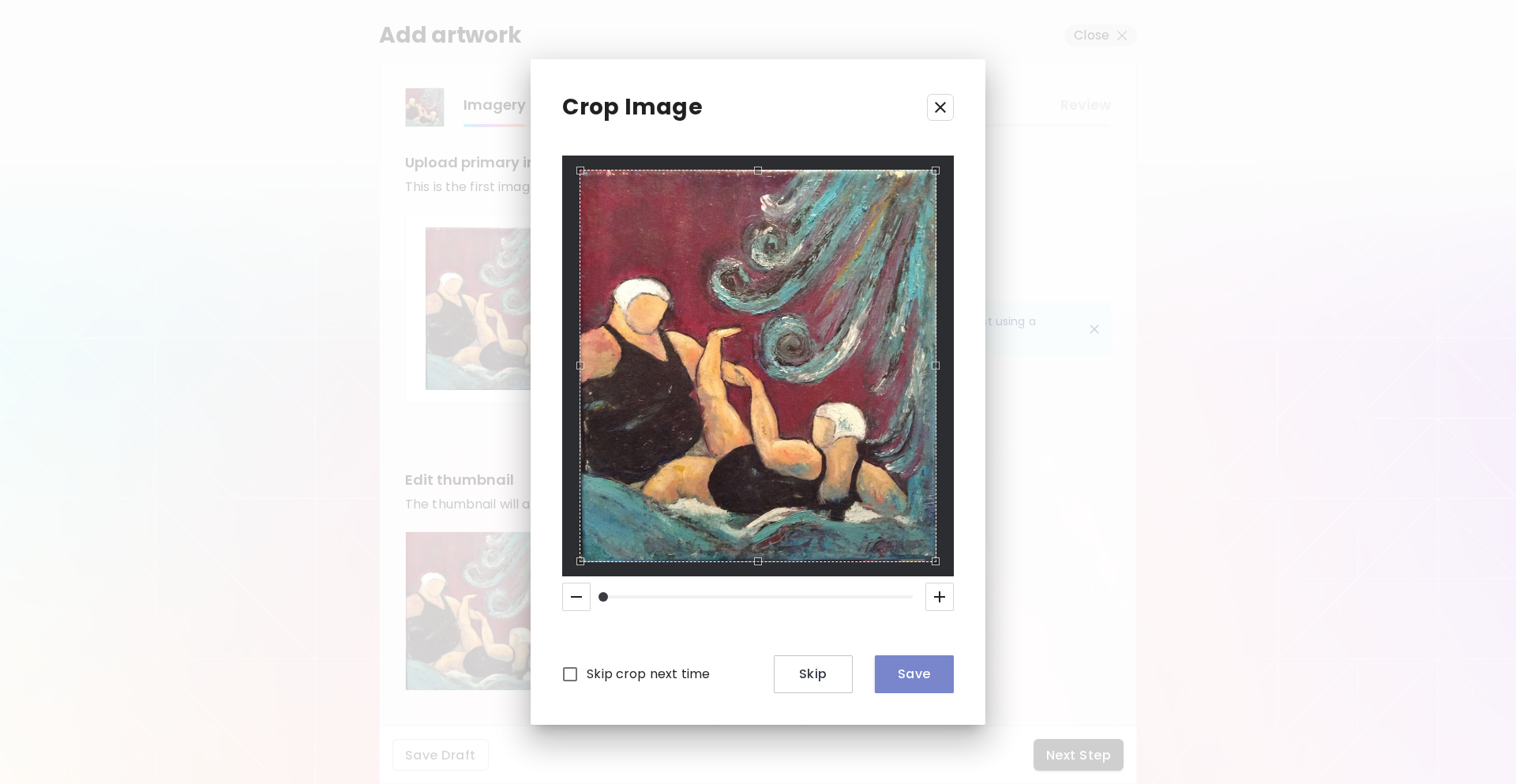
click at [937, 685] on button "Save" at bounding box center [914, 675] width 79 height 38
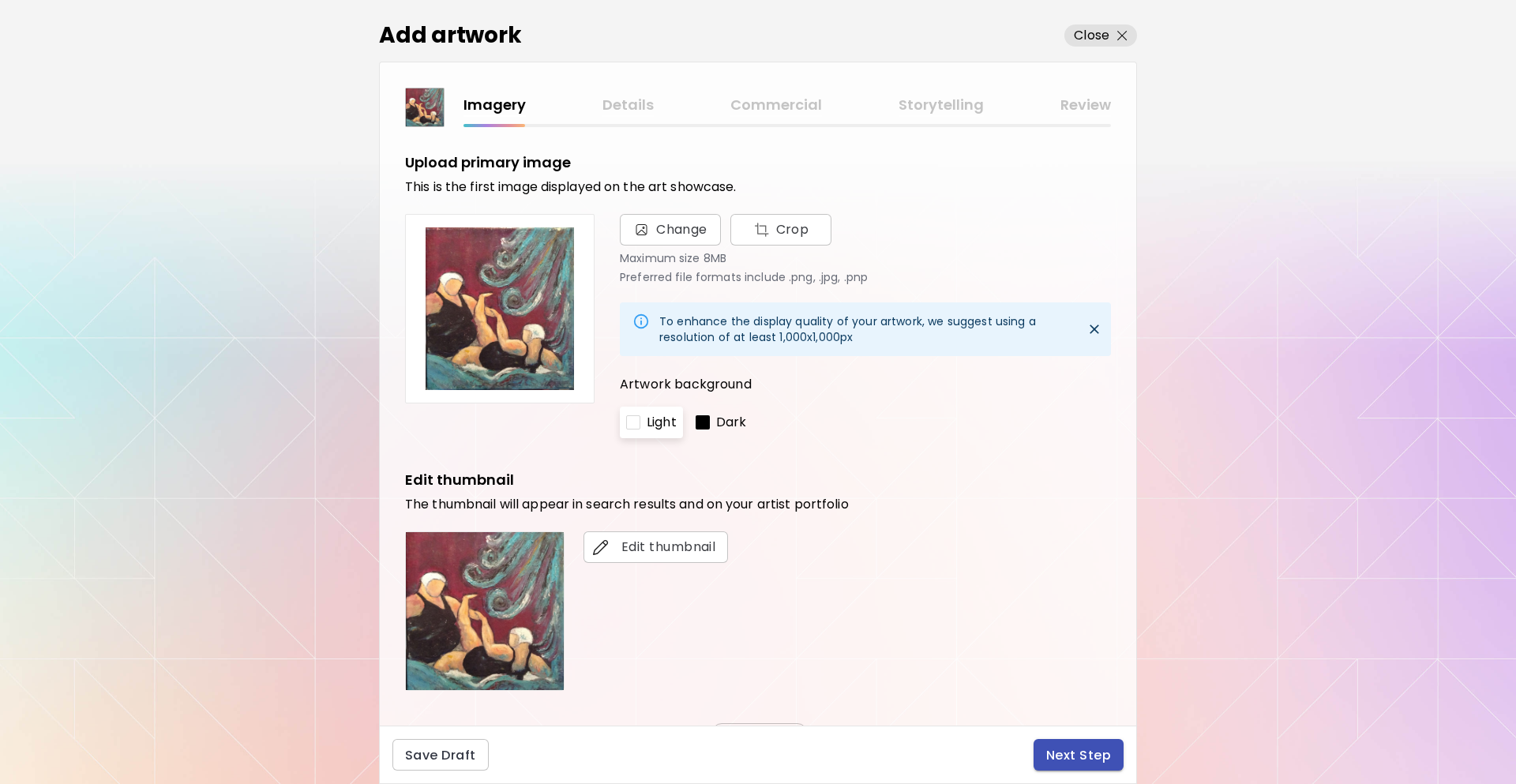
click at [1080, 747] on span "Next Step" at bounding box center [1078, 755] width 65 height 16
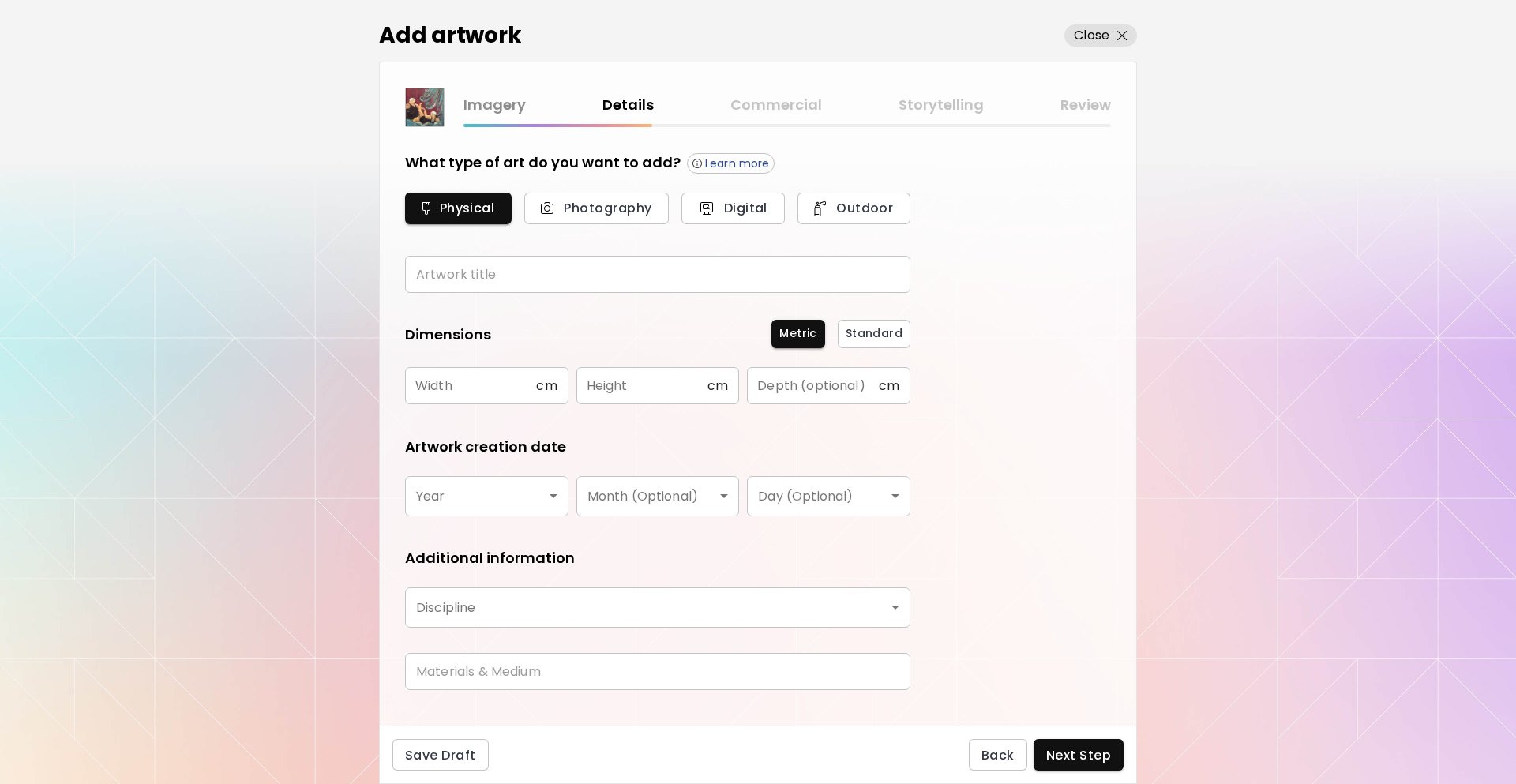
click at [632, 282] on input "text" at bounding box center [658, 274] width 505 height 37
type input "**"
click at [447, 387] on input "text" at bounding box center [471, 385] width 131 height 37
type input "**"
click at [665, 392] on input "text" at bounding box center [642, 385] width 131 height 37
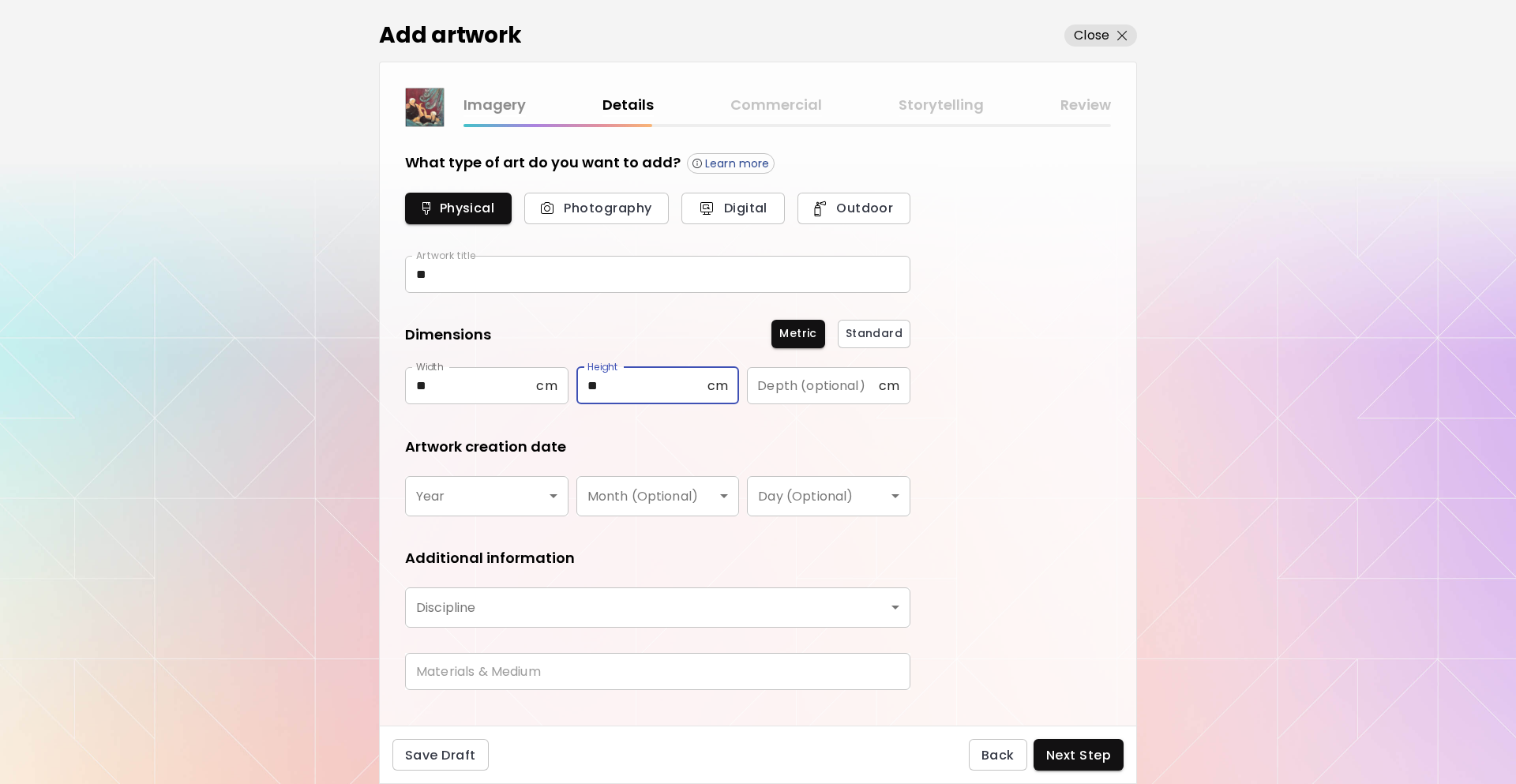
type input "**"
click at [538, 489] on body "[DOMAIN_NAME]/InesCarro Add Artwork Manage Art Edit Profile My BioLink Communit…" at bounding box center [758, 392] width 1516 height 784
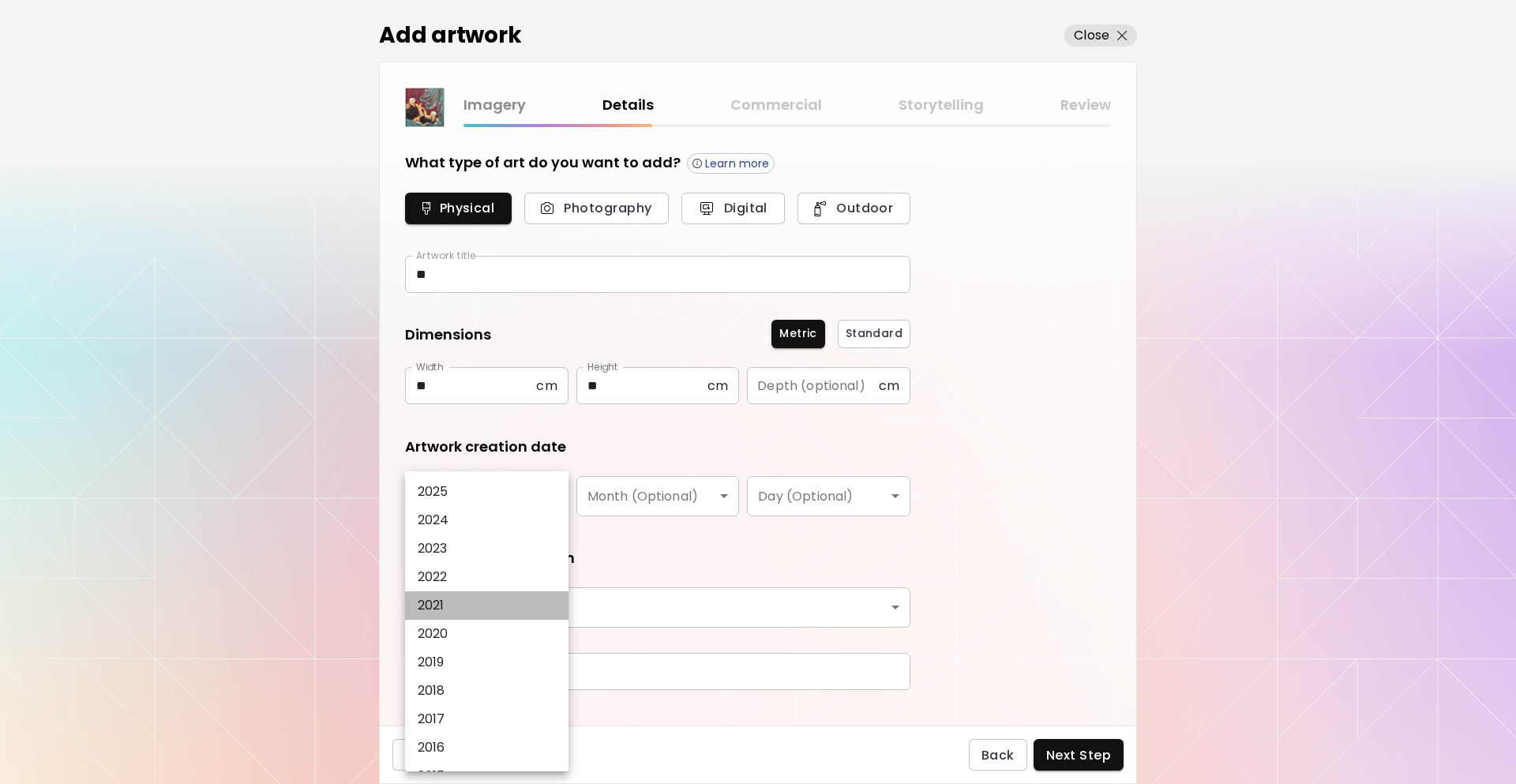
click at [478, 612] on li "2021" at bounding box center [491, 606] width 172 height 28
type input "****"
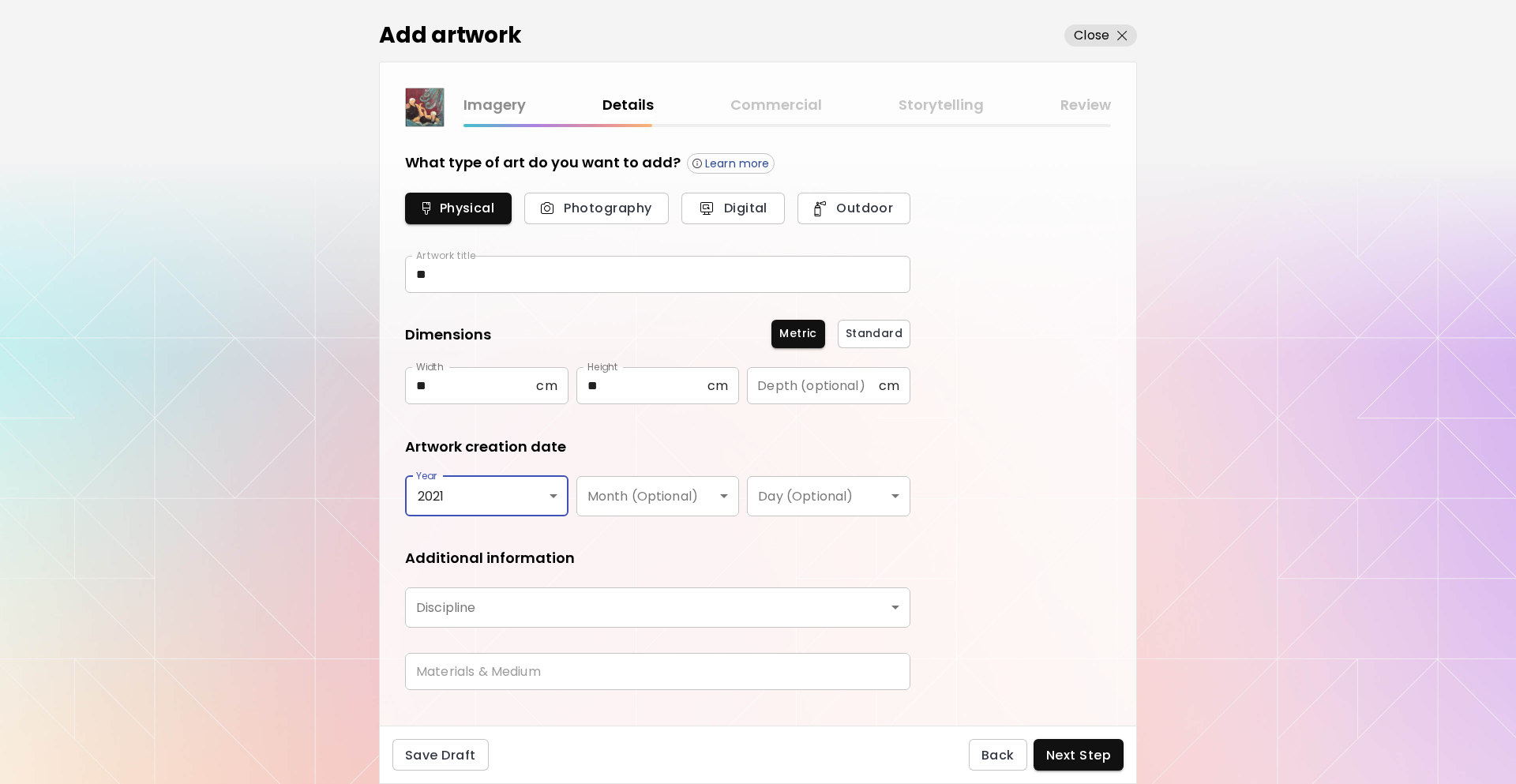
click at [701, 503] on body "[DOMAIN_NAME]/InesCarro Add Artwork Manage Art Edit Profile My BioLink Communit…" at bounding box center [758, 392] width 1516 height 784
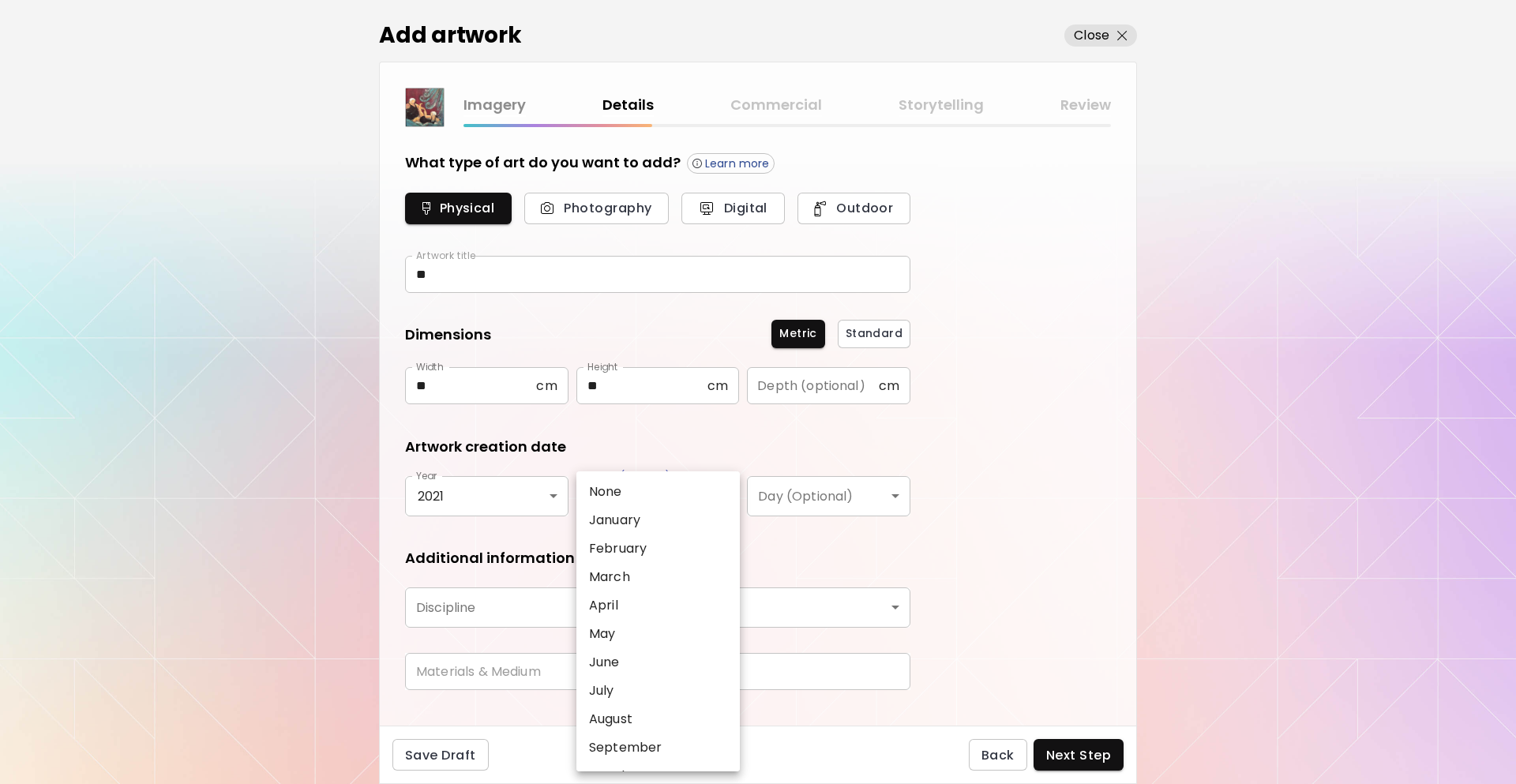
click at [633, 627] on li "May" at bounding box center [662, 634] width 172 height 28
type input "***"
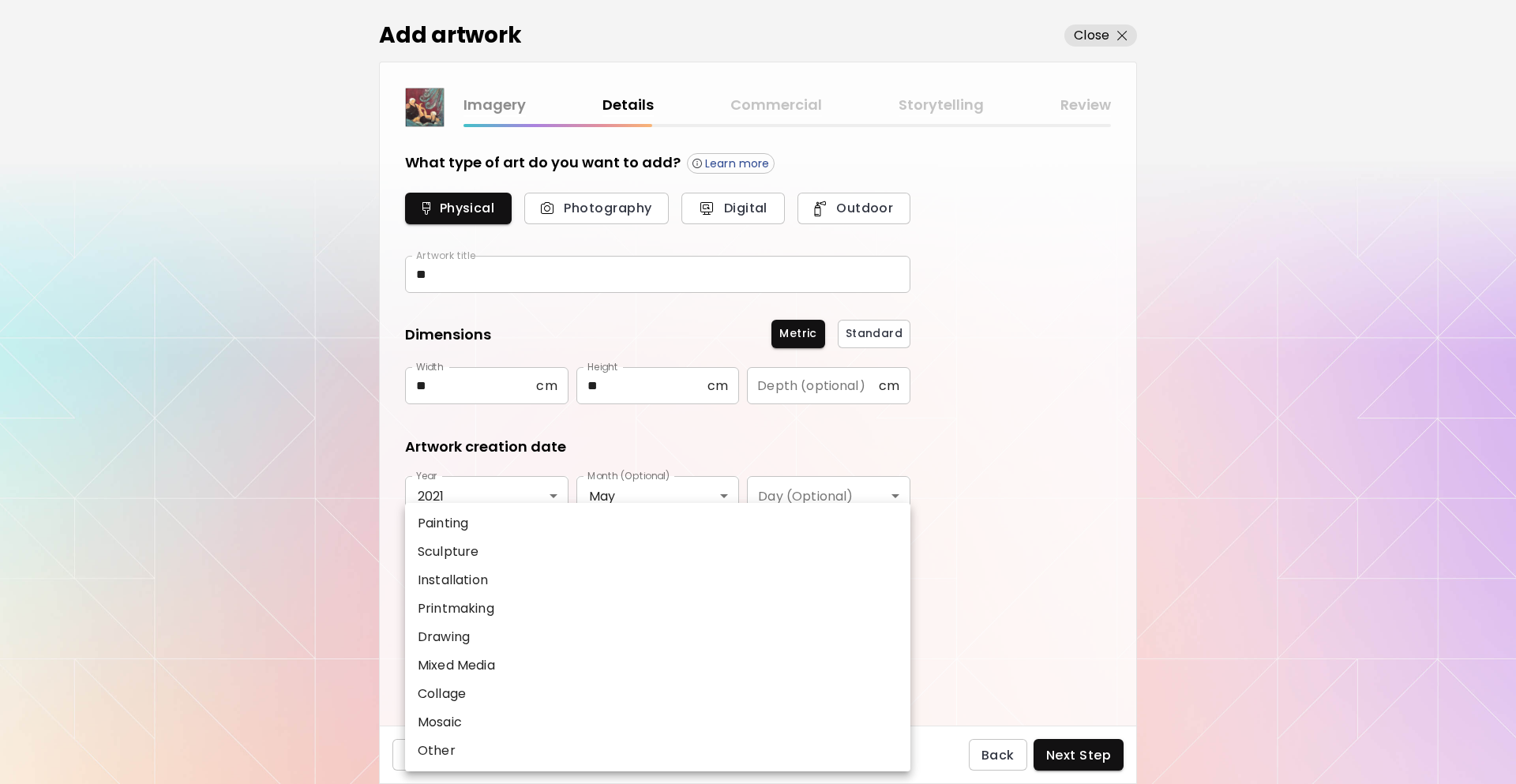
click at [614, 592] on body "[DOMAIN_NAME]/InesCarro Add Artwork Manage Art Edit Profile My BioLink Communit…" at bounding box center [758, 392] width 1516 height 784
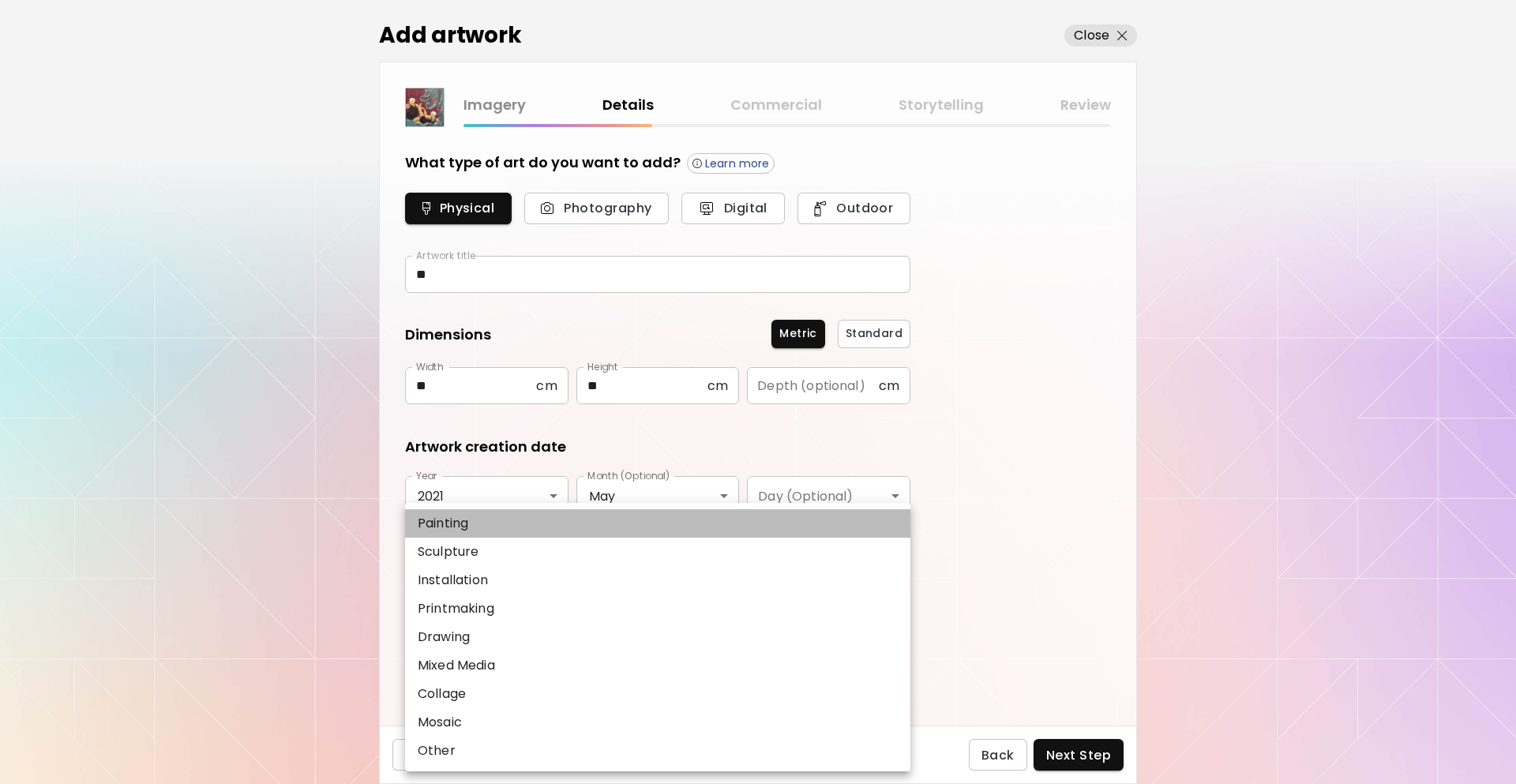
click at [511, 522] on li "Painting" at bounding box center [658, 524] width 505 height 28
type input "********"
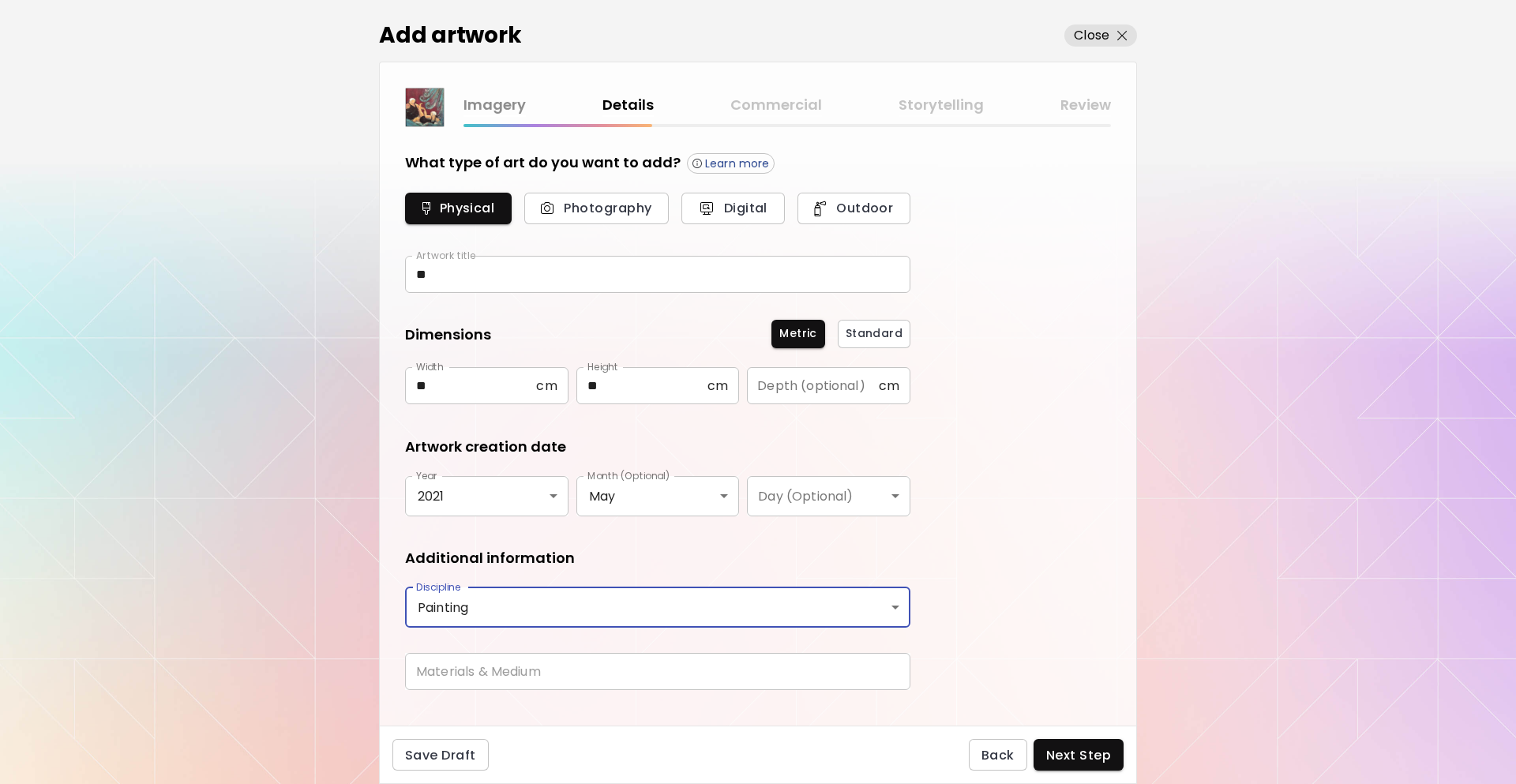
click at [486, 674] on input "text" at bounding box center [658, 671] width 505 height 37
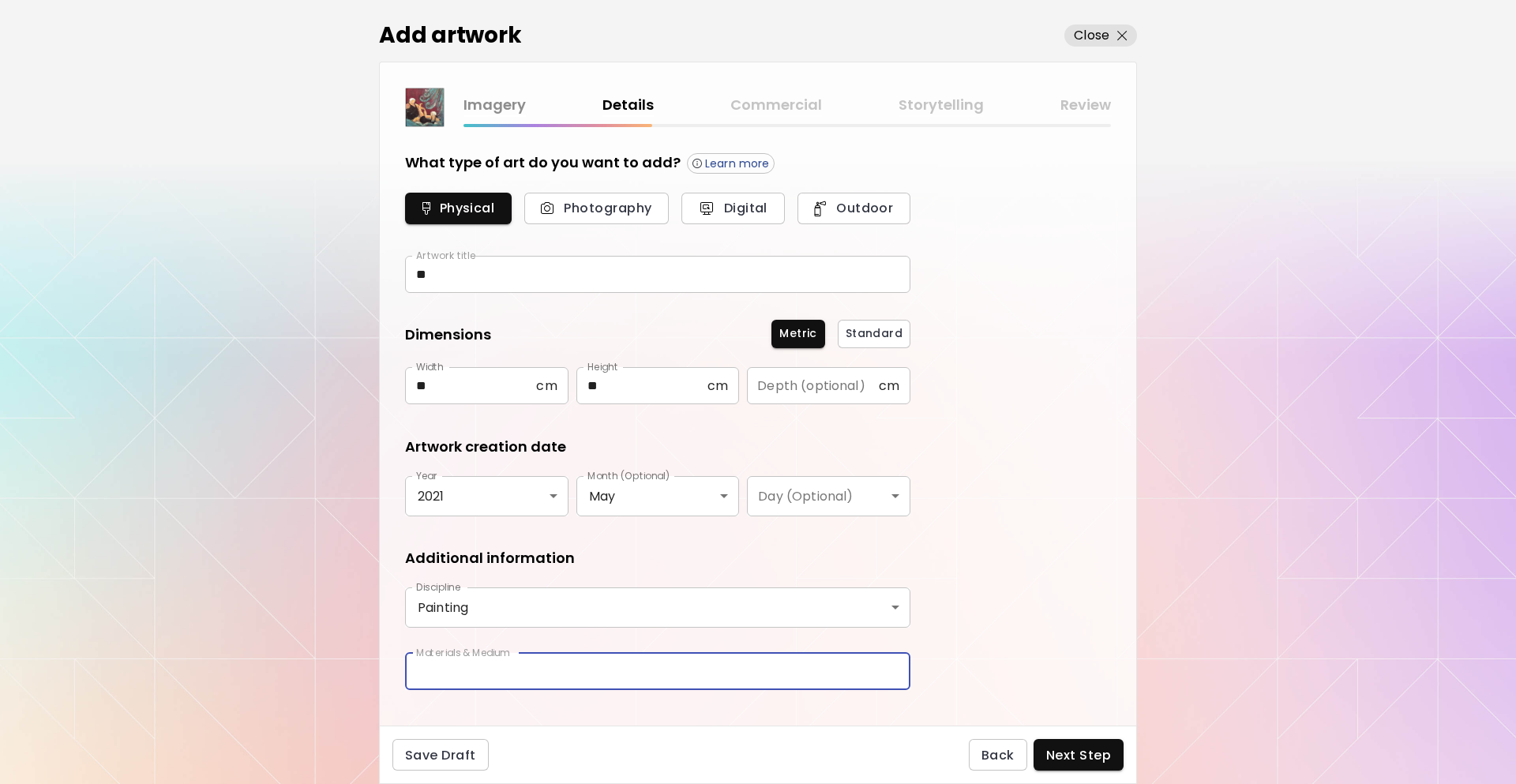
type input "********"
click at [1054, 761] on span "Next Step" at bounding box center [1078, 755] width 65 height 16
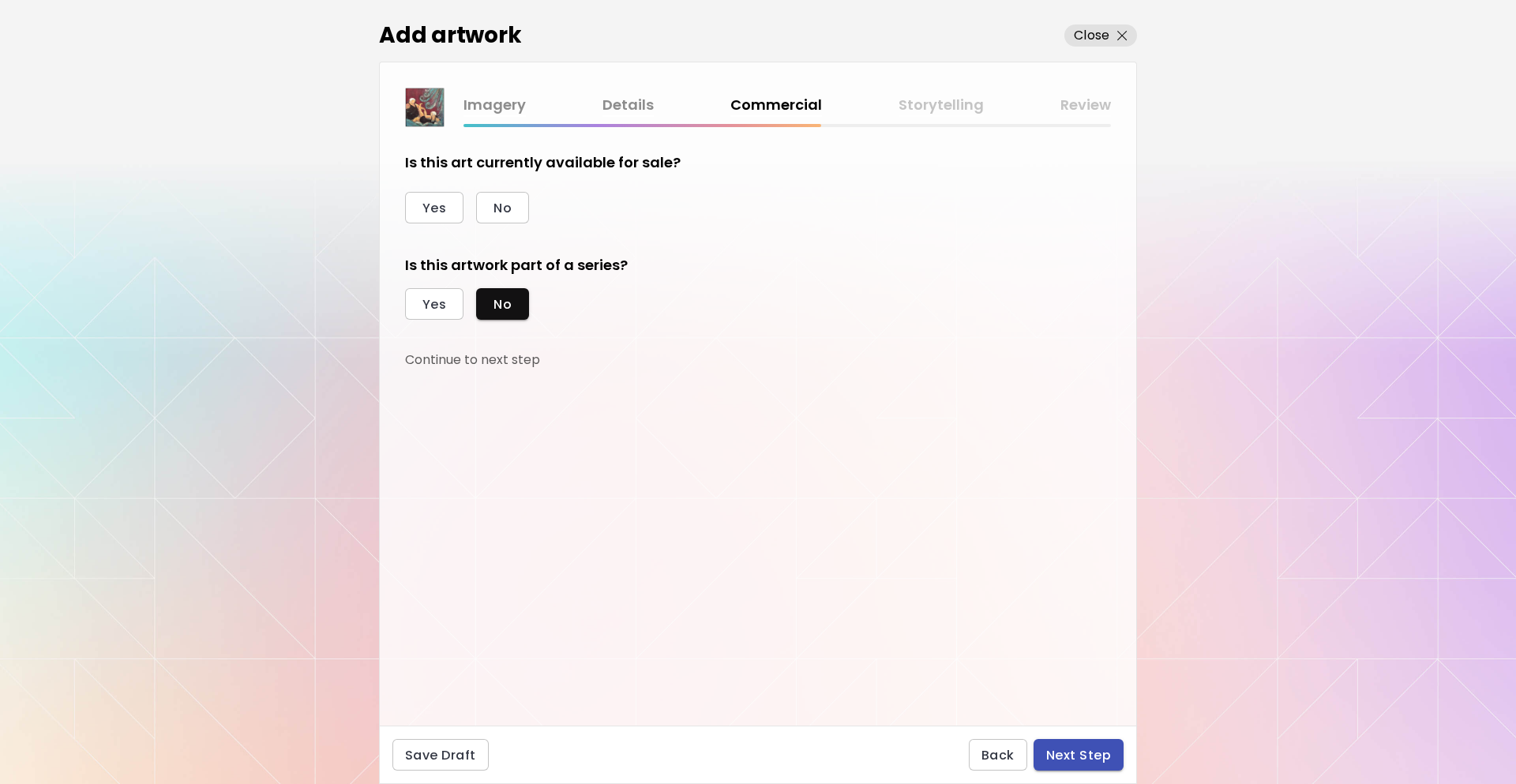
click at [1091, 750] on span "Next Step" at bounding box center [1078, 755] width 65 height 16
click at [497, 211] on span "No" at bounding box center [502, 207] width 18 height 16
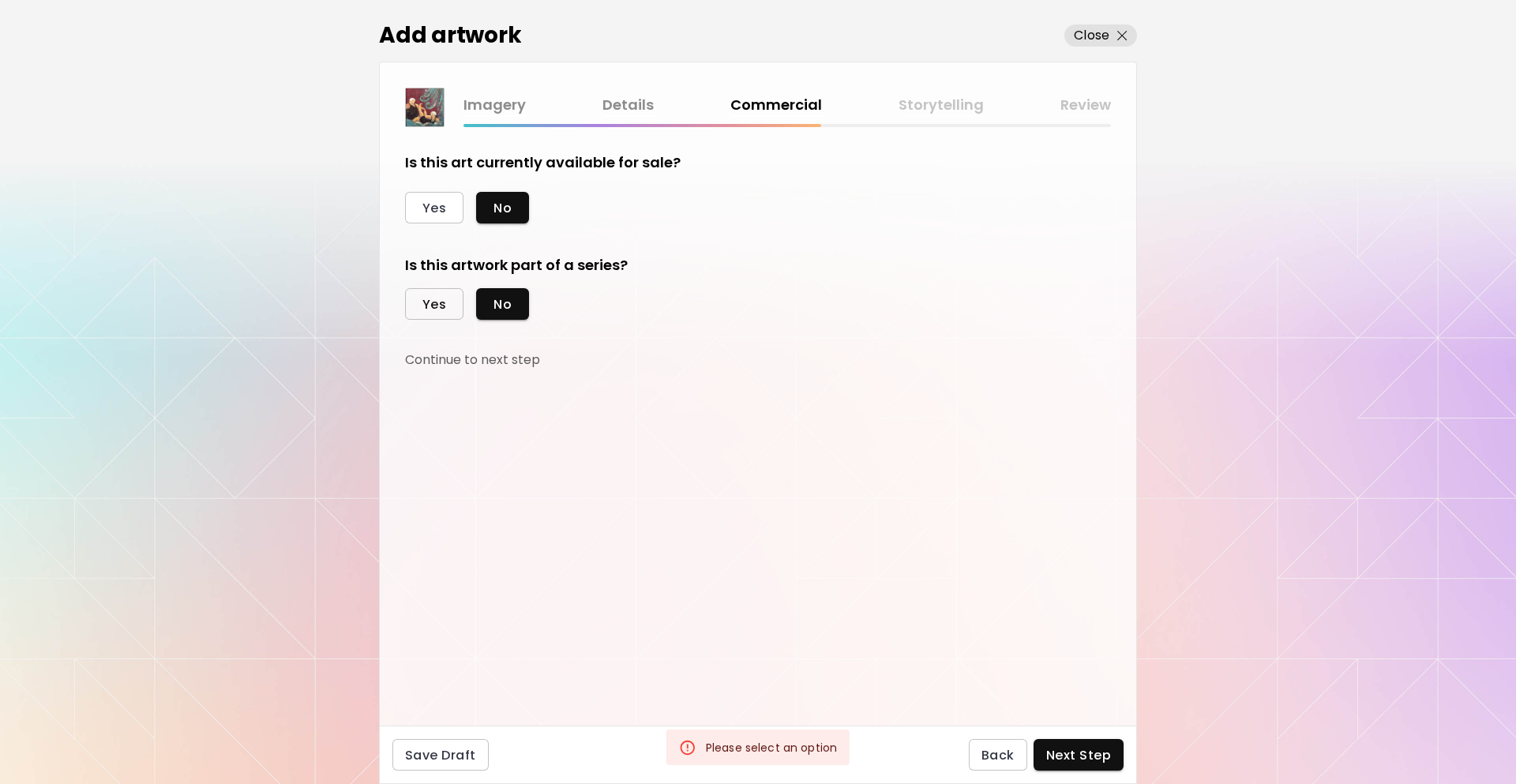
click at [444, 309] on span "Yes" at bounding box center [434, 304] width 24 height 16
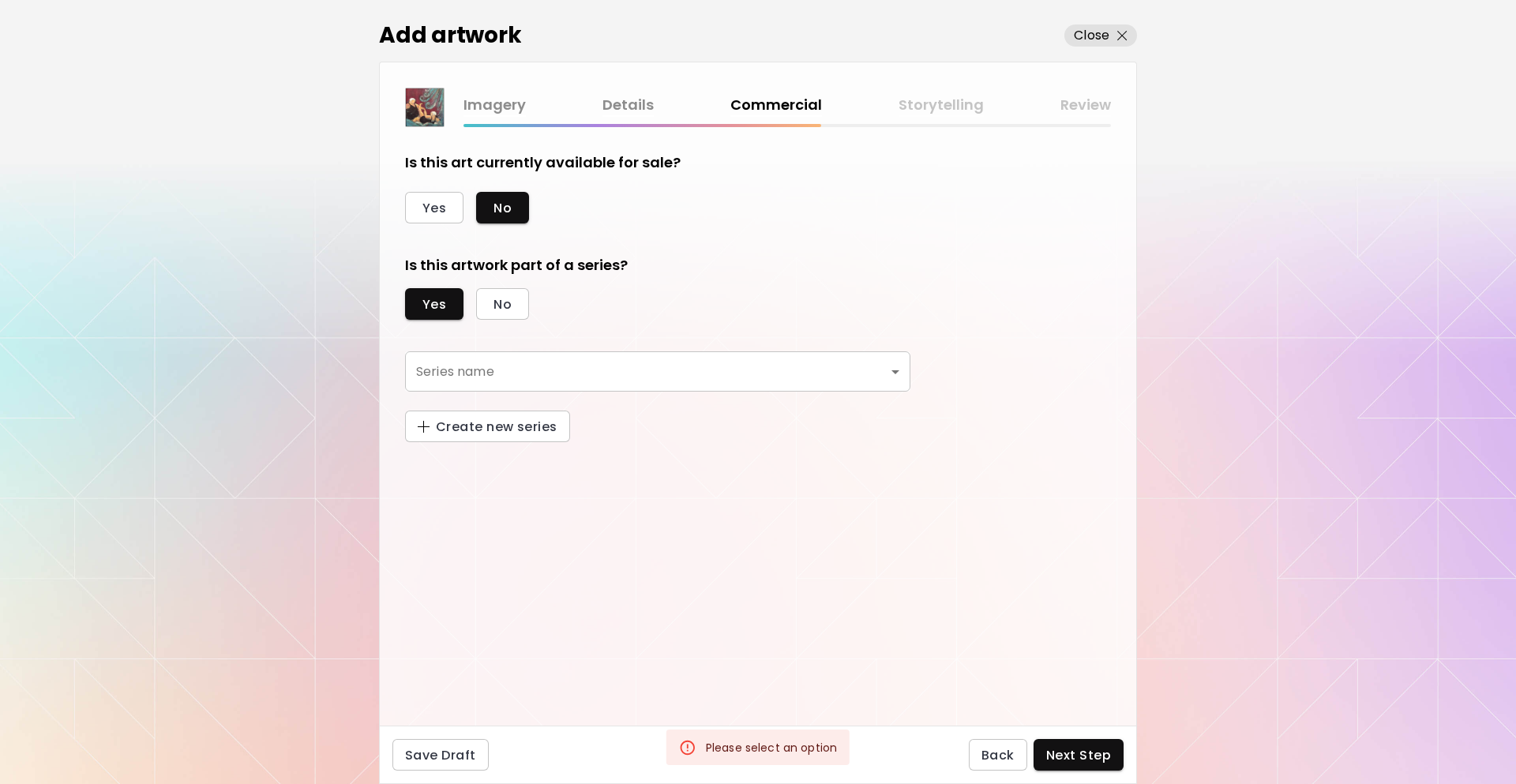
click at [491, 367] on body "[DOMAIN_NAME]/InesCarro Add Artwork Manage Art Edit Profile My BioLink Communit…" at bounding box center [758, 392] width 1516 height 784
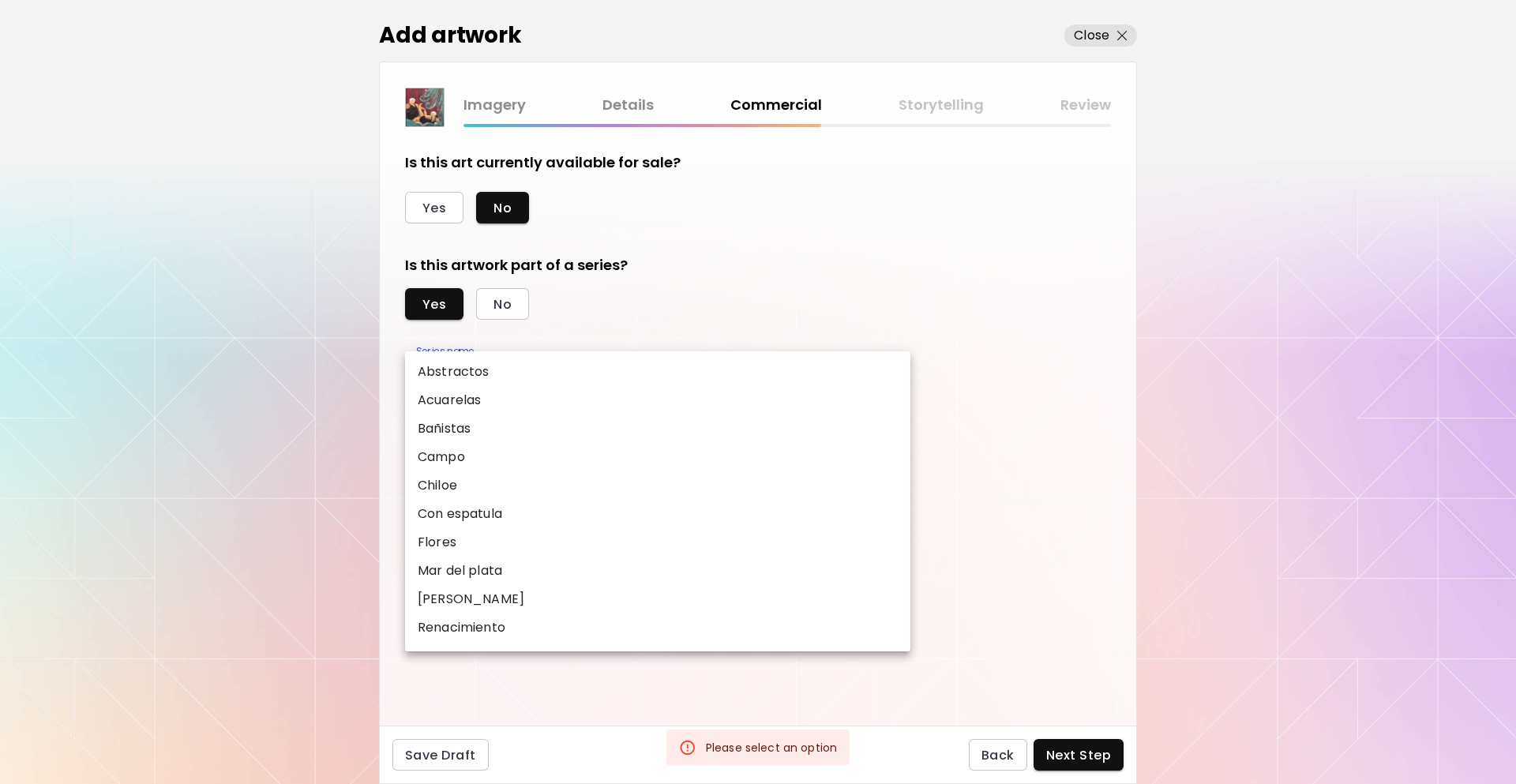
click at [471, 431] on p "Bañistas" at bounding box center [444, 429] width 53 height 19
type input "********"
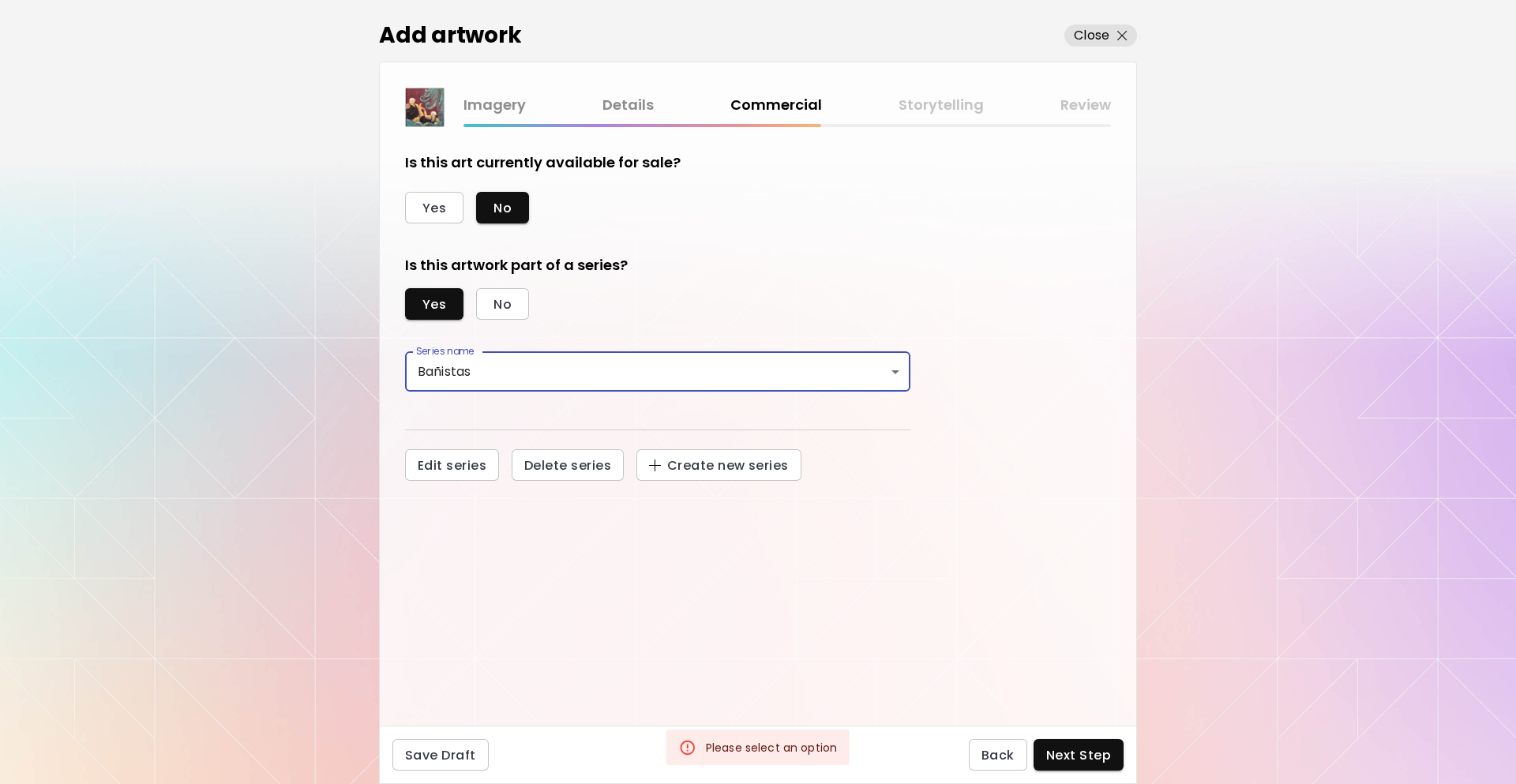
click at [1083, 773] on div "Save Draft Back Next Step" at bounding box center [758, 756] width 758 height 59
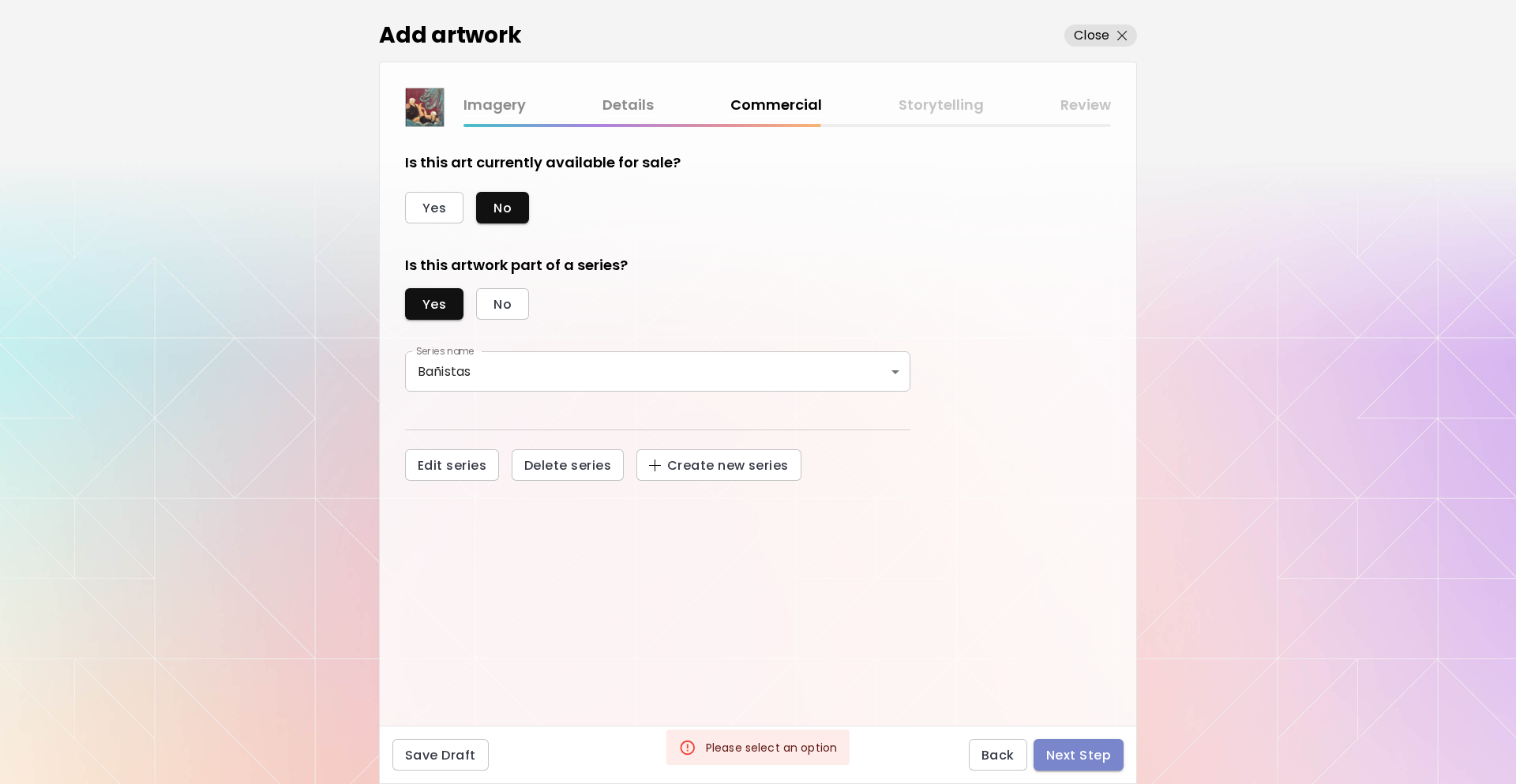
click at [1078, 769] on button "Next Step" at bounding box center [1078, 755] width 90 height 31
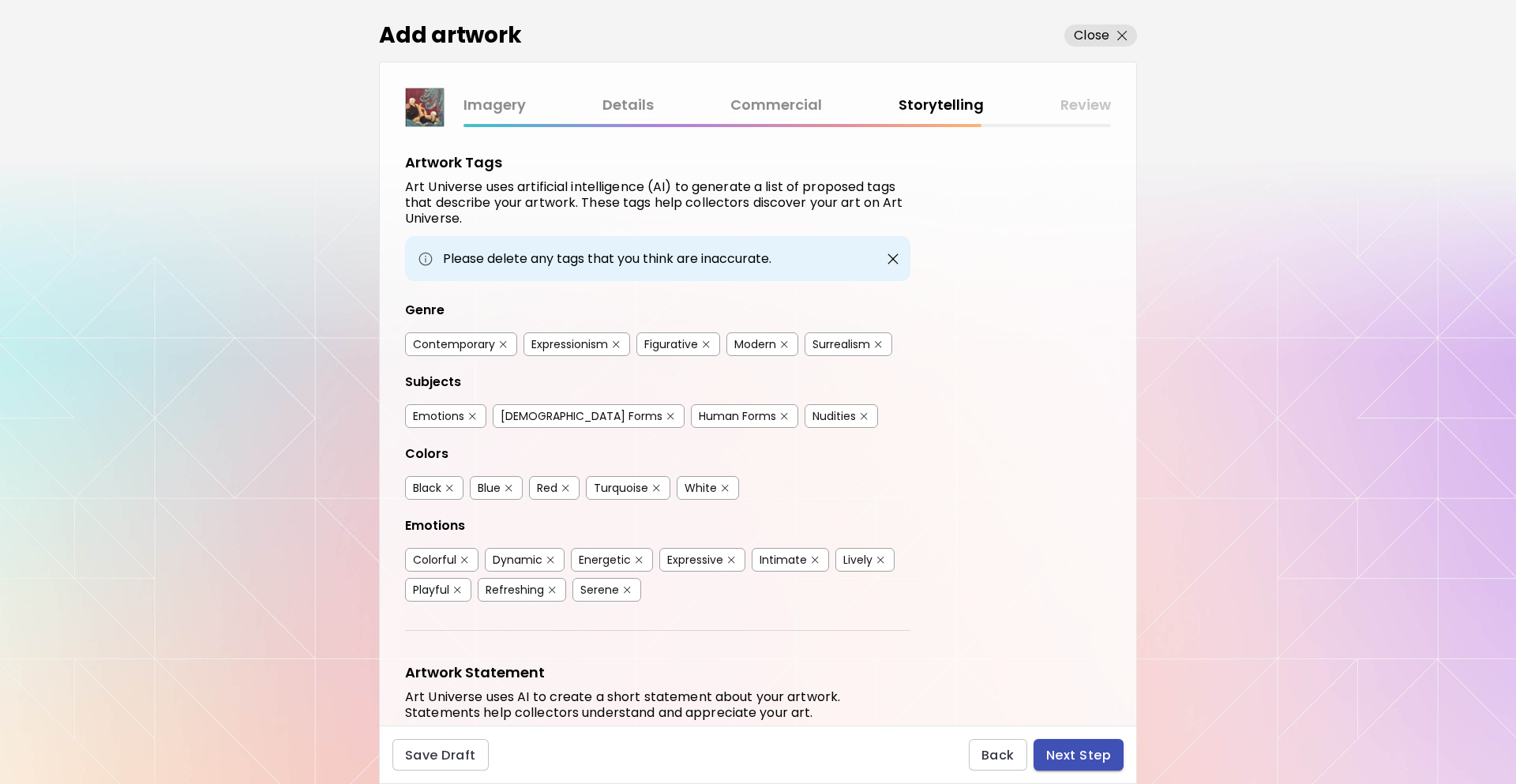
click at [1088, 750] on span "Next Step" at bounding box center [1078, 755] width 65 height 16
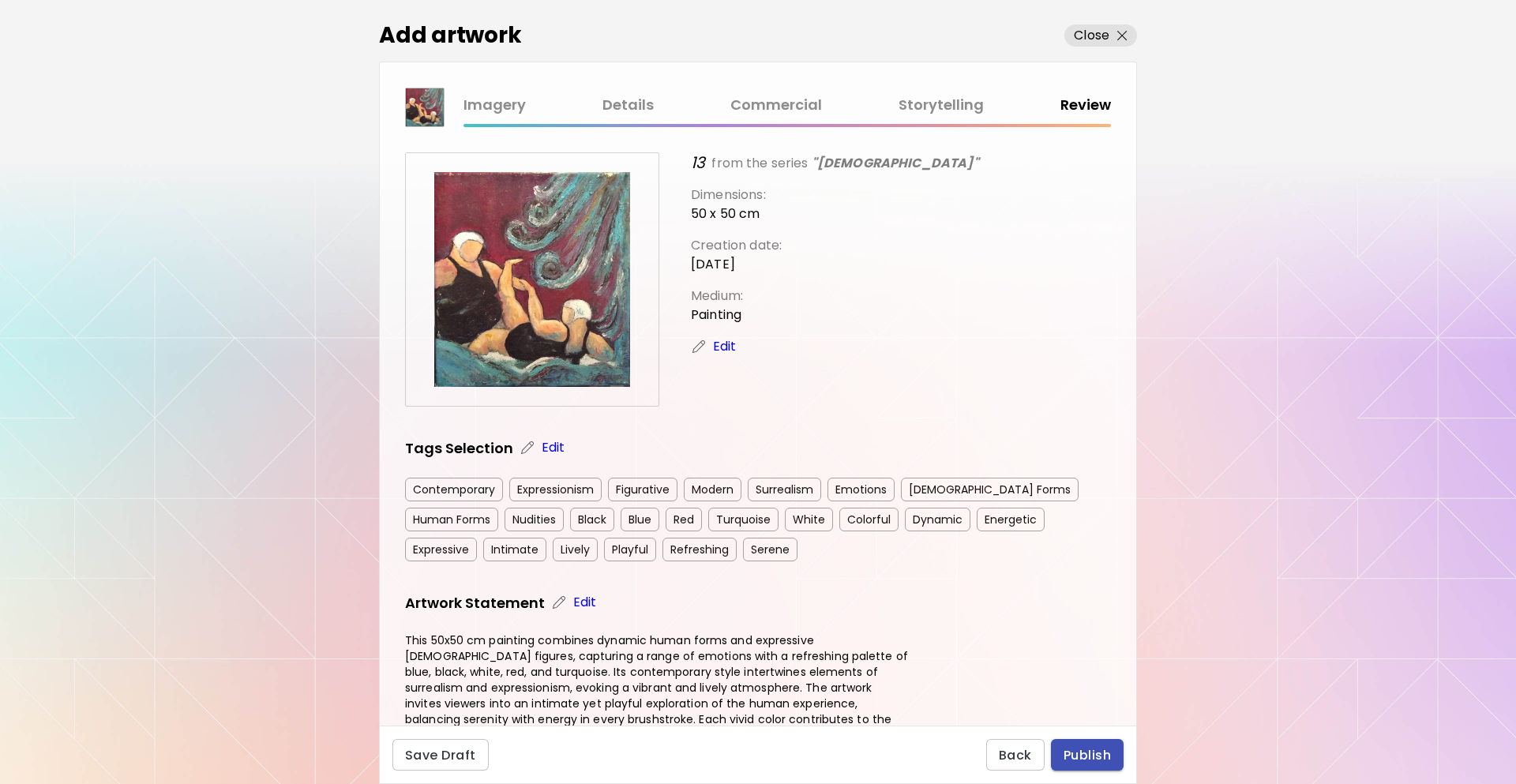
click at [1096, 764] on button "Publish" at bounding box center [1087, 755] width 73 height 31
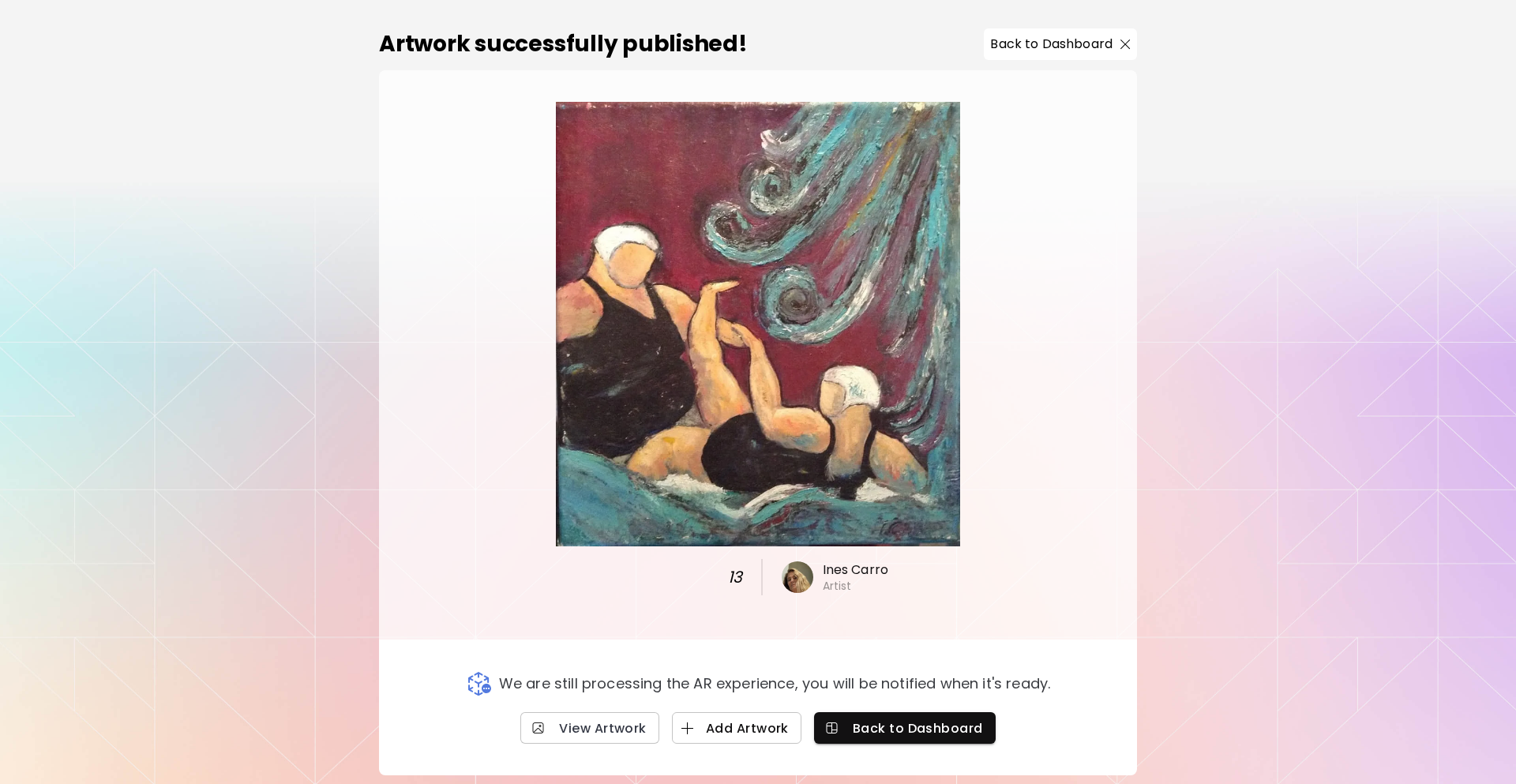
click at [773, 723] on span "Add Artwork" at bounding box center [737, 728] width 104 height 16
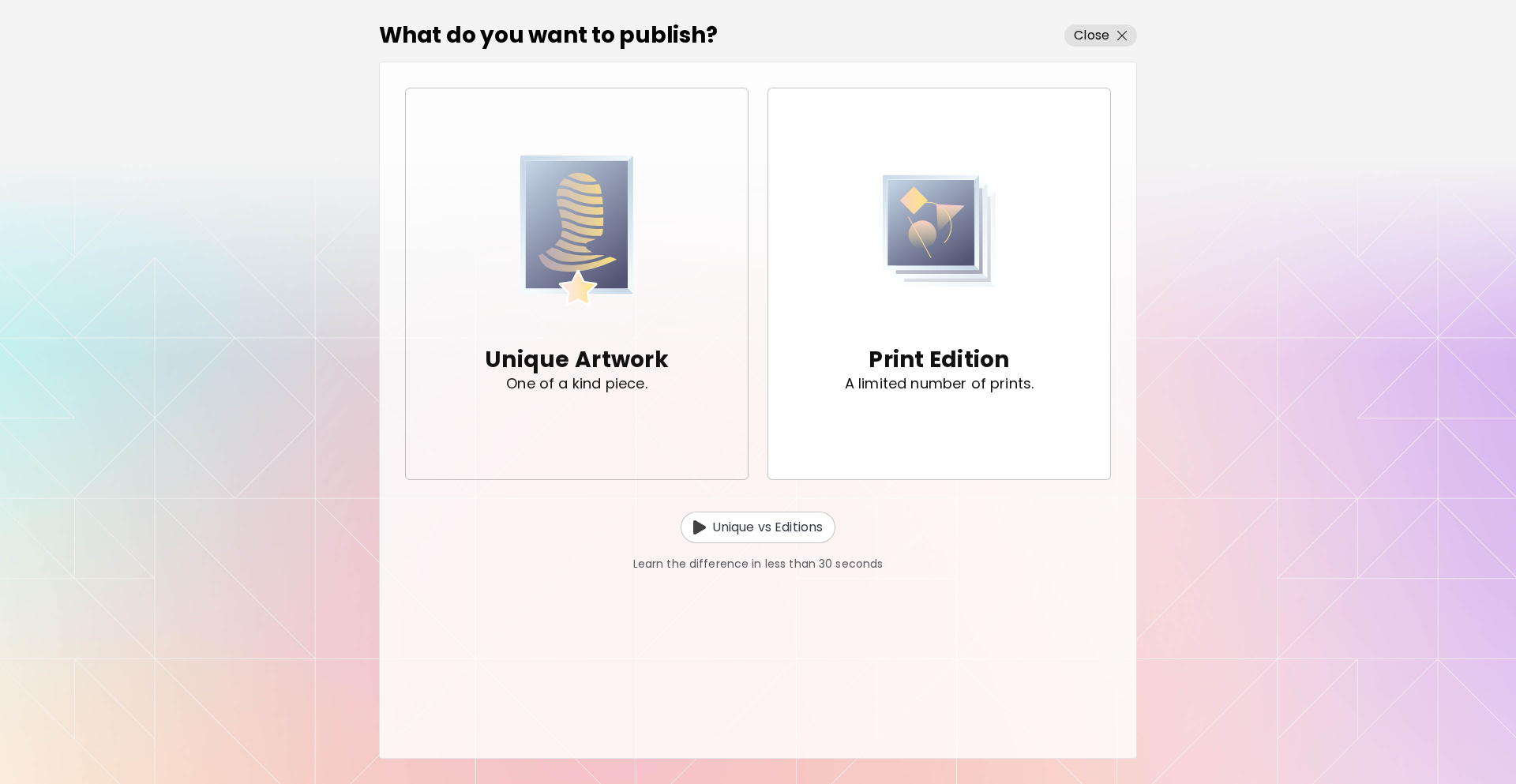
click at [642, 346] on p "Unique Artwork" at bounding box center [577, 360] width 184 height 31
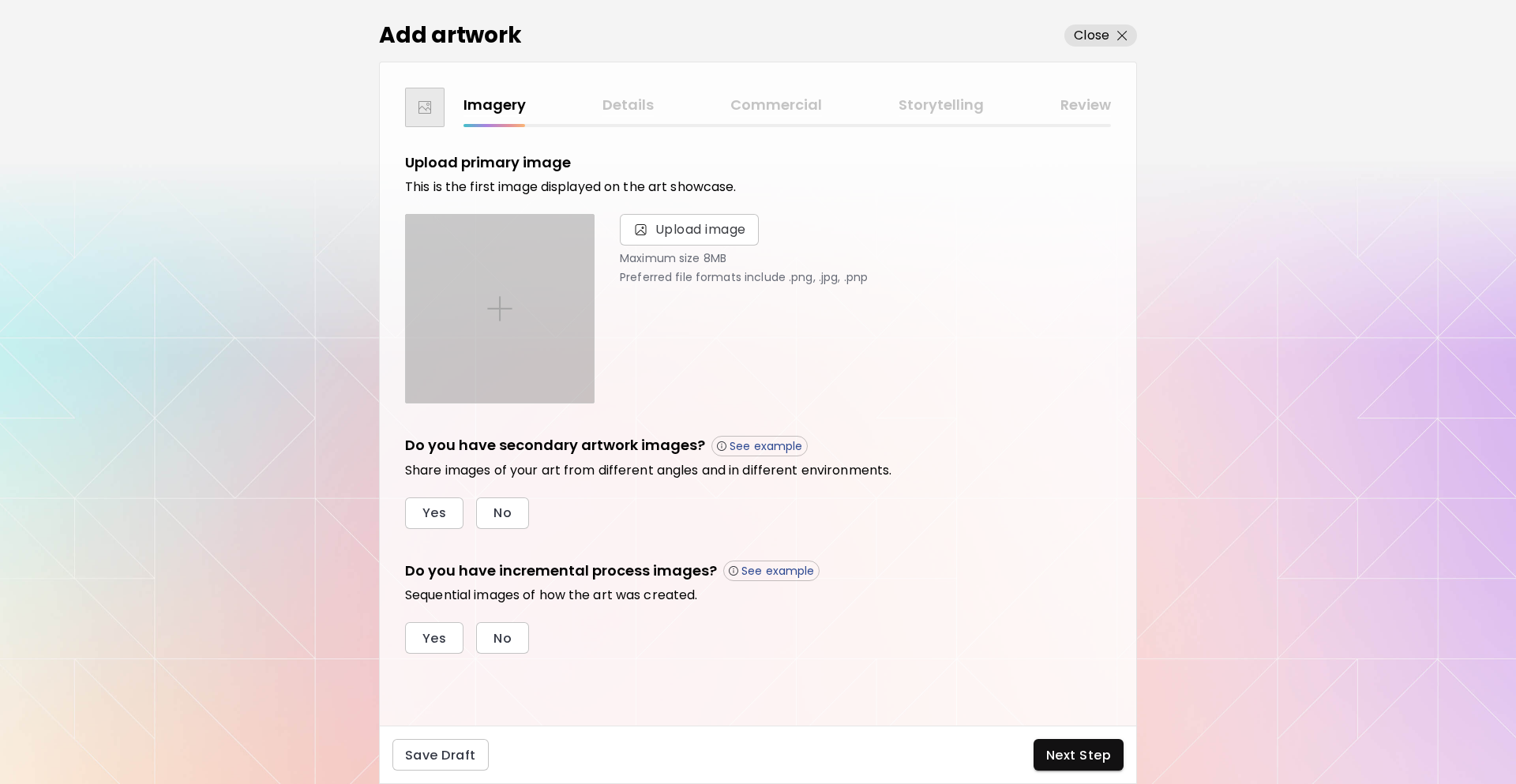
click at [517, 287] on div at bounding box center [500, 308] width 188 height 188
click at [0, 0] on input "file" at bounding box center [0, 0] width 0 height 0
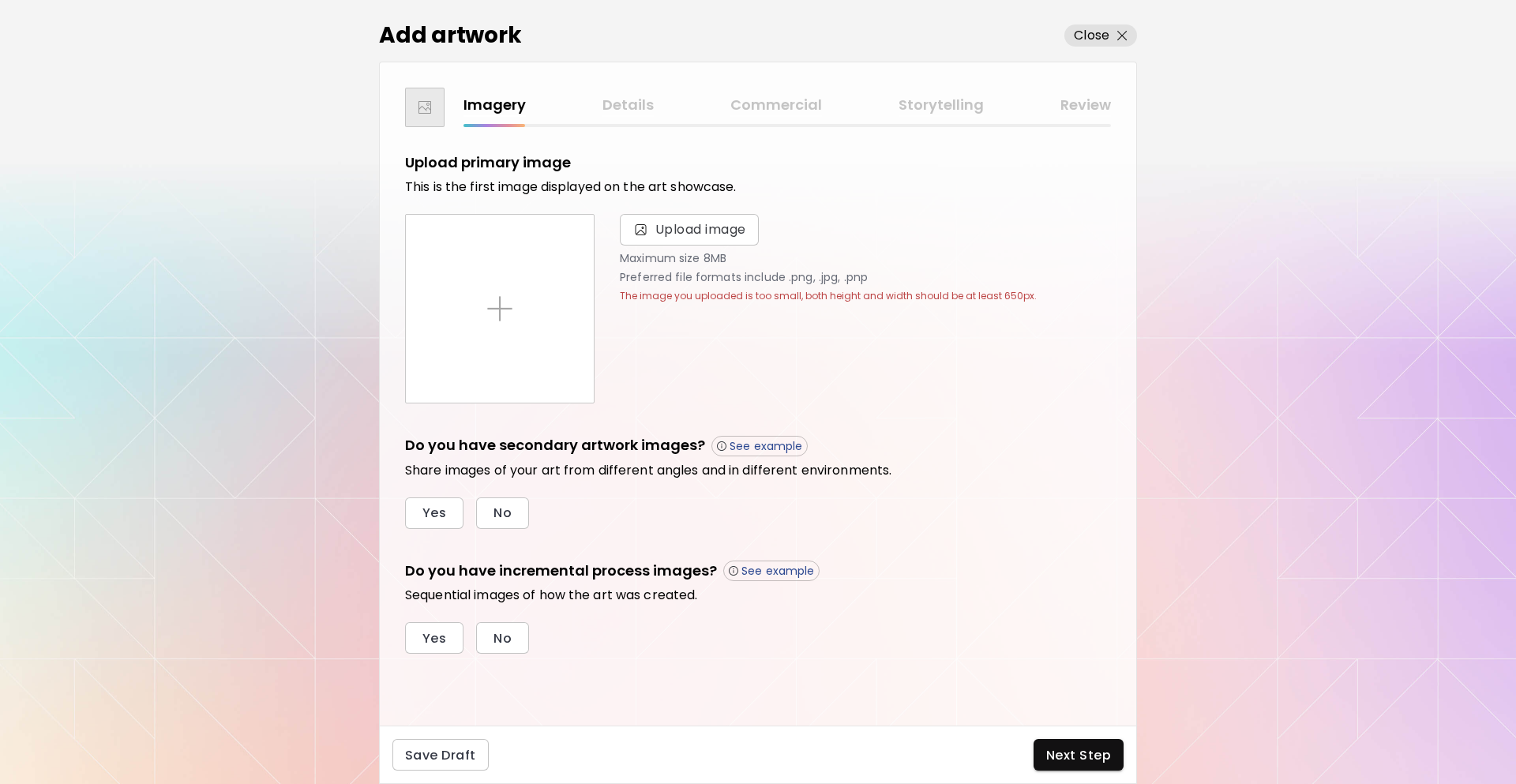
click at [662, 212] on div "Upload primary image This is the first image displayed on the art showcase. Upl…" at bounding box center [758, 278] width 706 height 252
click at [671, 233] on span "Upload image" at bounding box center [702, 230] width 91 height 19
click at [0, 0] on input "Upload image" at bounding box center [0, 0] width 0 height 0
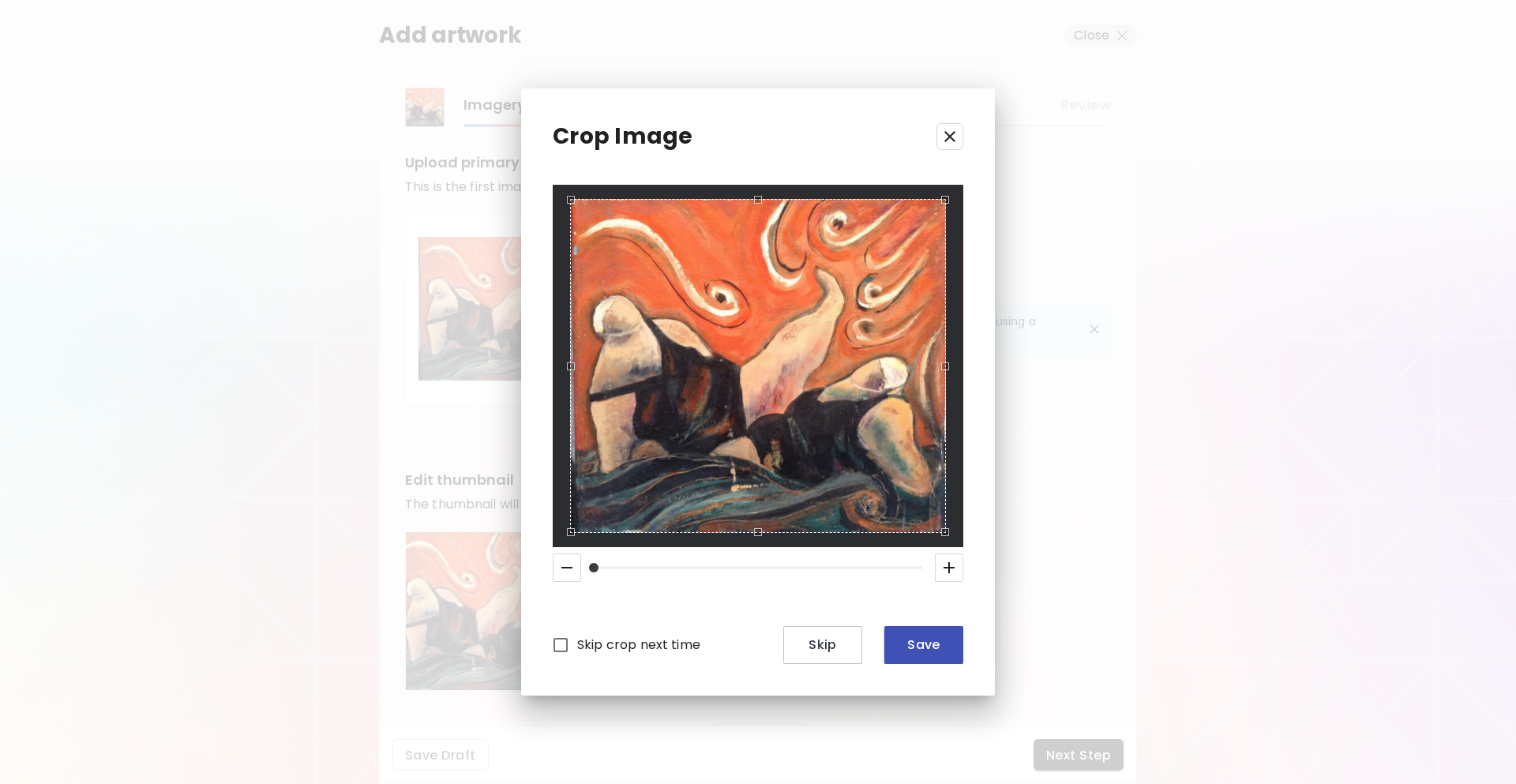
click at [928, 651] on span "Save" at bounding box center [924, 644] width 54 height 16
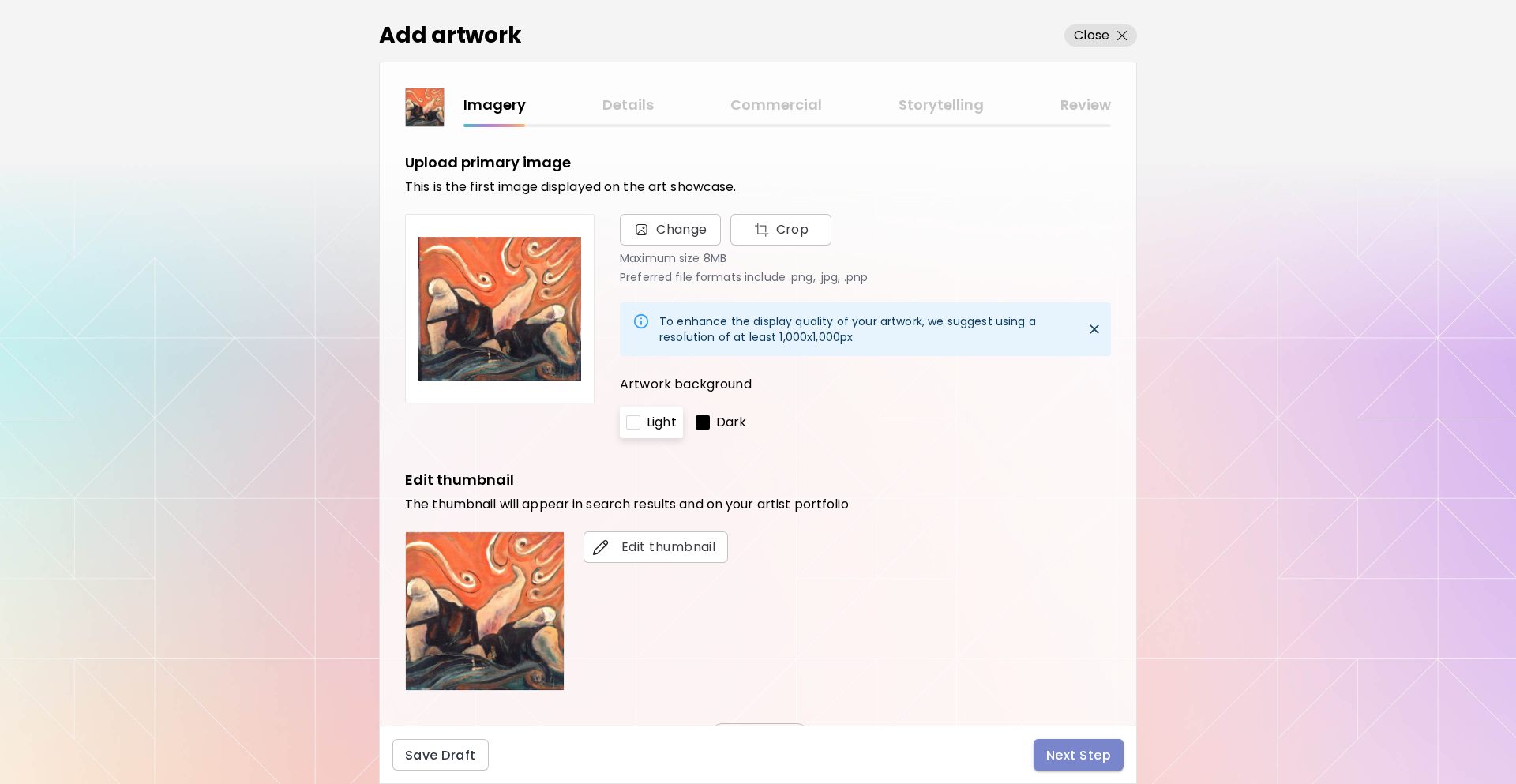
click at [1109, 750] on span "Next Step" at bounding box center [1078, 755] width 65 height 16
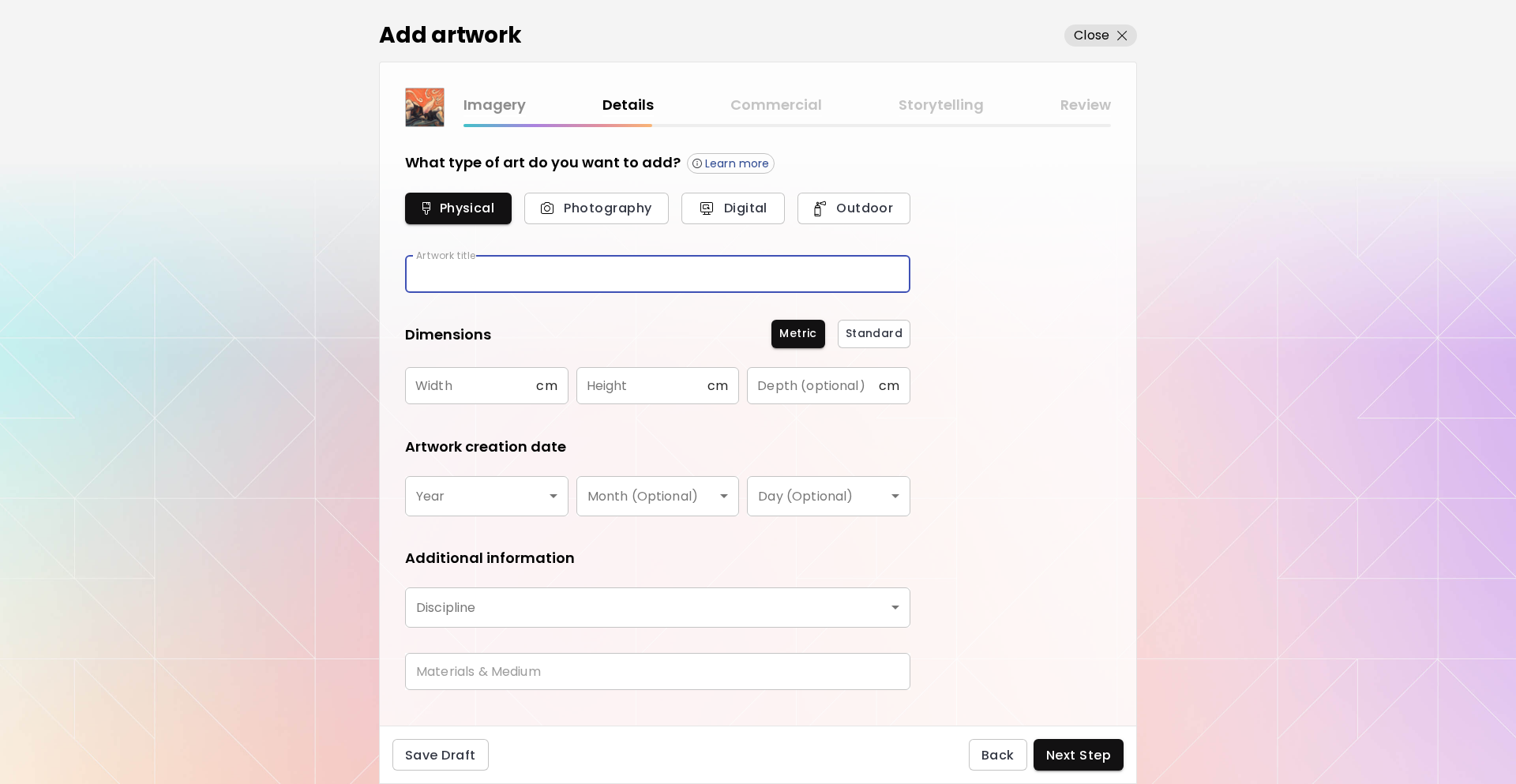
click at [688, 276] on input "text" at bounding box center [658, 274] width 505 height 37
type input "**"
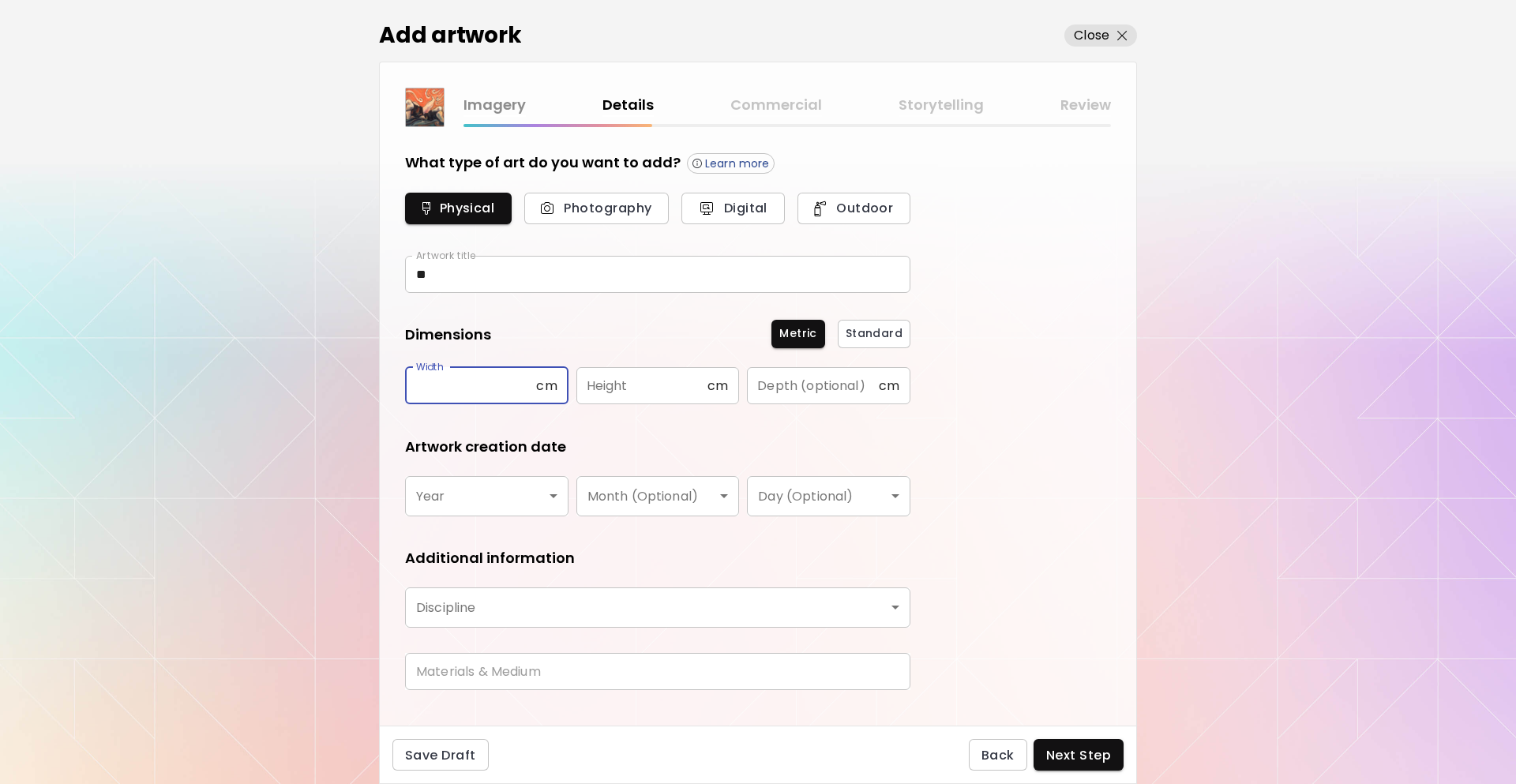
click at [505, 383] on input "text" at bounding box center [471, 385] width 131 height 37
type input "**"
click at [627, 383] on input "text" at bounding box center [642, 385] width 131 height 37
type input "**"
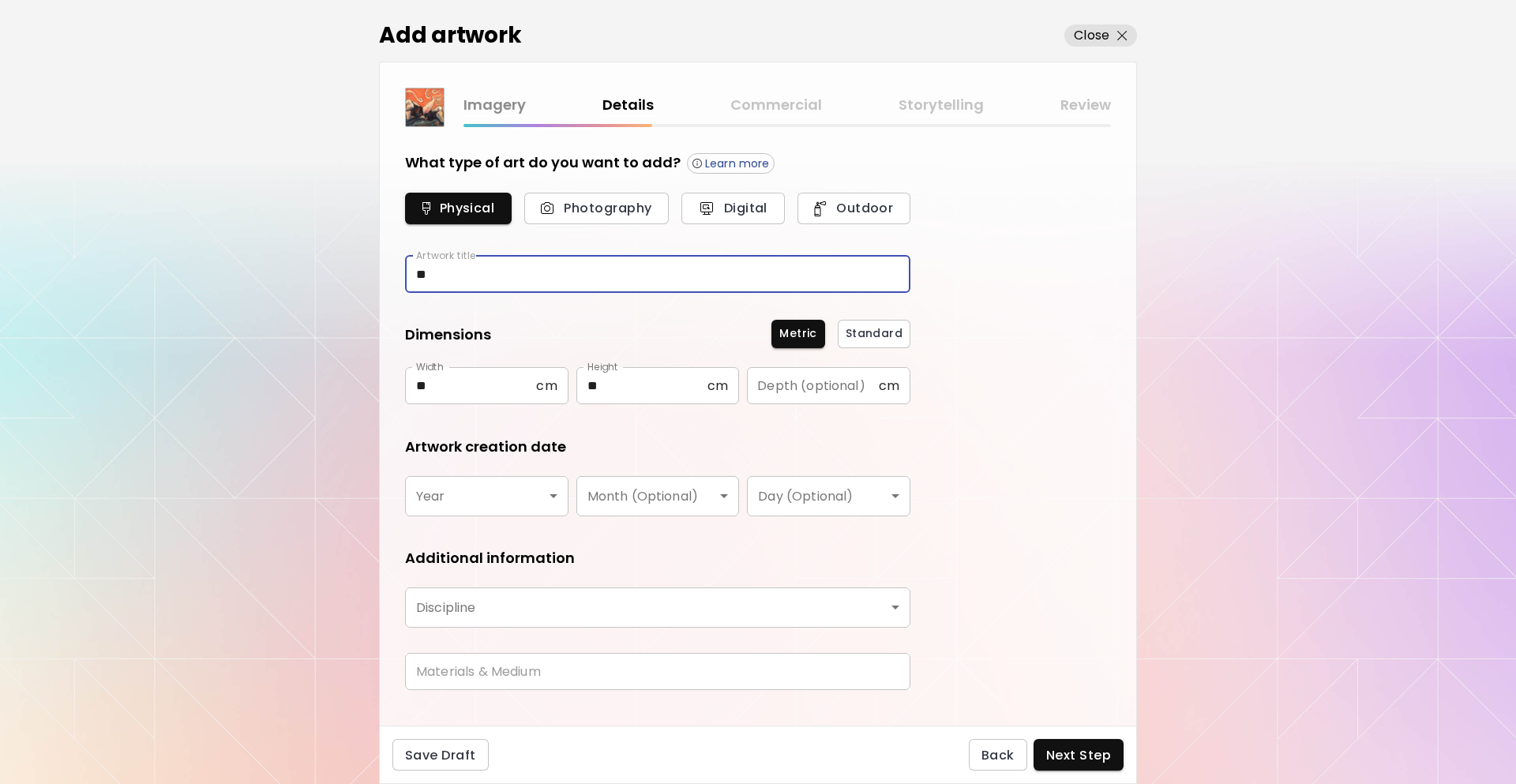
click at [571, 280] on input "**" at bounding box center [658, 274] width 505 height 37
type input "**"
click at [530, 495] on body "[DOMAIN_NAME]/InesCarro Add Artwork Manage Art Edit Profile My BioLink Communit…" at bounding box center [758, 392] width 1516 height 784
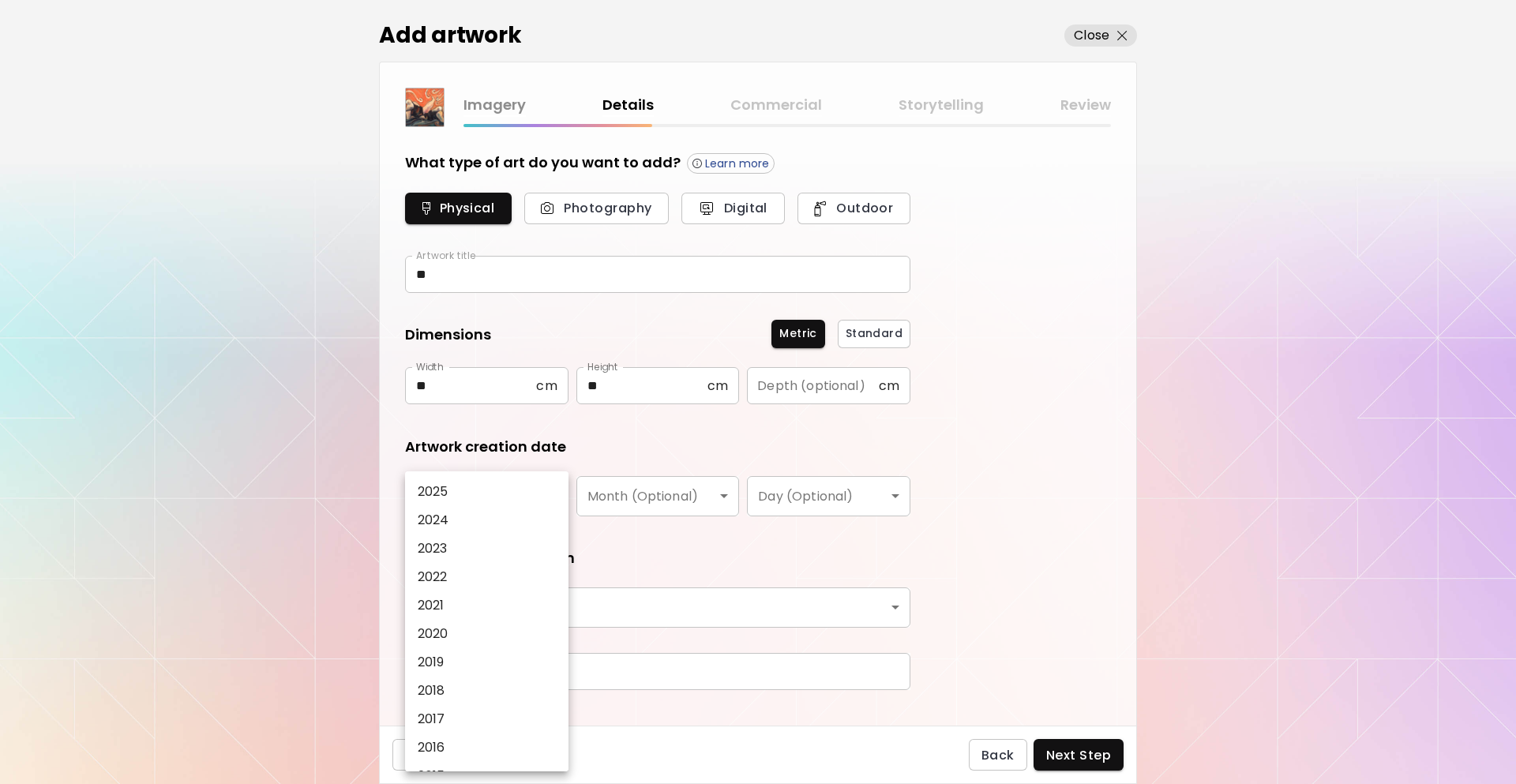
click at [527, 496] on li "2025" at bounding box center [491, 492] width 172 height 28
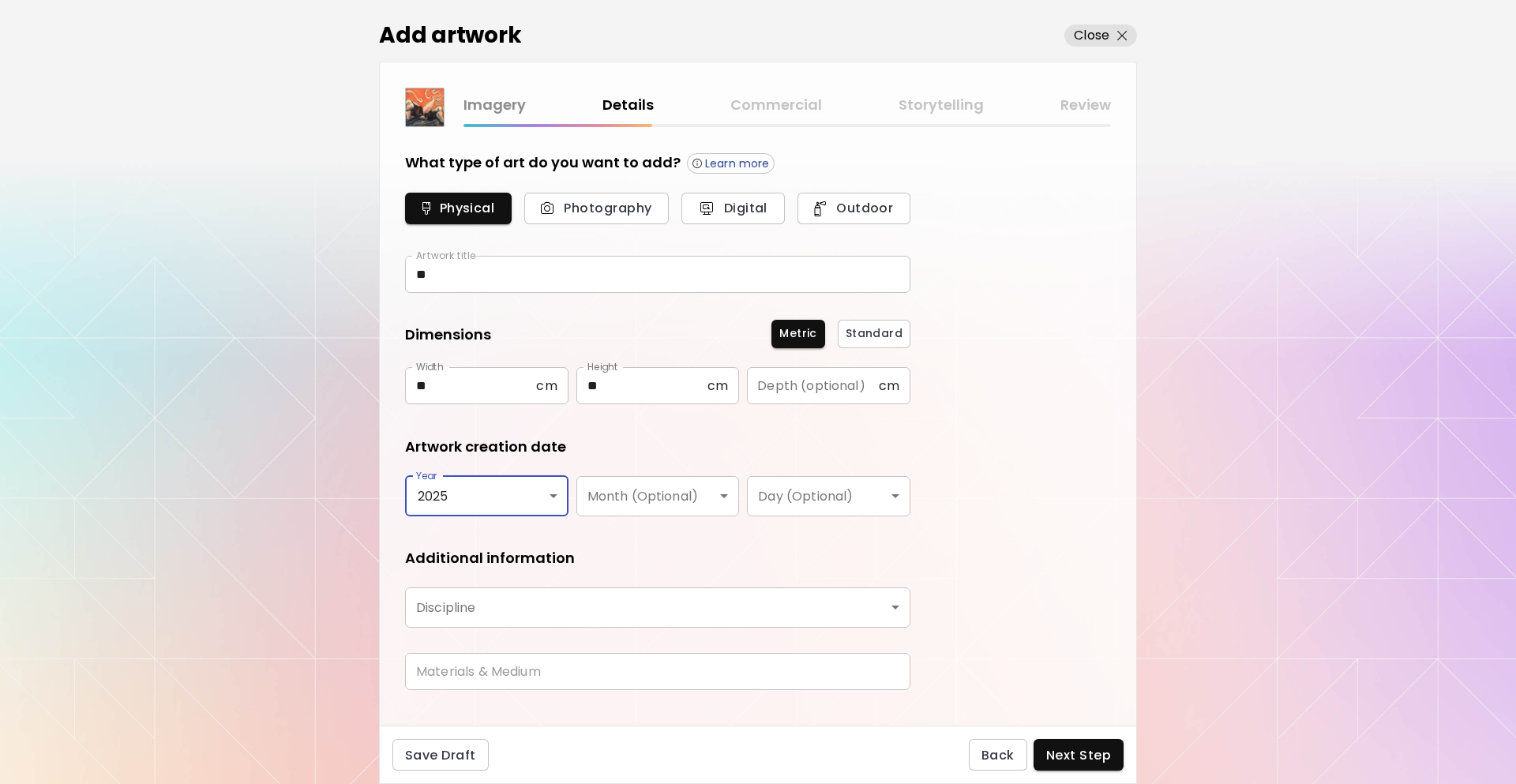
click at [520, 495] on body "[DOMAIN_NAME]/InesCarro Add Artwork Manage Art Edit Profile My BioLink Communit…" at bounding box center [758, 392] width 1516 height 784
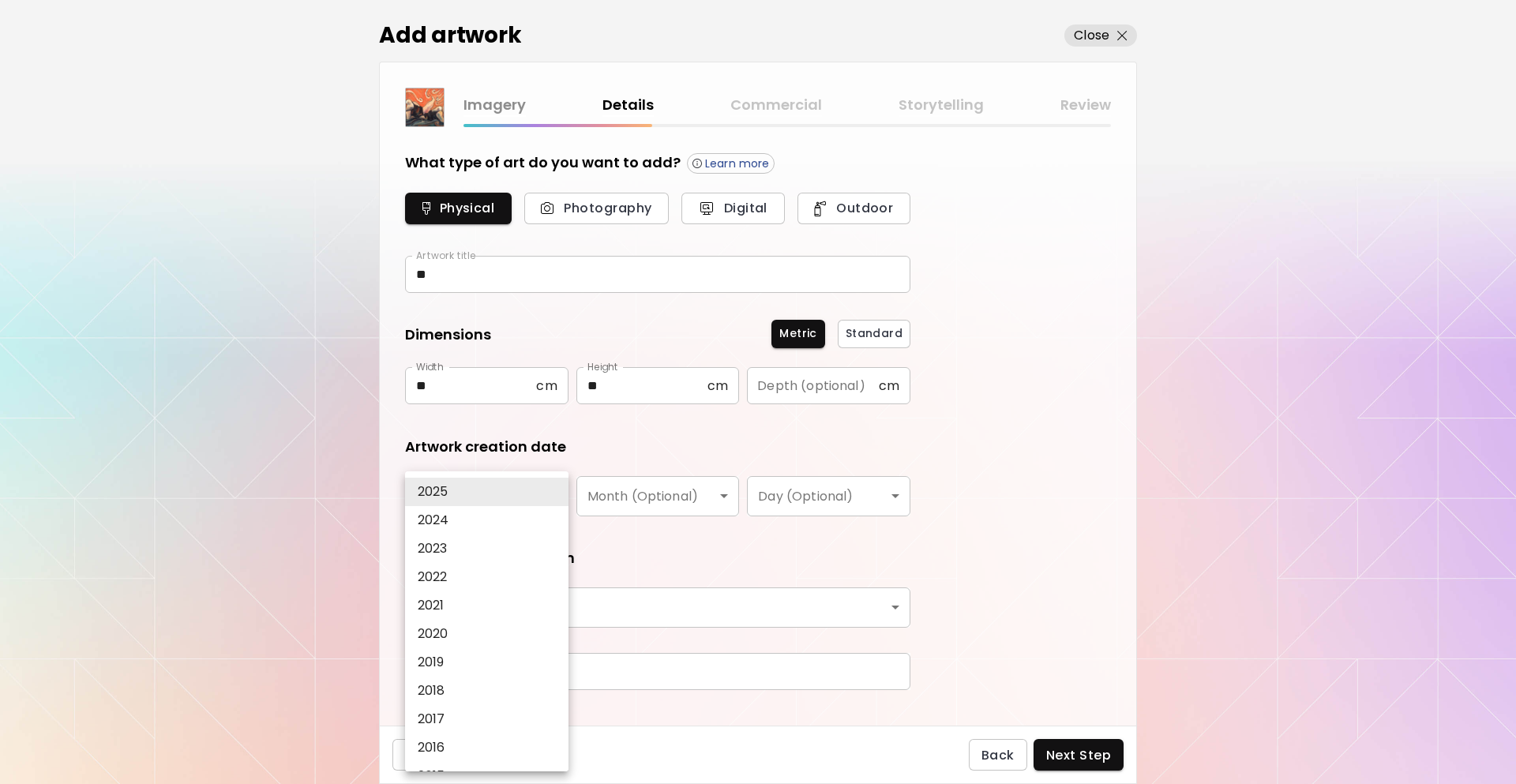
click at [500, 621] on li "2020" at bounding box center [491, 634] width 172 height 28
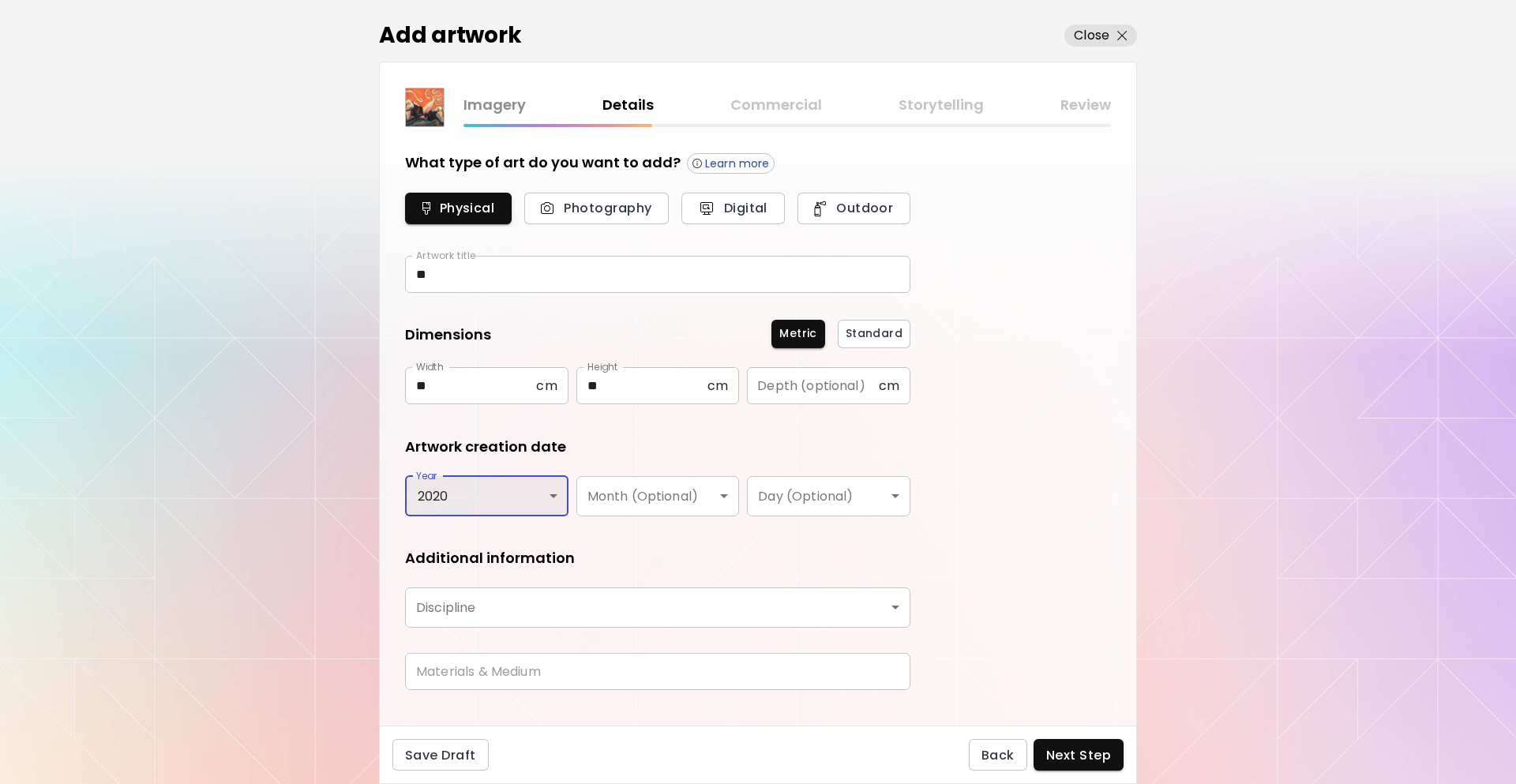
type input "****"
click at [693, 504] on body "[DOMAIN_NAME]/InesCarro Add Artwork Manage Art Edit Profile My BioLink Communit…" at bounding box center [758, 392] width 1516 height 784
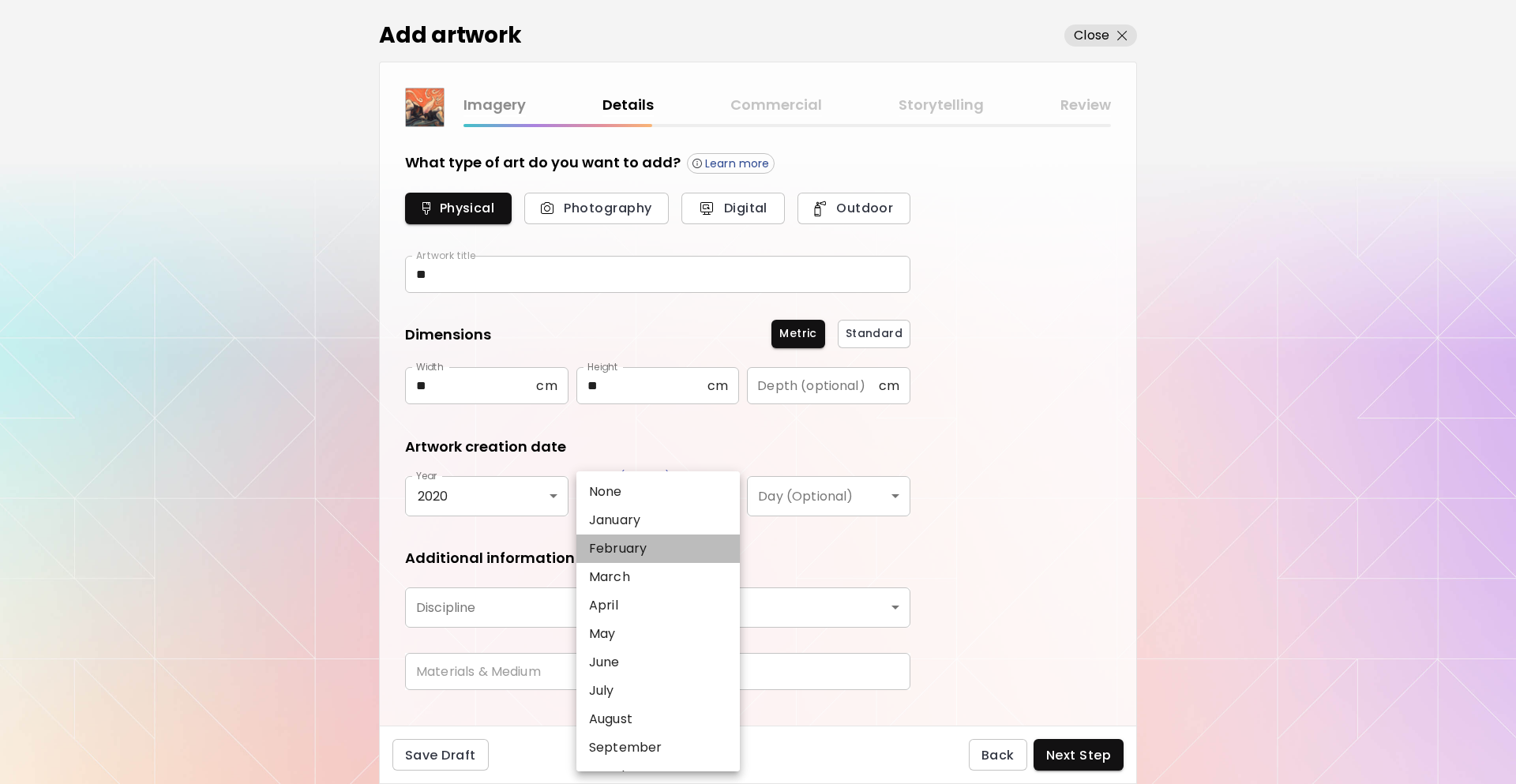
click at [675, 552] on li "February" at bounding box center [662, 549] width 172 height 28
type input "********"
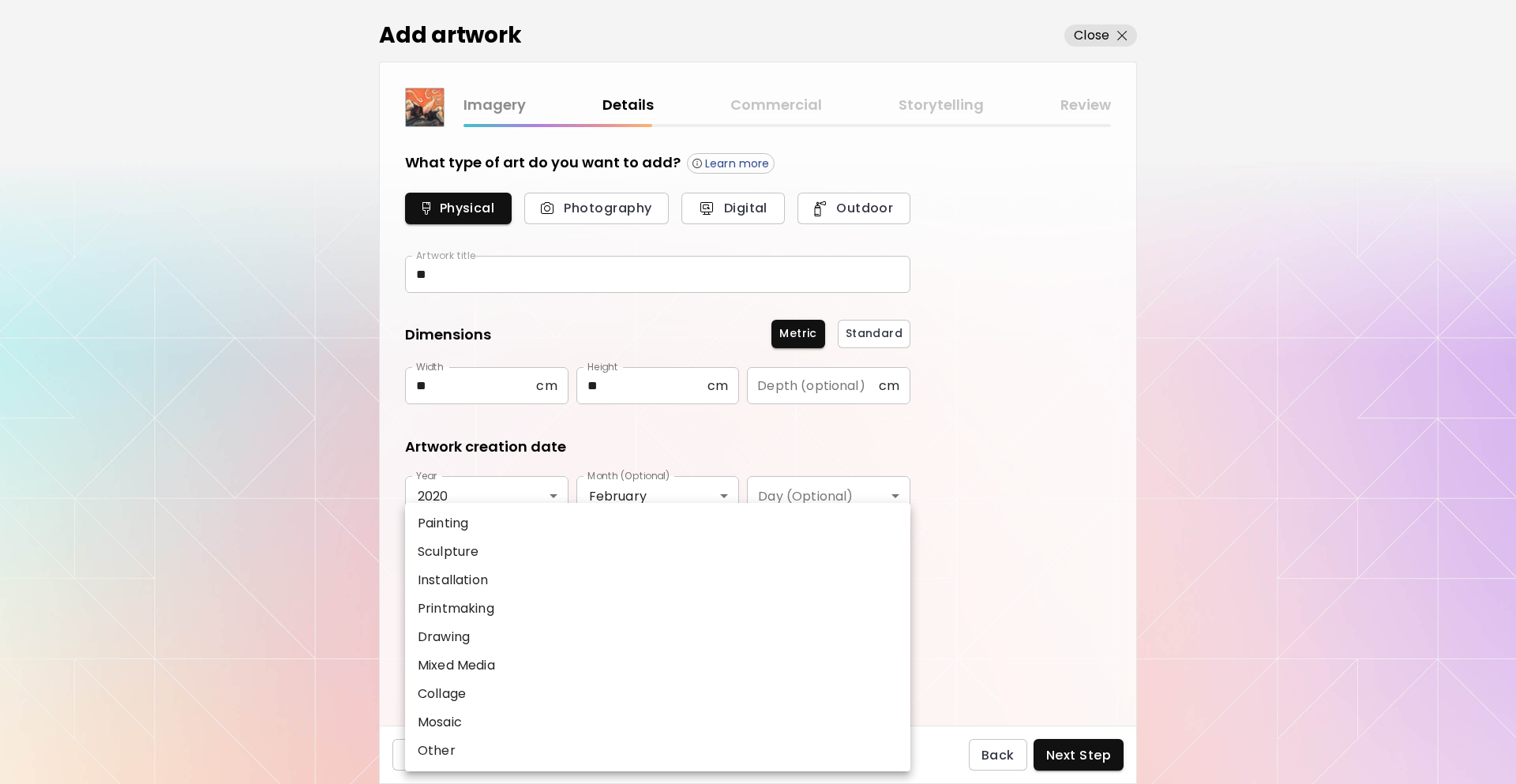
click at [599, 595] on body "[DOMAIN_NAME]/InesCarro Add Artwork Manage Art Edit Profile My BioLink Communit…" at bounding box center [758, 392] width 1516 height 784
click at [499, 510] on li "Painting" at bounding box center [658, 524] width 505 height 28
type input "********"
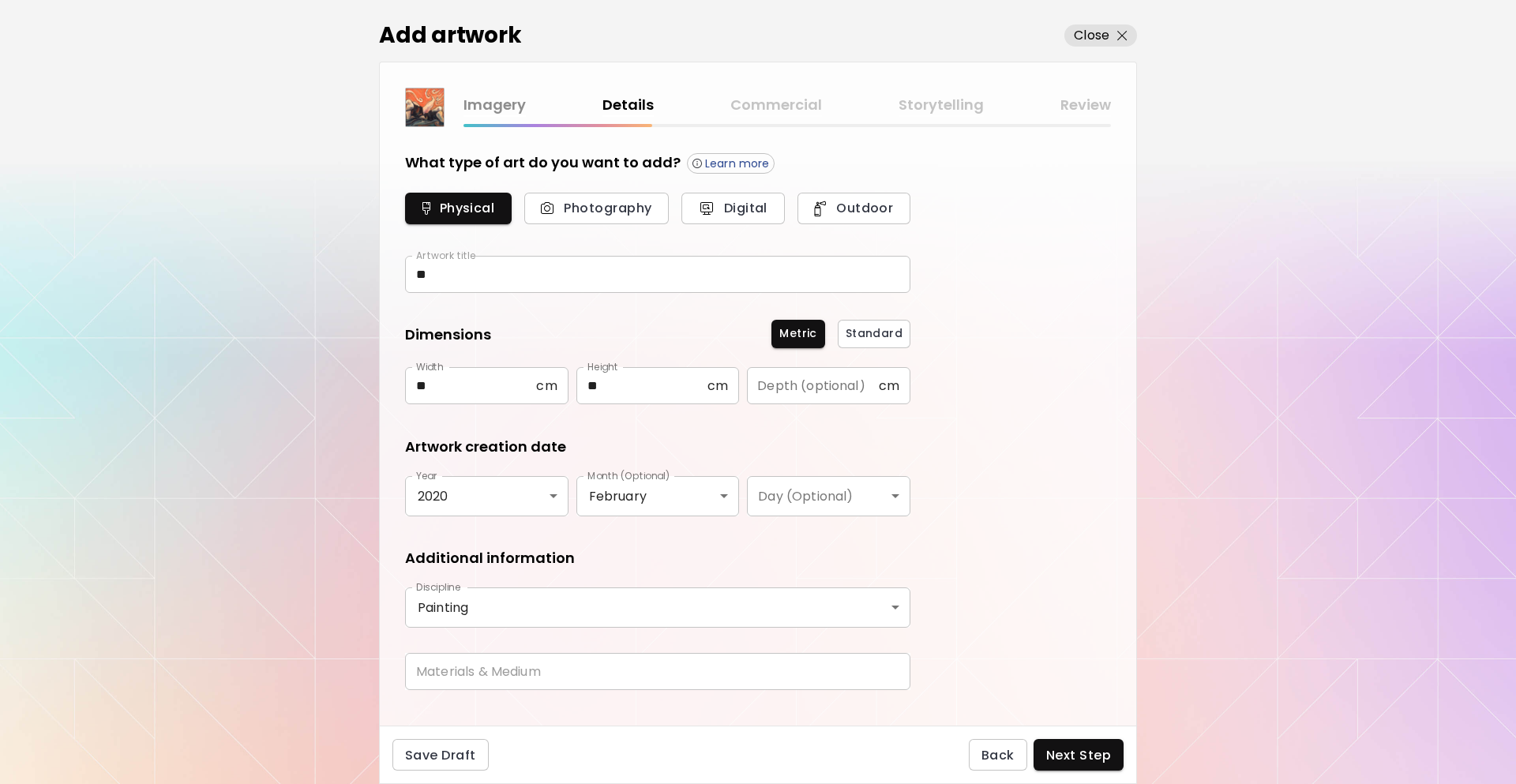
click at [516, 644] on form "What type of art do you want to add? Learn more Physical Photography Digital Ou…" at bounding box center [658, 428] width 505 height 551
click at [522, 665] on input "text" at bounding box center [658, 671] width 505 height 37
type input "********"
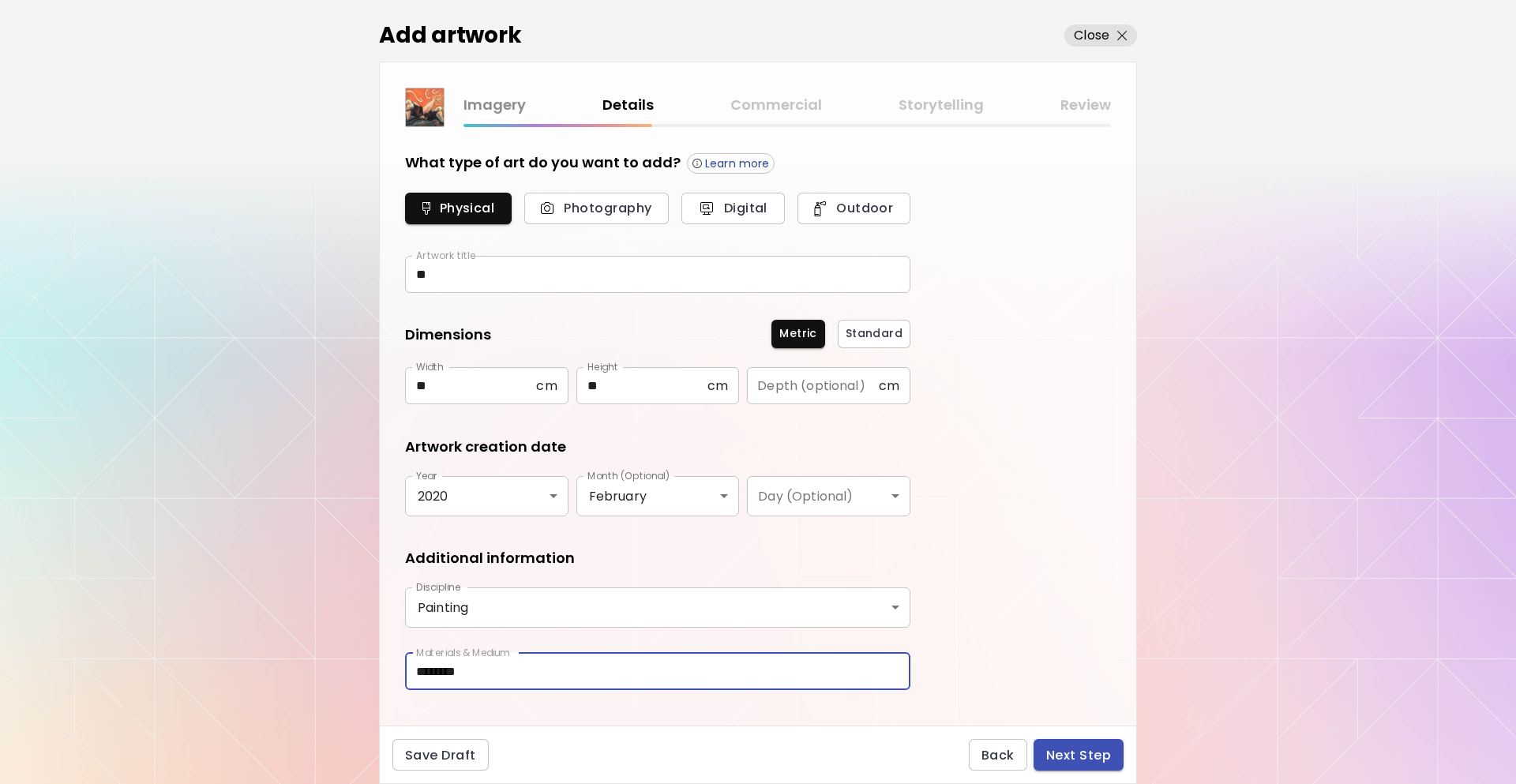
click at [1056, 751] on span "Next Step" at bounding box center [1078, 755] width 65 height 16
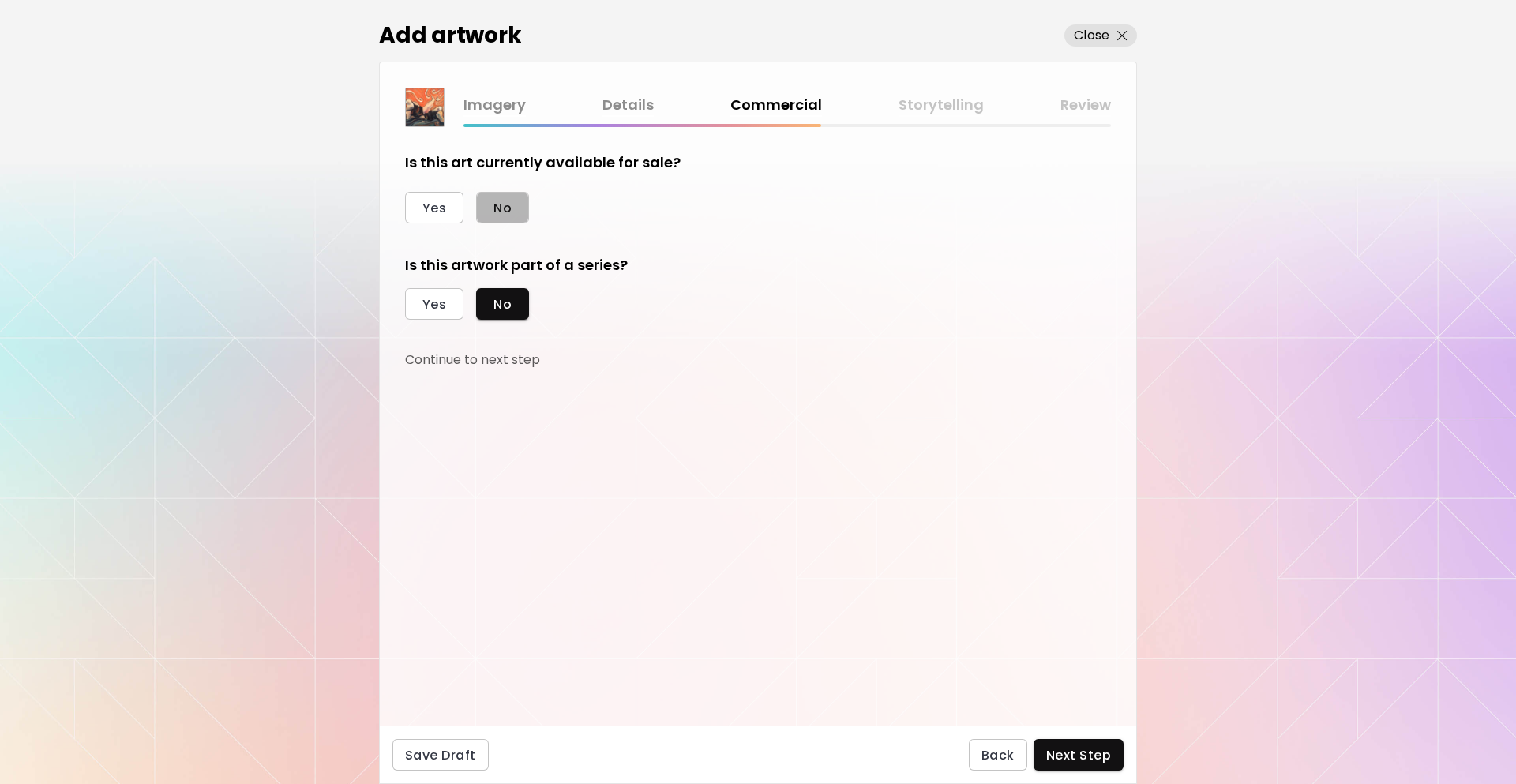
click at [508, 206] on span "No" at bounding box center [502, 207] width 18 height 16
click at [441, 288] on div "Is this artwork part of a series? Yes No Continue to next step" at bounding box center [658, 312] width 505 height 114
click at [447, 303] on button "Yes" at bounding box center [435, 304] width 59 height 31
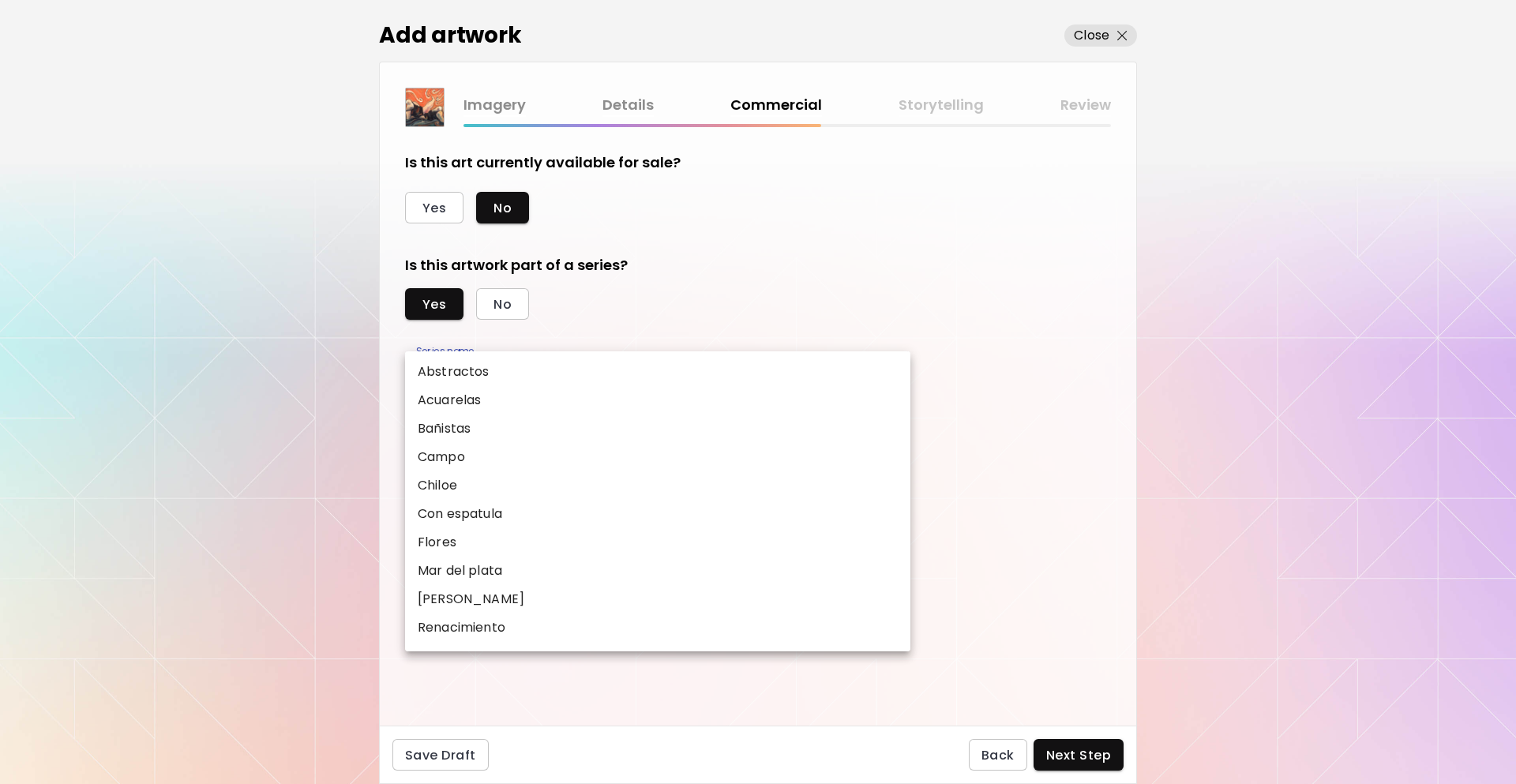
click at [555, 383] on body "[DOMAIN_NAME]/InesCarro Add Artwork Manage Art Edit Profile My BioLink Communit…" at bounding box center [758, 392] width 1516 height 784
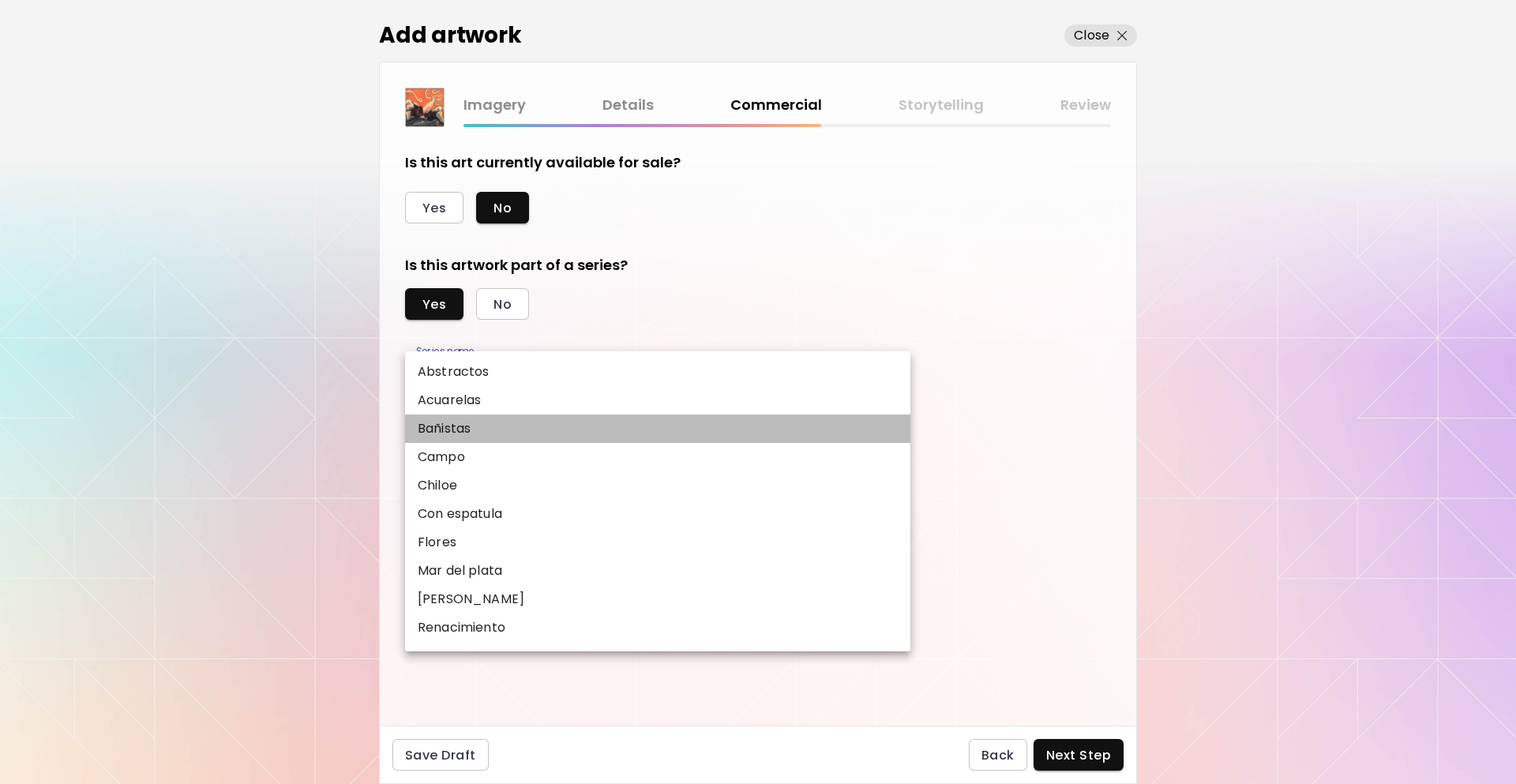
click at [505, 432] on li "Bañistas" at bounding box center [658, 429] width 505 height 28
type input "********"
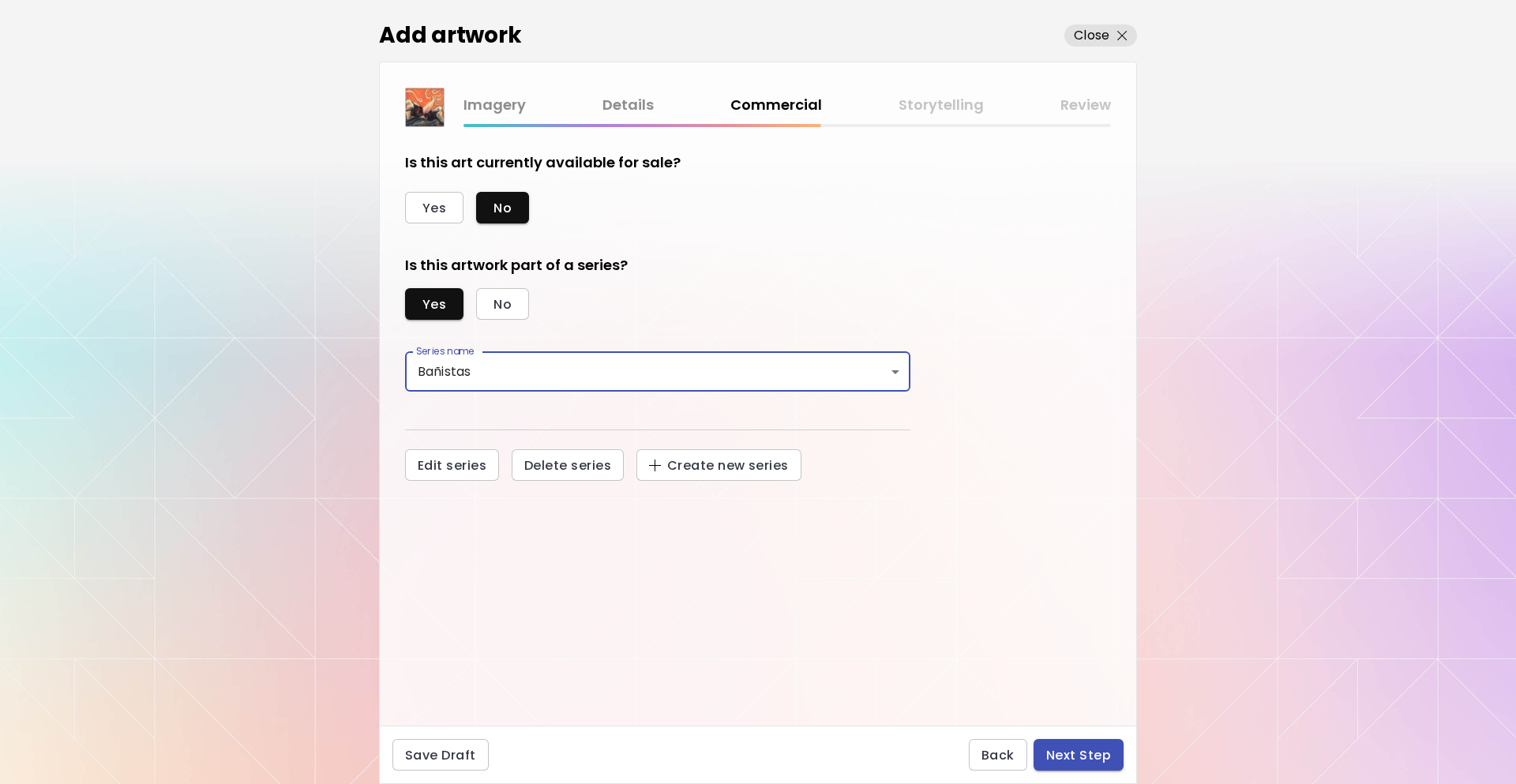
click at [1112, 755] on button "Next Step" at bounding box center [1078, 755] width 90 height 31
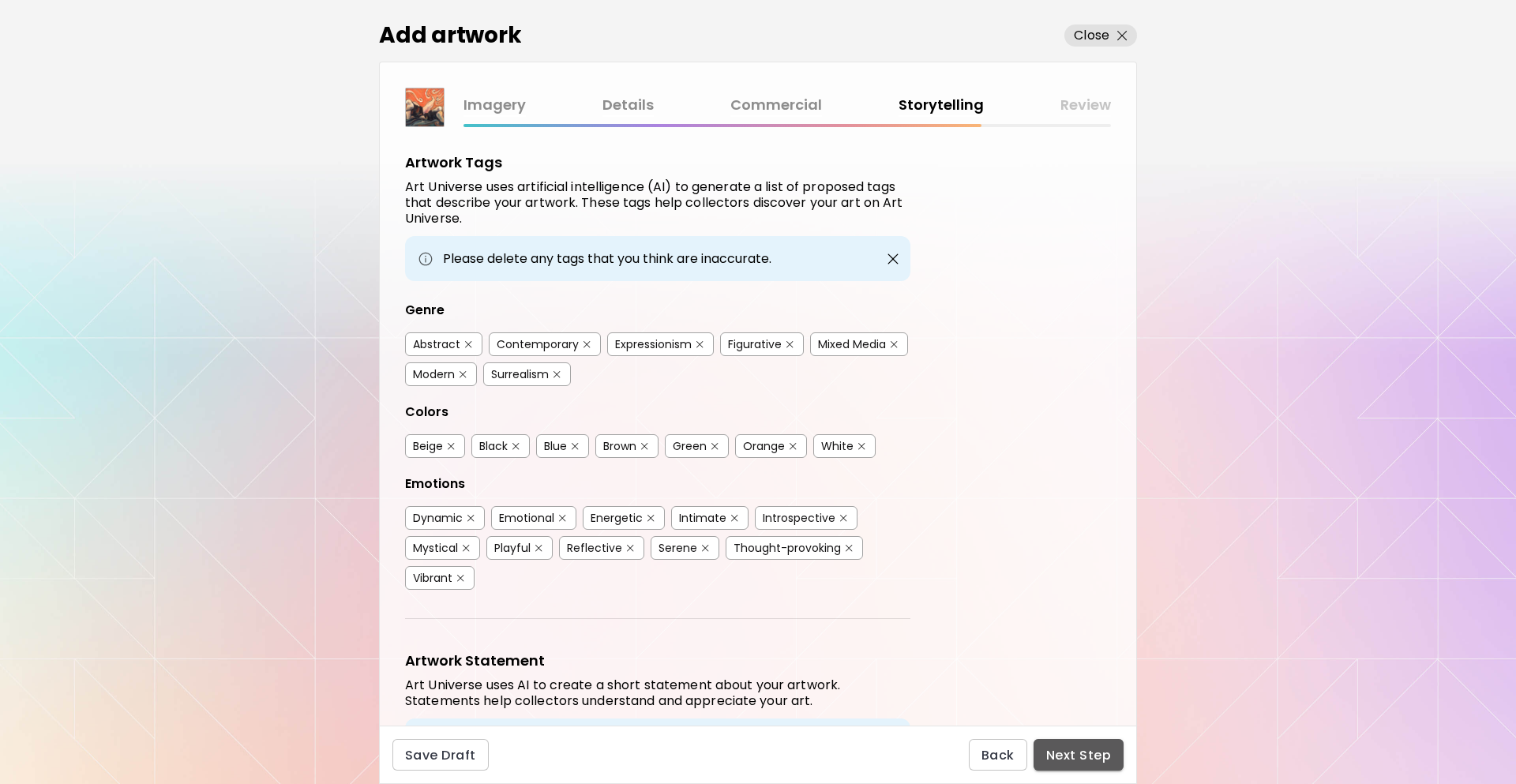
click at [1102, 762] on span "Next Step" at bounding box center [1078, 755] width 65 height 16
